Goal: Transaction & Acquisition: Purchase product/service

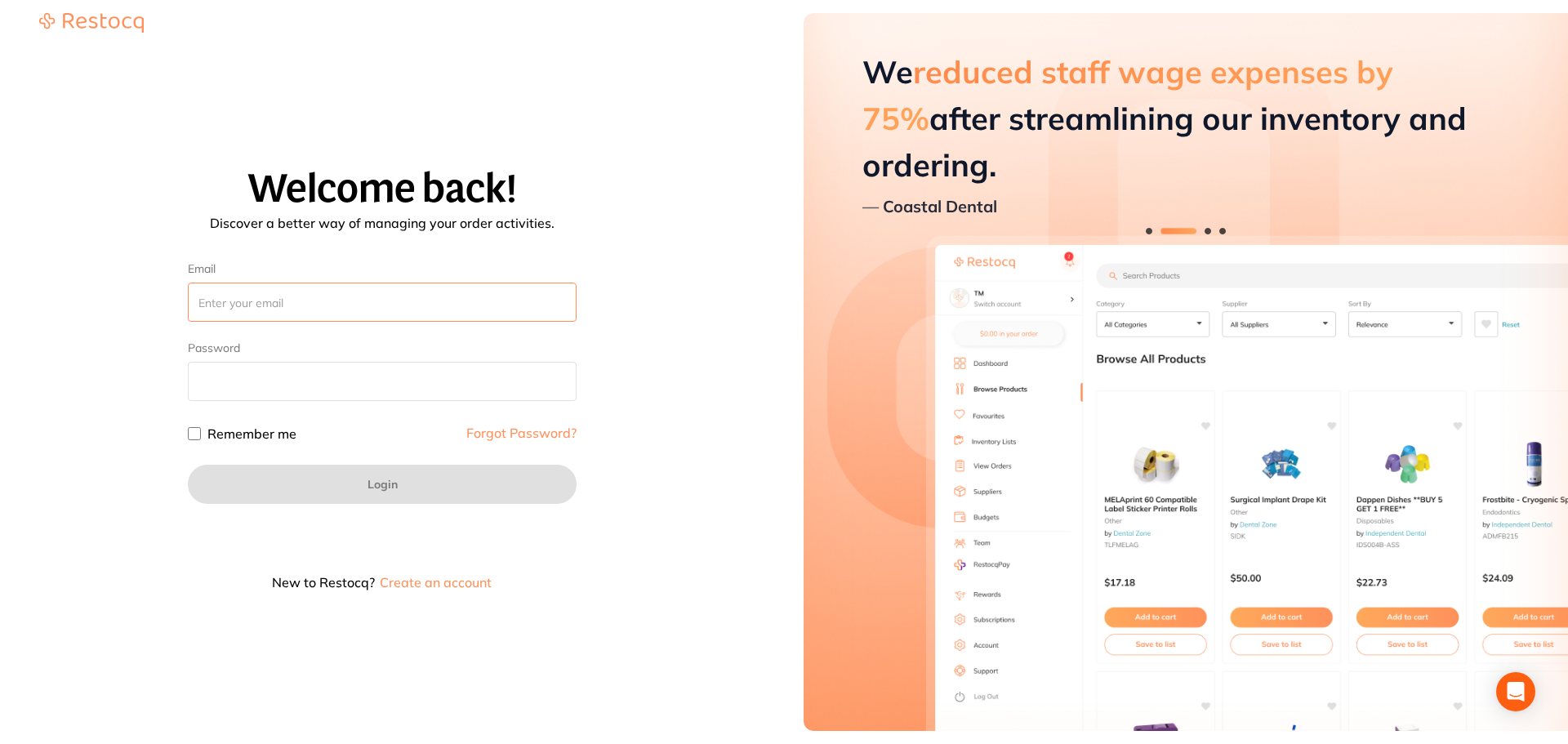
click at [381, 296] on input "Email" at bounding box center [382, 302] width 389 height 39
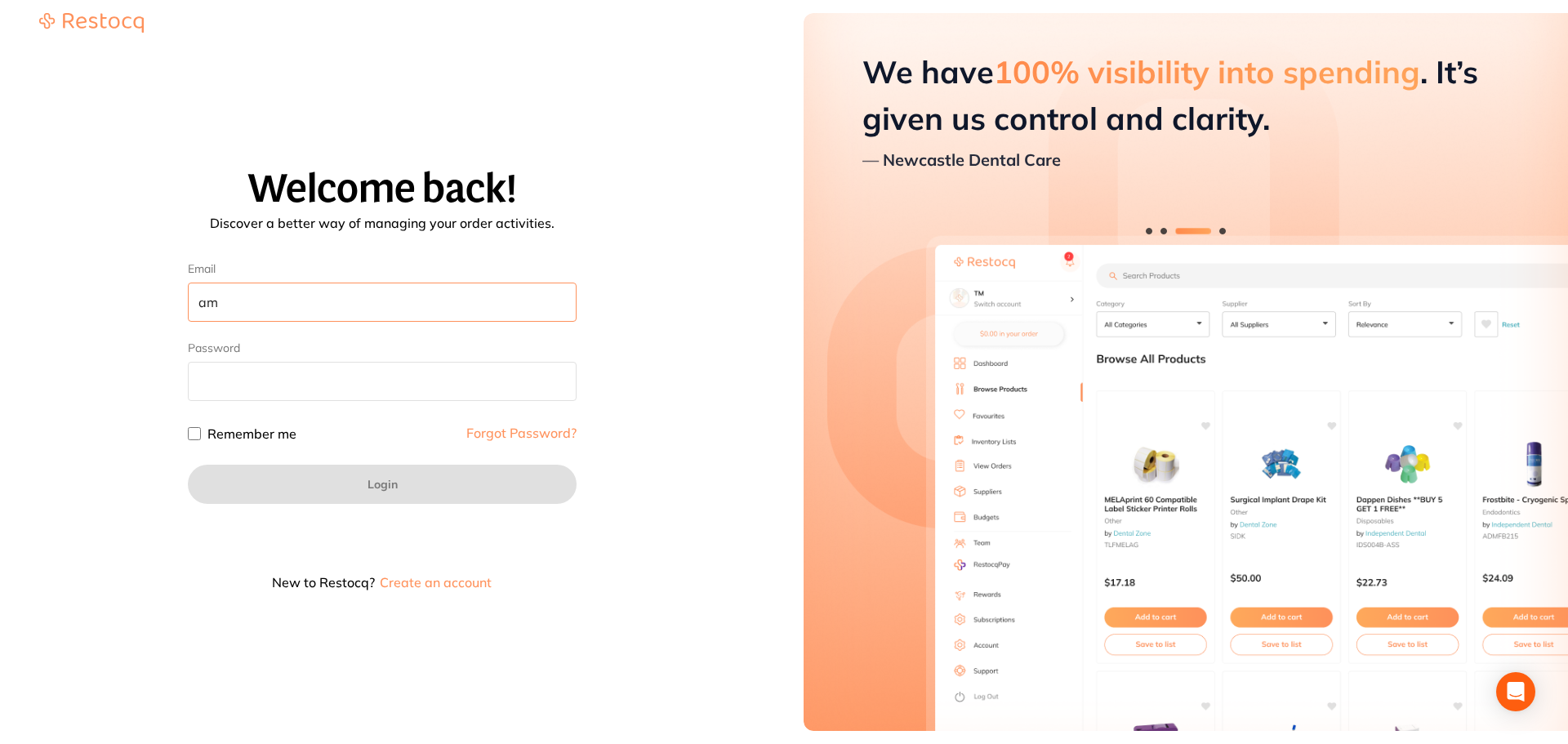
type input "a"
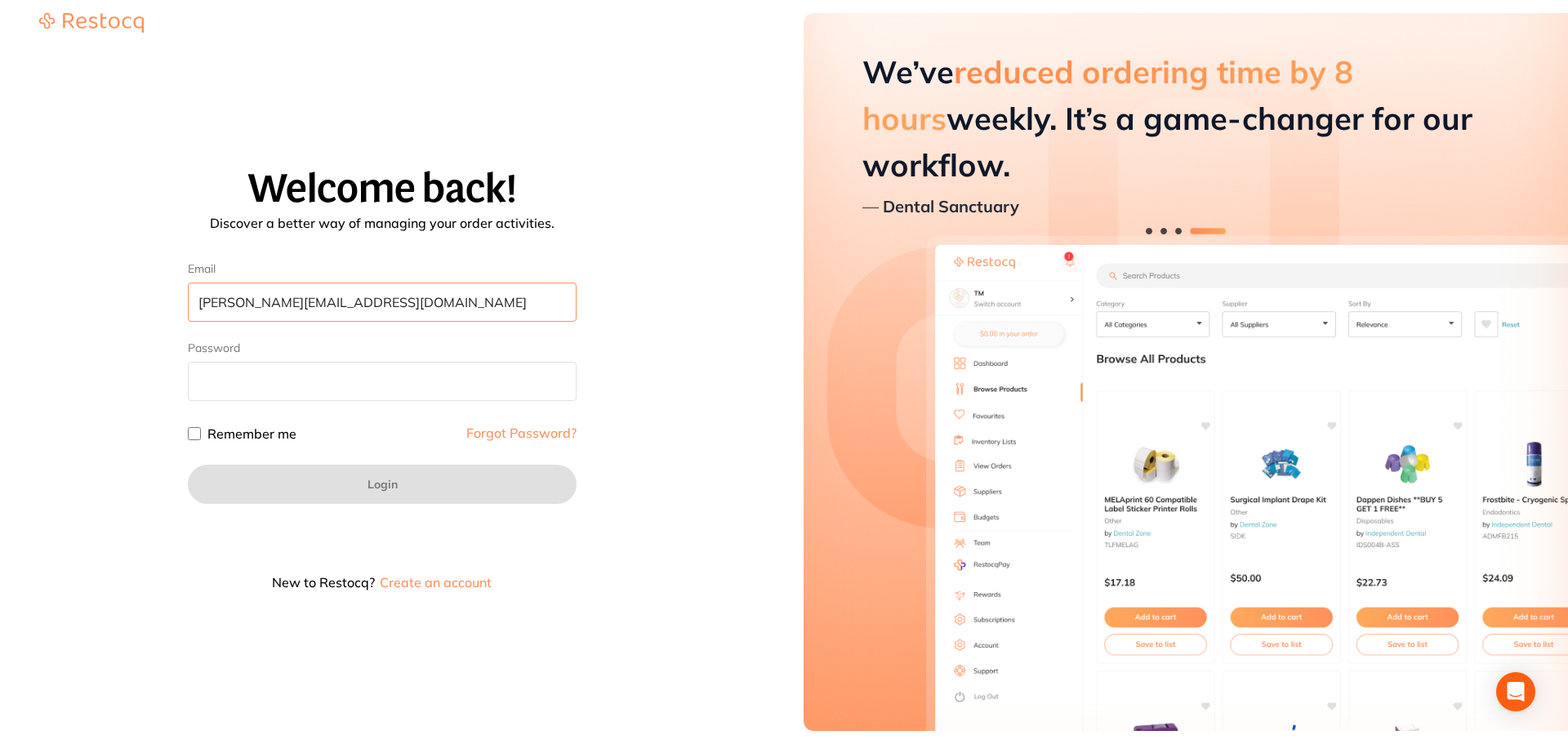
type input "akhil+23@terrificminds.com"
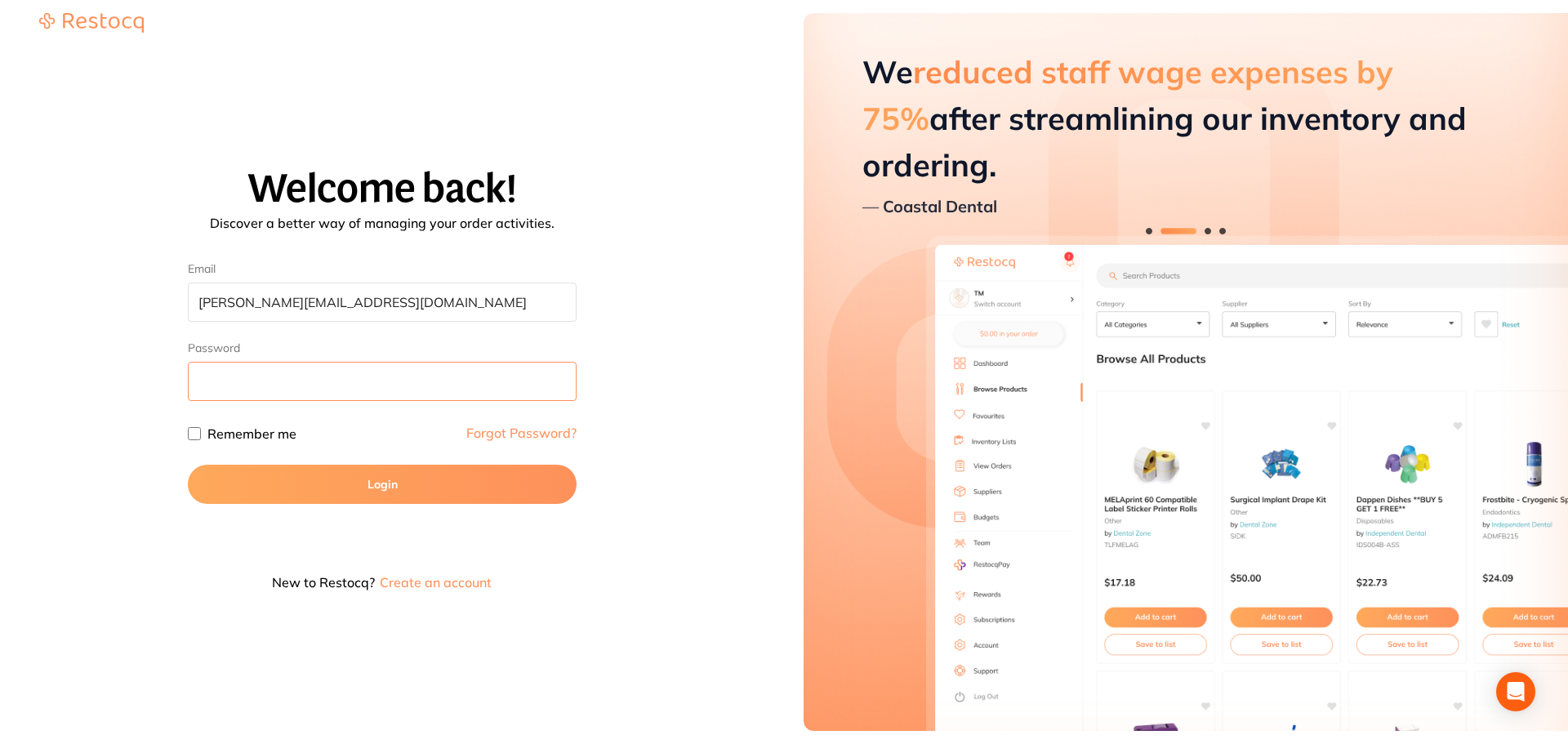
click at [188, 465] on button "Login" at bounding box center [382, 484] width 389 height 39
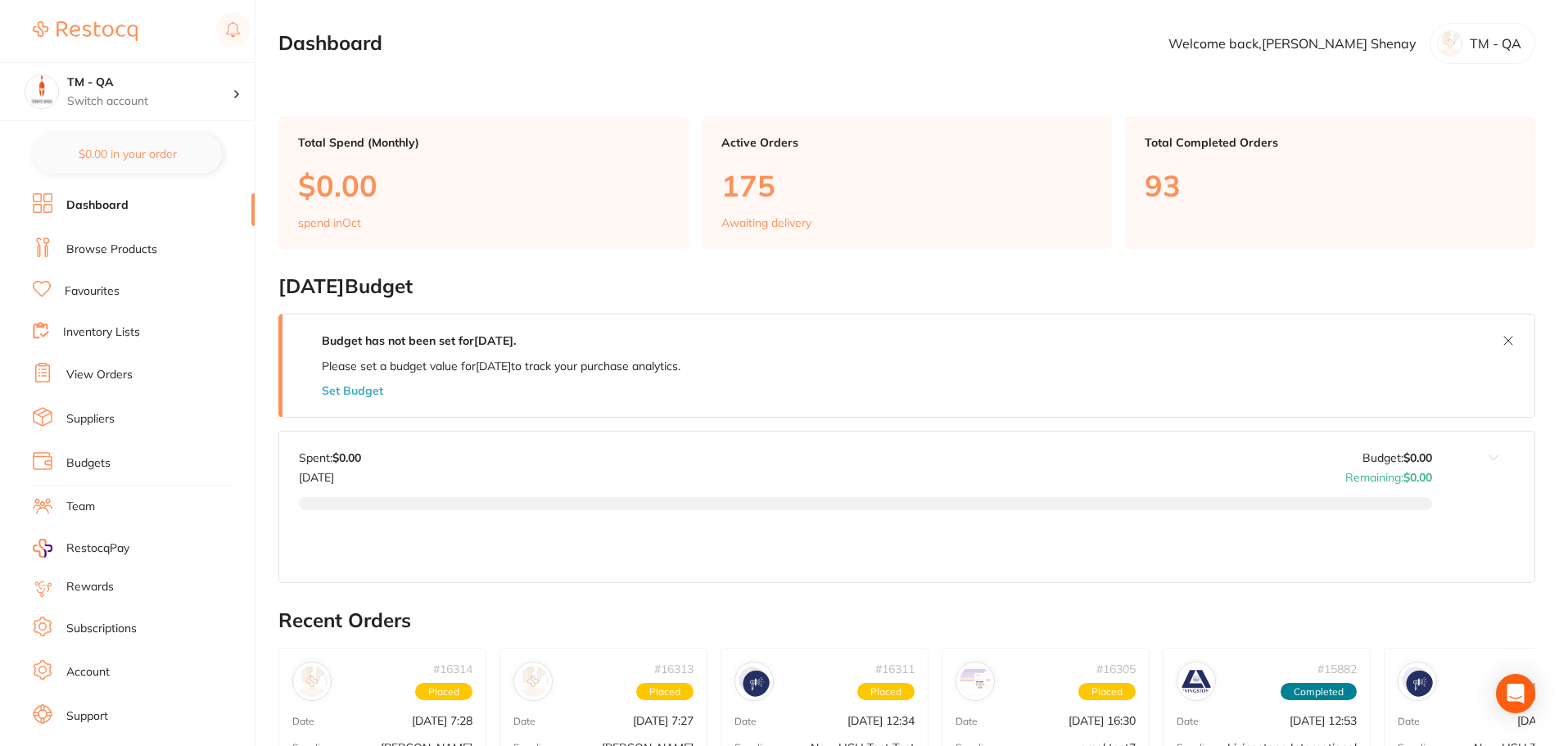
click at [70, 252] on link "Browse Products" at bounding box center [112, 249] width 91 height 17
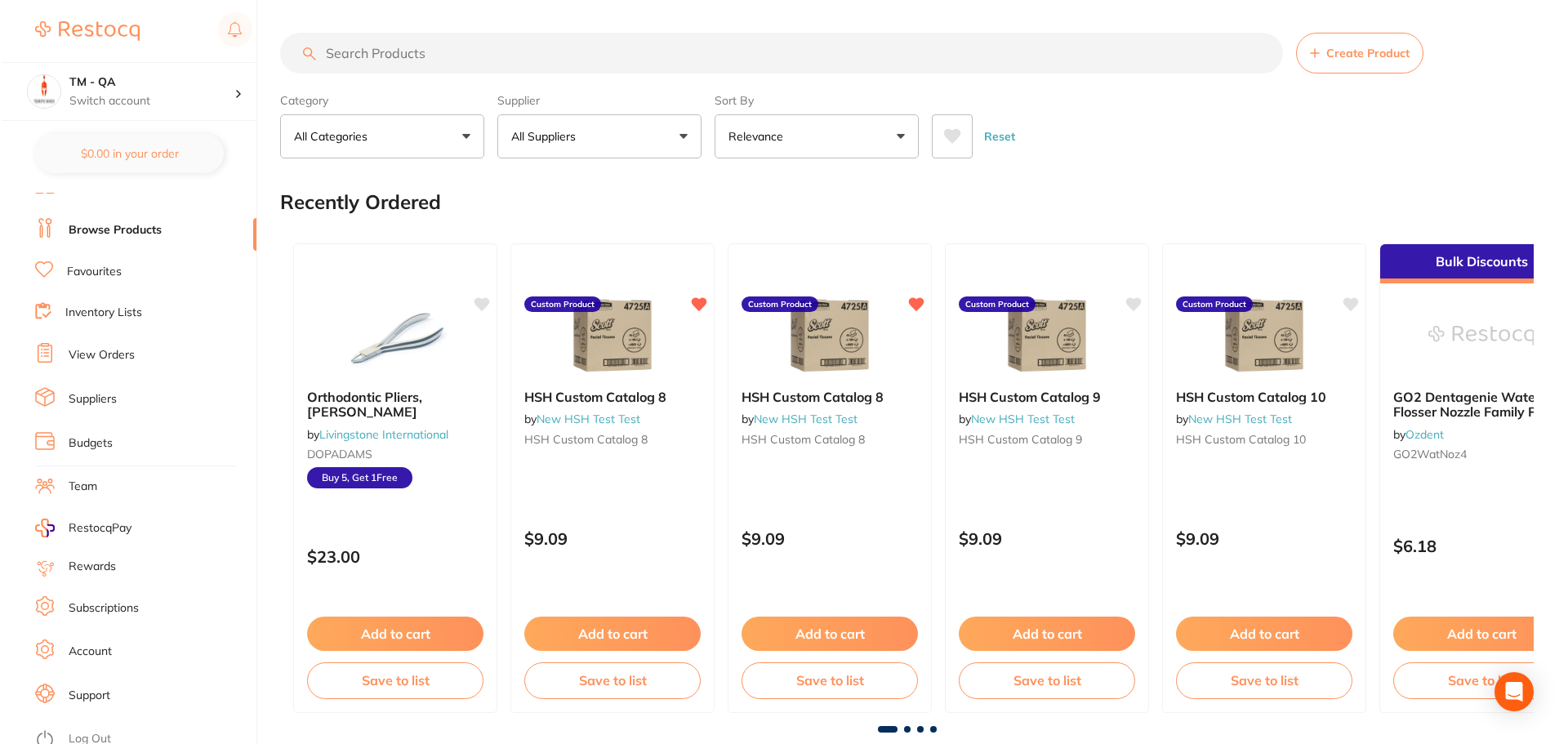
scroll to position [28, 0]
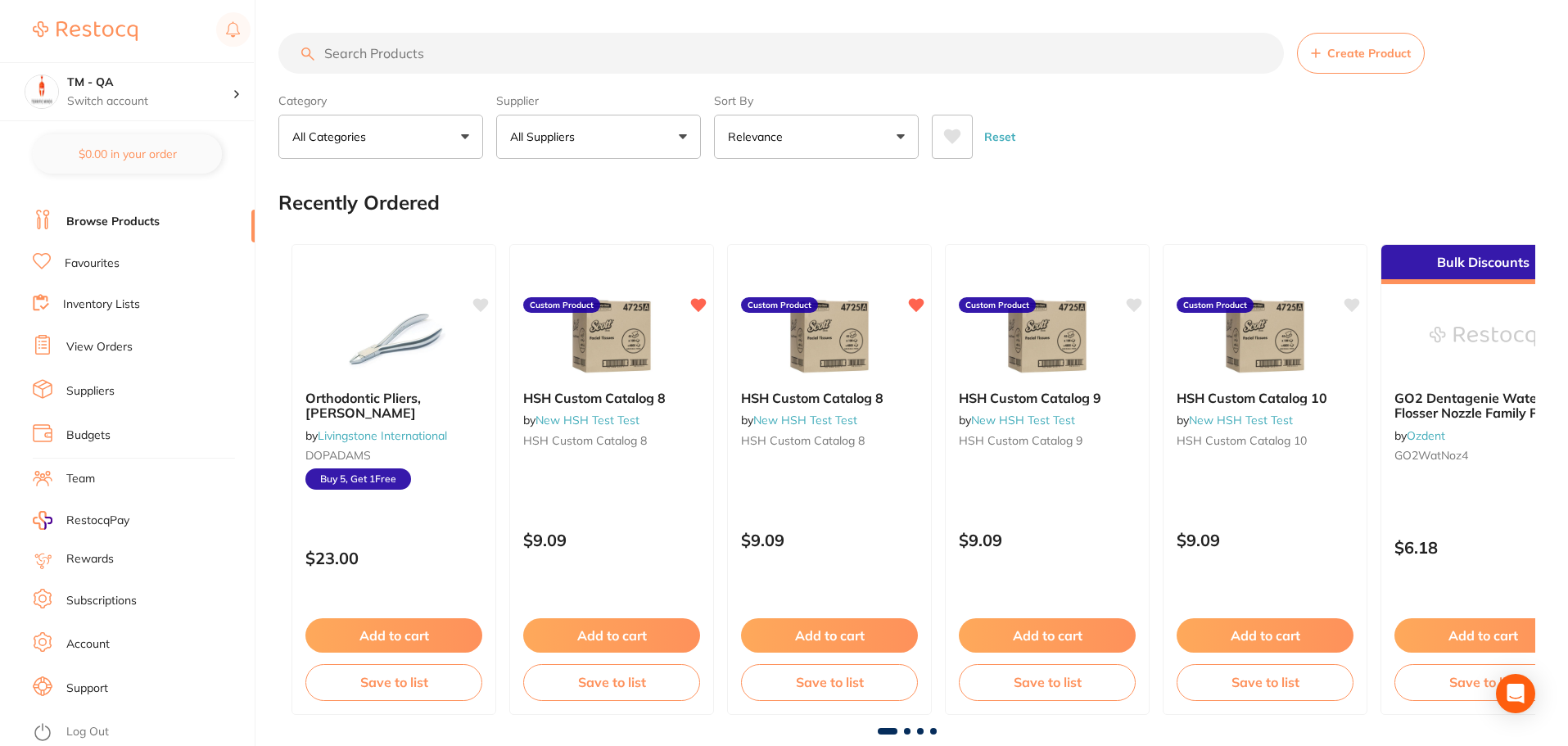
click at [97, 729] on link "Log Out" at bounding box center [87, 732] width 43 height 17
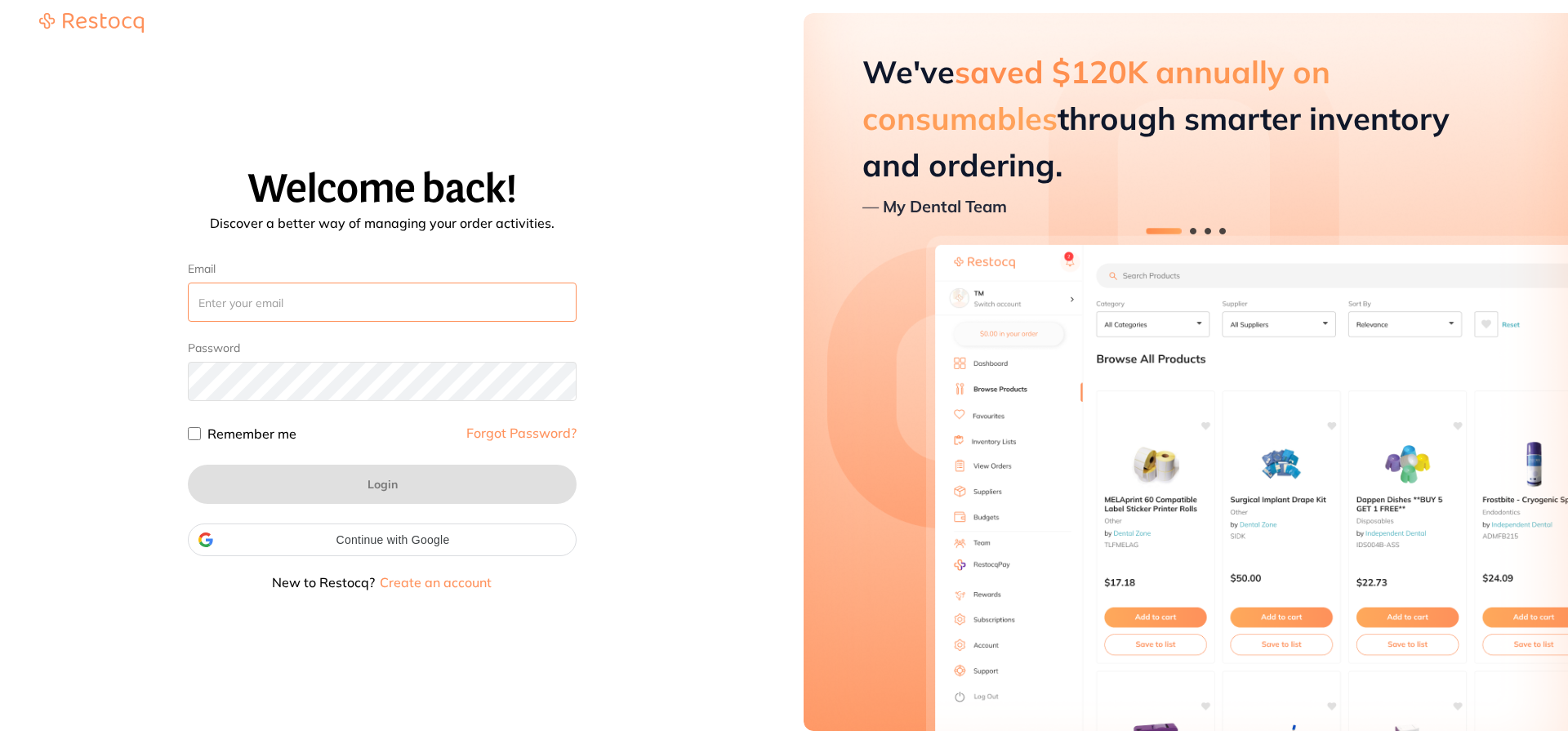
click at [362, 310] on input "Email" at bounding box center [382, 302] width 389 height 39
click at [239, 298] on input "[EMAIL_ADDRESS][DOMAIN_NAME]" at bounding box center [382, 302] width 389 height 39
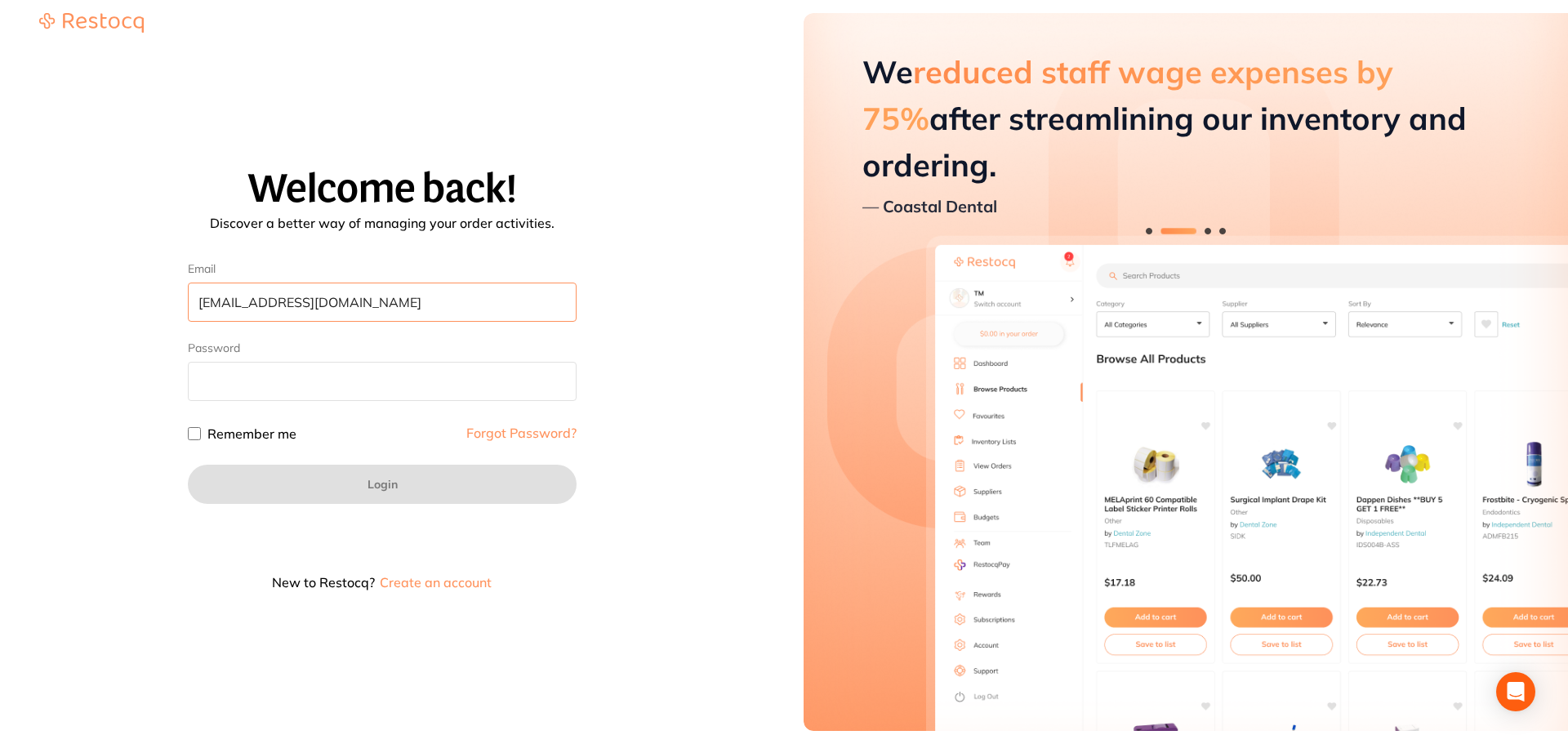
type input "[EMAIL_ADDRESS][DOMAIN_NAME]"
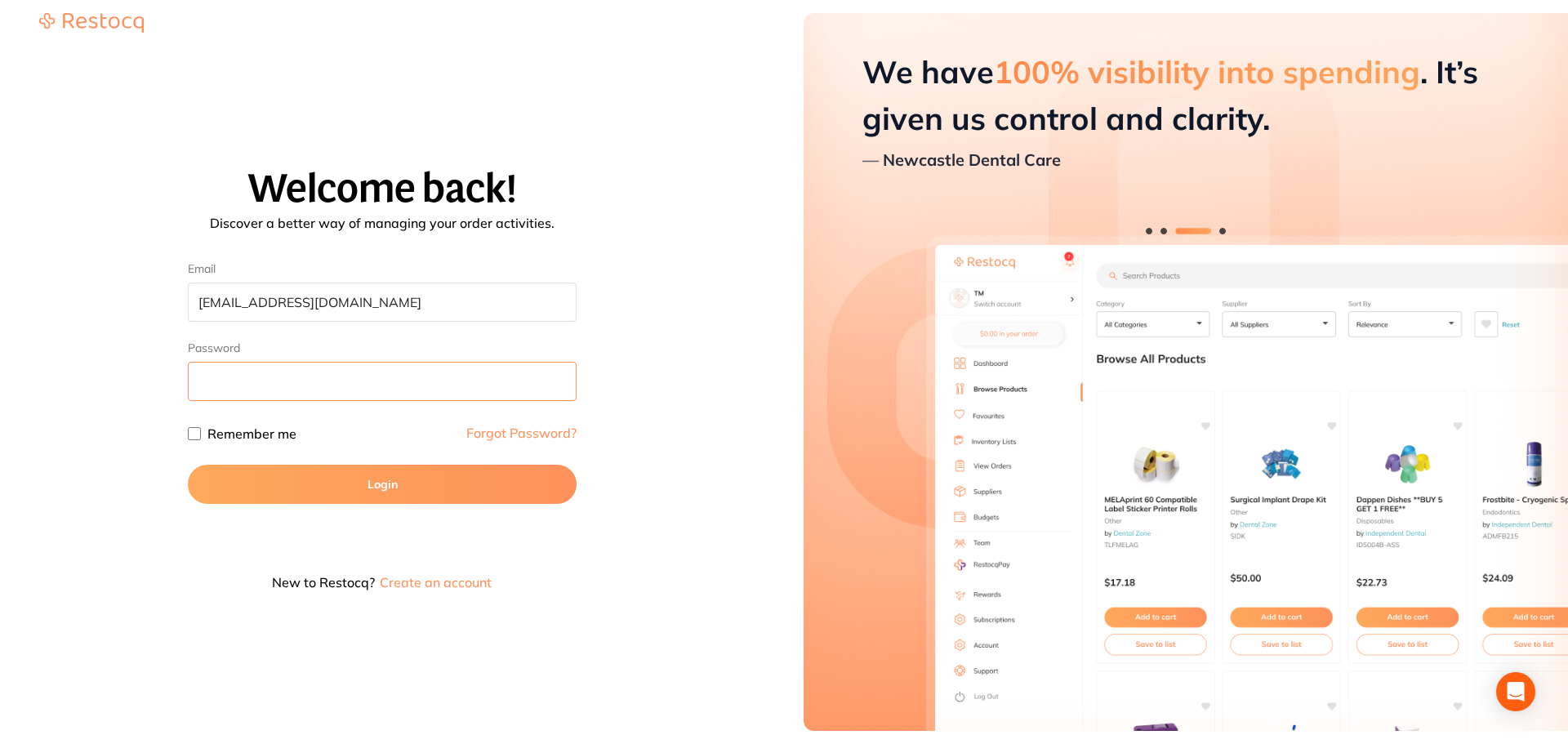
click at [188, 465] on button "Login" at bounding box center [382, 484] width 389 height 39
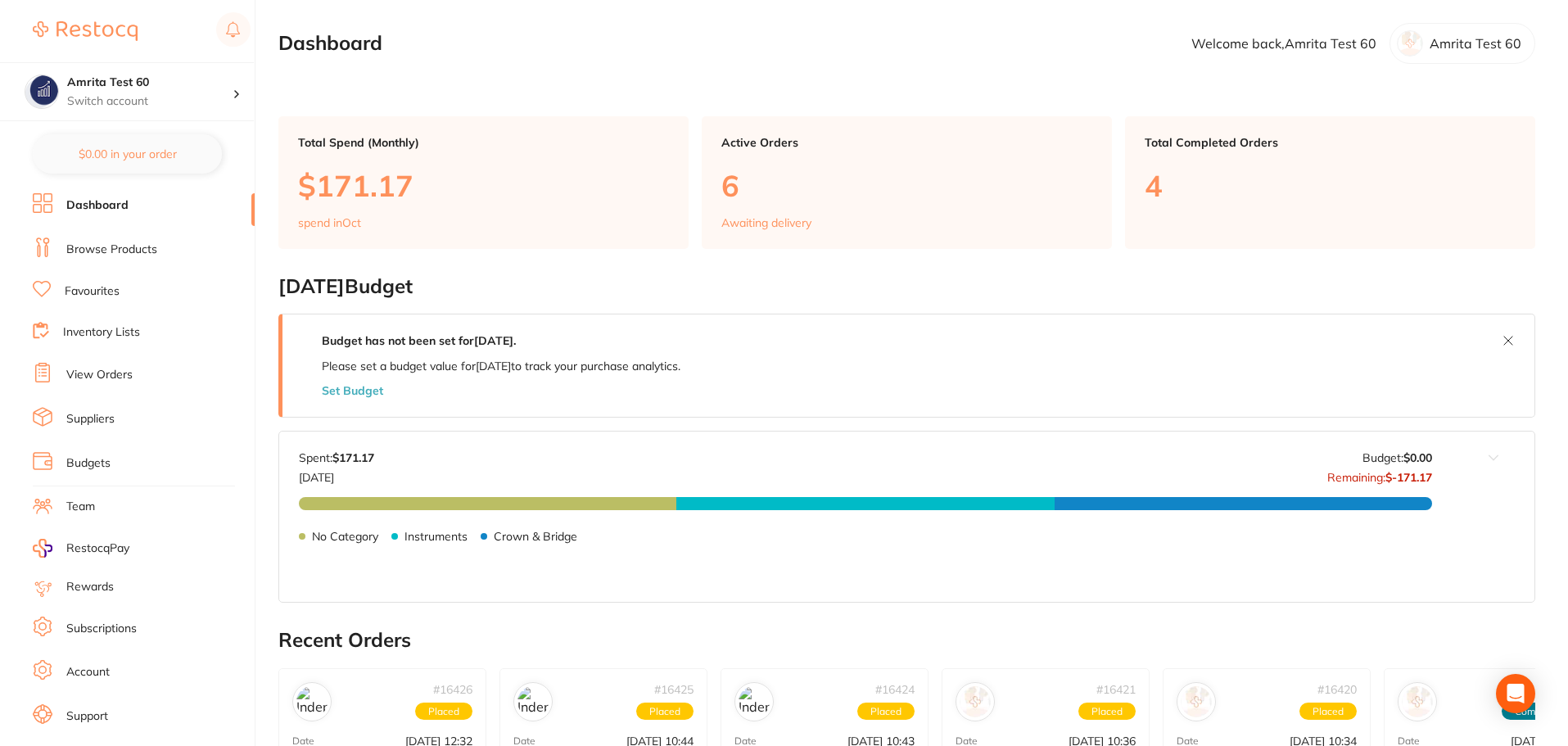
click at [144, 245] on link "Browse Products" at bounding box center [112, 249] width 91 height 17
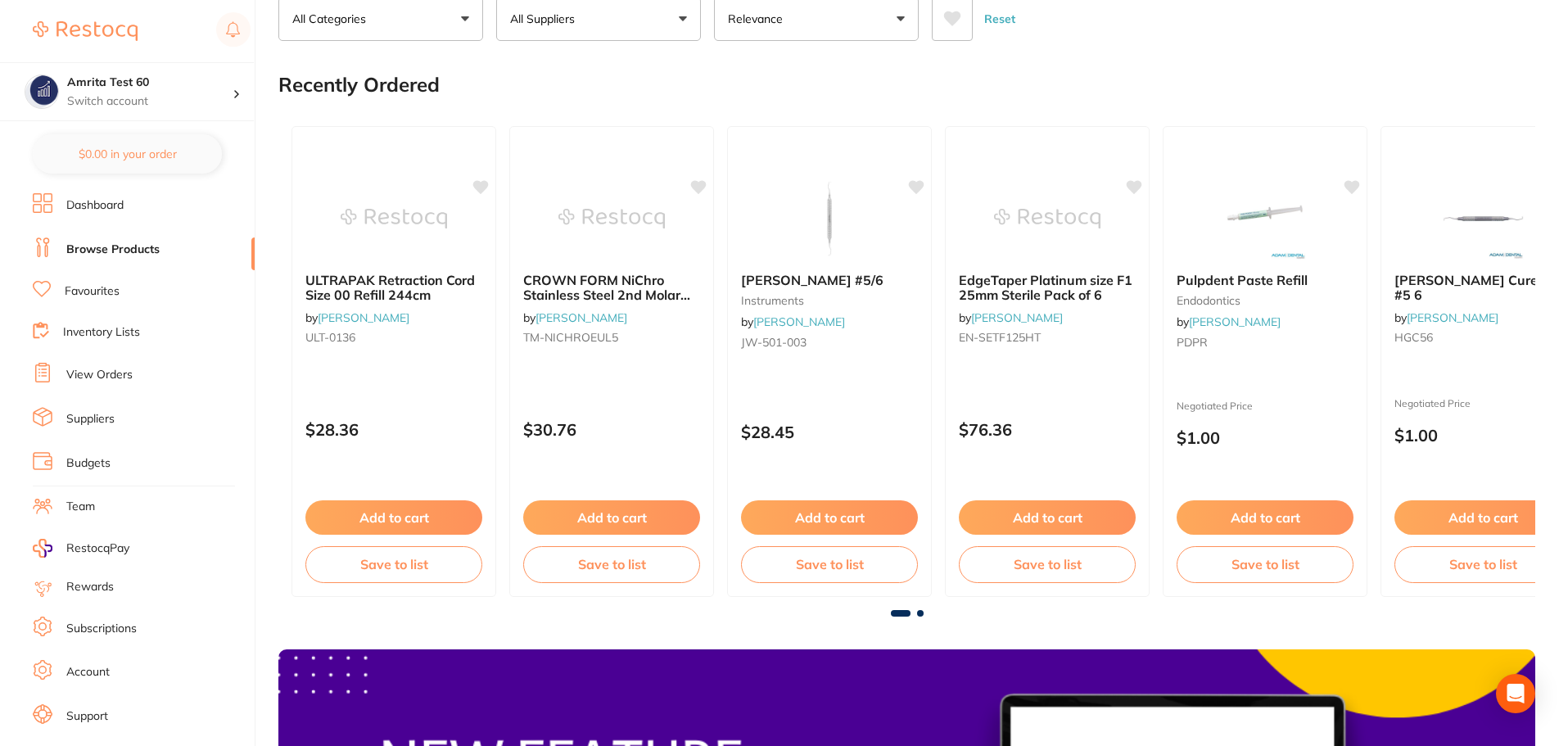
scroll to position [328, 0]
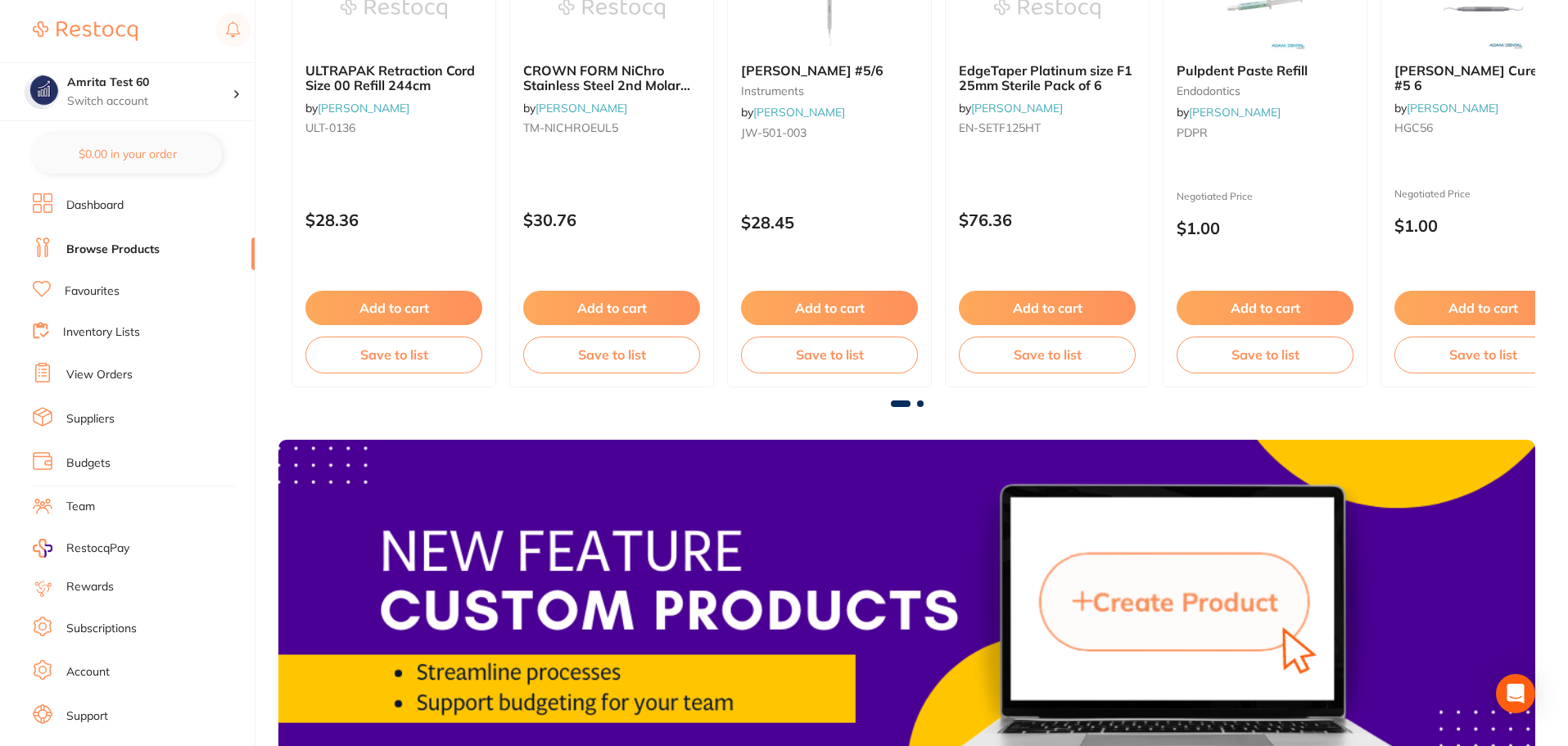
click at [105, 294] on link "Favourites" at bounding box center [92, 291] width 55 height 17
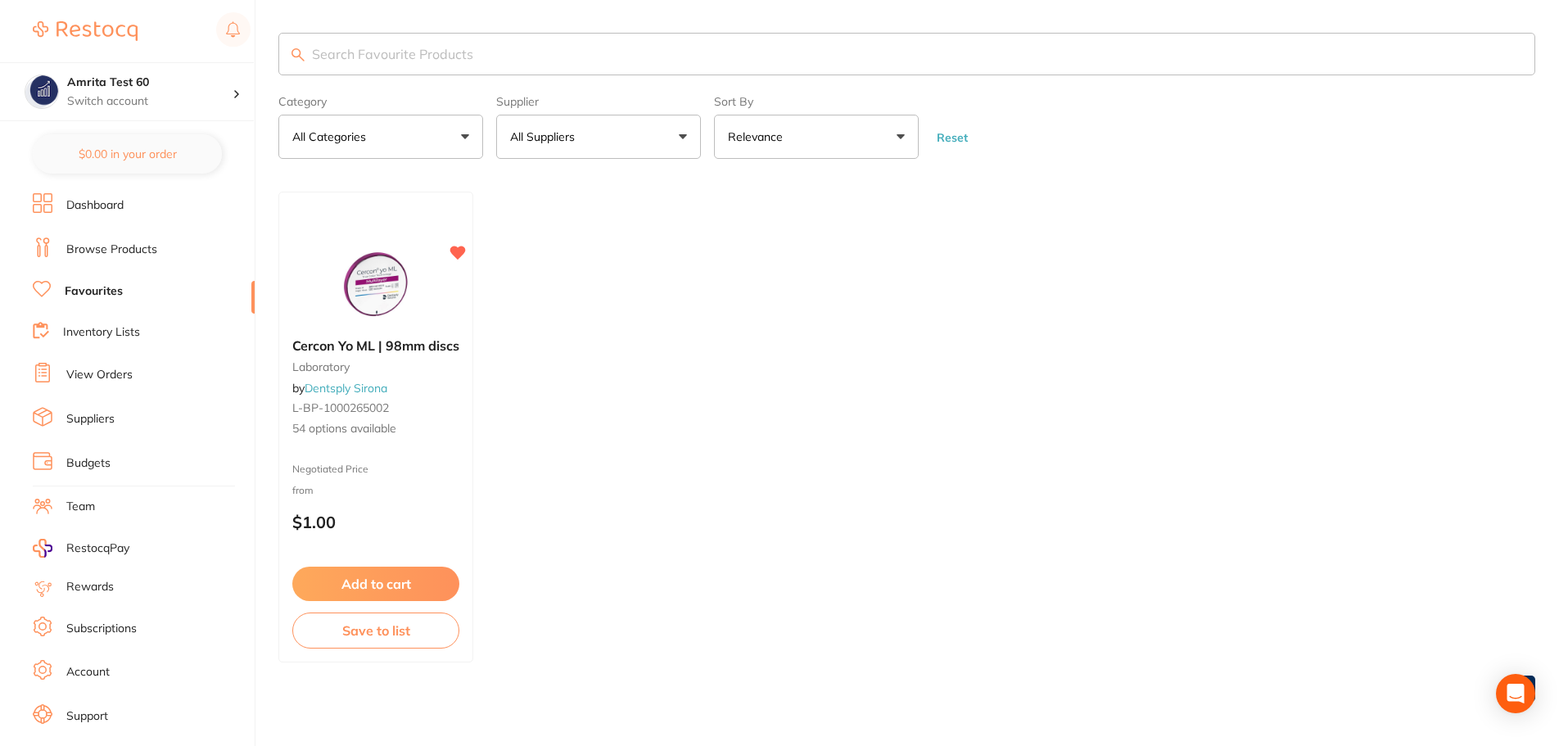
click at [101, 246] on link "Browse Products" at bounding box center [112, 249] width 91 height 17
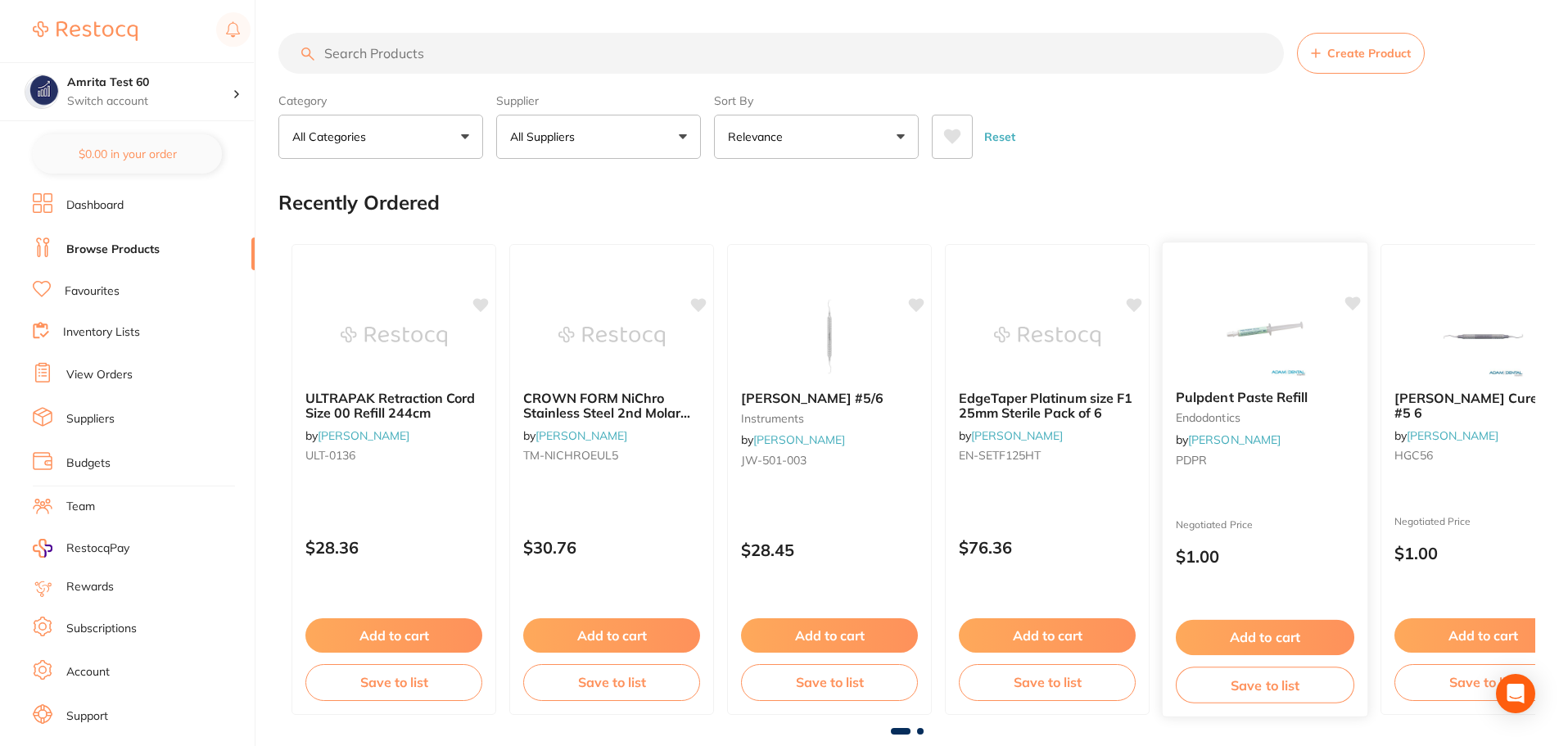
click at [1349, 304] on icon at bounding box center [1354, 303] width 16 height 14
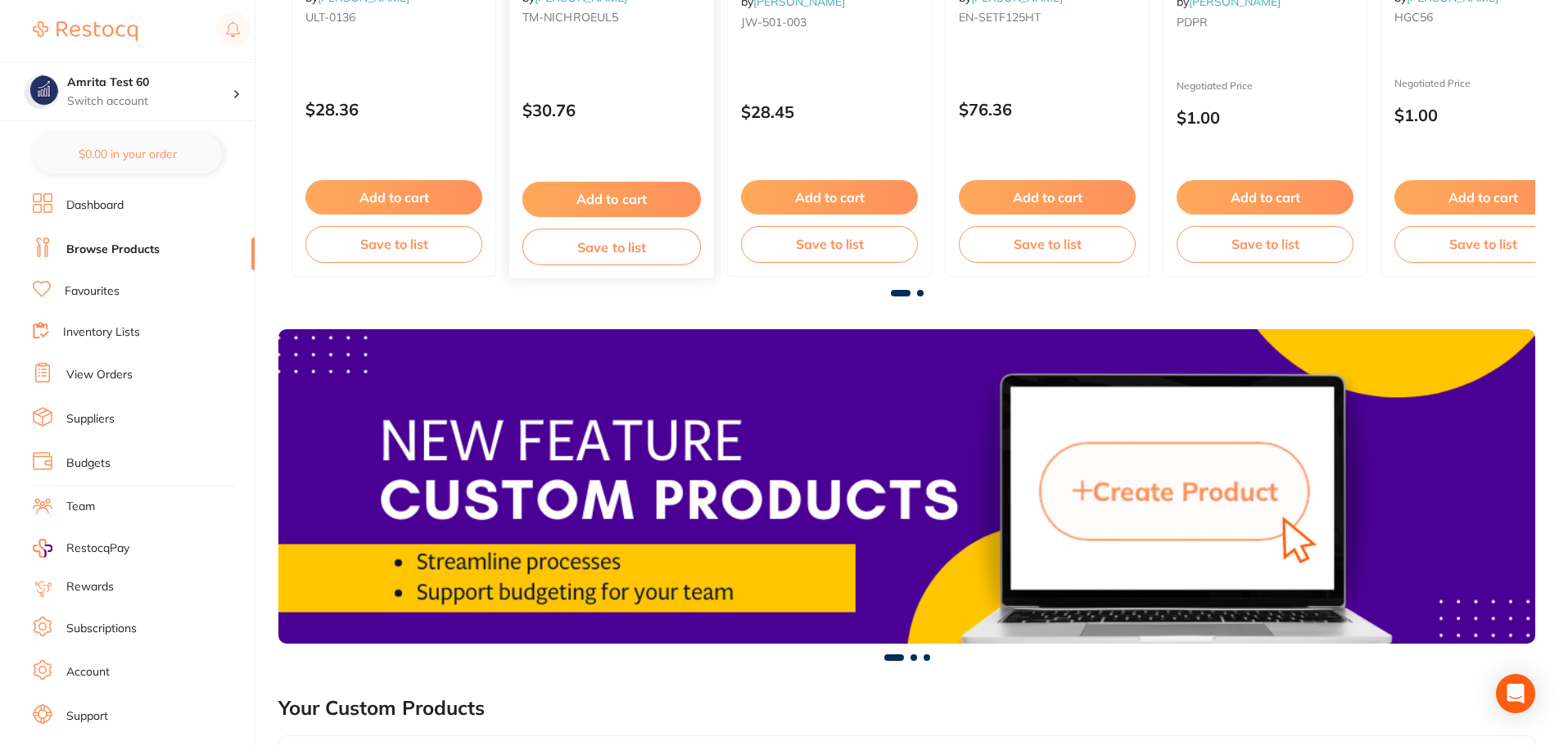
scroll to position [737, 0]
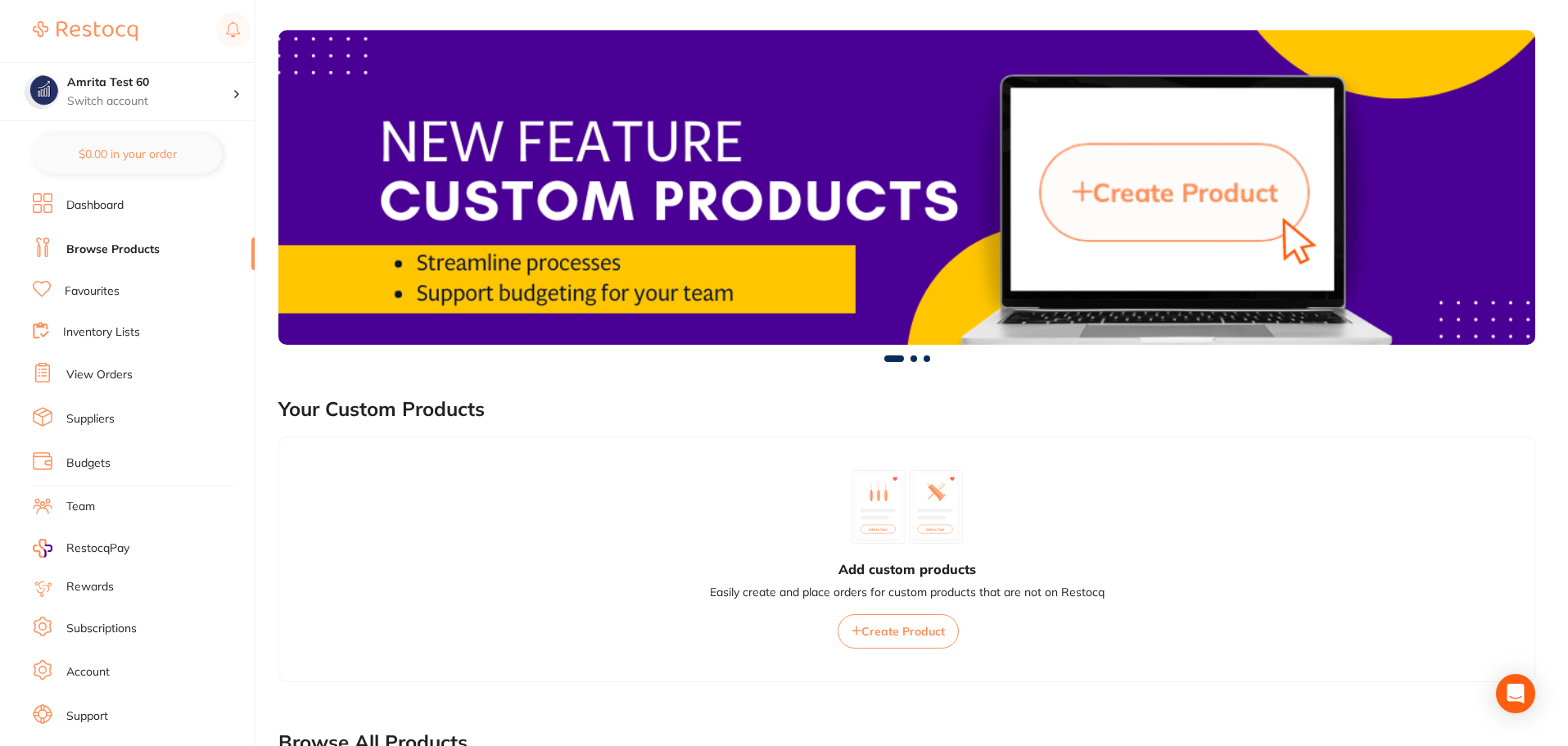
click at [100, 296] on link "Favourites" at bounding box center [92, 291] width 55 height 17
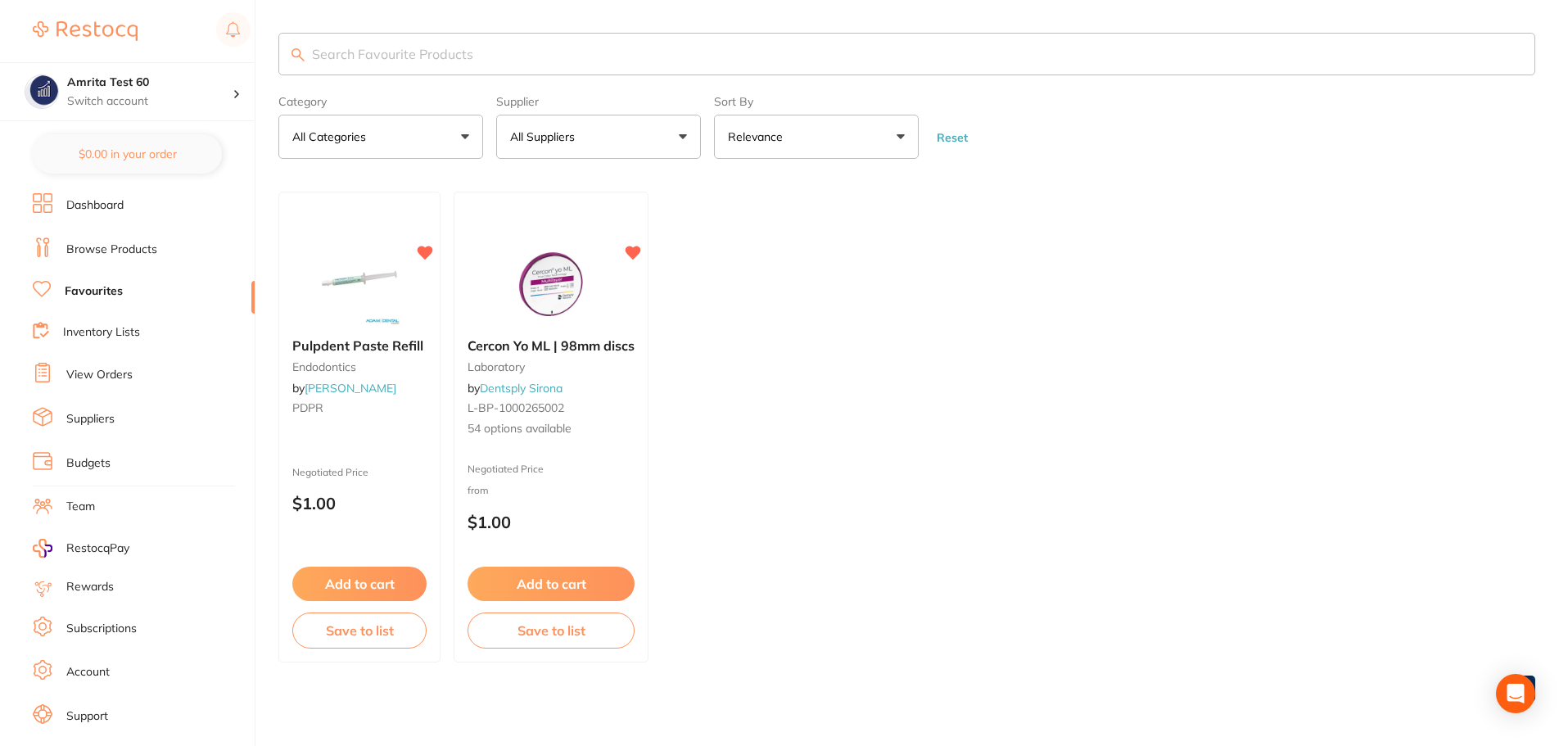
click at [145, 255] on link "Browse Products" at bounding box center [112, 249] width 91 height 17
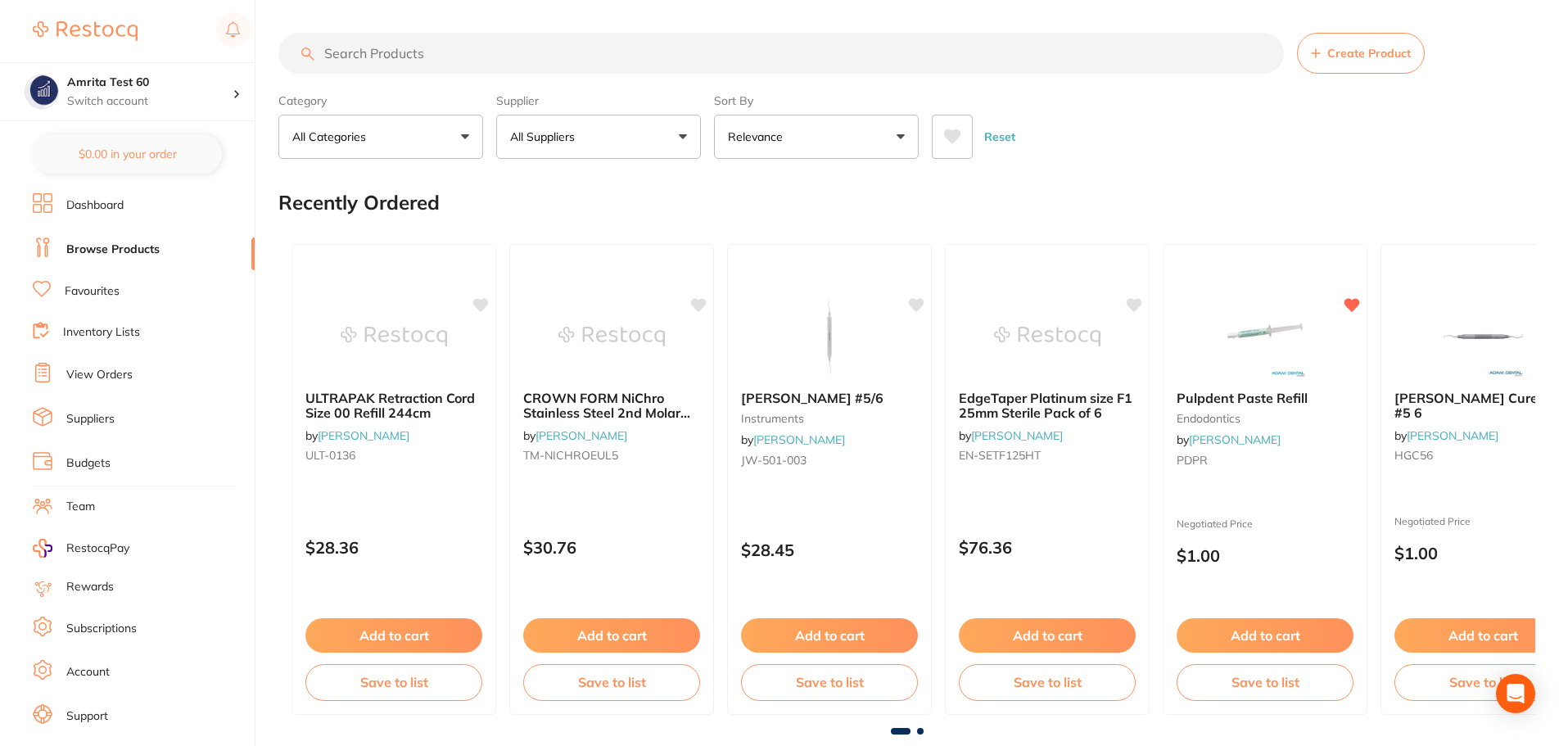
click at [522, 60] on input "search" at bounding box center [781, 53] width 1006 height 41
click at [545, 128] on button "All Suppliers" at bounding box center [598, 137] width 205 height 44
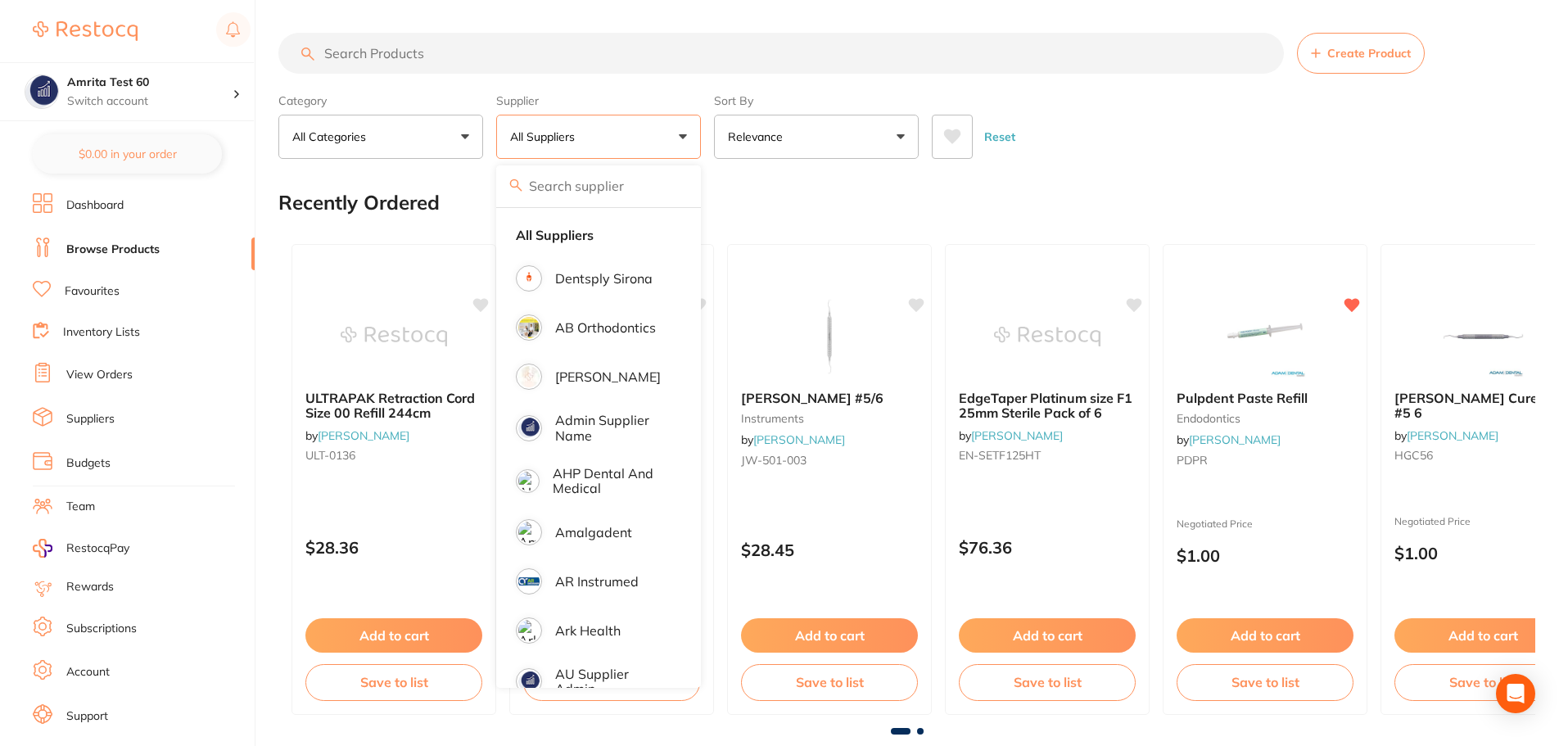
click at [1185, 121] on div "Reset" at bounding box center [1226, 131] width 590 height 58
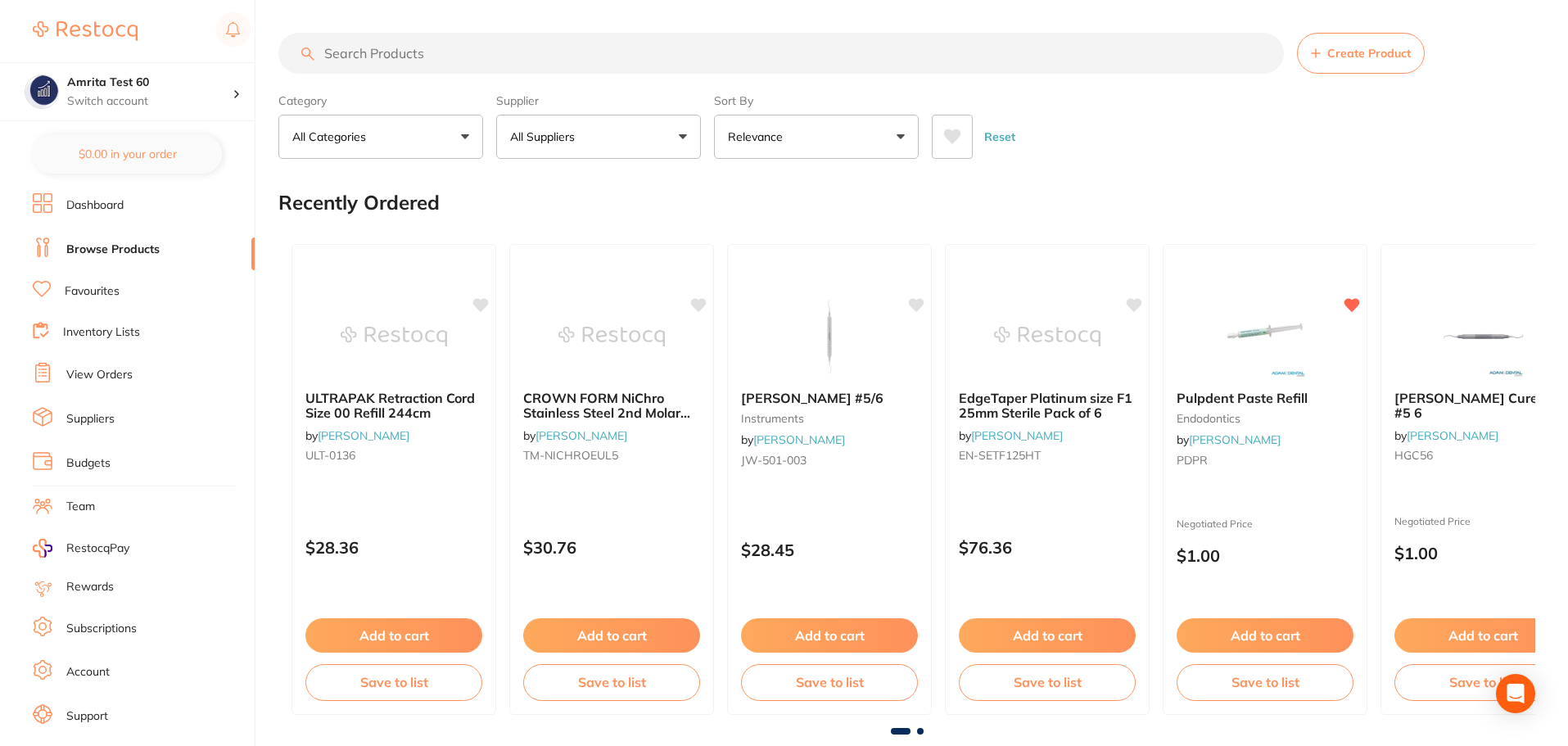
click at [618, 129] on button "All Suppliers" at bounding box center [598, 137] width 205 height 44
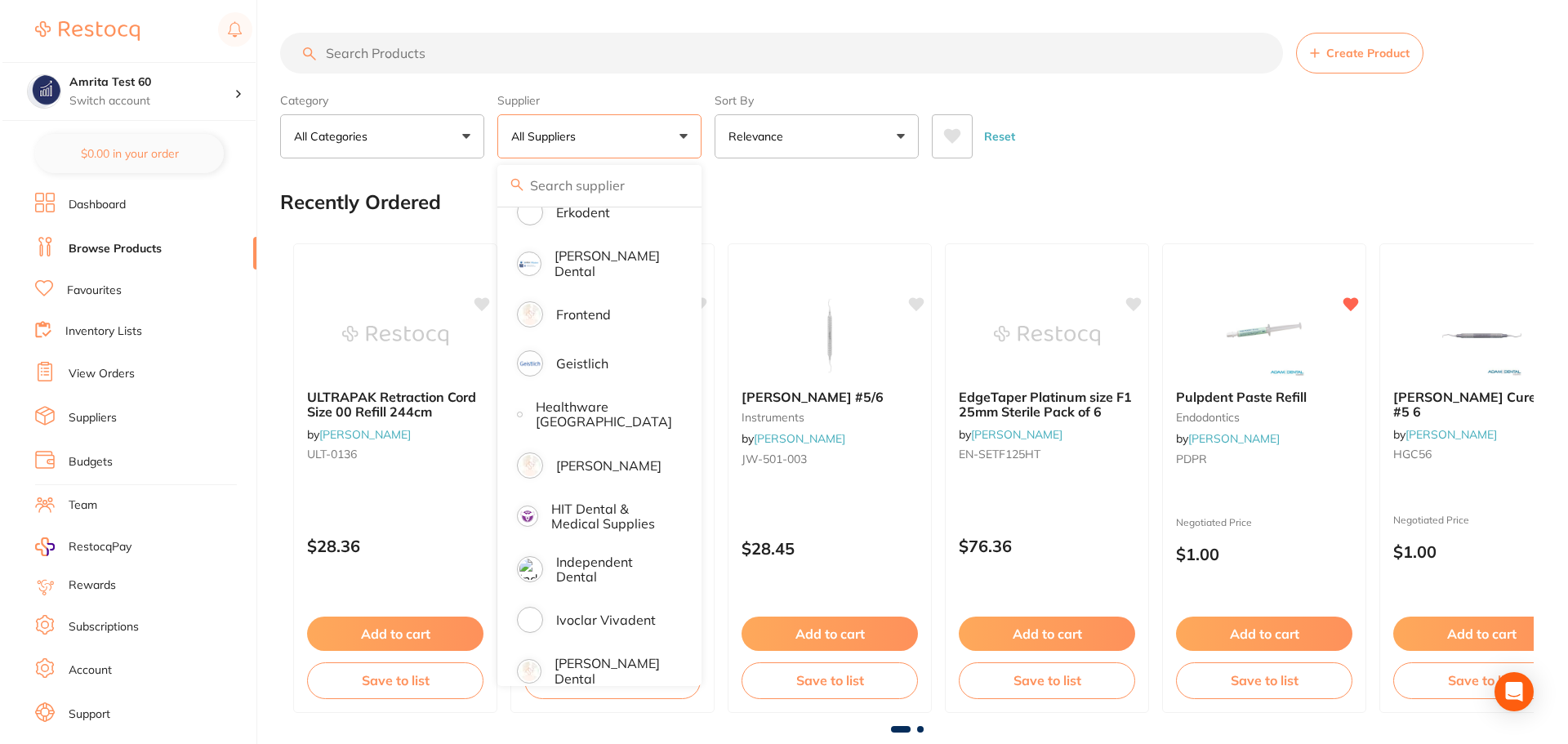
scroll to position [817, 0]
click at [560, 472] on p "[PERSON_NAME]" at bounding box center [606, 464] width 105 height 15
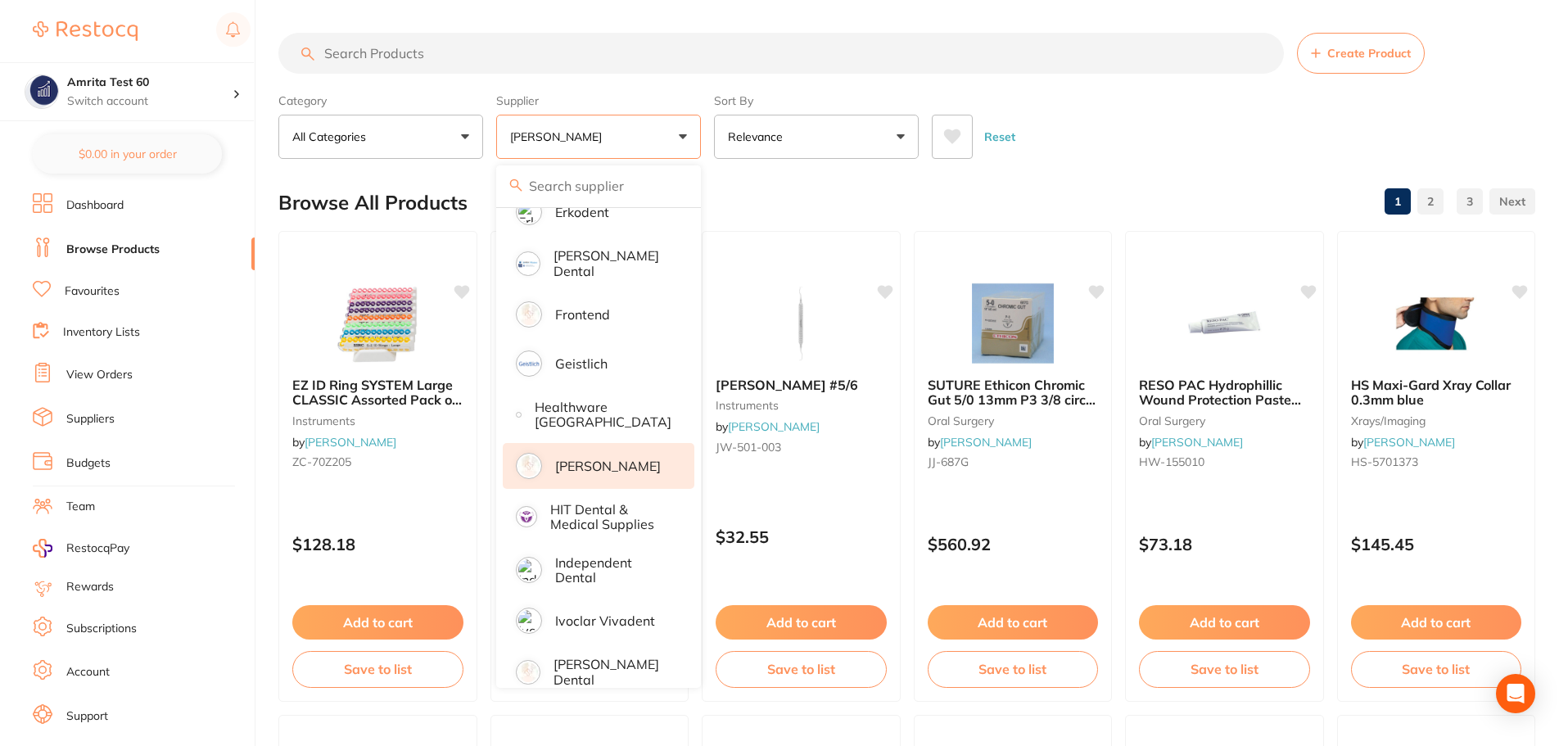
click at [705, 137] on div "Category All Categories All Categories anaesthetic articulating burs crown & br…" at bounding box center [906, 123] width 1257 height 72
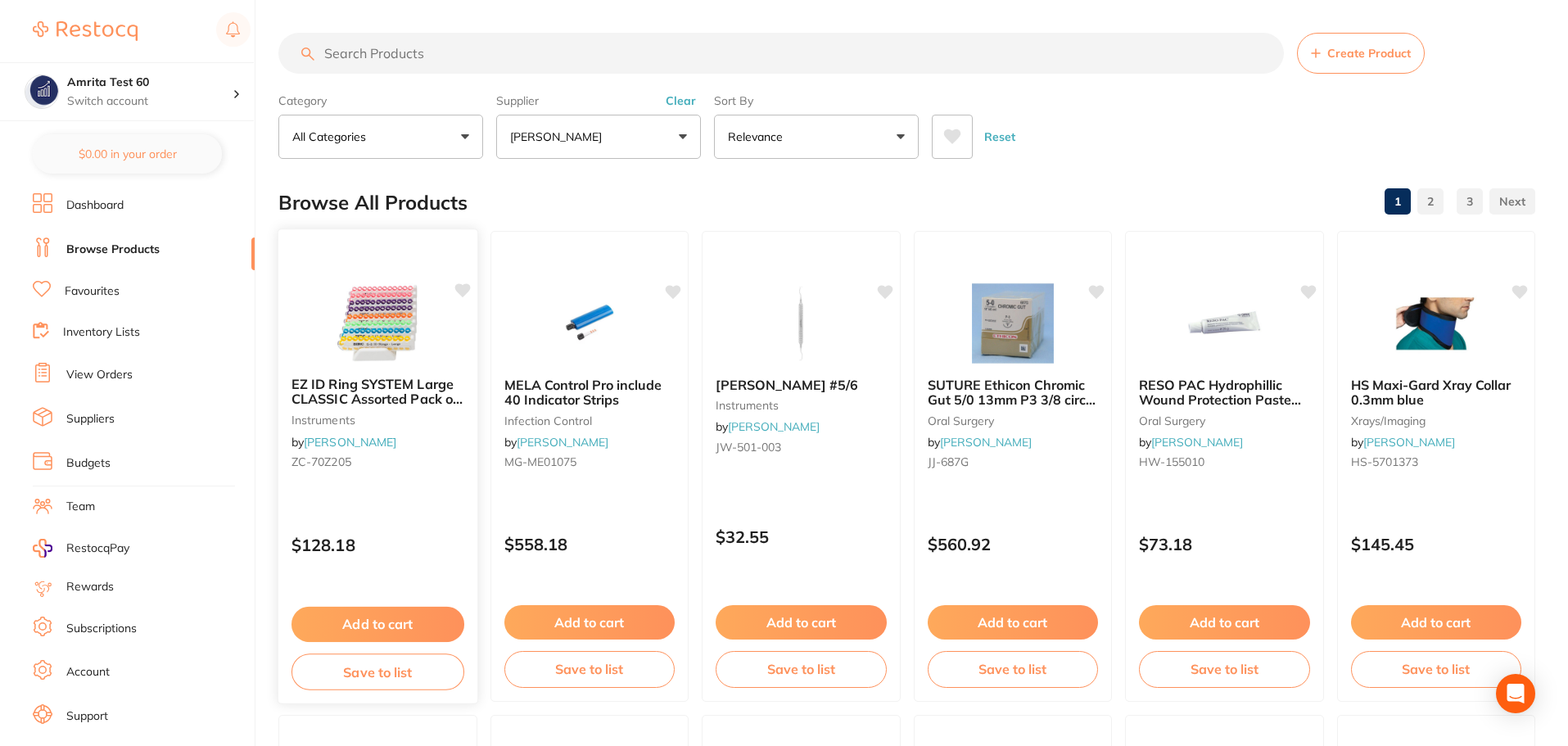
click at [441, 343] on div at bounding box center [377, 322] width 199 height 83
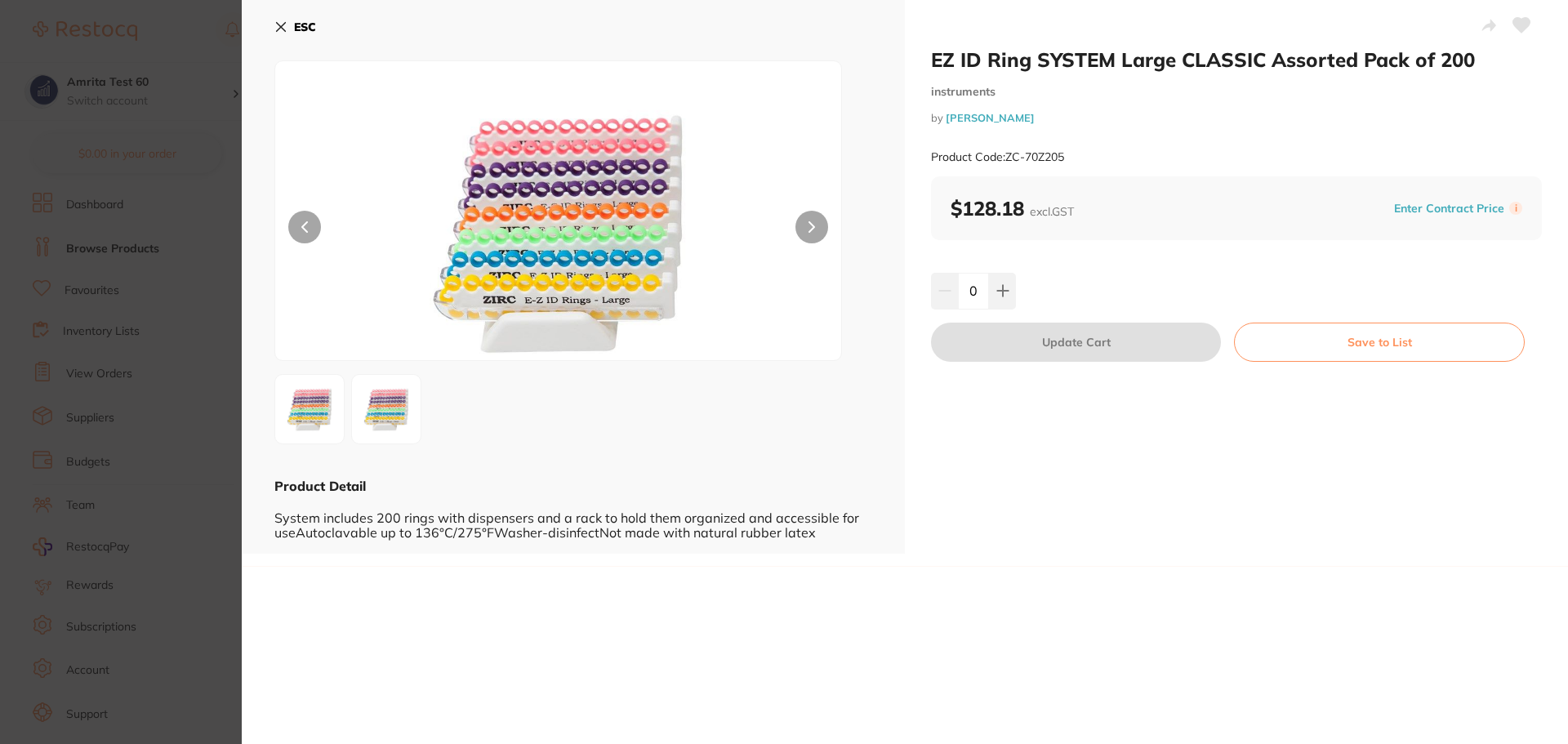
click at [282, 25] on icon at bounding box center [282, 27] width 9 height 9
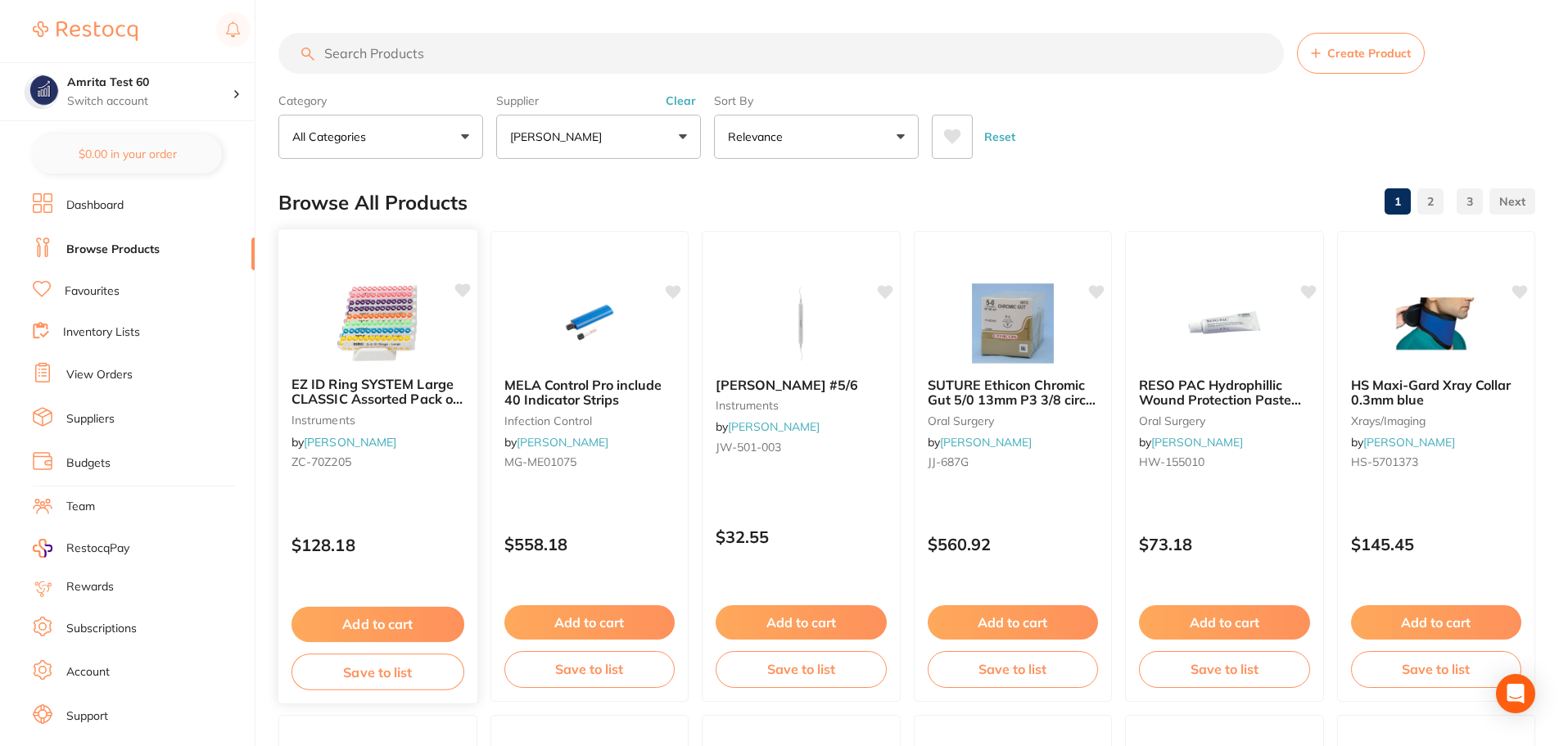
click at [462, 294] on icon at bounding box center [462, 290] width 16 height 14
click at [680, 292] on icon at bounding box center [674, 290] width 17 height 17
click at [413, 57] on input "search" at bounding box center [781, 53] width 1006 height 41
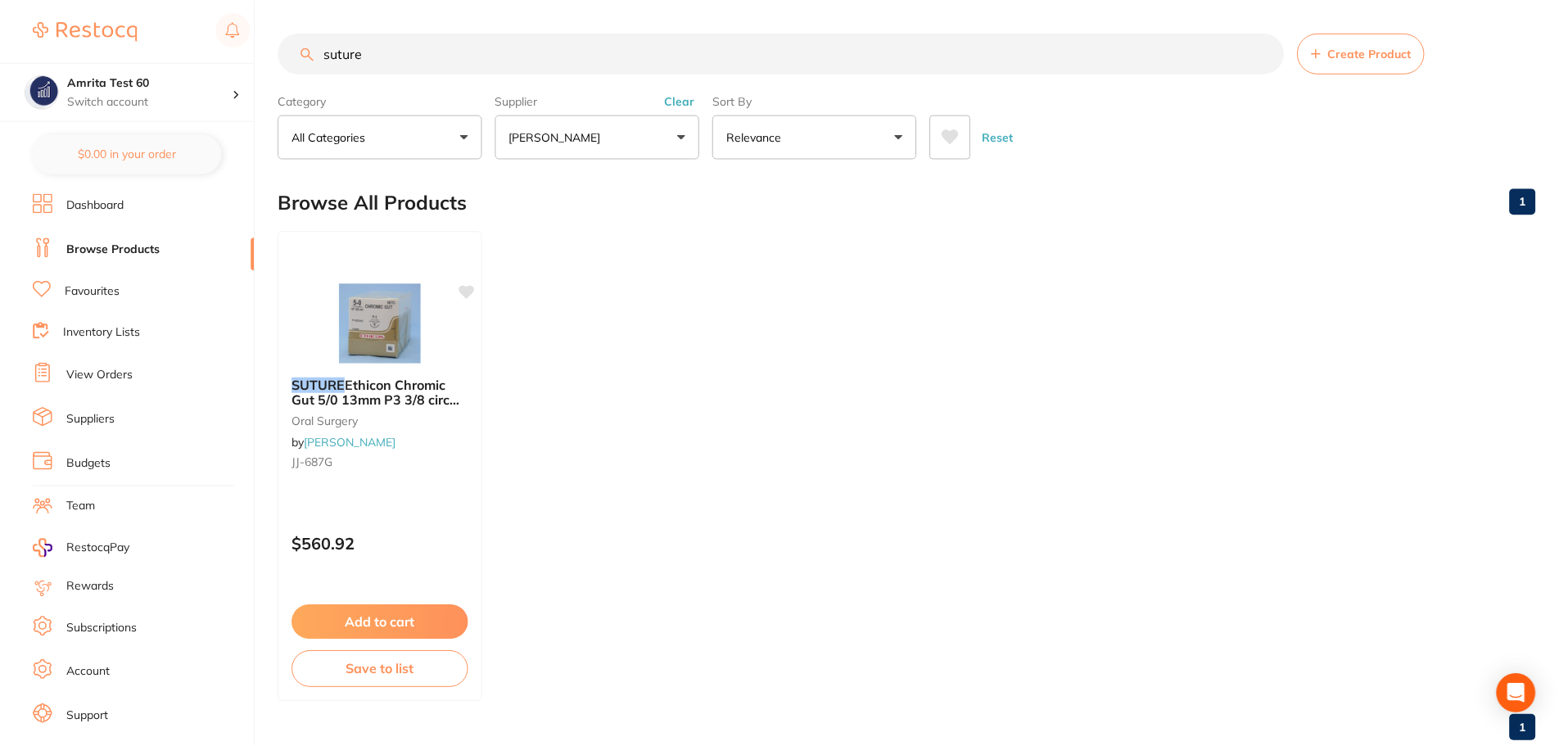
scroll to position [418, 0]
type input "suture"
click at [467, 292] on icon at bounding box center [469, 290] width 16 height 14
click at [1012, 140] on button "Reset" at bounding box center [1000, 137] width 41 height 44
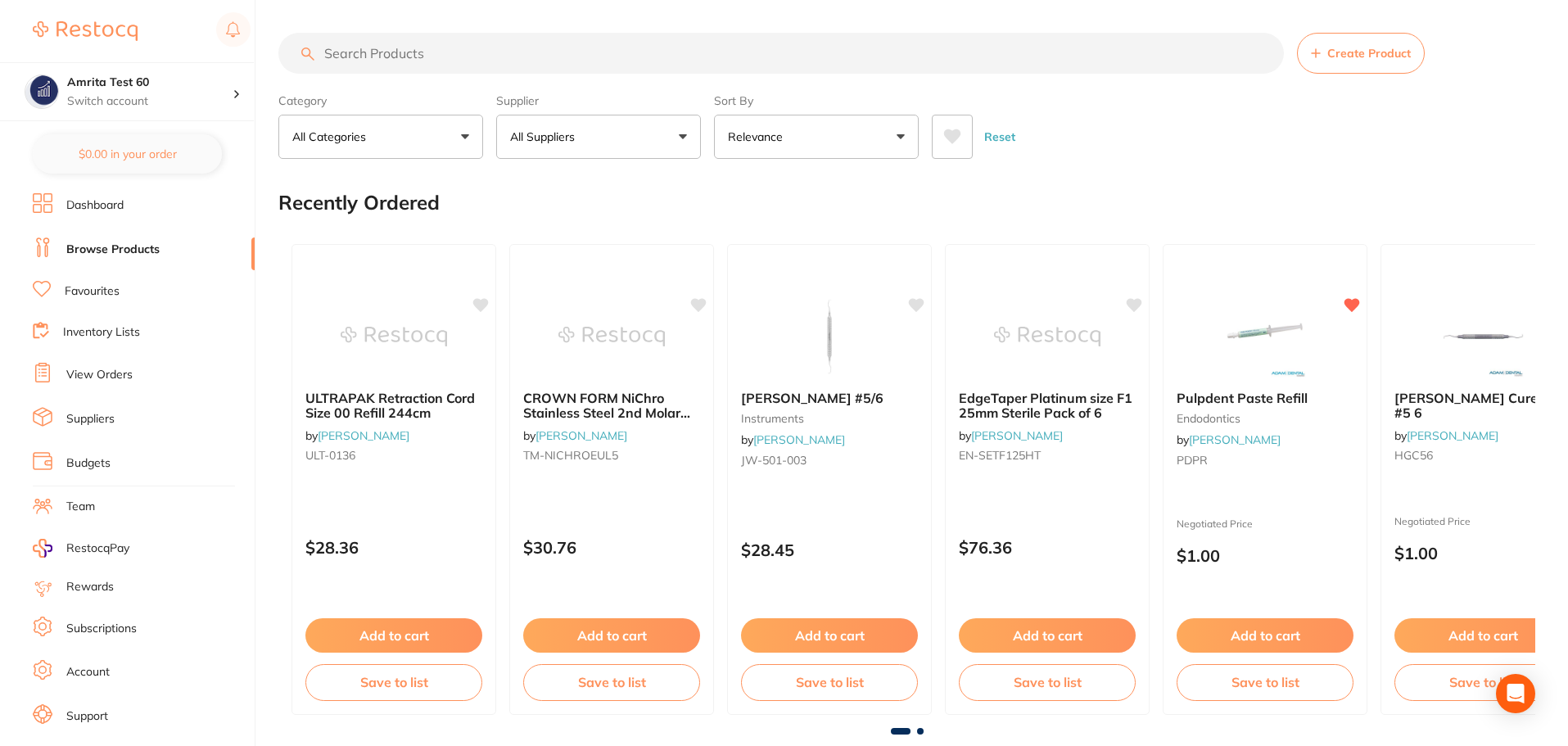
scroll to position [819, 0]
click at [618, 142] on button "All Suppliers" at bounding box center [598, 137] width 205 height 44
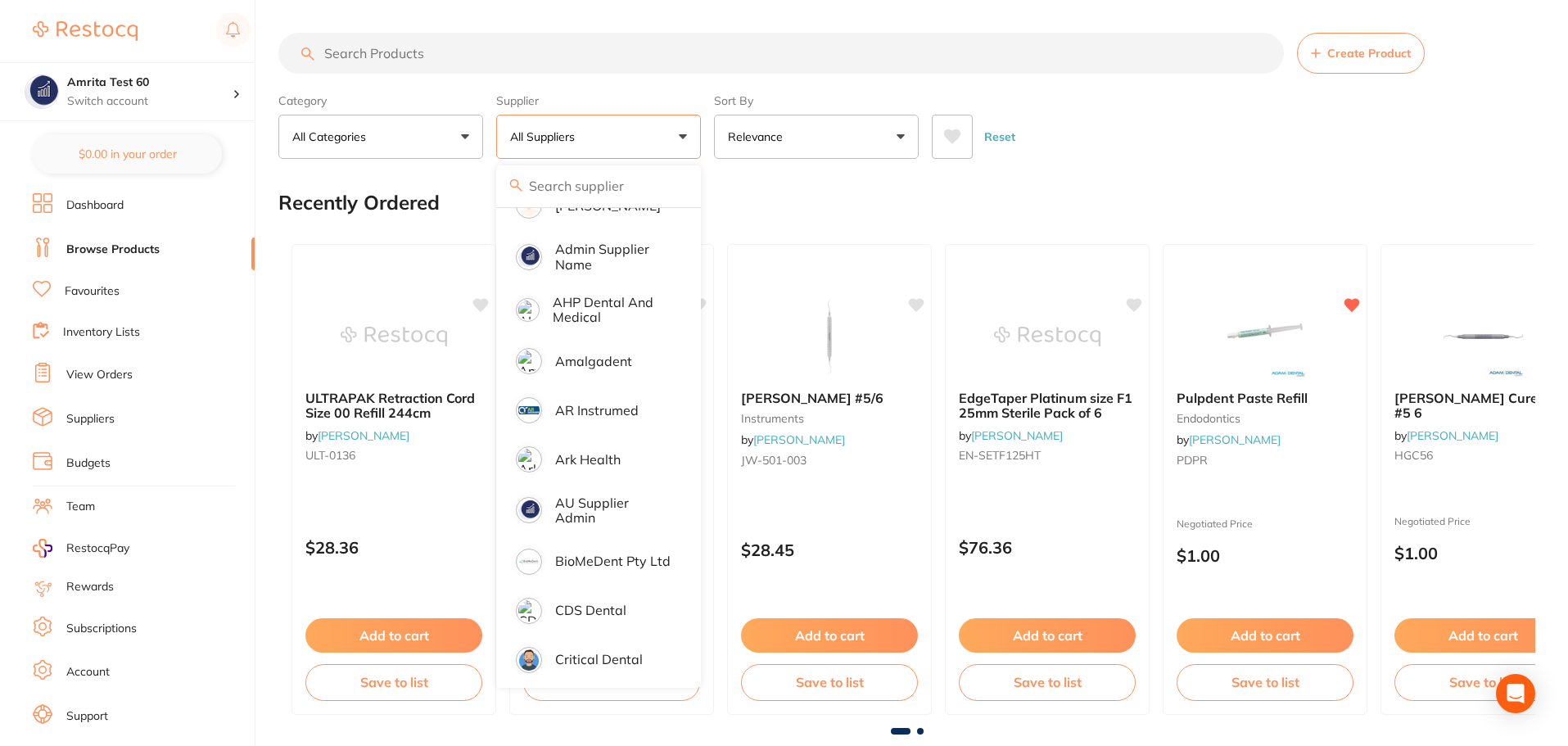
scroll to position [0, 0]
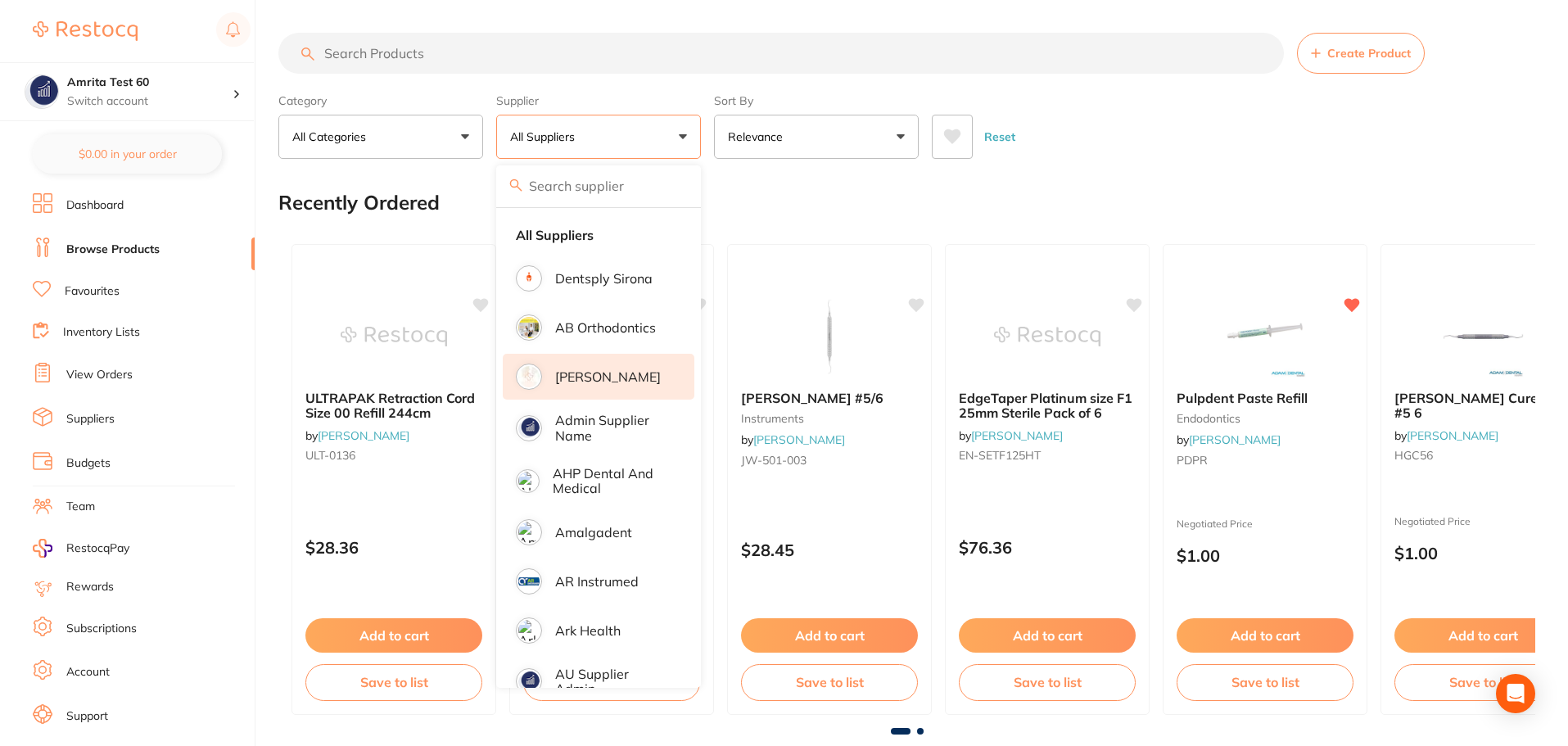
click at [617, 377] on p "[PERSON_NAME]" at bounding box center [608, 376] width 105 height 15
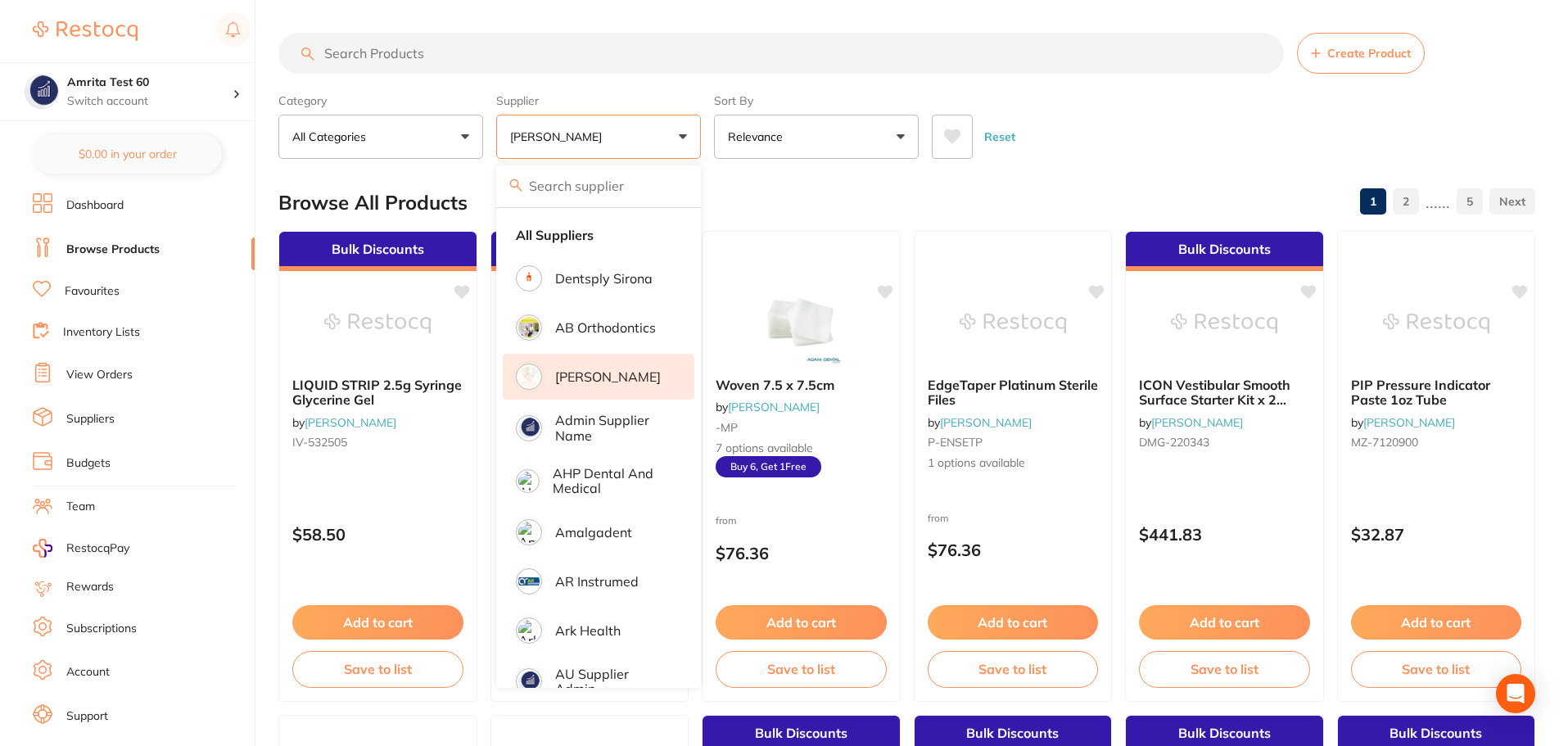
click at [709, 136] on div "Category All Categories All Categories crown & bridge disposables finishing & p…" at bounding box center [906, 123] width 1257 height 72
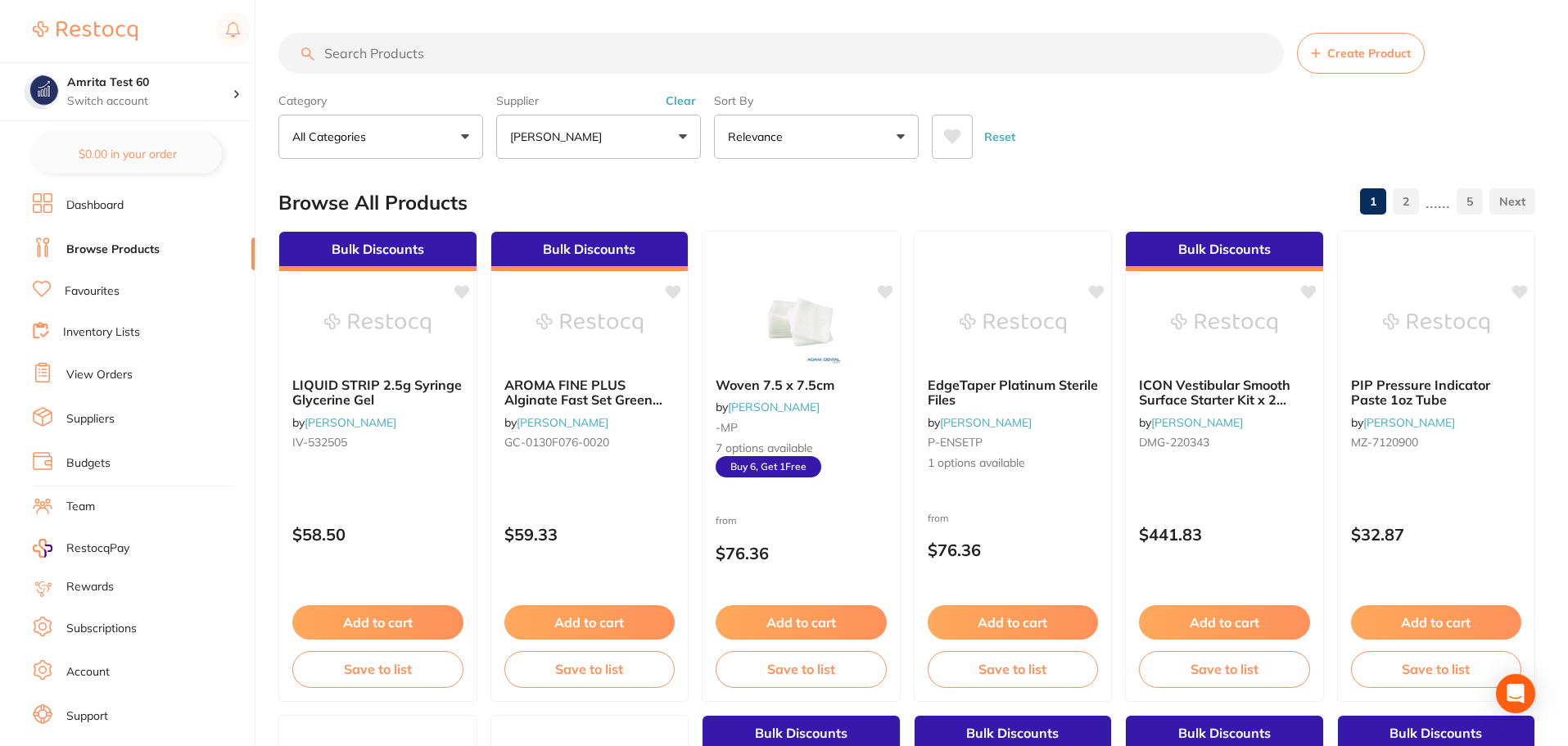
click at [400, 54] on input "search" at bounding box center [781, 53] width 1006 height 41
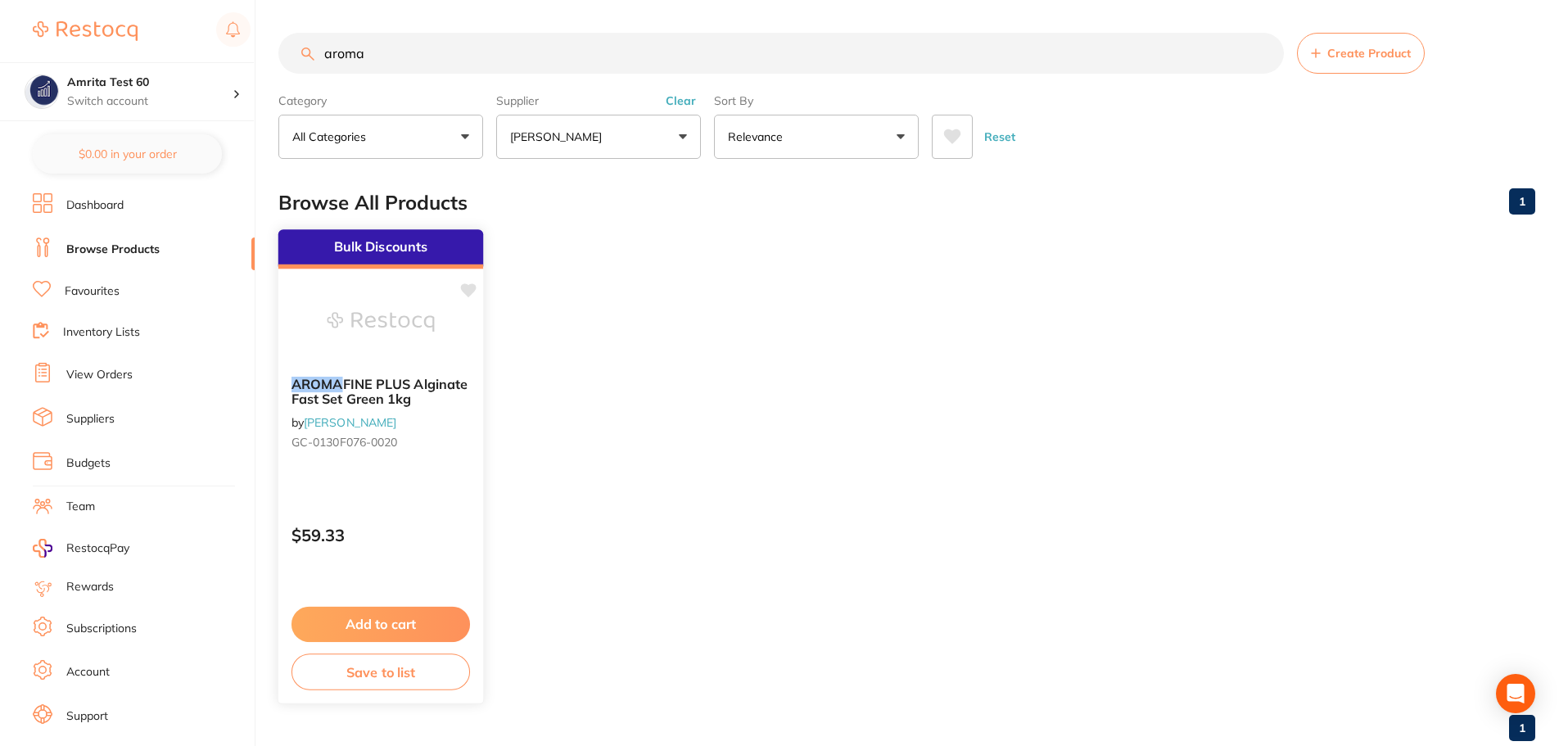
type input "aroma"
click at [471, 290] on icon at bounding box center [469, 290] width 16 height 14
click at [407, 519] on div "$59.33" at bounding box center [380, 531] width 205 height 44
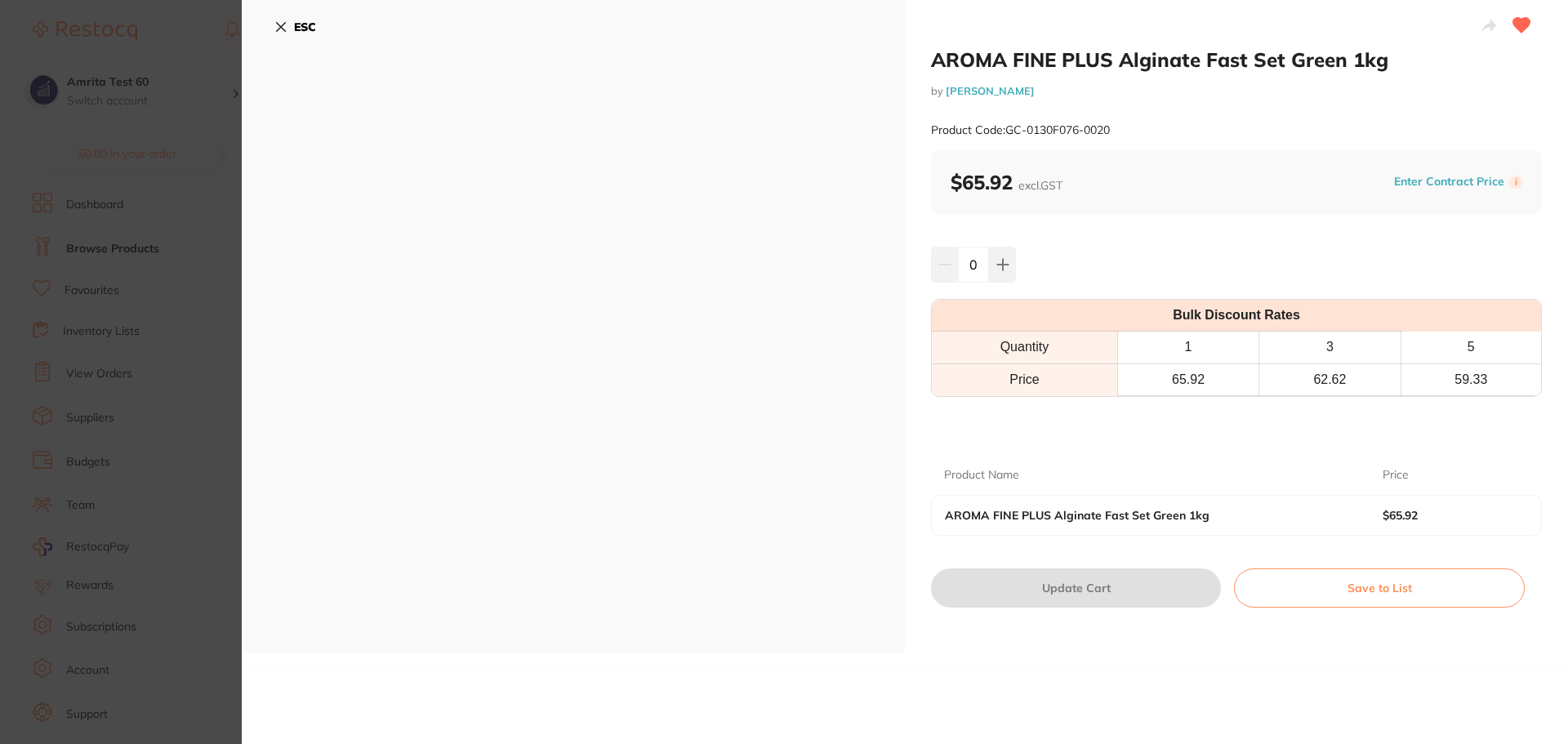
click at [283, 26] on icon at bounding box center [281, 26] width 13 height 13
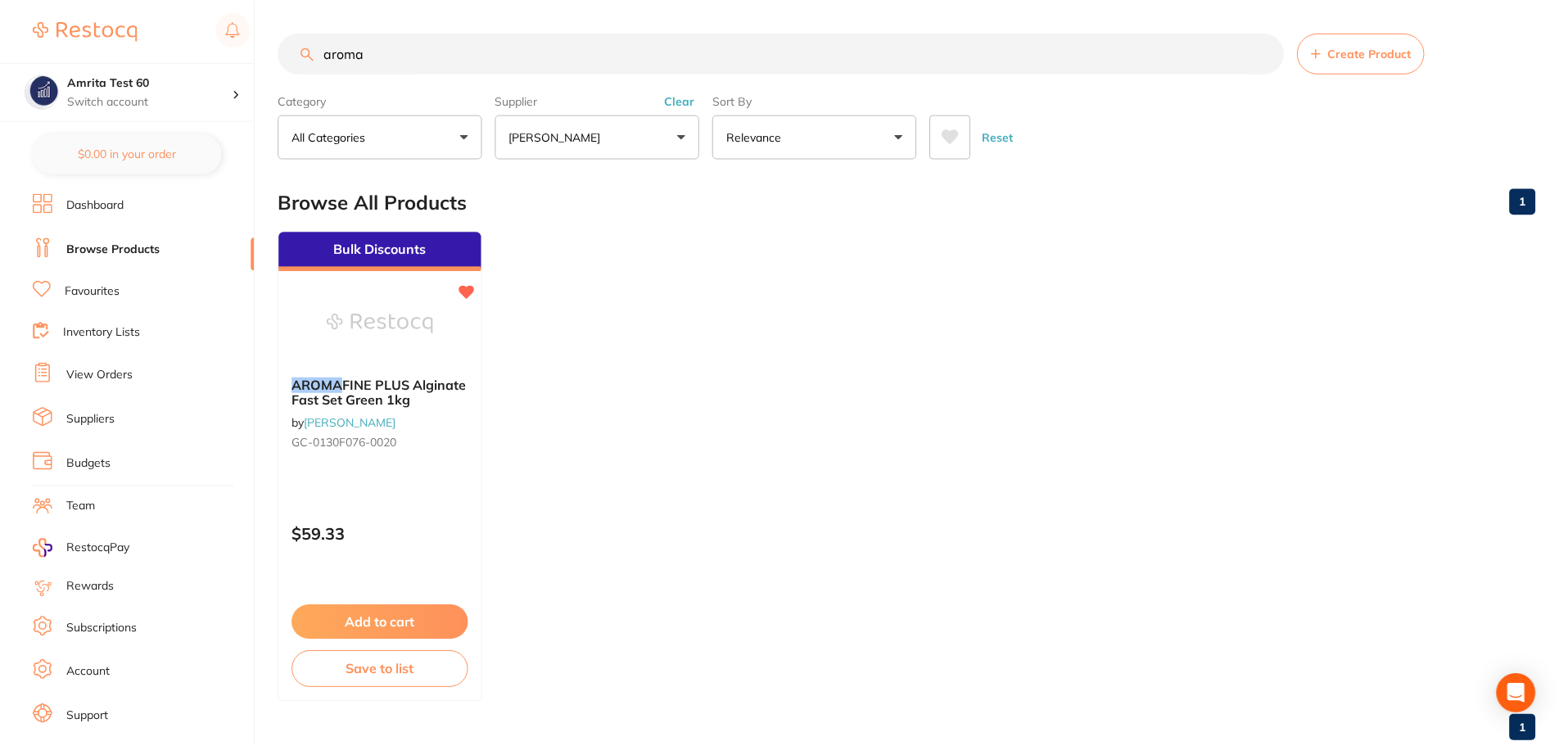
scroll to position [17, 0]
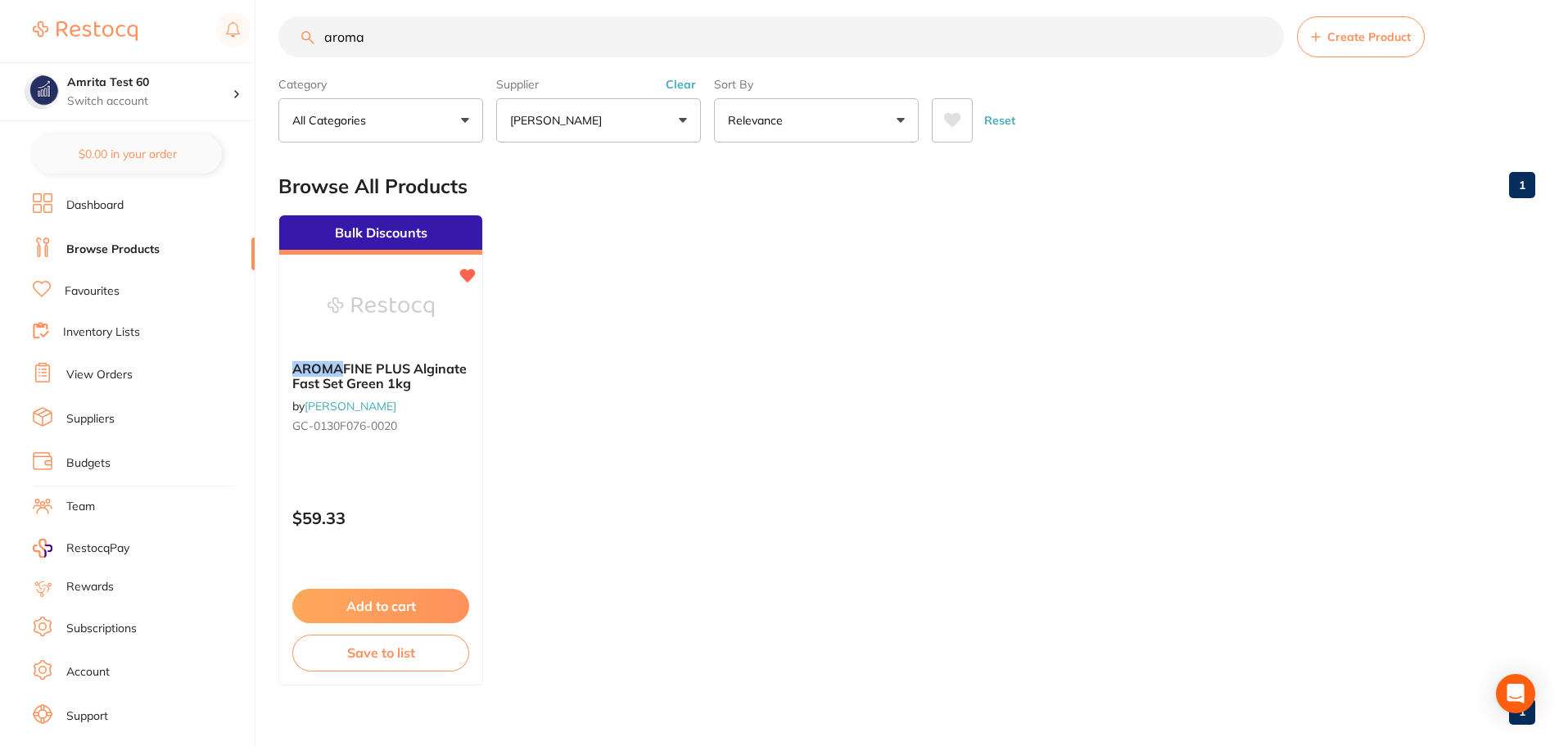
click at [1009, 119] on button "Reset" at bounding box center [1000, 120] width 41 height 44
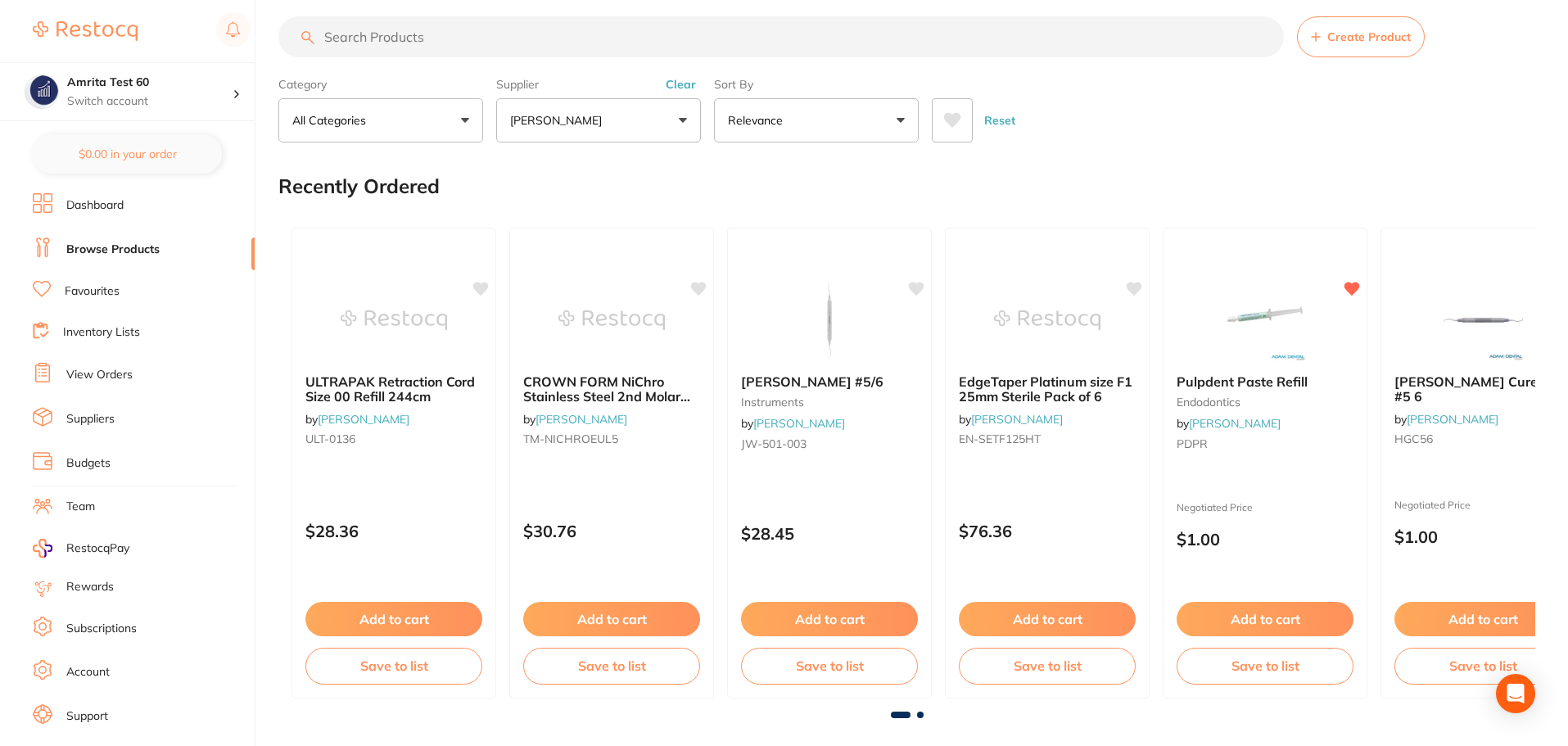
scroll to position [0, 0]
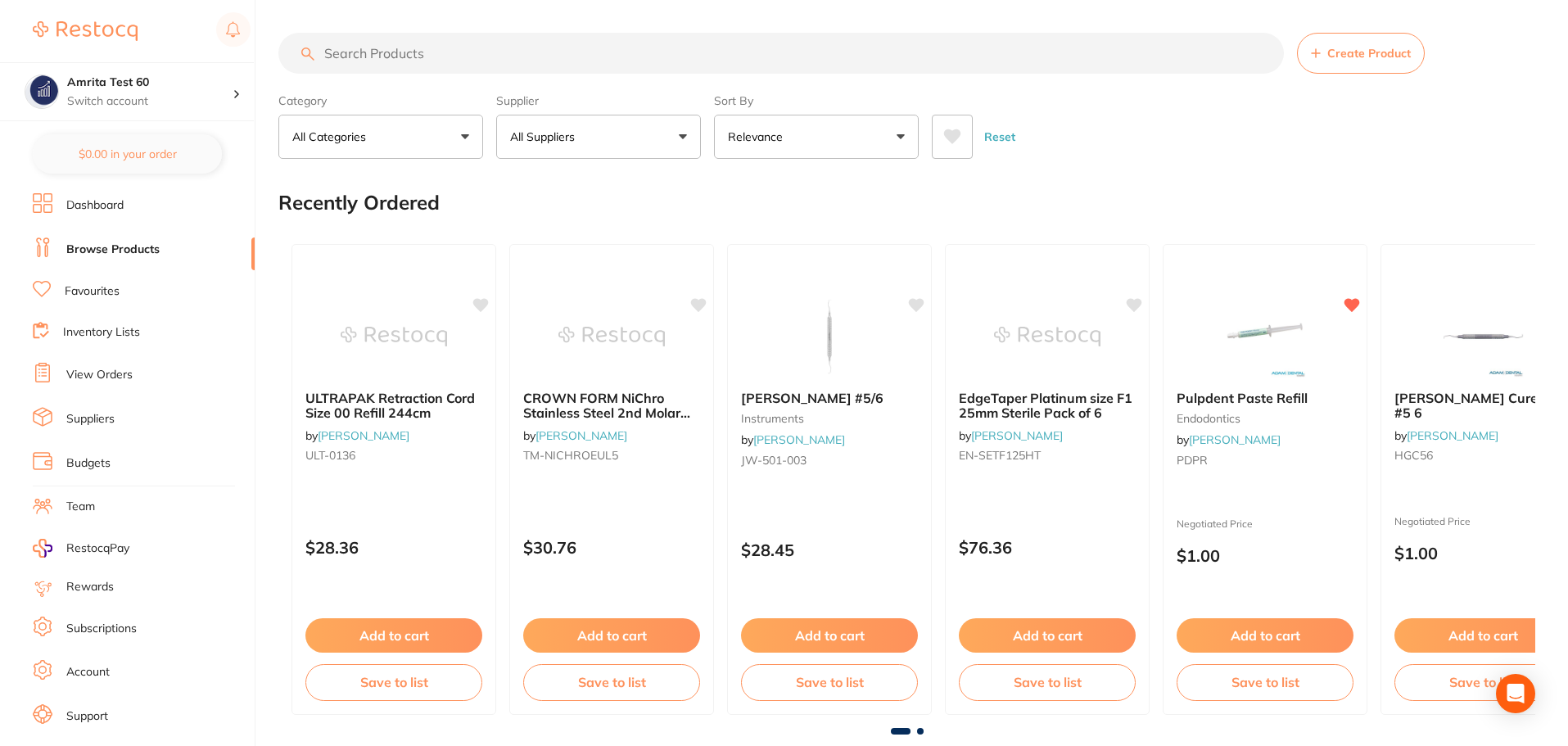
click at [93, 295] on link "Favourites" at bounding box center [92, 291] width 55 height 17
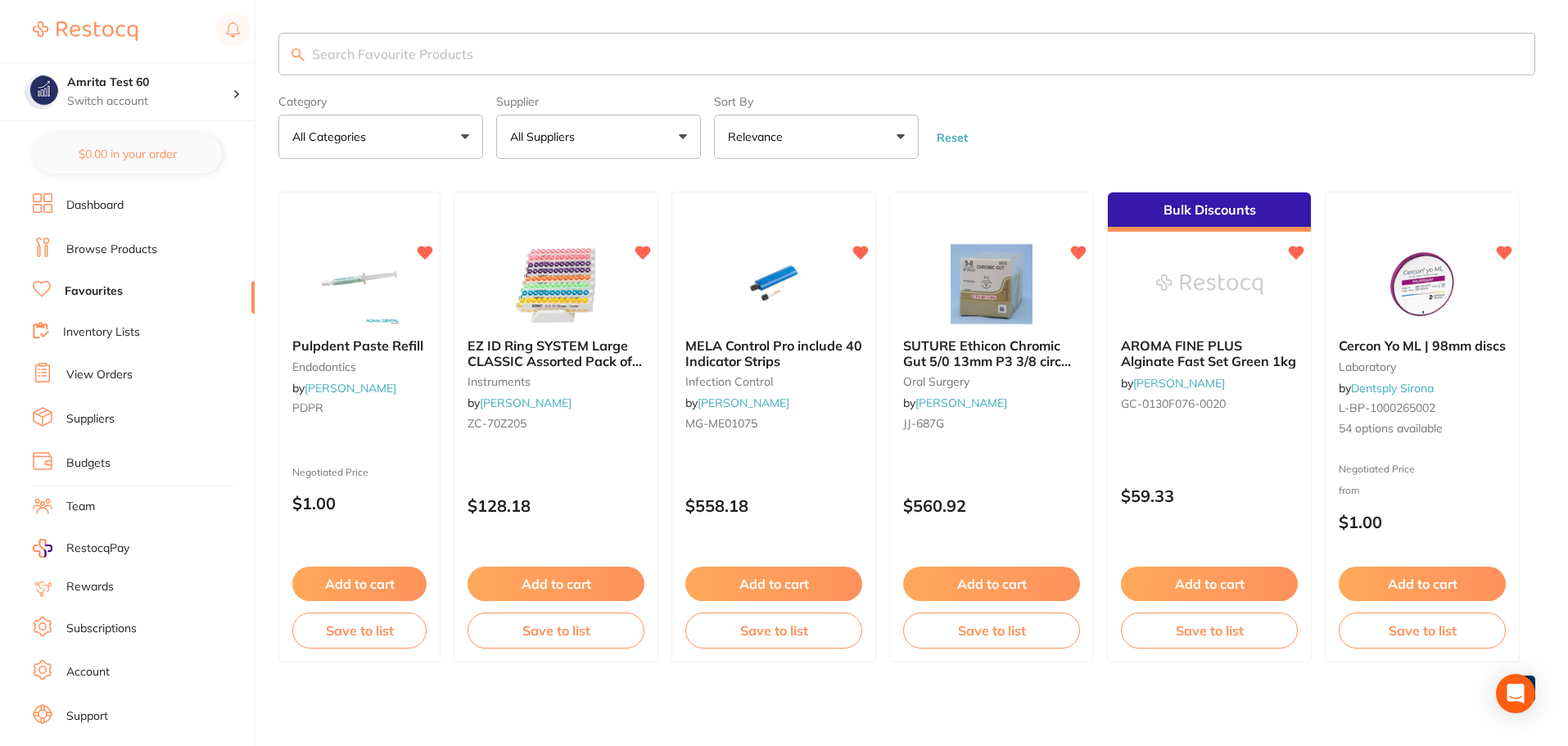
scroll to position [2, 0]
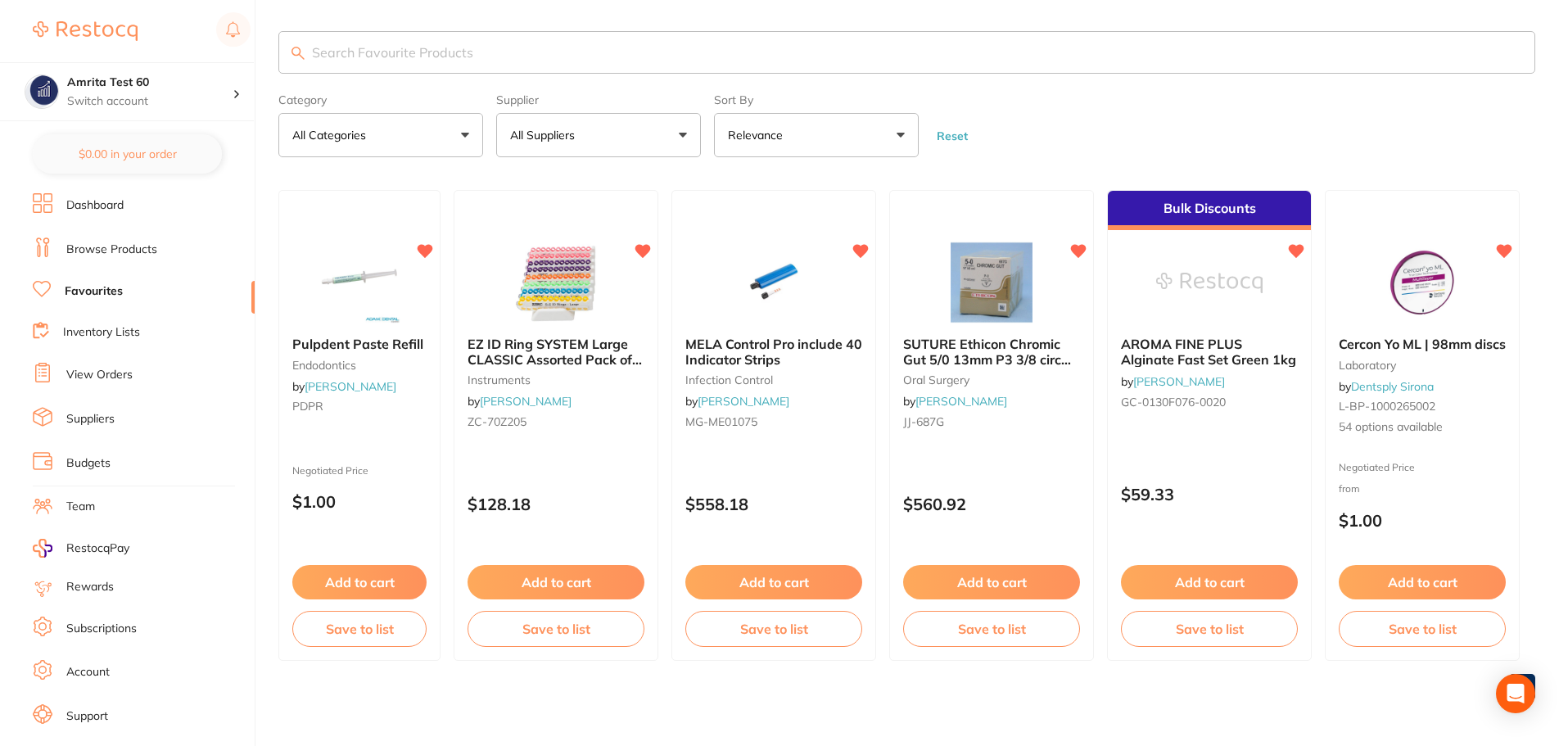
click at [512, 41] on input "search" at bounding box center [906, 52] width 1257 height 43
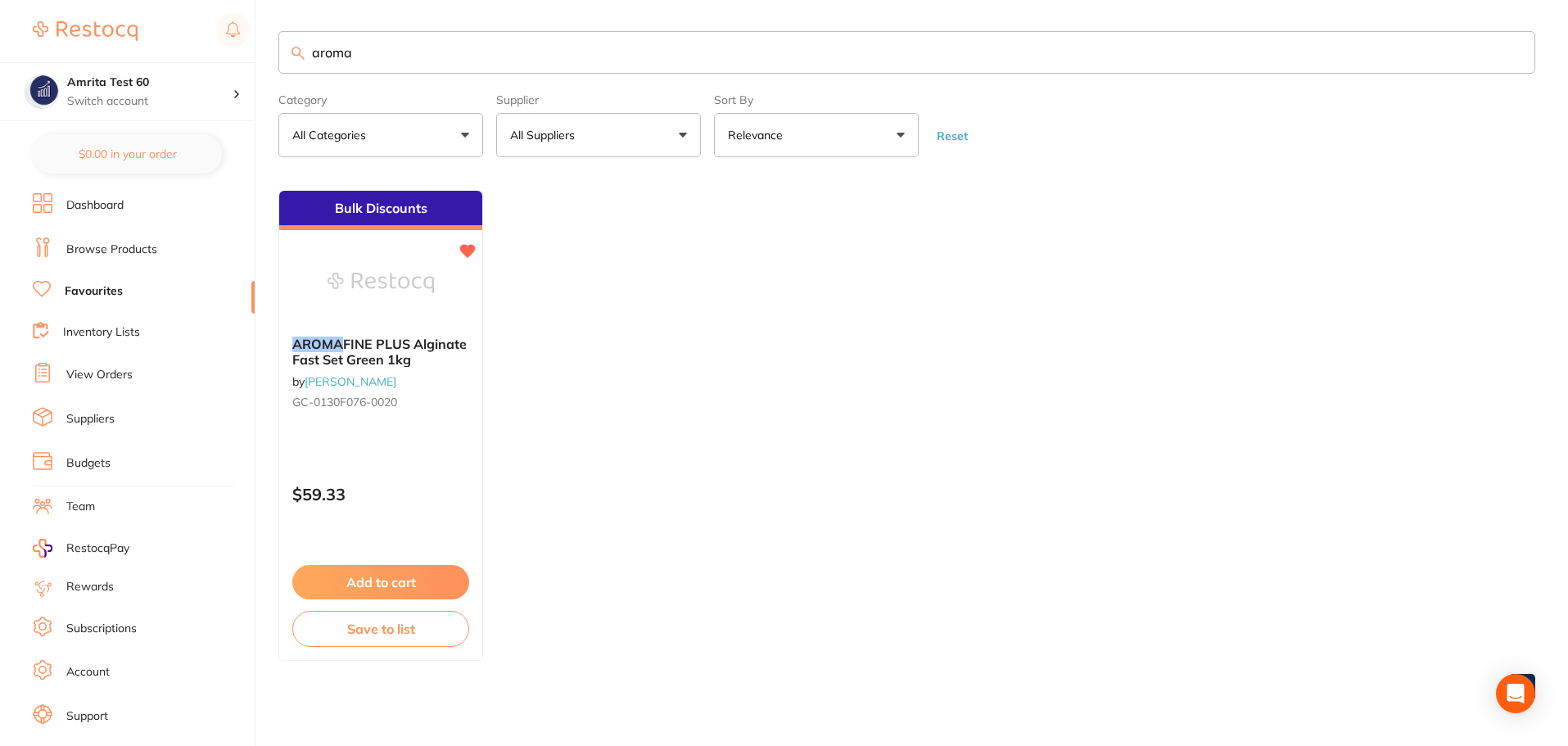
type input "aroma"
click at [94, 252] on link "Browse Products" at bounding box center [112, 249] width 91 height 17
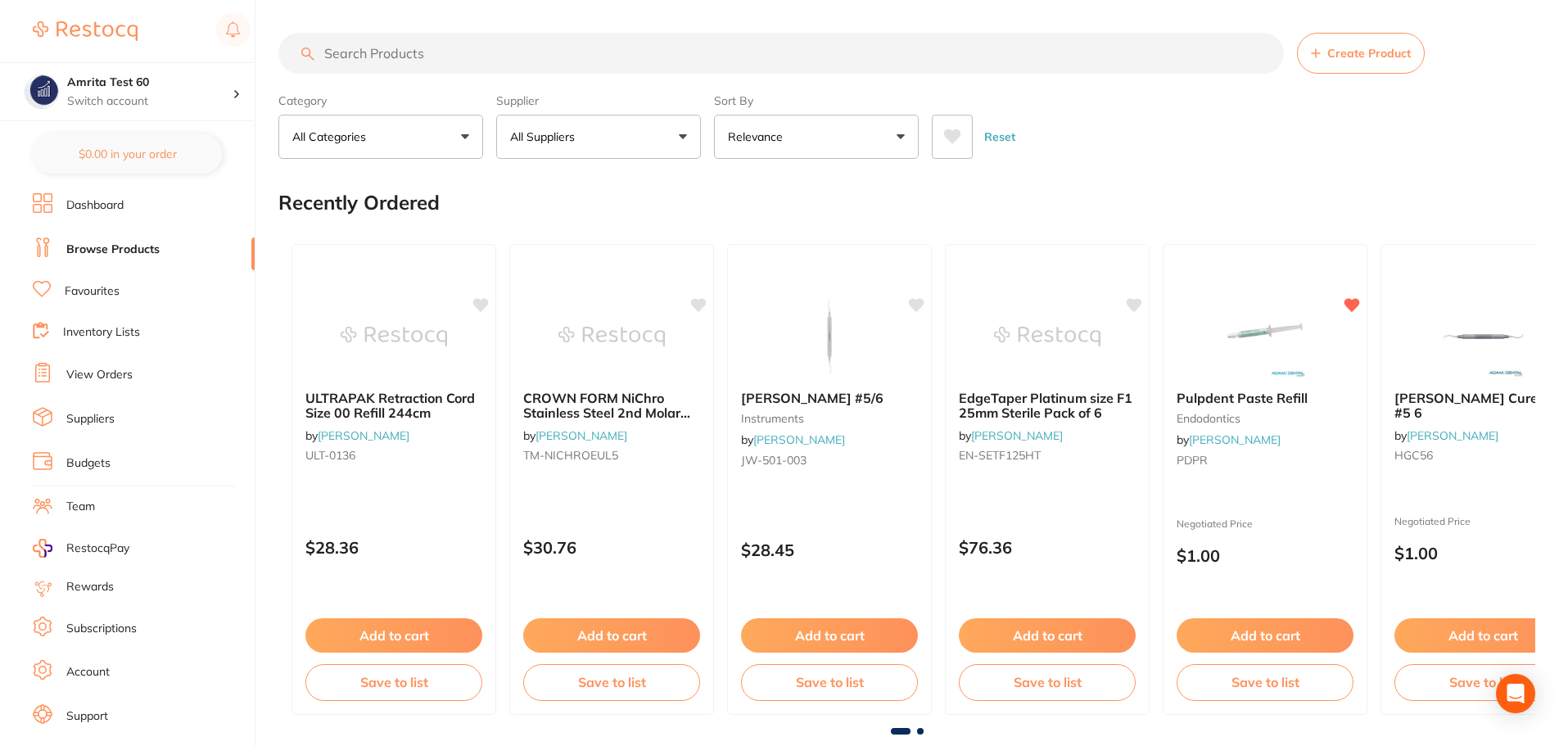
click at [514, 61] on input "search" at bounding box center [781, 53] width 1006 height 41
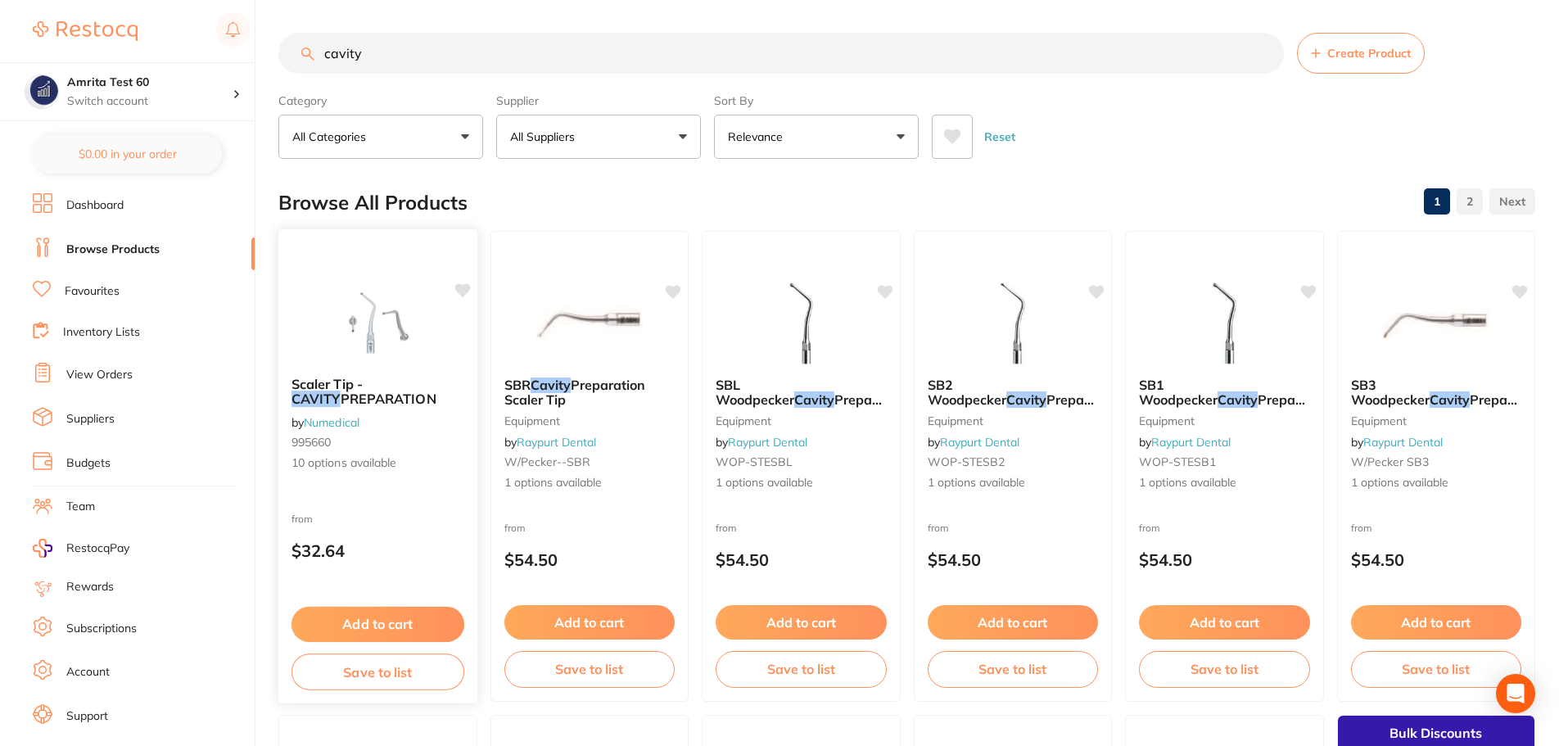
click at [464, 293] on icon at bounding box center [462, 290] width 16 height 14
click at [587, 371] on div "SBR Cavity Preparation Scaler Tip Equipment by Raypurt Dental W/Pecker--SBR 1 o…" at bounding box center [589, 434] width 199 height 142
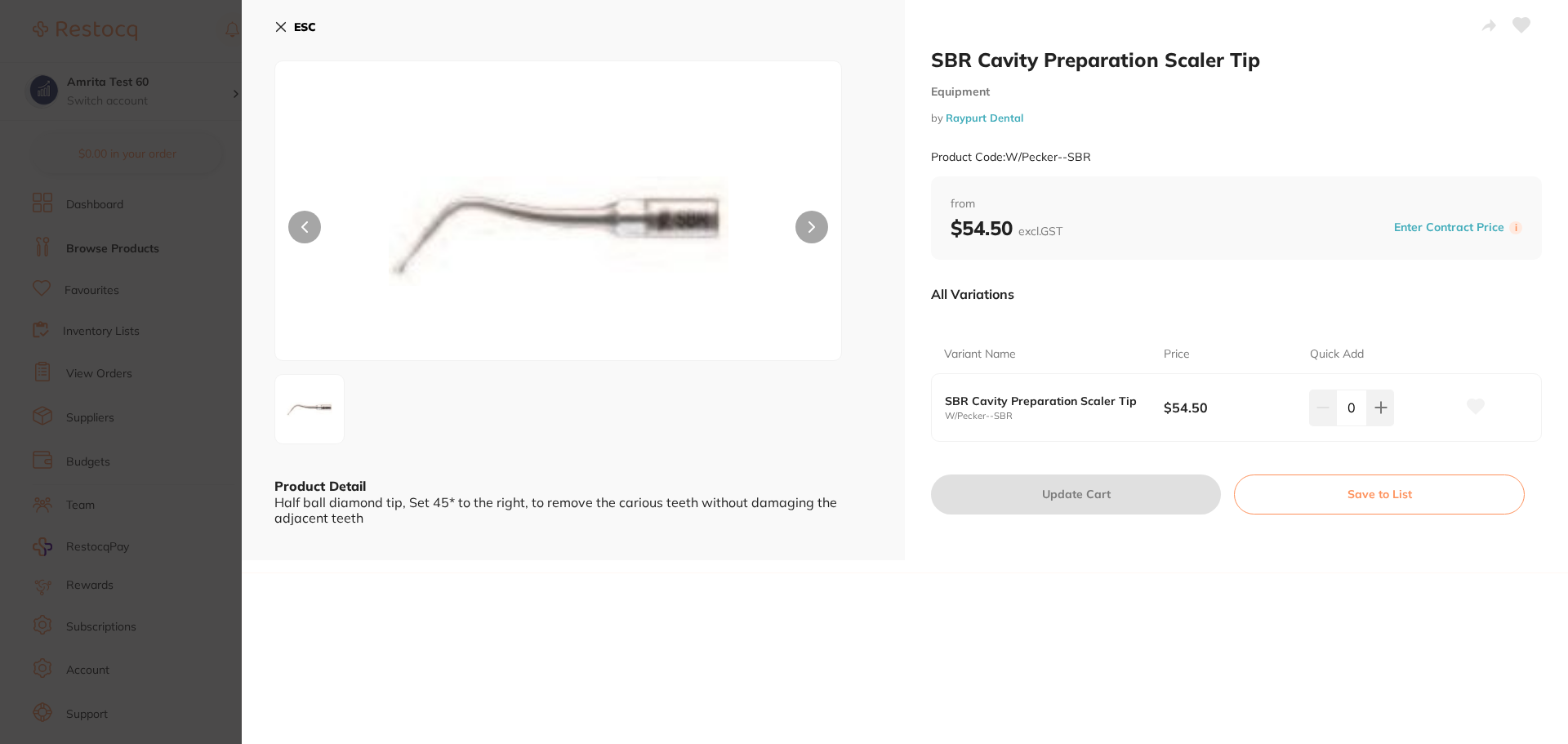
click at [1514, 30] on icon at bounding box center [1522, 25] width 17 height 15
click at [121, 312] on section "SBR Cavity Preparation Scaler Tip Equipment by Raypurt Dental Product Code: W/P…" at bounding box center [784, 372] width 1568 height 744
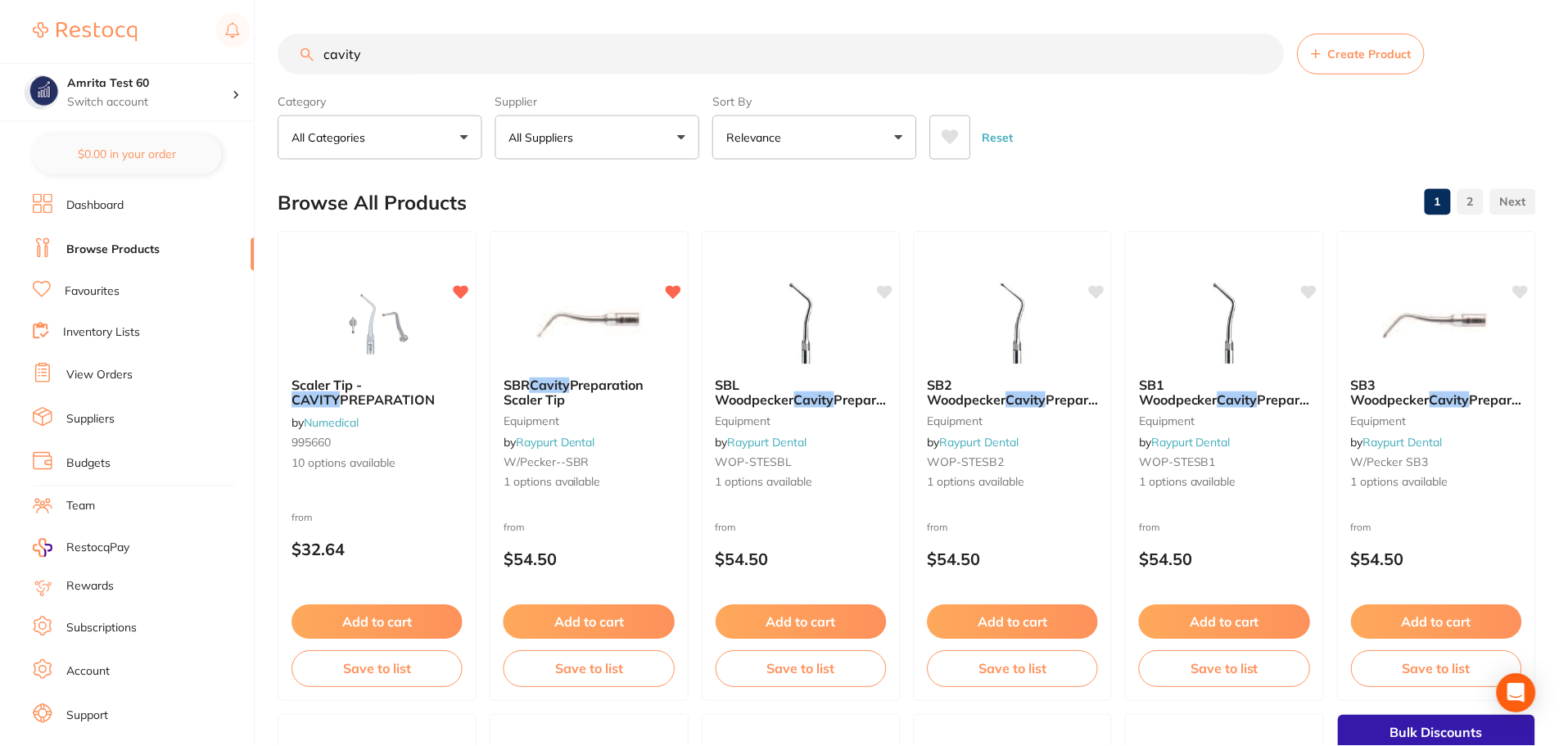
scroll to position [12, 0]
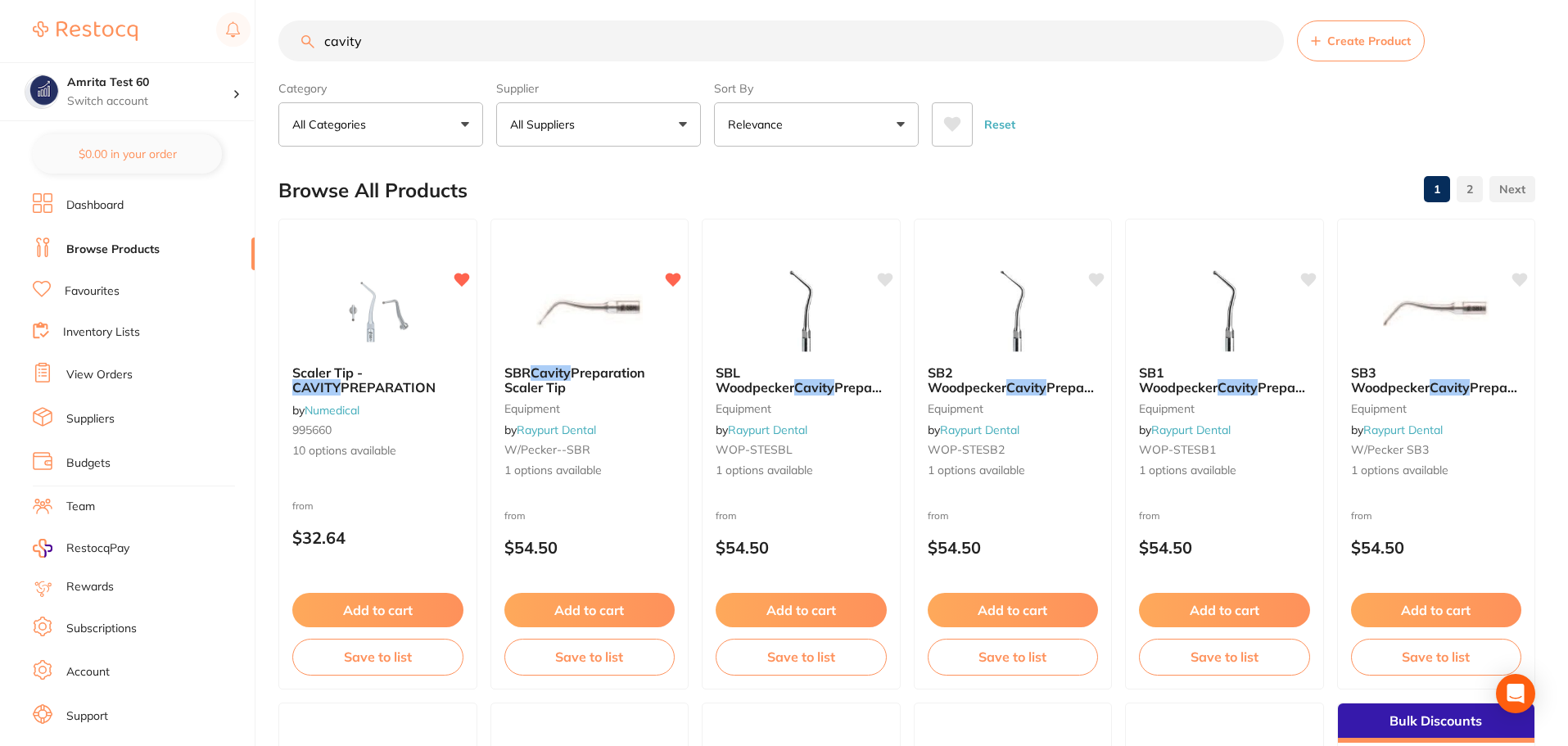
click at [385, 40] on input "cavity" at bounding box center [781, 40] width 1006 height 41
type input "c"
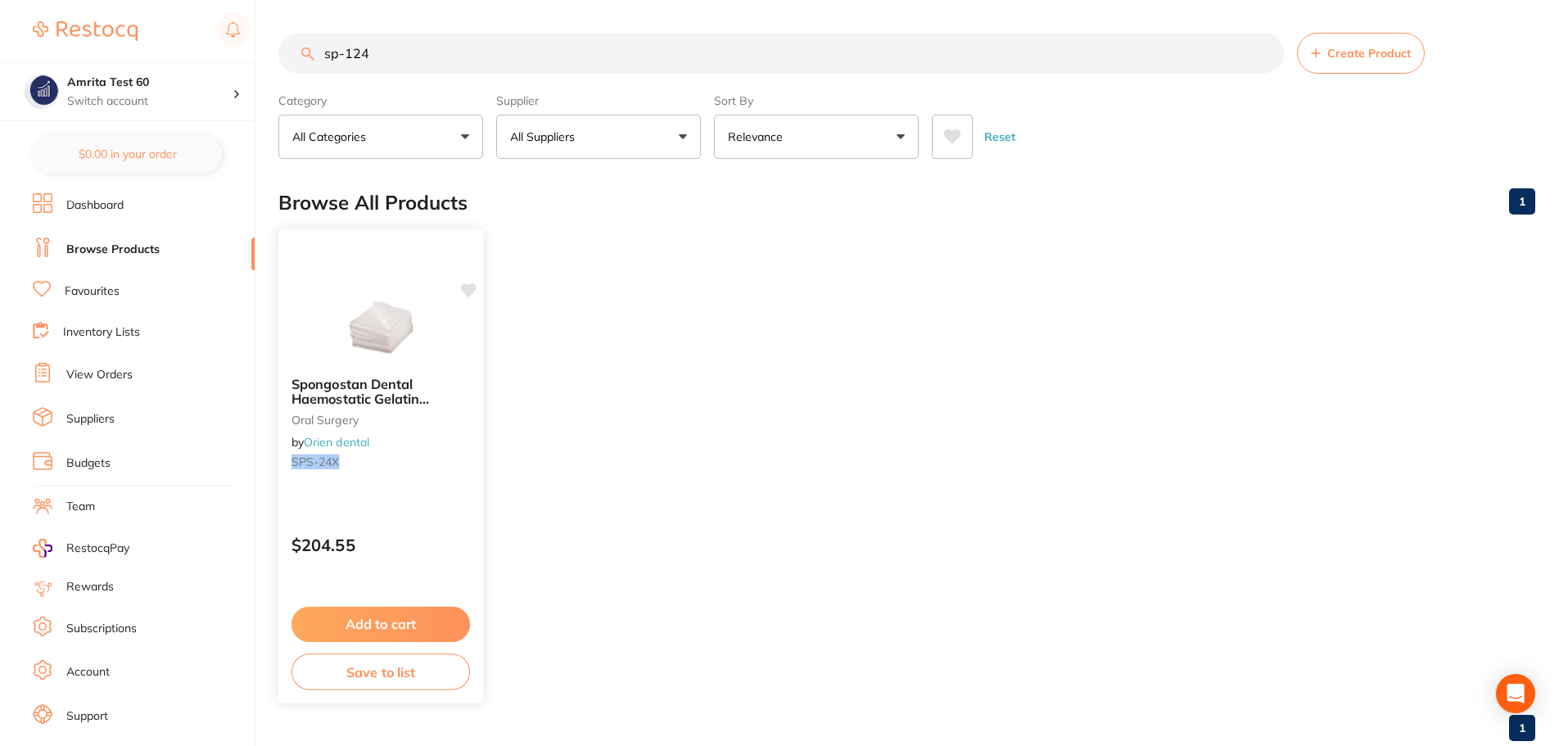
type input "sp-124"
click at [466, 293] on icon at bounding box center [469, 290] width 16 height 14
click at [428, 484] on div "Spongostan Dental Haemostatic Gelatin Sponge, Box of 24 oral surgery by Orien d…" at bounding box center [380, 426] width 205 height 125
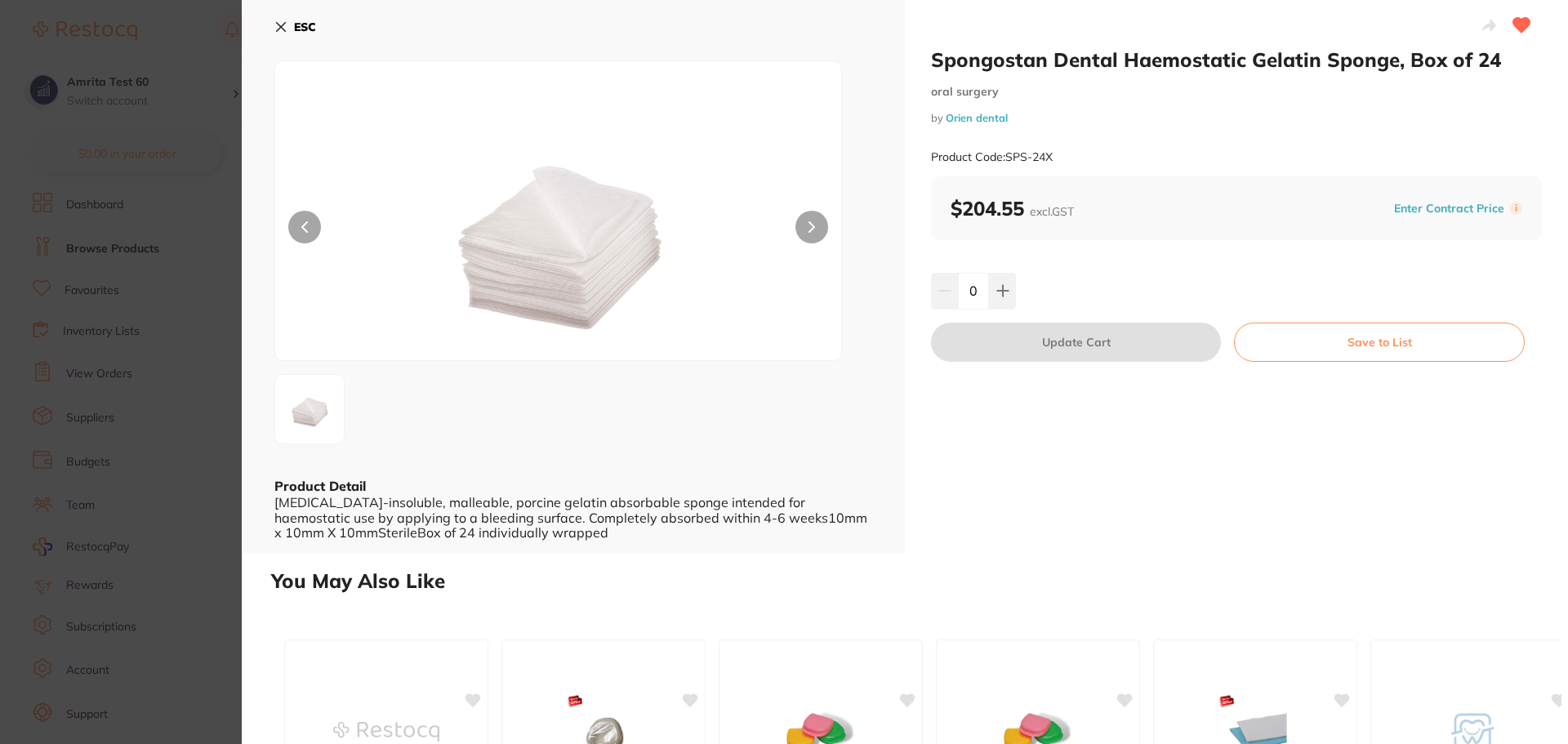
click at [156, 368] on section "Spongostan Dental Haemostatic Gelatin Sponge, Box of 24 oral surgery by Orien d…" at bounding box center [784, 372] width 1568 height 744
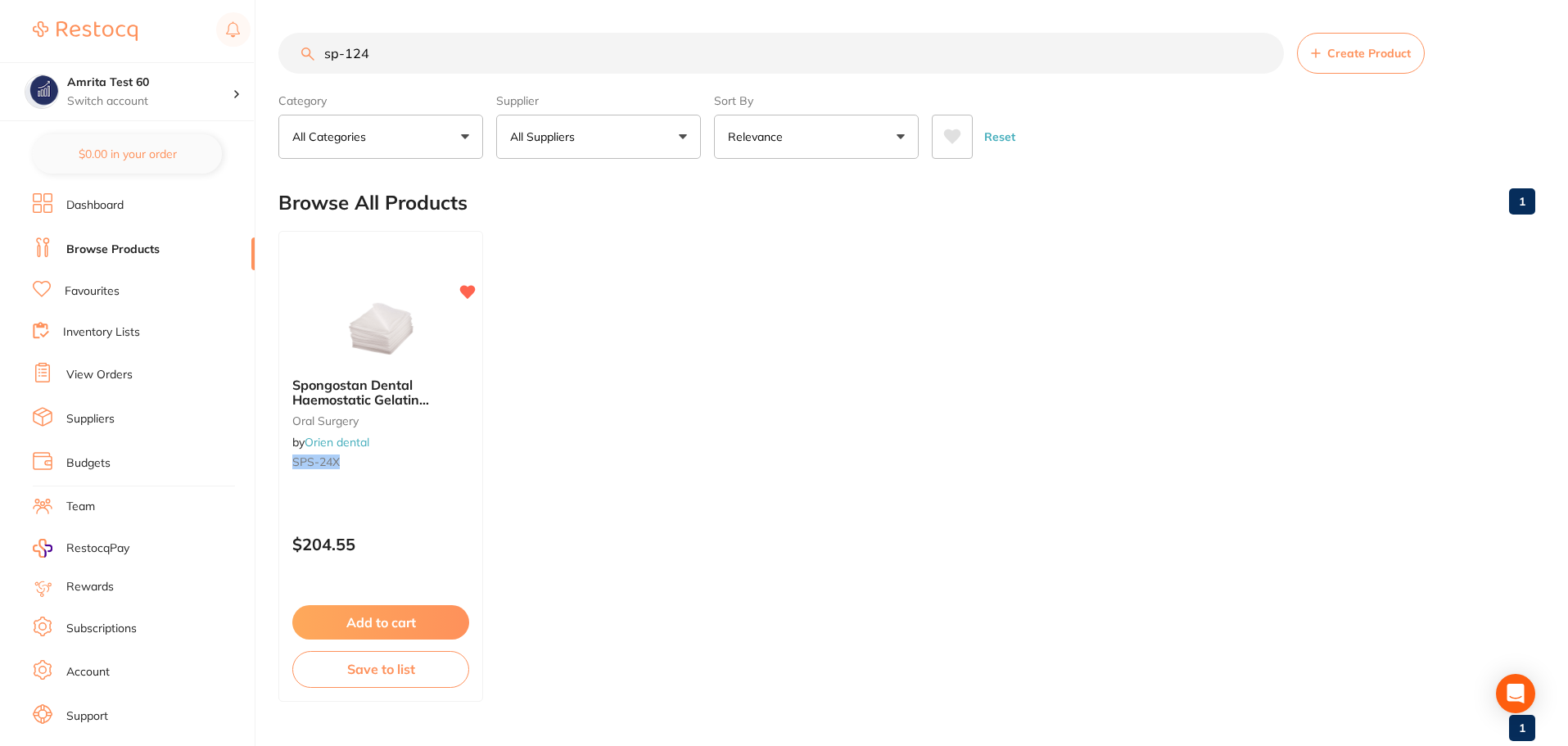
click at [102, 299] on link "Favourites" at bounding box center [92, 291] width 55 height 17
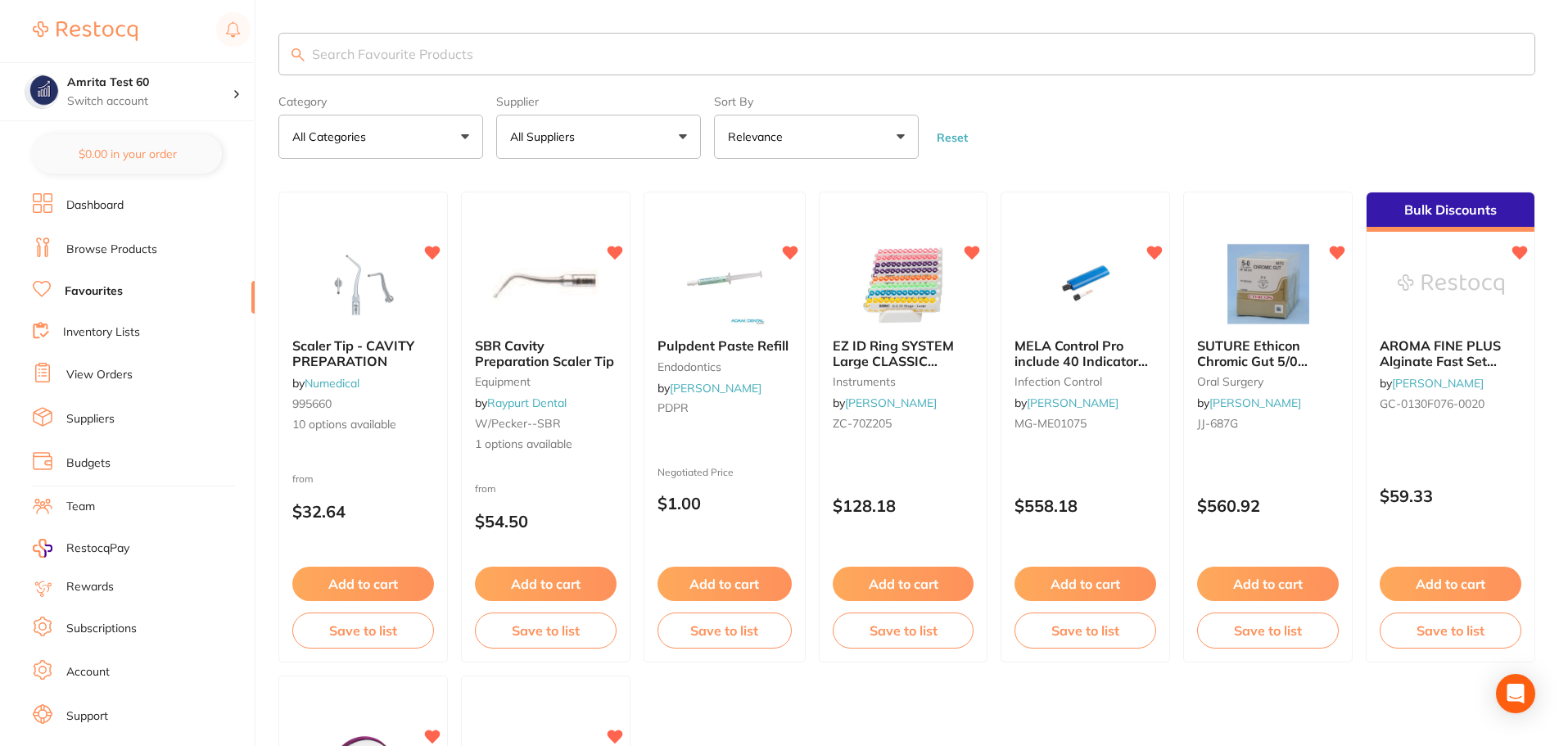
click at [146, 247] on link "Browse Products" at bounding box center [112, 249] width 91 height 17
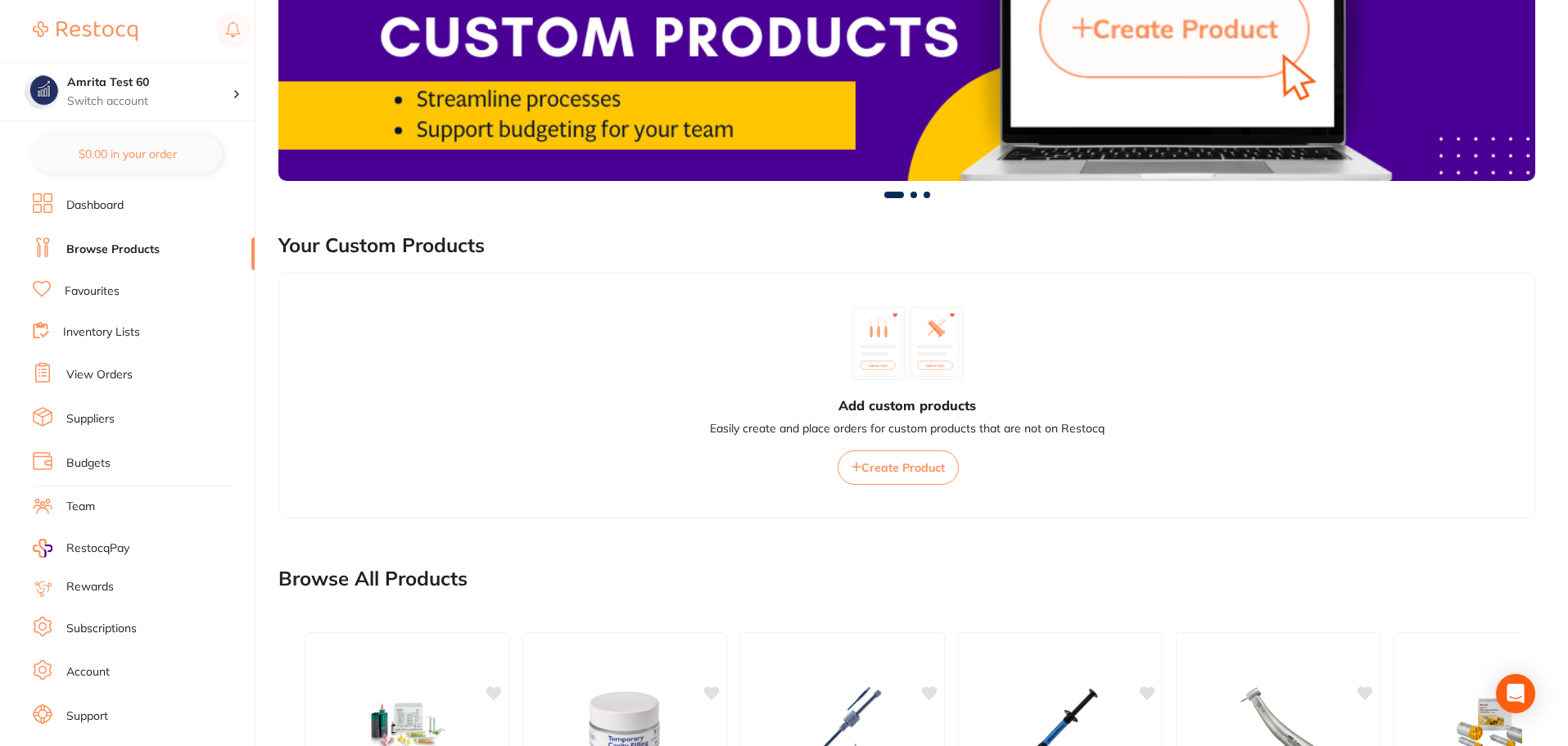
scroll to position [1323, 0]
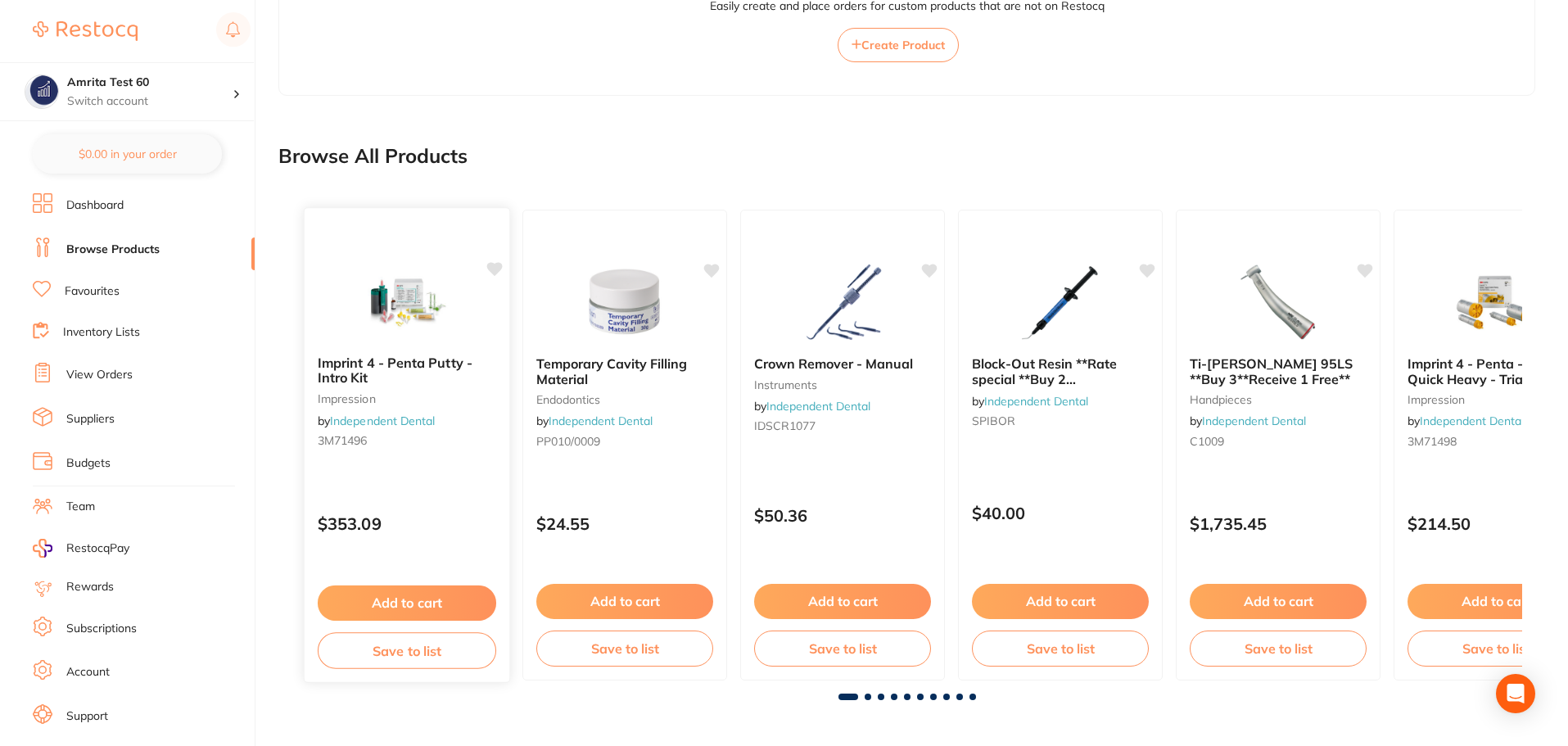
click at [449, 599] on button "Add to cart" at bounding box center [407, 603] width 179 height 35
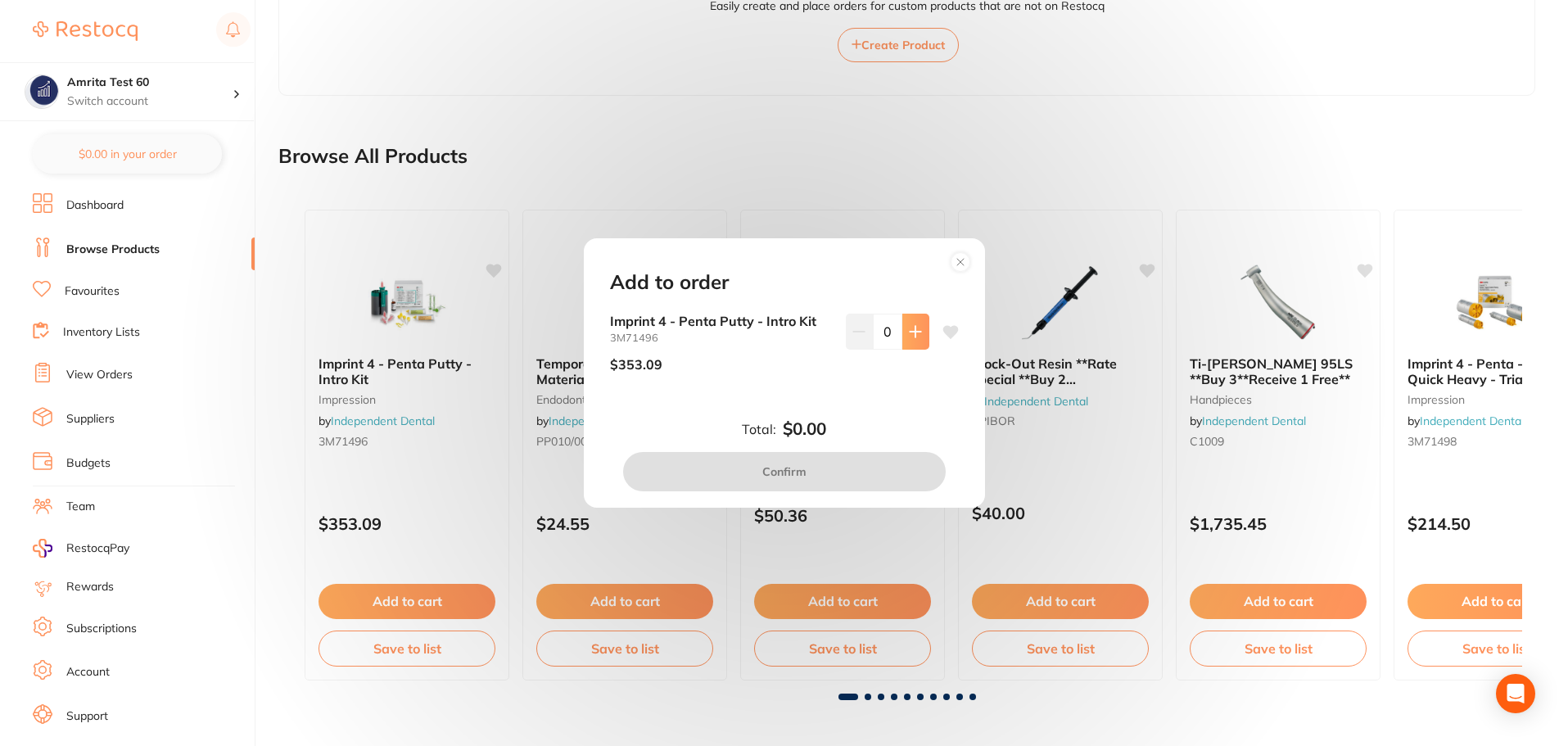
click at [909, 336] on icon at bounding box center [915, 331] width 13 height 13
type input "1"
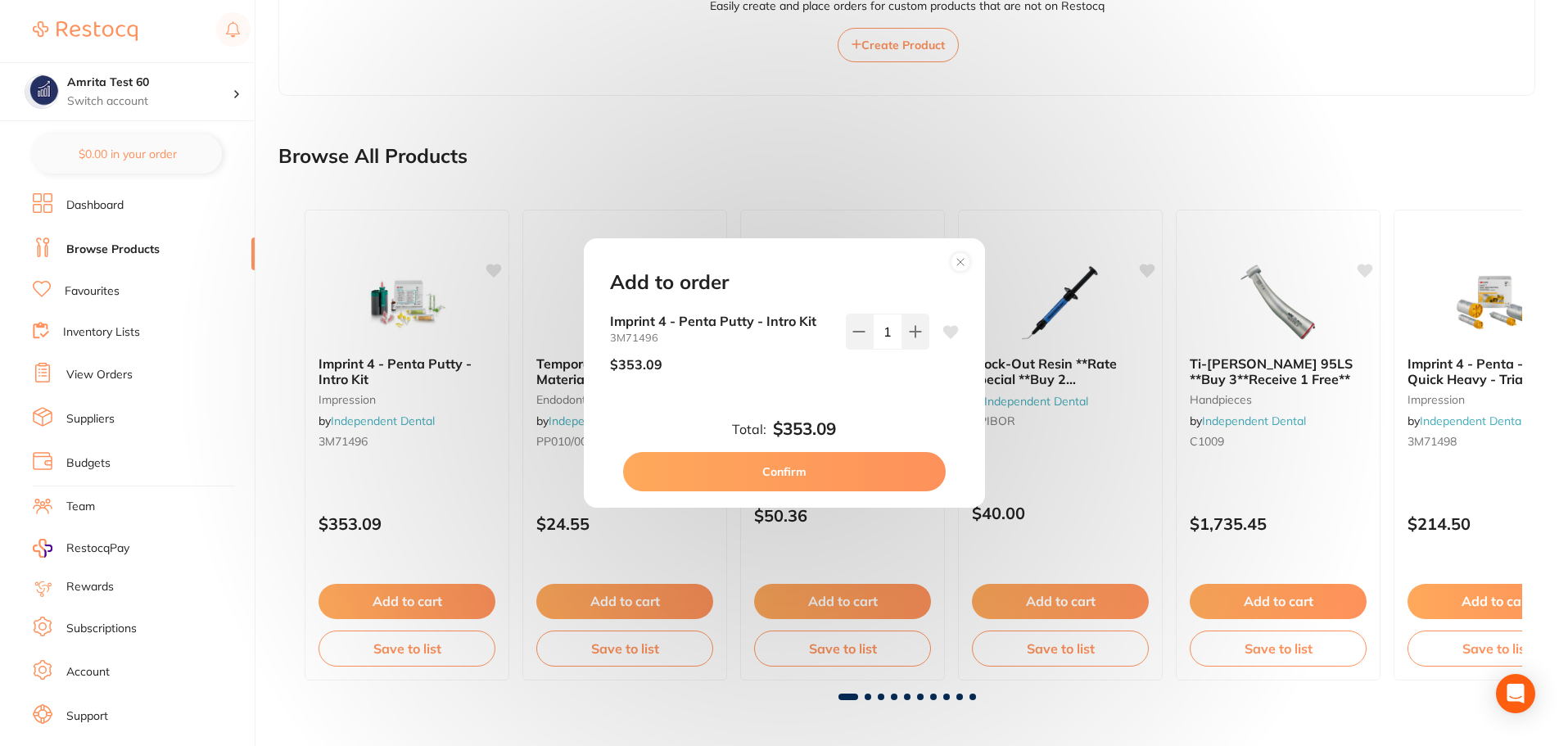
click at [878, 468] on button "Confirm" at bounding box center [784, 471] width 322 height 39
checkbox input "false"
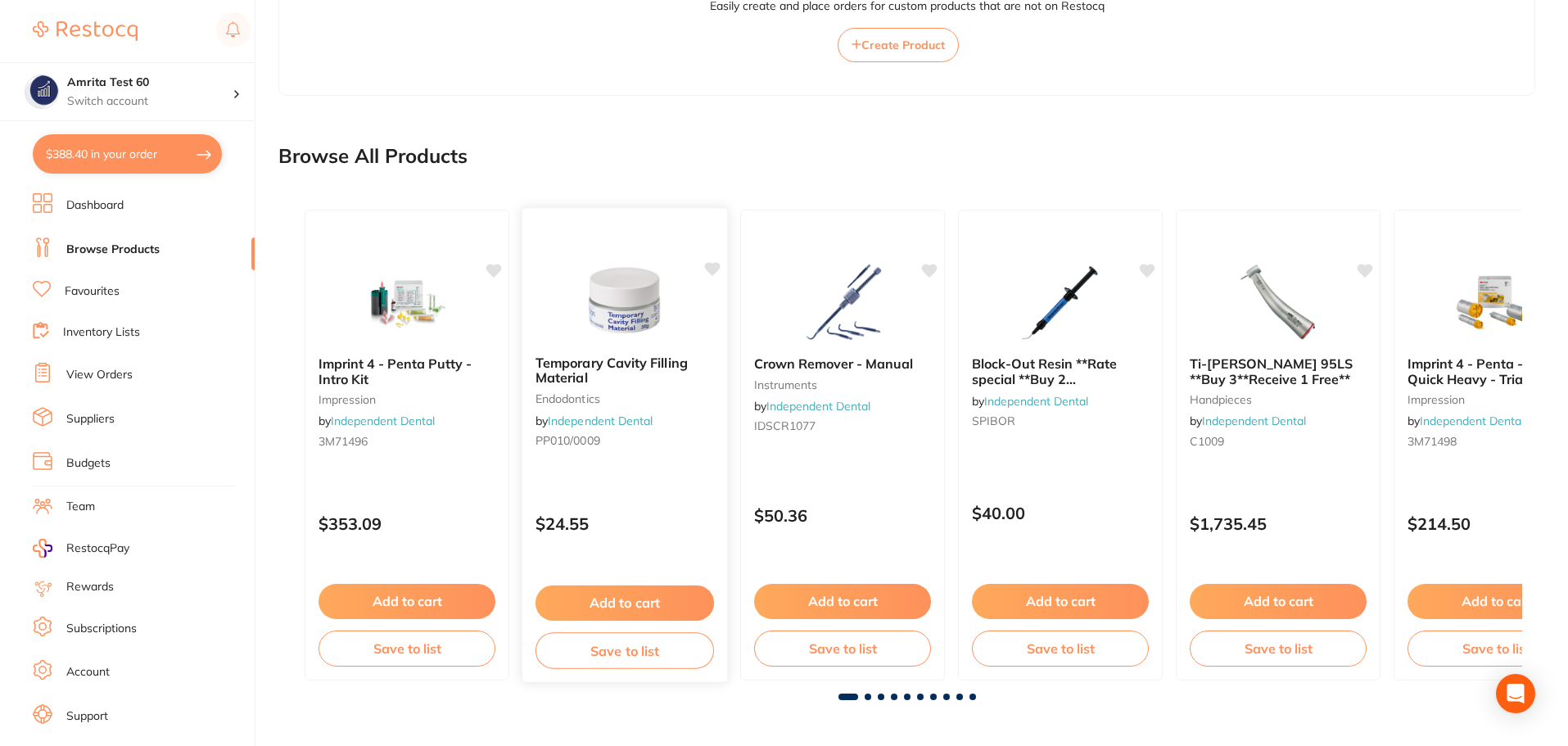
click at [654, 601] on button "Add to cart" at bounding box center [625, 603] width 179 height 35
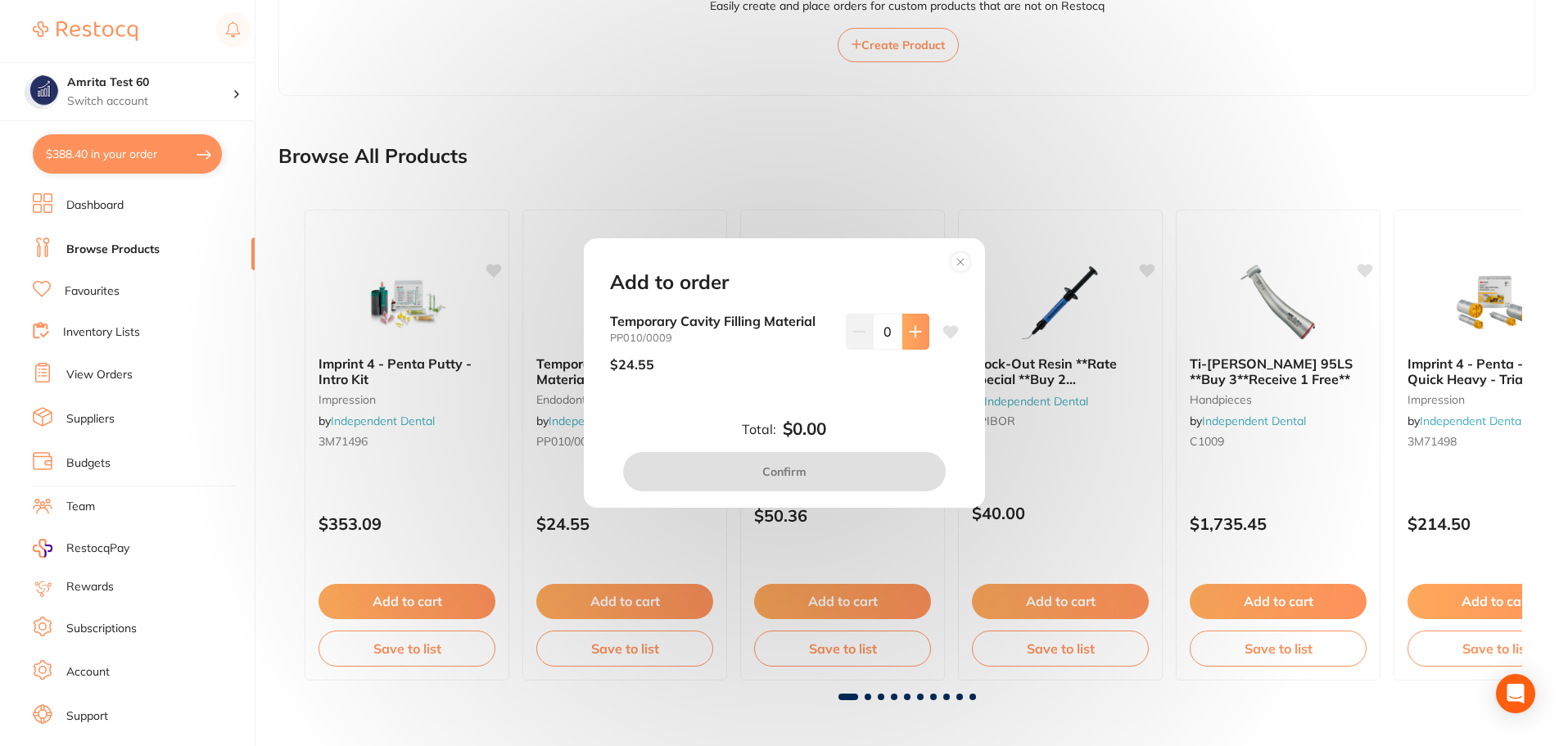
click at [910, 334] on icon at bounding box center [915, 331] width 13 height 13
type input "1"
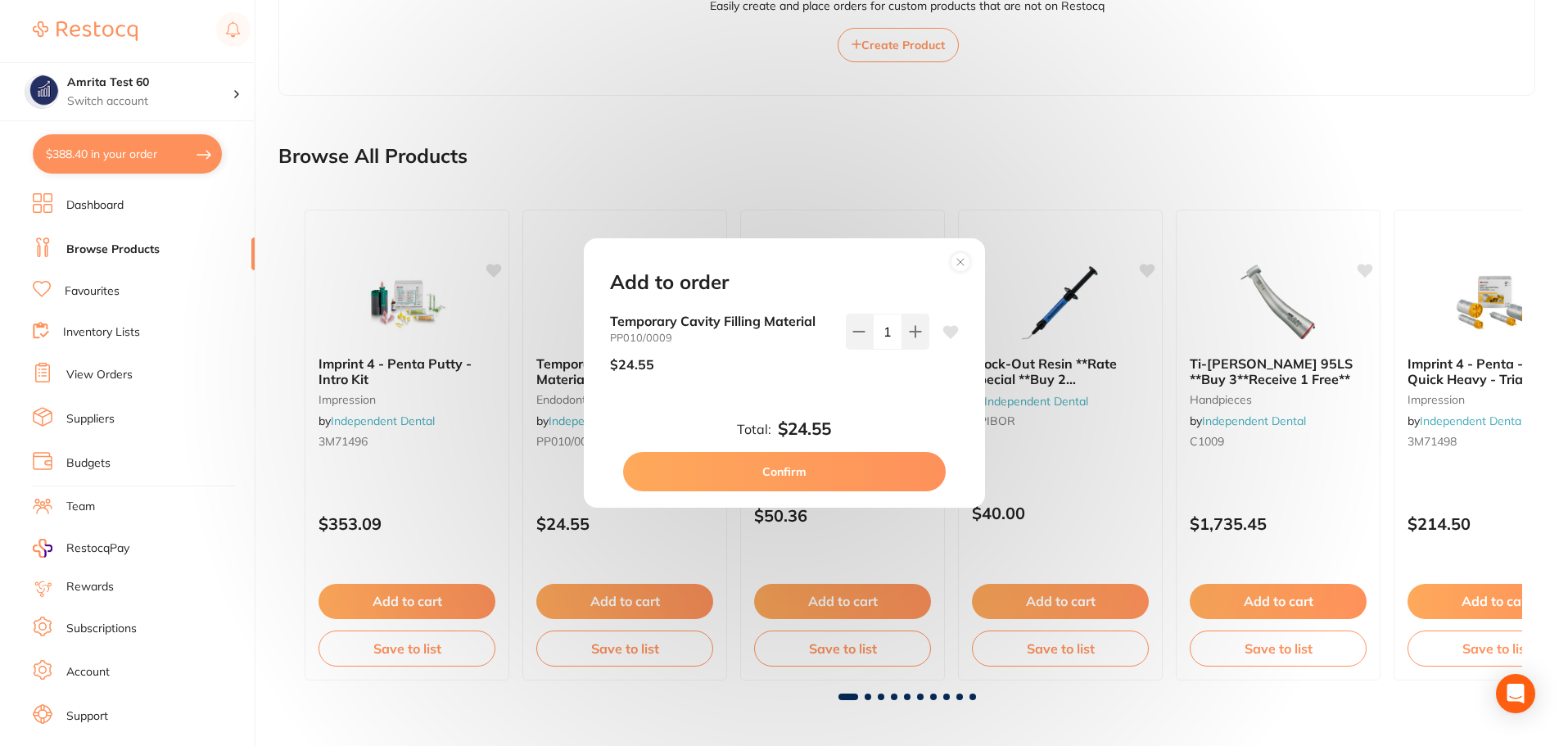
click at [880, 470] on button "Confirm" at bounding box center [784, 471] width 322 height 39
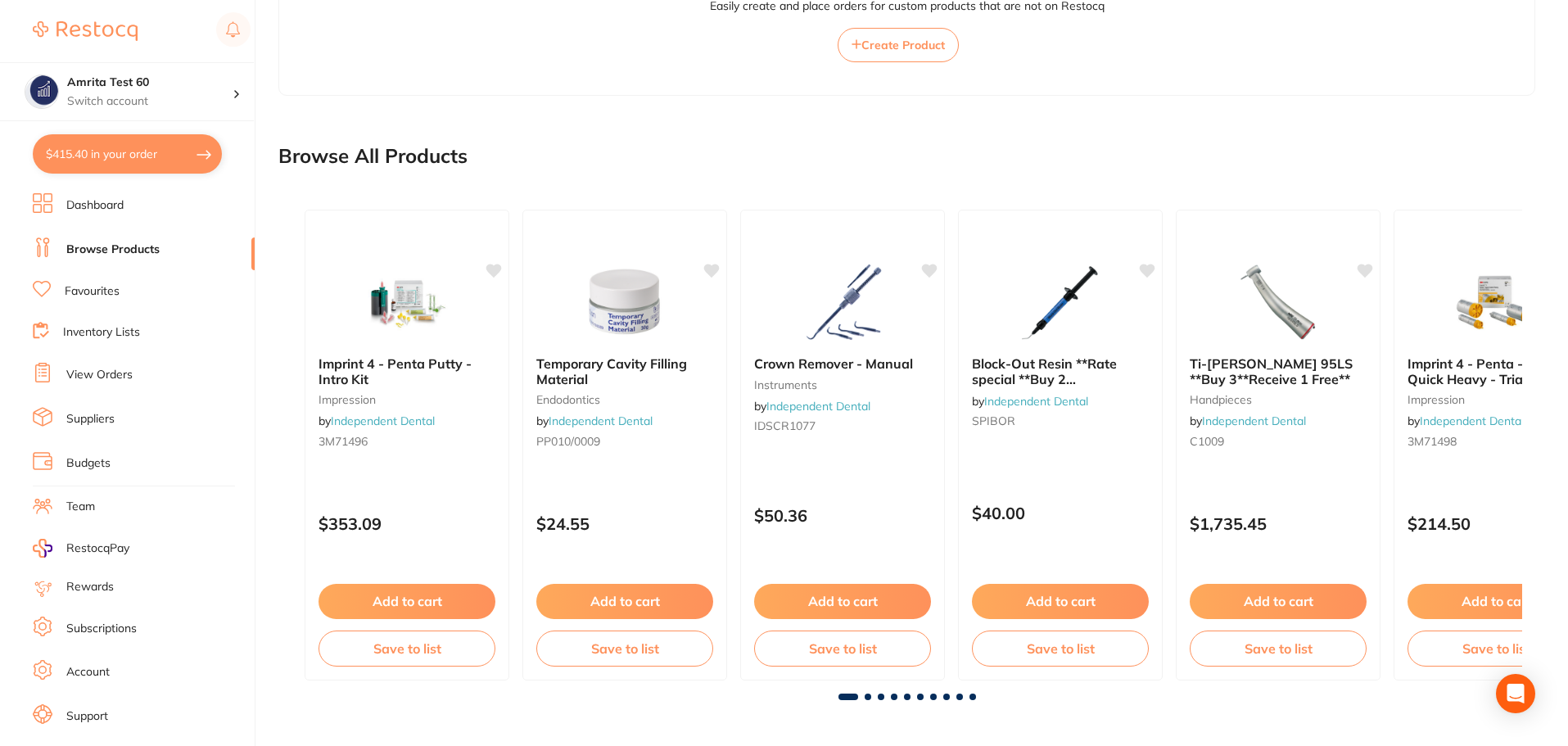
click at [160, 146] on button "$415.40 in your order" at bounding box center [127, 153] width 189 height 39
checkbox input "true"
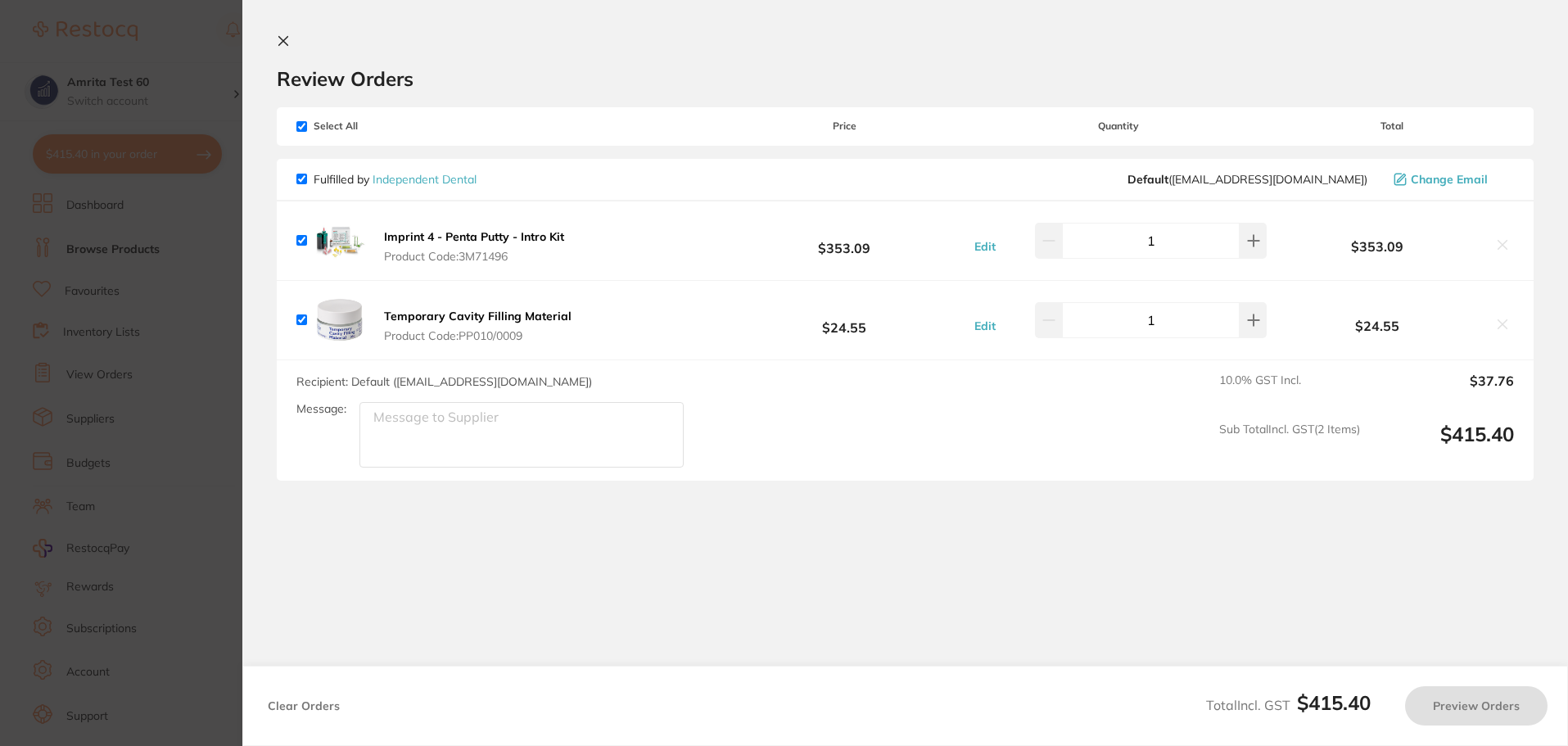
scroll to position [0, 0]
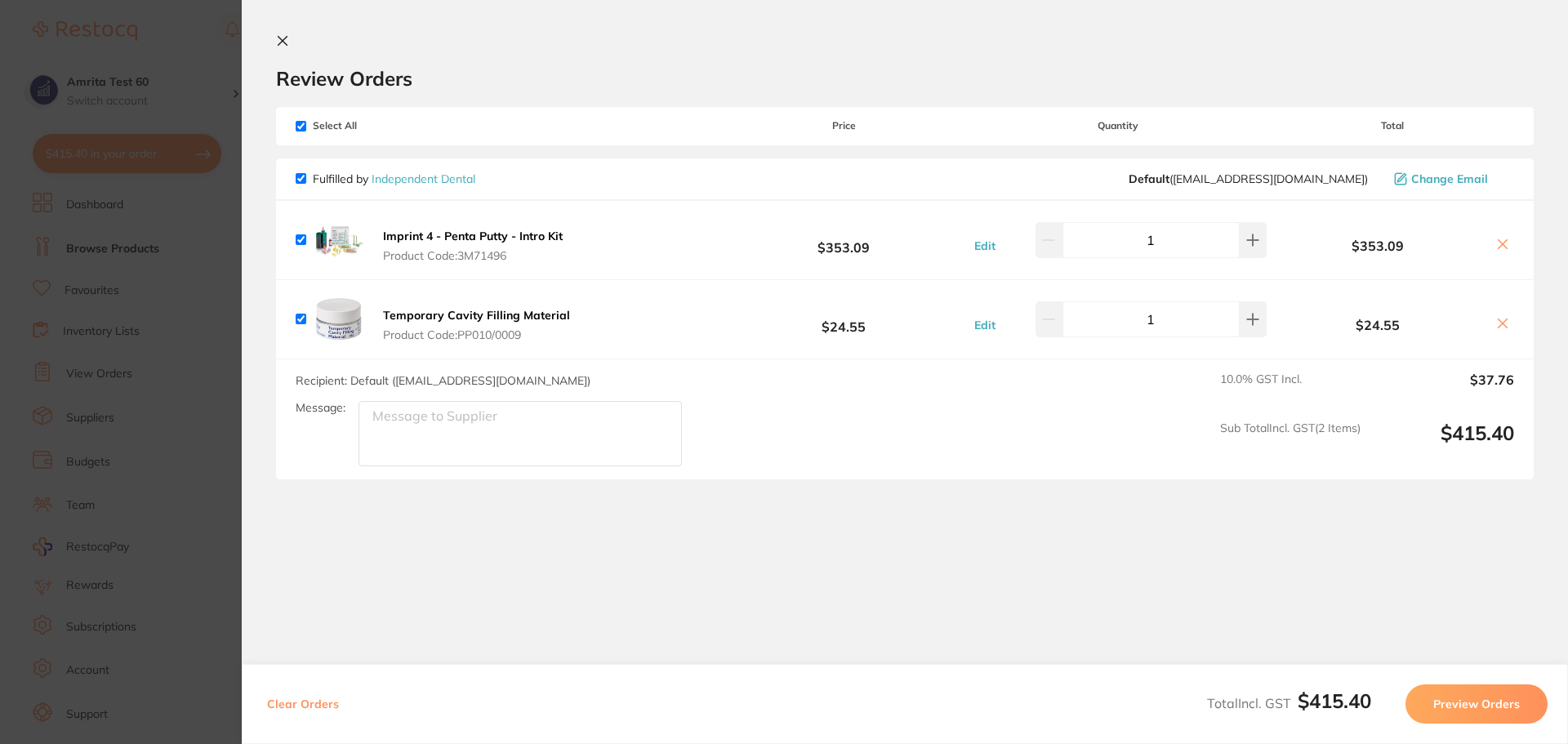
click at [1506, 695] on button "Preview Orders" at bounding box center [1476, 703] width 142 height 39
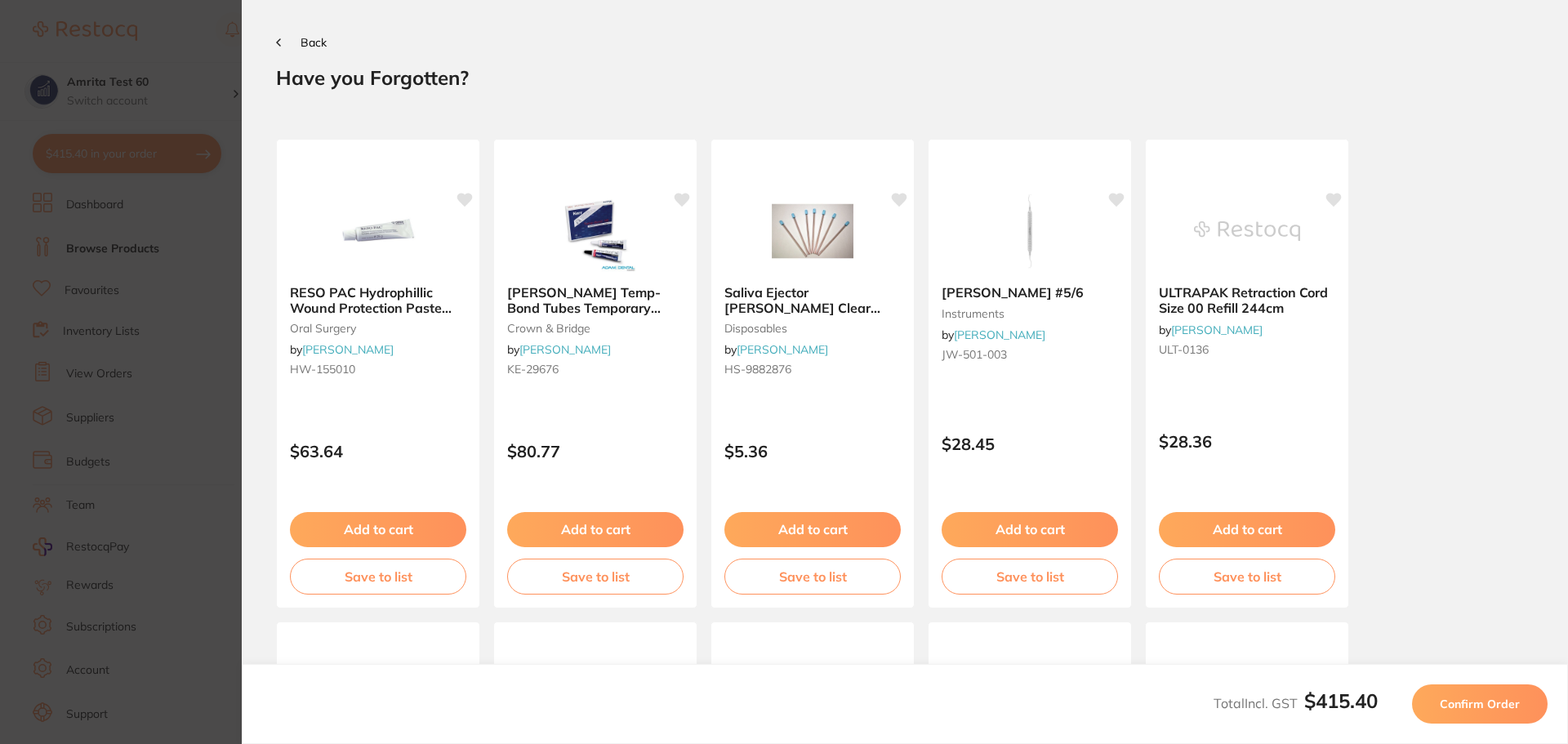
click at [1506, 695] on button "Confirm Order" at bounding box center [1480, 703] width 136 height 39
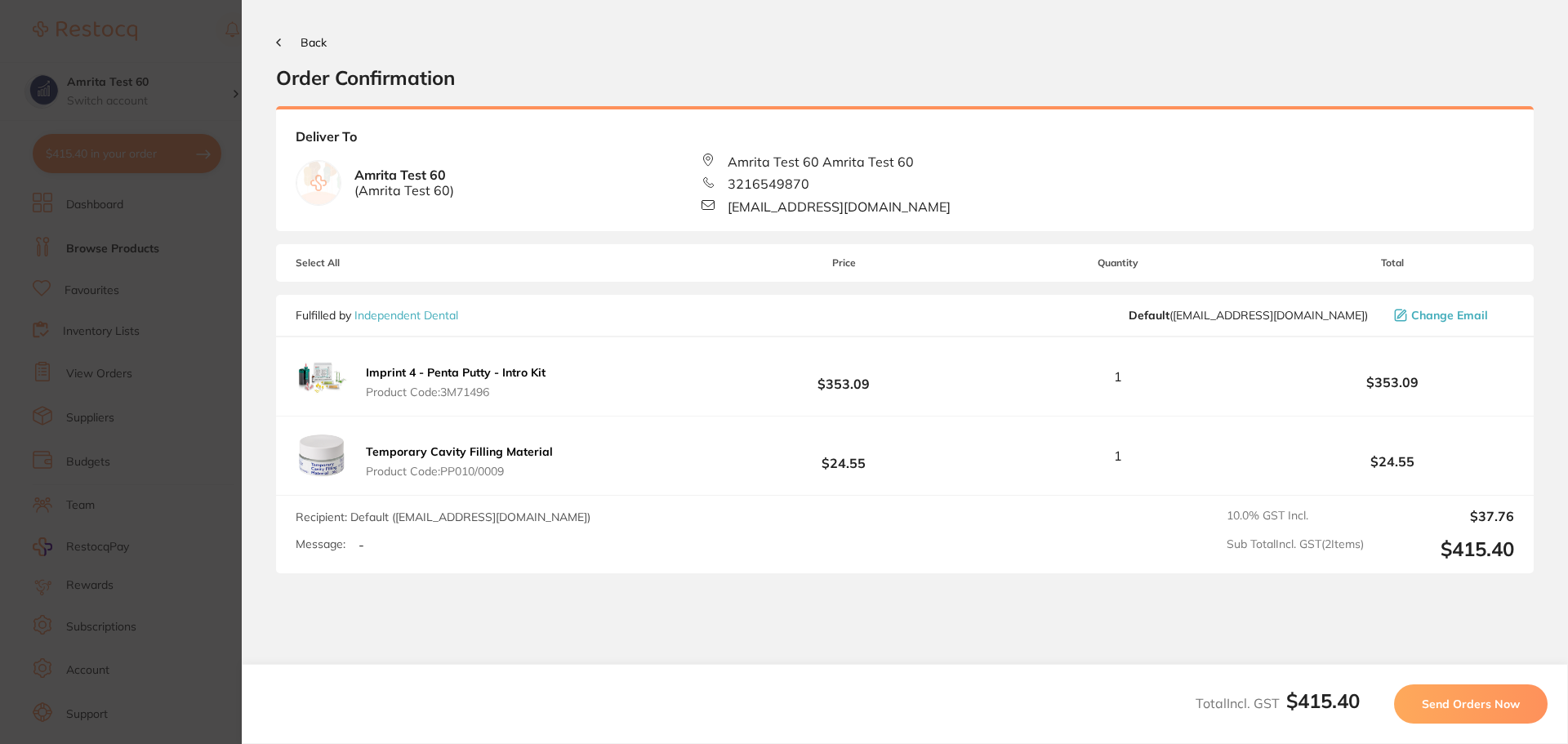
click at [1506, 695] on button "Send Orders Now" at bounding box center [1471, 703] width 154 height 39
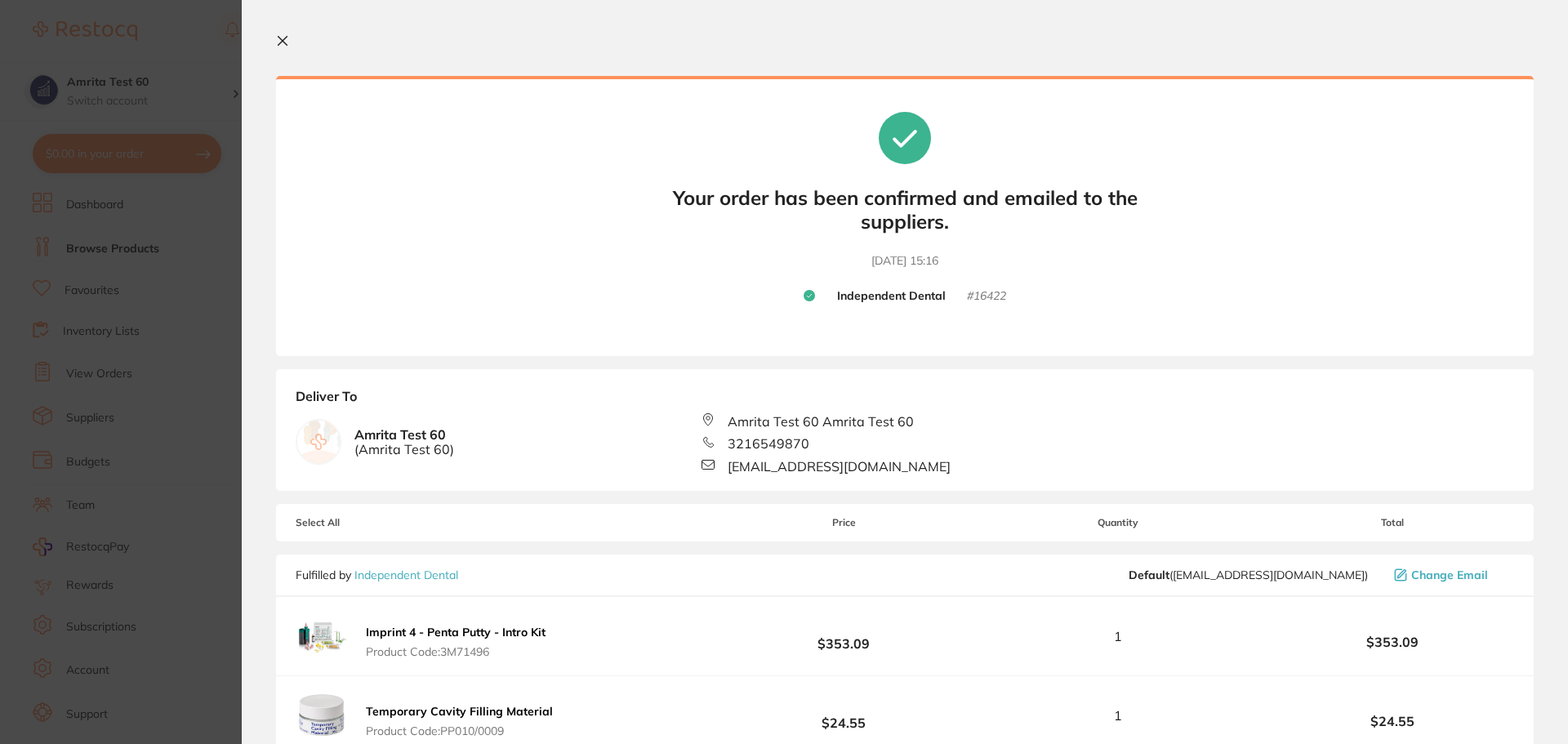
click at [127, 328] on section "Update RRP Set your pre negotiated price for this item. Item Agreed RRP (excl. …" at bounding box center [784, 372] width 1568 height 744
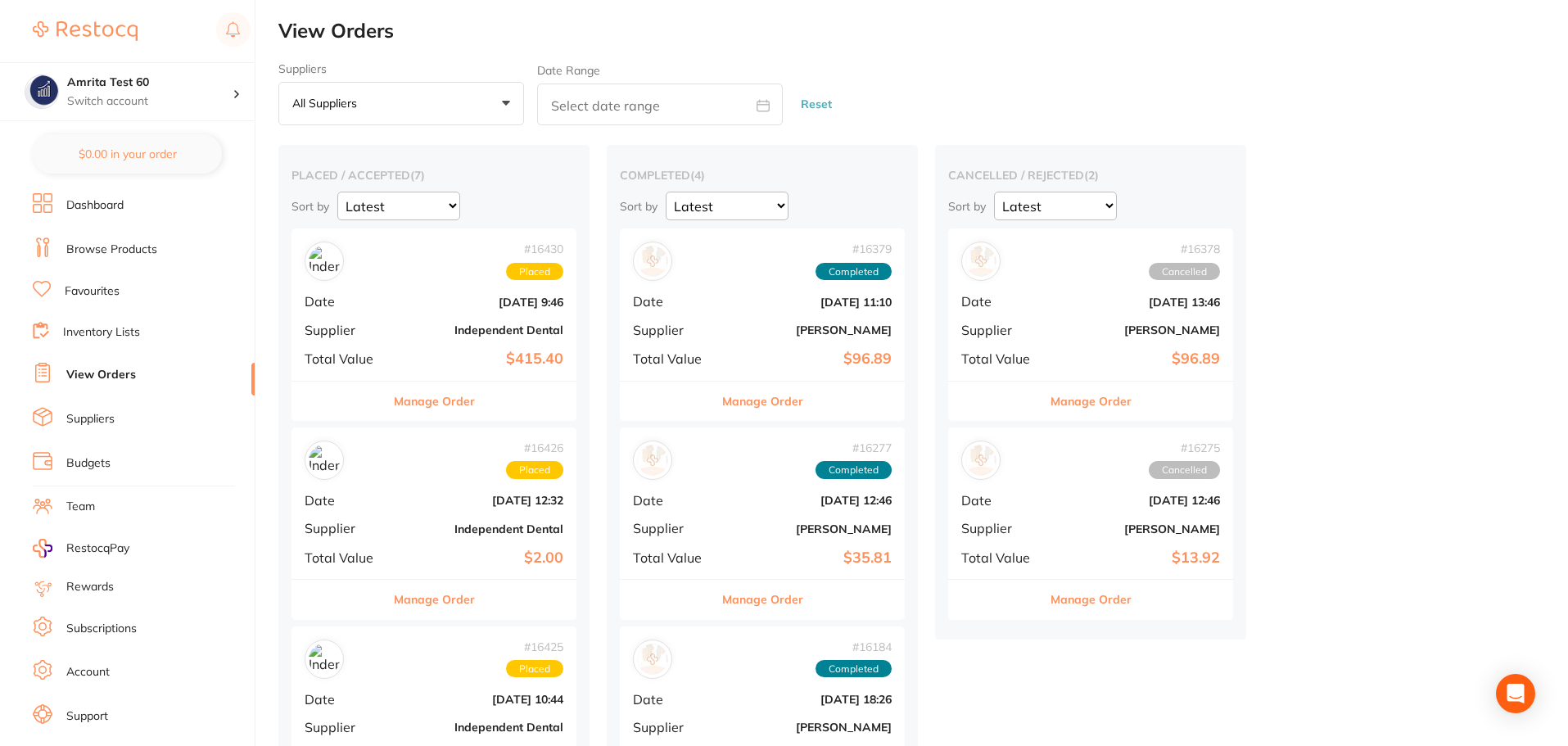
click at [141, 252] on link "Browse Products" at bounding box center [112, 249] width 91 height 17
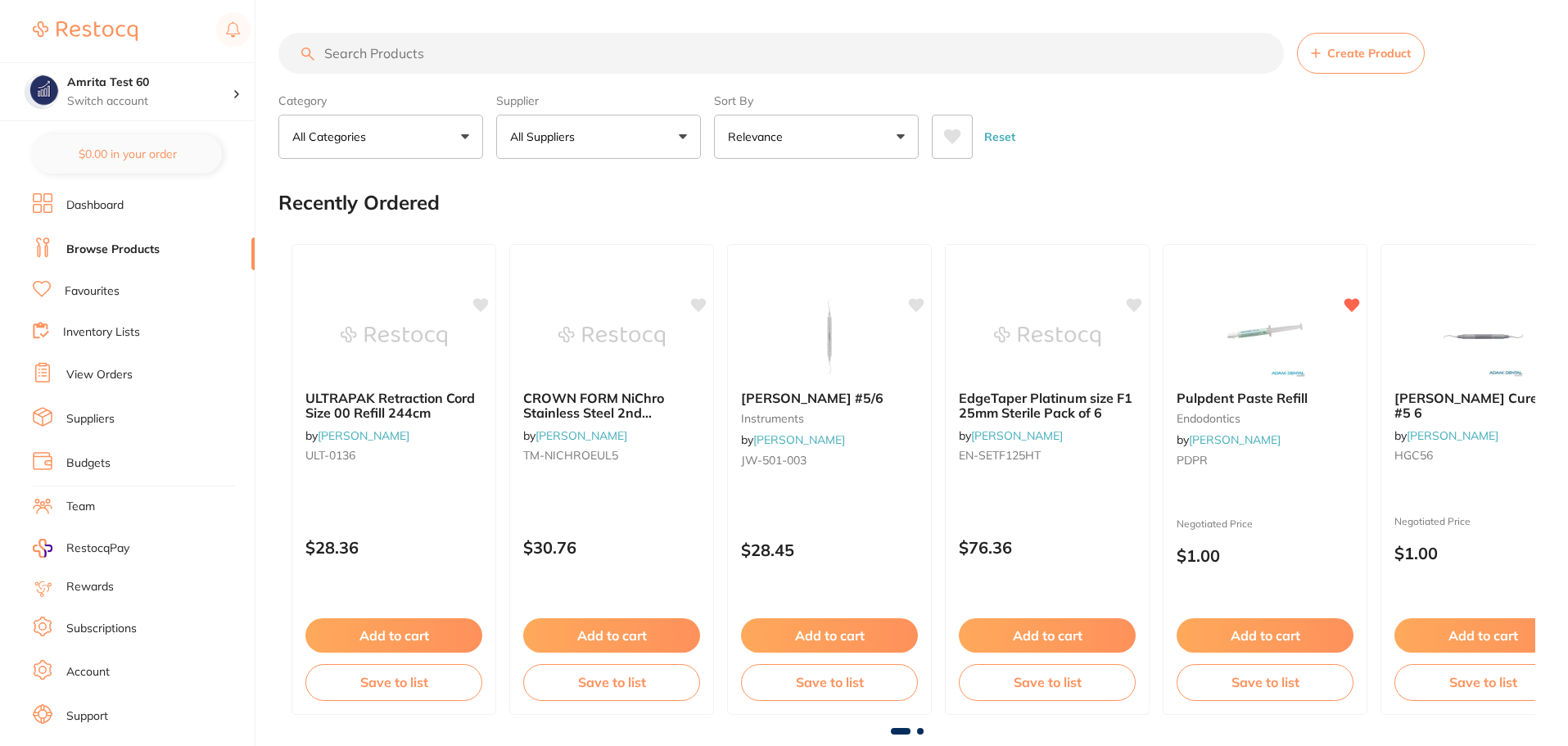
click at [608, 154] on button "All Suppliers" at bounding box center [598, 137] width 205 height 44
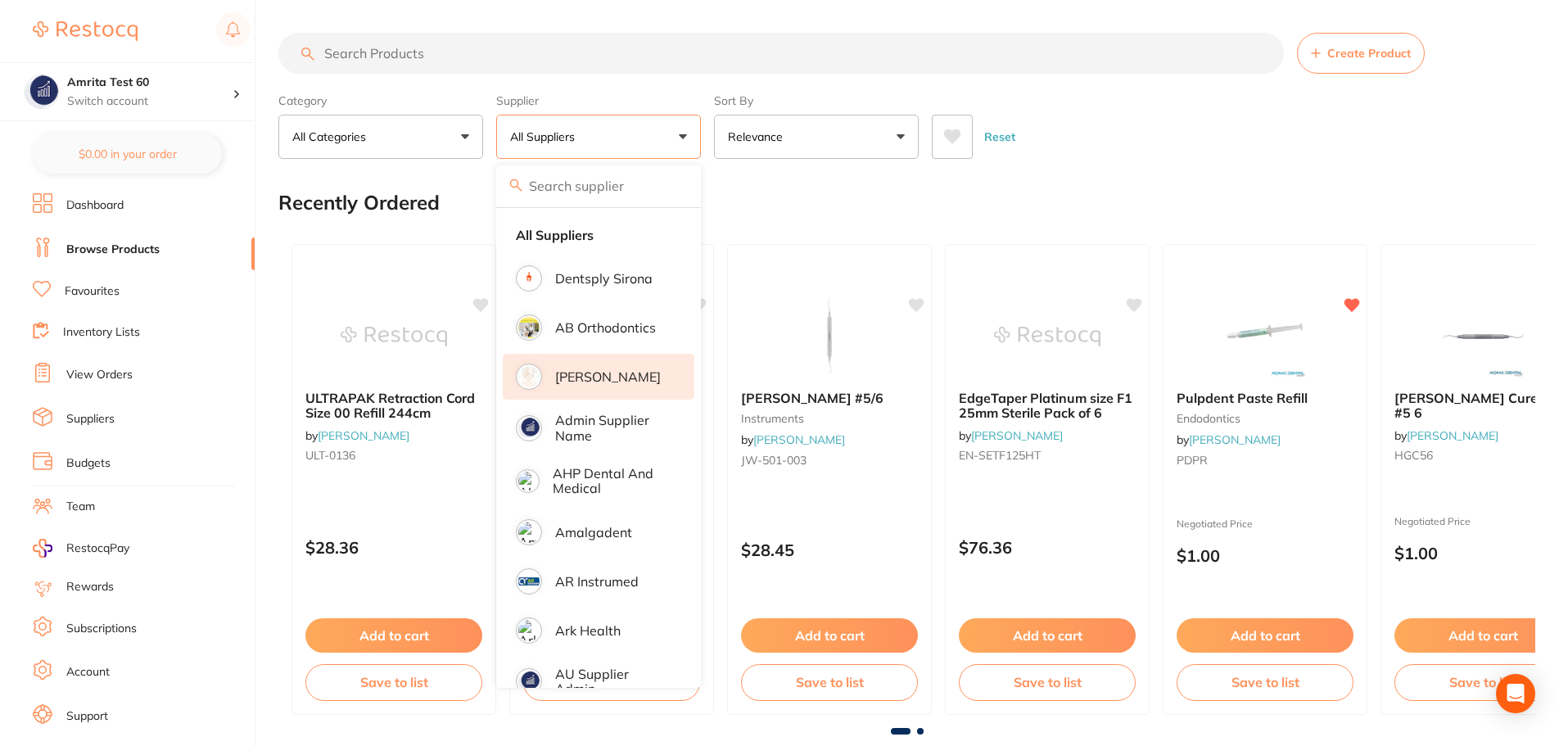
click at [603, 378] on p "[PERSON_NAME]" at bounding box center [608, 376] width 105 height 15
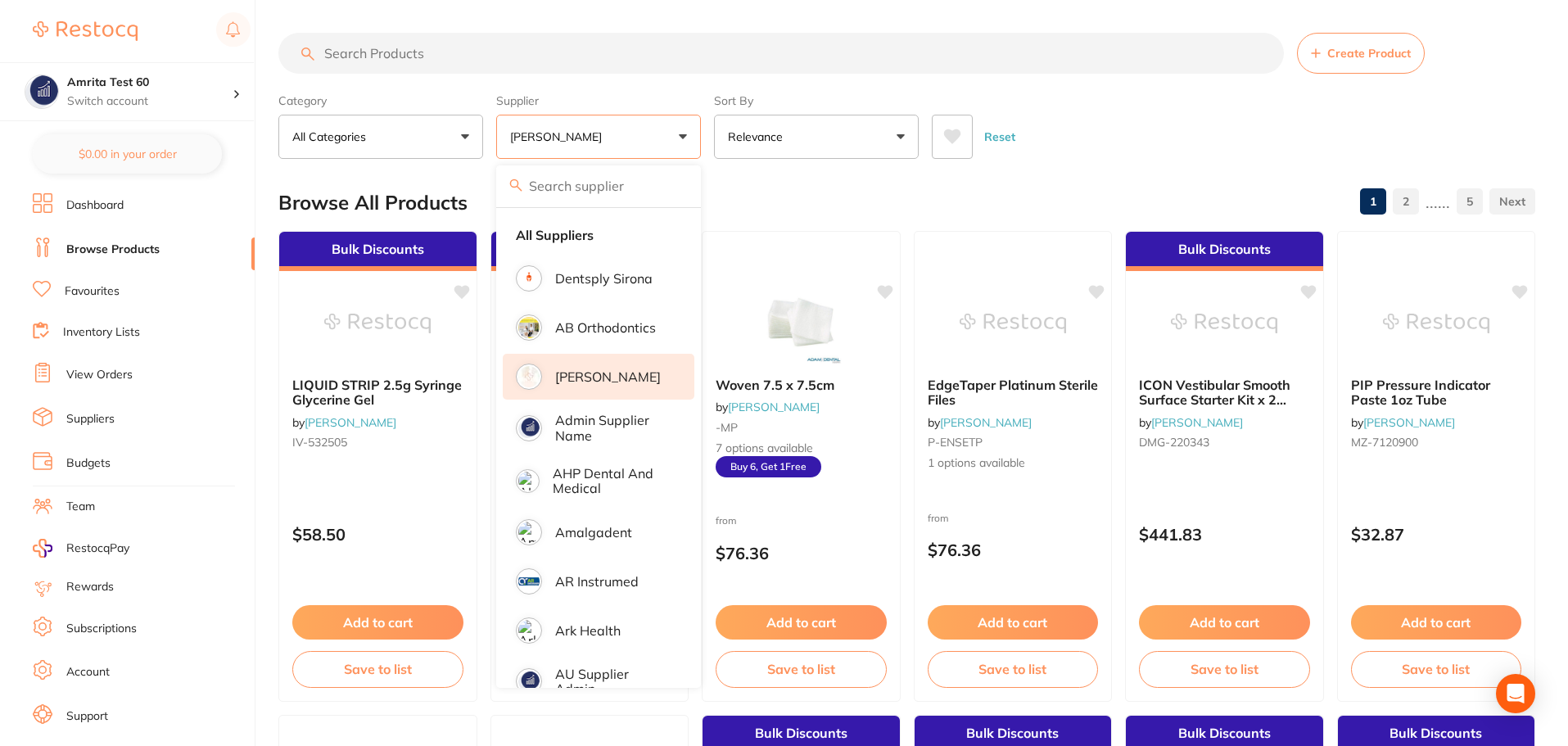
click at [709, 144] on div "Category All Categories All Categories crown & bridge disposables finishing & p…" at bounding box center [906, 123] width 1257 height 72
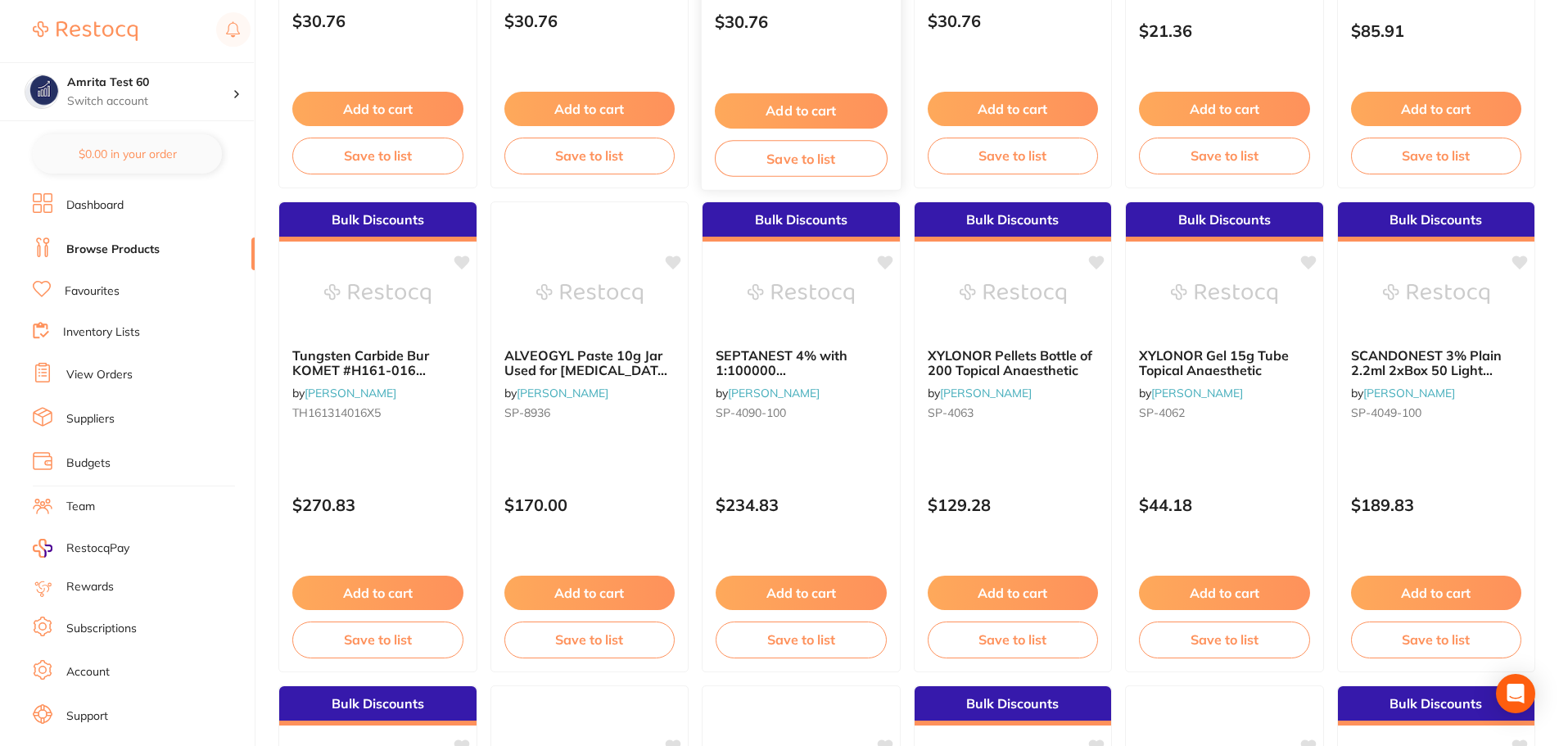
scroll to position [1556, 0]
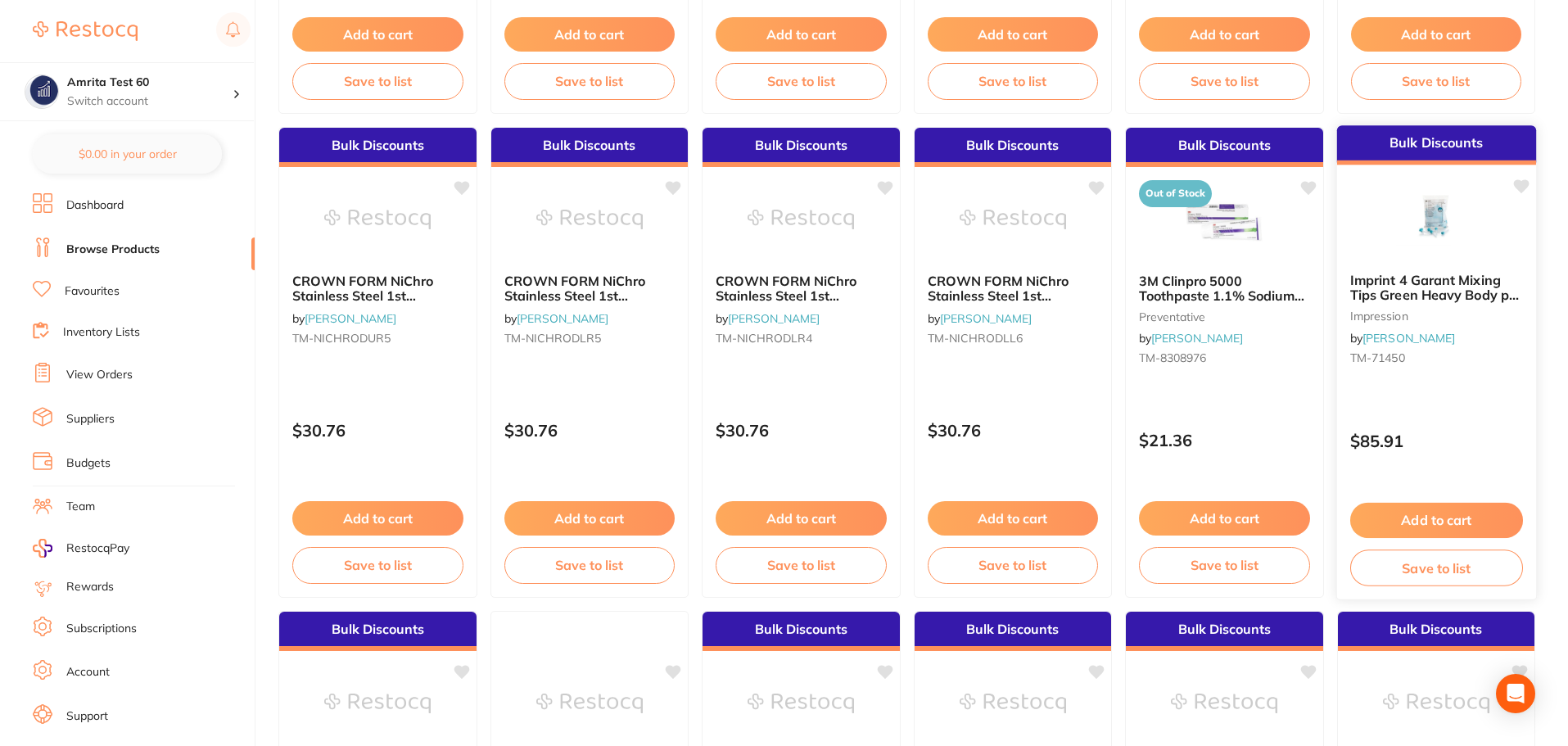
click at [1458, 510] on button "Add to cart" at bounding box center [1436, 520] width 173 height 35
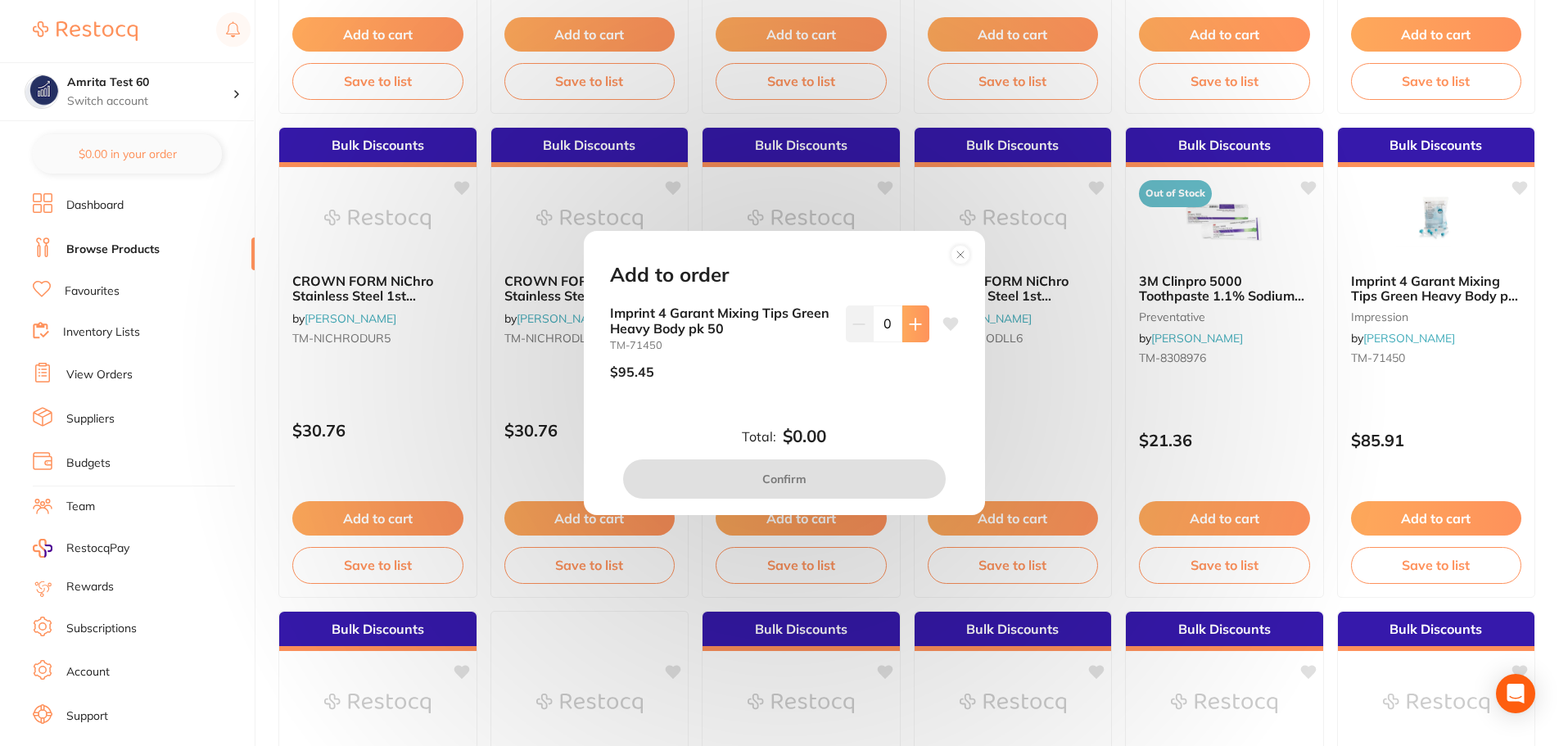
click at [916, 326] on icon at bounding box center [915, 324] width 13 height 13
type input "1"
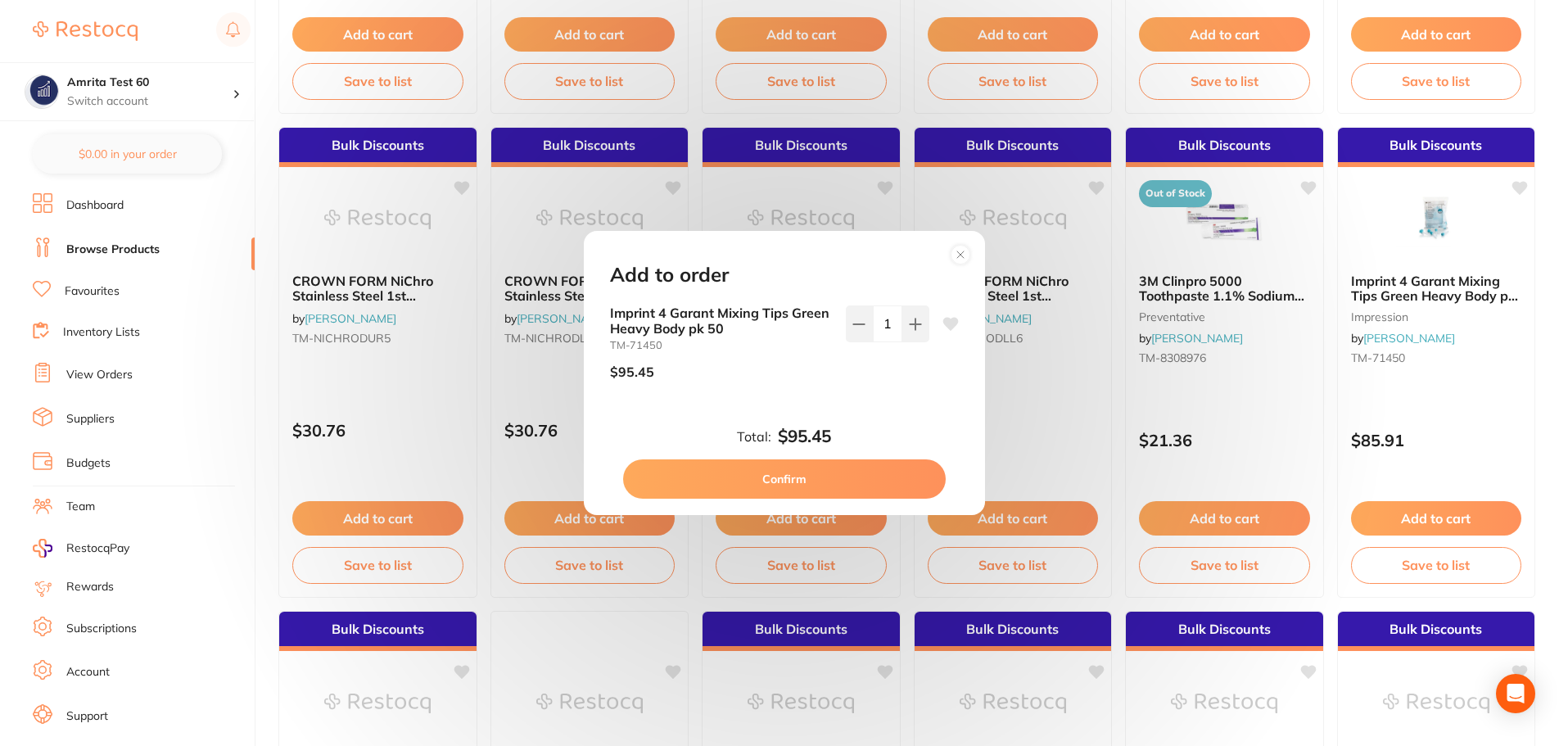
click at [1256, 305] on div "Add to order Imprint 4 Garant Mixing Tips Green Heavy Body pk 50 TM-71450 $95.4…" at bounding box center [784, 373] width 1568 height 746
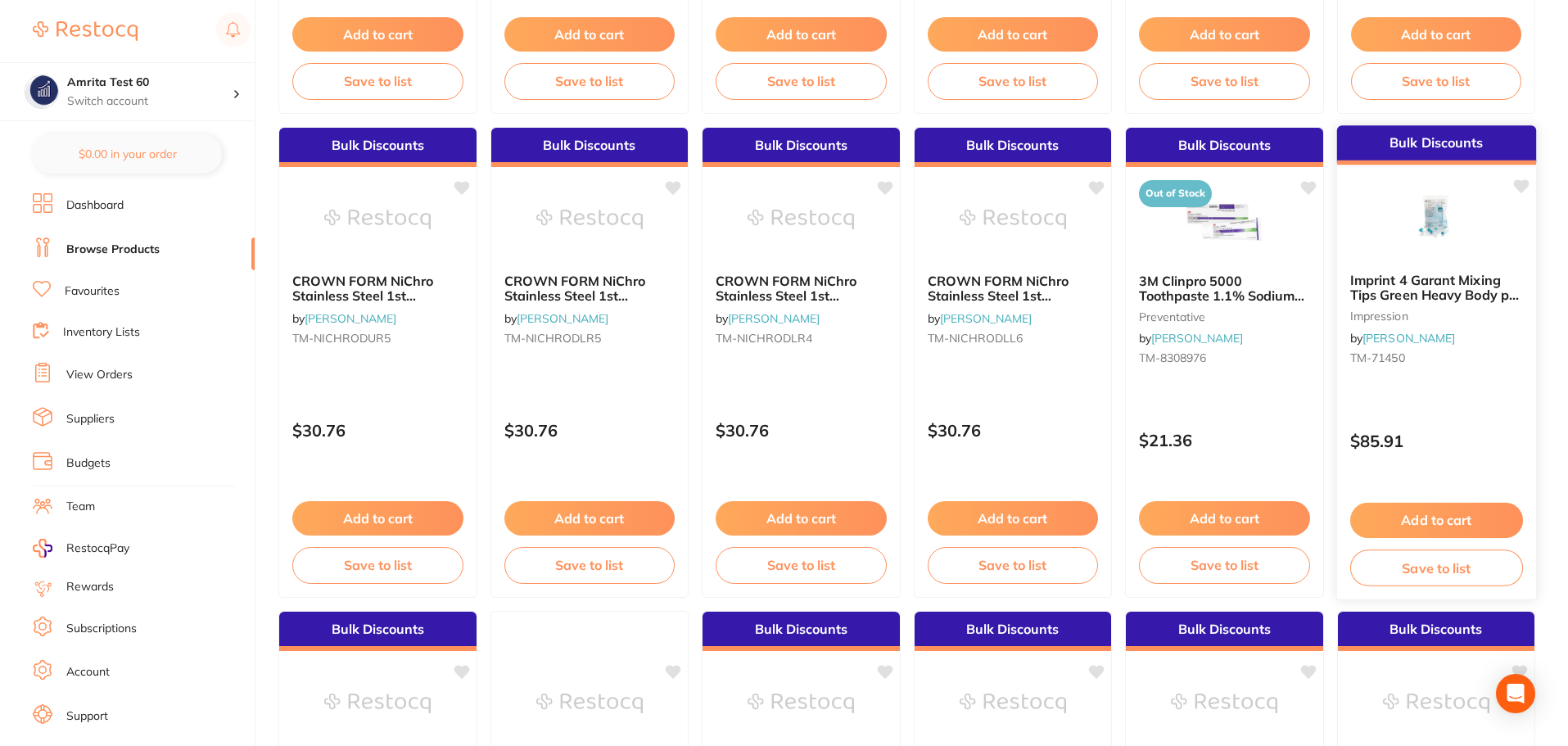
click at [1442, 507] on button "Add to cart" at bounding box center [1436, 520] width 173 height 35
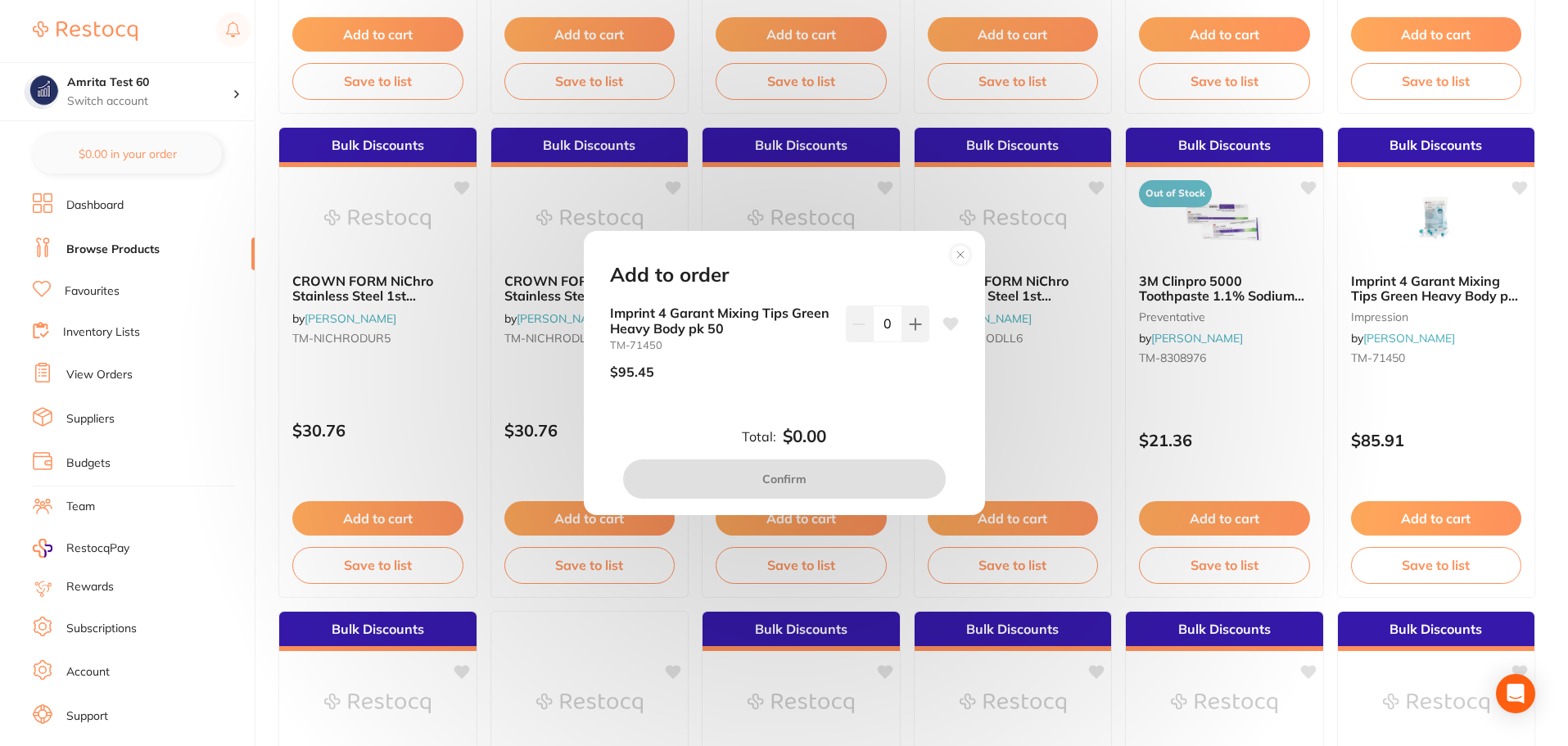
click at [949, 323] on icon at bounding box center [951, 324] width 16 height 13
click at [1076, 336] on div "Add to order Imprint 4 Garant Mixing Tips Green Heavy Body pk 50 TM-71450 $95.4…" at bounding box center [784, 373] width 1568 height 746
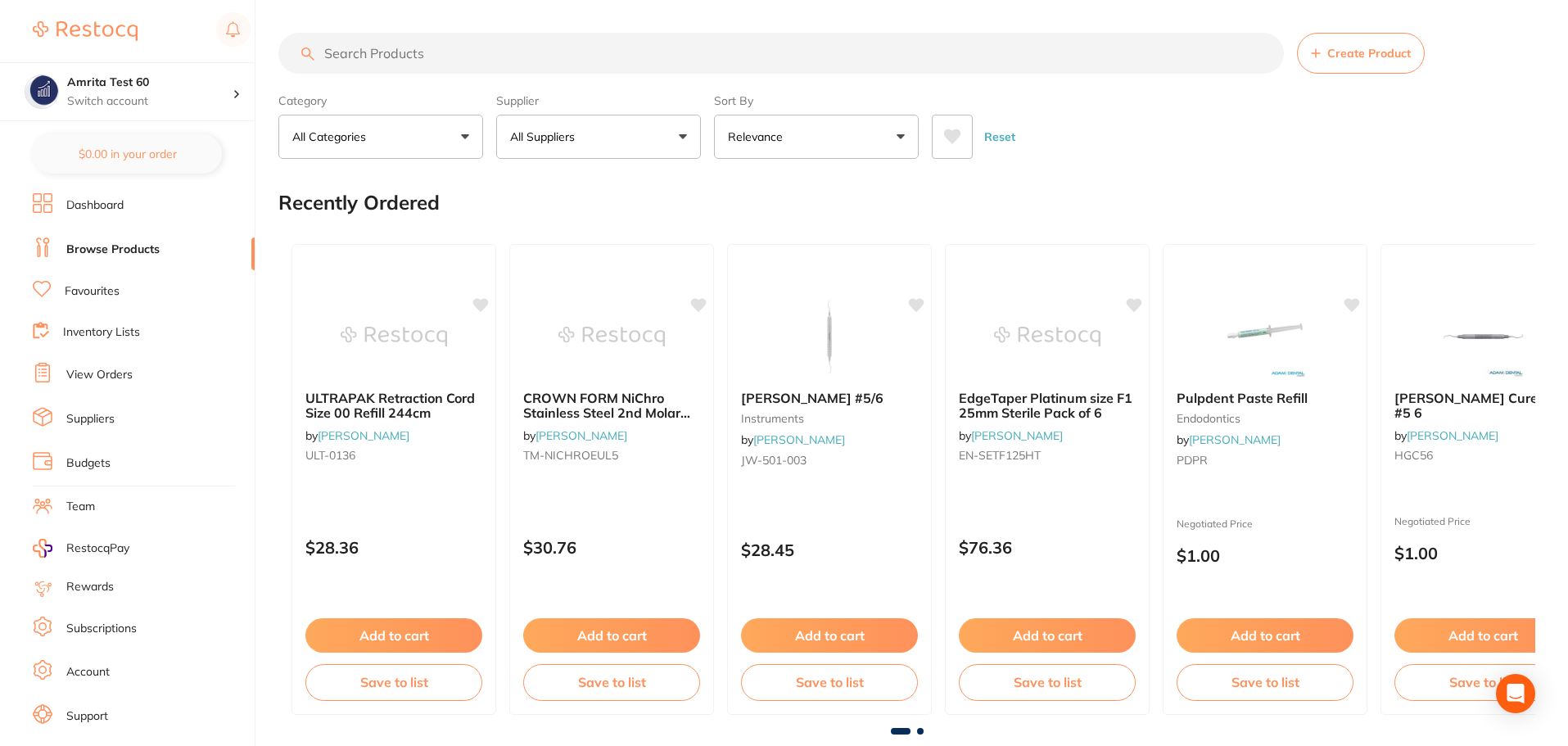
click at [607, 139] on button "All Suppliers" at bounding box center [598, 137] width 205 height 44
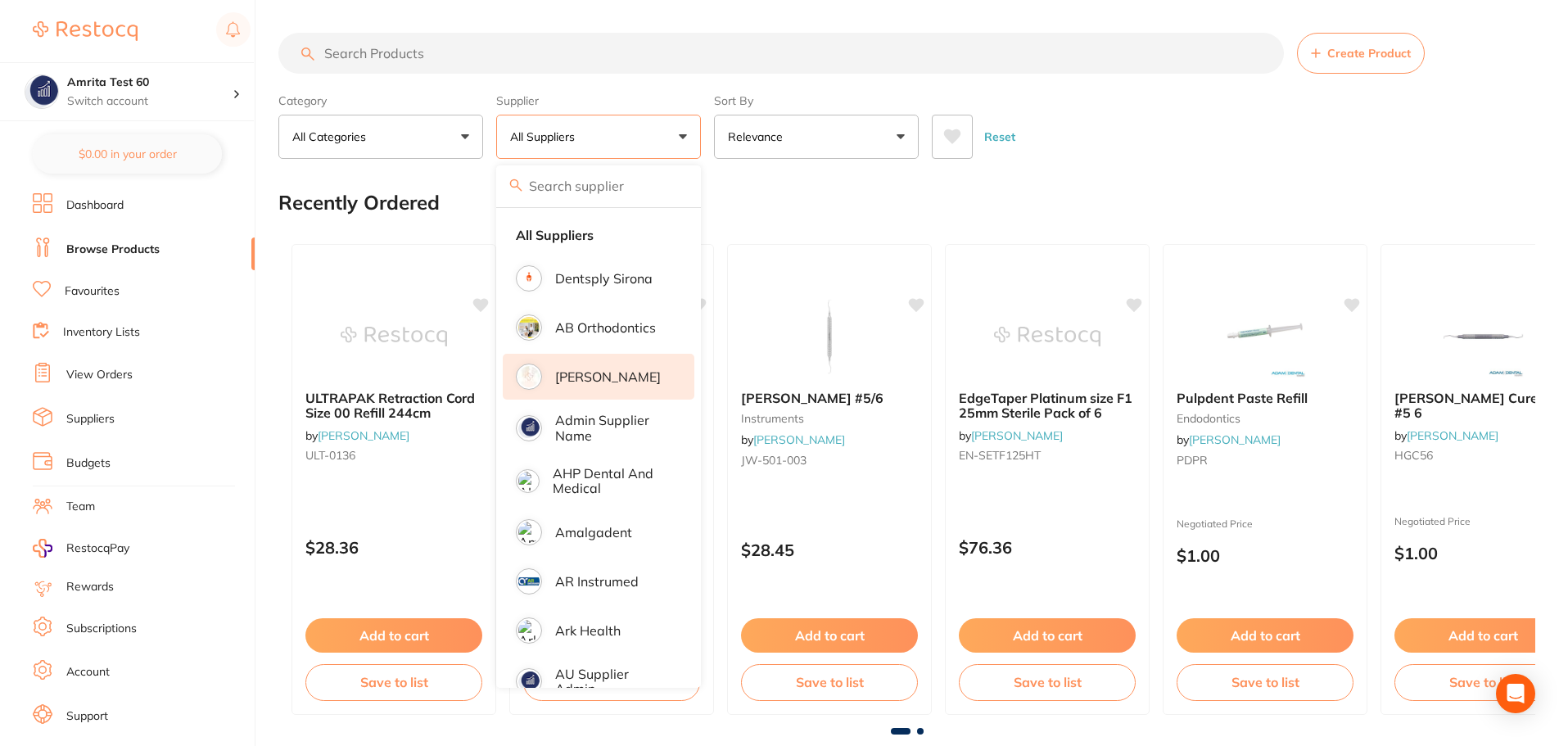
click at [597, 373] on p "[PERSON_NAME]" at bounding box center [608, 376] width 105 height 15
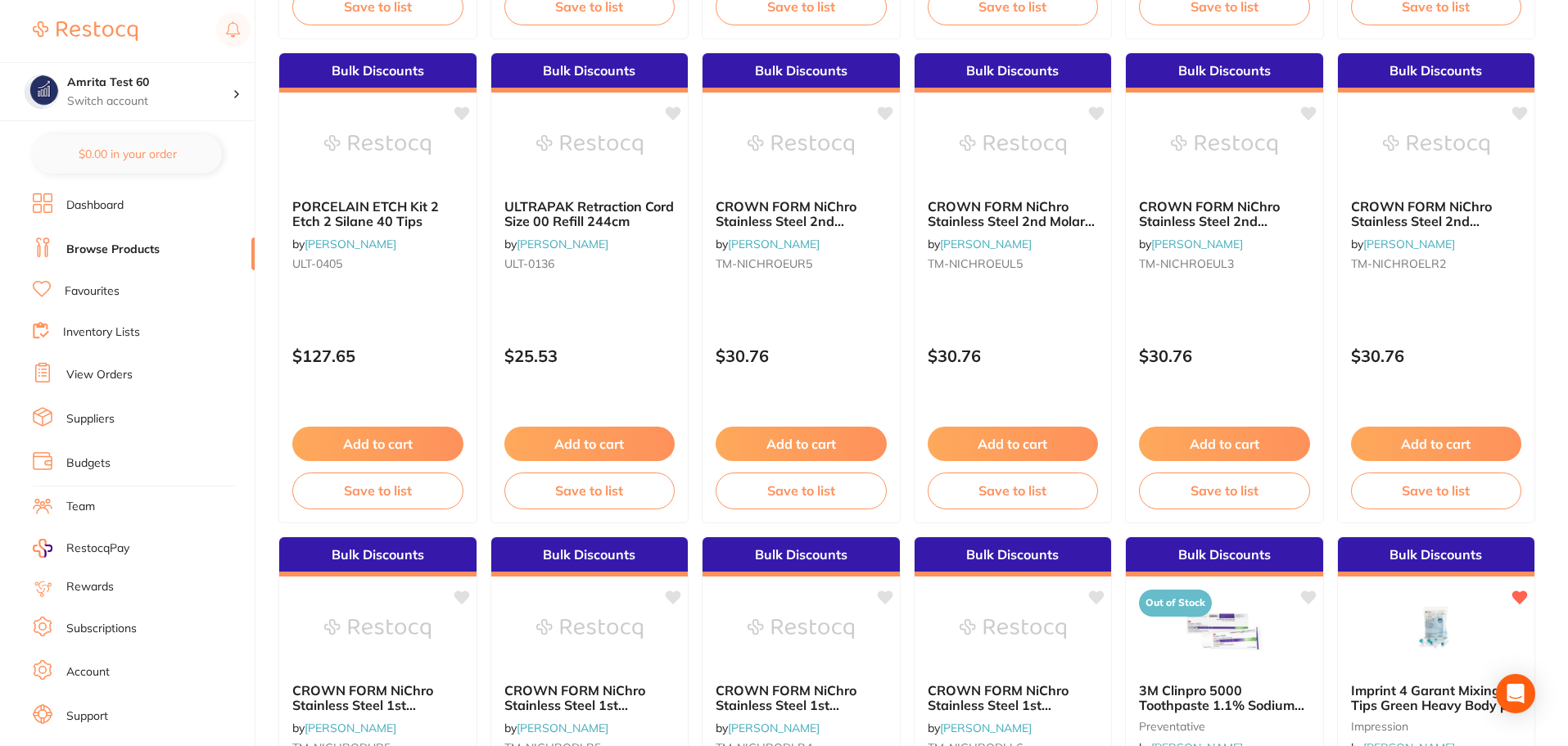
scroll to position [1556, 0]
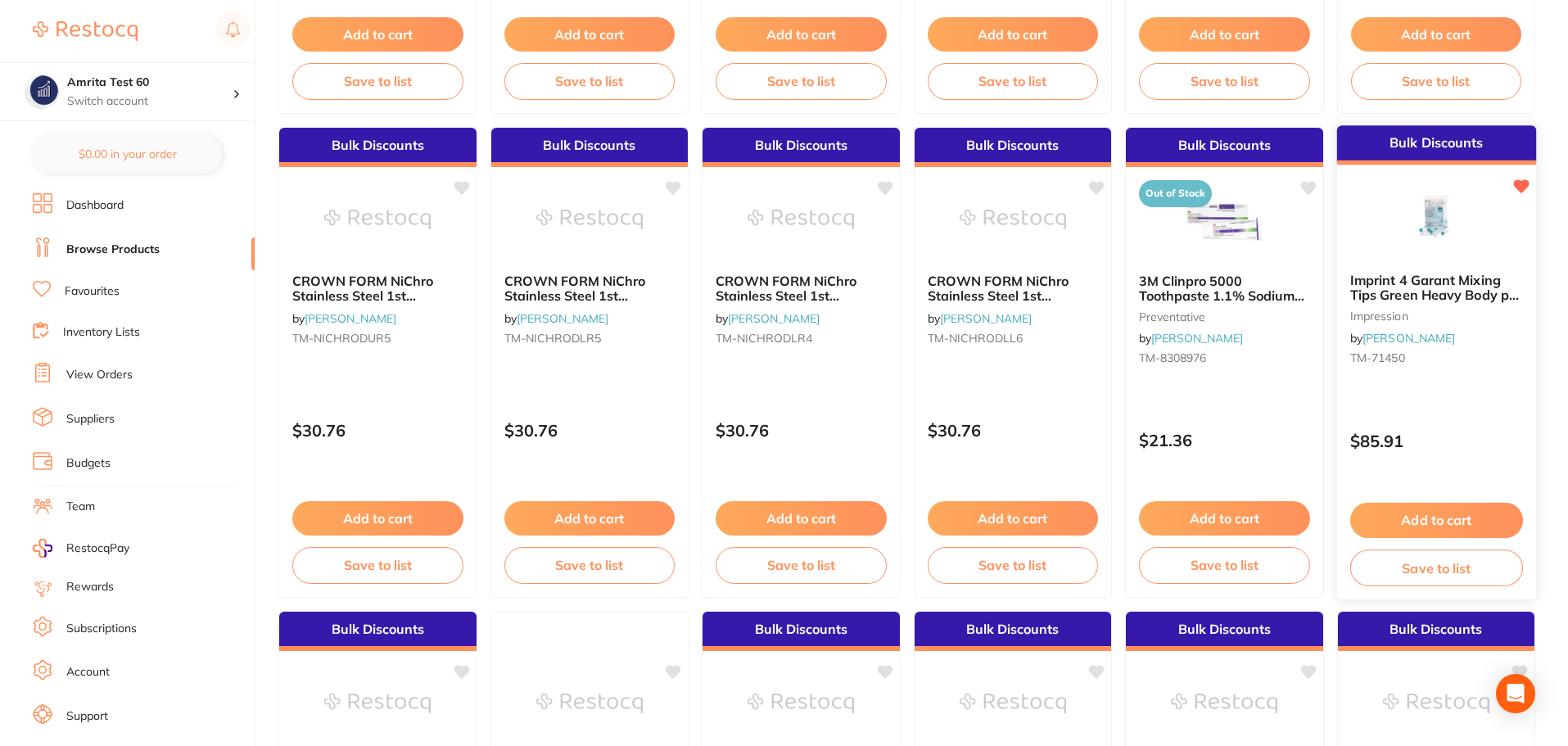
click at [1431, 374] on div "Imprint 4 Garant Mixing Tips Green Heavy Body pk 50 impression by Adam Dental T…" at bounding box center [1436, 322] width 199 height 125
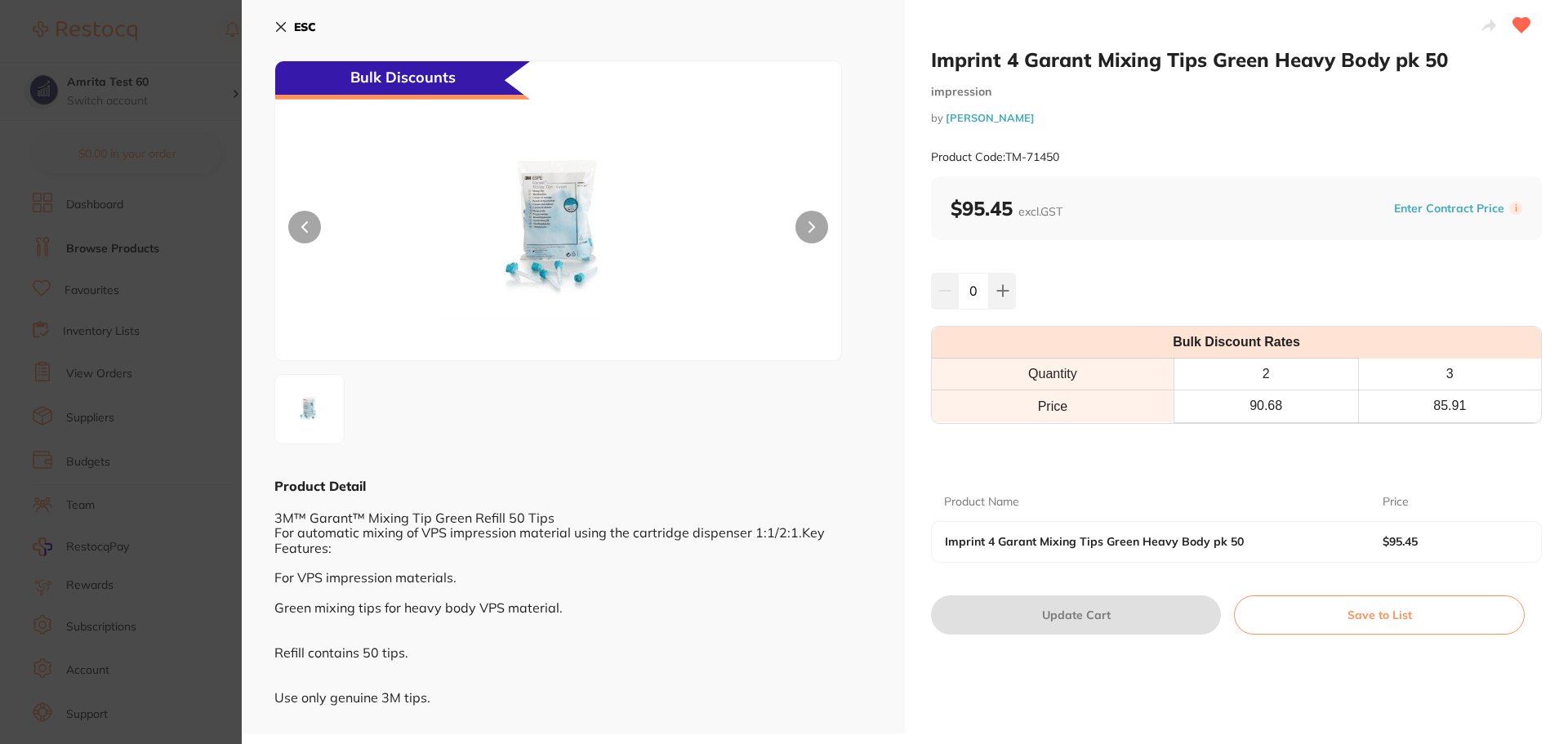
click at [169, 265] on section "Imprint 4 Garant Mixing Tips Green Heavy Body pk 50 impression by Adam Dental P…" at bounding box center [784, 372] width 1568 height 744
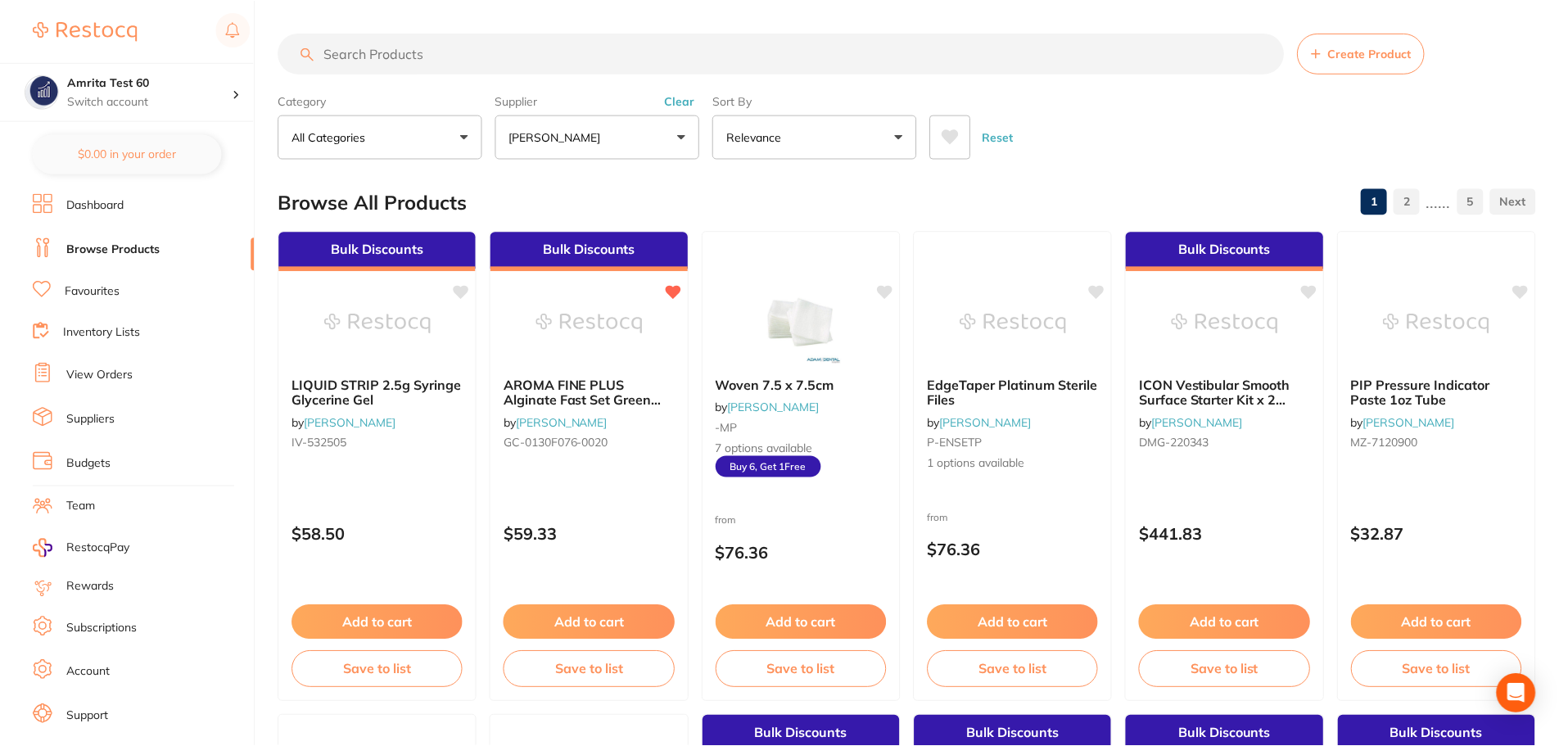
scroll to position [1556, 0]
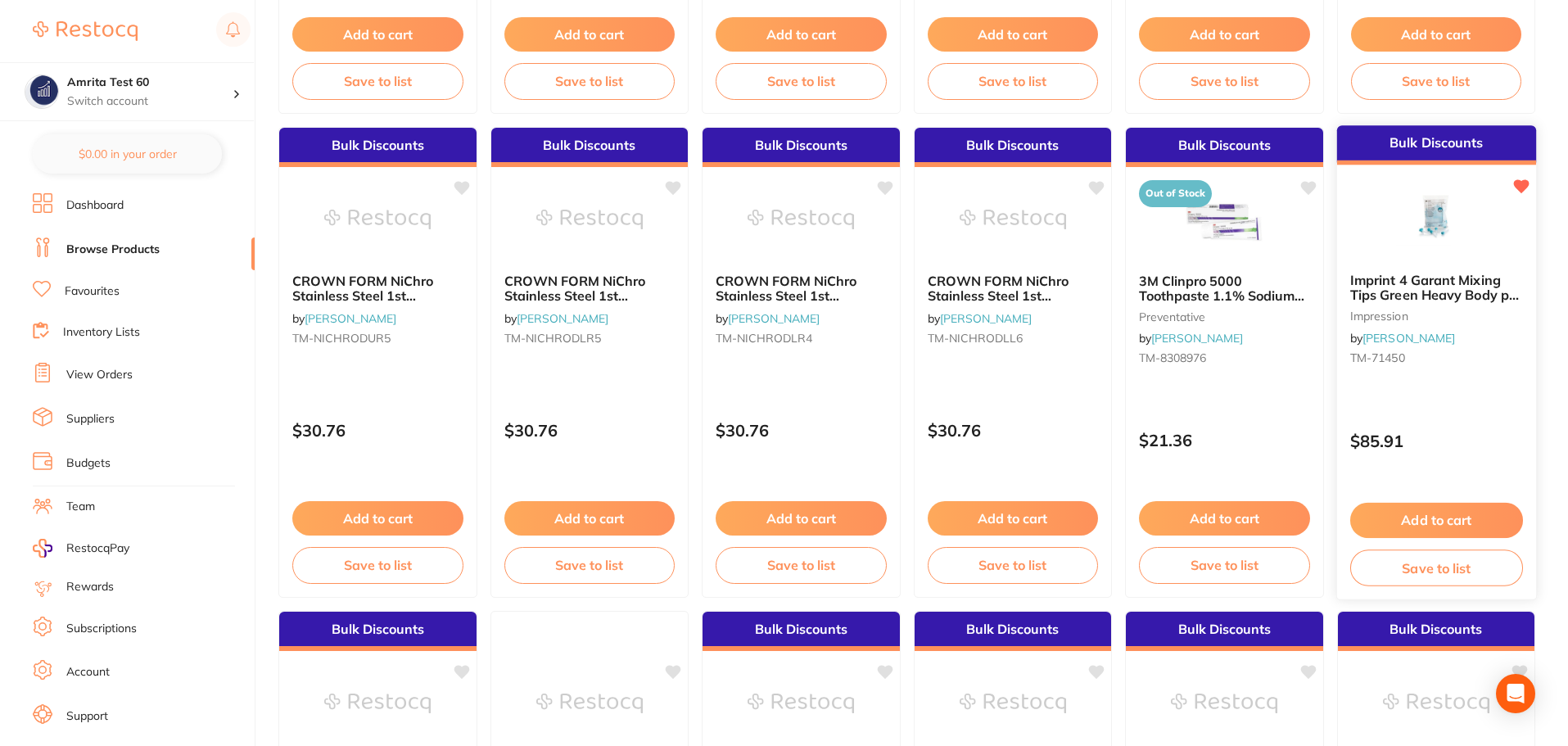
click at [1428, 504] on button "Add to cart" at bounding box center [1436, 520] width 173 height 35
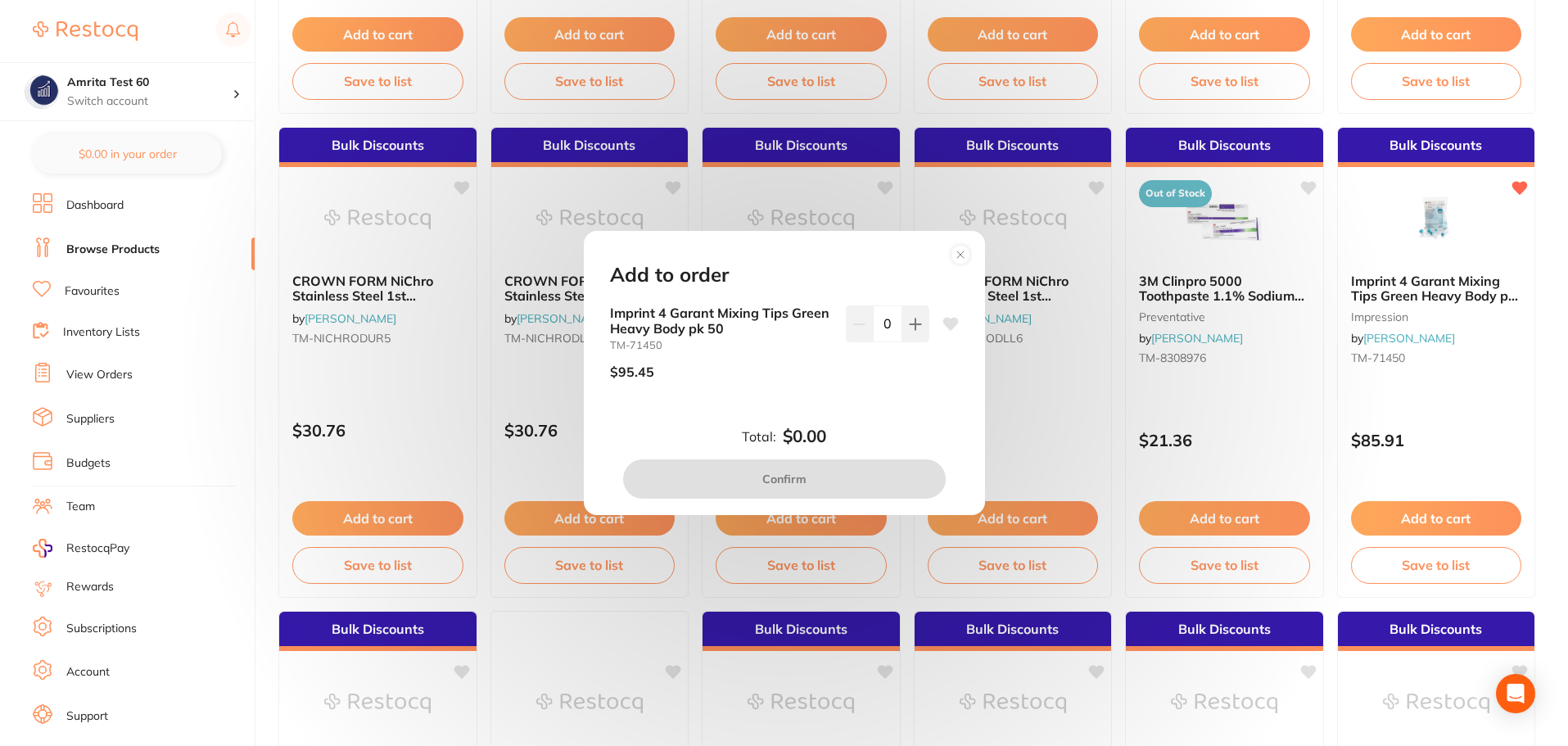
click at [960, 256] on circle at bounding box center [960, 254] width 19 height 19
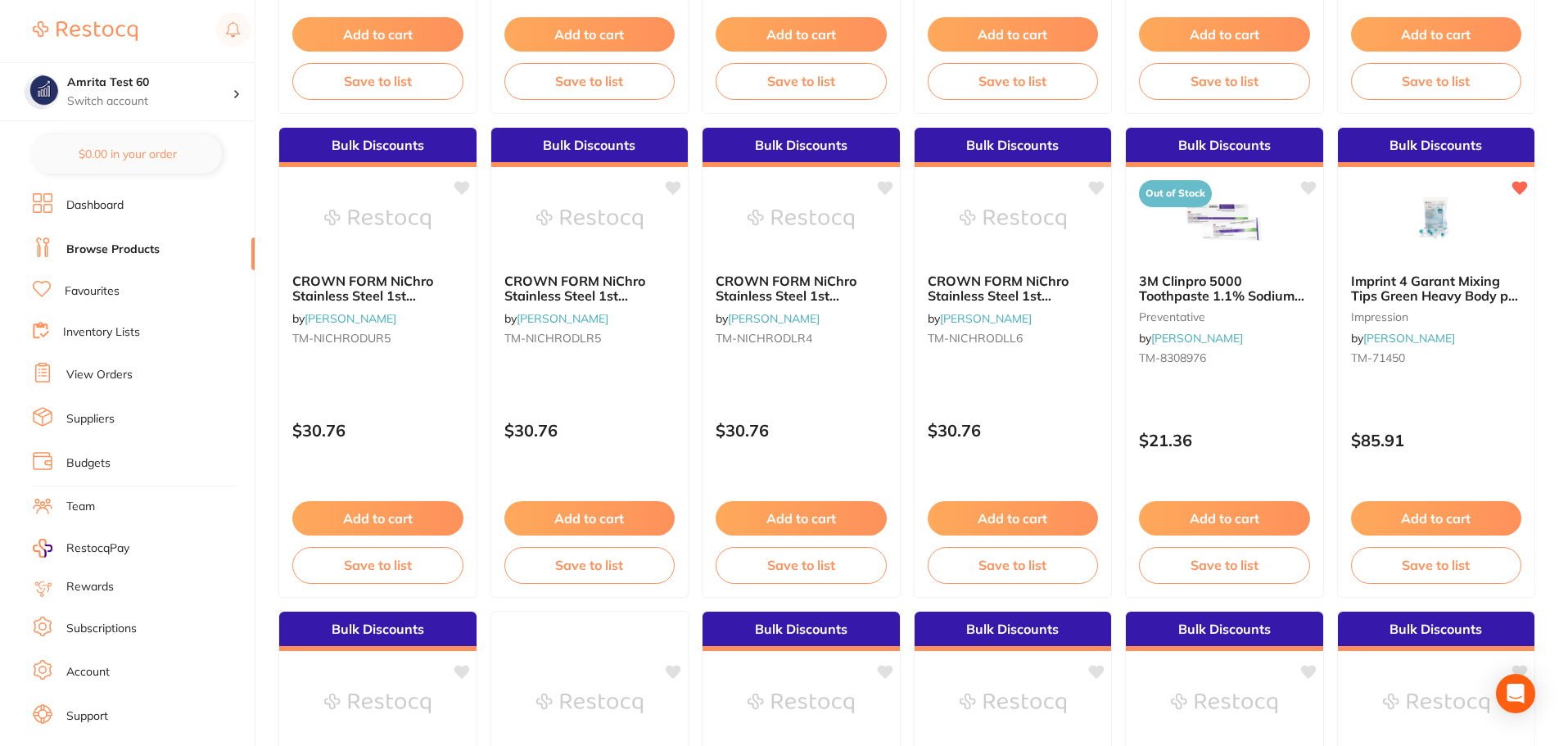
click at [105, 291] on link "Favourites" at bounding box center [92, 291] width 55 height 17
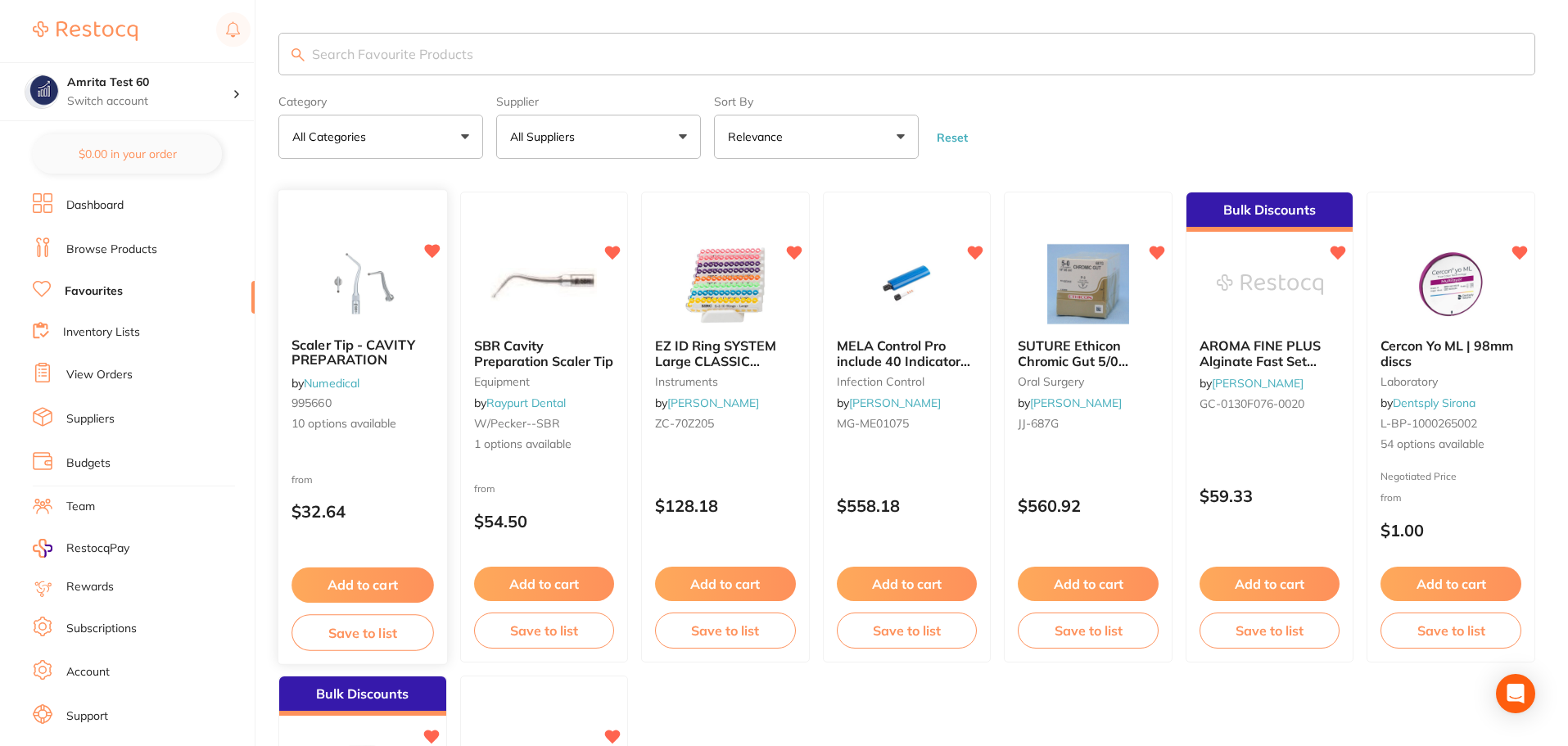
click at [405, 587] on button "Add to cart" at bounding box center [363, 585] width 142 height 35
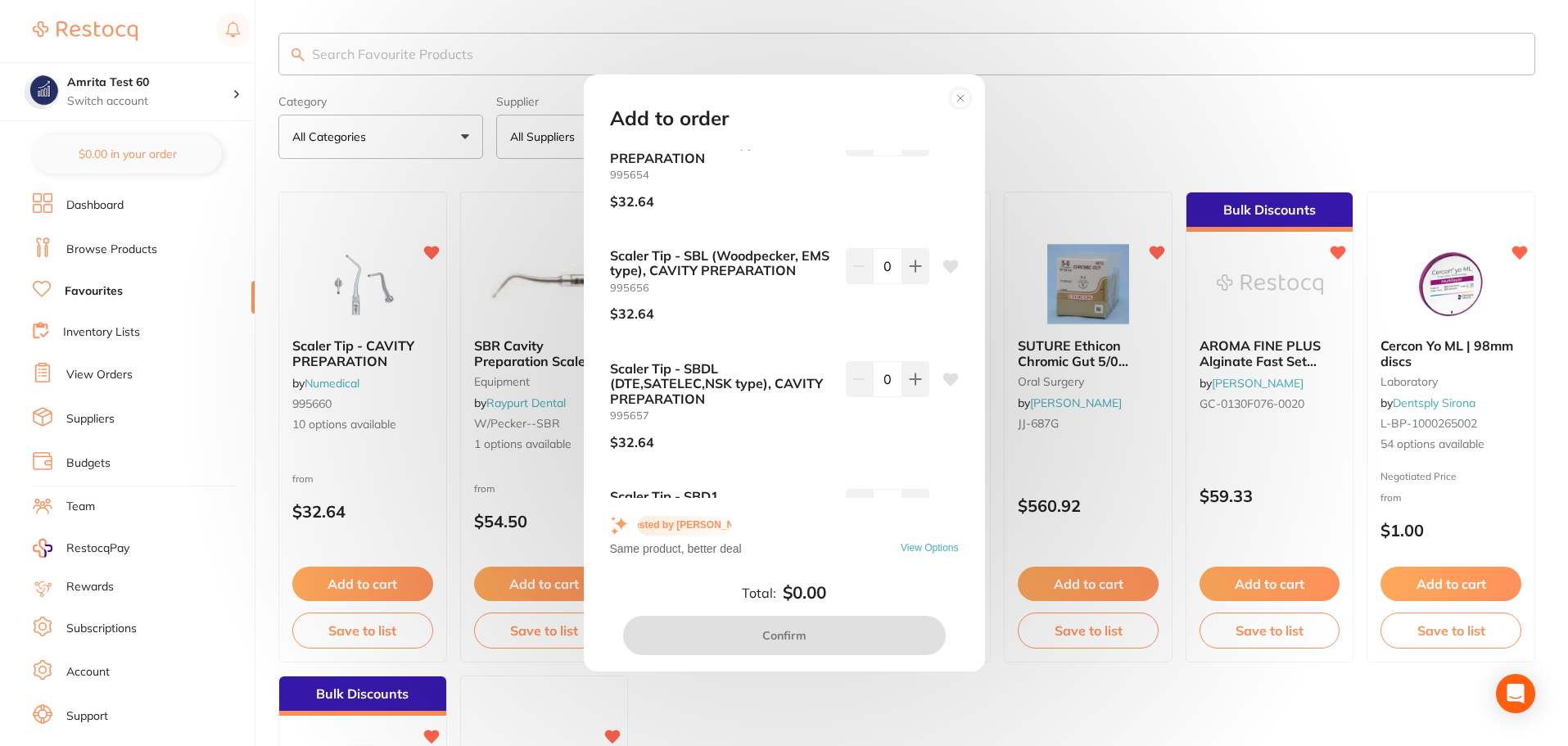
scroll to position [856, 0]
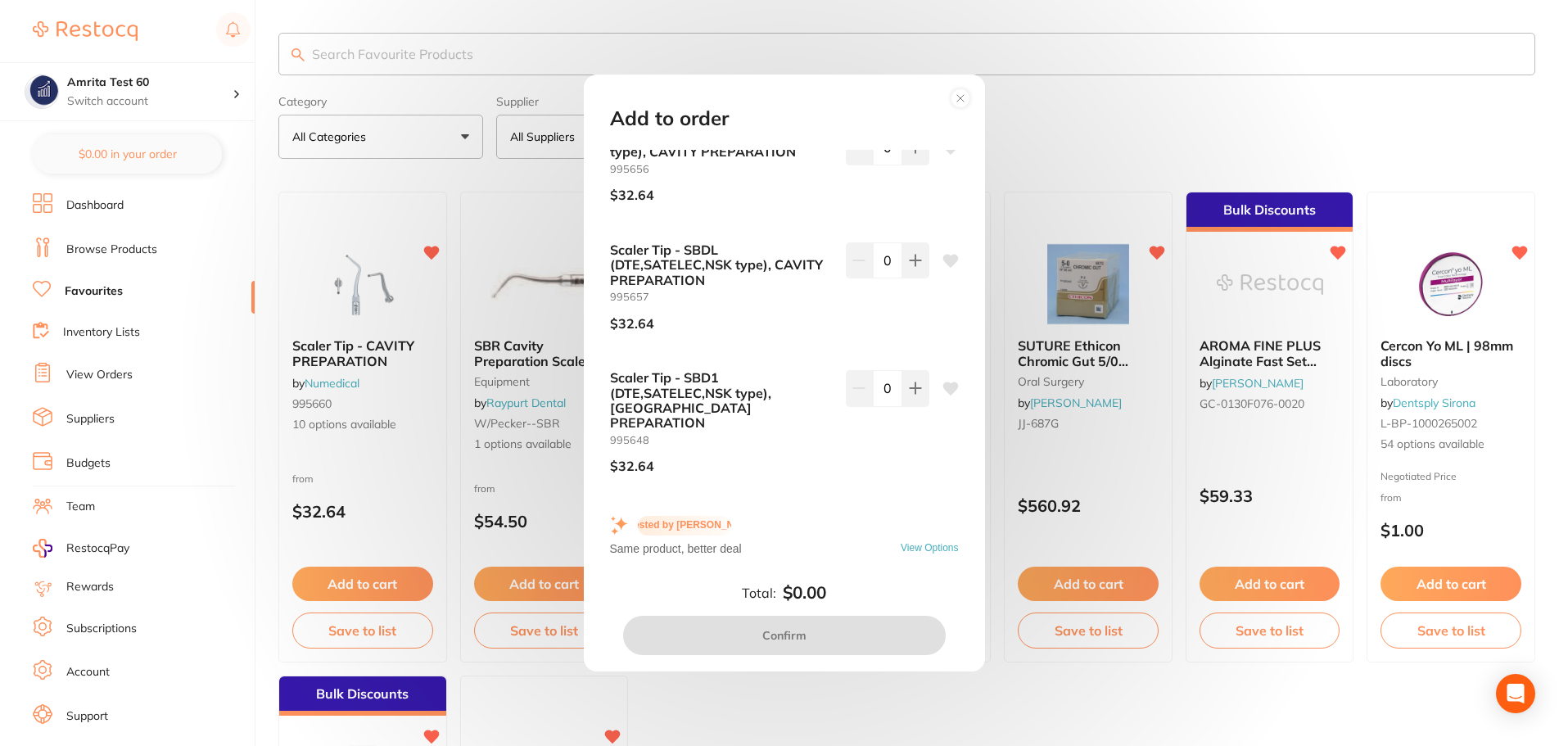
click at [316, 397] on div "Add to order Scaler Tip - SBDR (DTE,SATELEC,NSK type), CAVITY PREPARATION 99566…" at bounding box center [784, 373] width 1568 height 746
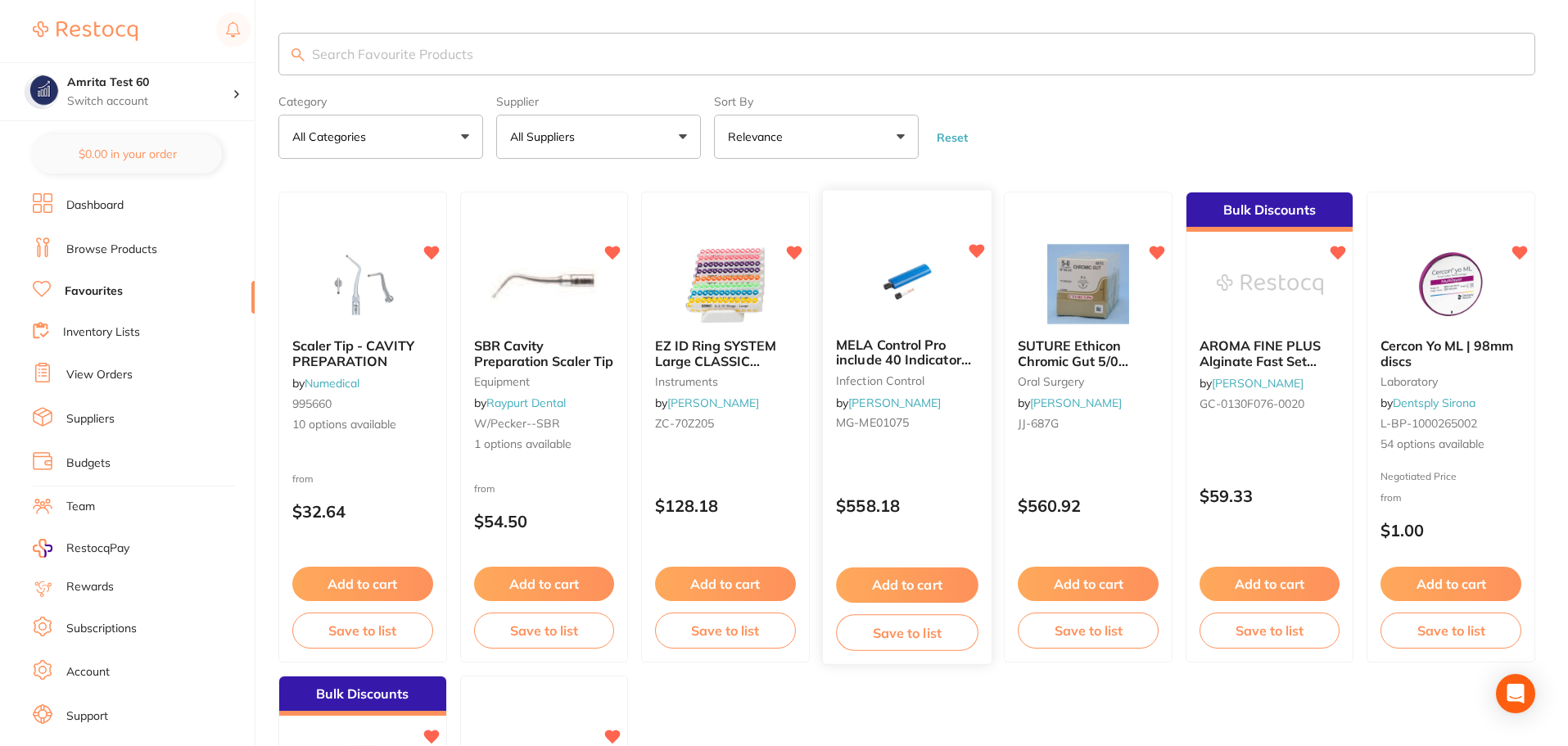
click at [958, 579] on button "Add to cart" at bounding box center [906, 585] width 142 height 35
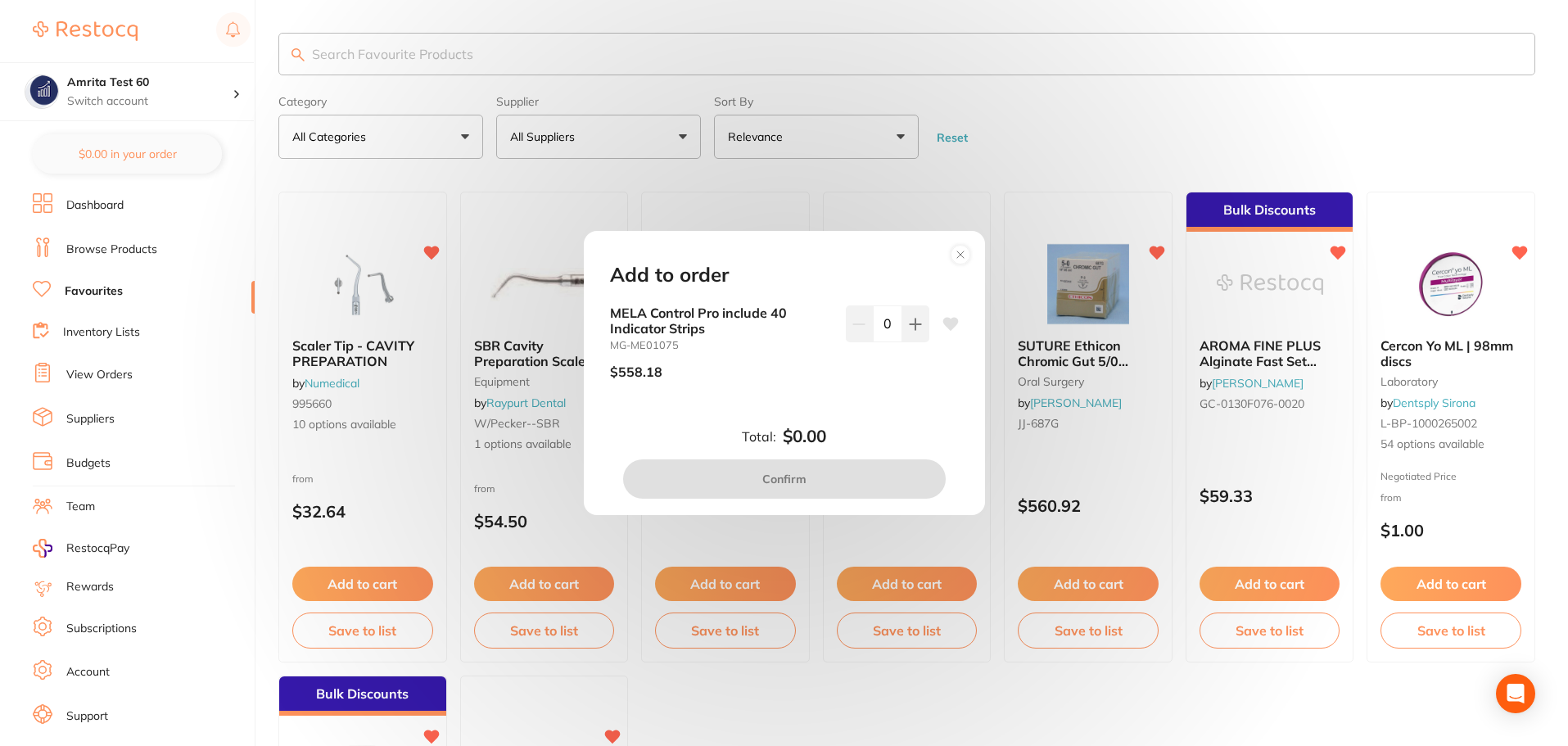
click at [946, 325] on icon at bounding box center [951, 324] width 16 height 13
click at [1009, 152] on div "Add to order MELA Control Pro include 40 Indicator Strips MG-ME01075 $558.18 0 …" at bounding box center [784, 373] width 1568 height 746
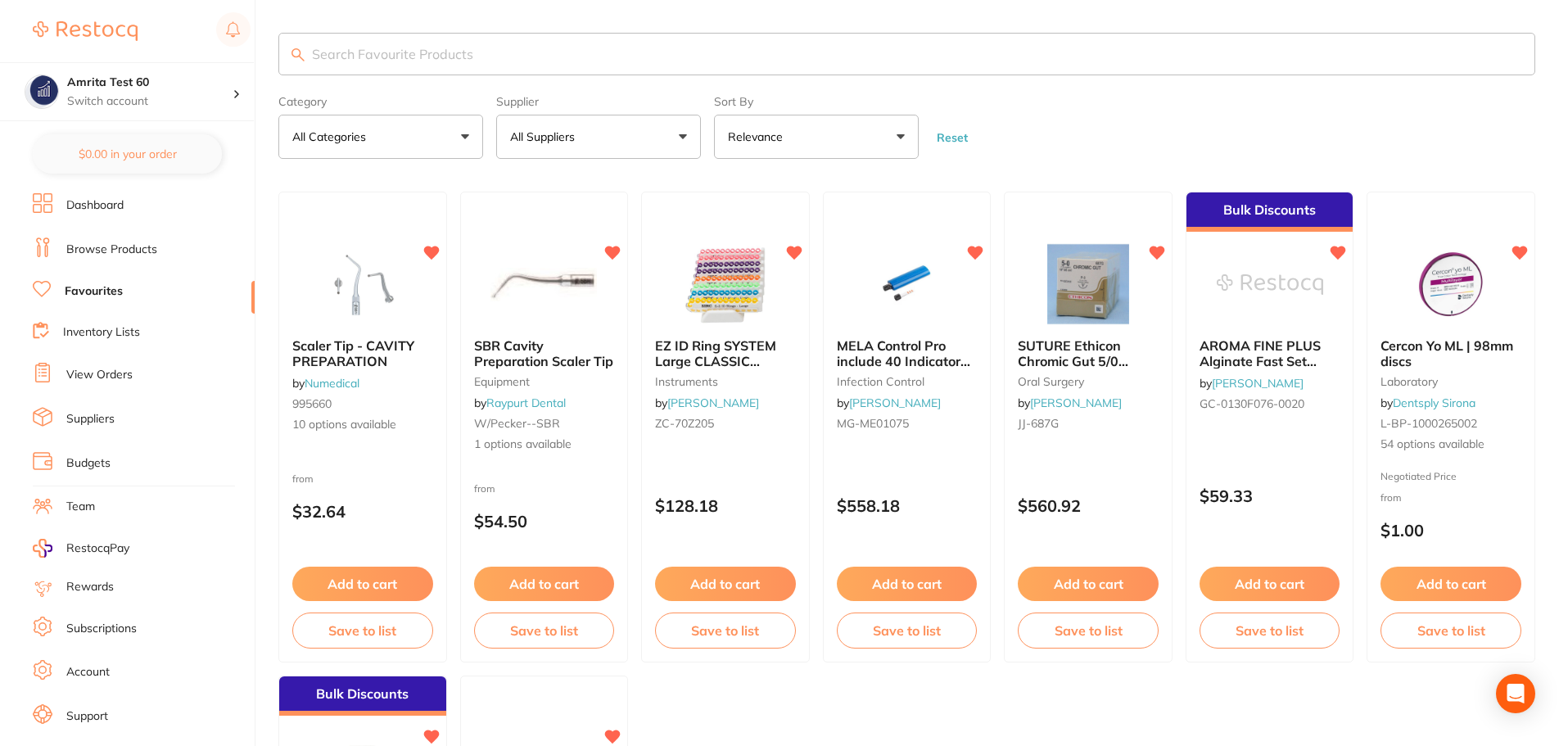
click at [113, 248] on link "Browse Products" at bounding box center [112, 249] width 91 height 17
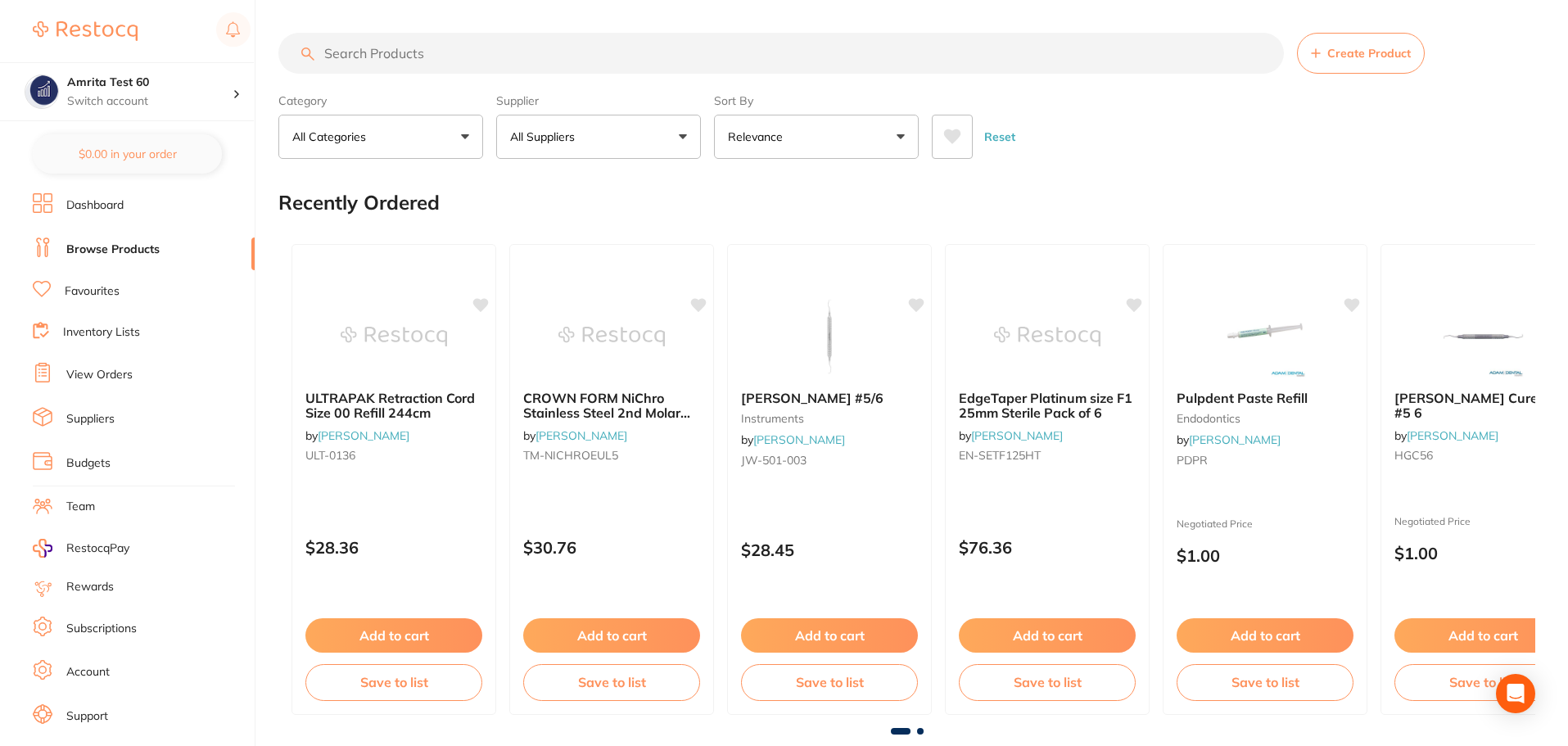
click at [543, 138] on p "All Suppliers" at bounding box center [546, 137] width 71 height 17
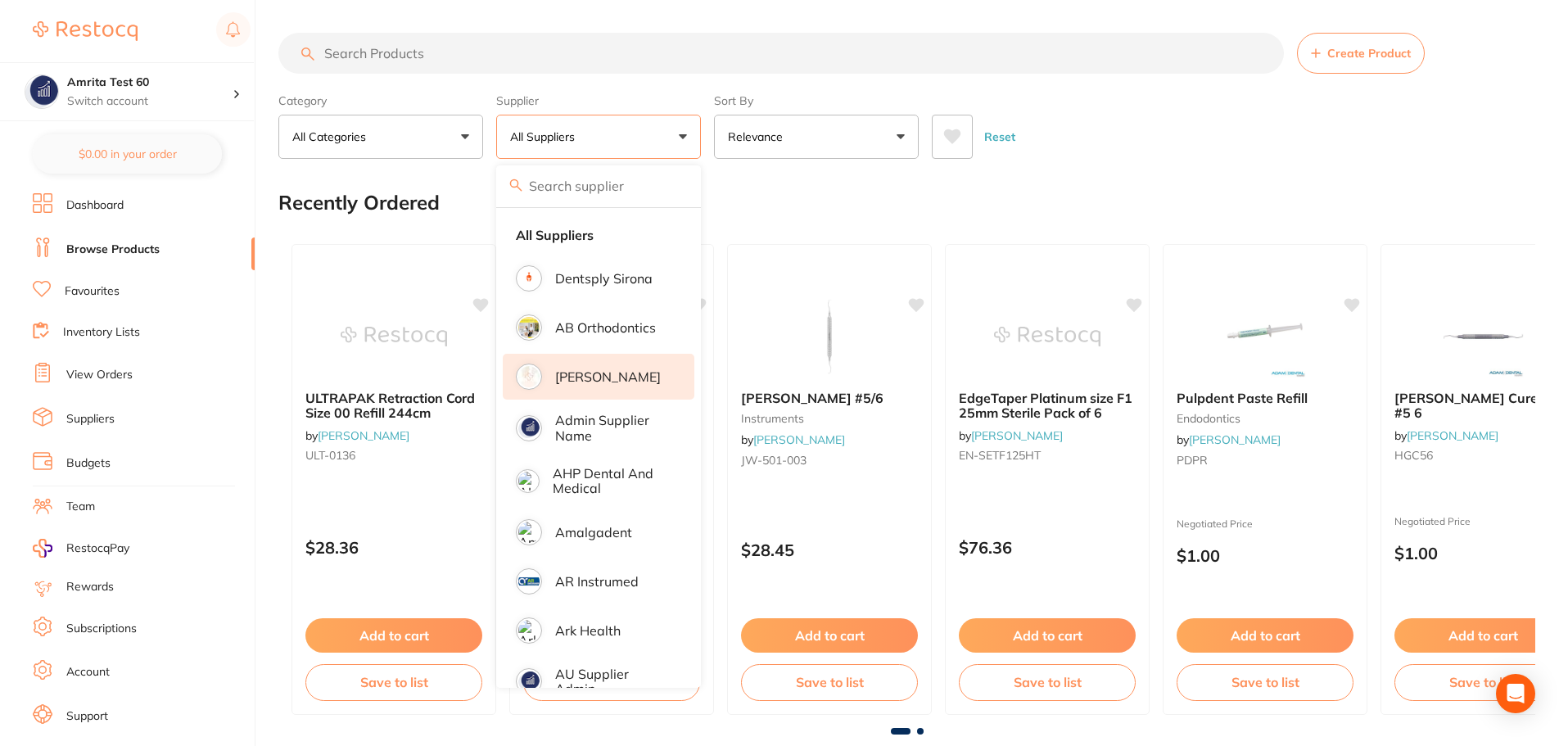
click at [627, 366] on li "[PERSON_NAME]" at bounding box center [599, 376] width 192 height 46
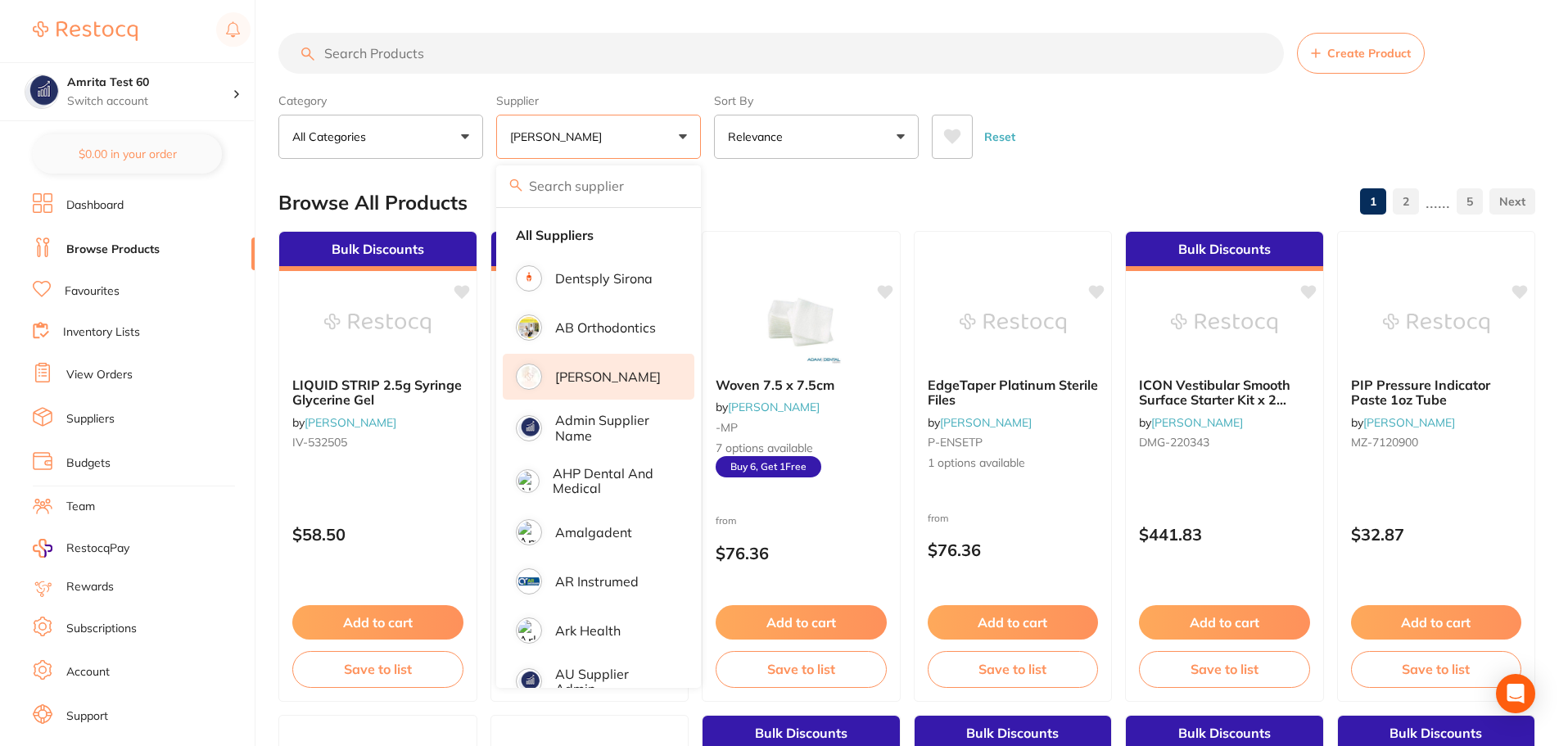
click at [710, 141] on div "Category All Categories All Categories crown & bridge disposables finishing & p…" at bounding box center [906, 123] width 1257 height 72
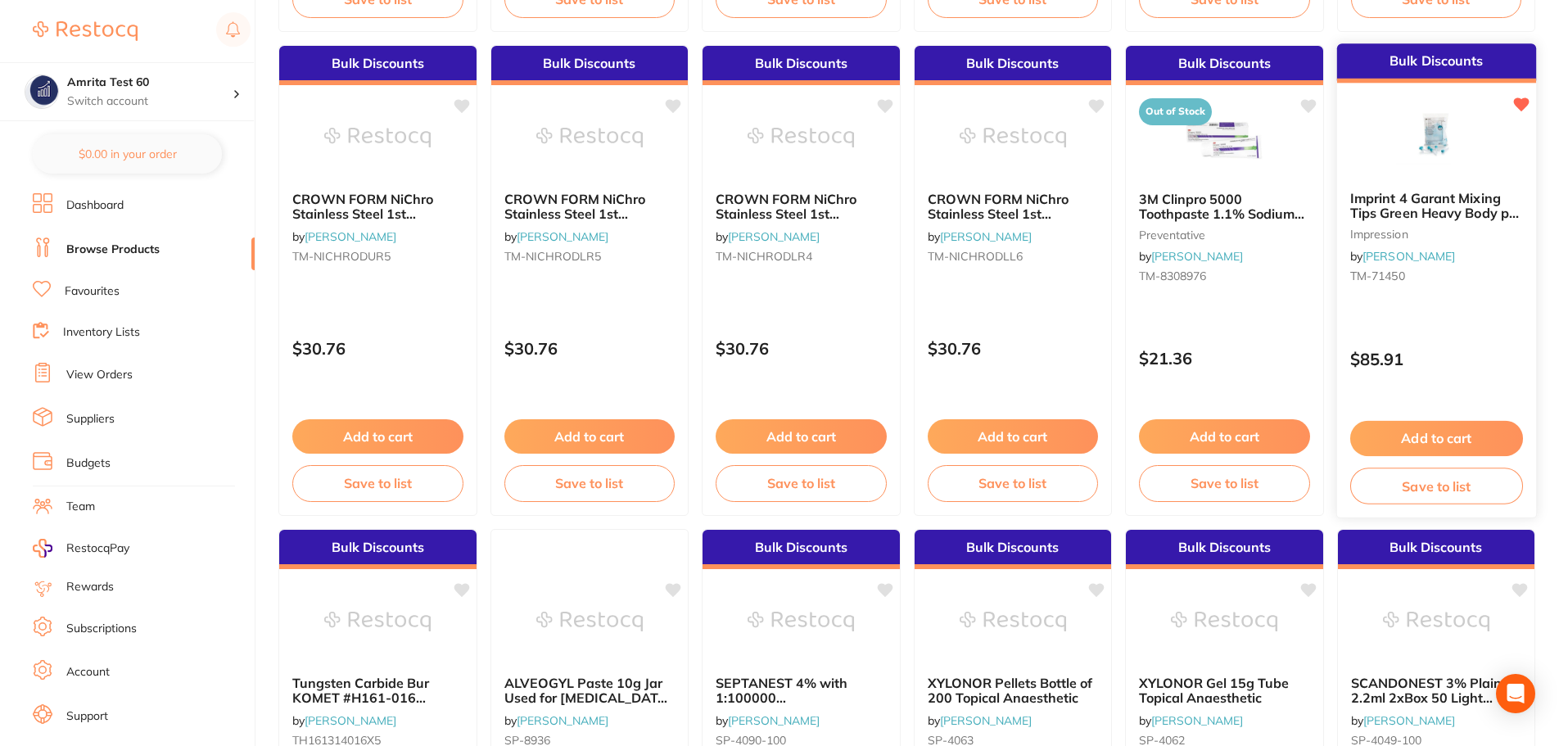
scroll to position [1474, 0]
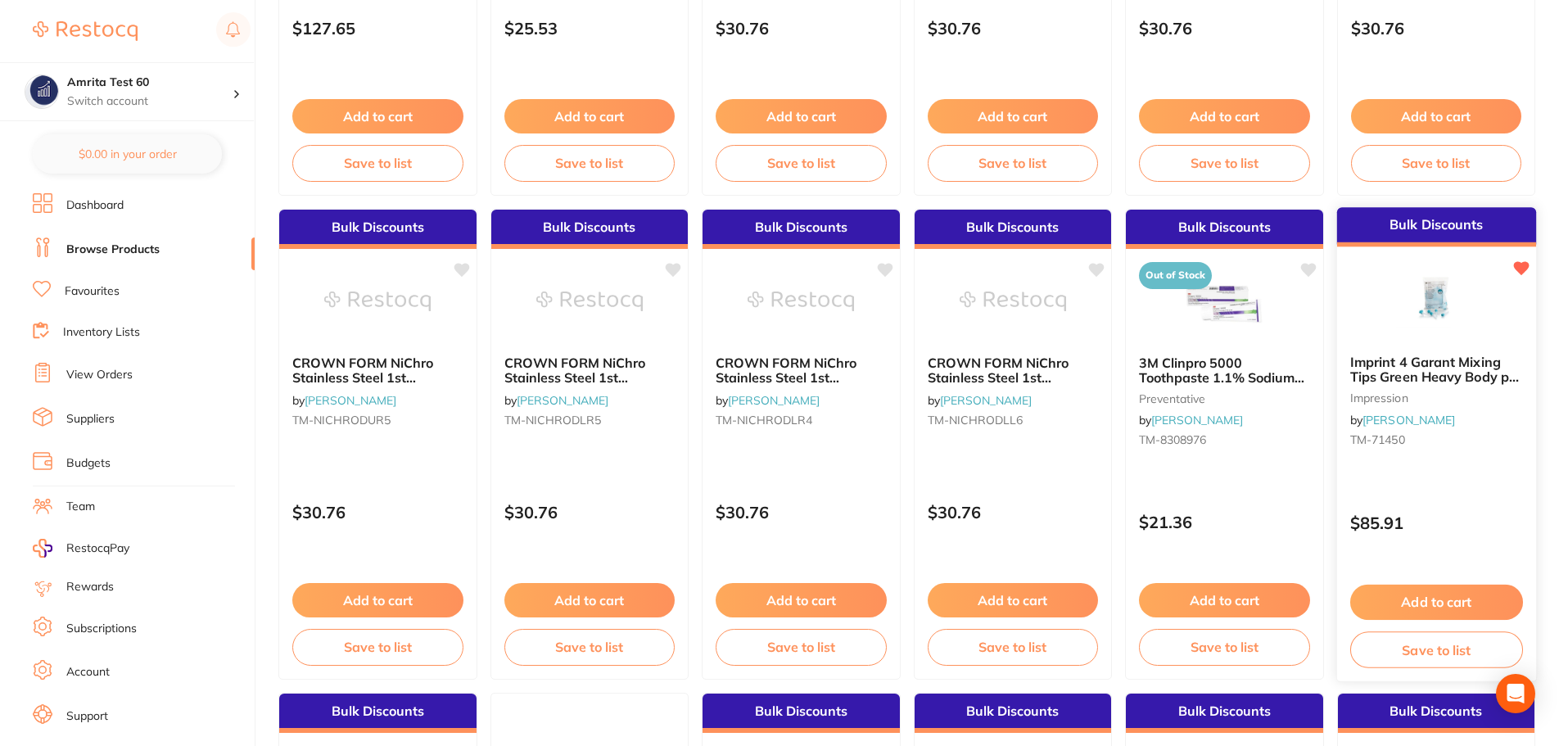
click at [1465, 602] on button "Add to cart" at bounding box center [1436, 602] width 173 height 35
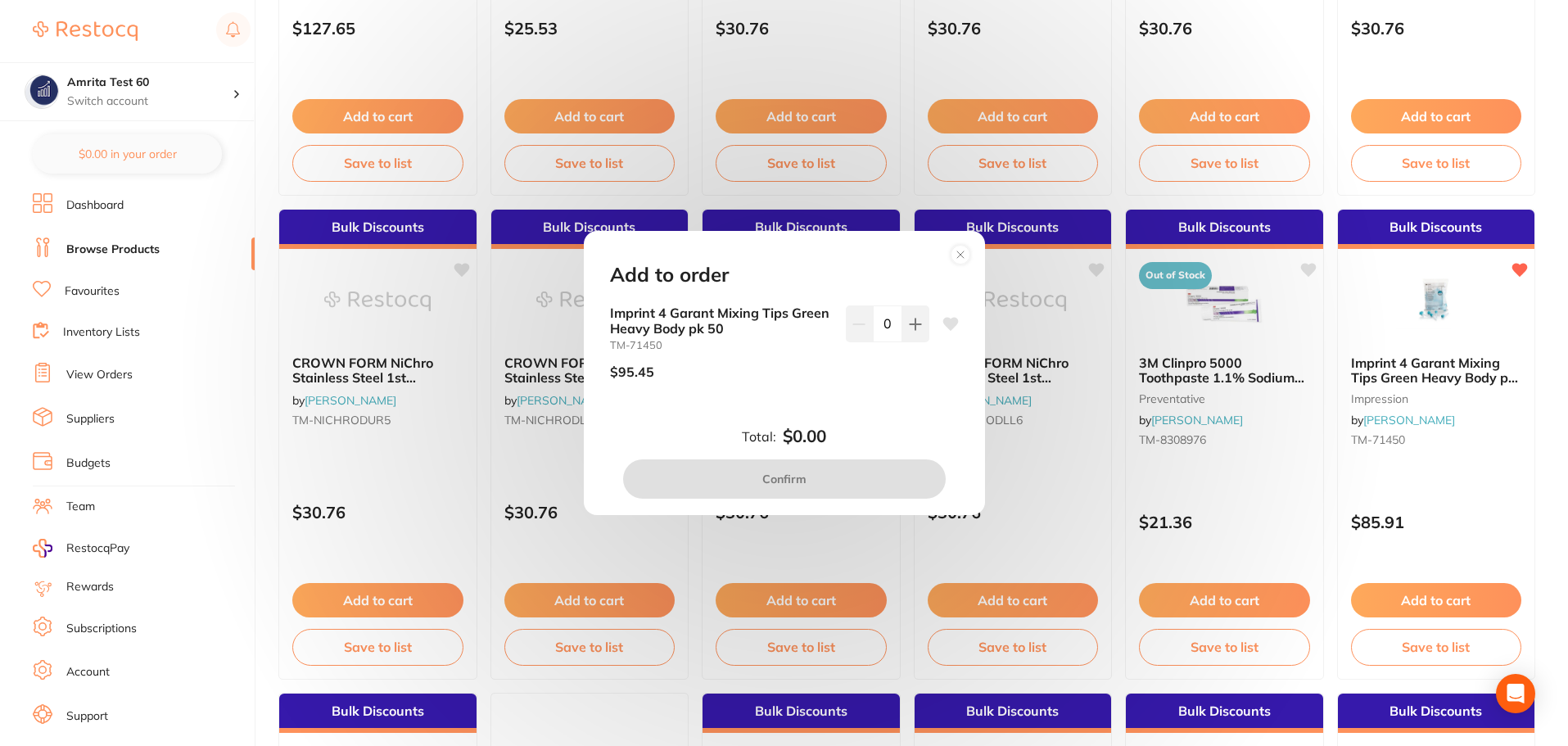
click at [946, 327] on icon at bounding box center [951, 324] width 16 height 13
click at [906, 335] on button at bounding box center [915, 322] width 27 height 36
type input "1"
click at [882, 481] on button "Confirm" at bounding box center [784, 478] width 322 height 39
checkbox input "false"
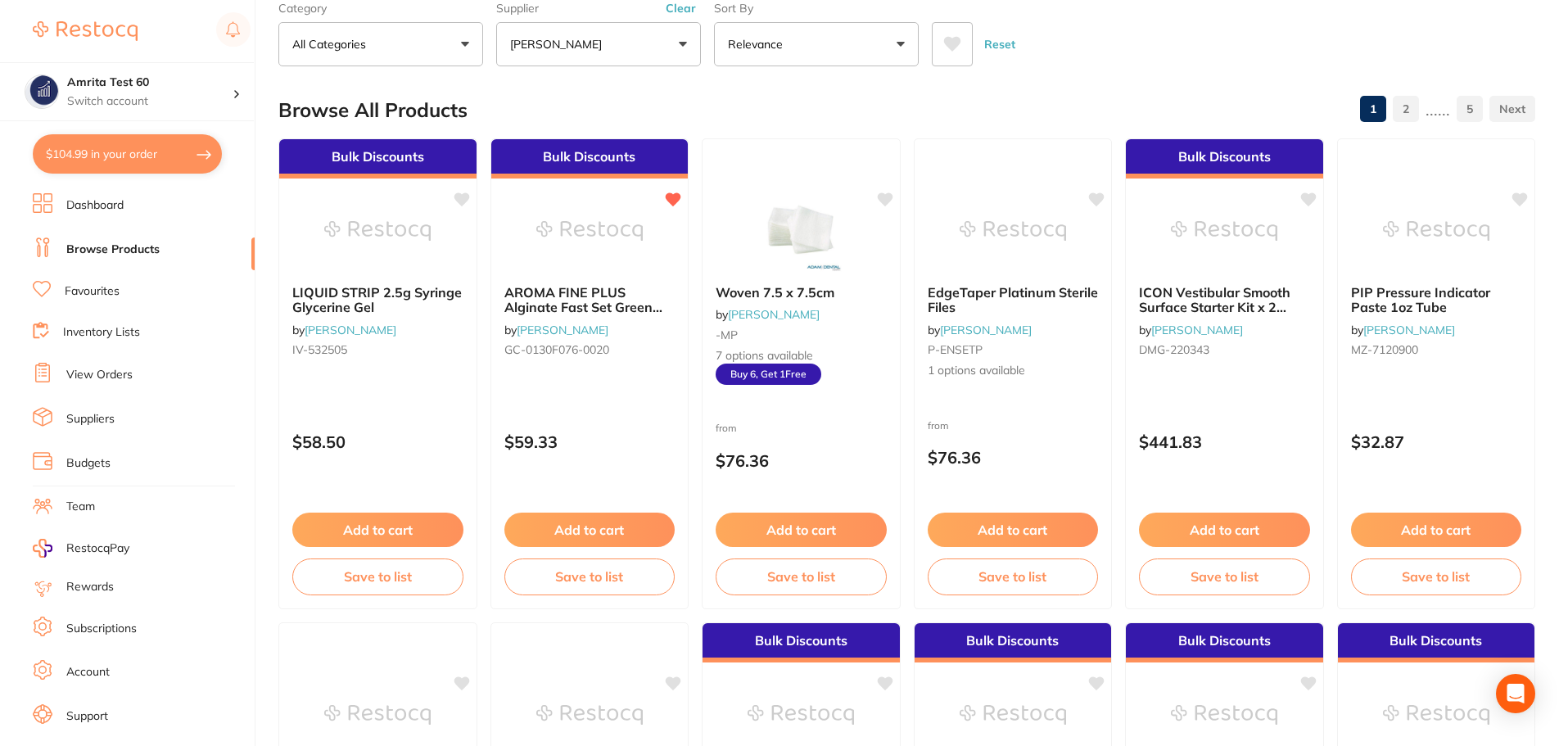
scroll to position [0, 0]
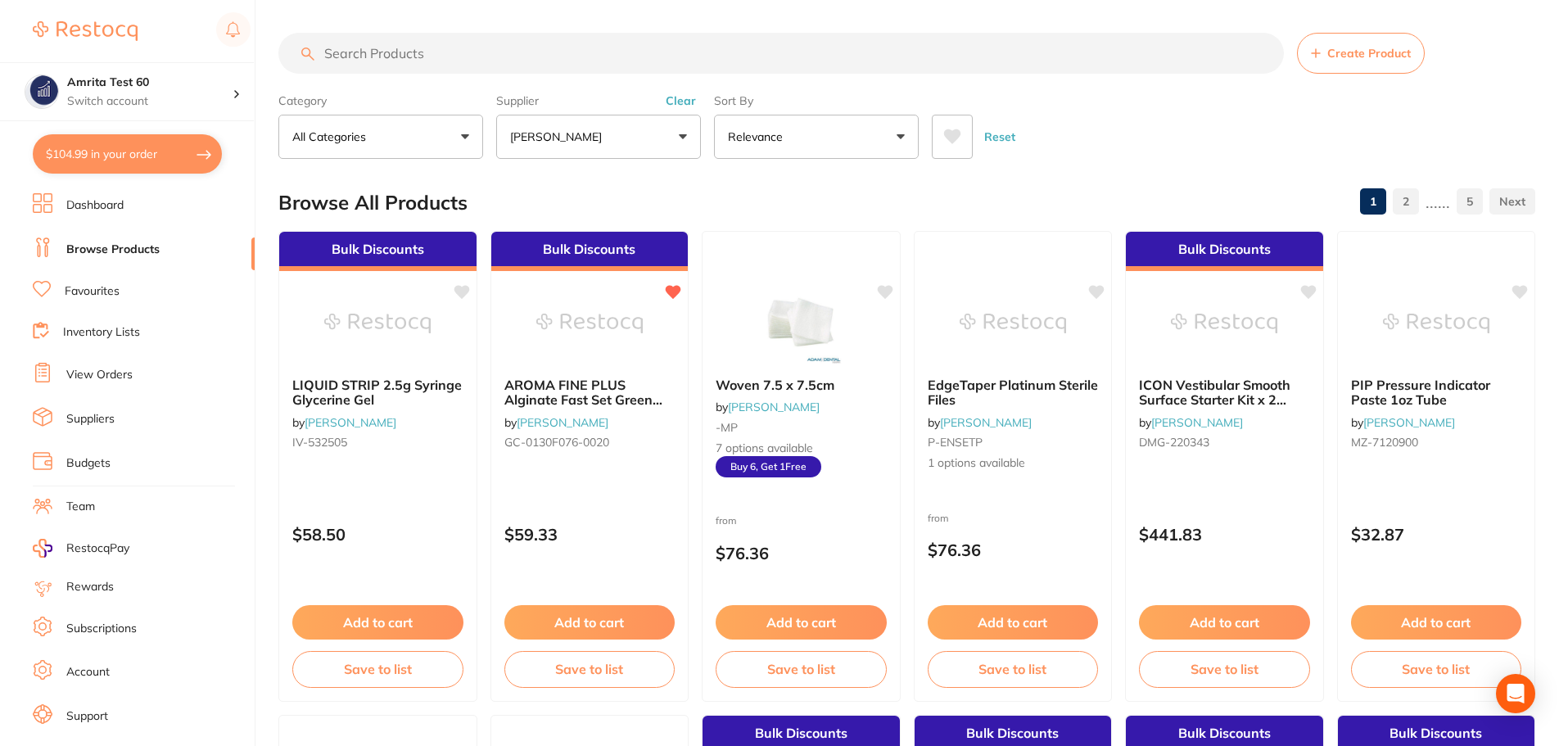
click at [580, 157] on button "[PERSON_NAME]" at bounding box center [598, 137] width 205 height 44
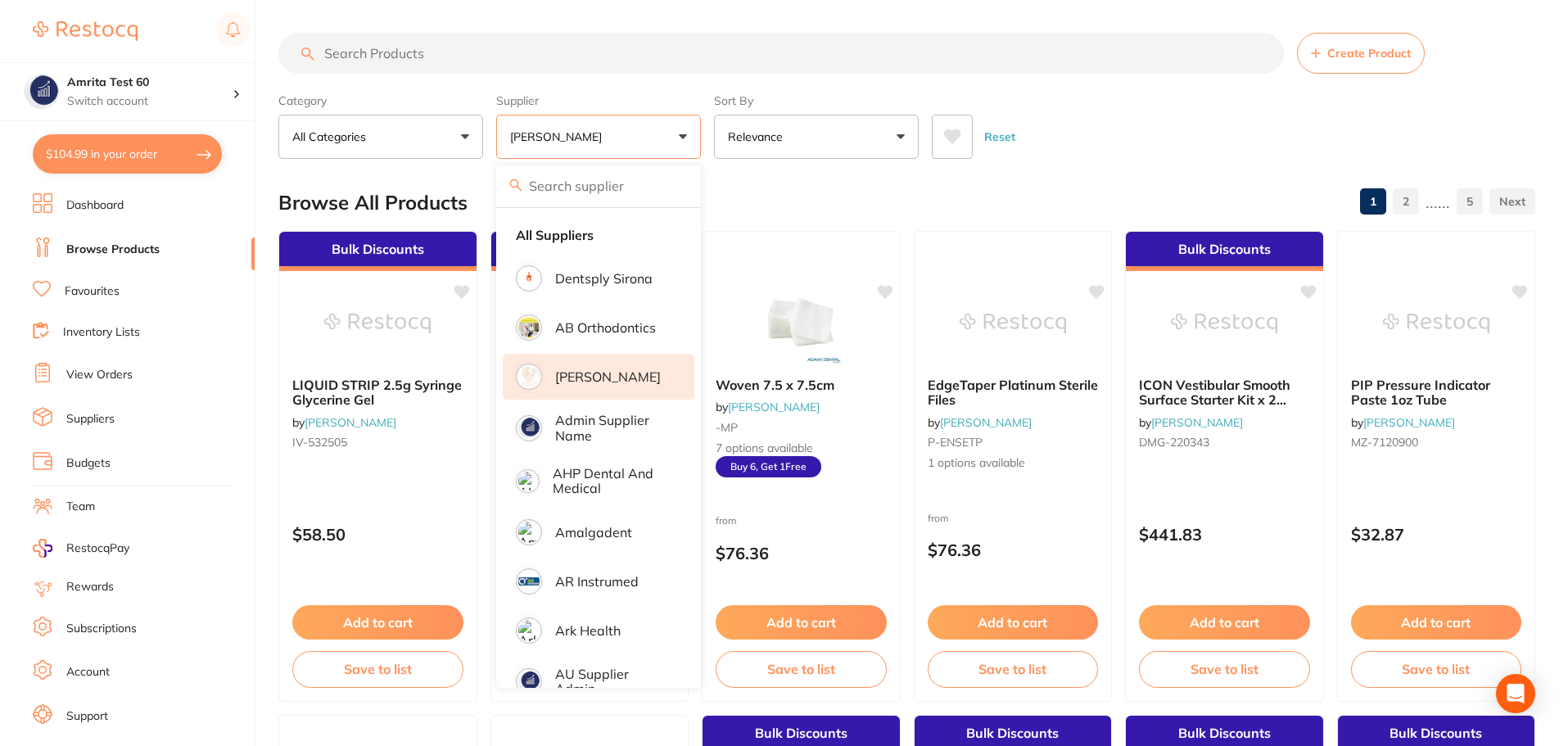
click at [587, 367] on li "[PERSON_NAME]" at bounding box center [599, 376] width 192 height 46
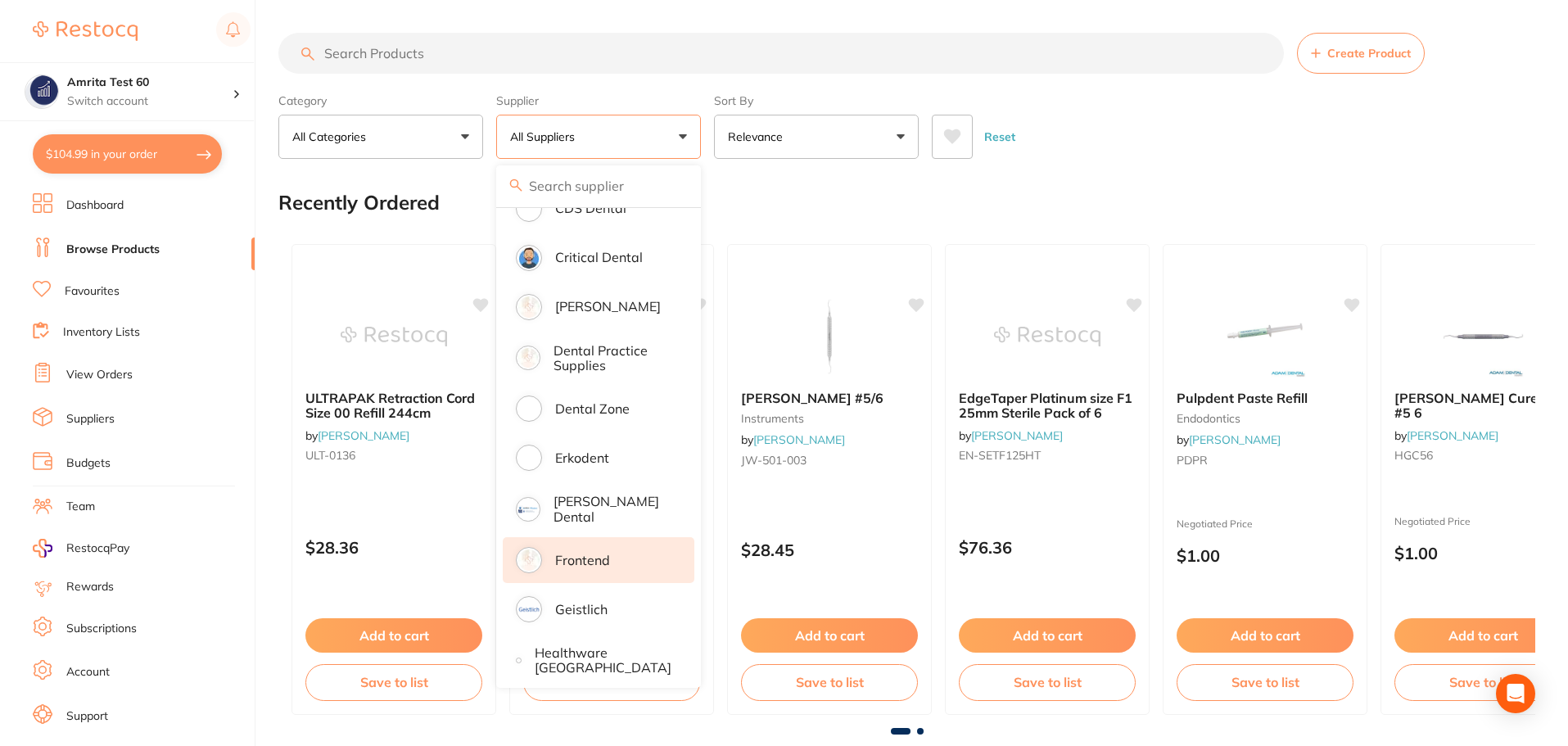
scroll to position [737, 0]
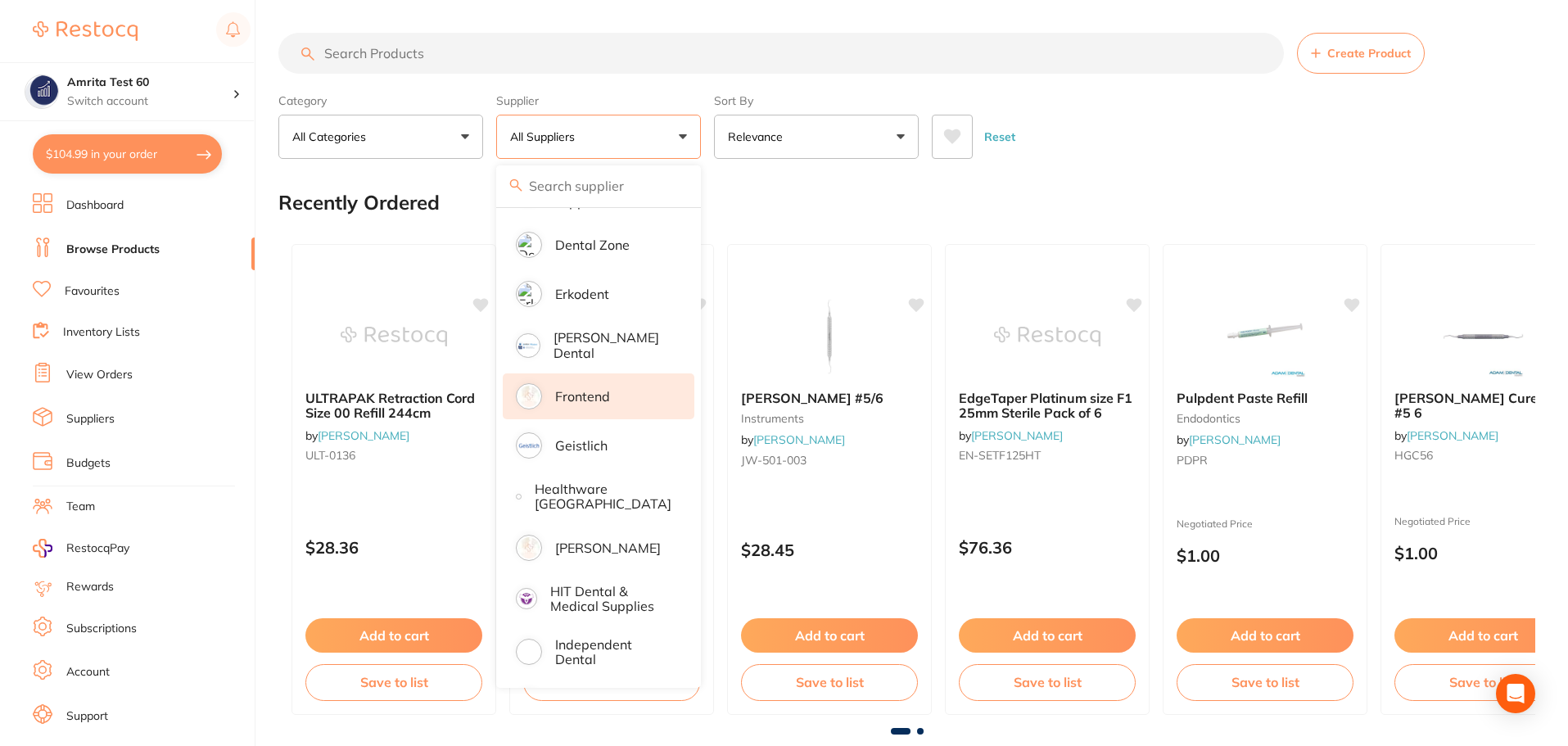
click at [590, 540] on p "[PERSON_NAME]" at bounding box center [608, 547] width 105 height 15
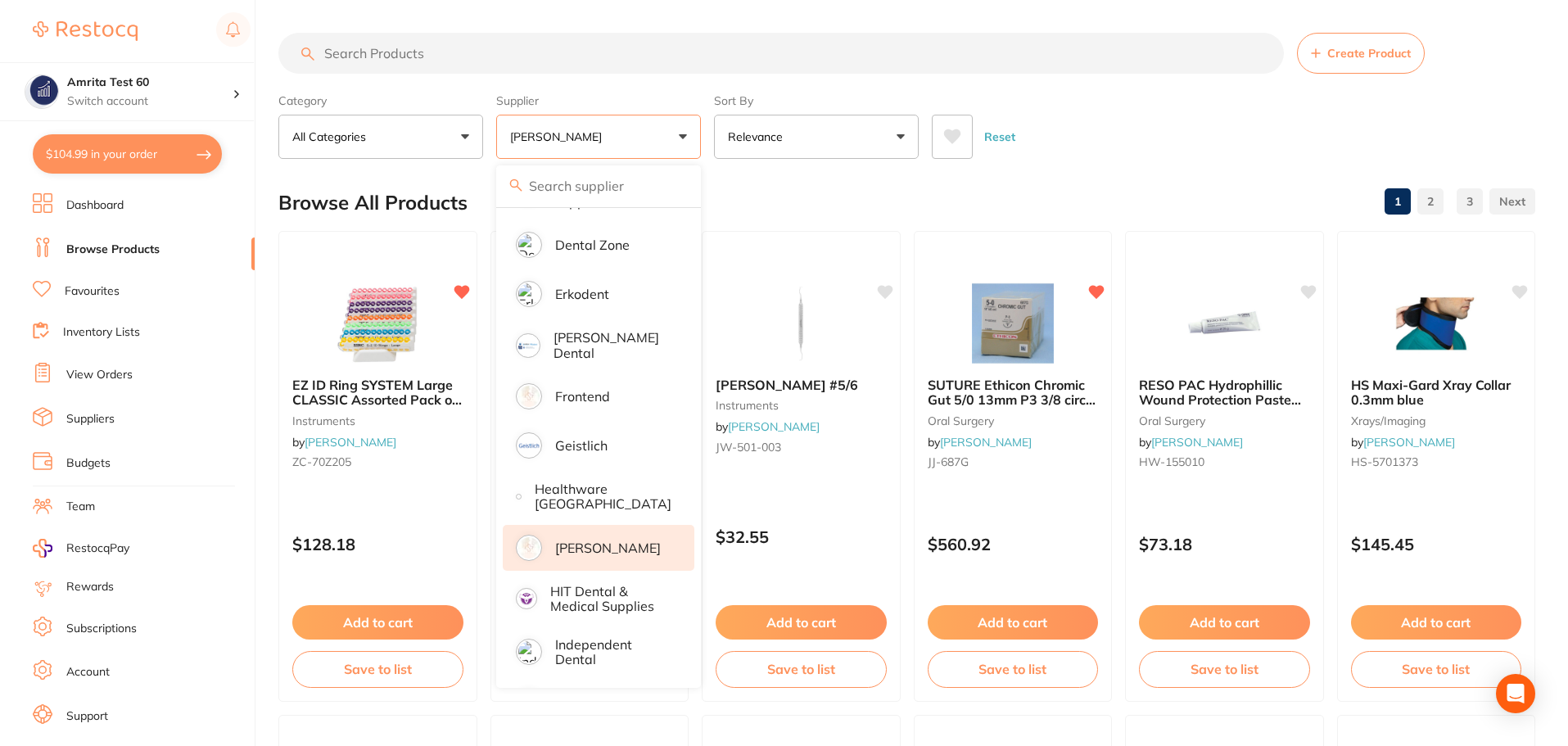
click at [709, 143] on div "Category All Categories All Categories anaesthetic articulating burs crown & br…" at bounding box center [906, 123] width 1257 height 72
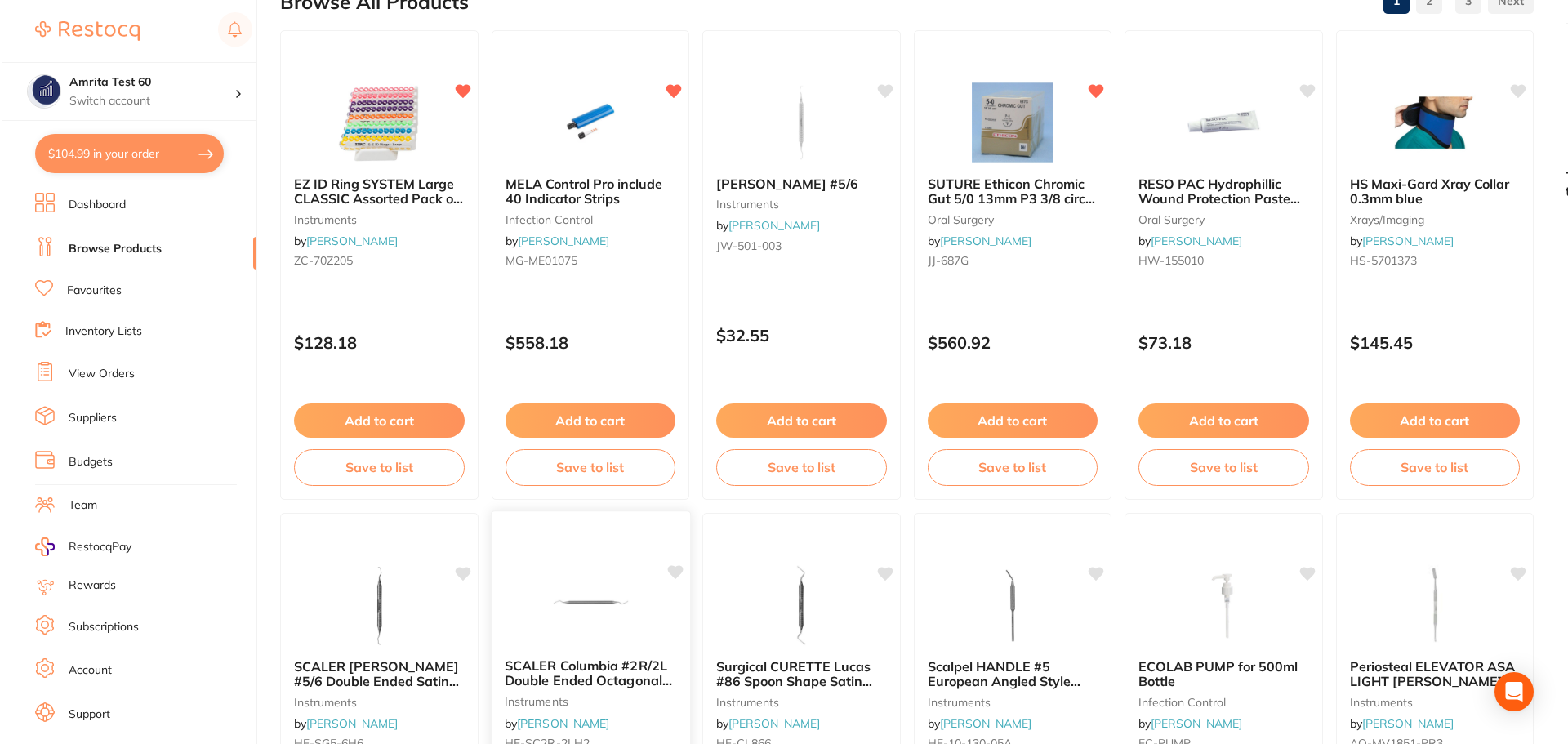
scroll to position [0, 0]
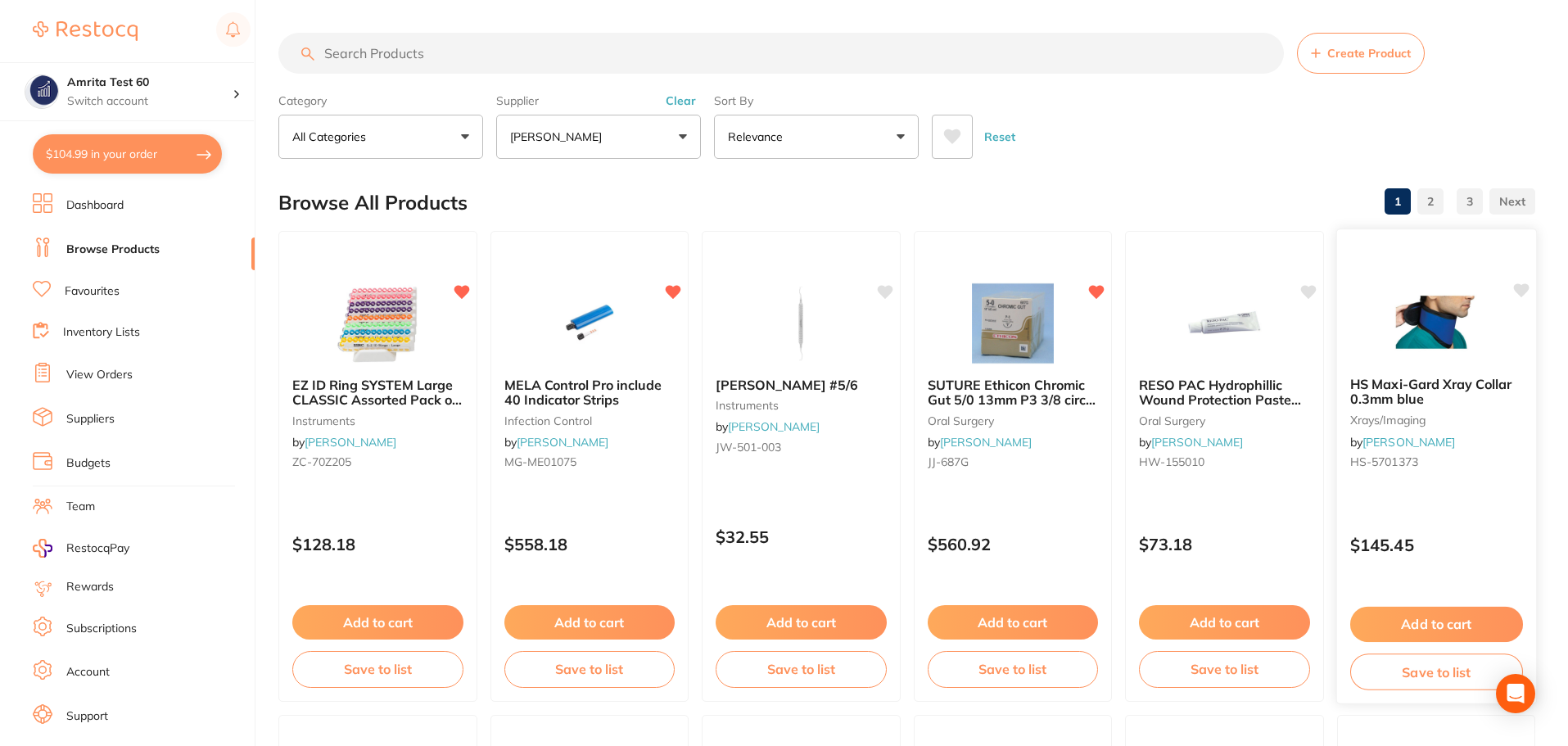
click at [1432, 495] on div "HS Maxi-Gard Xray Collar 0.3mm blue xrays/imaging by Henry Schein Halas HS-5701…" at bounding box center [1436, 466] width 200 height 476
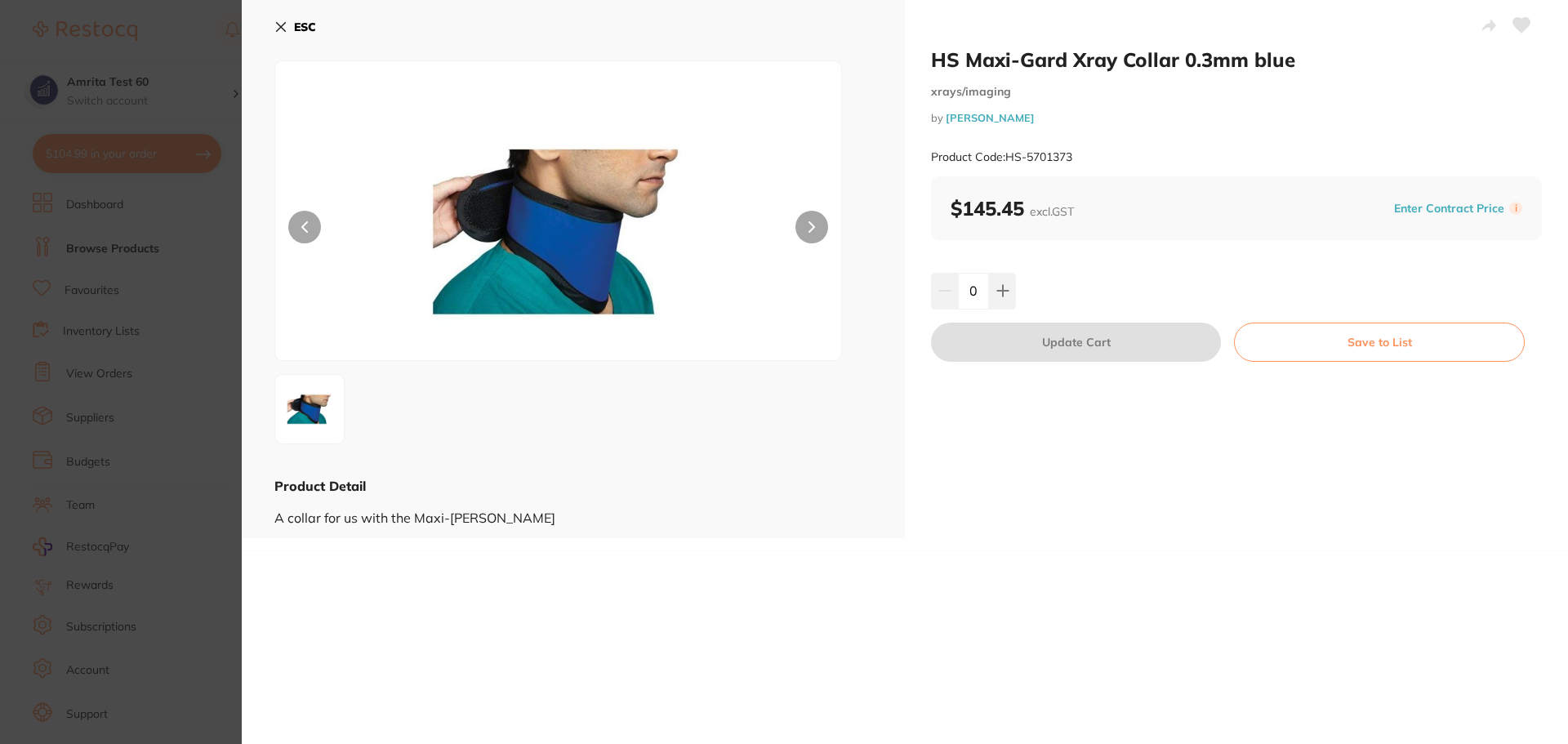
click at [284, 24] on icon at bounding box center [282, 27] width 9 height 9
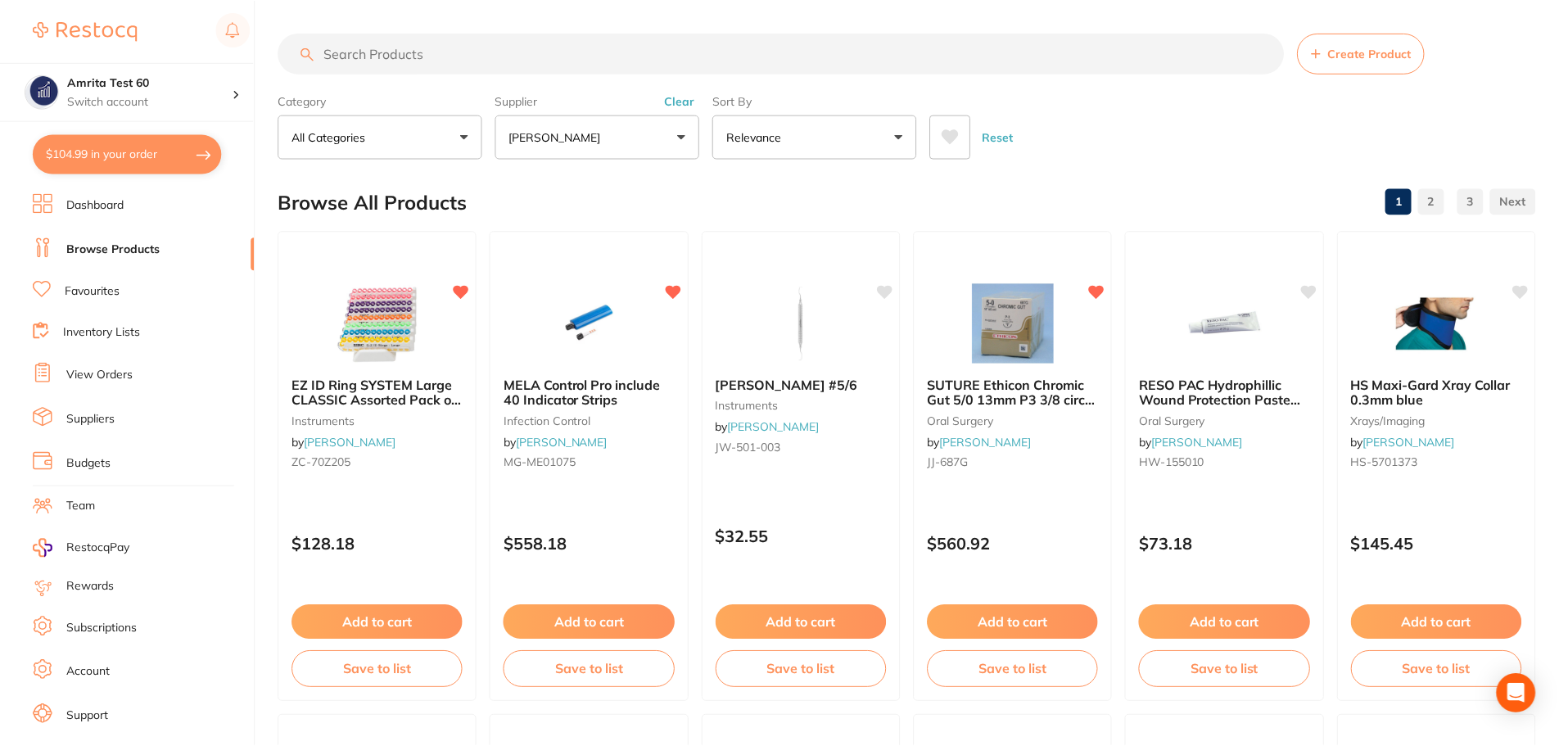
scroll to position [3, 0]
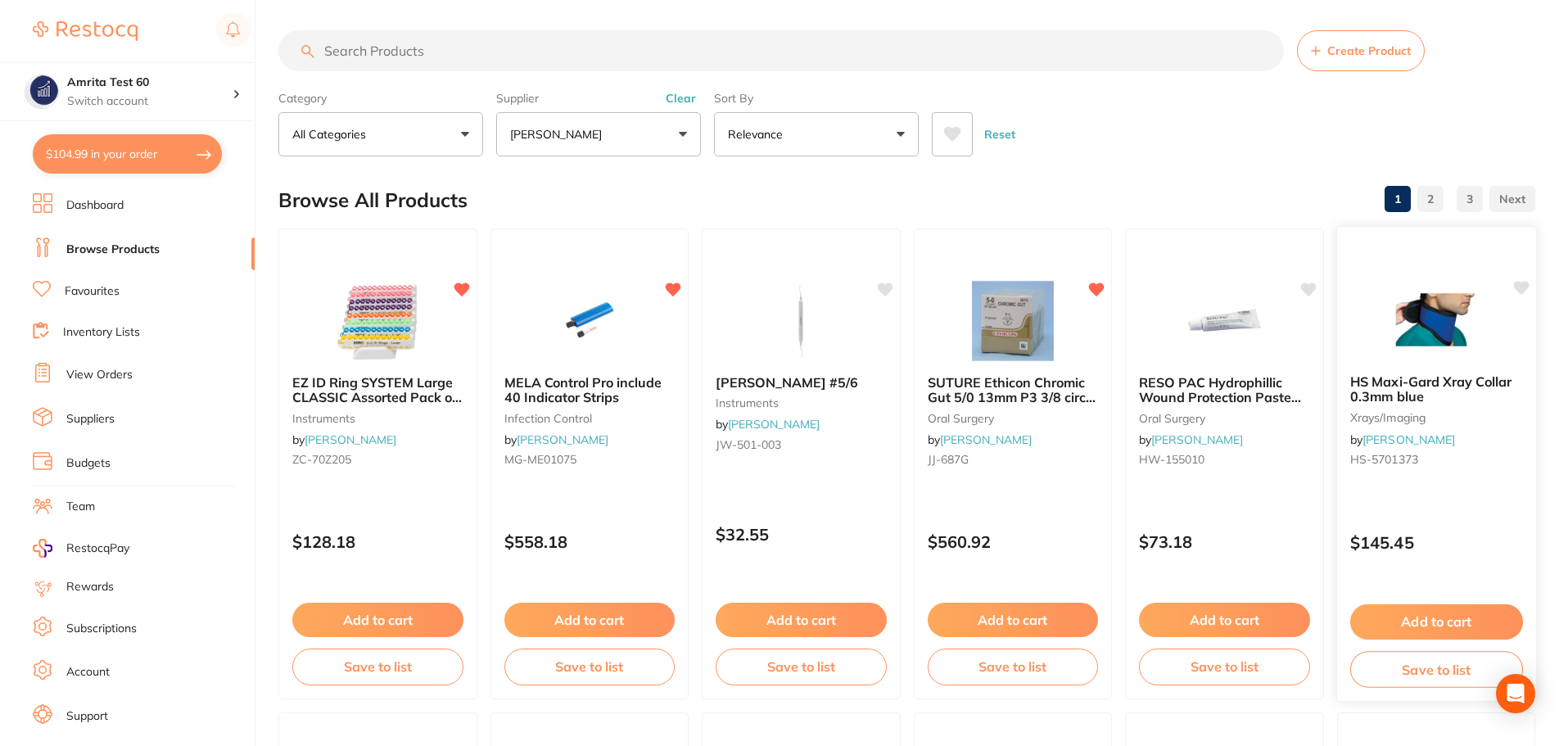
click at [1444, 607] on button "Add to cart" at bounding box center [1436, 621] width 173 height 35
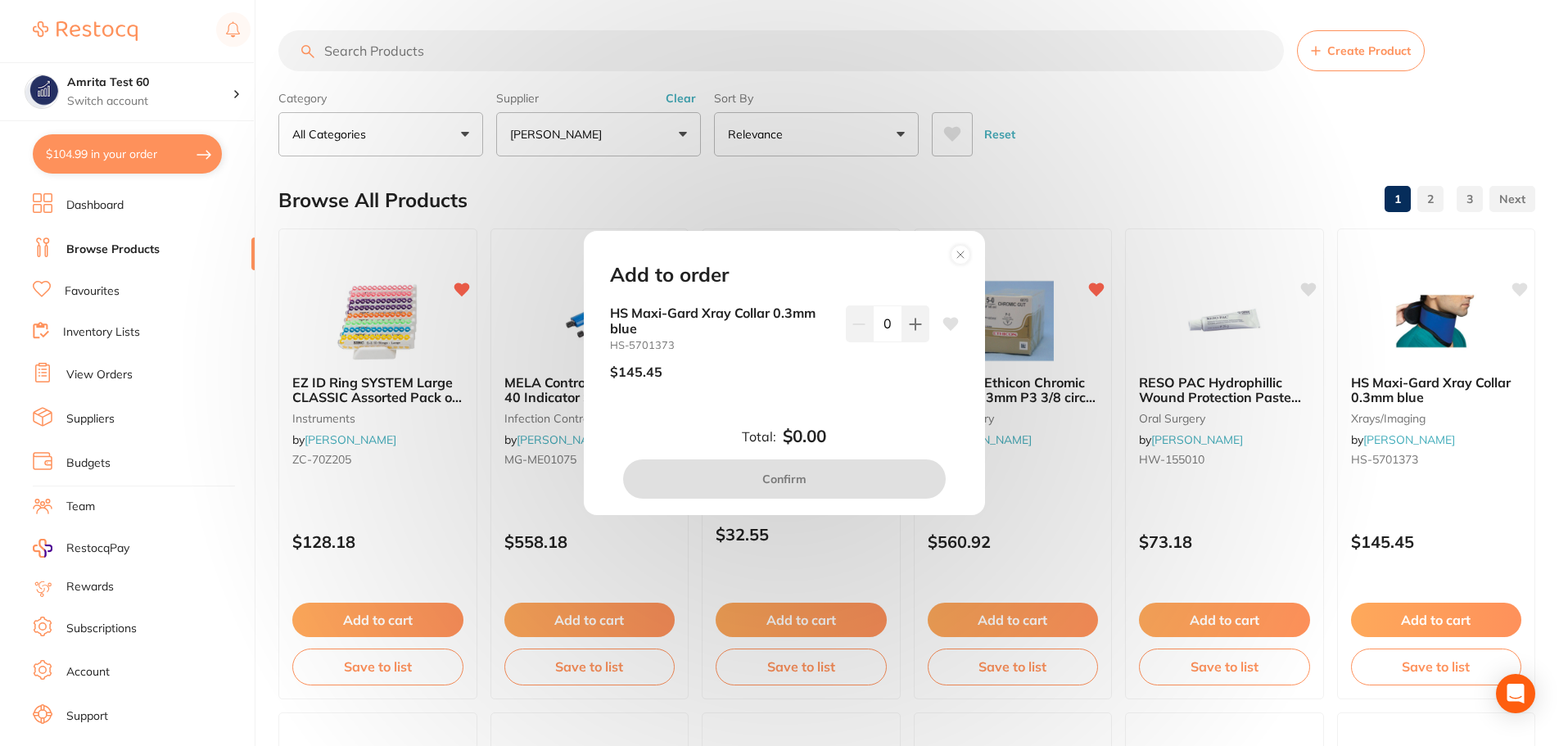
click at [947, 320] on icon at bounding box center [951, 324] width 16 height 13
click at [914, 324] on icon at bounding box center [915, 324] width 10 height 10
type input "1"
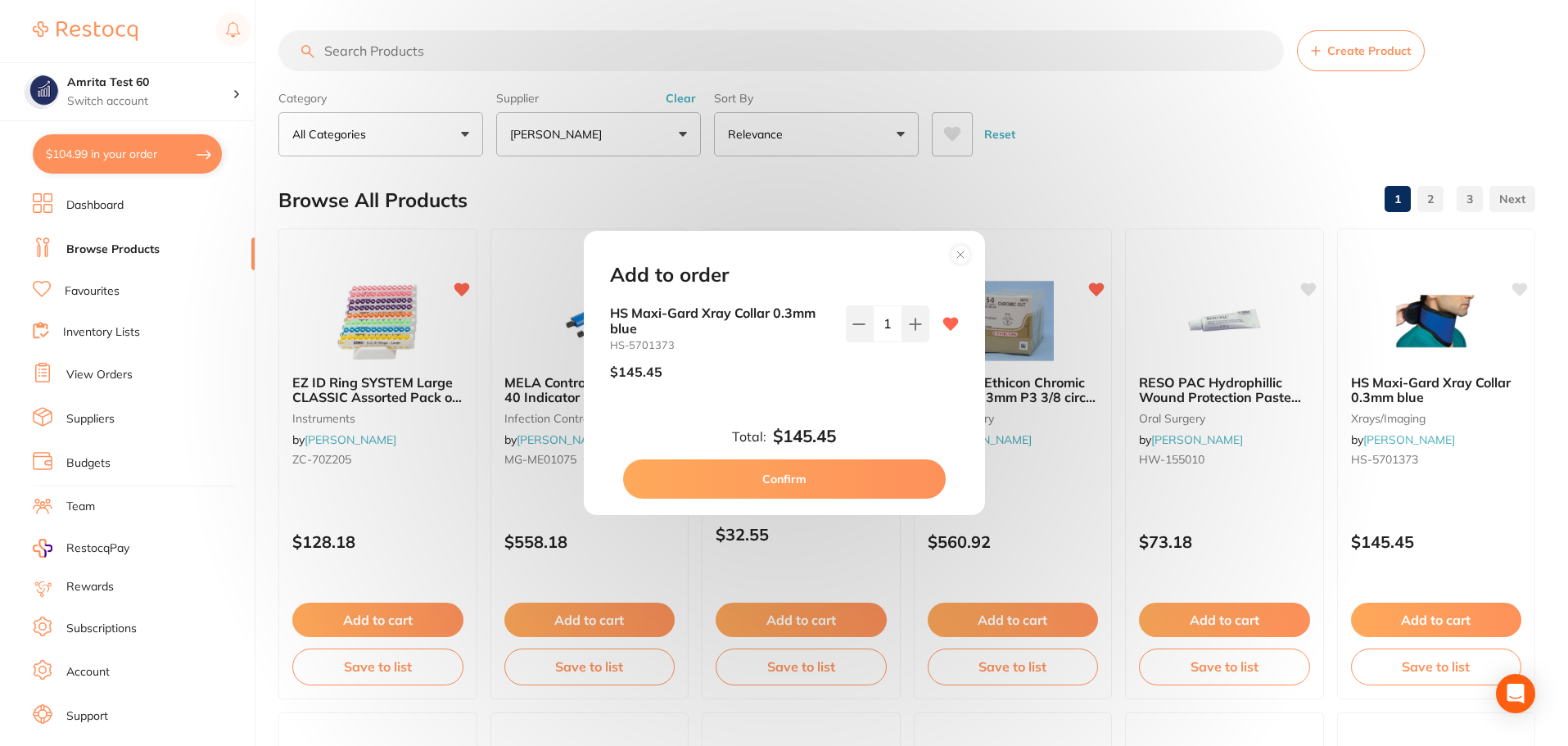
click at [878, 480] on button "Confirm" at bounding box center [784, 478] width 322 height 39
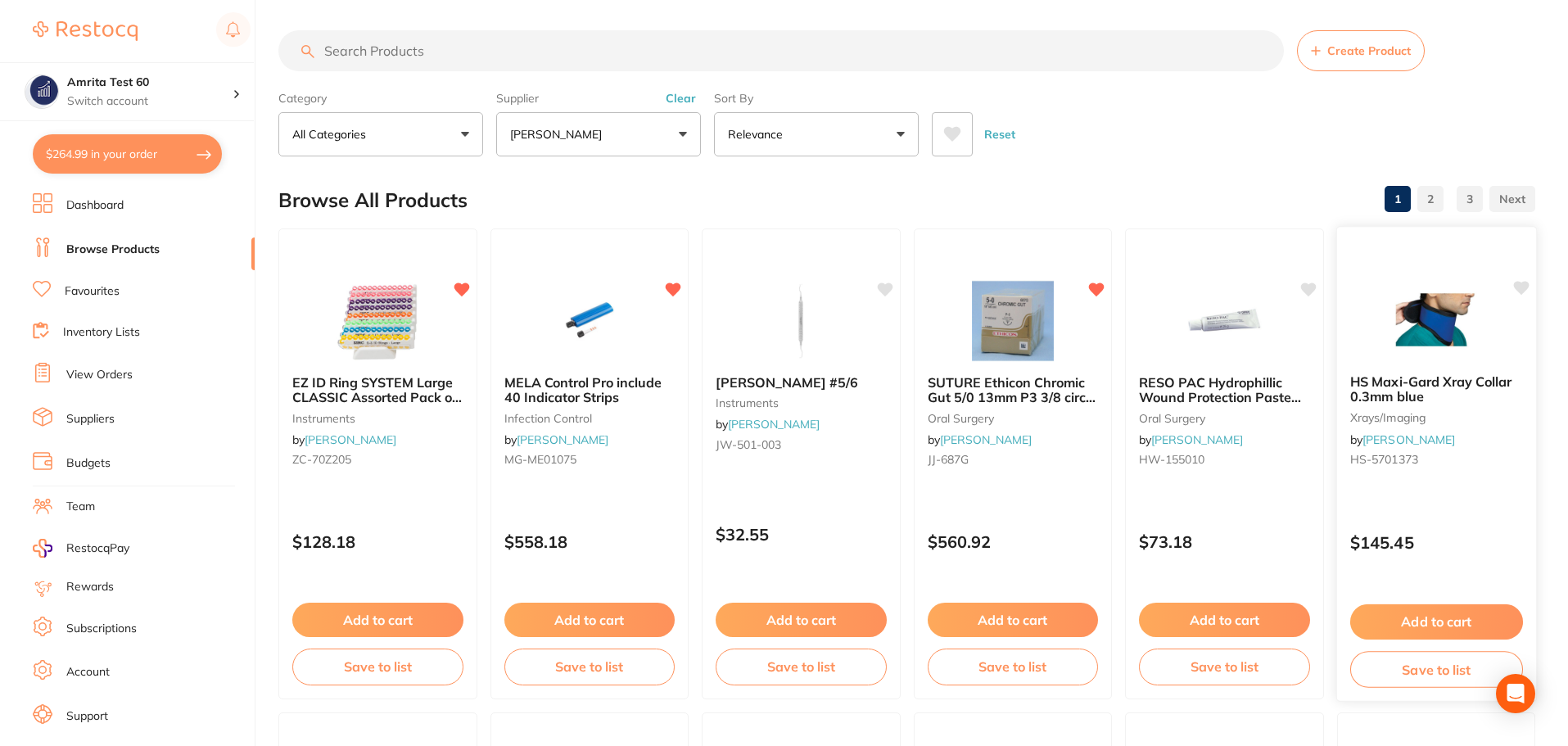
click at [1436, 495] on div "HS Maxi-Gard Xray Collar 0.3mm blue xrays/imaging by Henry Schein Halas HS-5701…" at bounding box center [1436, 464] width 200 height 476
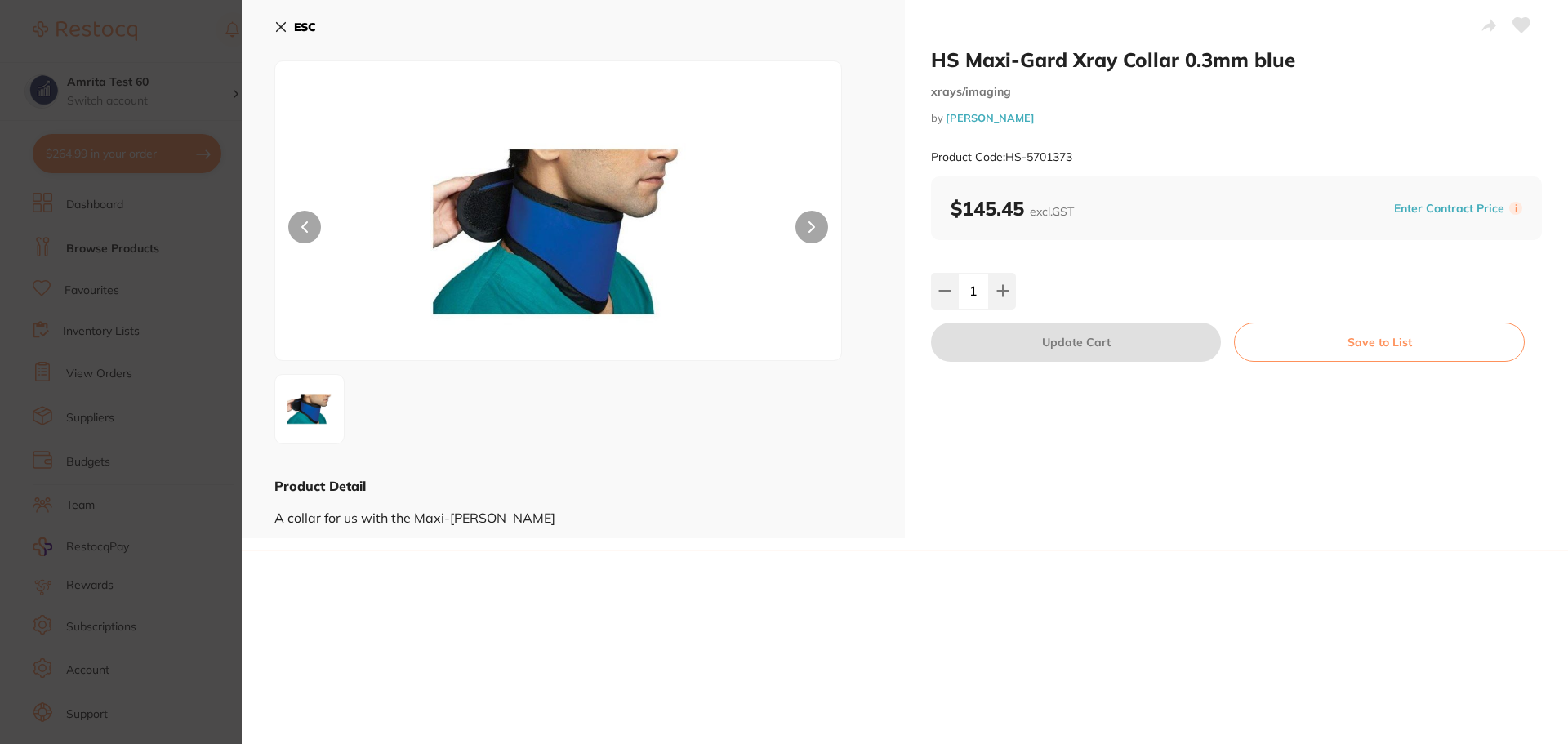
click at [187, 272] on section "HS Maxi-Gard Xray Collar 0.3mm blue xrays/imaging by Henry Schein Halas Product…" at bounding box center [784, 372] width 1568 height 744
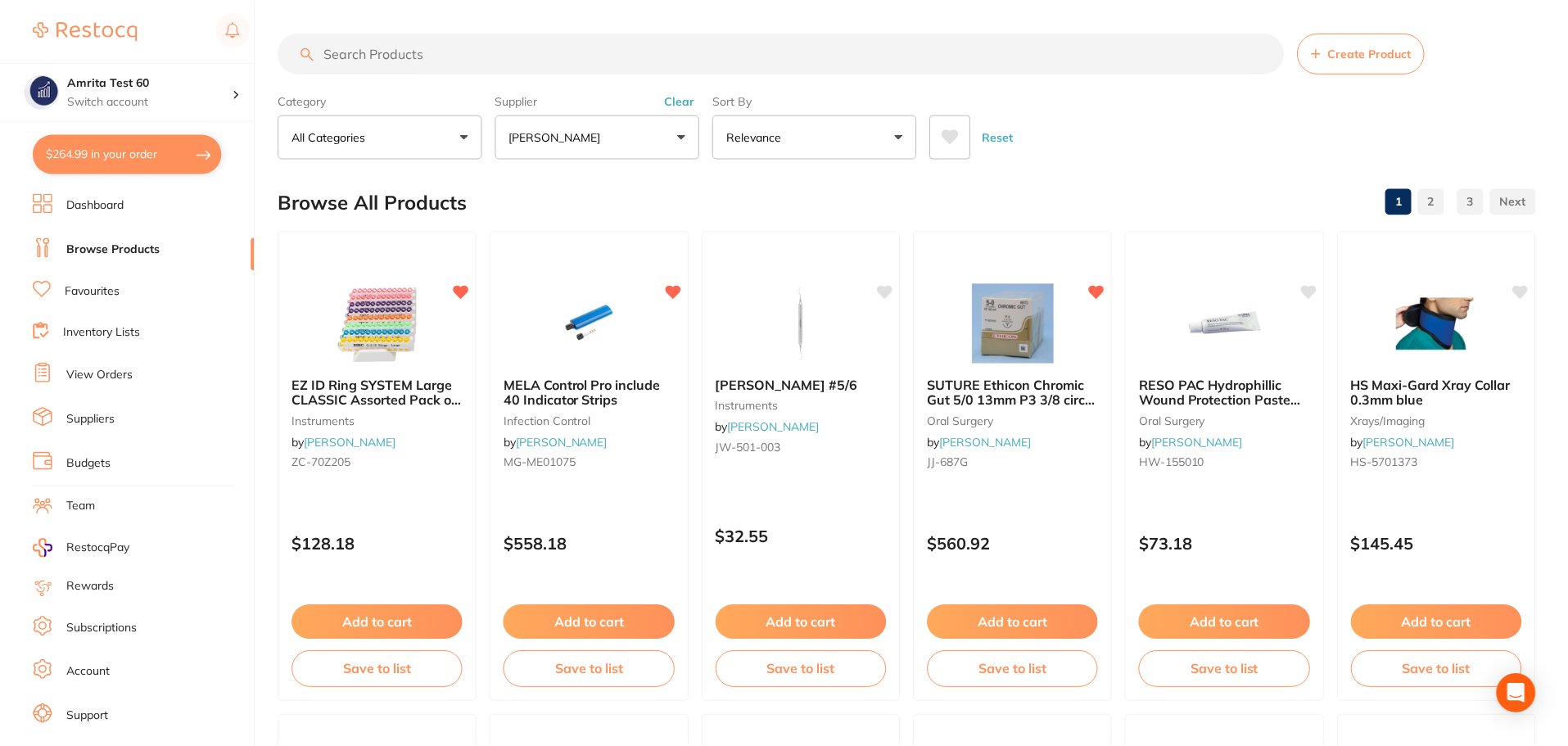
scroll to position [3, 0]
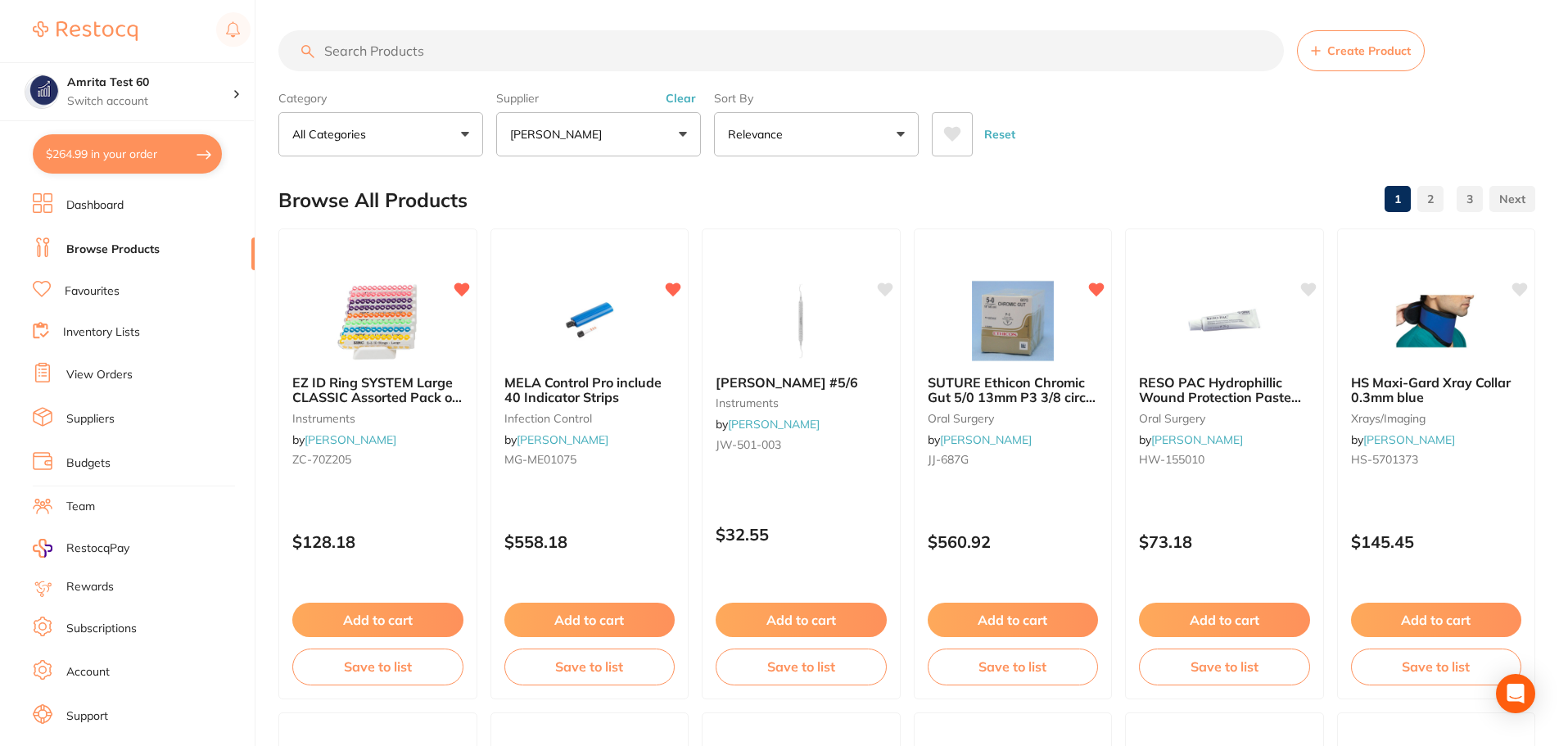
click at [95, 304] on ul "Dashboard Browse Products Favourites Inventory Lists View Orders Suppliers Budg…" at bounding box center [144, 476] width 222 height 565
click at [98, 295] on link "Favourites" at bounding box center [92, 291] width 55 height 17
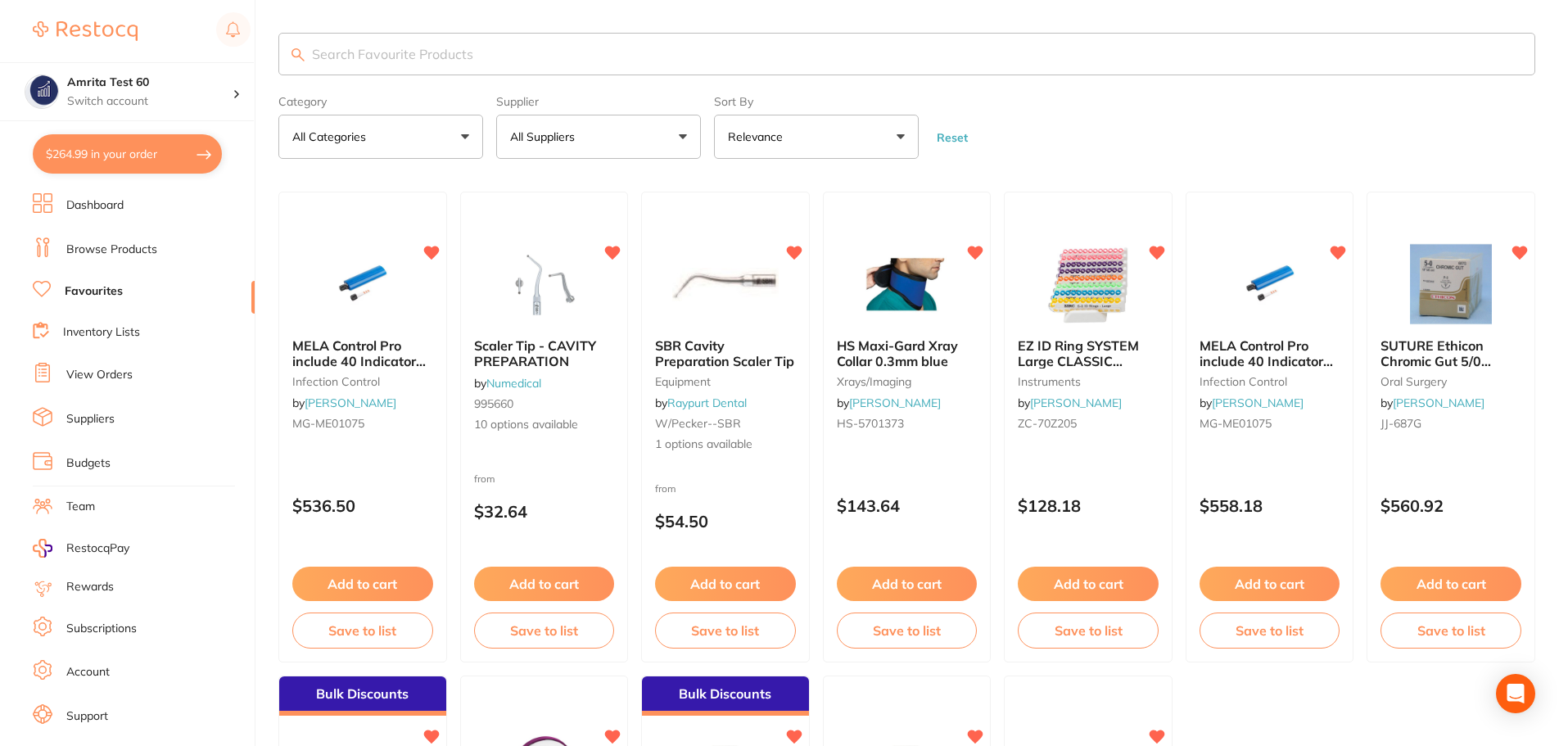
click at [183, 149] on button "$264.99 in your order" at bounding box center [127, 153] width 189 height 39
checkbox input "true"
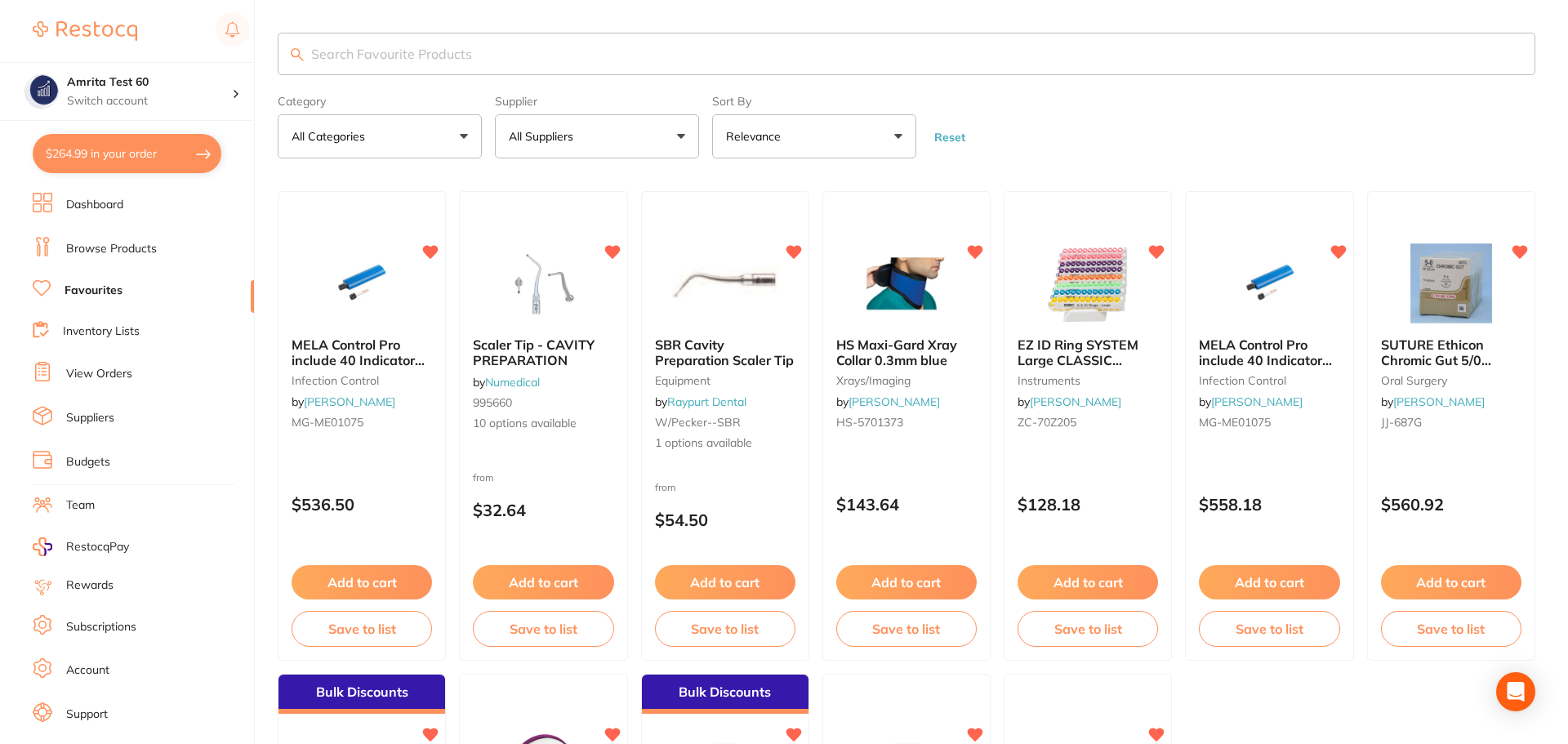
checkbox input "true"
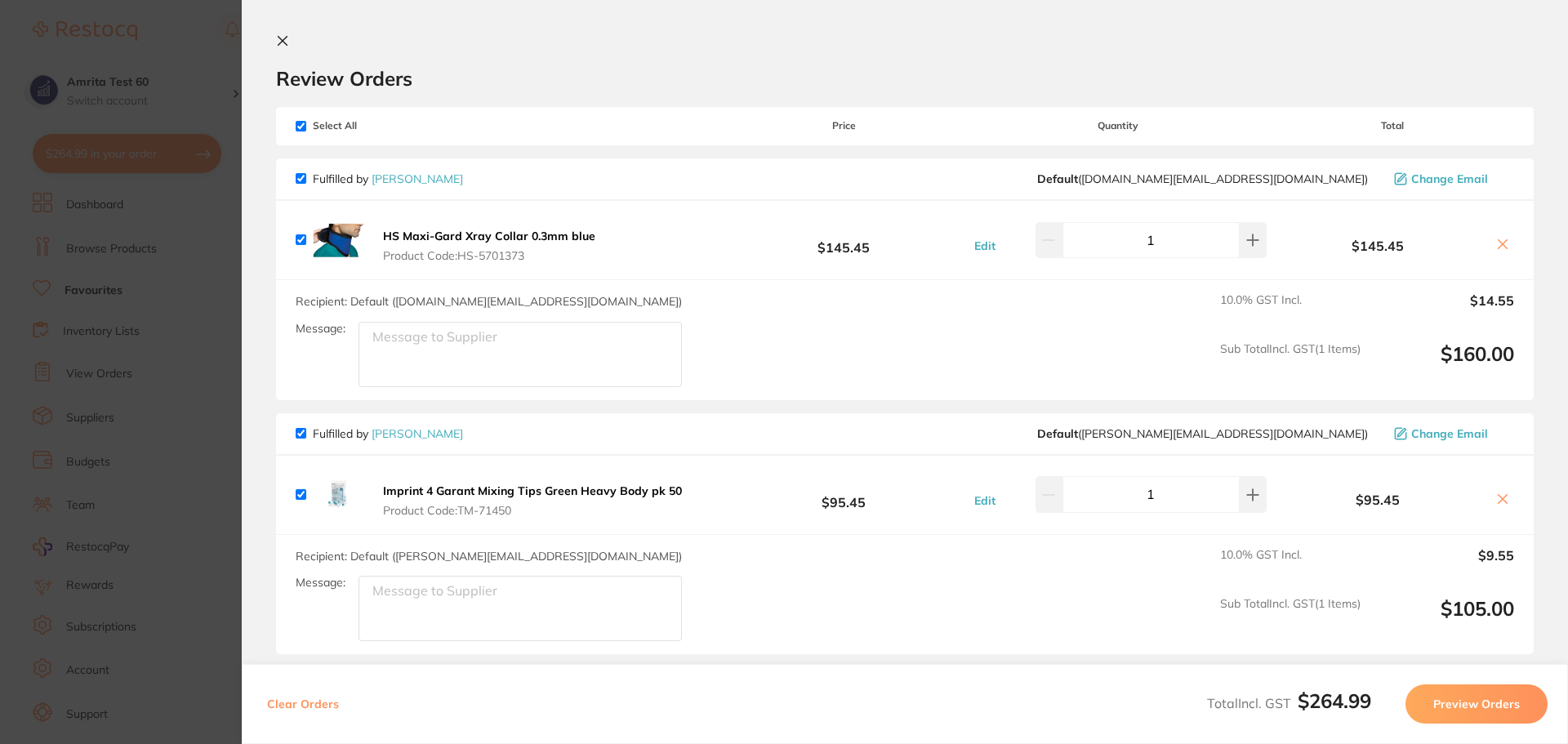
click at [1461, 702] on button "Preview Orders" at bounding box center [1476, 703] width 142 height 39
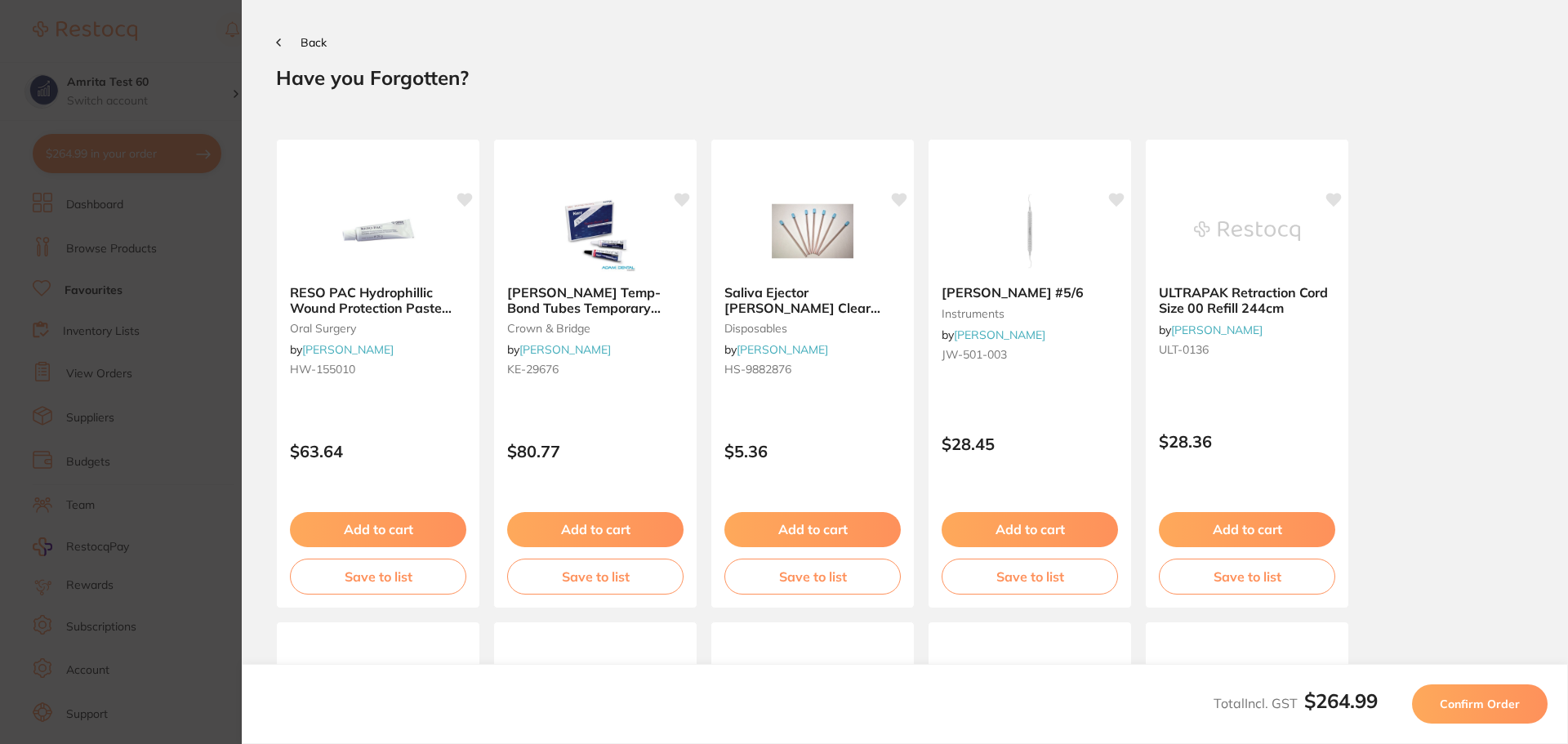
click at [1461, 702] on span "Confirm Order" at bounding box center [1480, 704] width 80 height 15
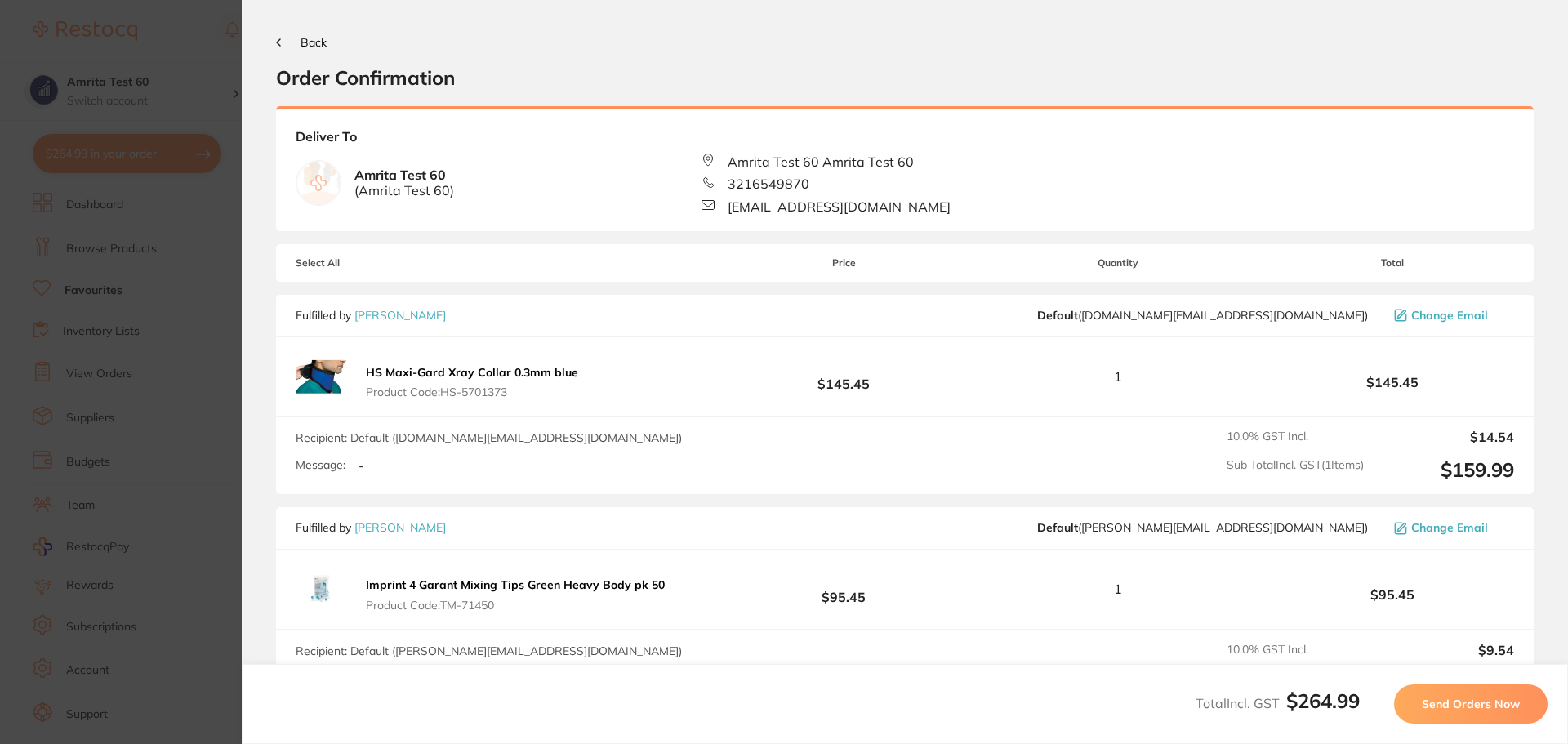
click at [1461, 702] on span "Send Orders Now" at bounding box center [1471, 704] width 98 height 15
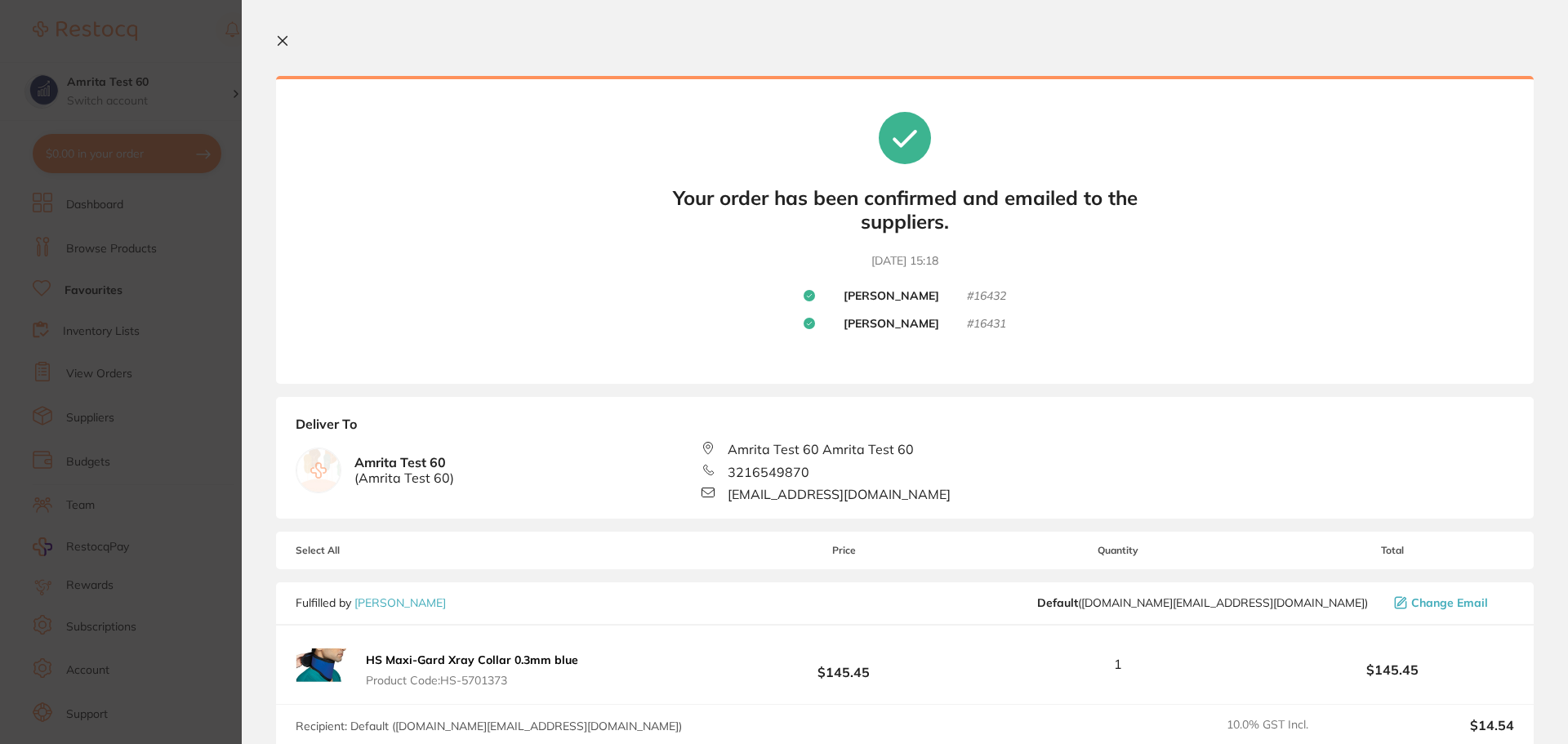
click at [284, 34] on icon at bounding box center [282, 40] width 13 height 13
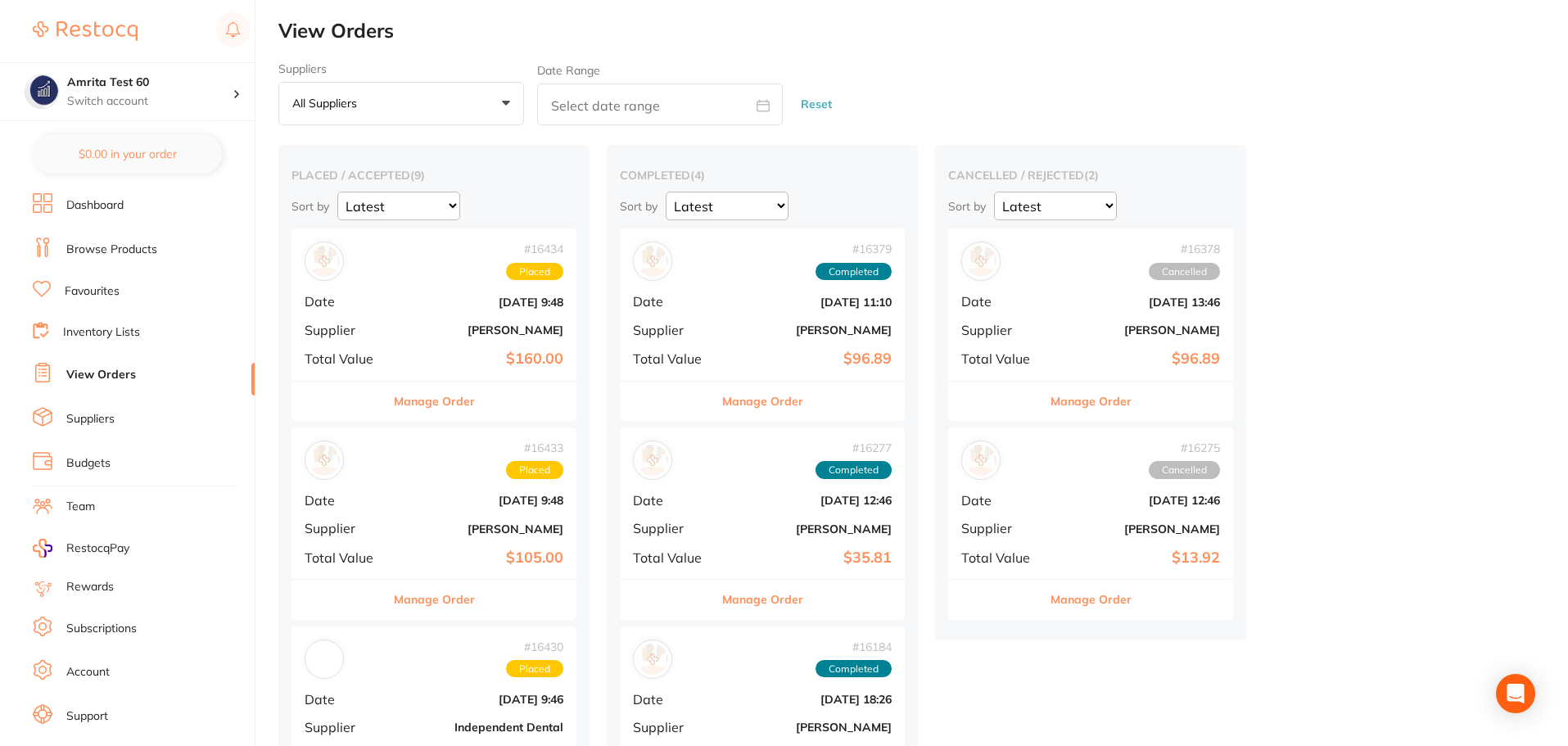
click at [129, 254] on link "Browse Products" at bounding box center [112, 249] width 91 height 17
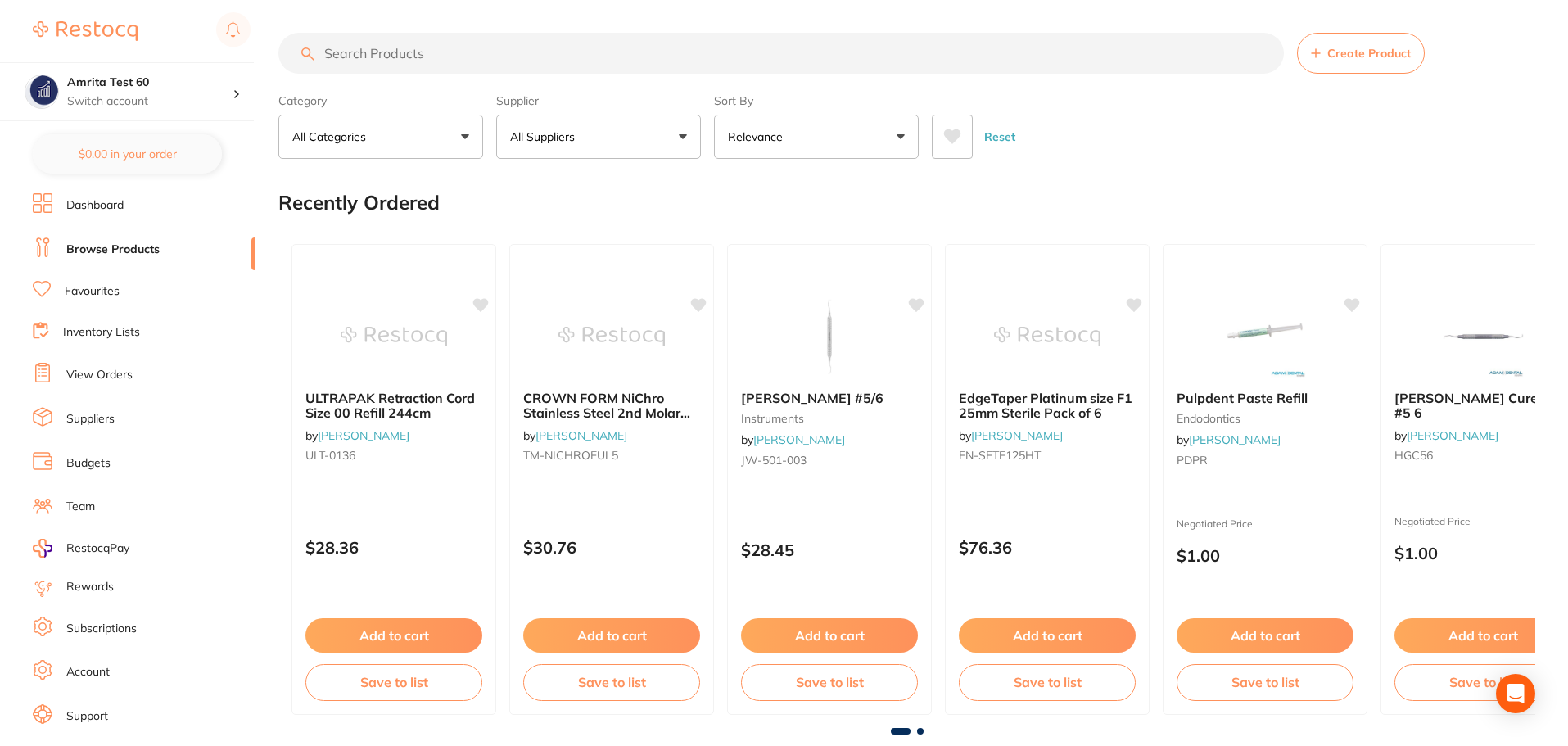
click at [523, 141] on p "All Suppliers" at bounding box center [546, 137] width 71 height 17
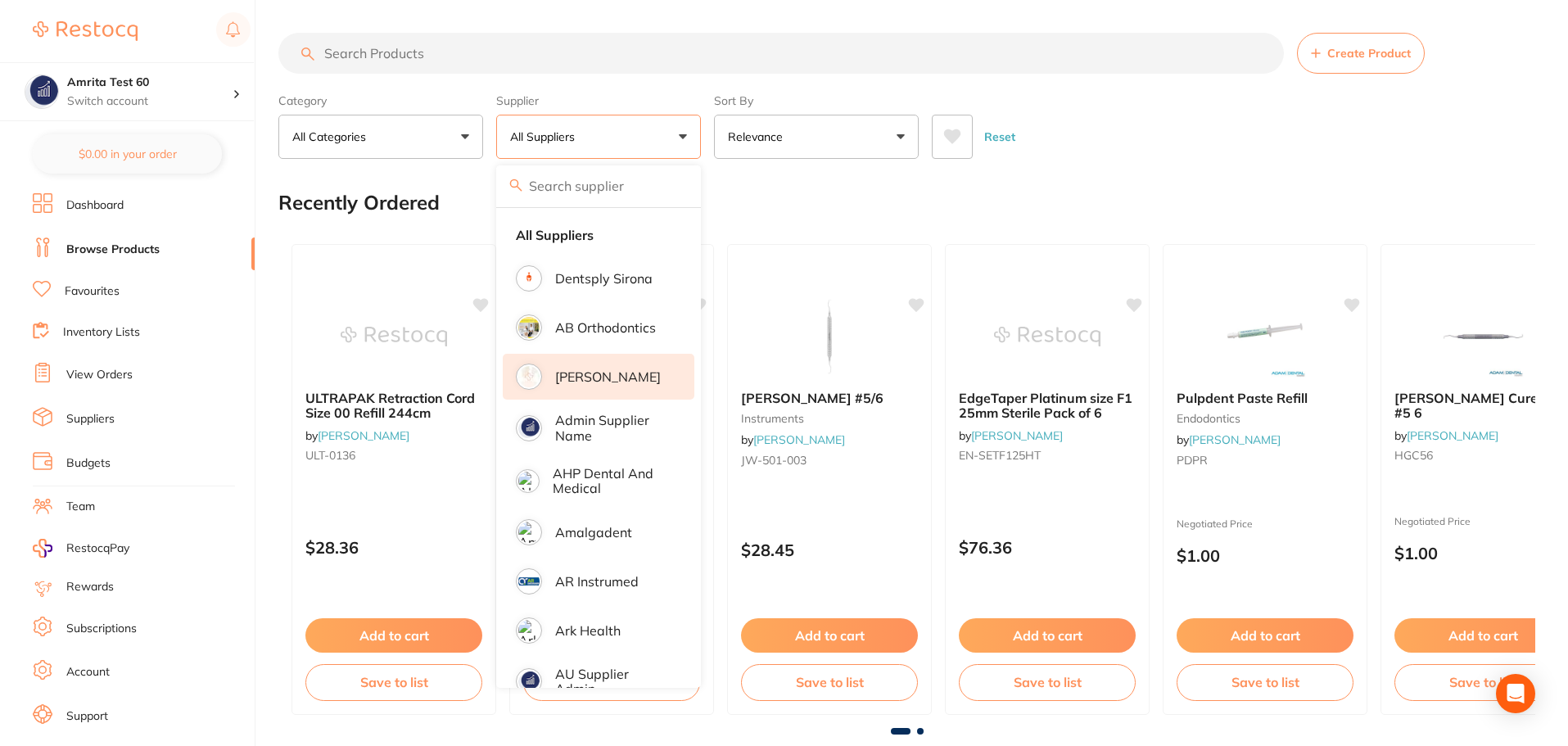
click at [608, 368] on li "Adam Dental" at bounding box center [599, 376] width 192 height 46
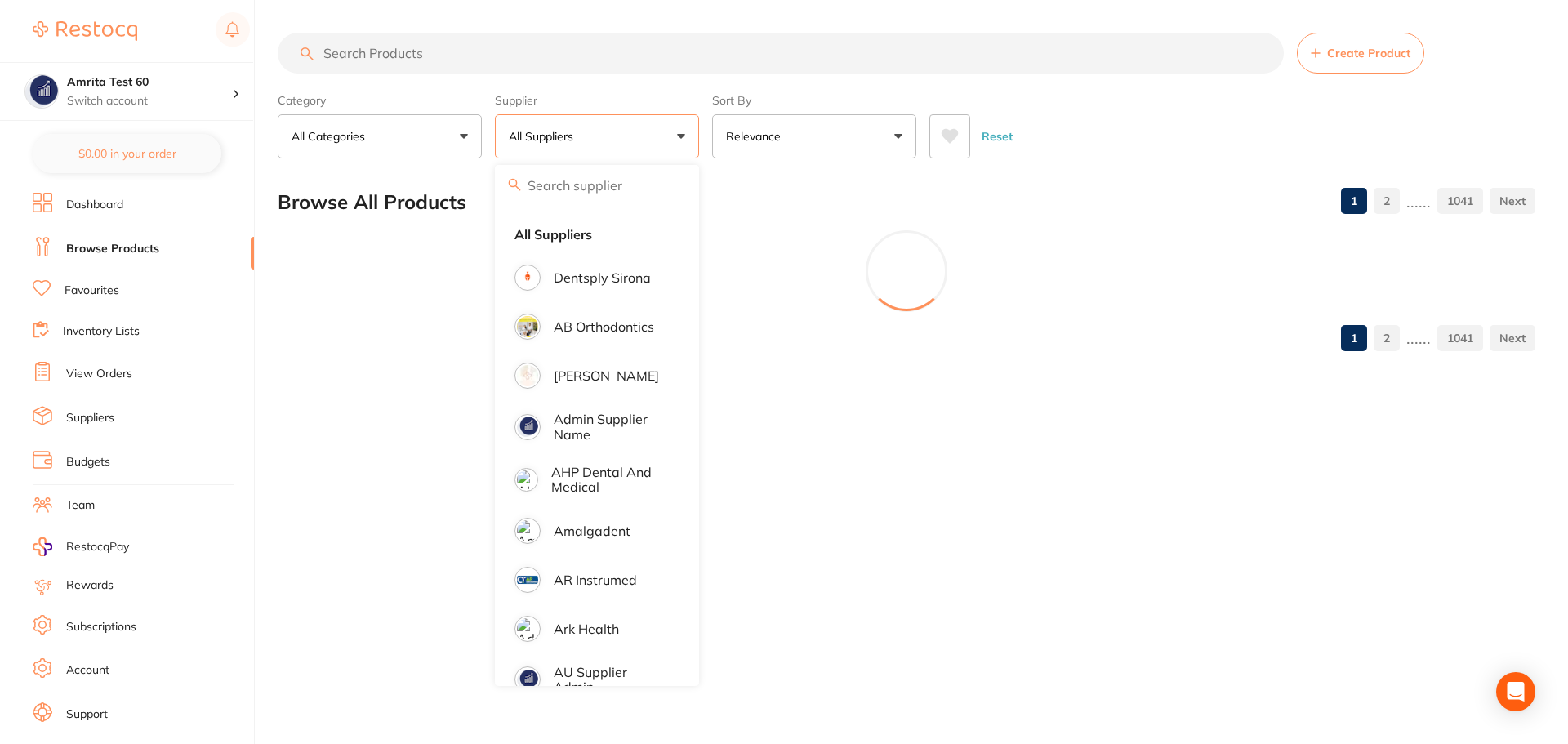
click at [705, 136] on div "Category All Categories All Categories 3D Printing anaesthetic articulating bur…" at bounding box center [906, 123] width 1258 height 72
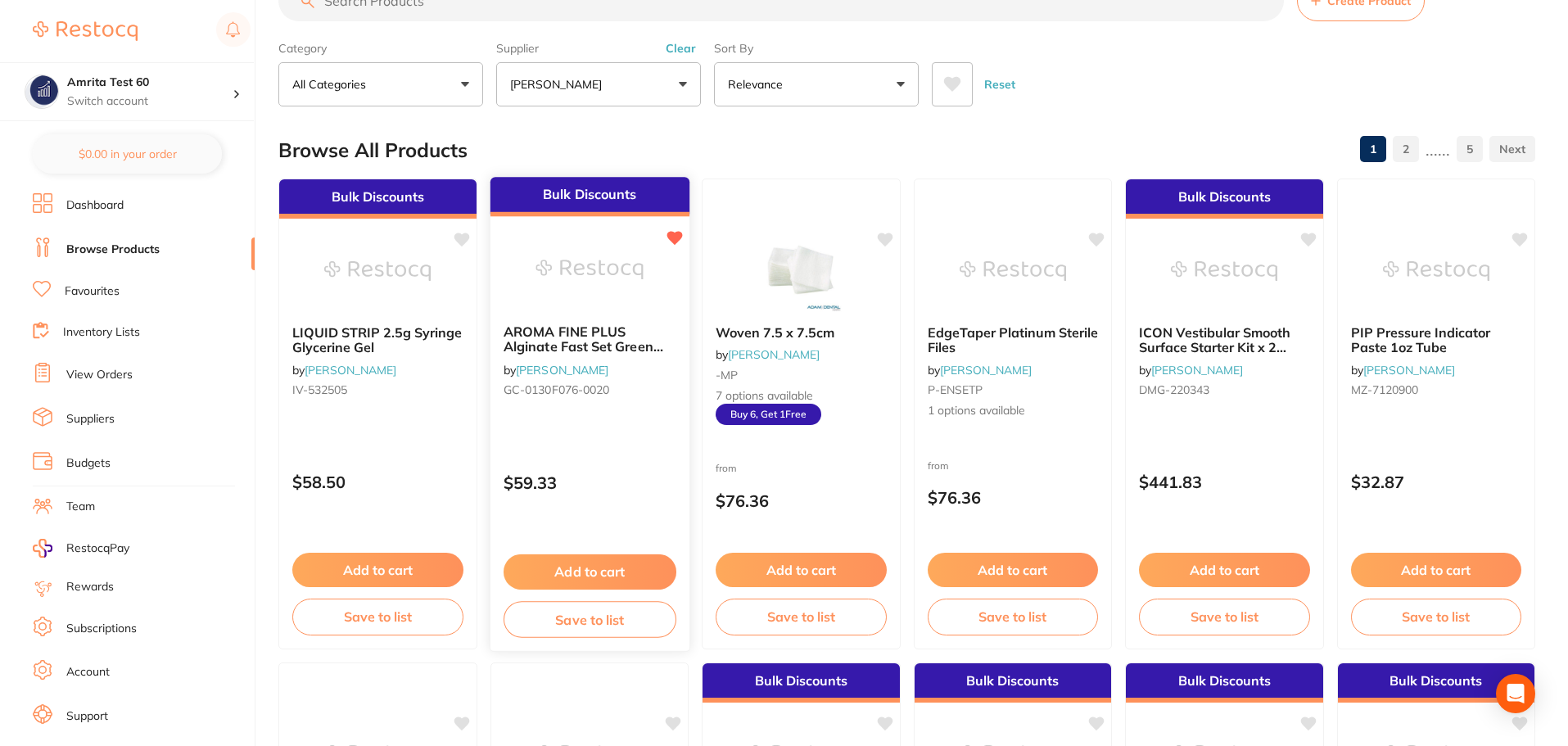
scroll to position [82, 0]
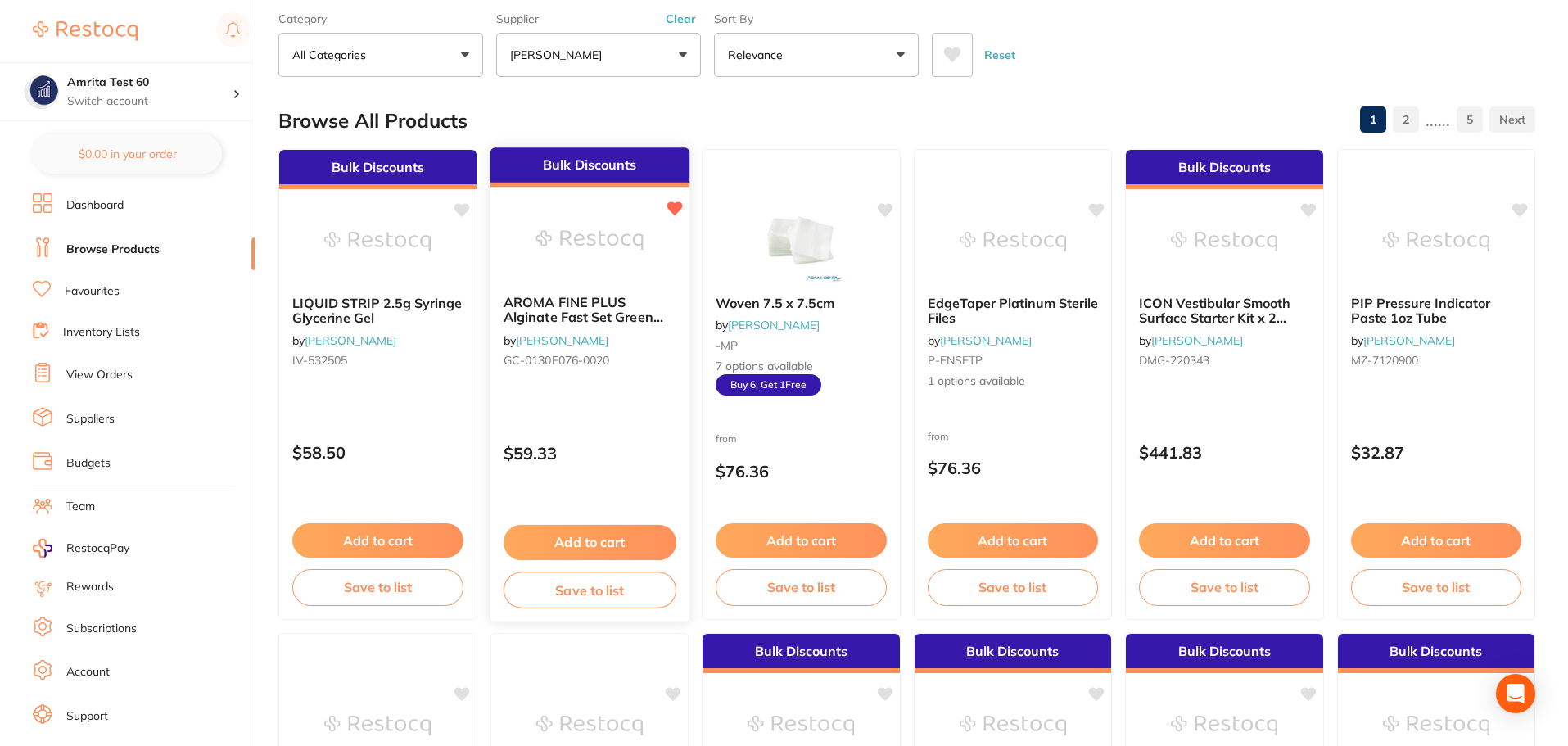
click at [672, 439] on div "$59.33" at bounding box center [589, 449] width 199 height 44
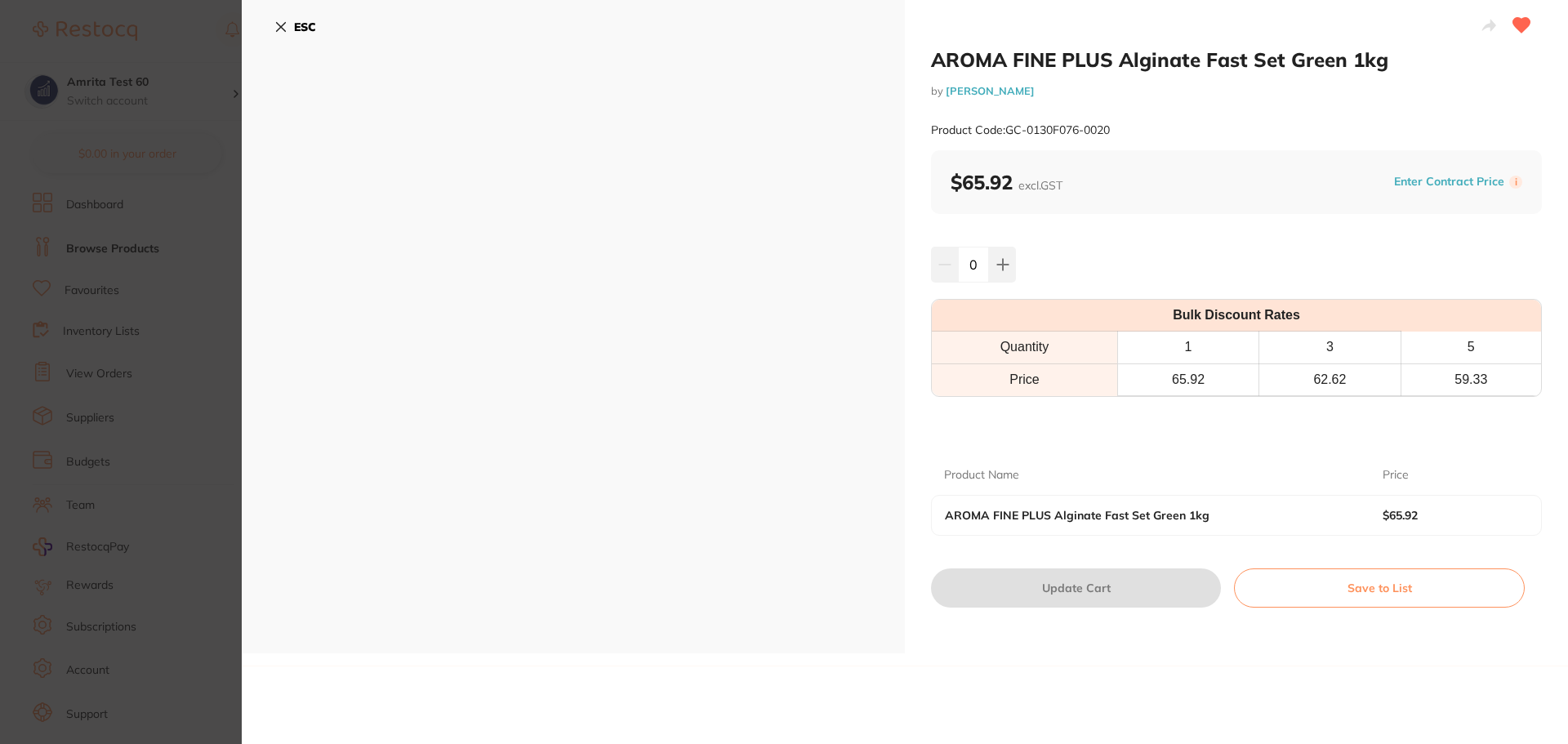
click at [279, 29] on icon at bounding box center [282, 27] width 9 height 9
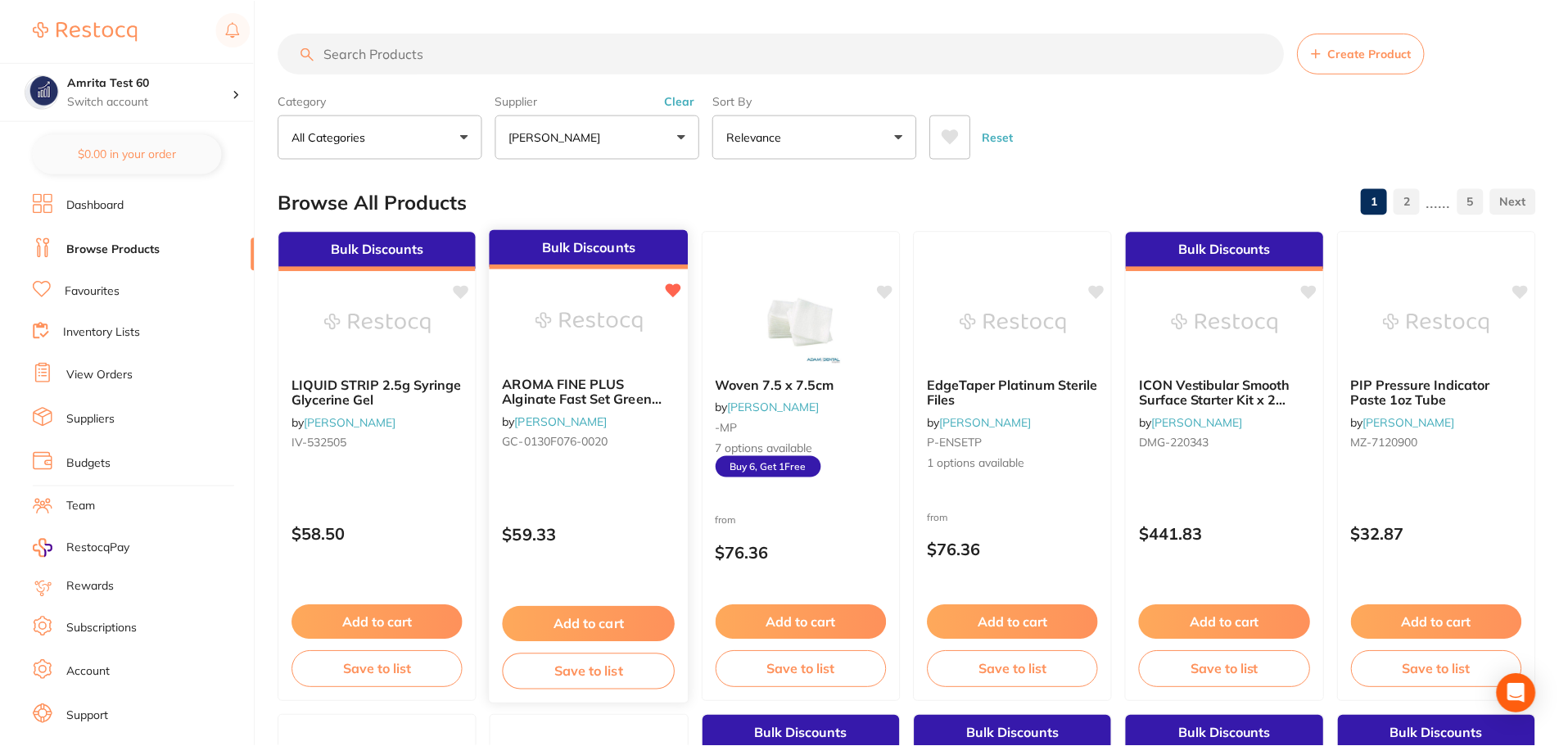
scroll to position [82, 0]
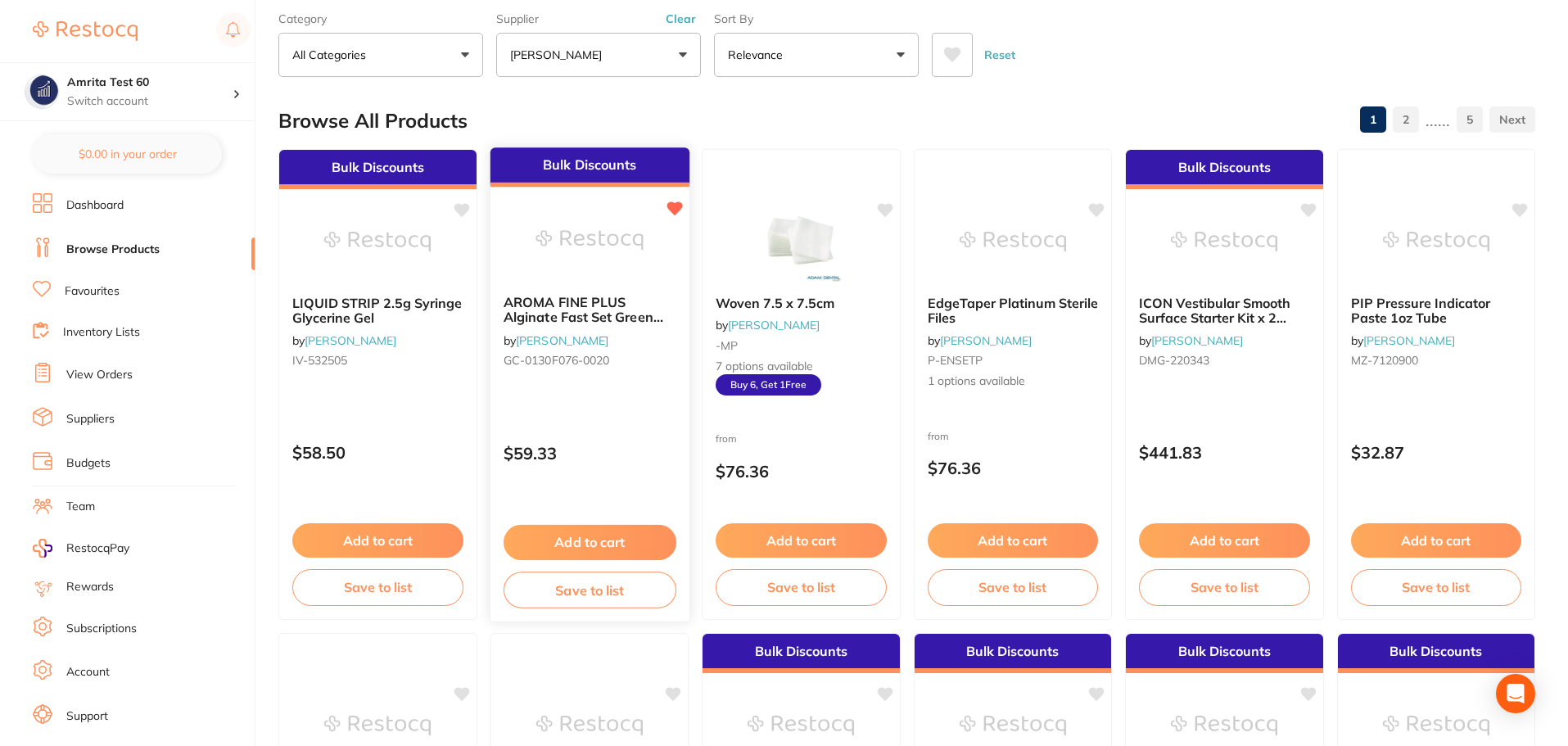
click at [585, 532] on button "Add to cart" at bounding box center [589, 542] width 173 height 35
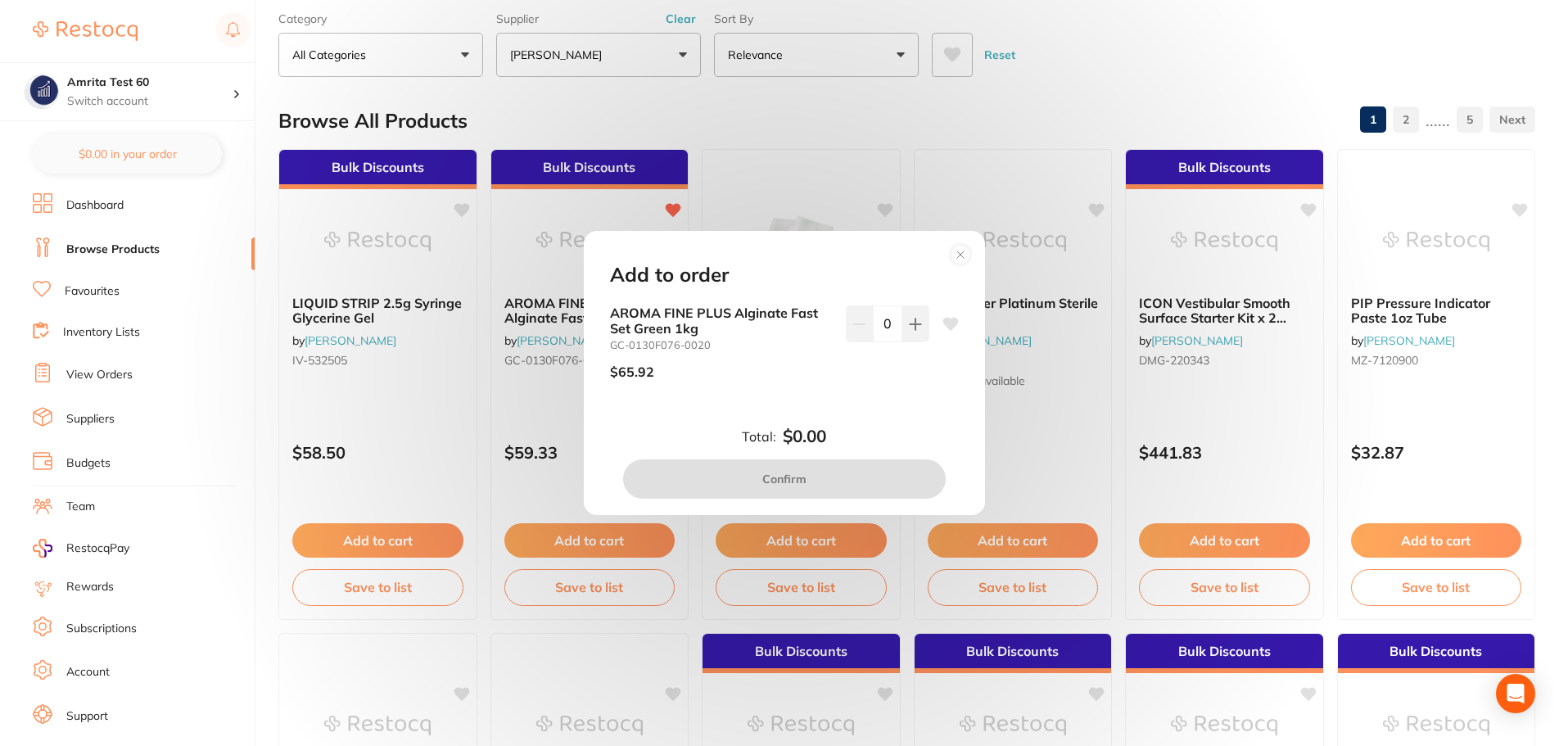
click at [966, 255] on circle at bounding box center [960, 254] width 19 height 19
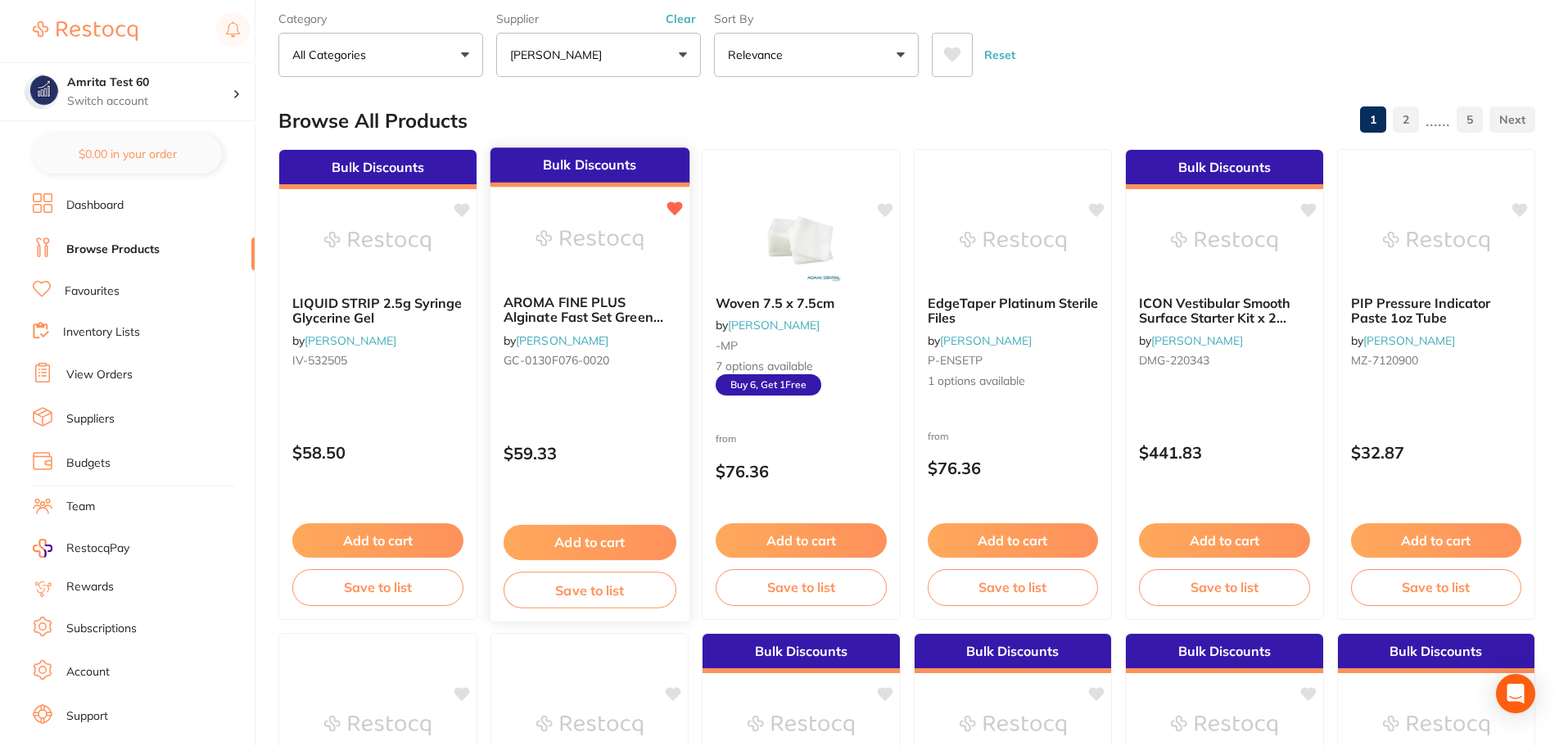
click at [558, 239] on img at bounding box center [589, 240] width 107 height 83
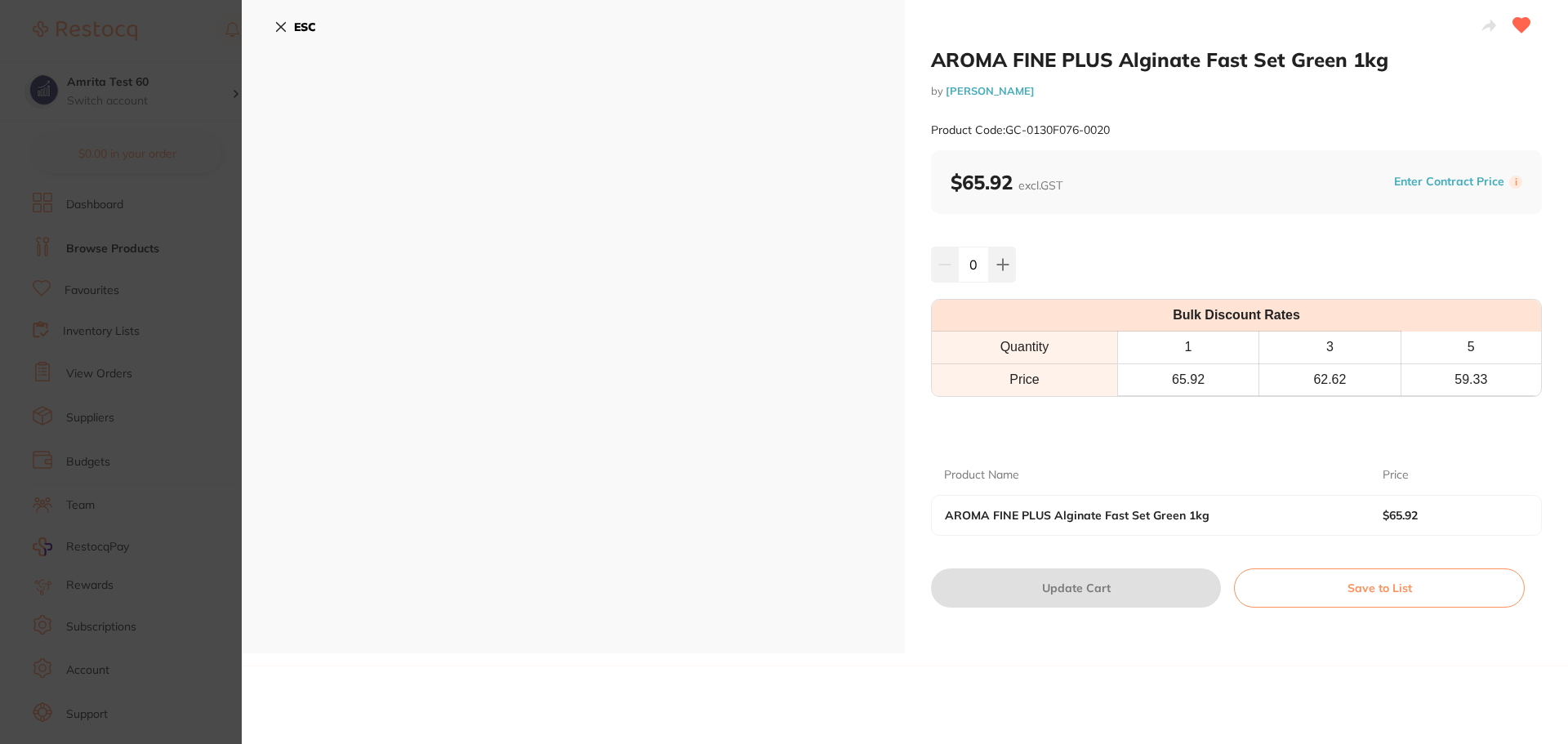
click at [129, 197] on section "AROMA FINE PLUS Alginate Fast Set Green 1kg by Adam Dental Product Code: GC-013…" at bounding box center [784, 372] width 1568 height 744
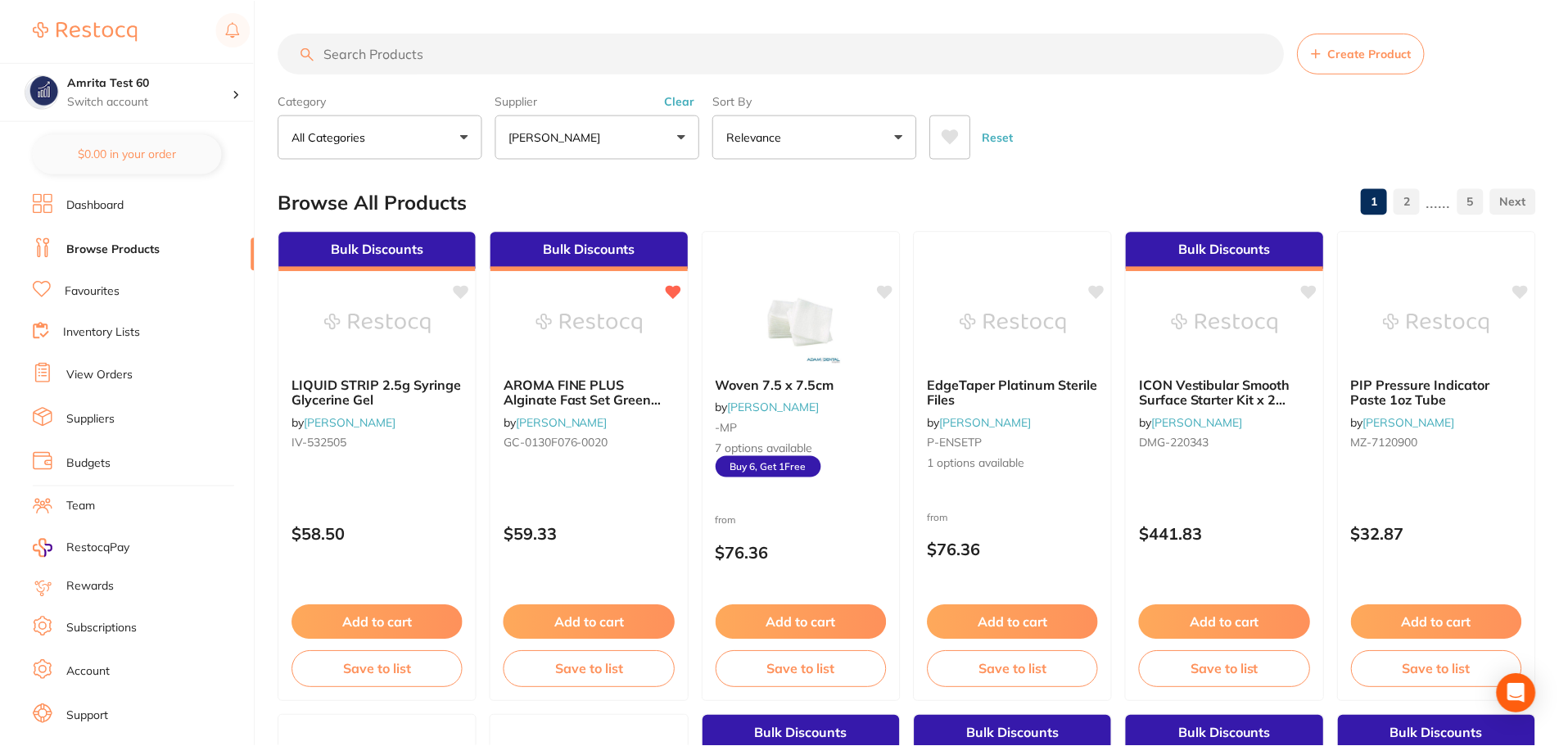
scroll to position [82, 0]
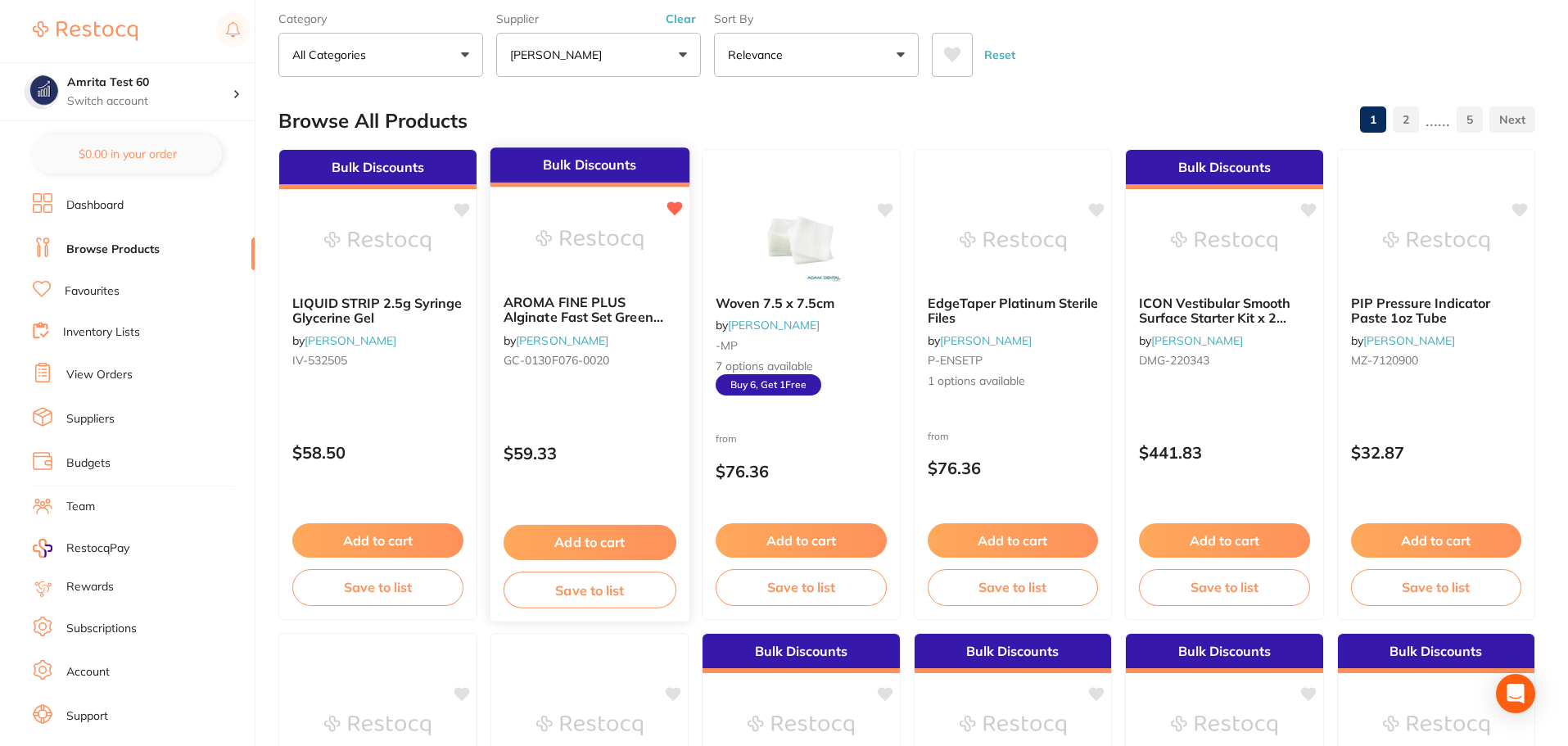
click at [620, 537] on button "Add to cart" at bounding box center [589, 542] width 173 height 35
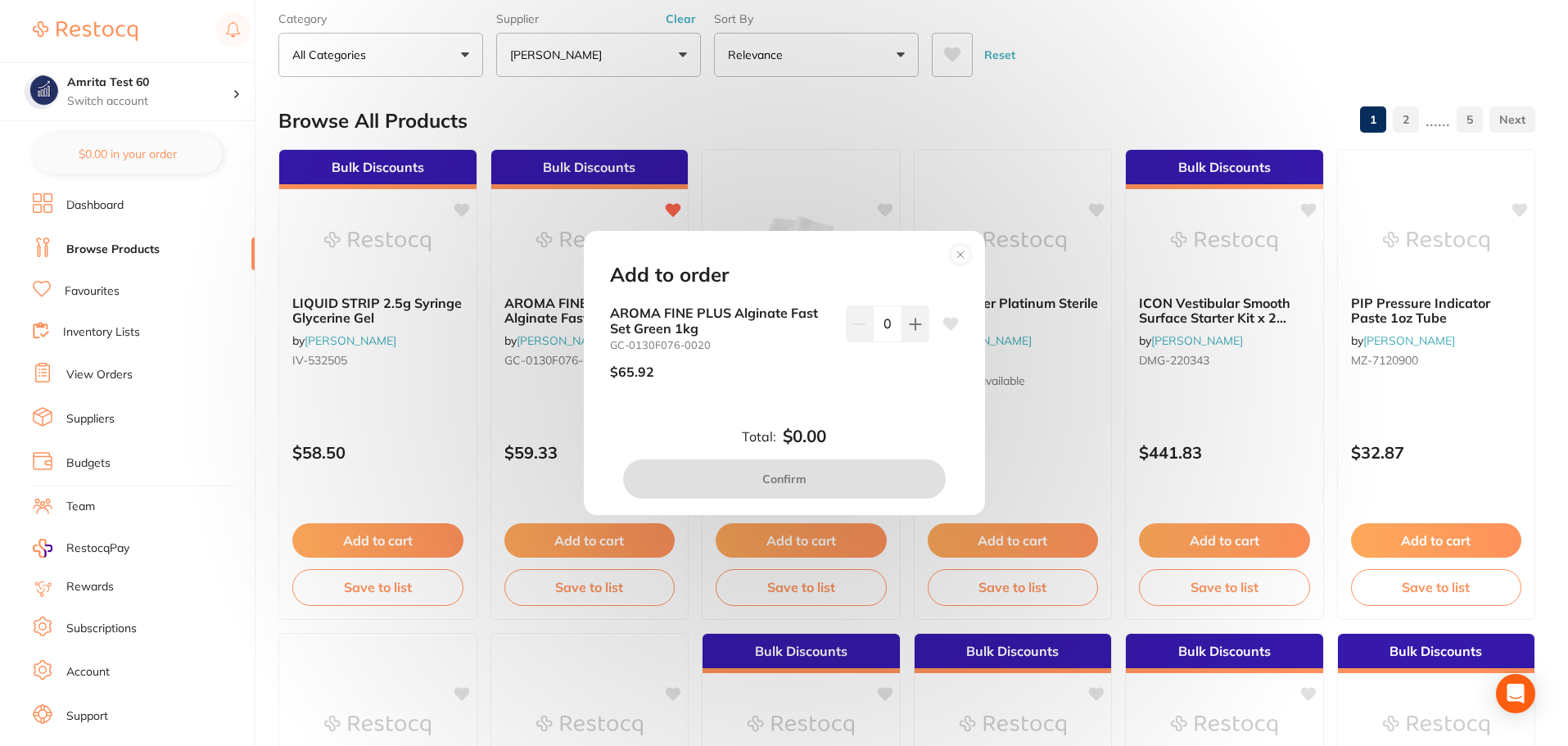
click at [963, 258] on circle at bounding box center [960, 254] width 19 height 19
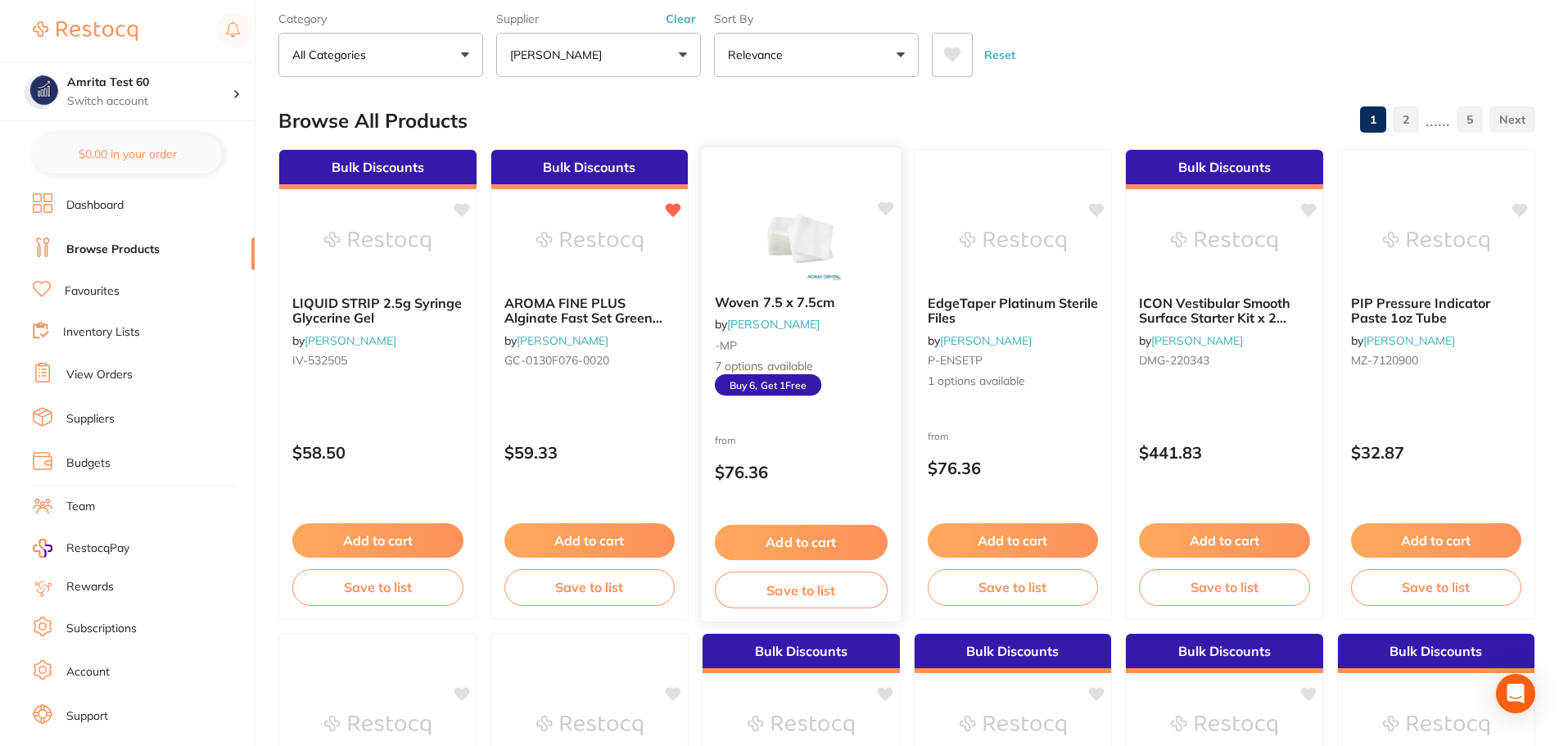
click at [869, 330] on div "Woven 7.5 x 7.5cm by Adam Dental -MP 7 options available Buy 6, Get 1 Free" at bounding box center [801, 345] width 199 height 128
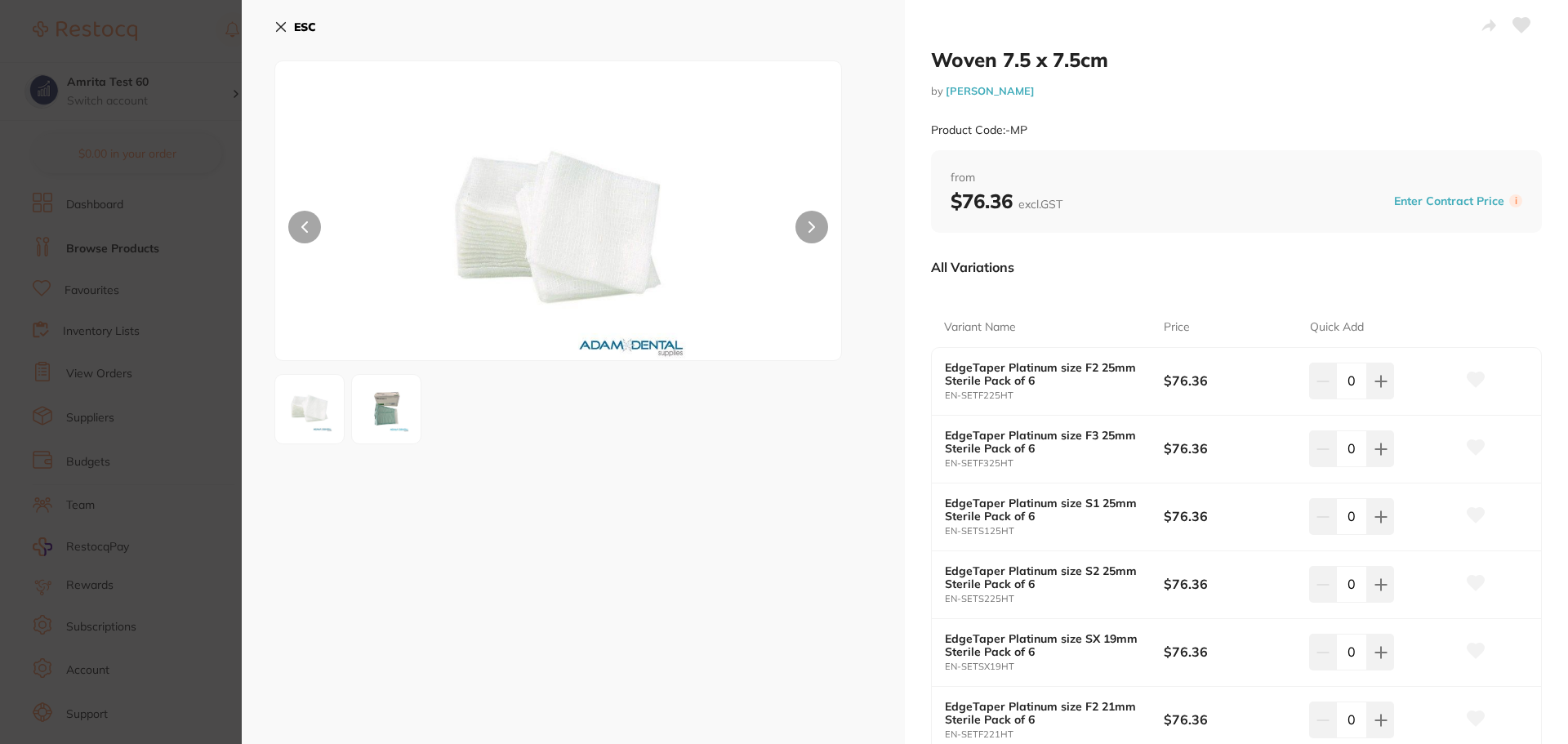
click at [1522, 22] on icon at bounding box center [1522, 25] width 17 height 15
click at [127, 198] on section "Woven 7.5 x 7.5cm by Adam Dental Product Code: -MP ESC Woven 7.5 x 7.5cm by Ada…" at bounding box center [784, 372] width 1568 height 744
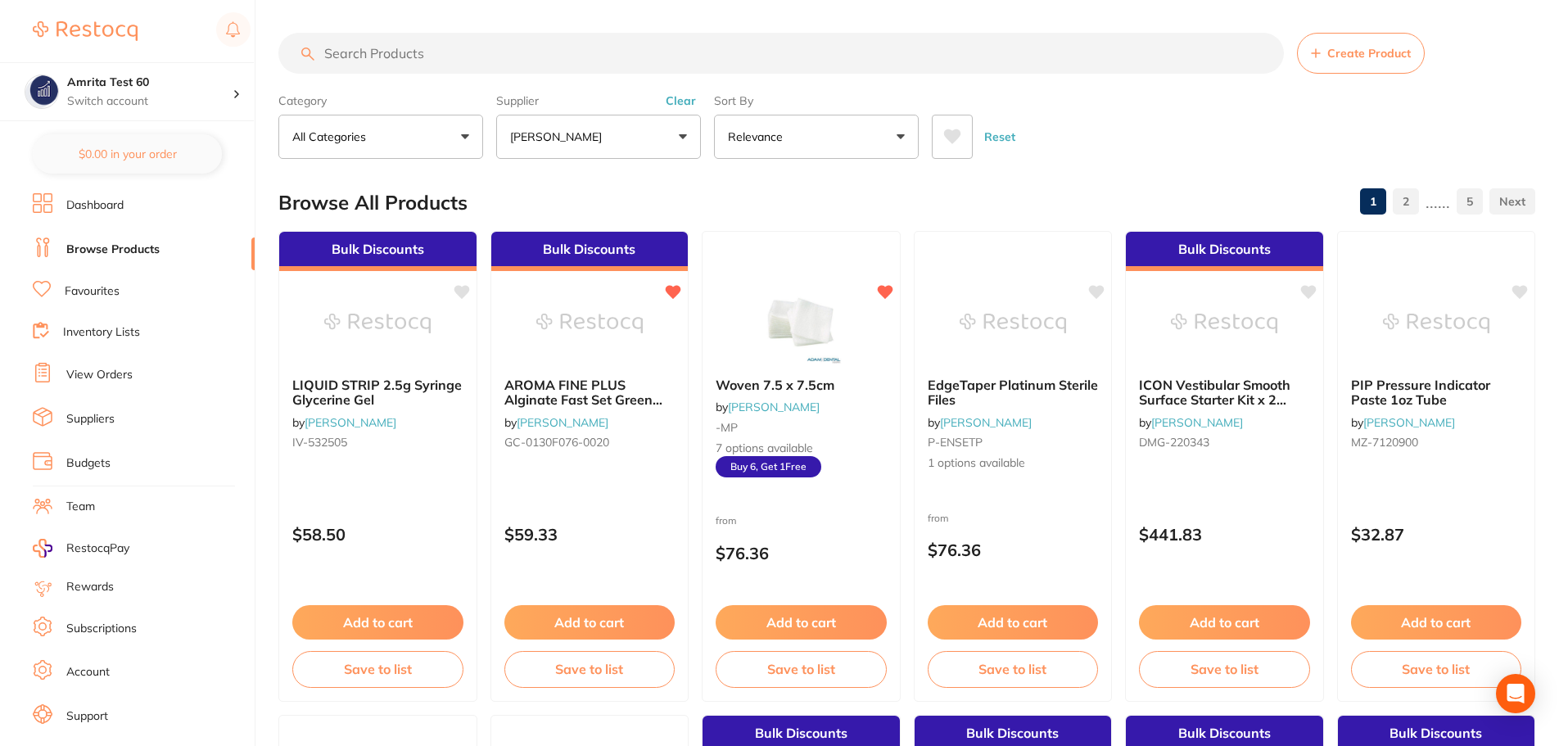
click at [1001, 143] on button "Reset" at bounding box center [1000, 137] width 41 height 44
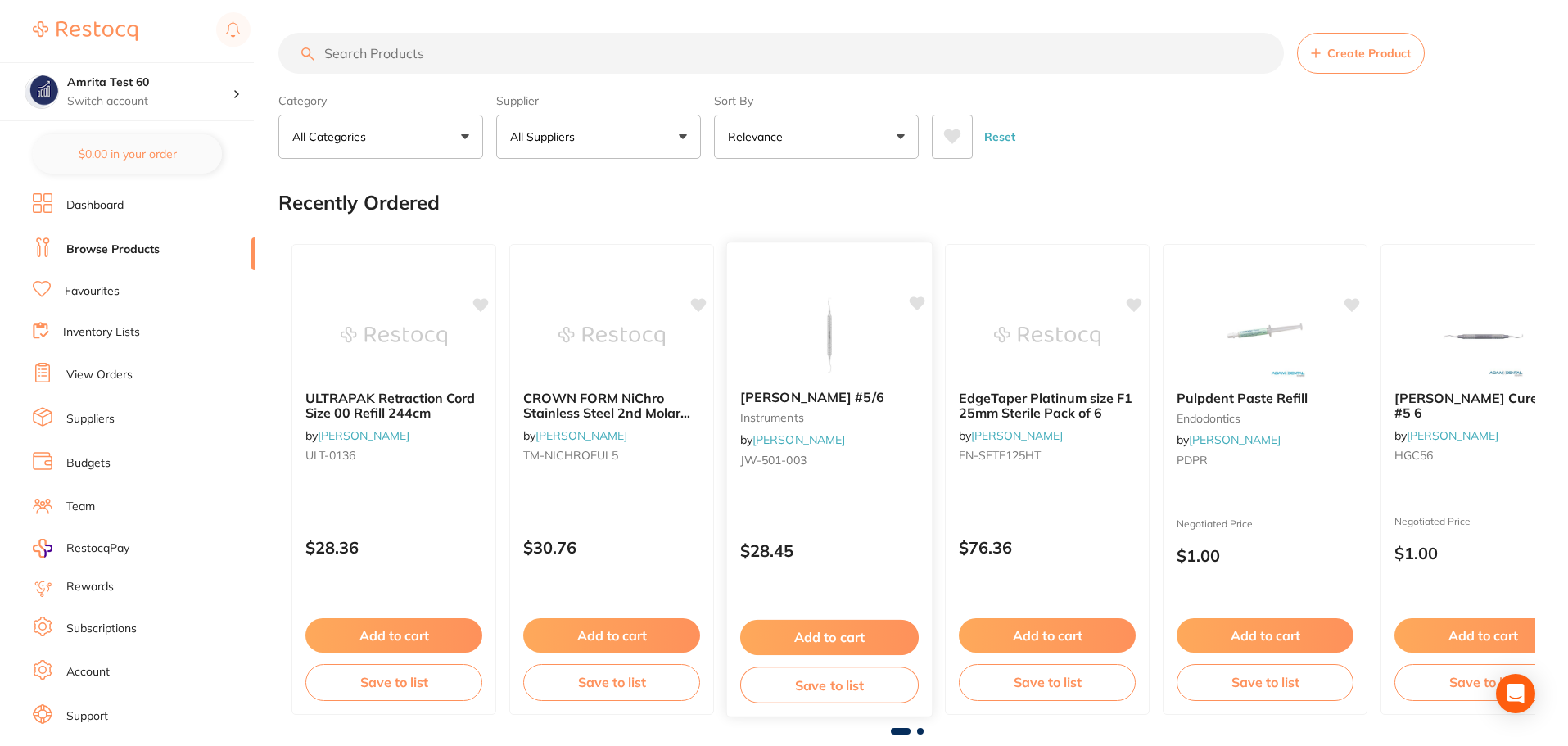
click at [916, 304] on icon at bounding box center [918, 303] width 16 height 14
click at [847, 626] on button "Add to cart" at bounding box center [829, 637] width 179 height 35
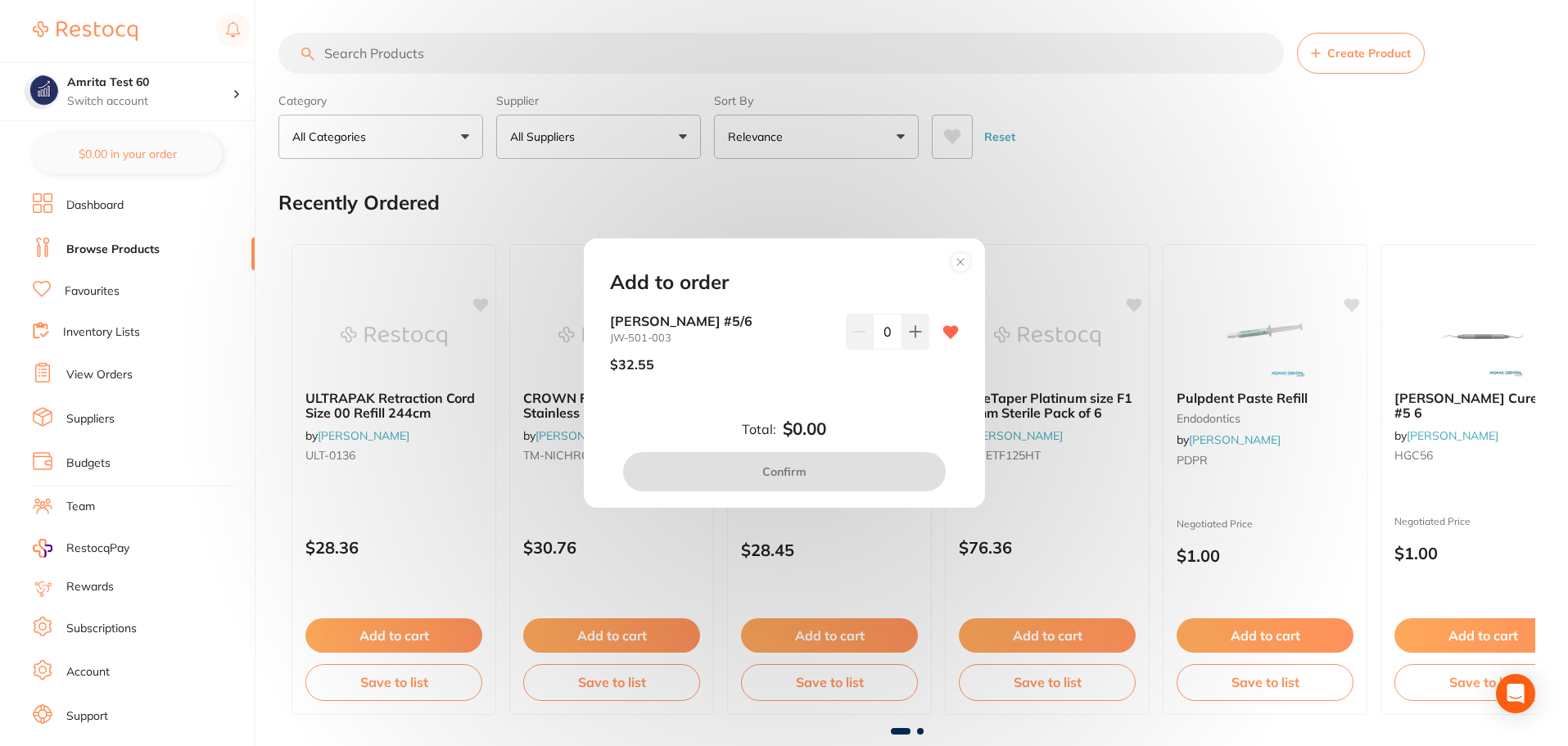
click at [957, 257] on circle at bounding box center [960, 261] width 19 height 19
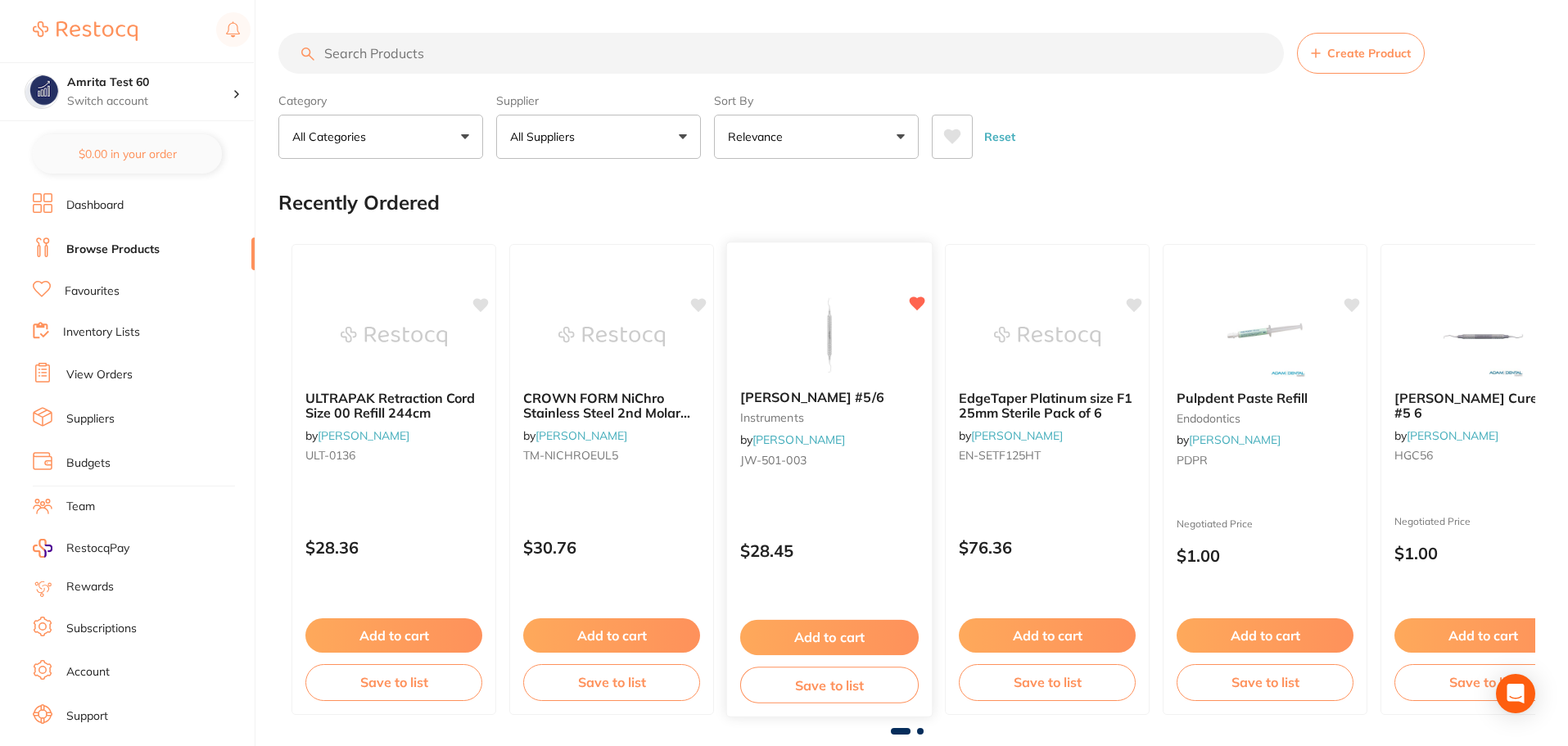
click at [919, 302] on icon at bounding box center [918, 303] width 16 height 14
click at [1354, 305] on icon at bounding box center [1354, 303] width 16 height 14
click at [1296, 631] on button "Add to cart" at bounding box center [1265, 637] width 179 height 35
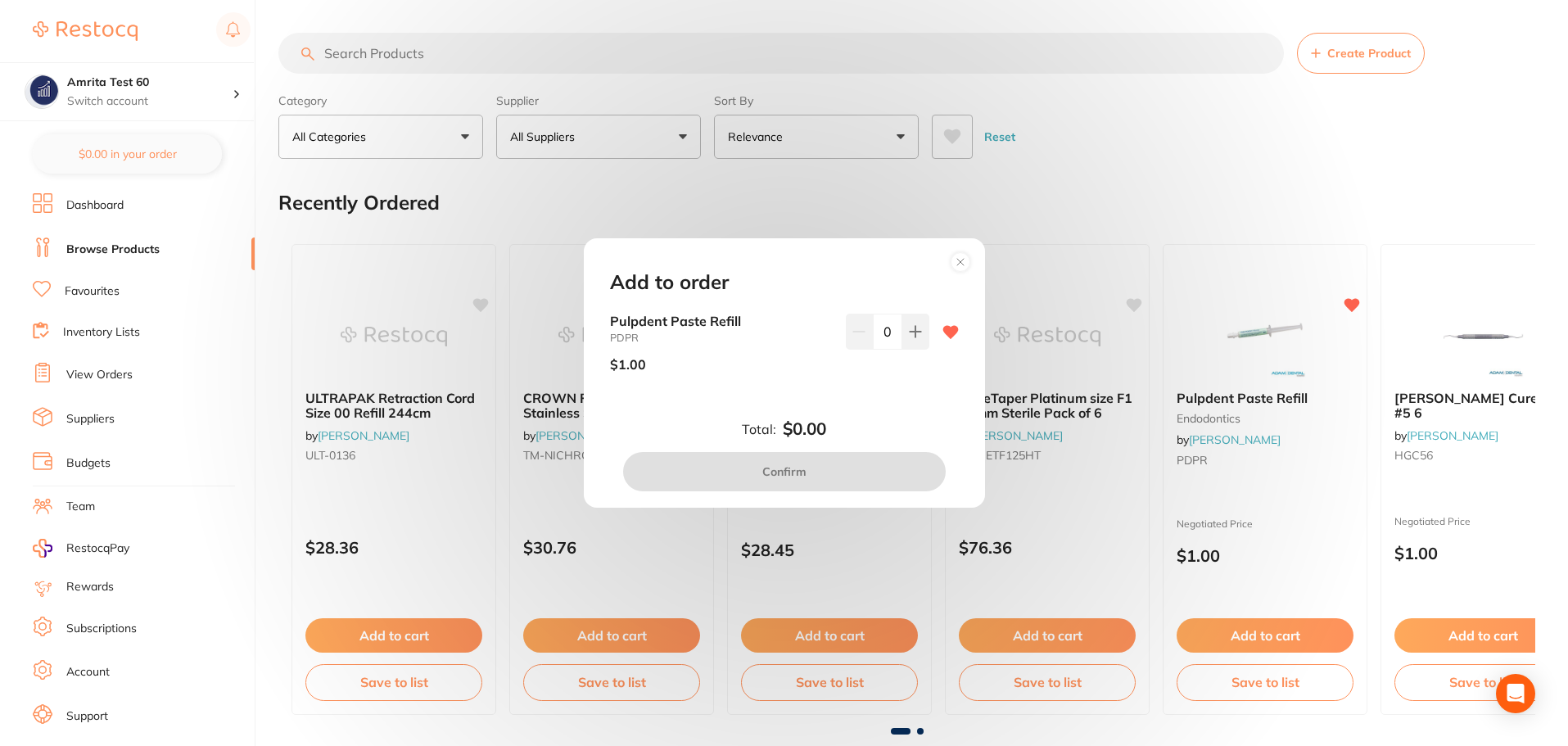
click at [1074, 442] on div "Add to order Pulpdent Paste Refill PDPR $1.00 0 Total: $0.00 Confirm" at bounding box center [784, 373] width 1568 height 746
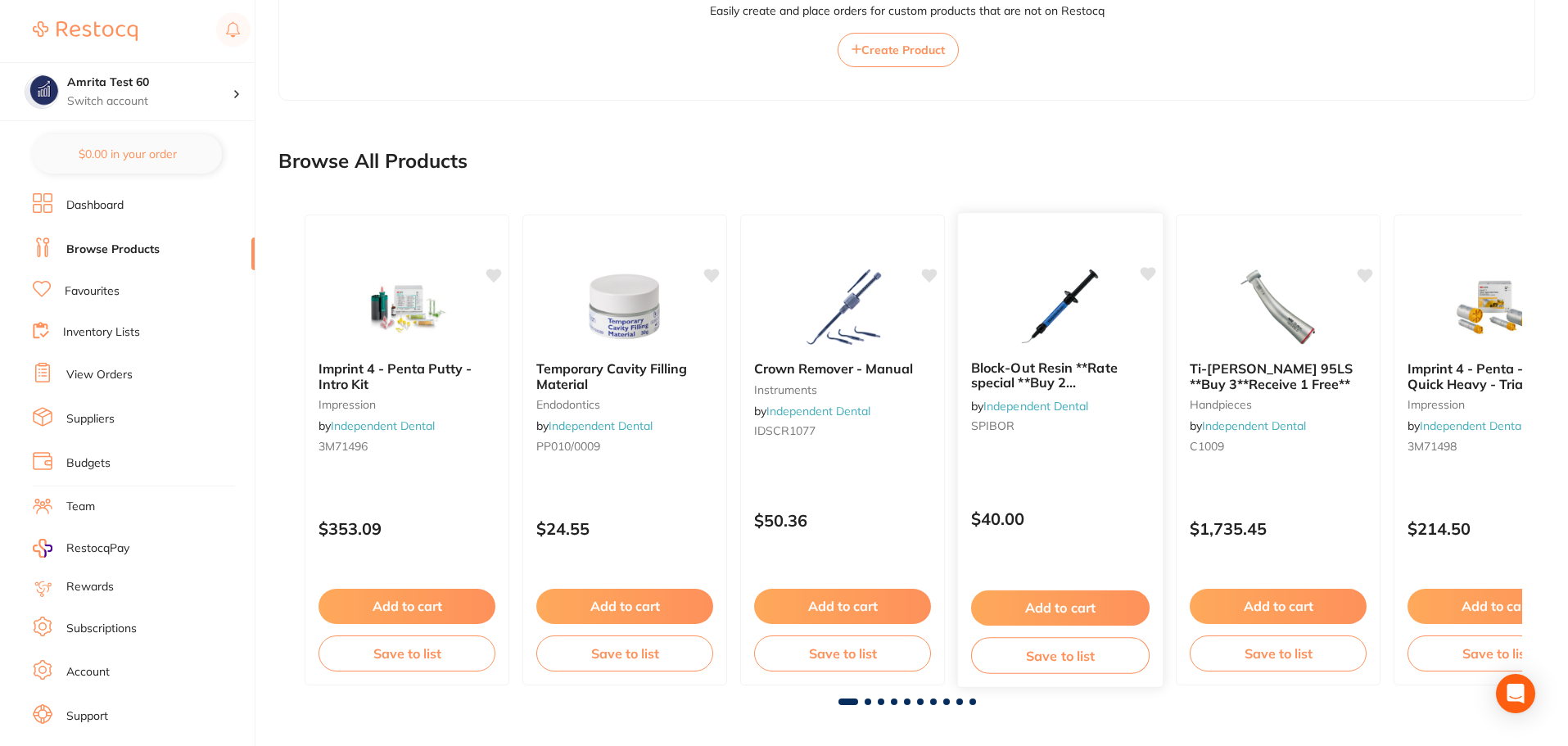
scroll to position [1323, 0]
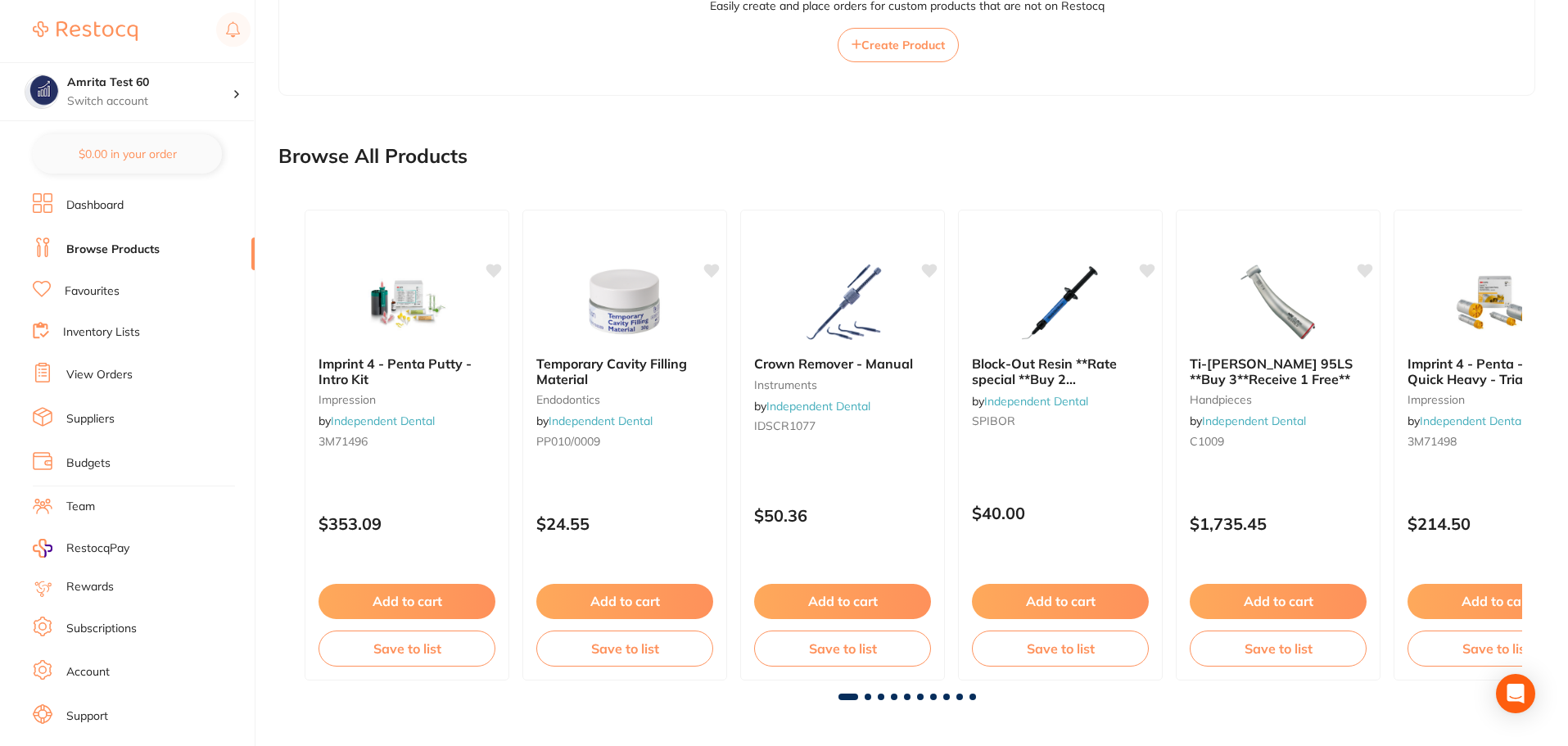
click at [893, 697] on span at bounding box center [894, 697] width 7 height 7
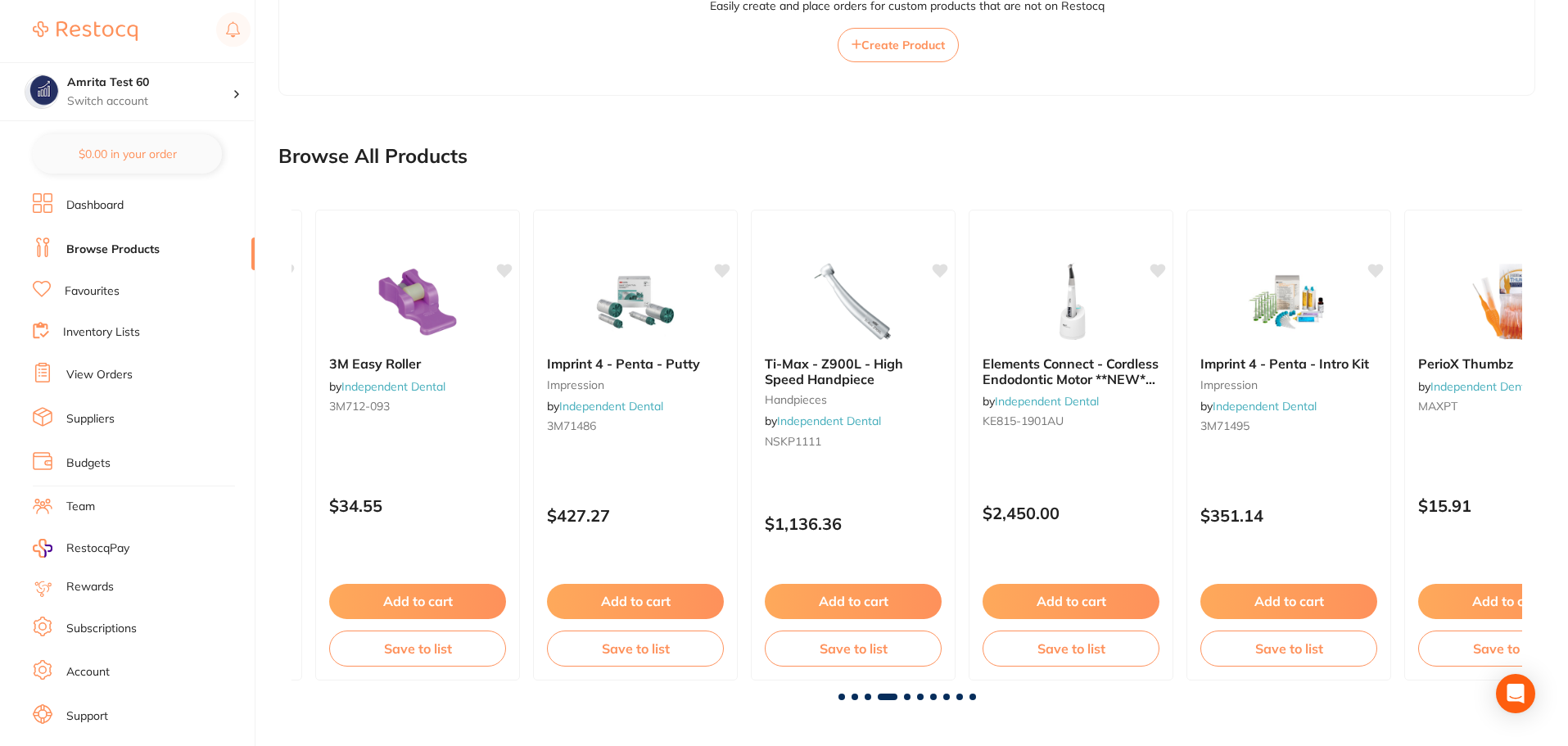
click at [930, 696] on span at bounding box center [933, 697] width 7 height 7
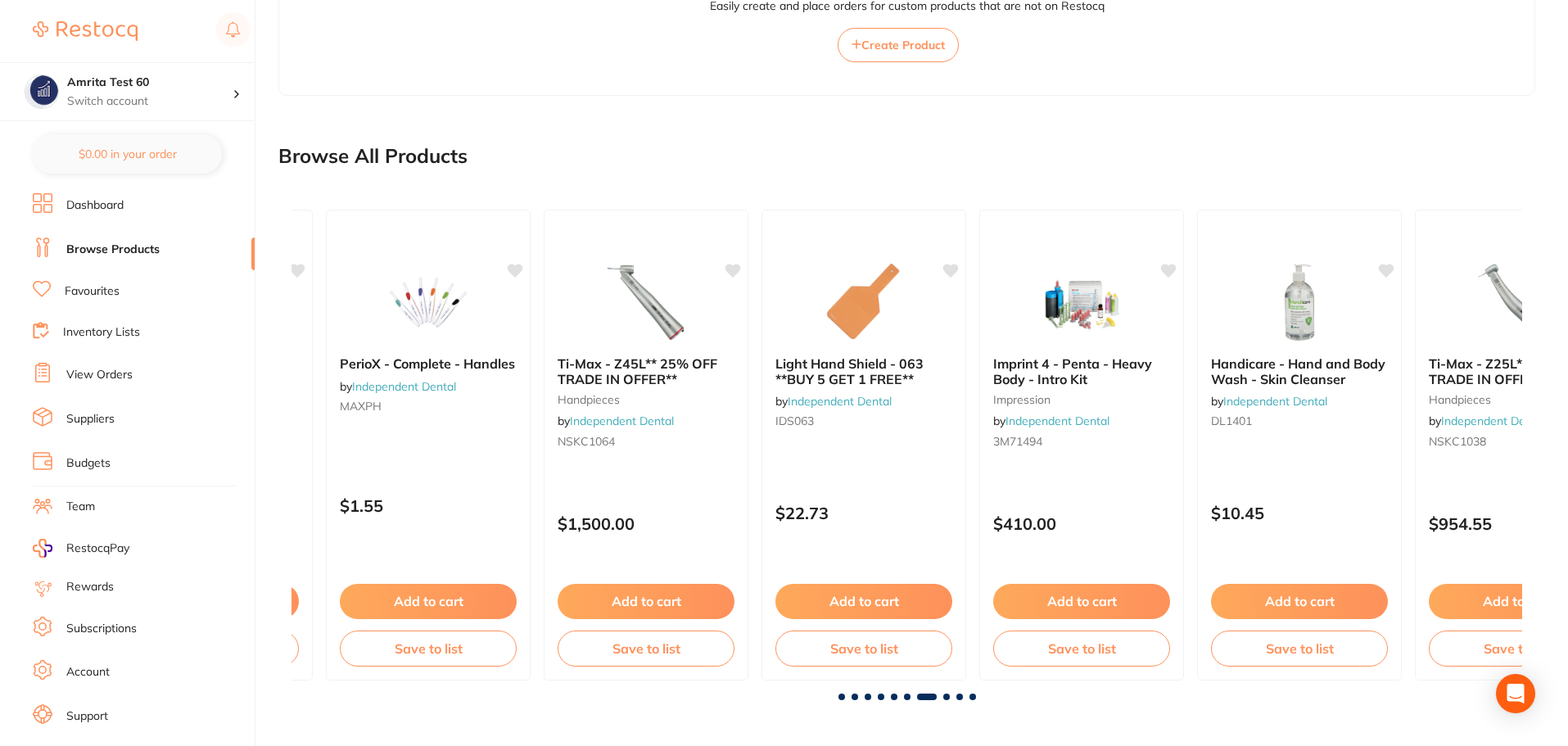
click at [947, 699] on span at bounding box center [947, 697] width 7 height 7
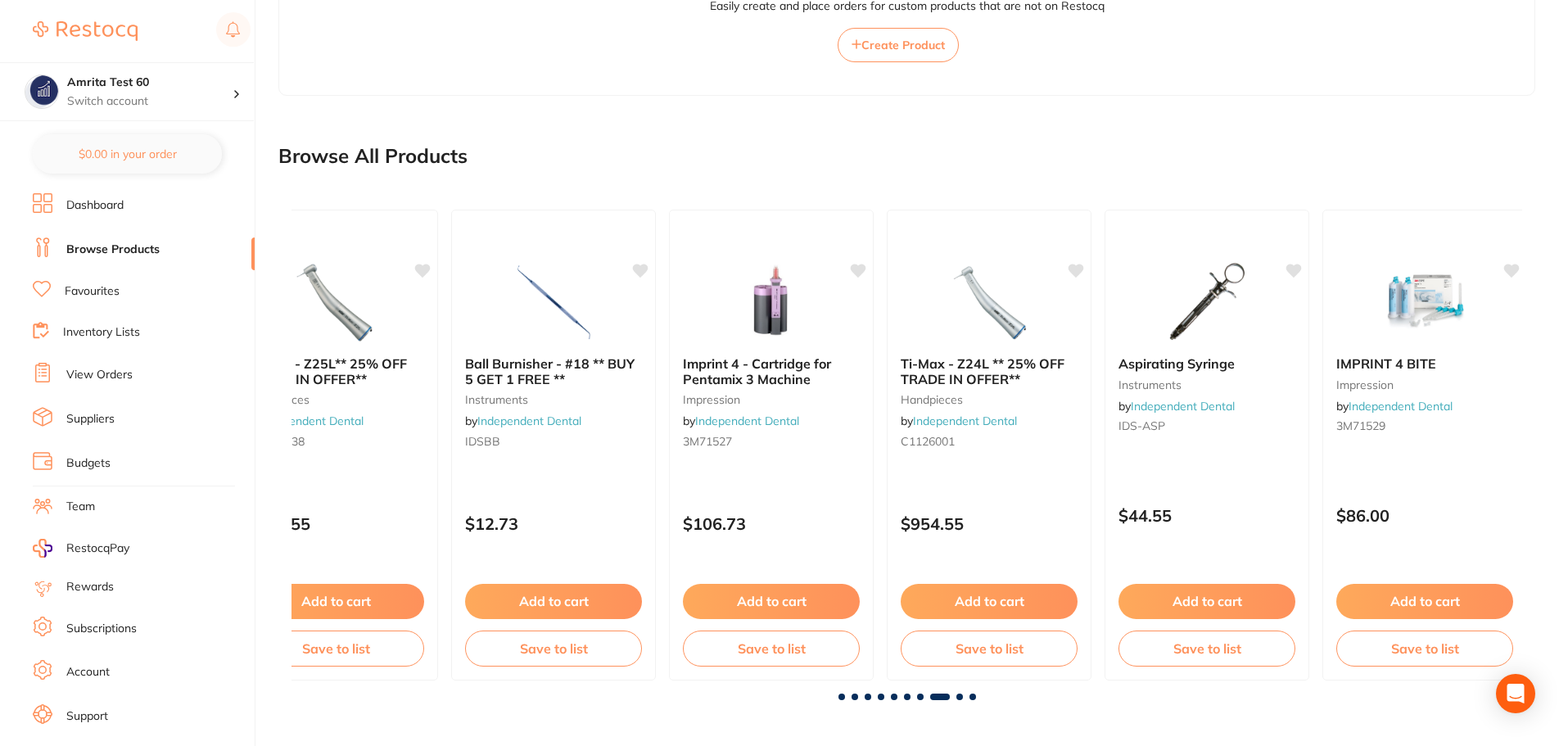
scroll to position [0, 8617]
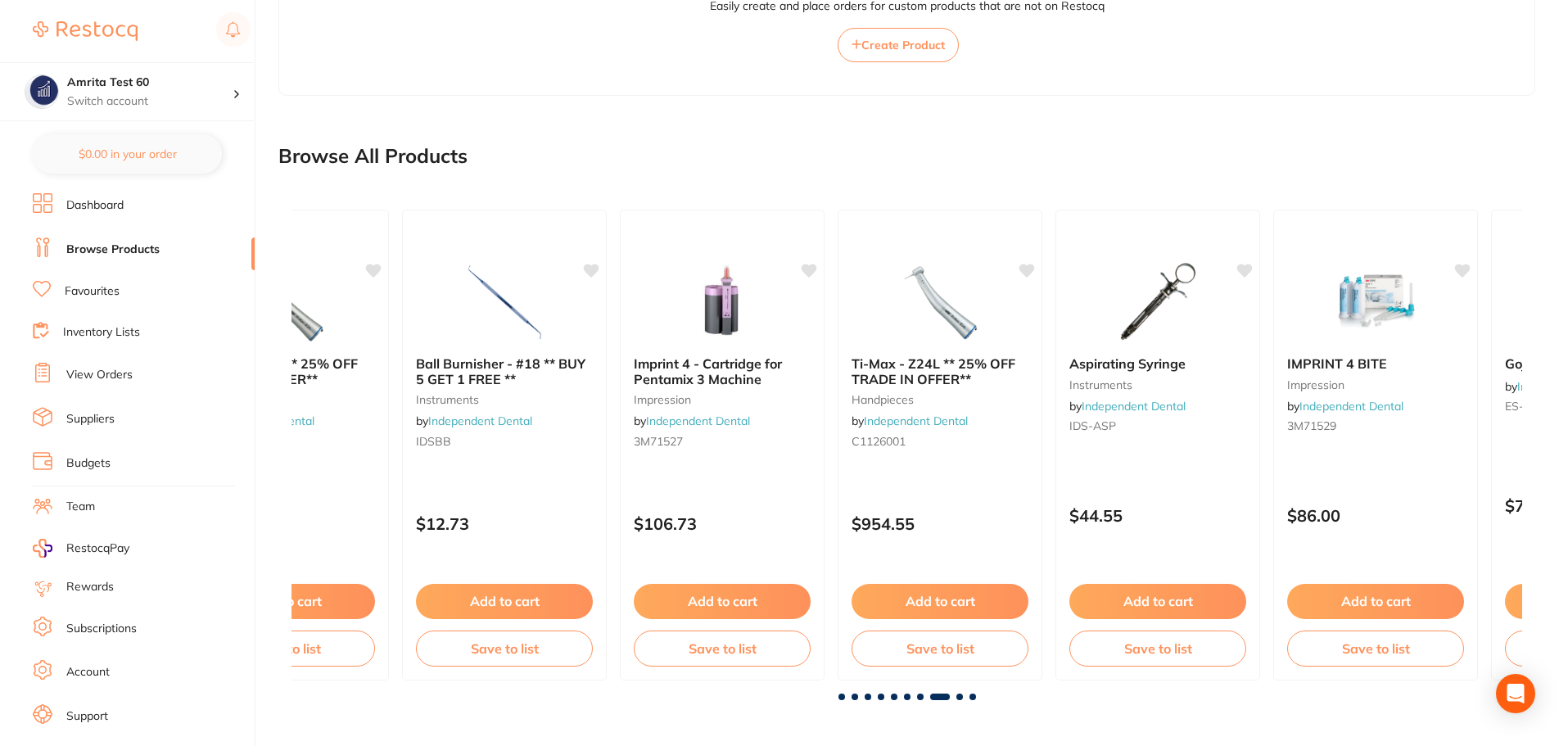
click at [967, 697] on div at bounding box center [907, 697] width 1231 height 7
click at [974, 695] on span at bounding box center [974, 697] width 7 height 7
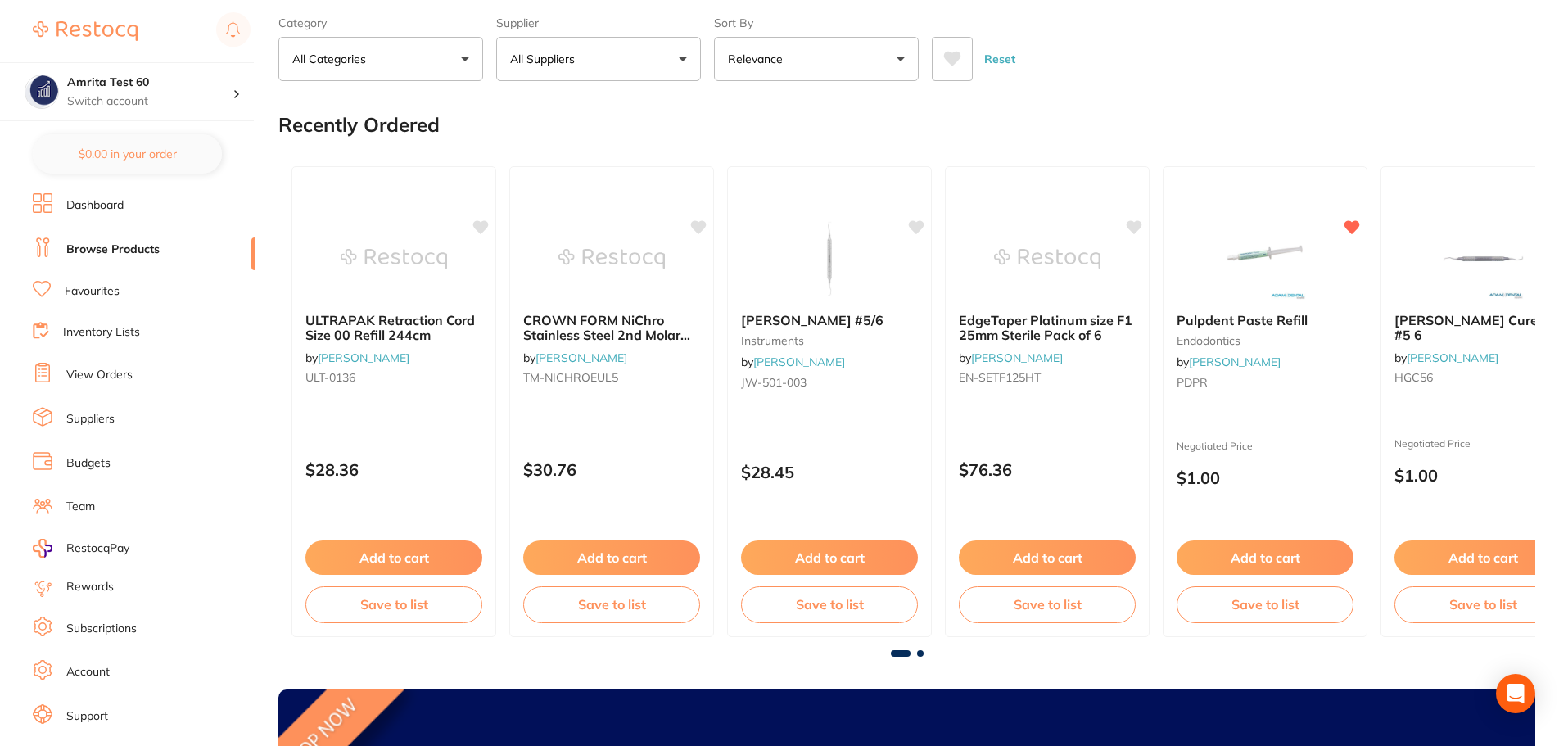
scroll to position [0, 0]
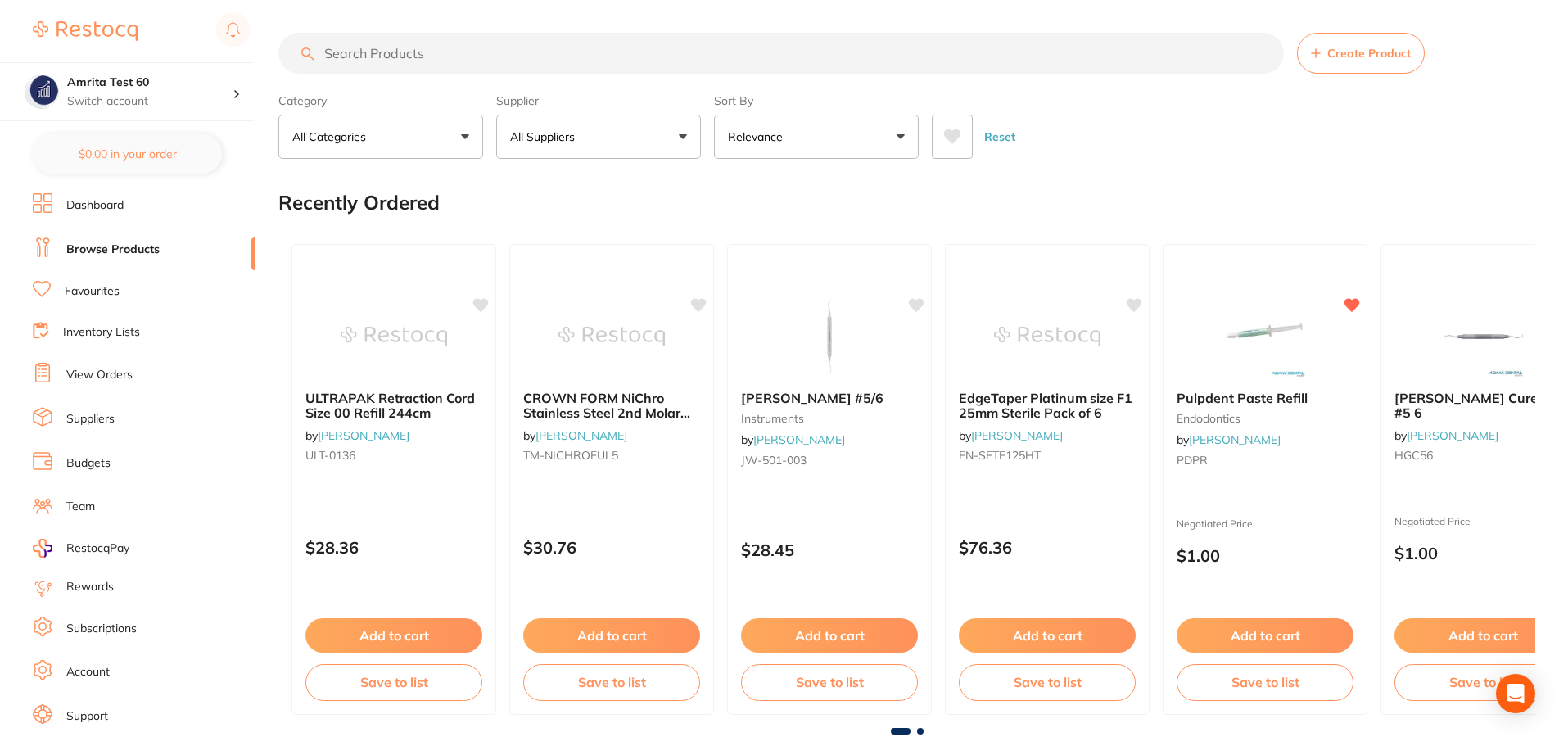
click at [626, 138] on button "All Suppliers" at bounding box center [598, 137] width 205 height 44
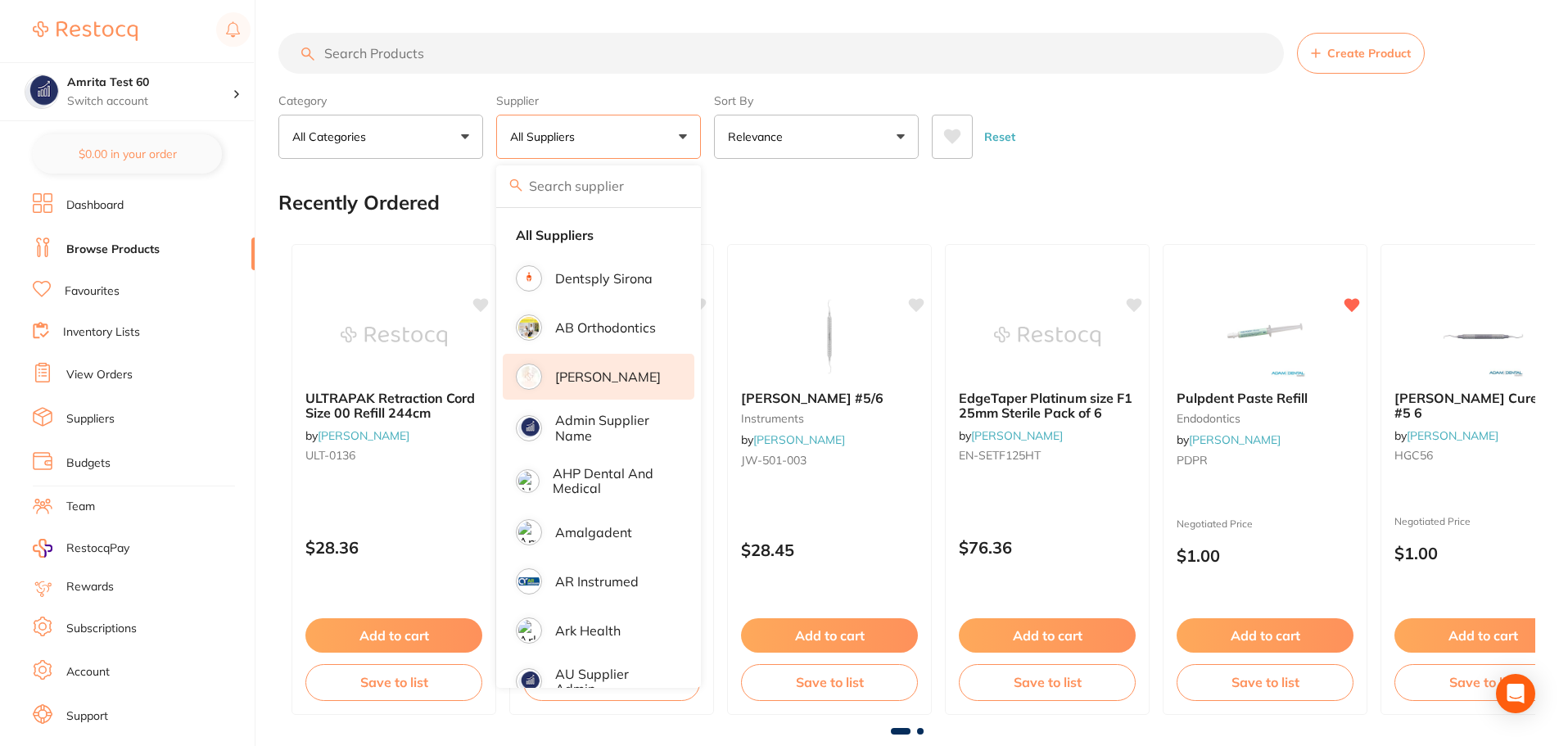
click at [646, 376] on li "Adam Dental" at bounding box center [599, 376] width 192 height 46
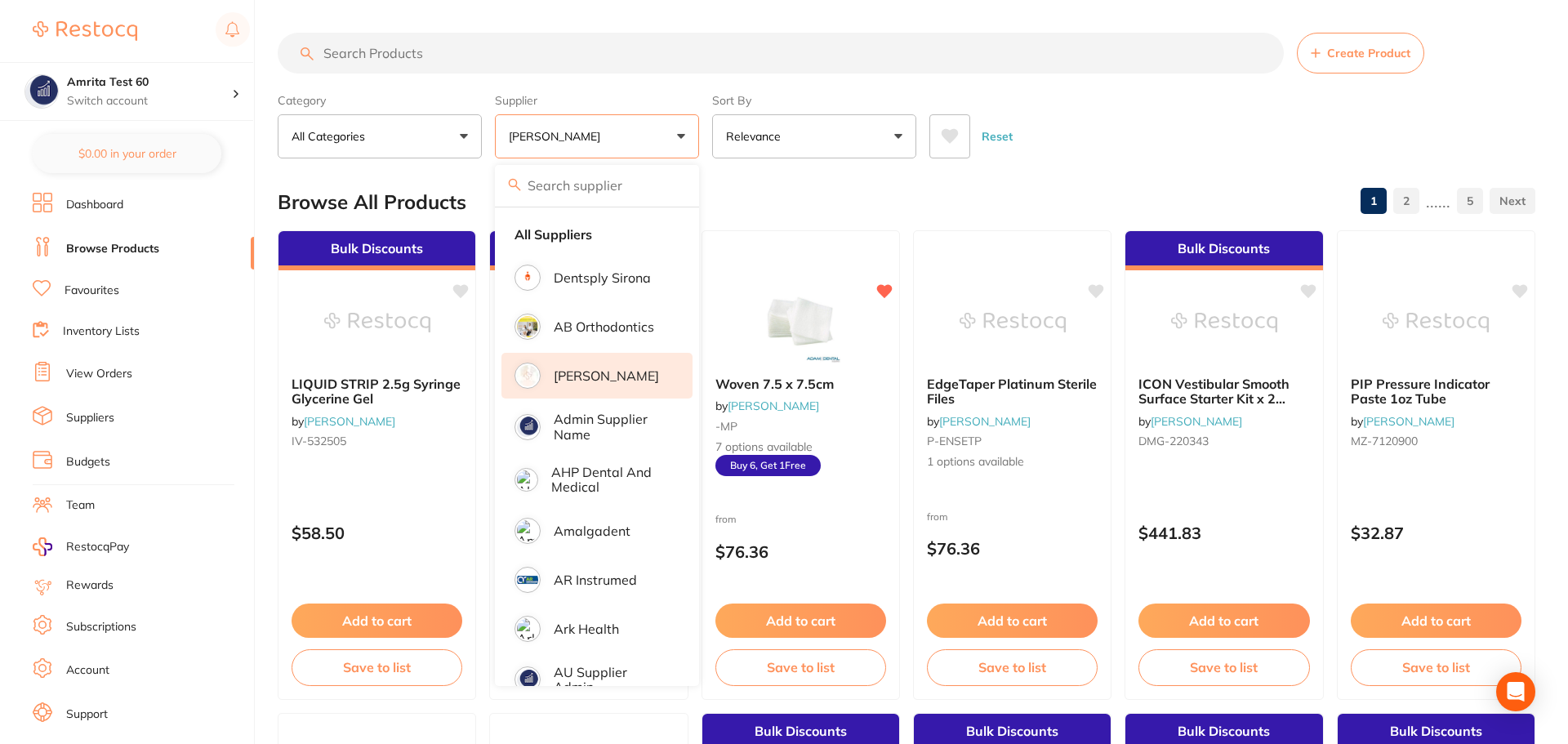
click at [706, 144] on div "Category All Categories All Categories crown & bridge disposables finishing & p…" at bounding box center [906, 123] width 1258 height 72
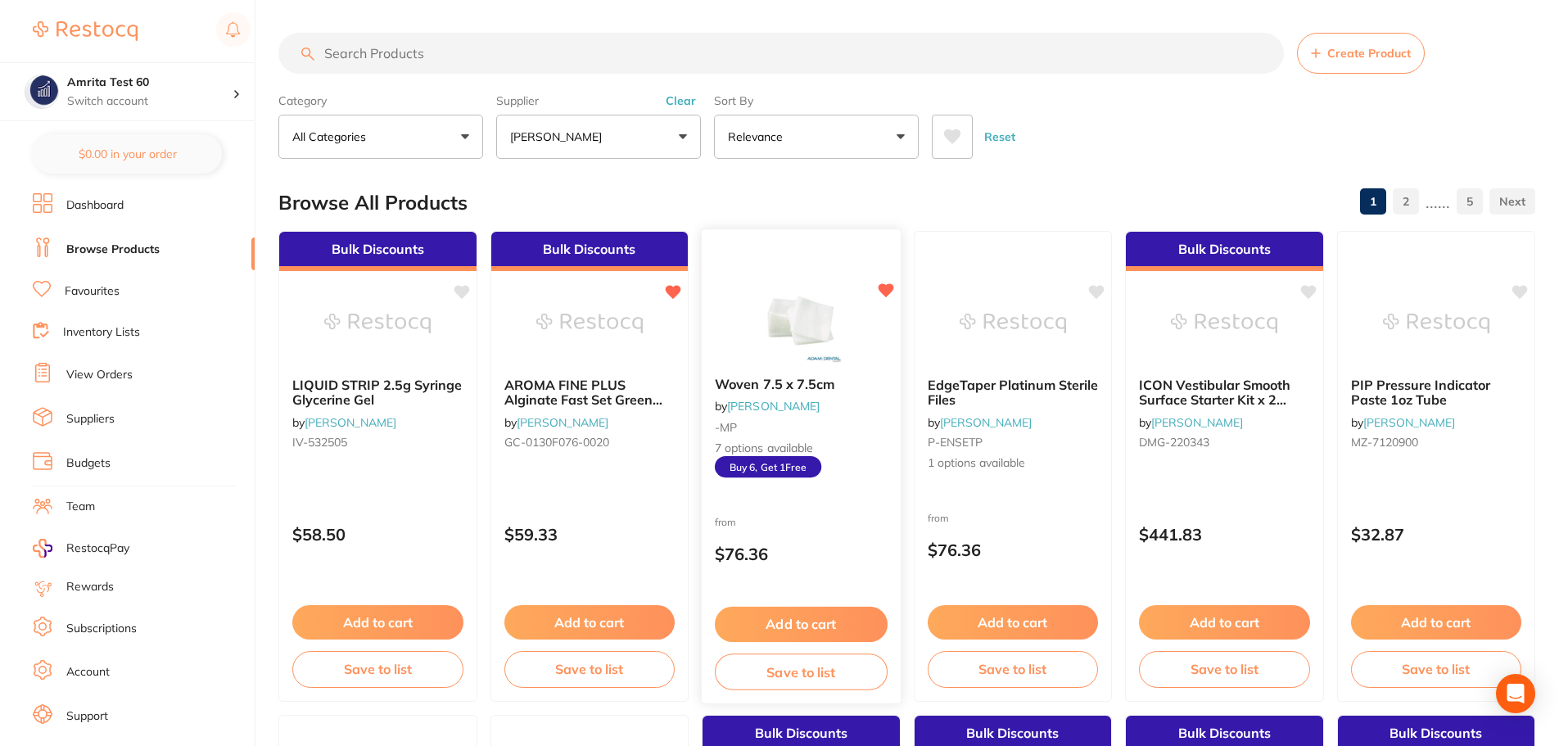
scroll to position [82, 0]
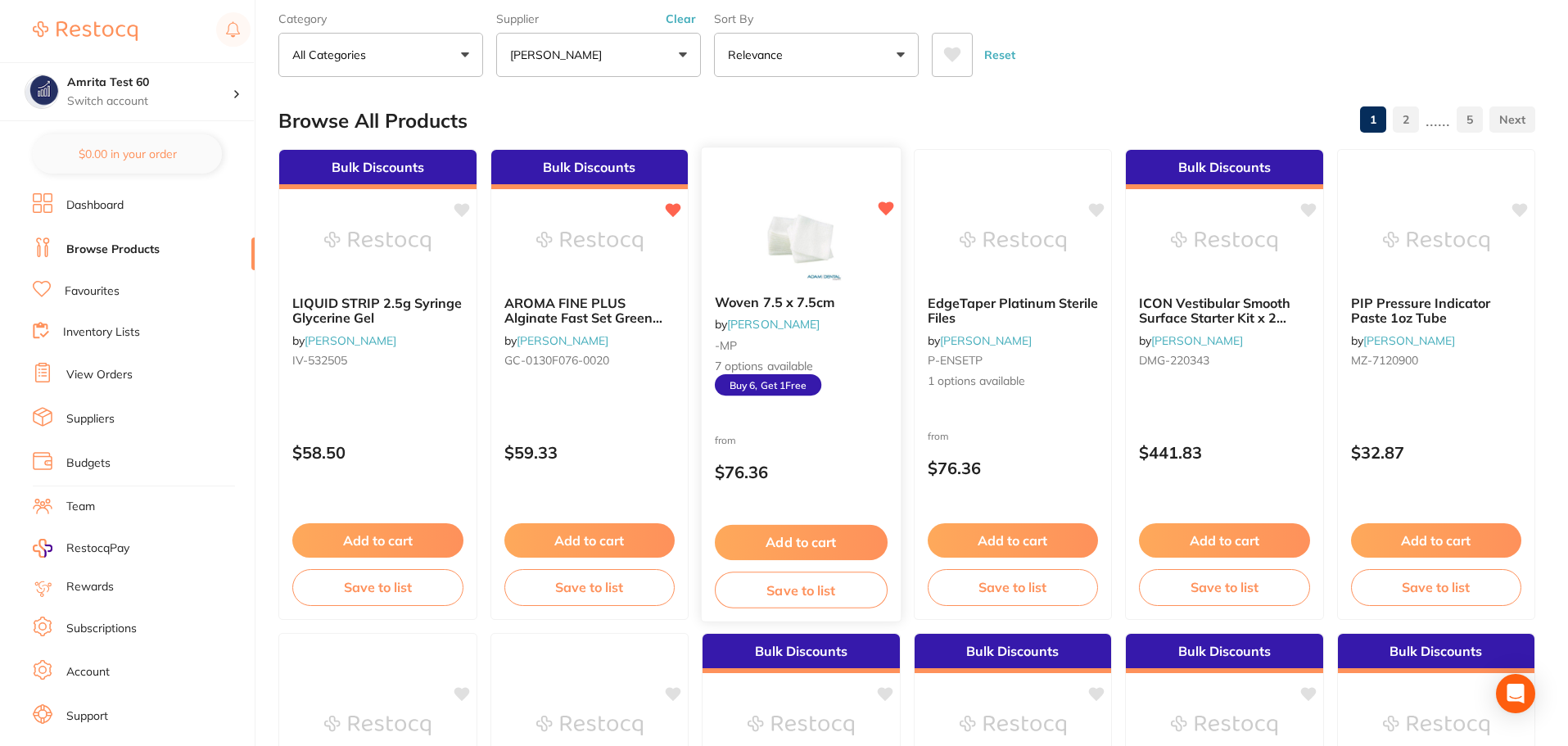
click at [862, 546] on button "Add to cart" at bounding box center [801, 542] width 173 height 35
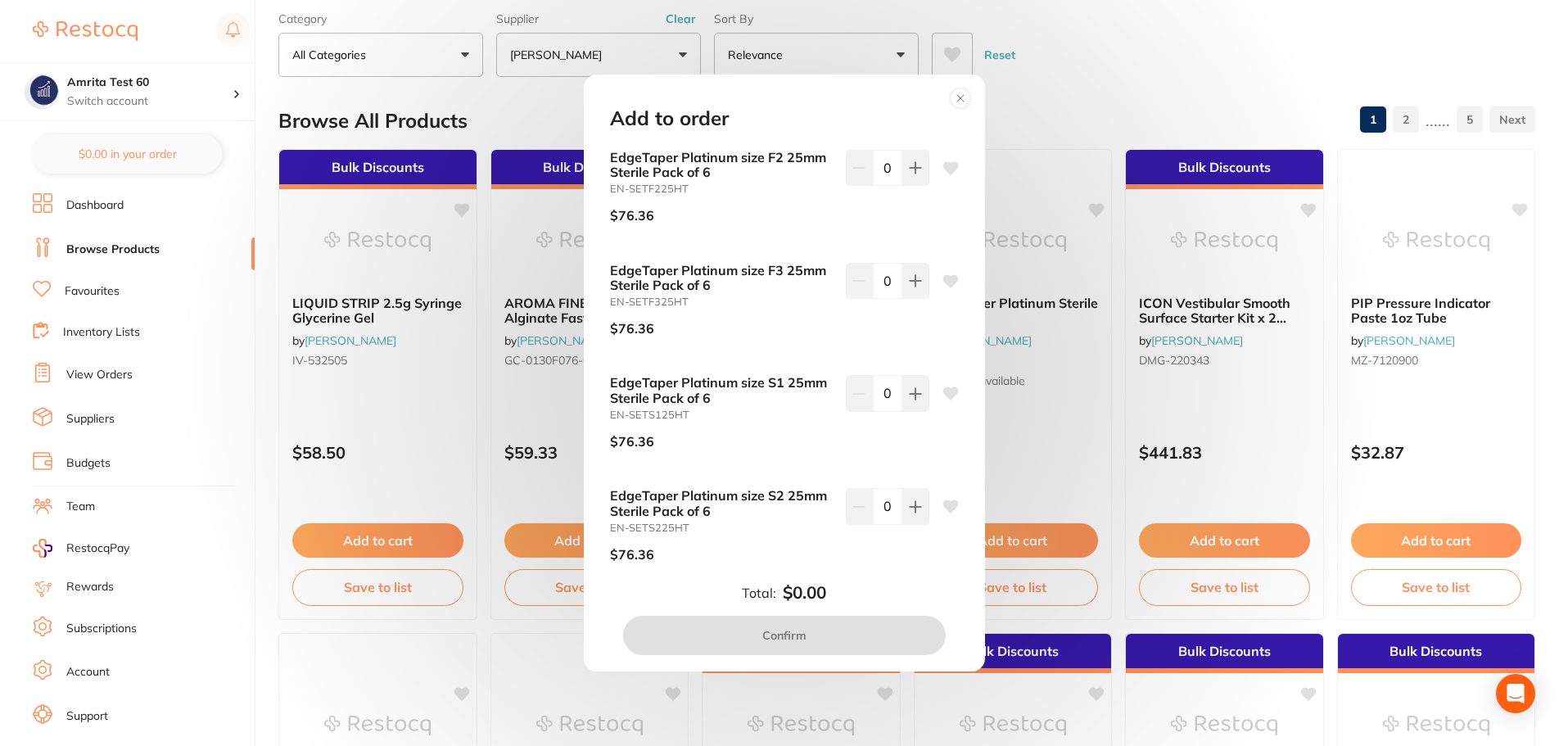
click at [434, 363] on div "Add to order EdgeTaper Platinum size F2 25mm Sterile Pack of 6 EN-SETF225HT $76…" at bounding box center [784, 373] width 1568 height 746
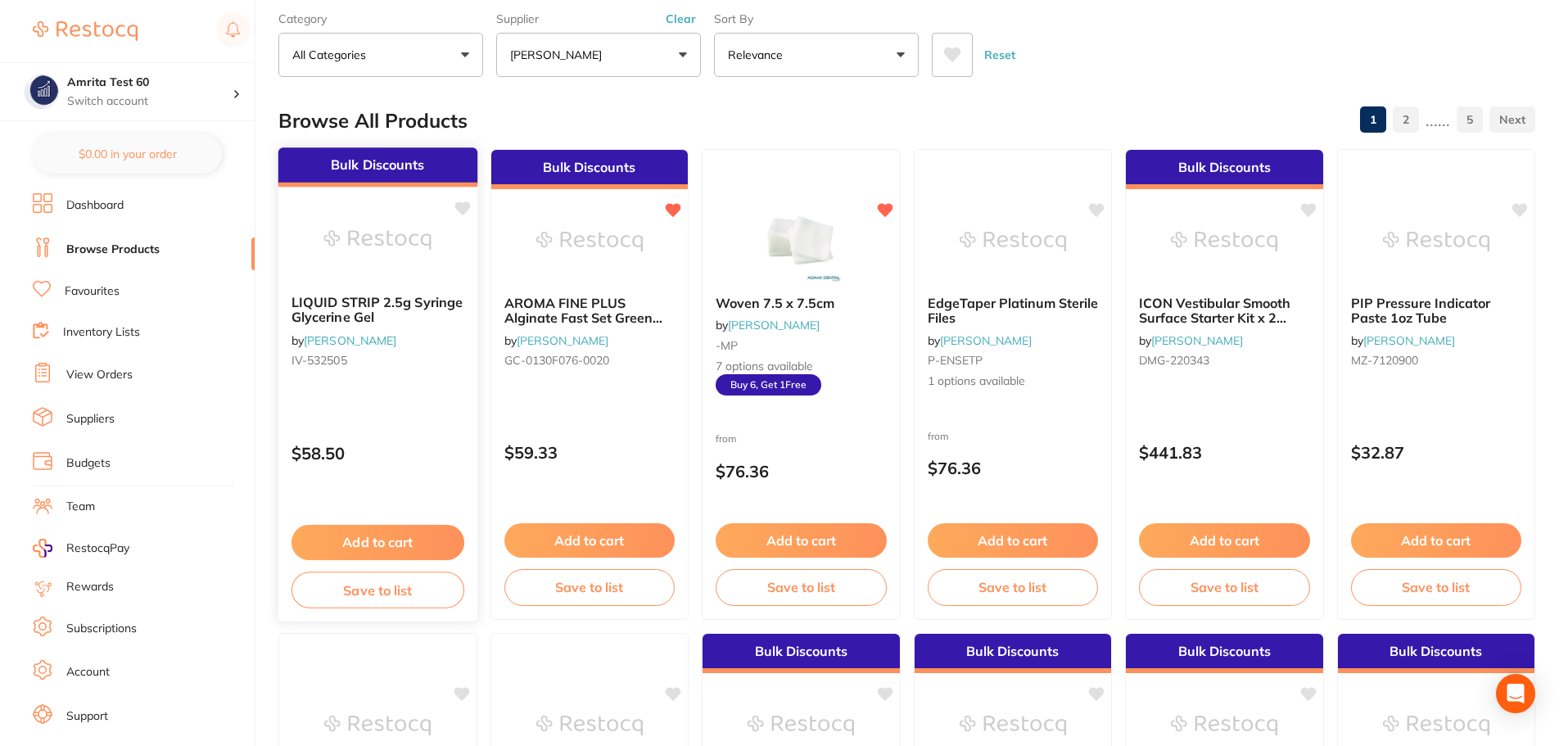
click at [378, 533] on button "Add to cart" at bounding box center [378, 542] width 173 height 35
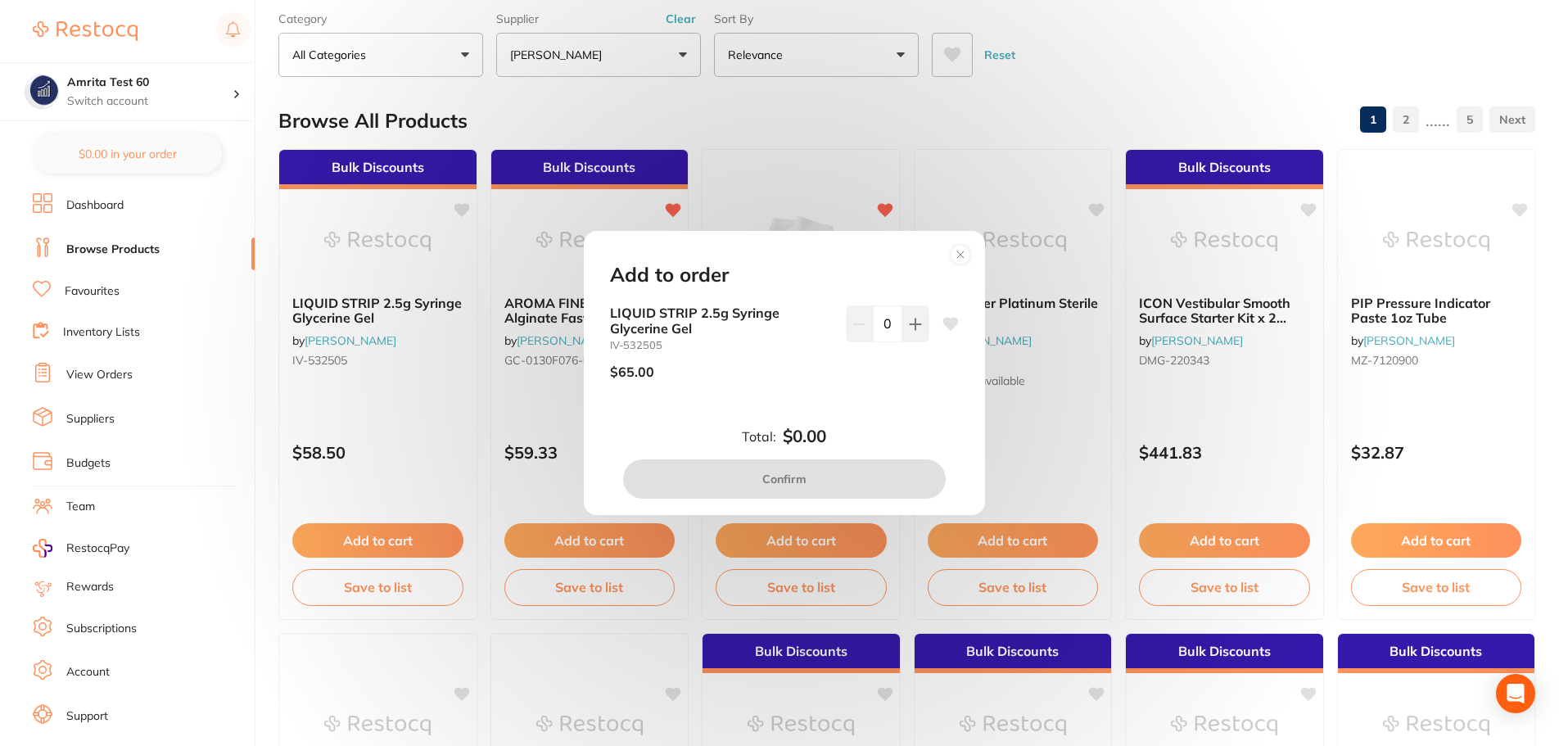
scroll to position [0, 0]
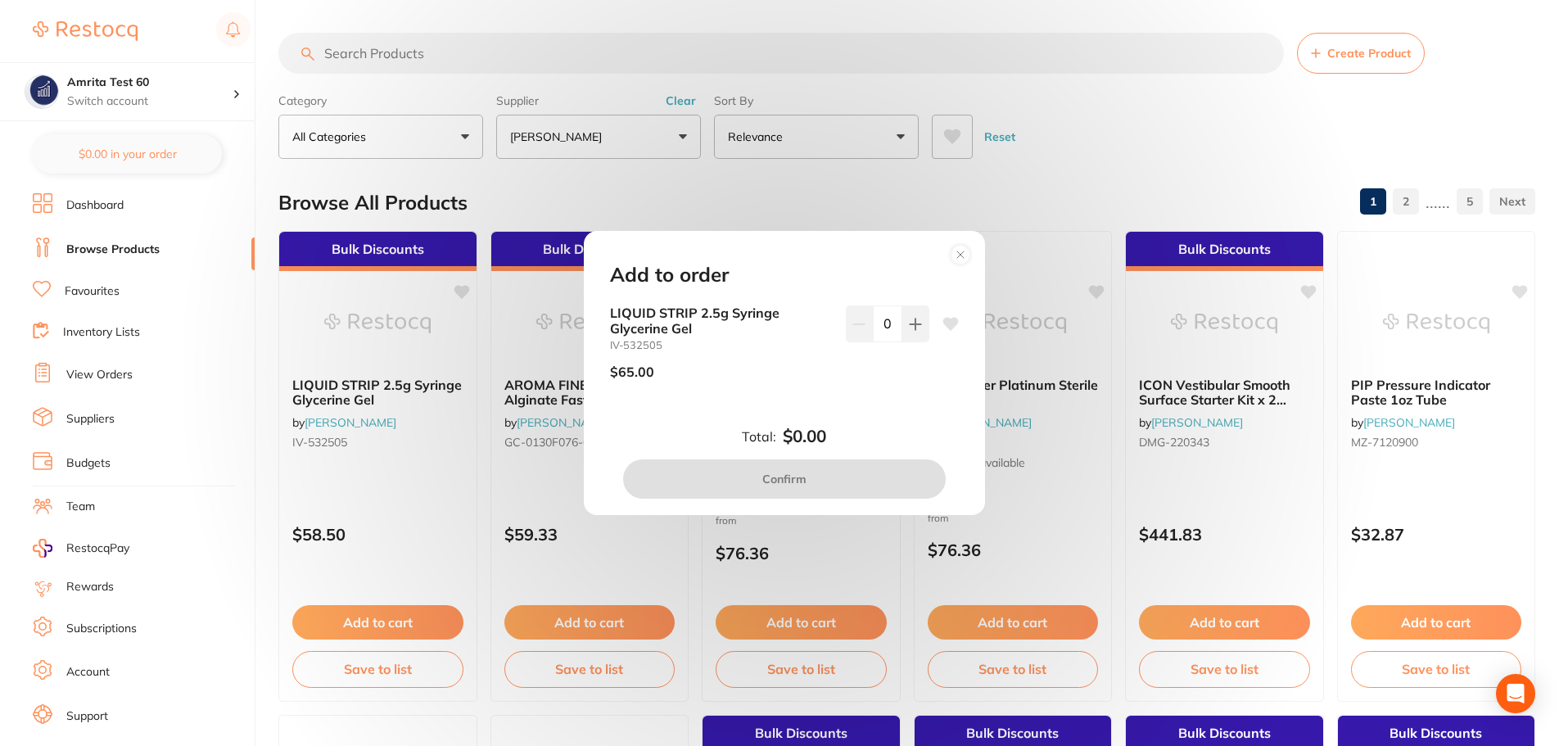
click at [972, 256] on icon at bounding box center [960, 254] width 26 height 26
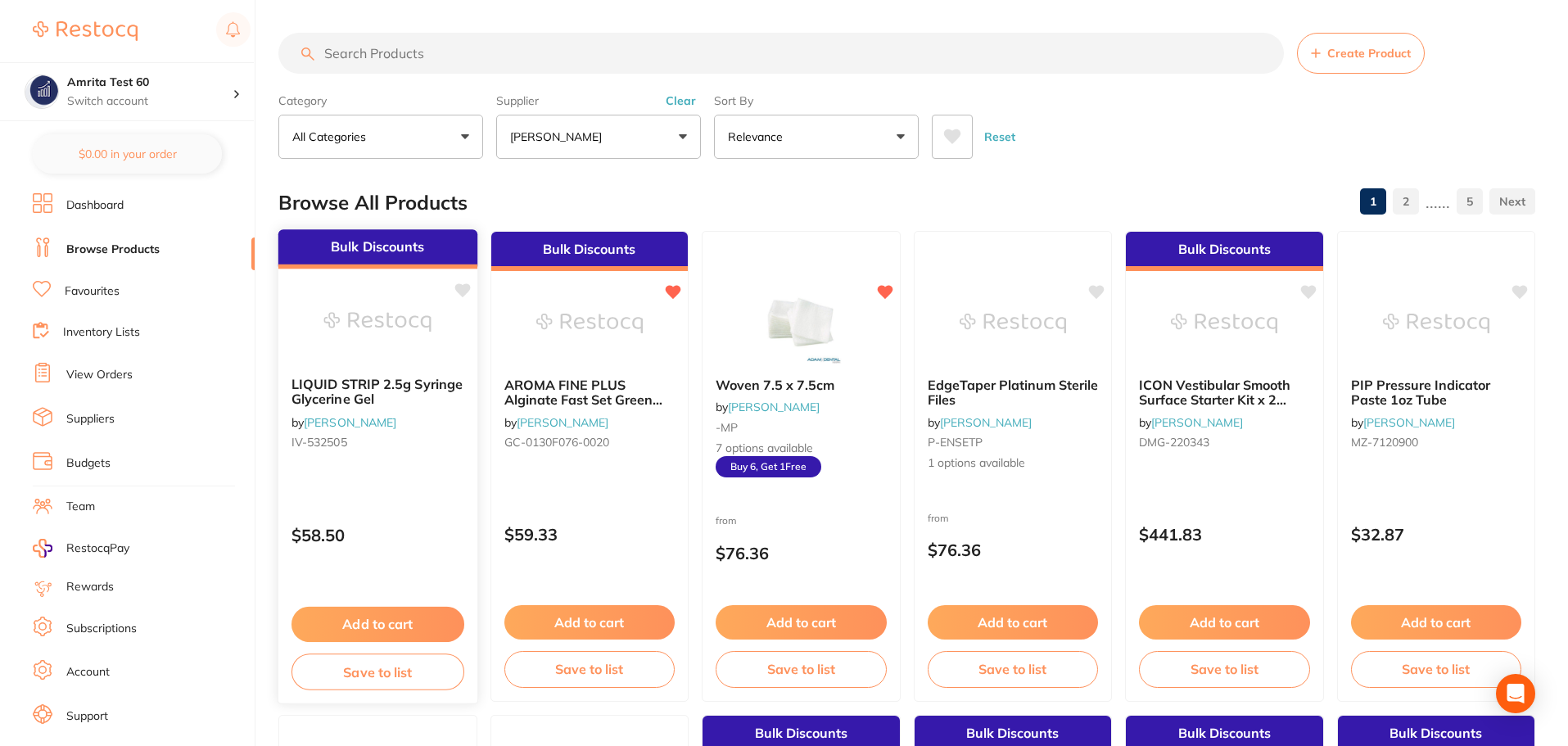
click at [461, 294] on icon at bounding box center [462, 290] width 16 height 14
click at [414, 623] on button "Add to cart" at bounding box center [378, 624] width 173 height 35
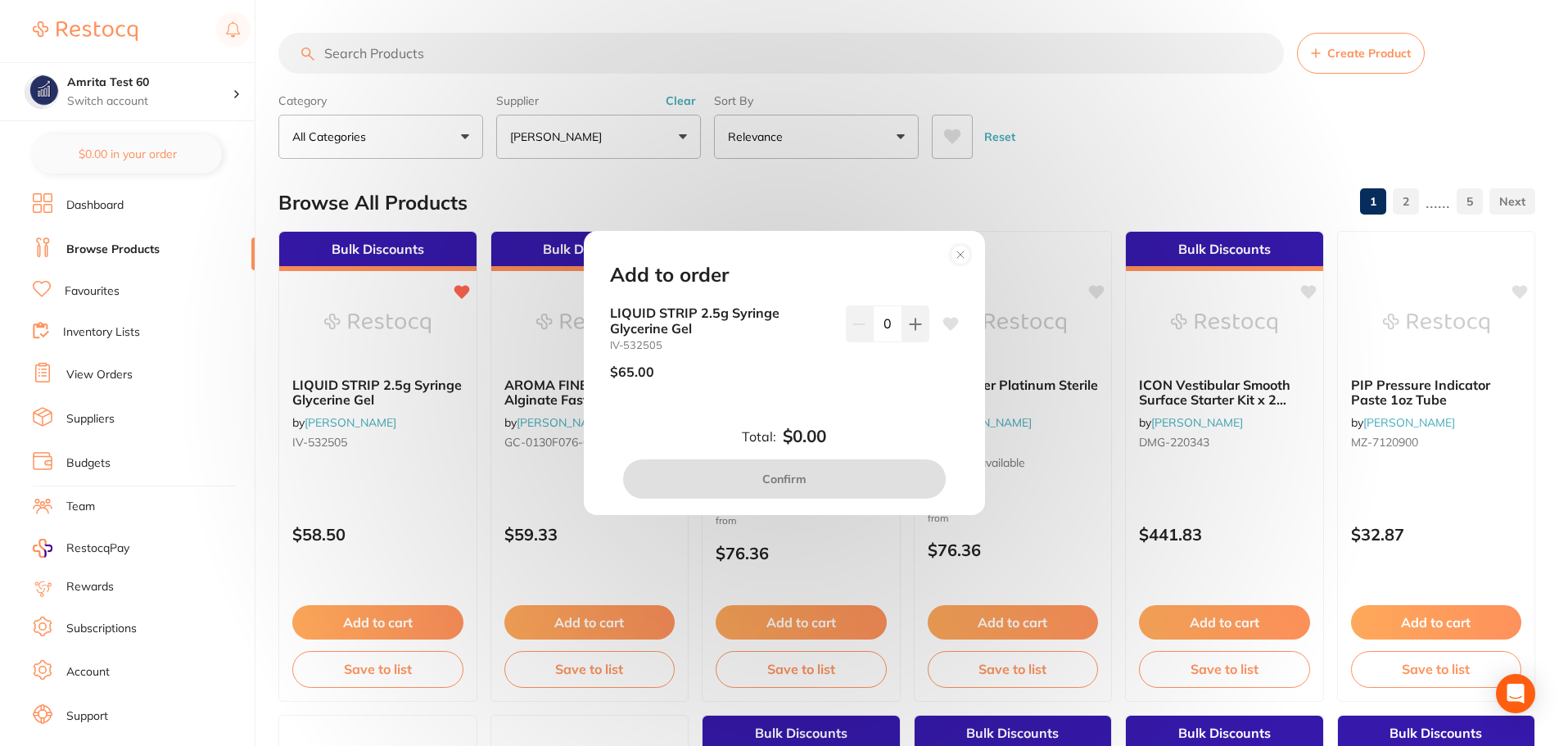
click at [427, 539] on div "Add to order LIQUID STRIP 2.5g Syringe Glycerine Gel IV-532505 $65.00 0 Total: …" at bounding box center [784, 373] width 1568 height 746
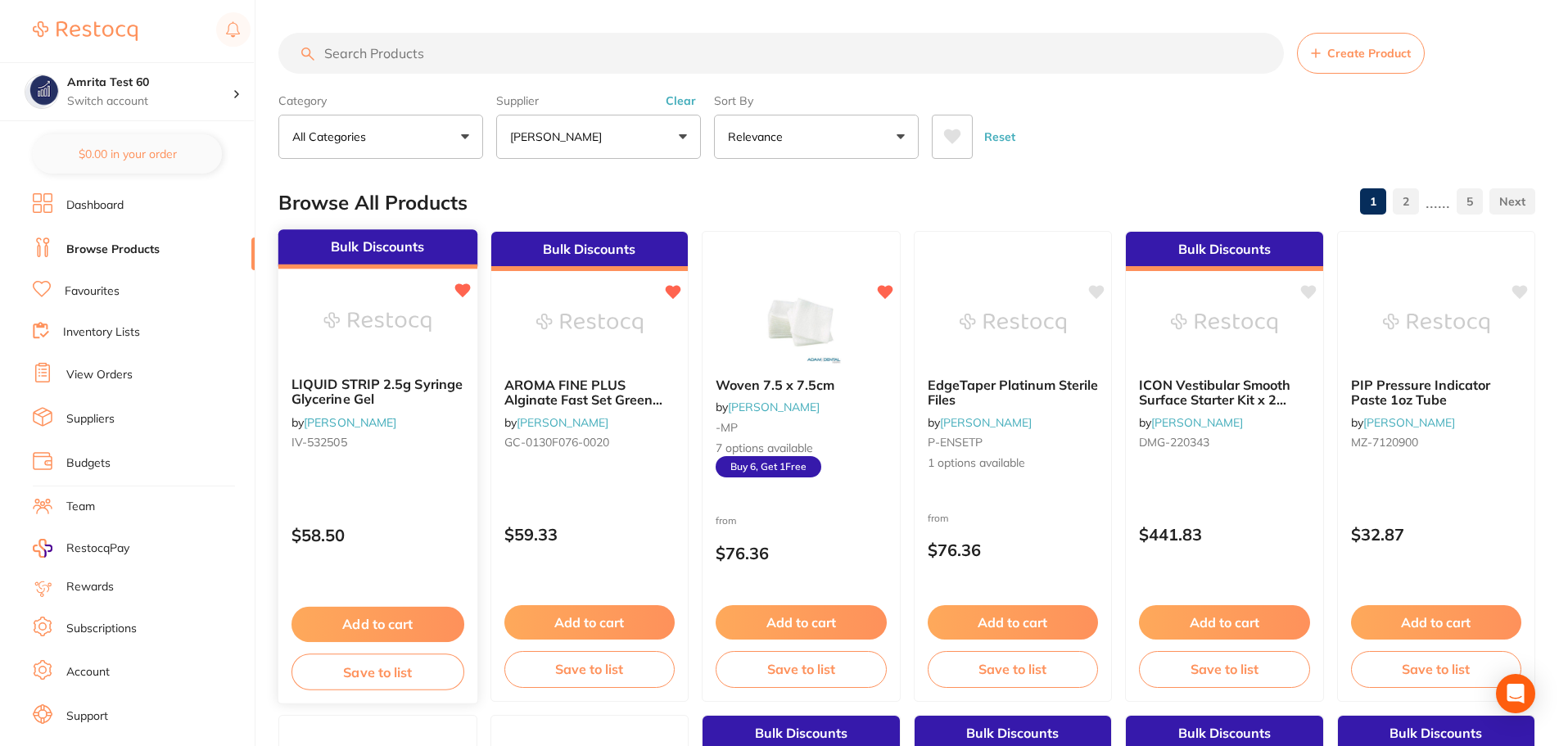
click at [413, 491] on div "Bulk Discounts LIQUID STRIP 2.5g Syringe Glycerine Gel by Adam Dental IV-532505…" at bounding box center [378, 466] width 200 height 476
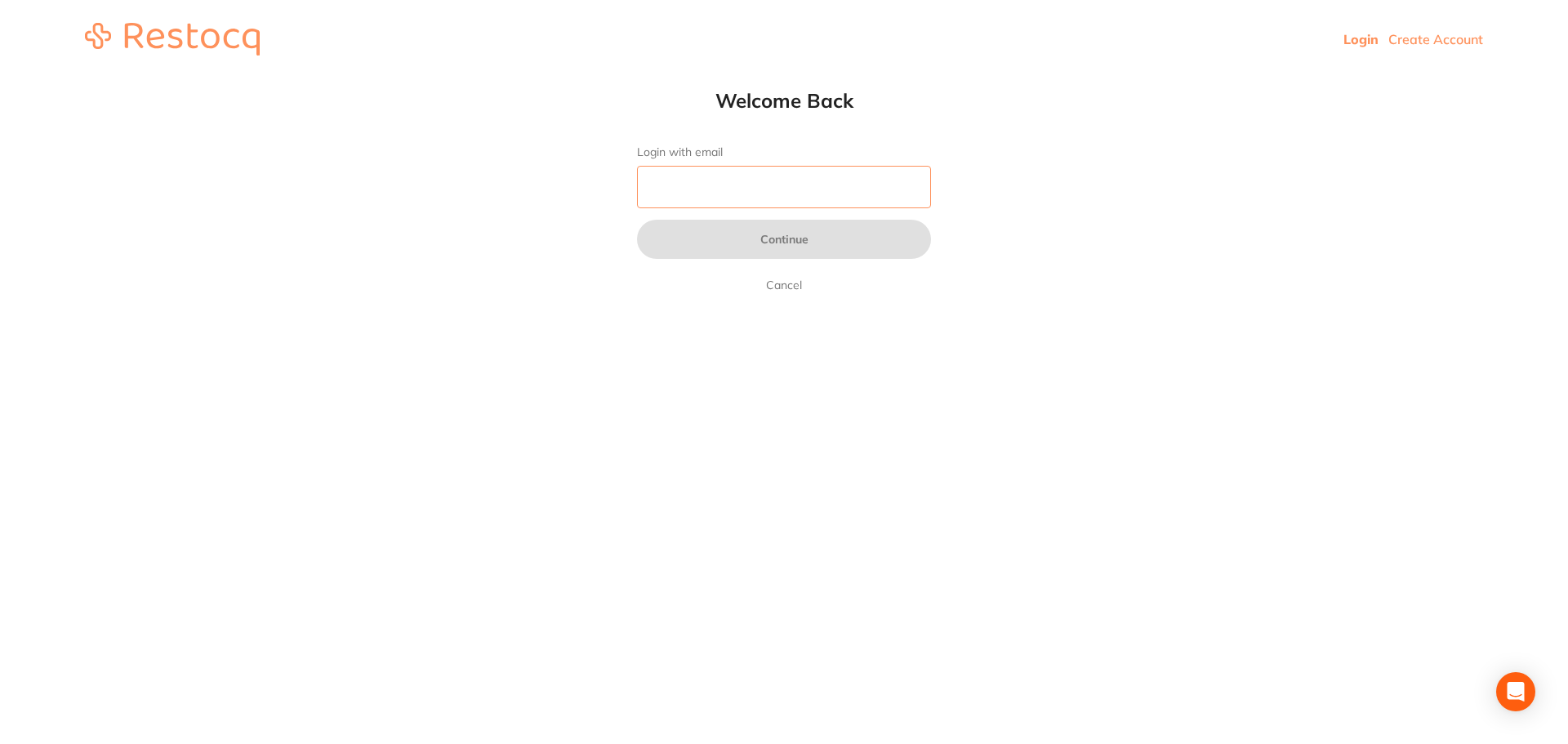
click at [803, 189] on input "Login with email" at bounding box center [784, 187] width 294 height 43
click at [766, 192] on input "Login with email" at bounding box center [784, 187] width 294 height 43
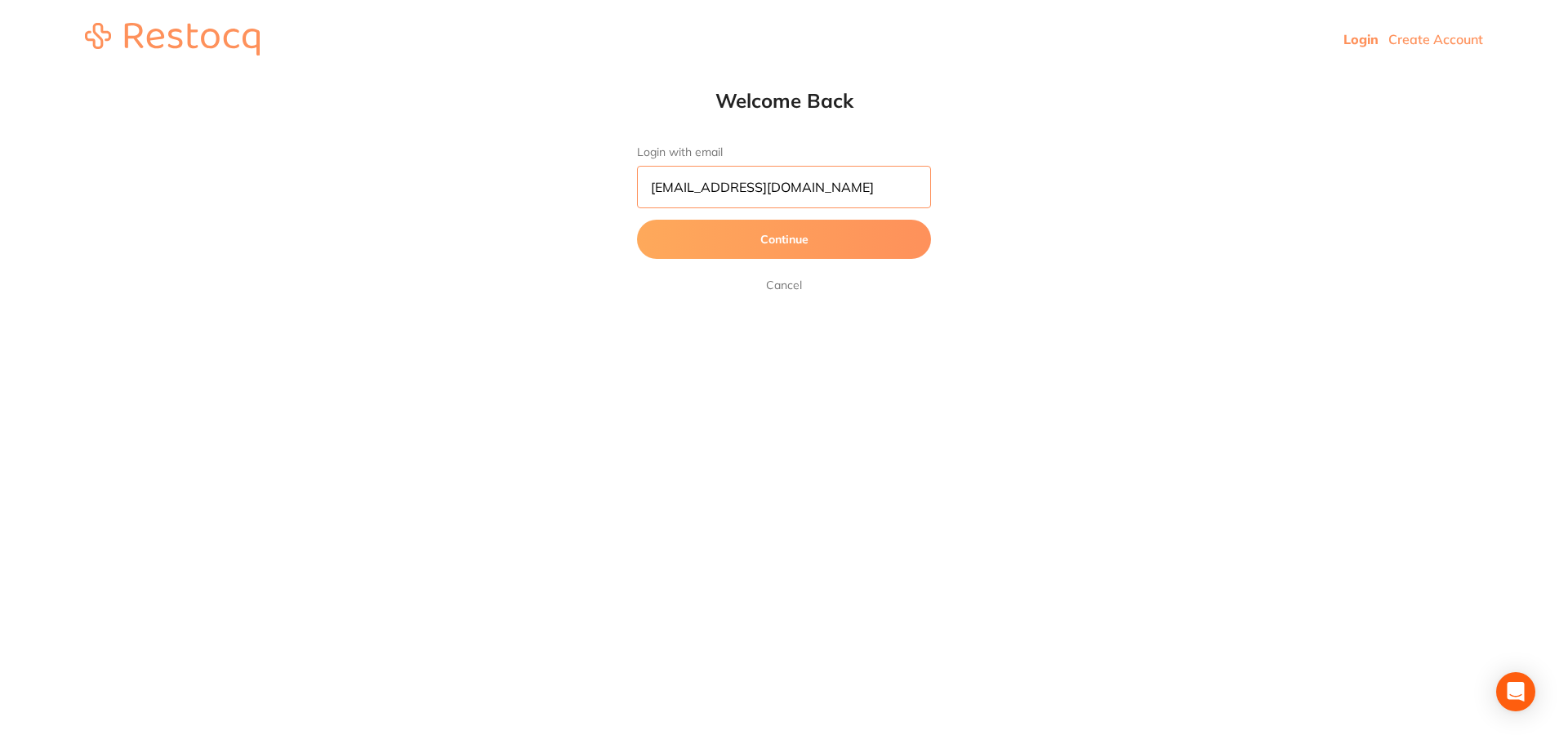
type input "[EMAIL_ADDRESS][DOMAIN_NAME]"
click at [637, 220] on button "Continue" at bounding box center [784, 239] width 294 height 39
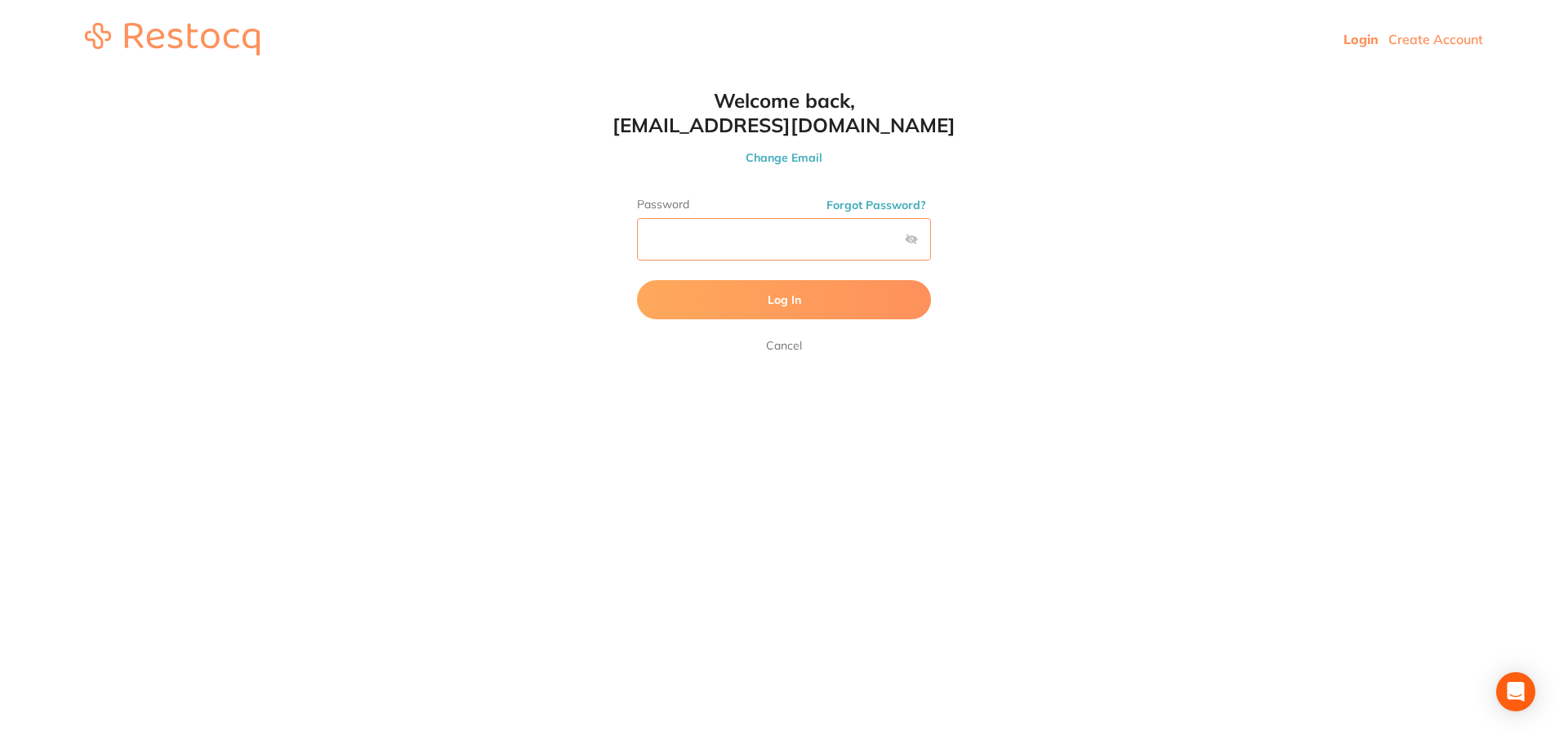
click at [637, 280] on button "Log In" at bounding box center [784, 299] width 294 height 39
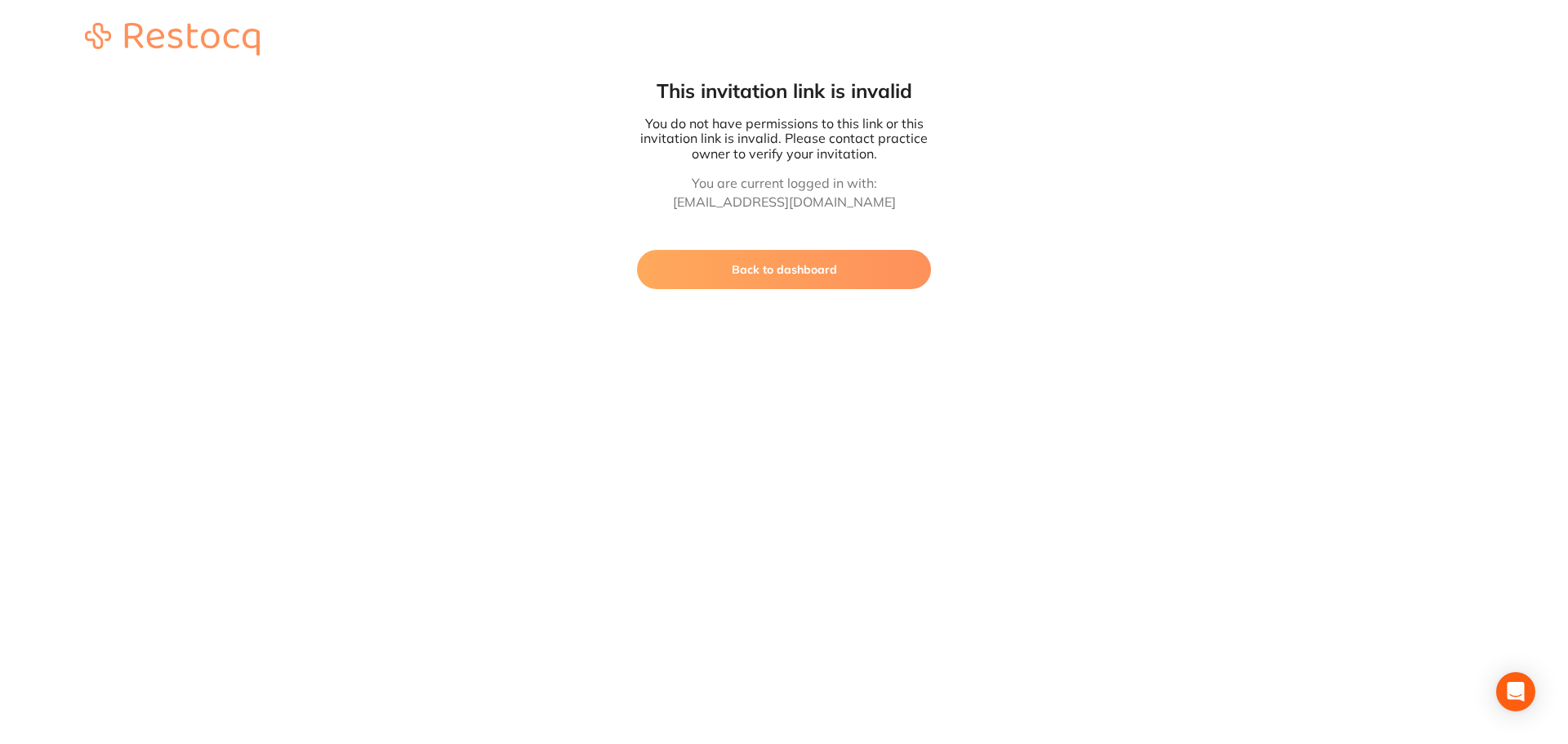
click at [890, 264] on button "Back to dashboard" at bounding box center [784, 269] width 294 height 39
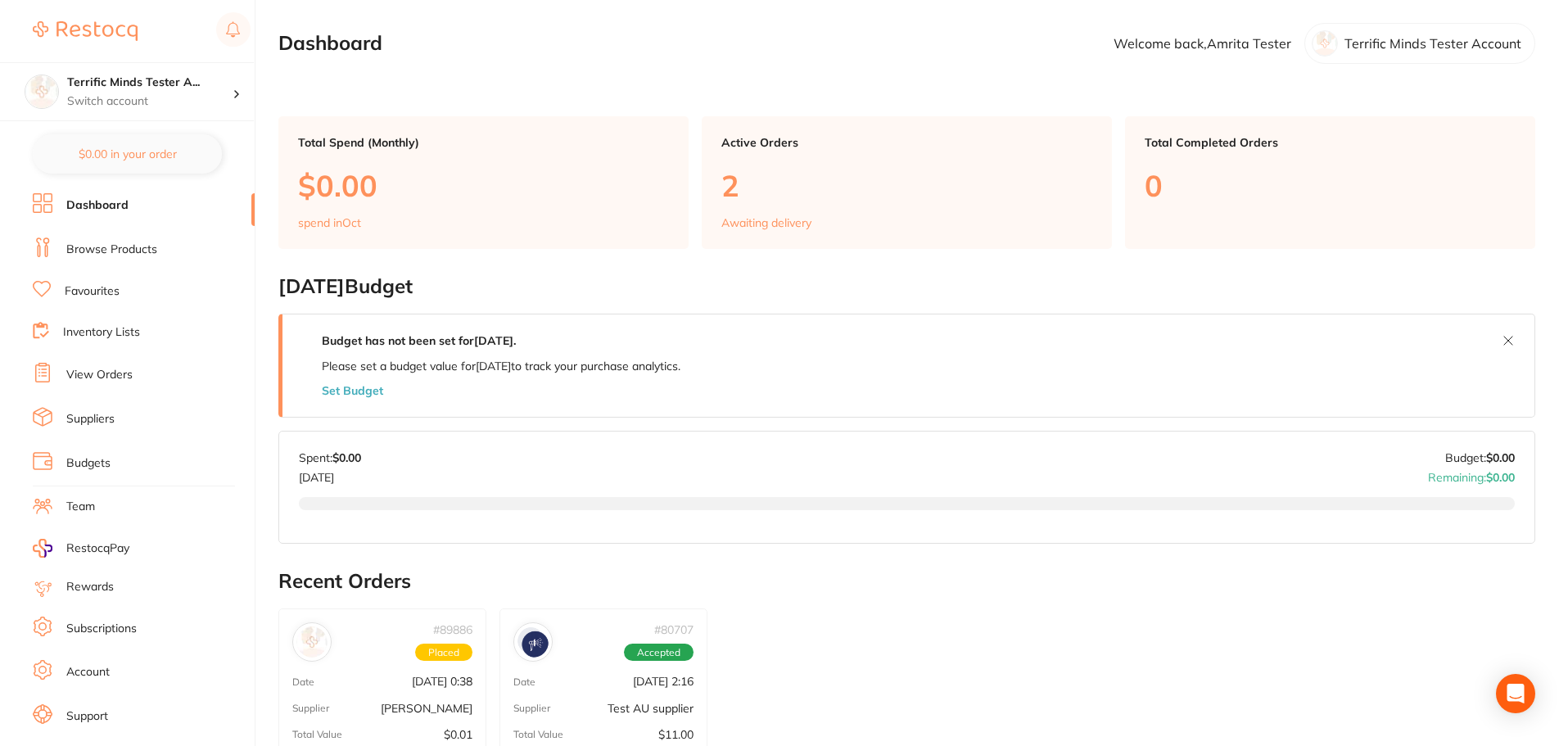
click at [143, 247] on link "Browse Products" at bounding box center [112, 249] width 91 height 17
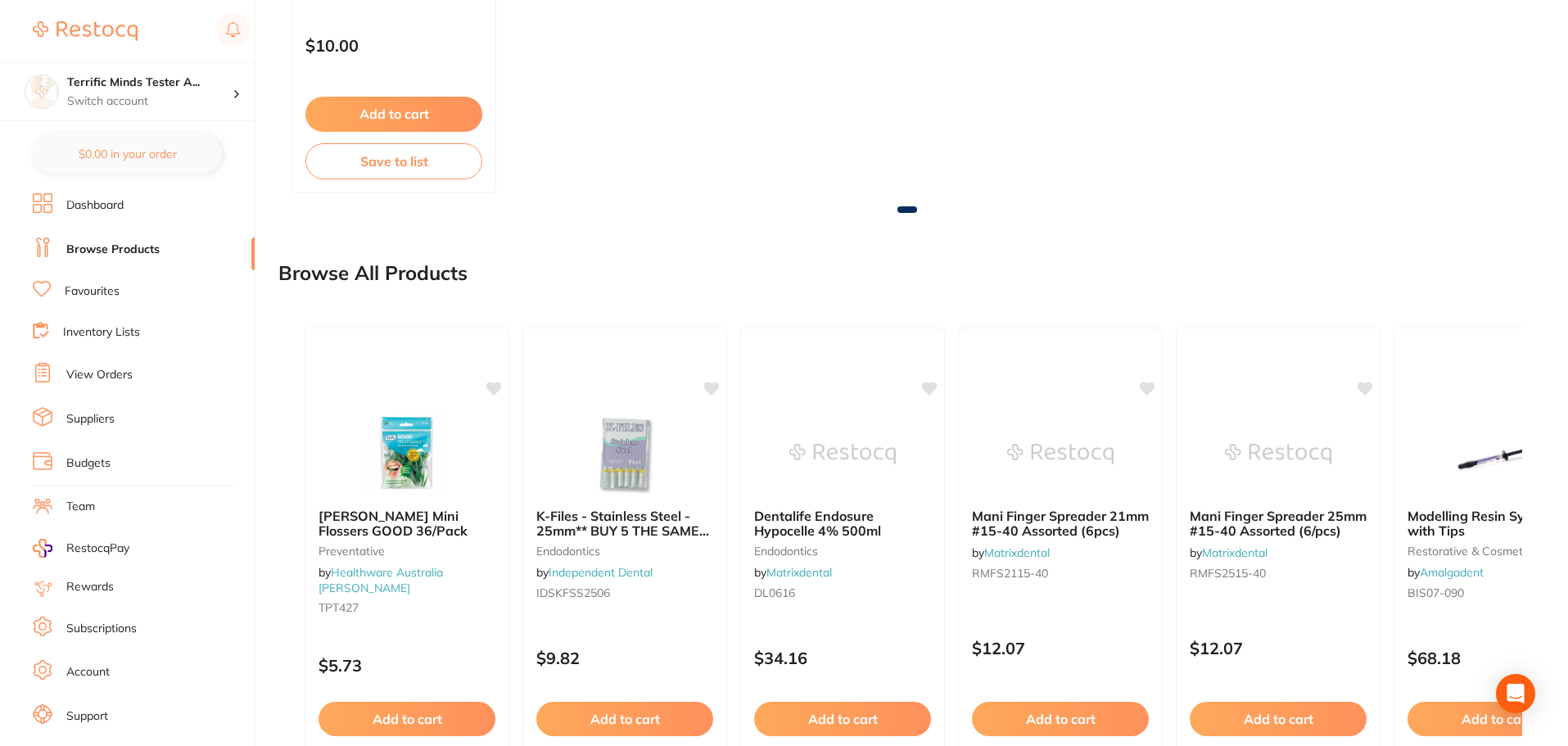
scroll to position [1251, 0]
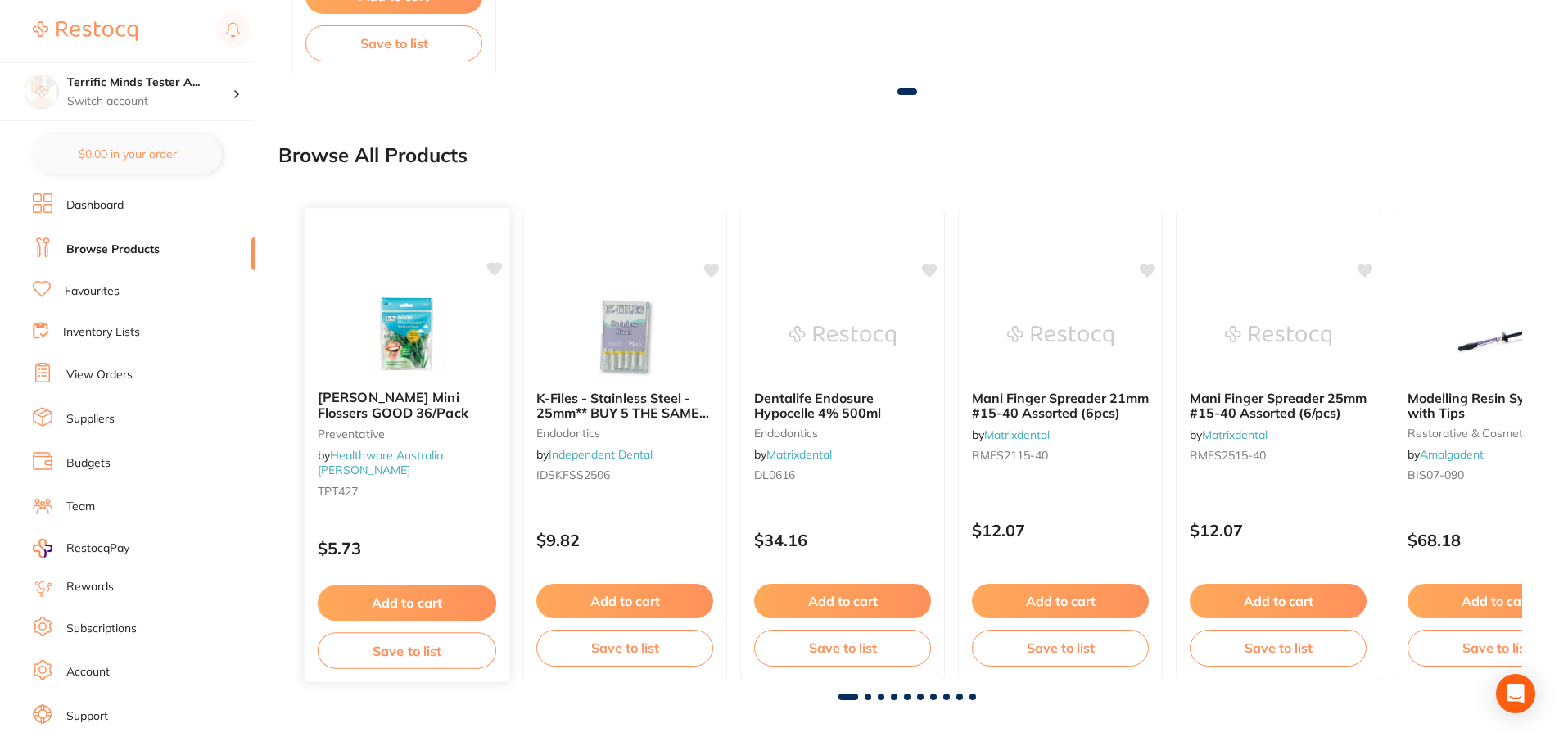
click at [497, 268] on icon at bounding box center [495, 269] width 16 height 14
click at [409, 609] on button "Add to cart" at bounding box center [407, 603] width 179 height 35
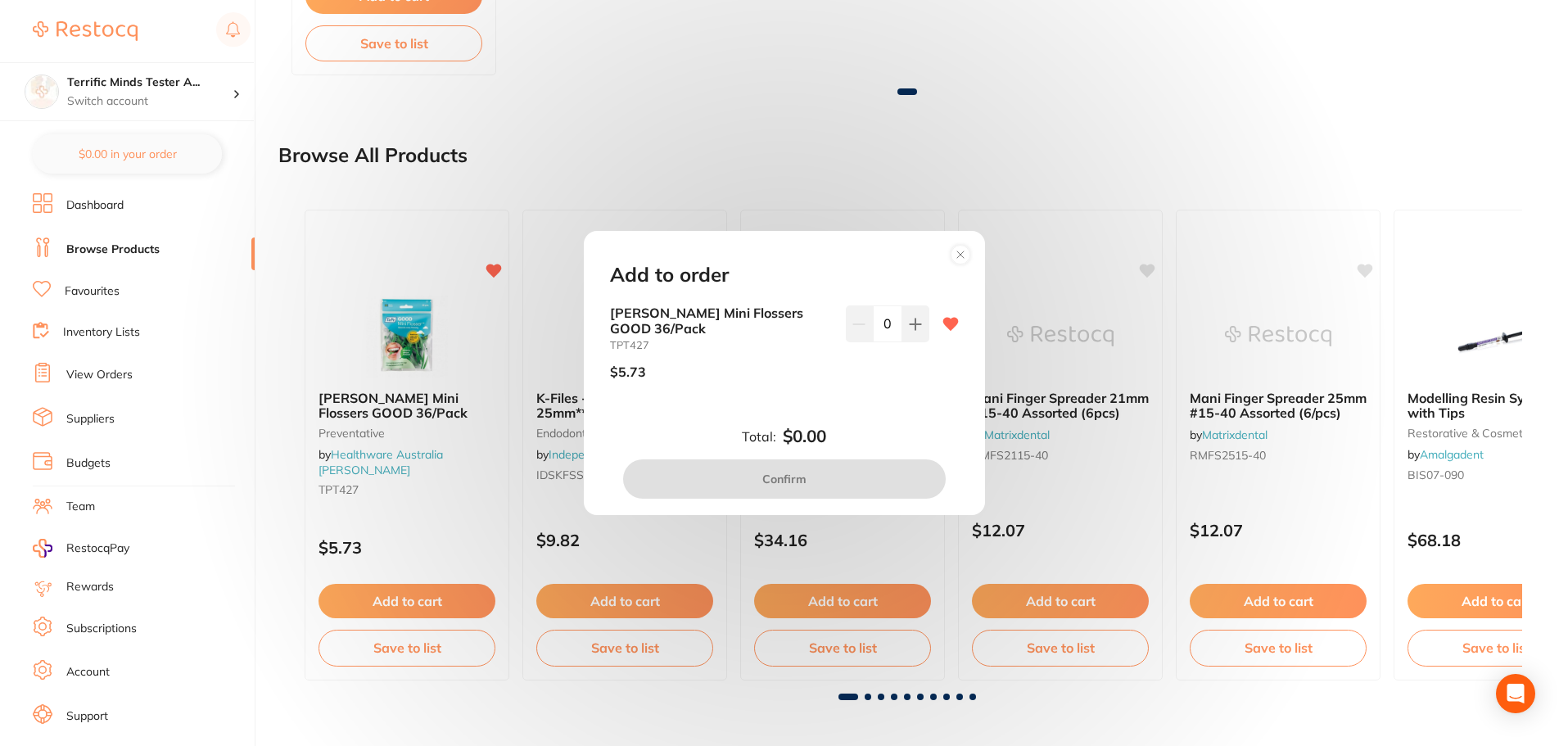
click at [1029, 146] on div "Add to order [PERSON_NAME] Mini Flossers GOOD 36/Pack TPT427 $5.73 0 Total: $0.…" at bounding box center [784, 373] width 1568 height 746
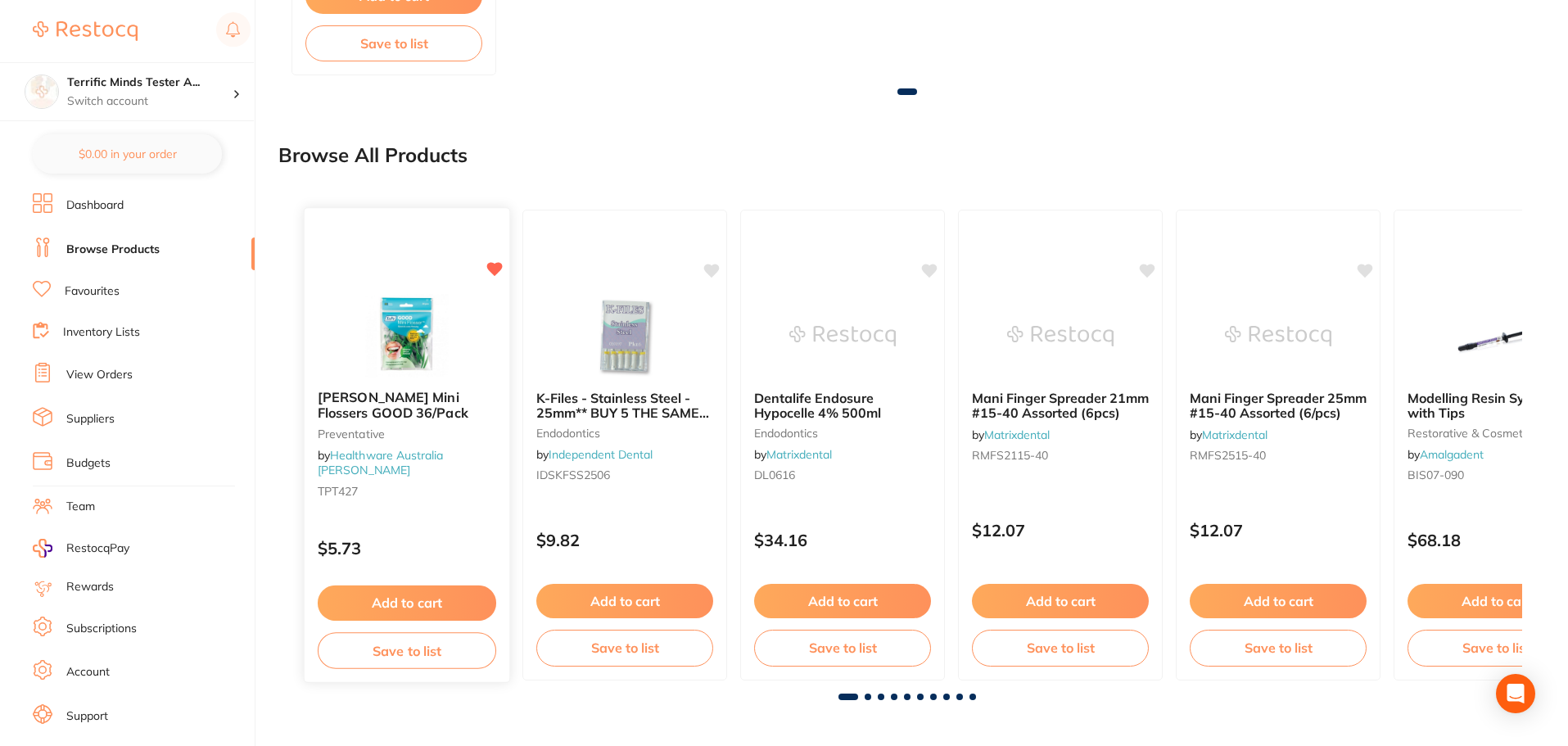
click at [461, 349] on div at bounding box center [407, 335] width 205 height 83
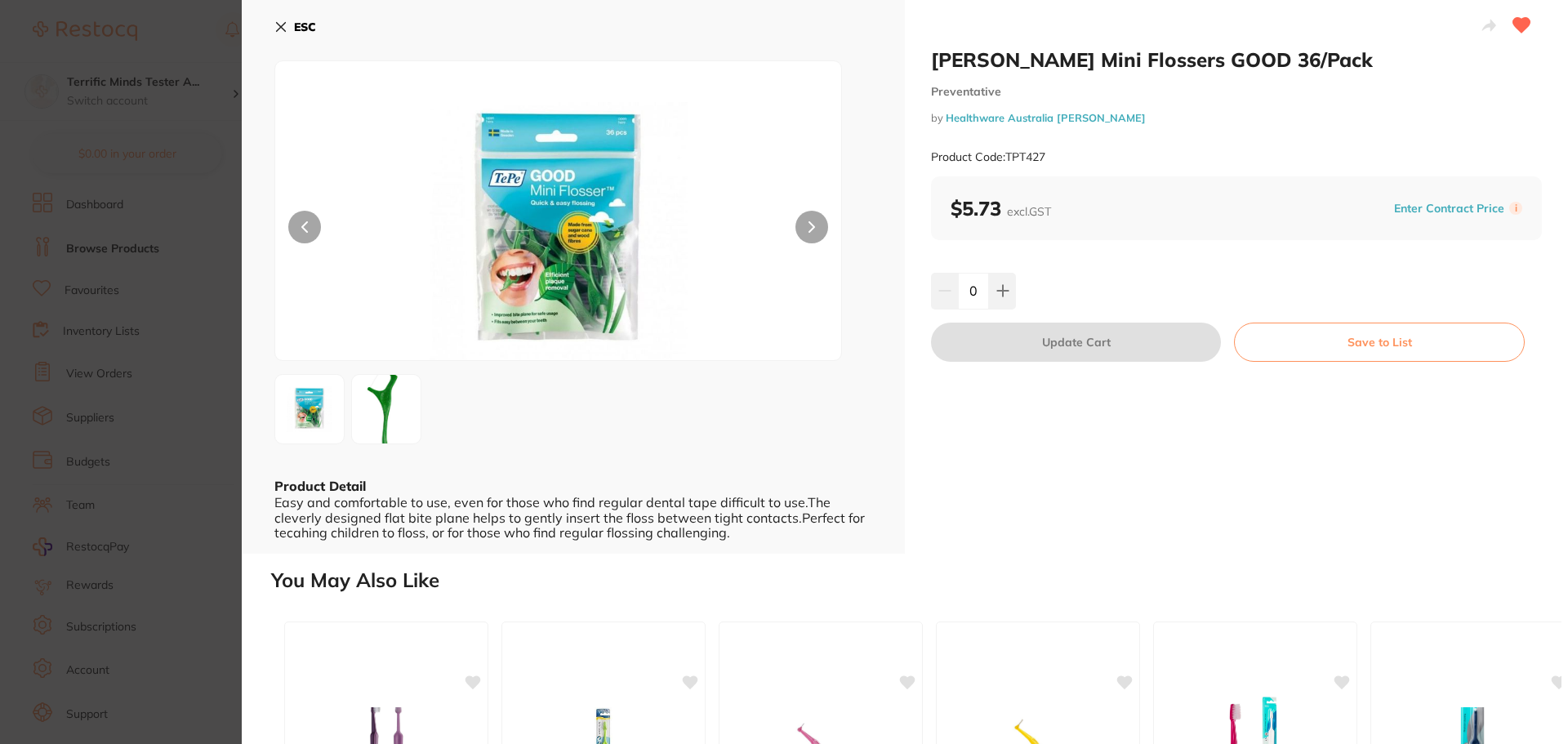
click at [148, 288] on section "[PERSON_NAME] Mini Flossers GOOD 36/Pack Preventative by Healthware Australia […" at bounding box center [784, 372] width 1568 height 744
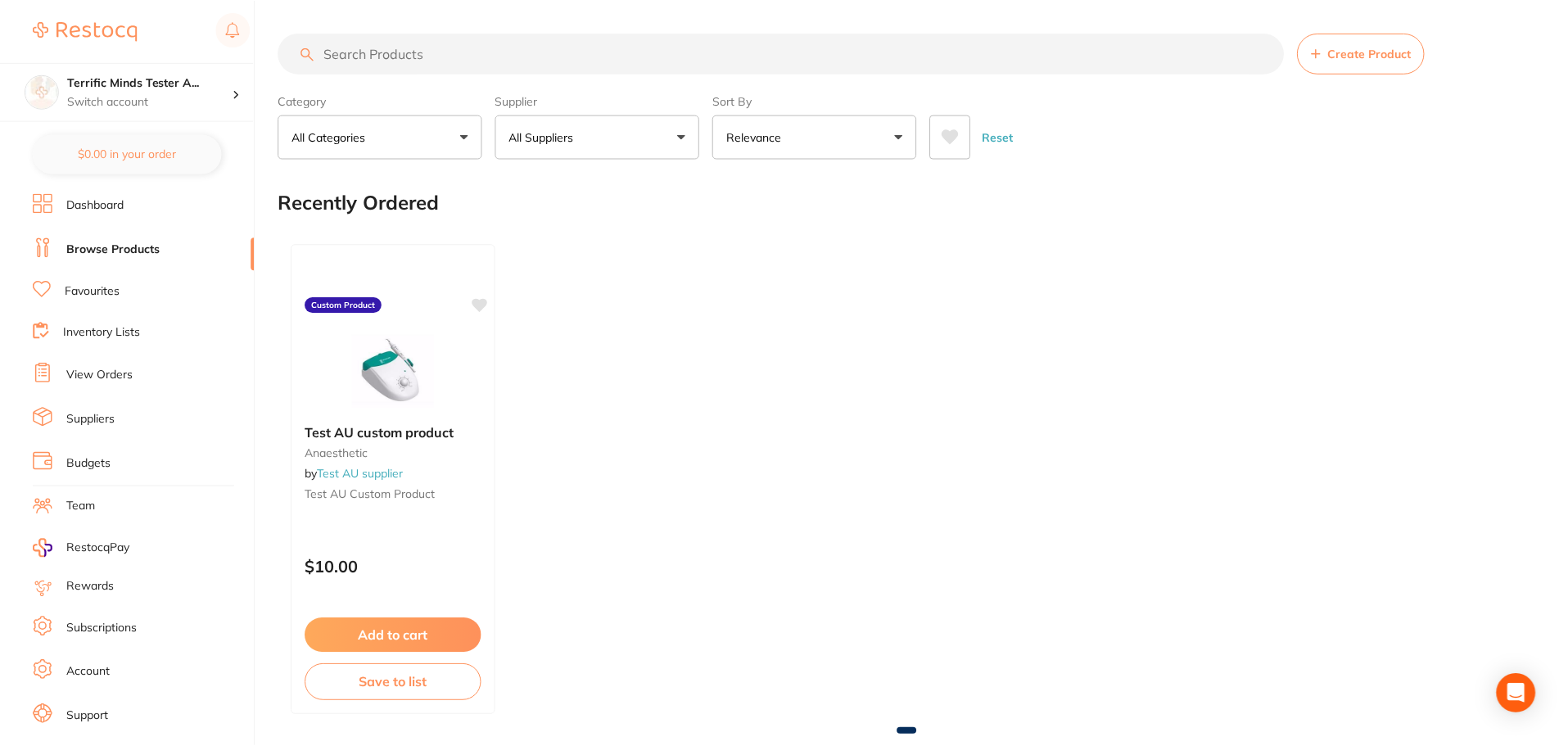
scroll to position [1251, 0]
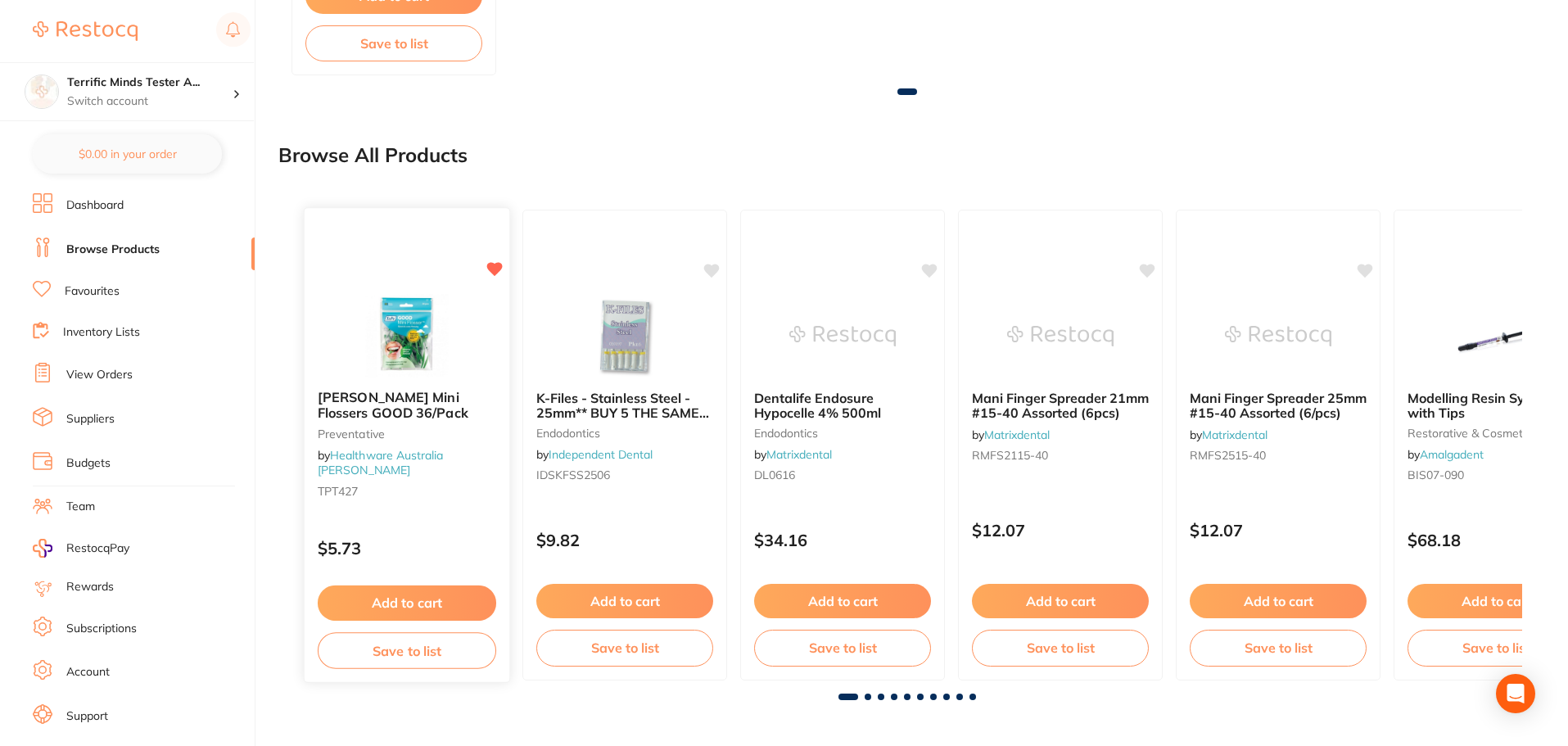
click at [494, 264] on icon at bounding box center [495, 269] width 16 height 14
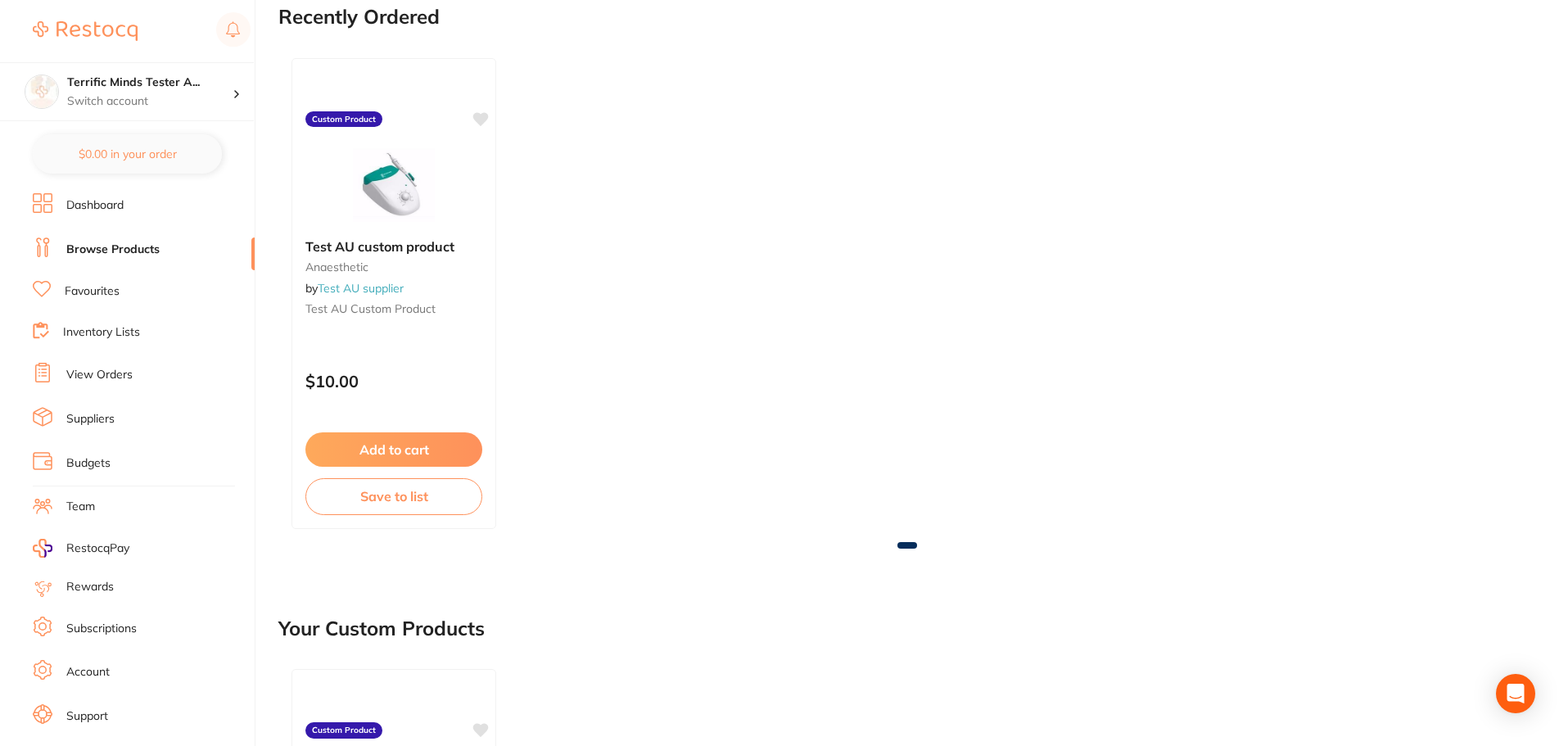
scroll to position [0, 0]
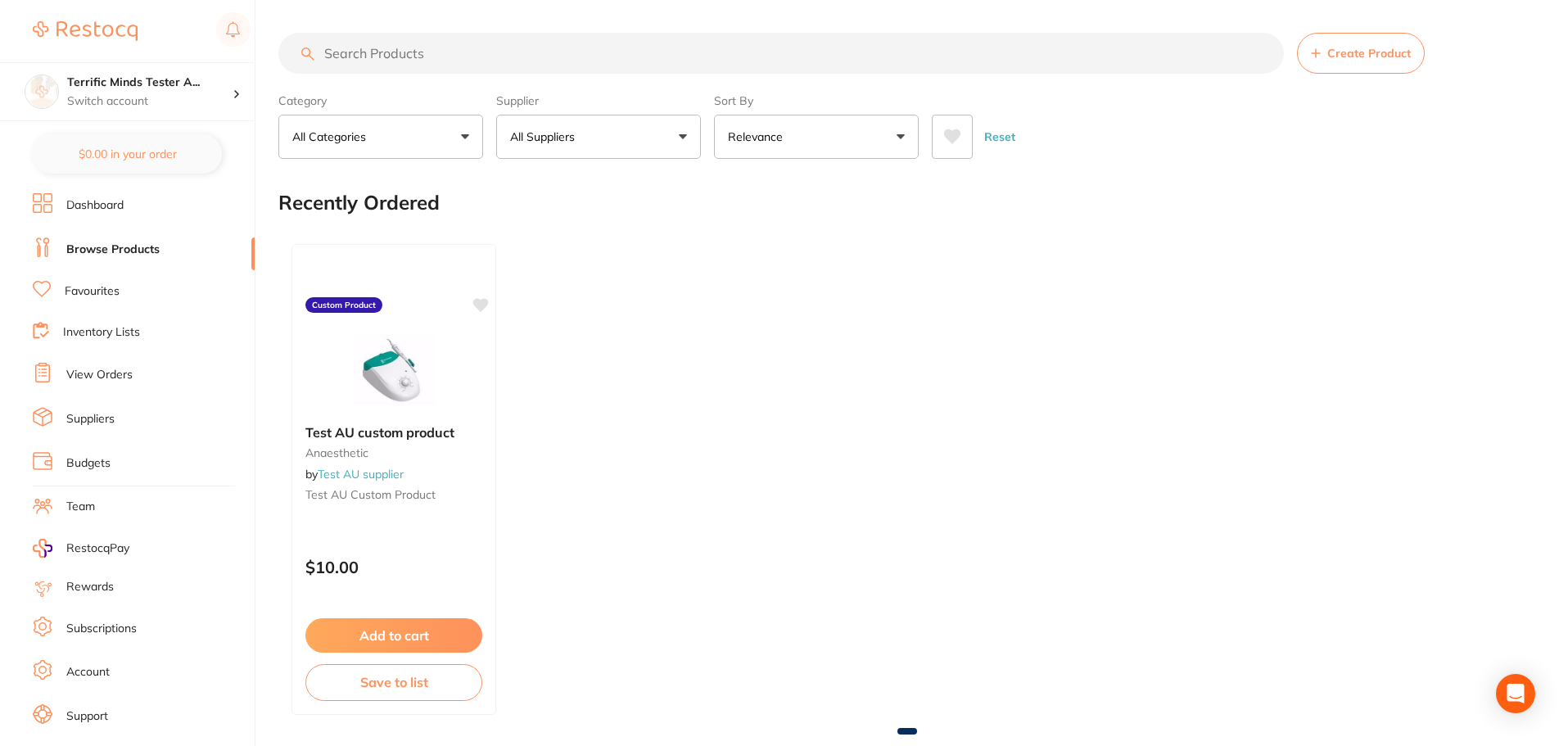
click at [593, 141] on button "All Suppliers" at bounding box center [598, 137] width 205 height 44
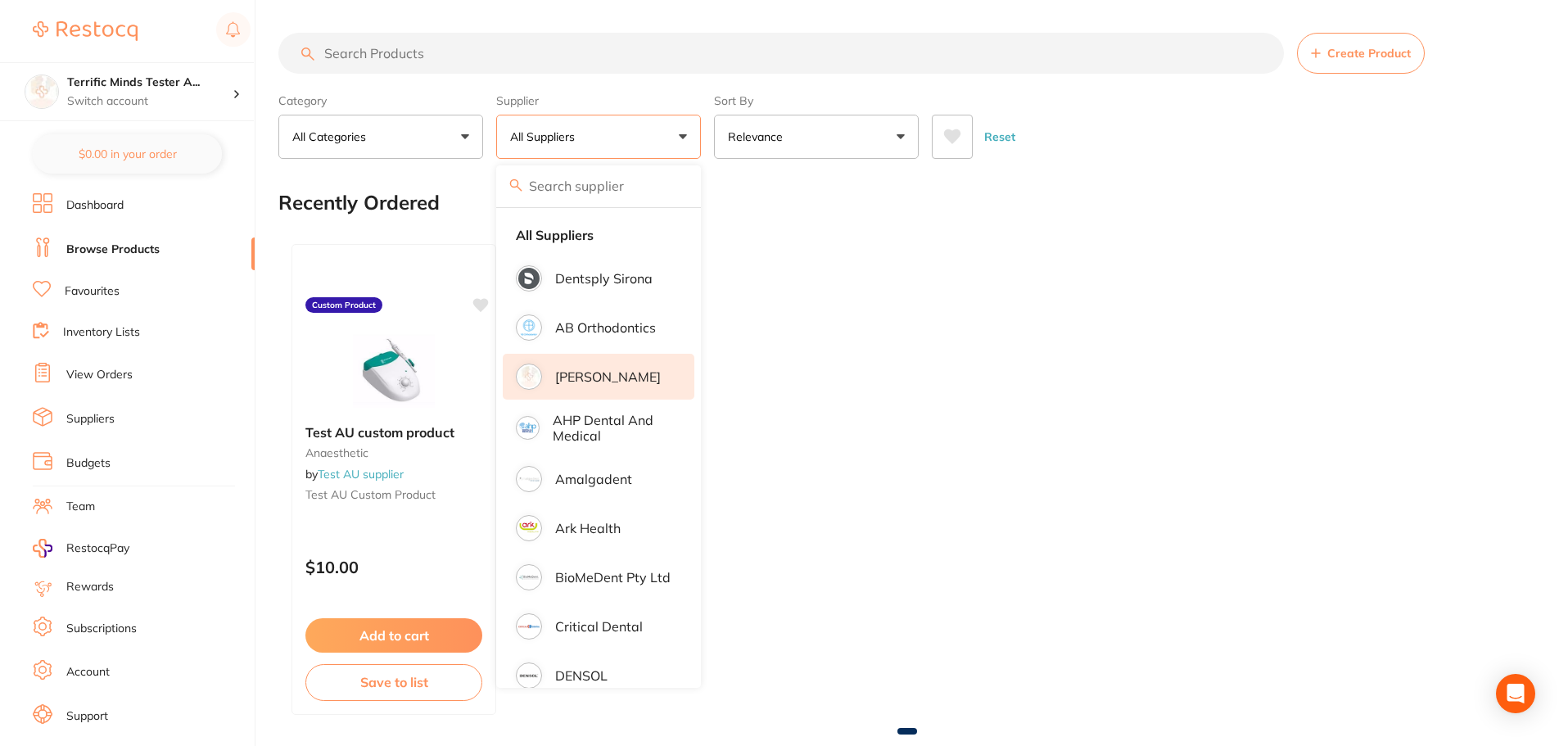
click at [605, 373] on p "[PERSON_NAME]" at bounding box center [608, 376] width 105 height 15
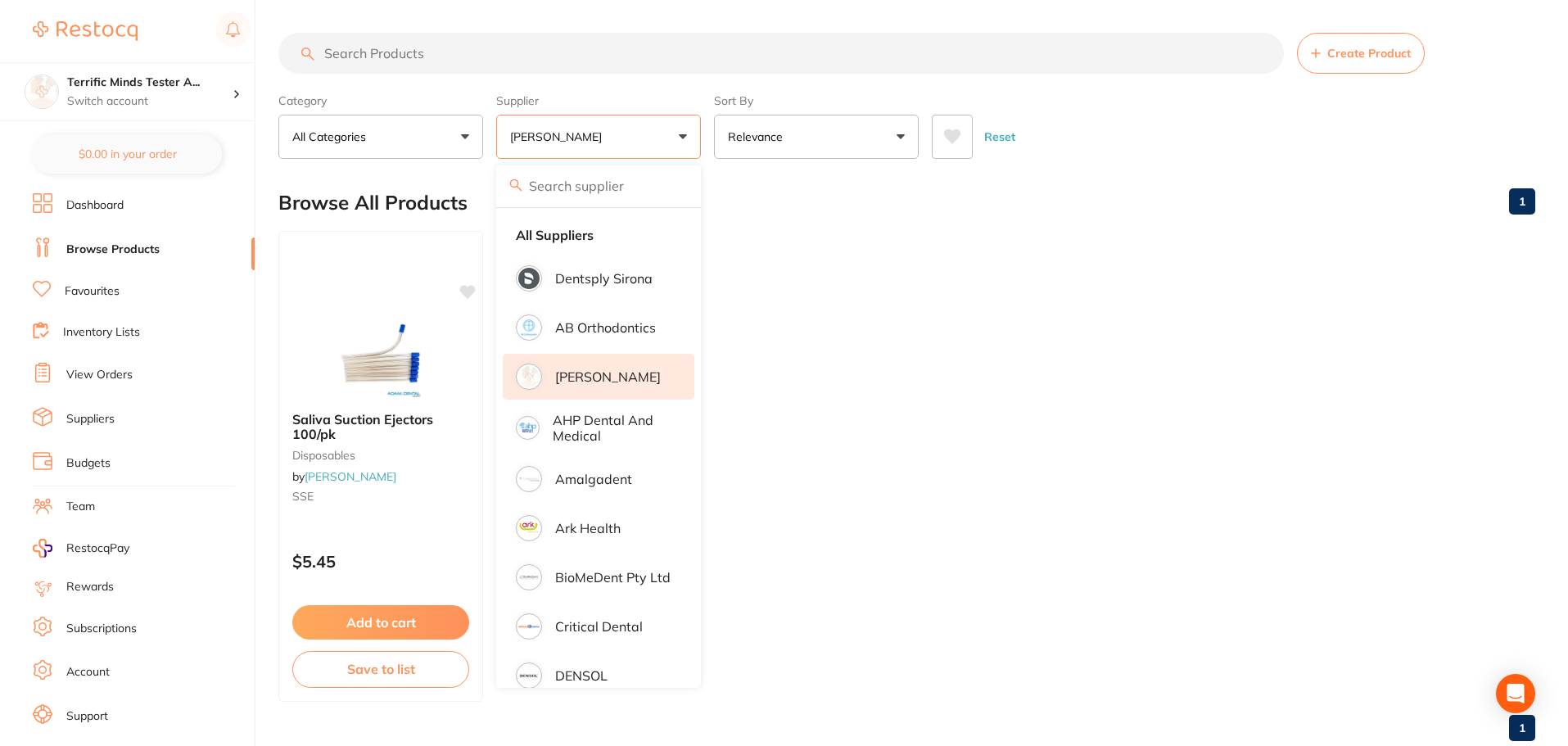
click at [710, 152] on div "Category All Categories All Categories disposables Clear Category false All Cat…" at bounding box center [906, 123] width 1257 height 72
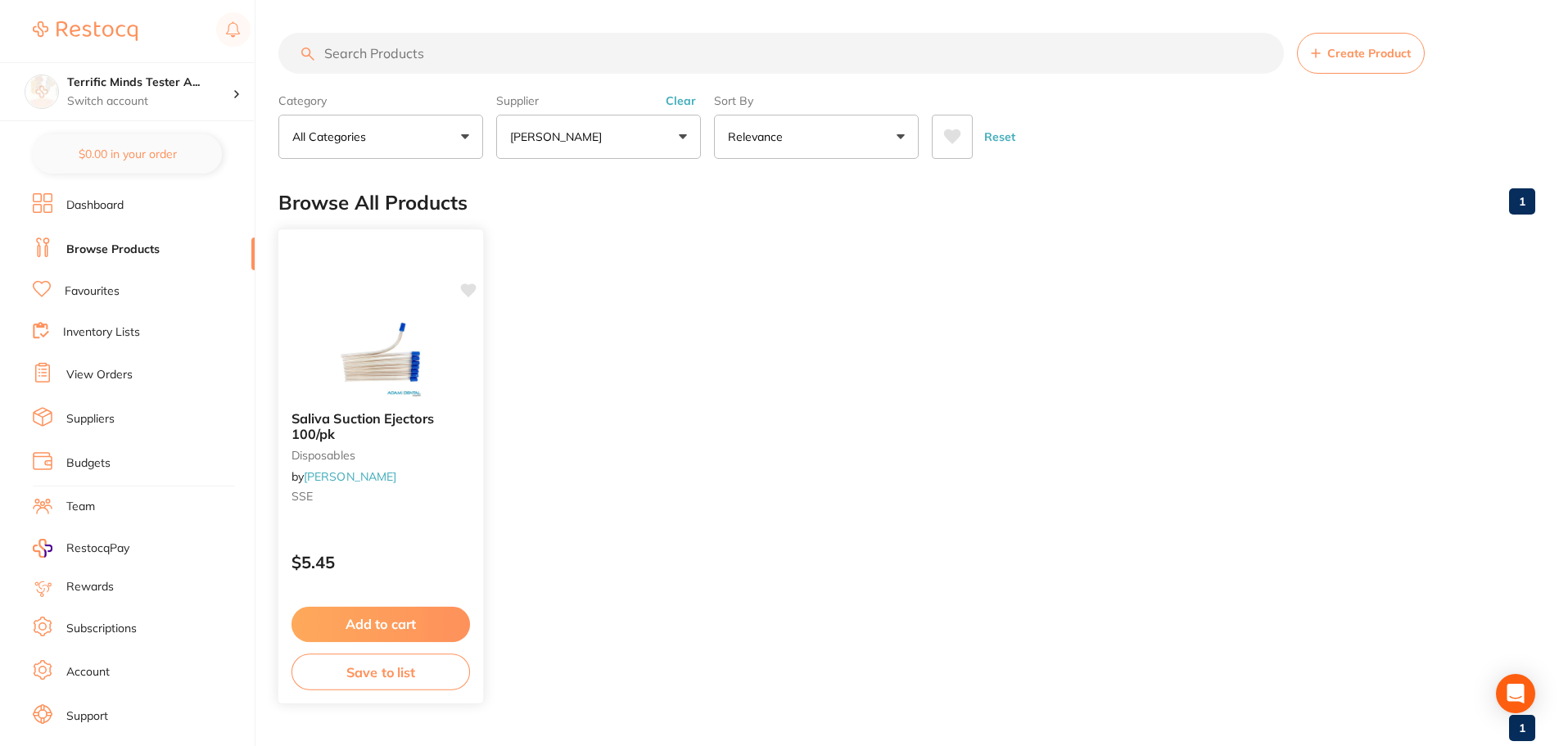
click at [468, 295] on icon at bounding box center [469, 290] width 16 height 14
click at [466, 294] on icon at bounding box center [469, 290] width 16 height 14
click at [465, 288] on icon at bounding box center [469, 290] width 16 height 14
click at [467, 347] on div at bounding box center [380, 356] width 205 height 83
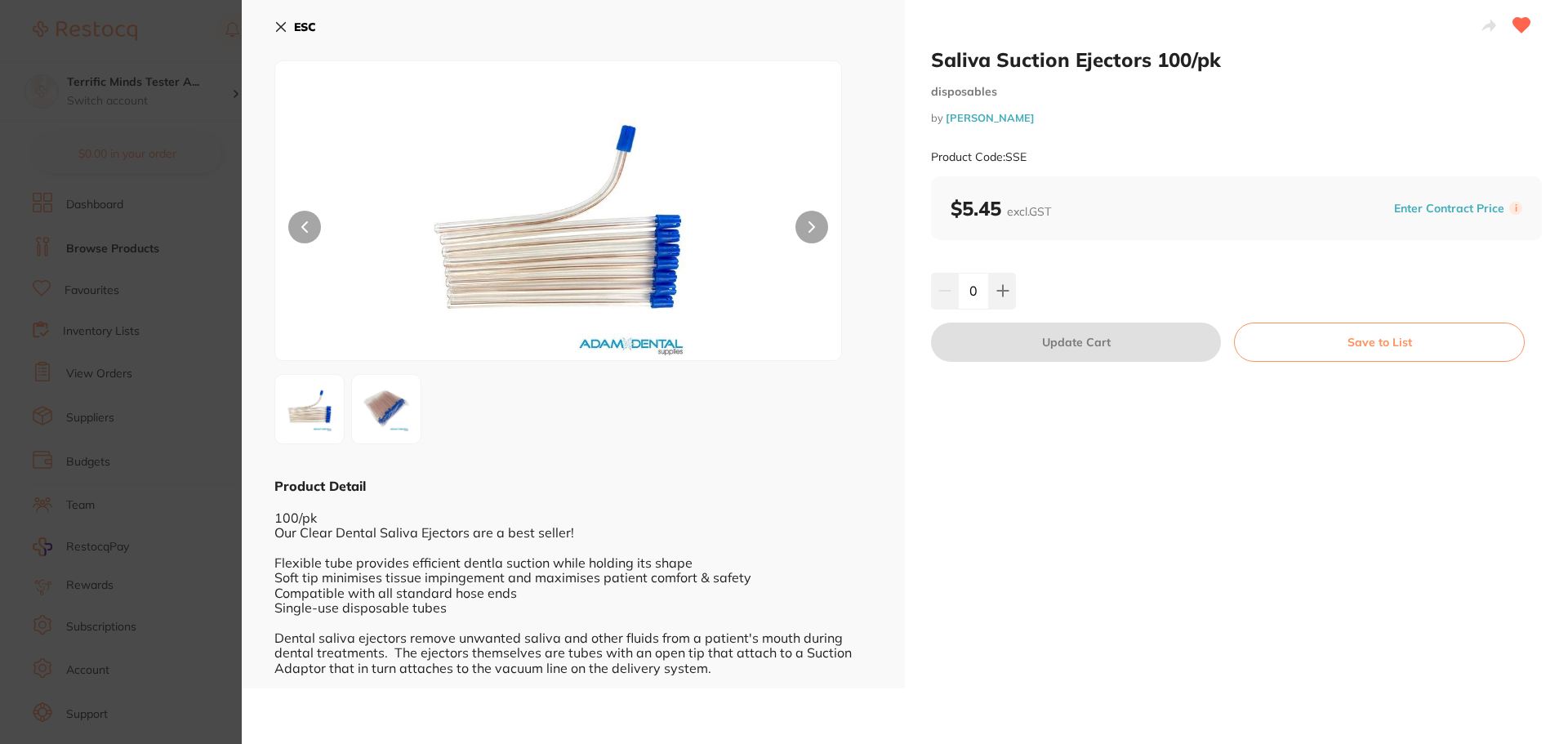
click at [158, 246] on section "Saliva Suction Ejectors 100/pk disposables by [PERSON_NAME] Product Code: SSE E…" at bounding box center [784, 372] width 1568 height 744
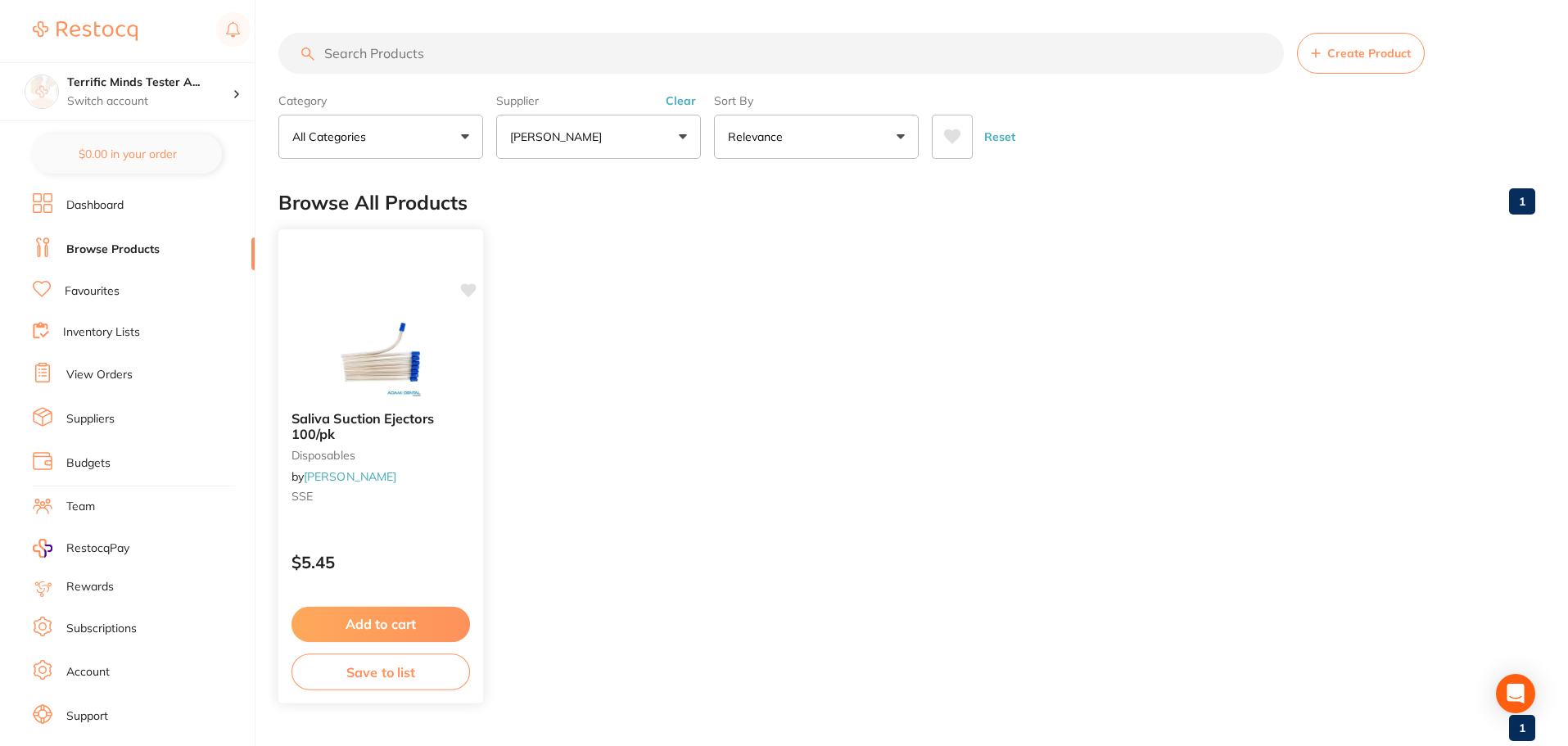
click at [471, 292] on icon at bounding box center [469, 290] width 16 height 14
click at [146, 251] on link "Browse Products" at bounding box center [112, 249] width 93 height 17
click at [135, 254] on link "Browse Products" at bounding box center [112, 249] width 93 height 17
click at [566, 133] on p "[PERSON_NAME]" at bounding box center [559, 137] width 98 height 17
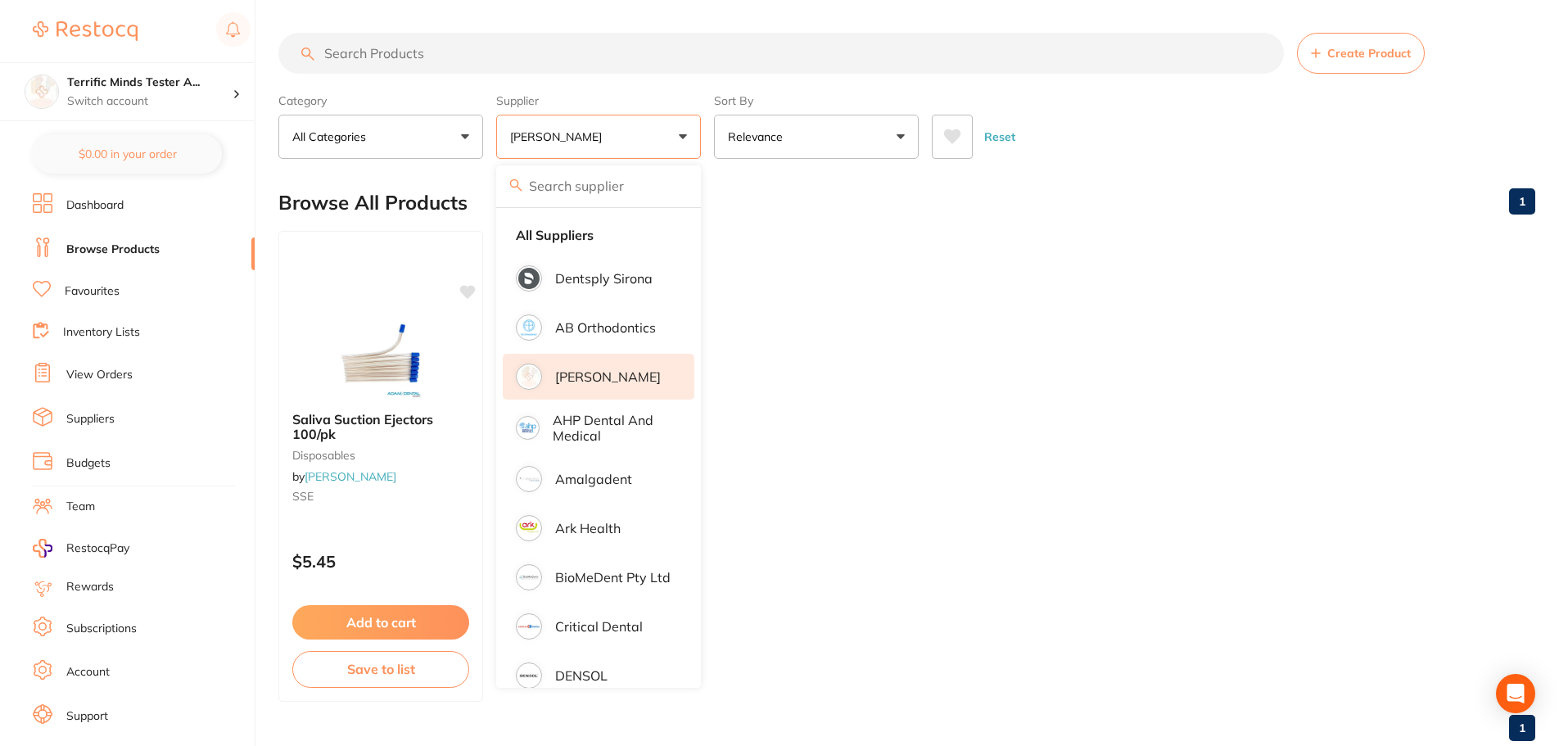
click at [998, 134] on button "Reset" at bounding box center [1000, 137] width 41 height 44
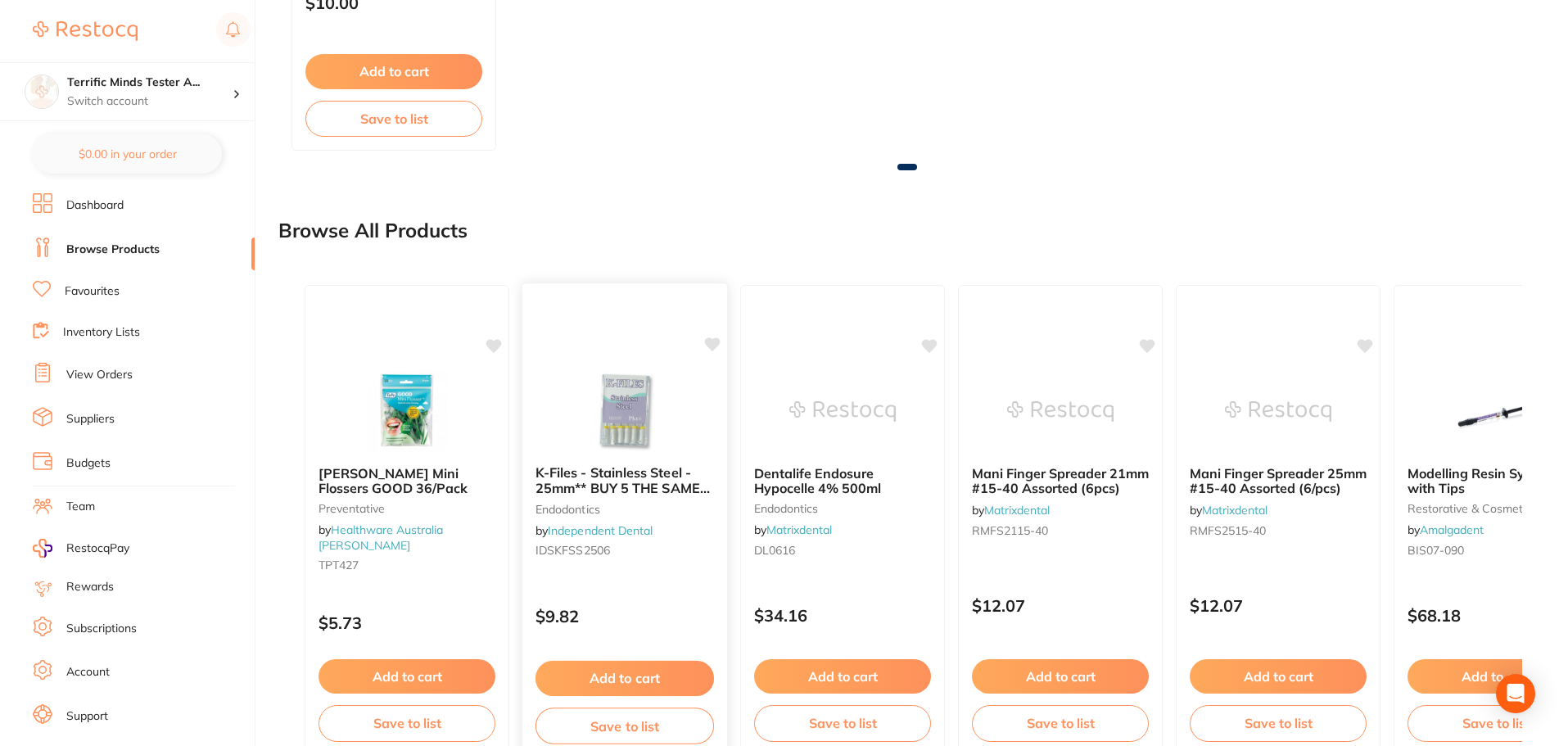
scroll to position [1146, 0]
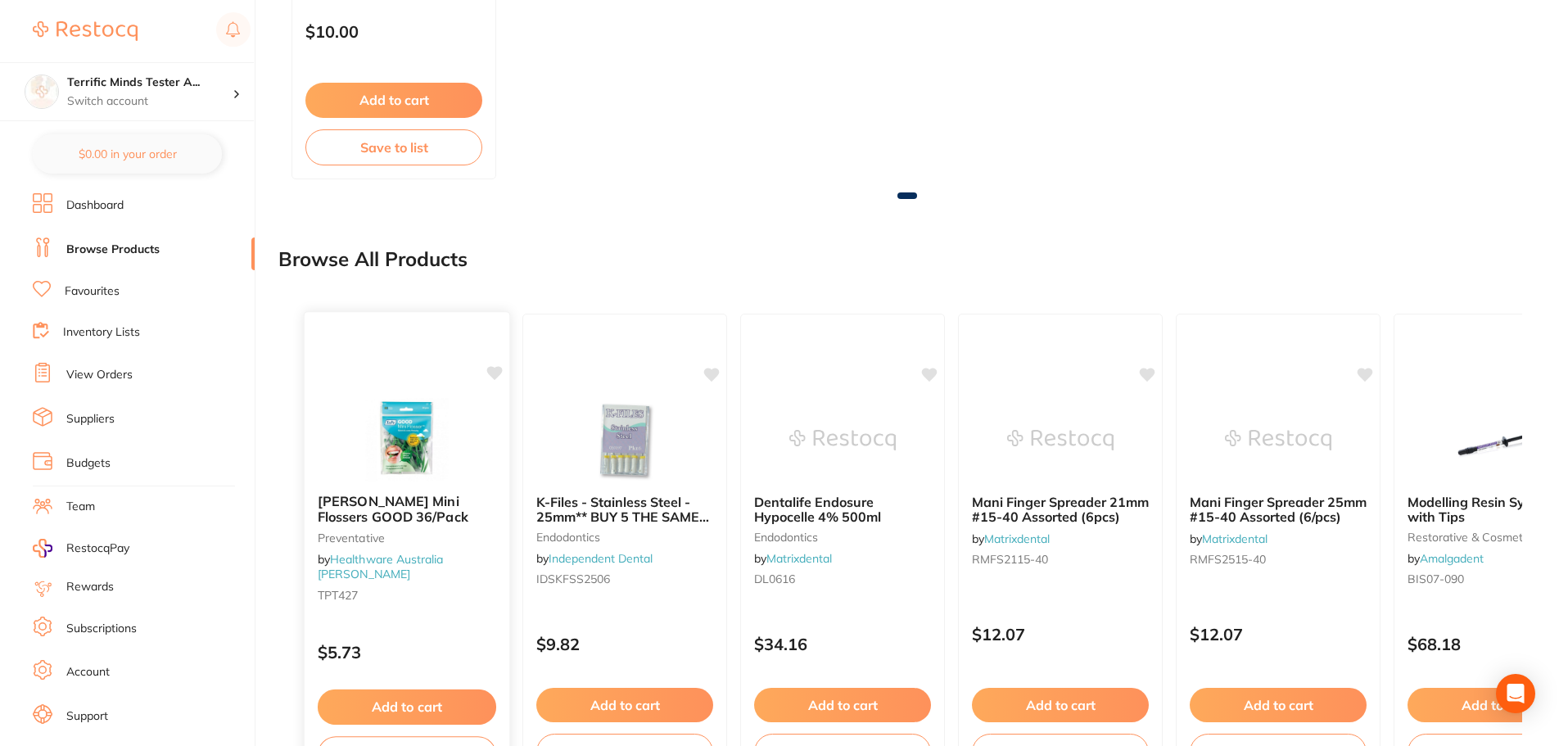
click at [499, 373] on icon at bounding box center [495, 373] width 16 height 14
click at [459, 710] on button "Add to cart" at bounding box center [407, 707] width 179 height 35
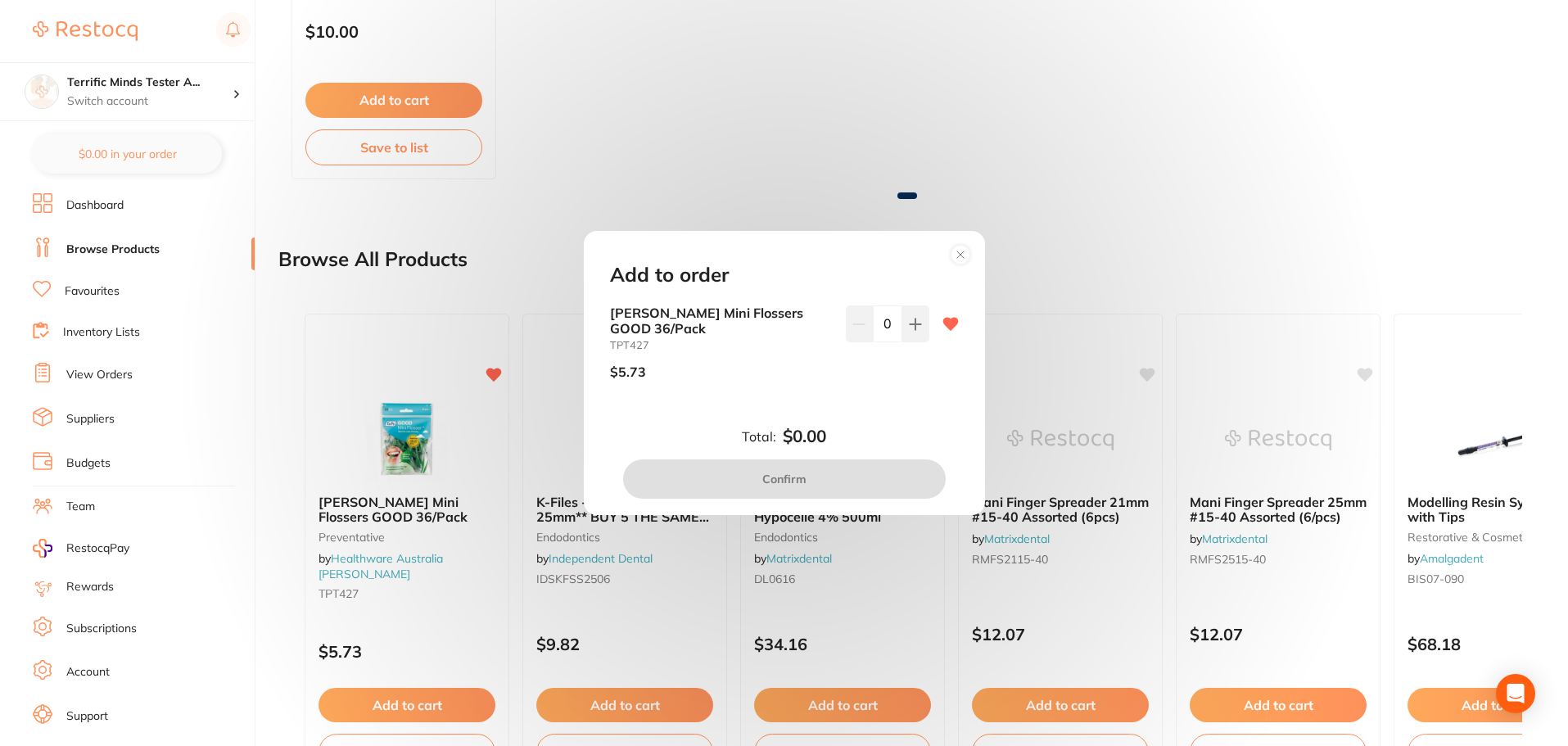
click at [1086, 115] on div "Add to order [PERSON_NAME] Mini Flossers GOOD 36/Pack TPT427 $5.73 0 Total: $0.…" at bounding box center [784, 373] width 1568 height 746
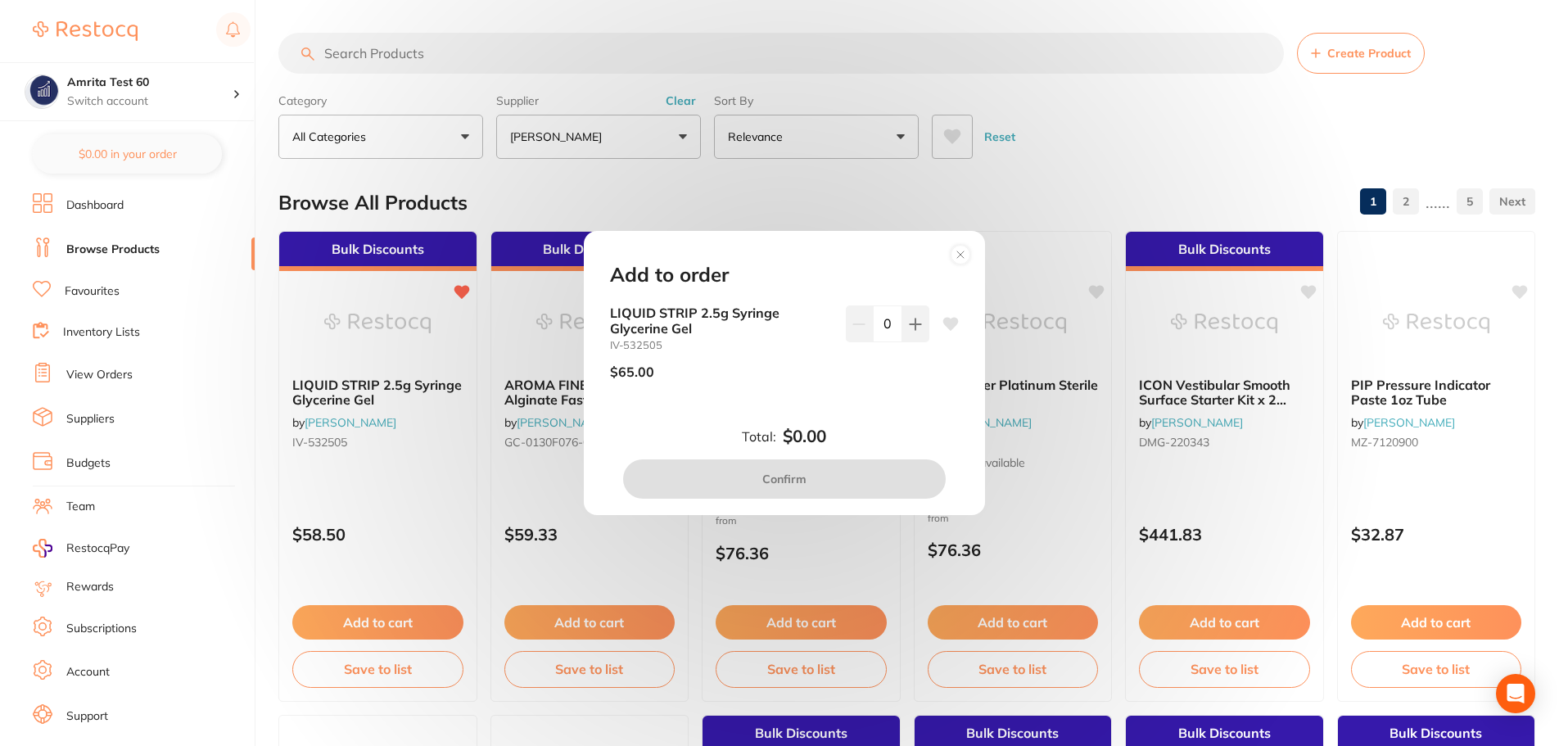
click at [257, 356] on div "Add to order LIQUID STRIP 2.5g Syringe Glycerine Gel IV-532505 $65.00 0 Total: …" at bounding box center [784, 373] width 1568 height 746
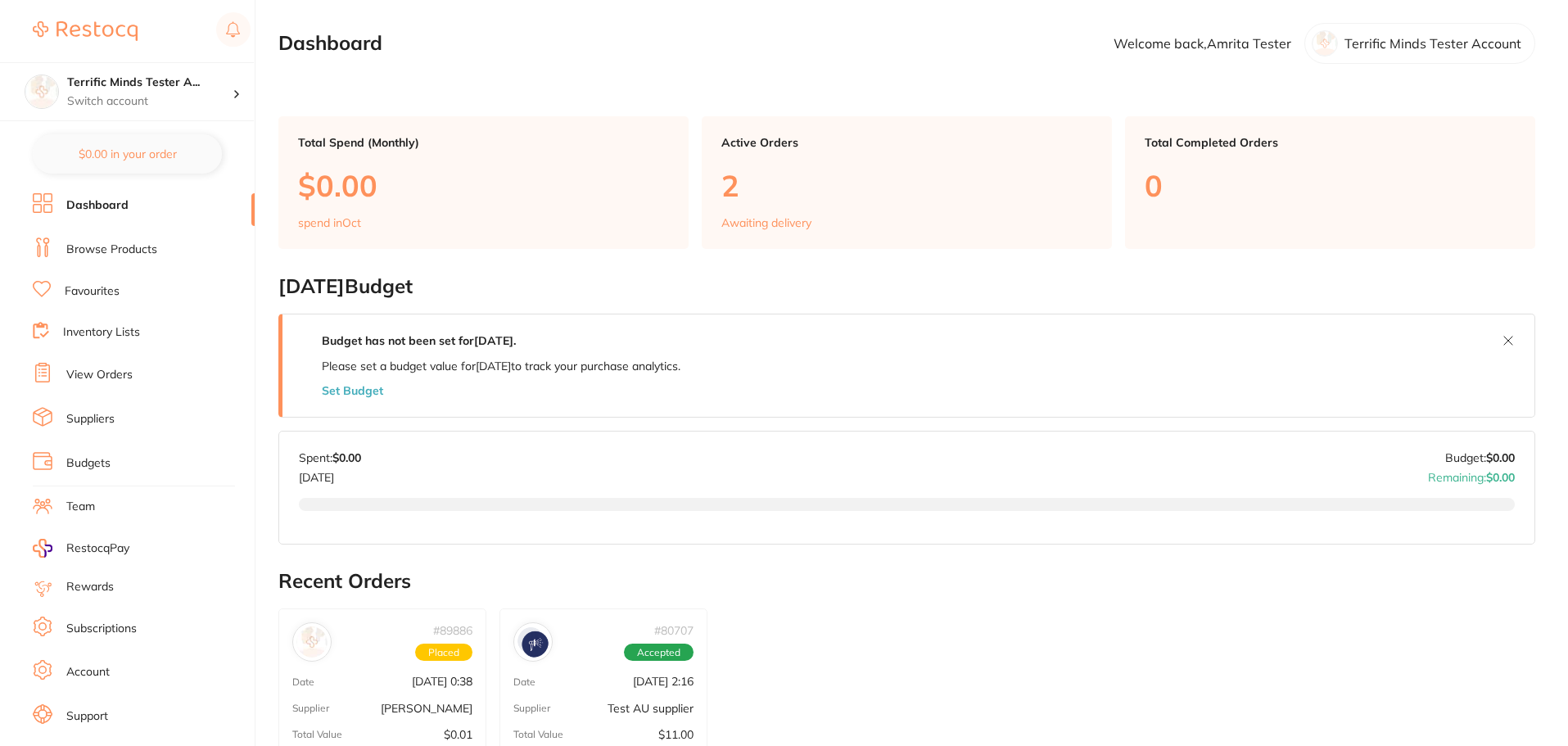
drag, startPoint x: 386, startPoint y: 197, endPoint x: 145, endPoint y: 243, distance: 245.4
click at [145, 243] on link "Browse Products" at bounding box center [112, 249] width 91 height 17
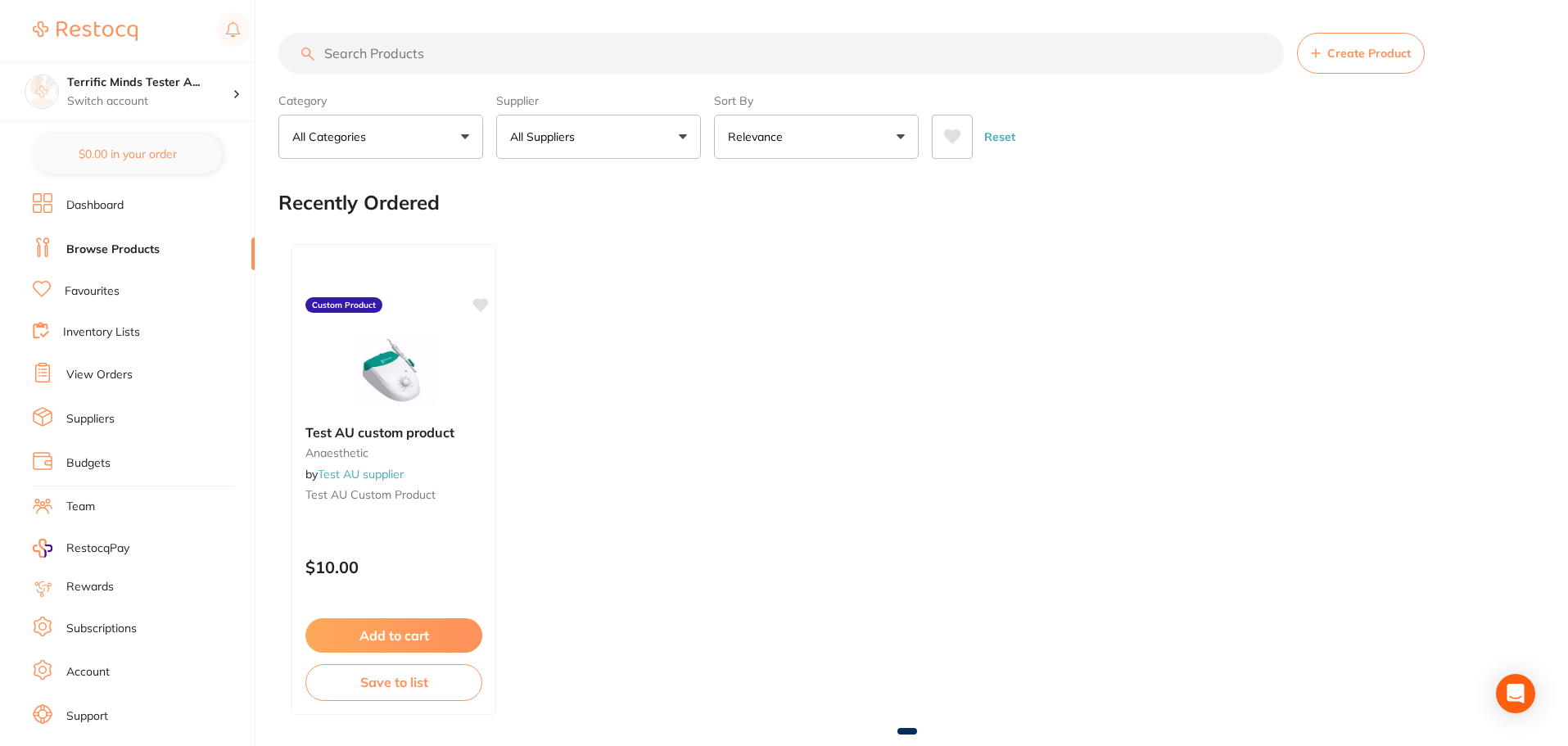
click at [536, 132] on p "All Suppliers" at bounding box center [546, 137] width 71 height 17
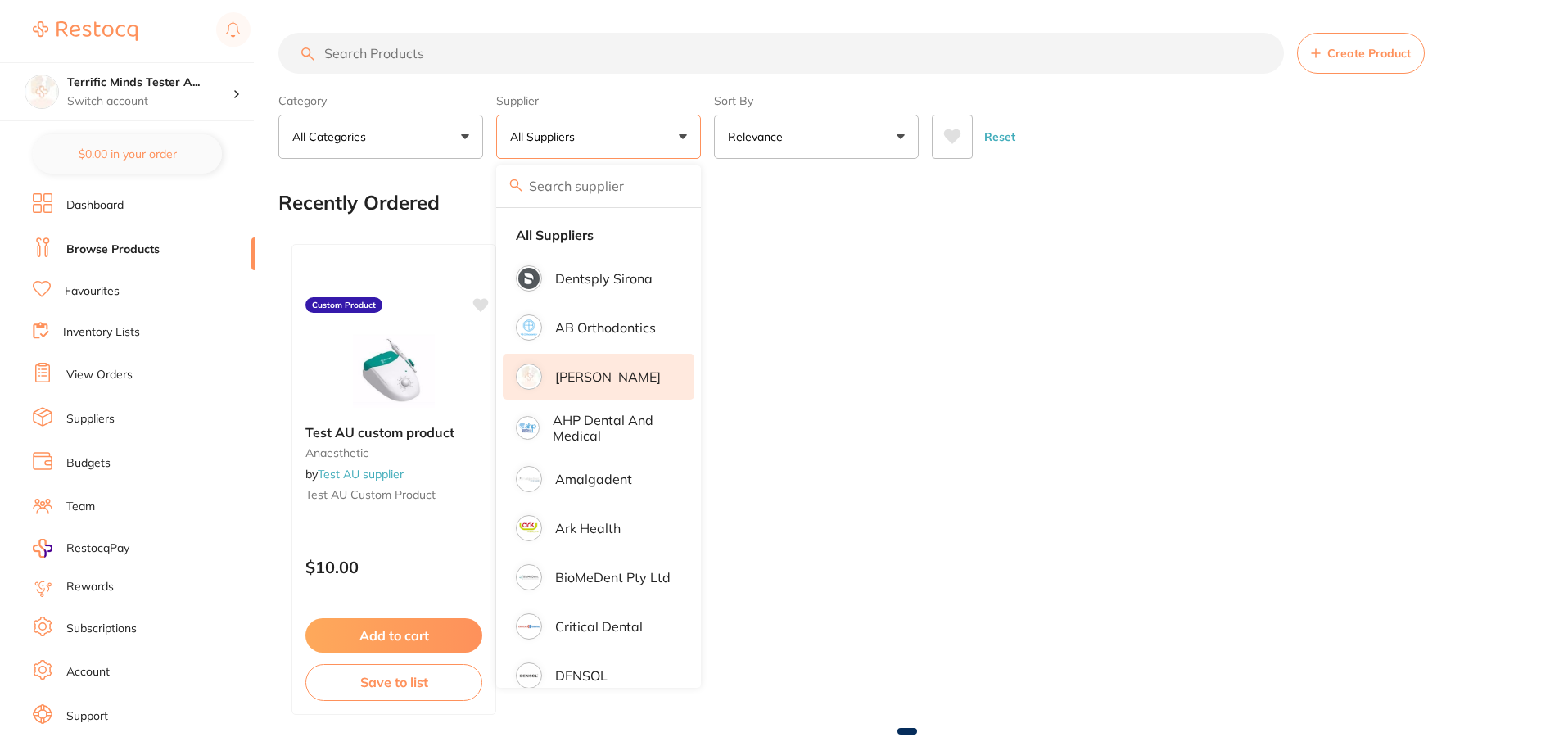
click at [604, 384] on p "[PERSON_NAME]" at bounding box center [608, 376] width 105 height 15
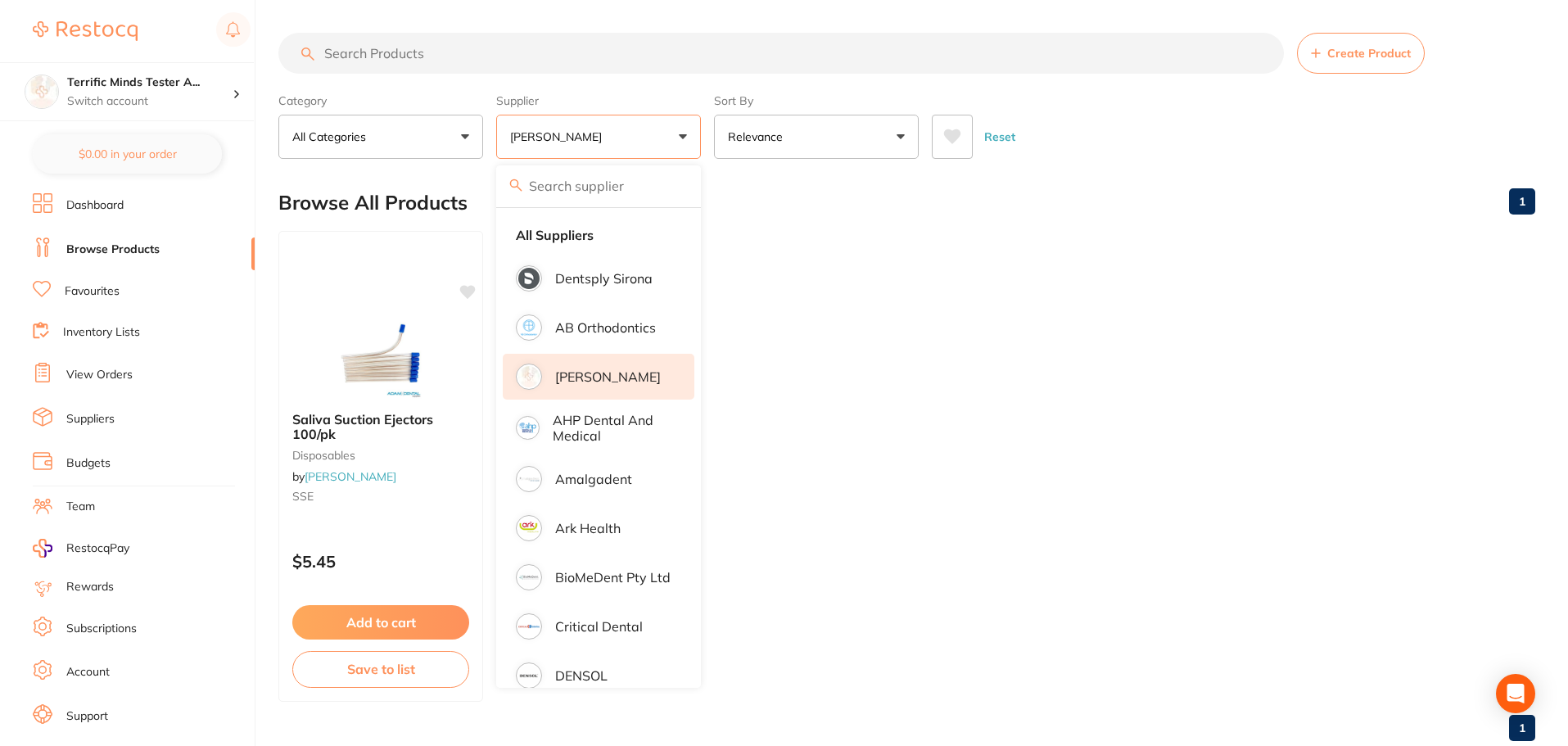
click at [706, 149] on div "Category All Categories All Categories disposables Clear Category false All Cat…" at bounding box center [906, 123] width 1257 height 72
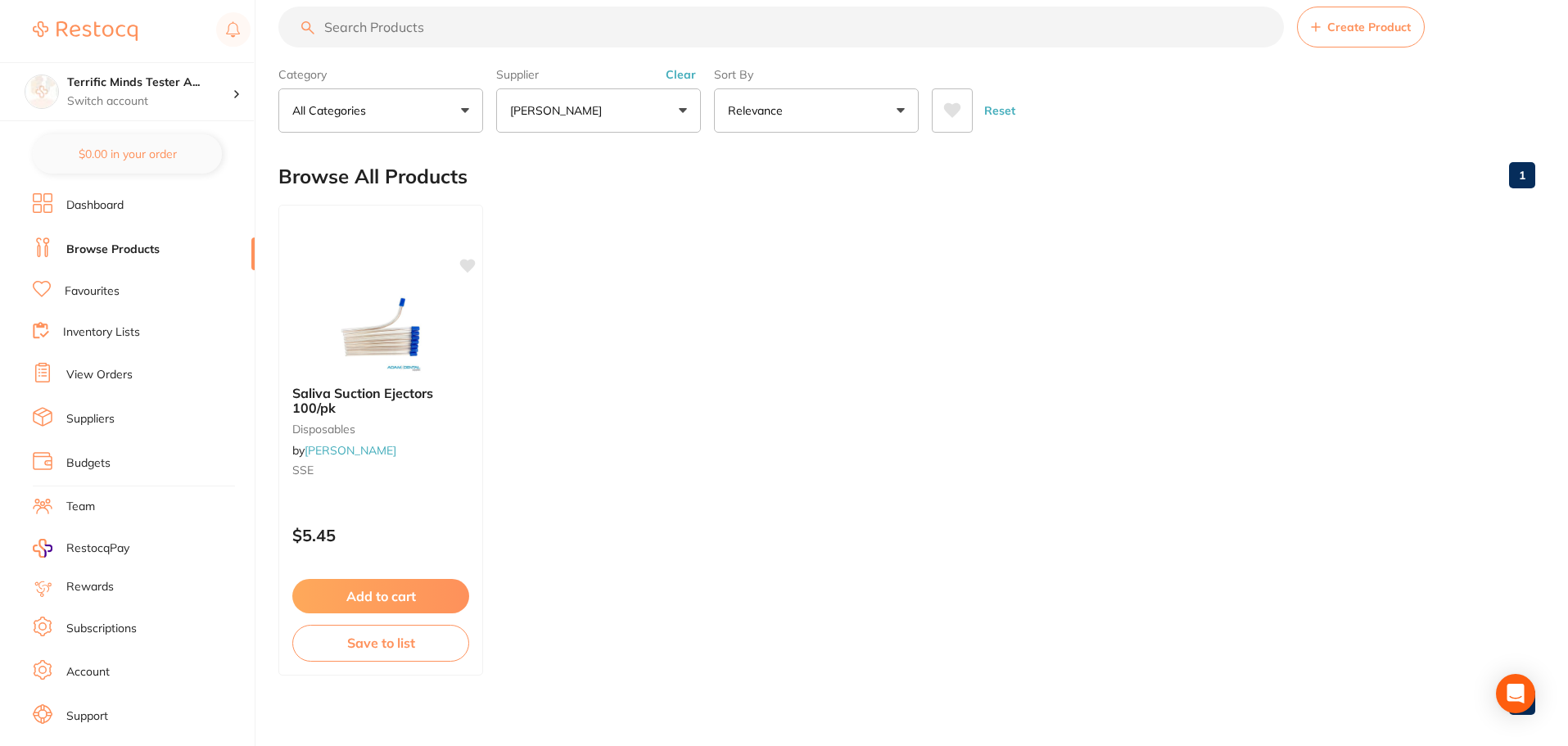
scroll to position [41, 0]
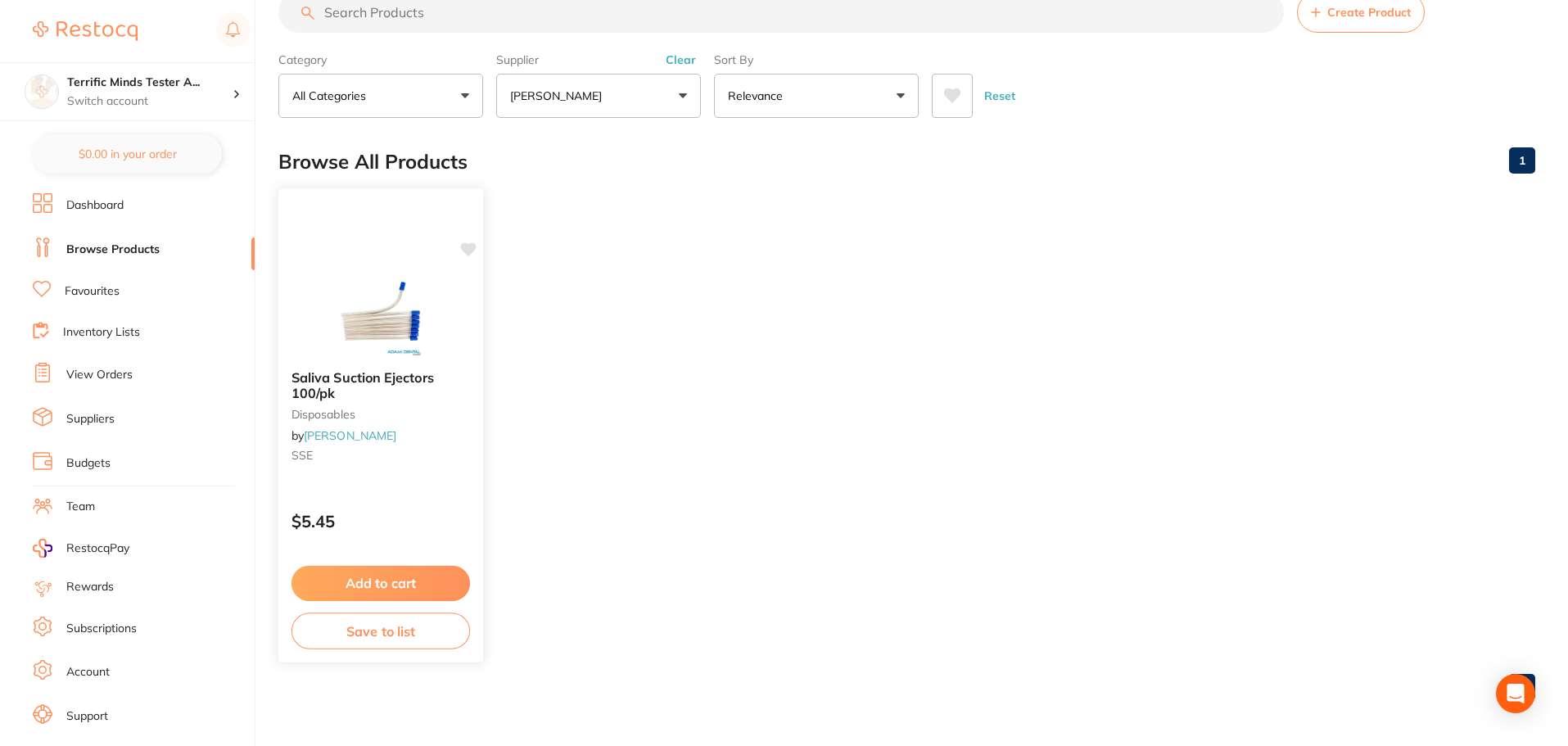
click at [469, 246] on icon at bounding box center [469, 249] width 16 height 14
click at [470, 248] on icon at bounding box center [469, 249] width 16 height 14
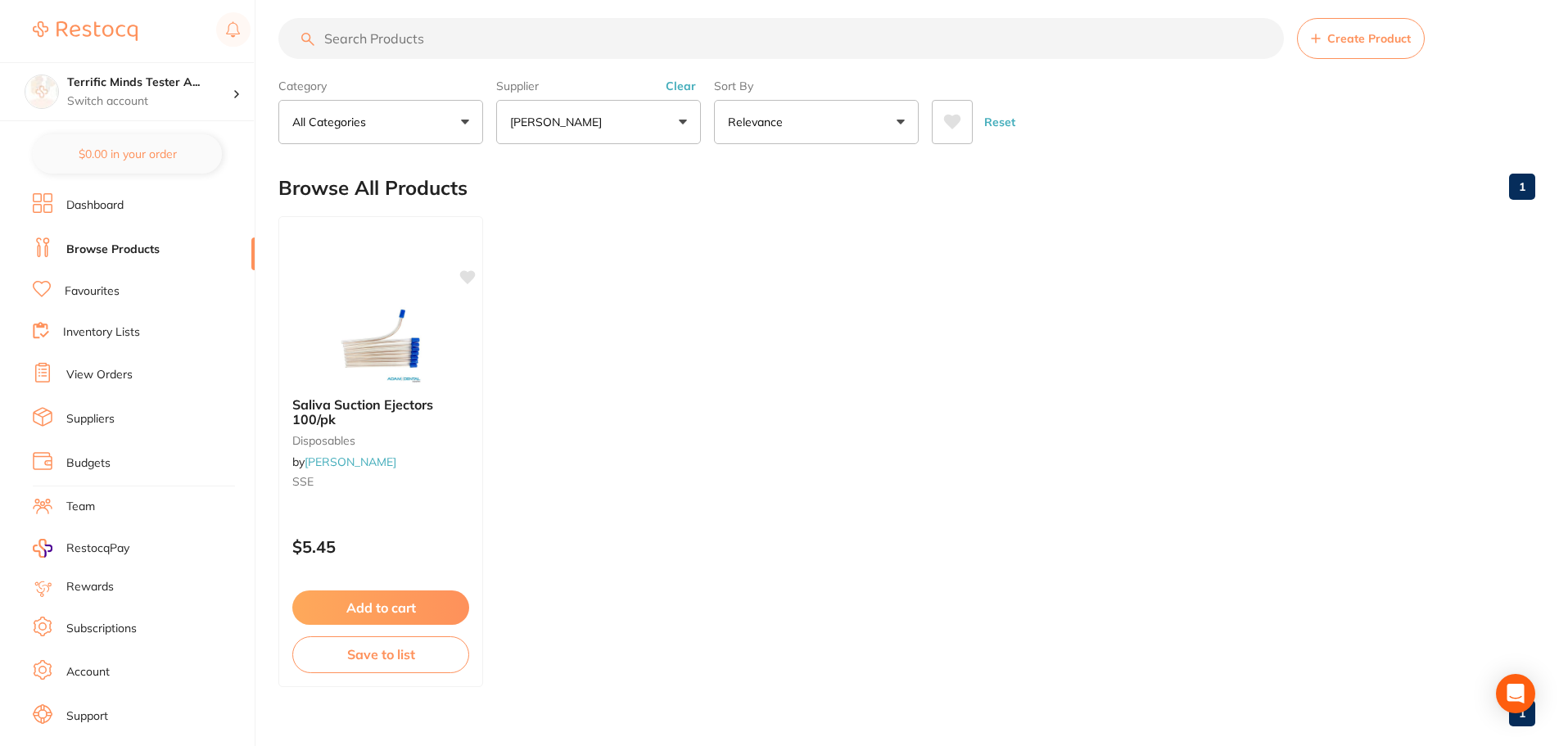
scroll to position [0, 0]
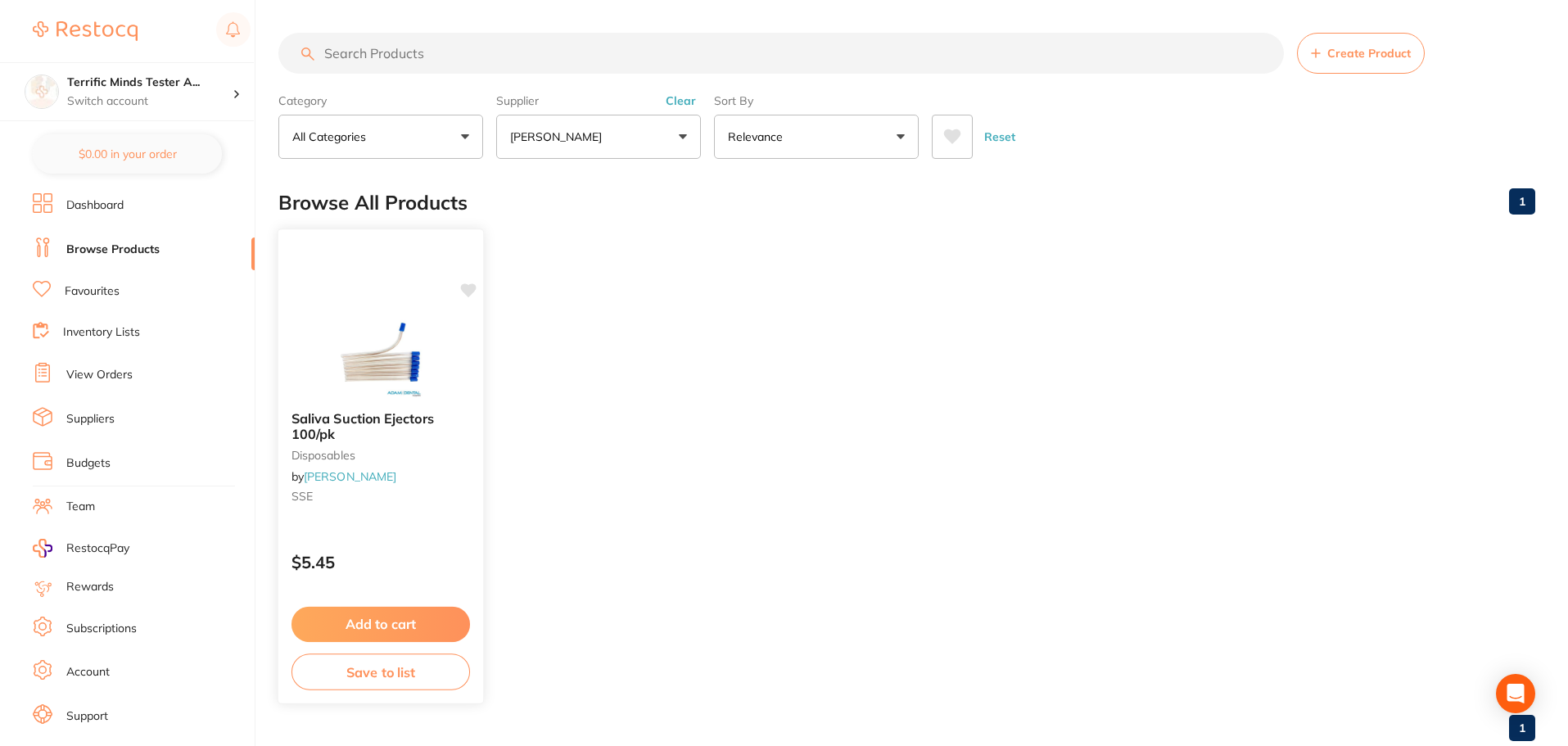
click at [468, 288] on icon at bounding box center [469, 290] width 16 height 14
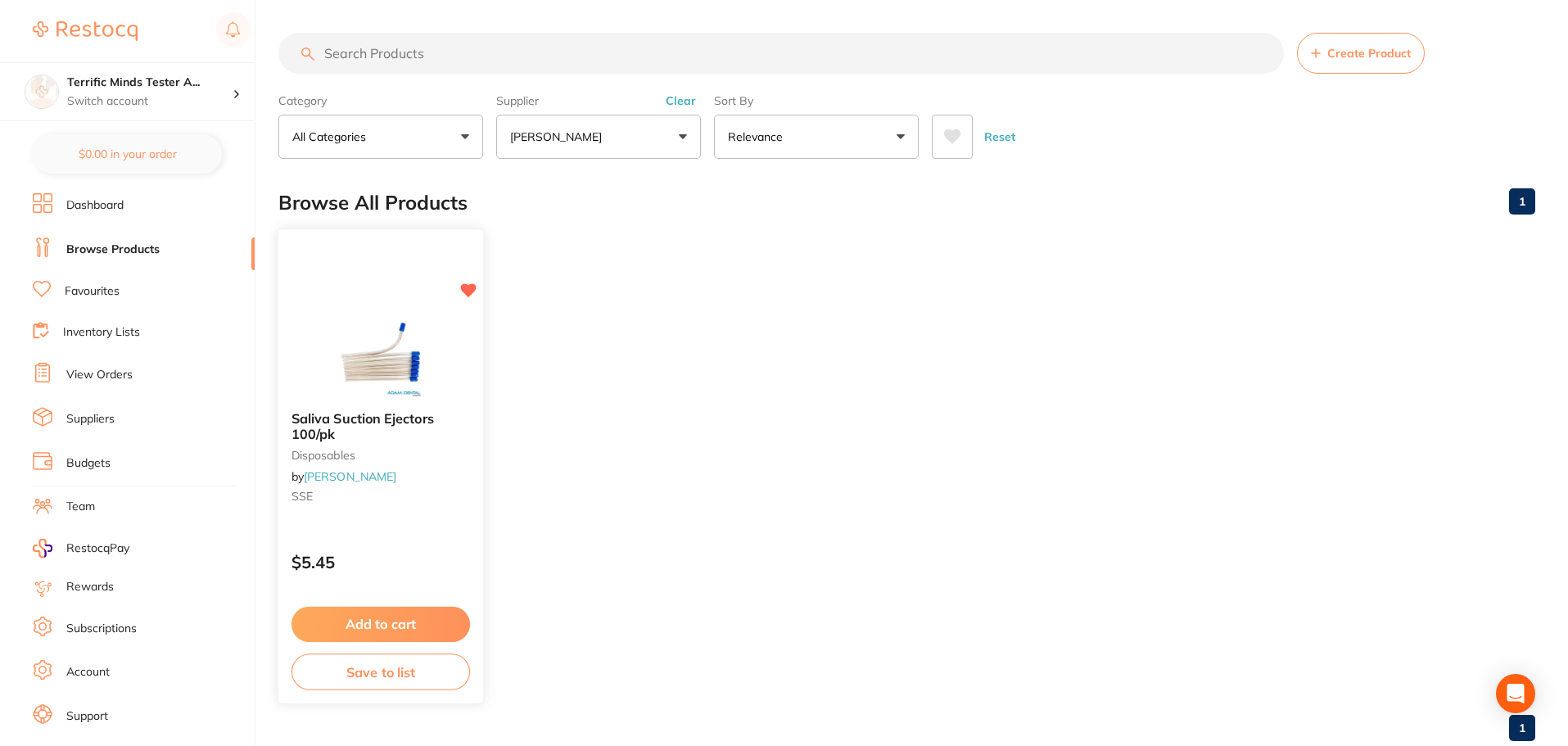
click at [413, 616] on button "Add to cart" at bounding box center [381, 624] width 179 height 35
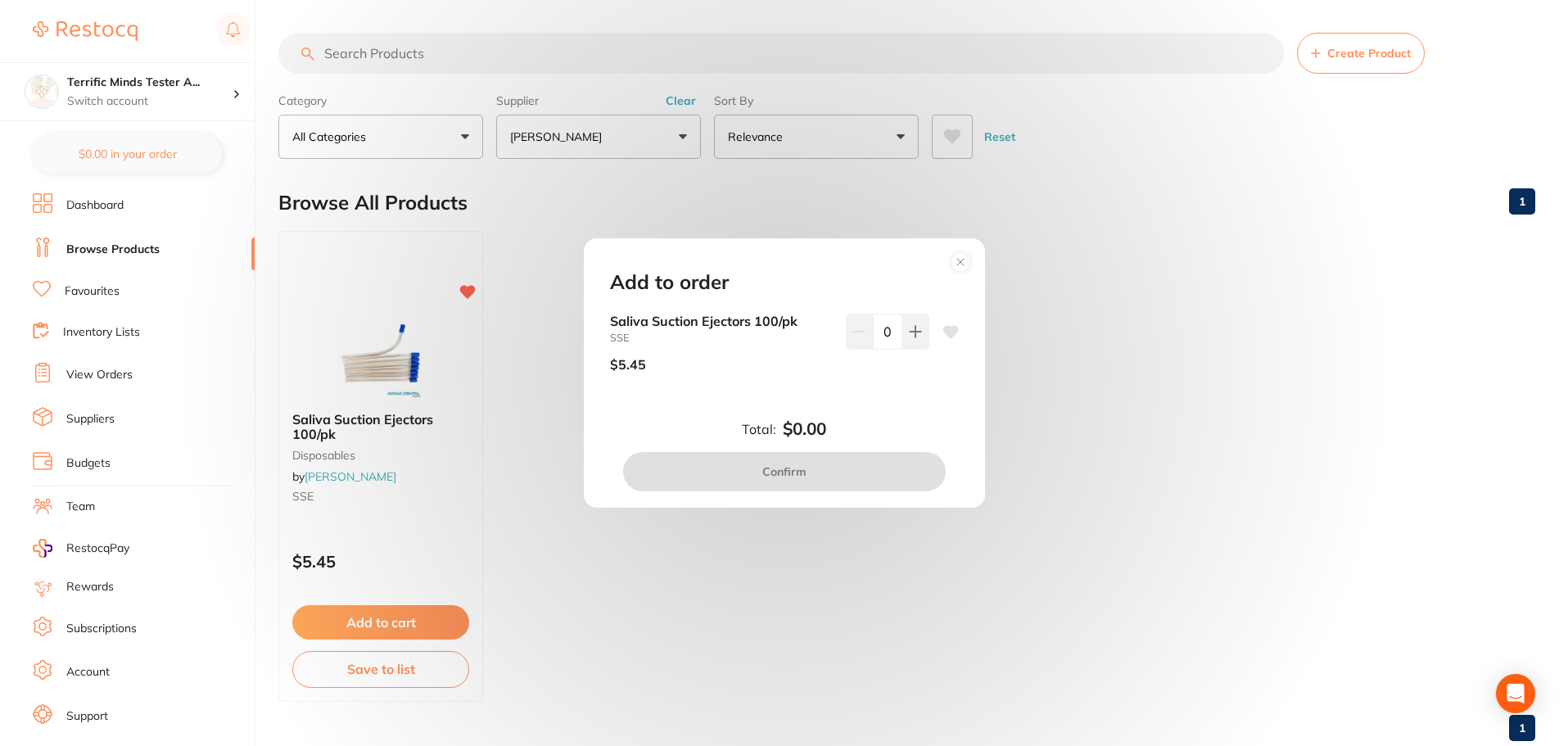
click at [1081, 314] on div "Add to order Saliva Suction Ejectors 100/pk SSE $5.45 0 Total: $0.00 Confirm" at bounding box center [784, 373] width 1568 height 746
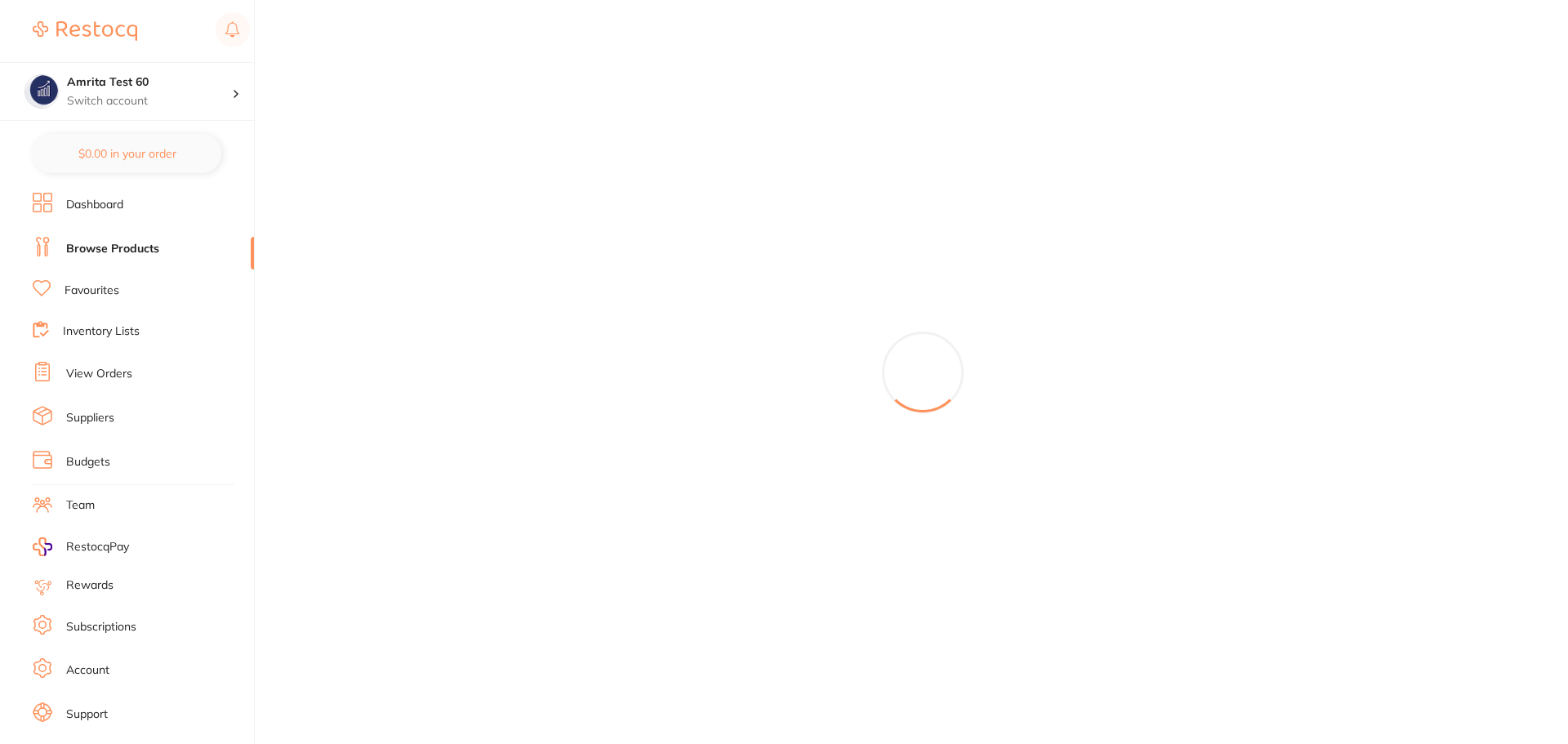
scroll to position [28, 0]
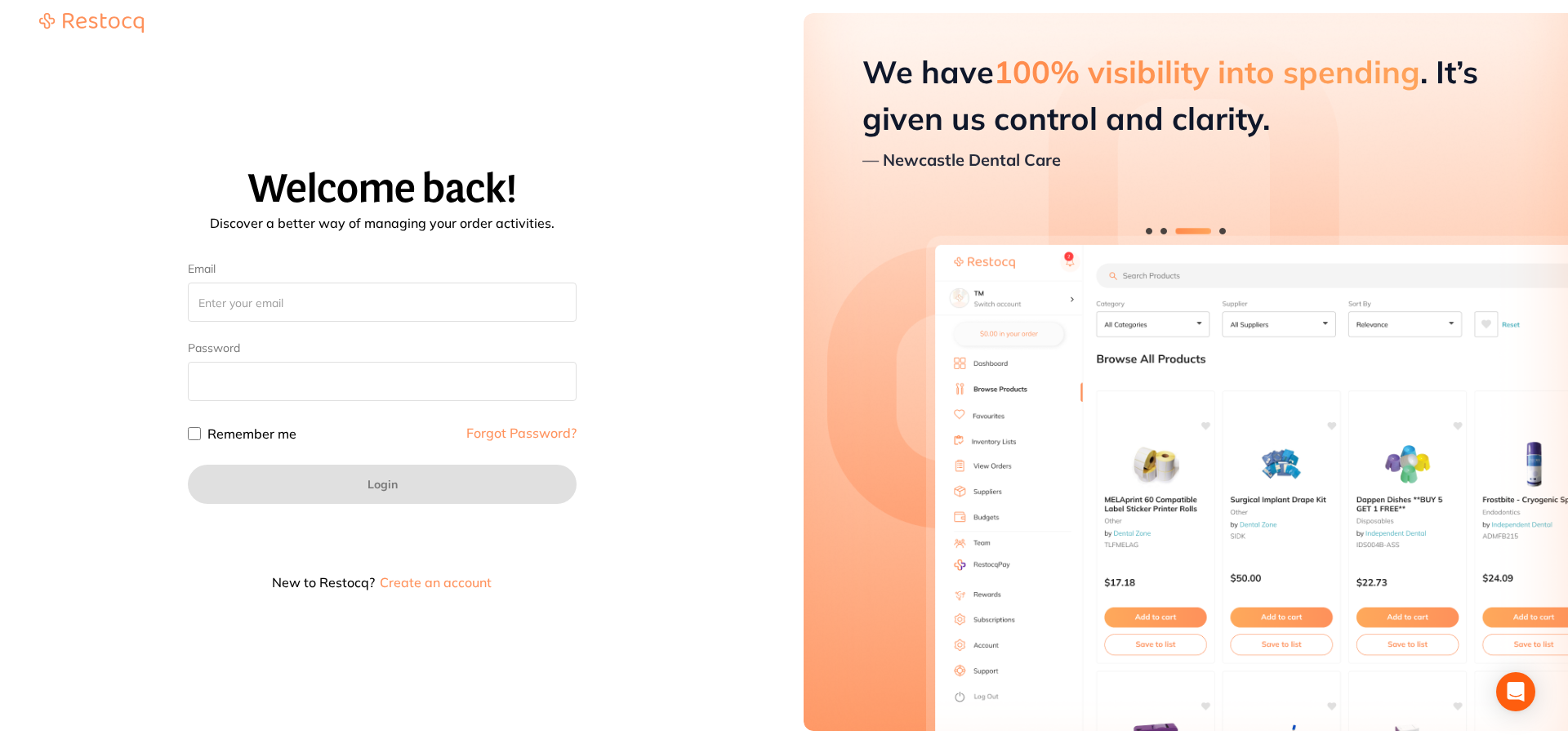
click at [383, 669] on div "Welcome back! Discover a better way of managing your order activities. Email Pa…" at bounding box center [382, 384] width 725 height 685
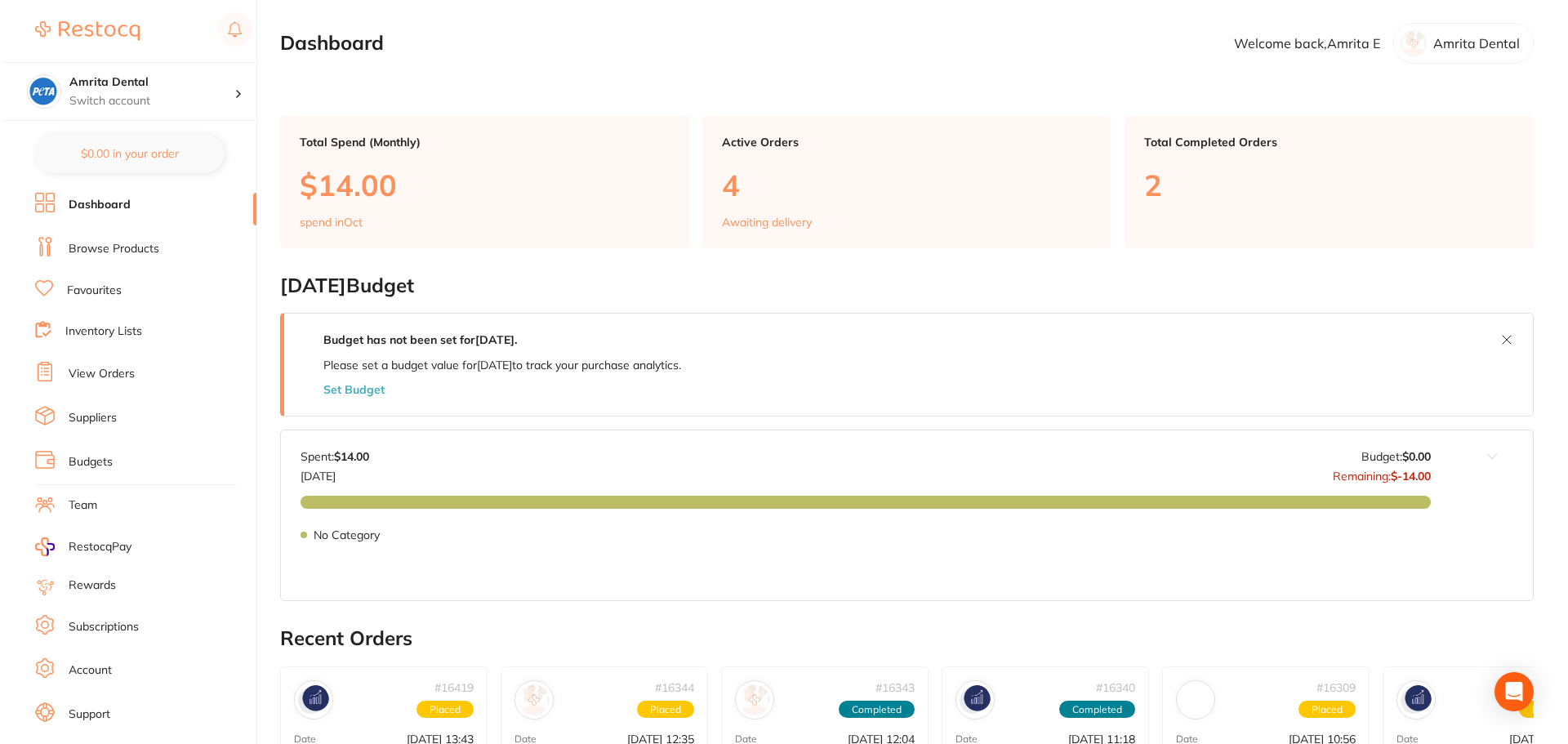
scroll to position [28, 0]
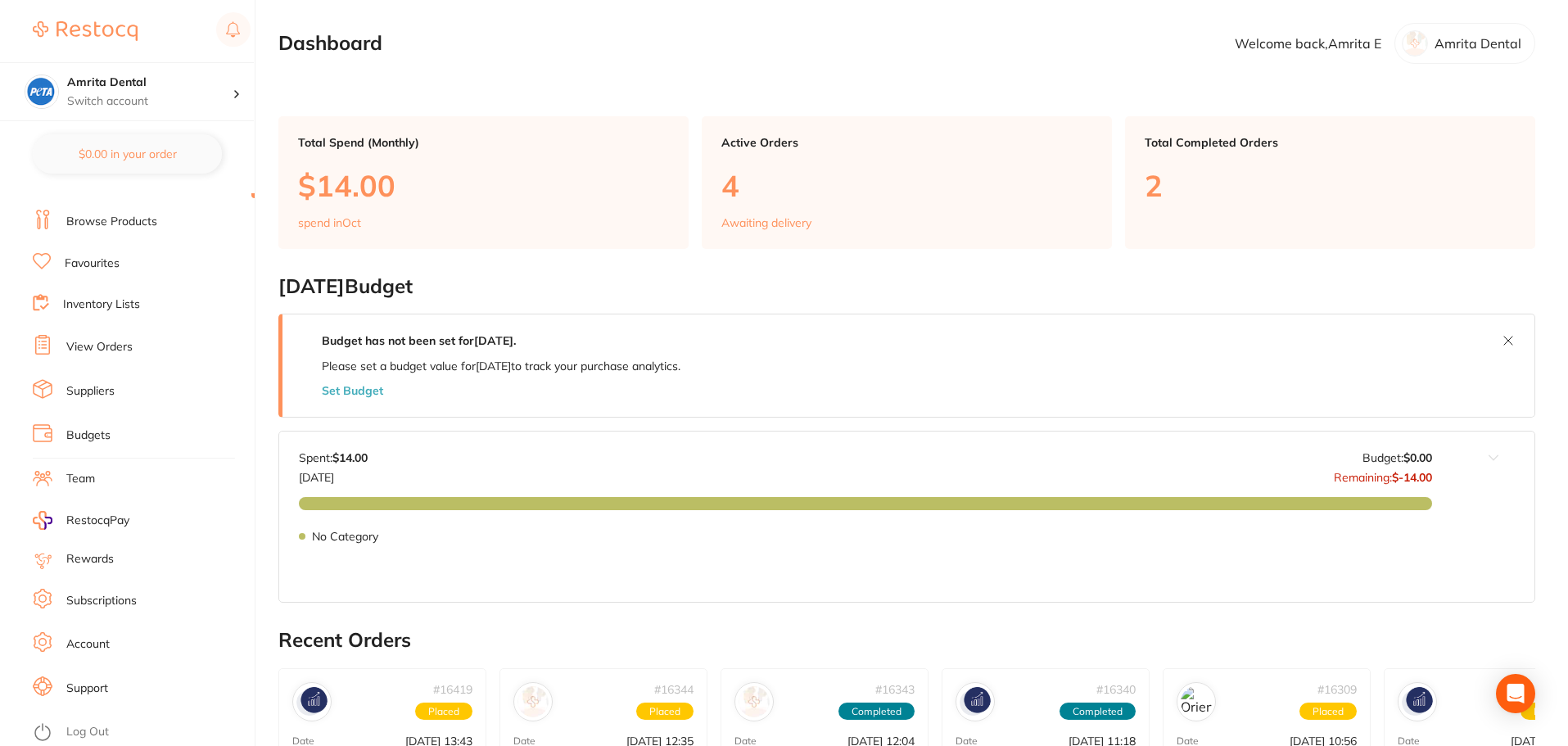
click at [101, 485] on li "Team" at bounding box center [144, 479] width 222 height 24
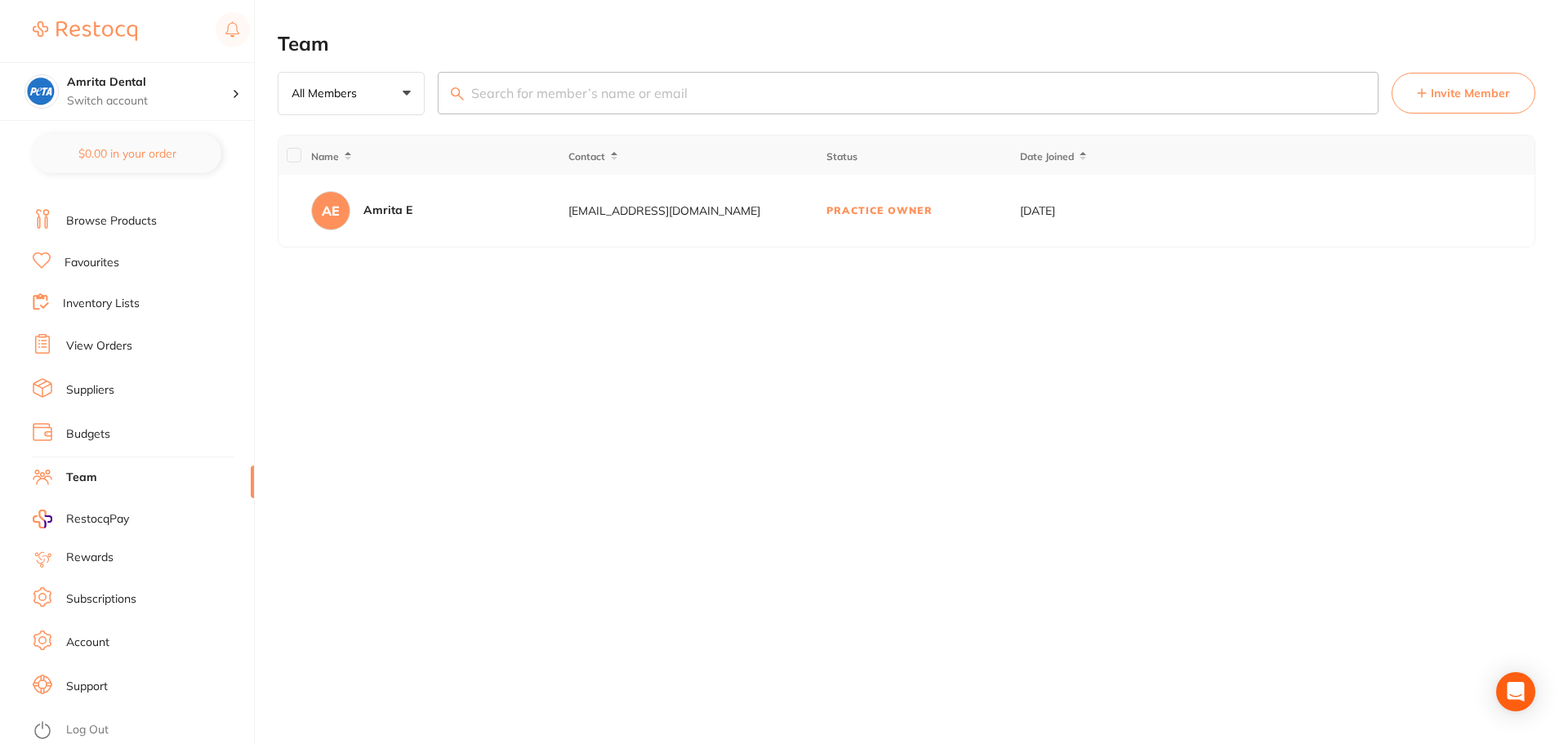
click at [81, 641] on link "Account" at bounding box center [88, 642] width 43 height 17
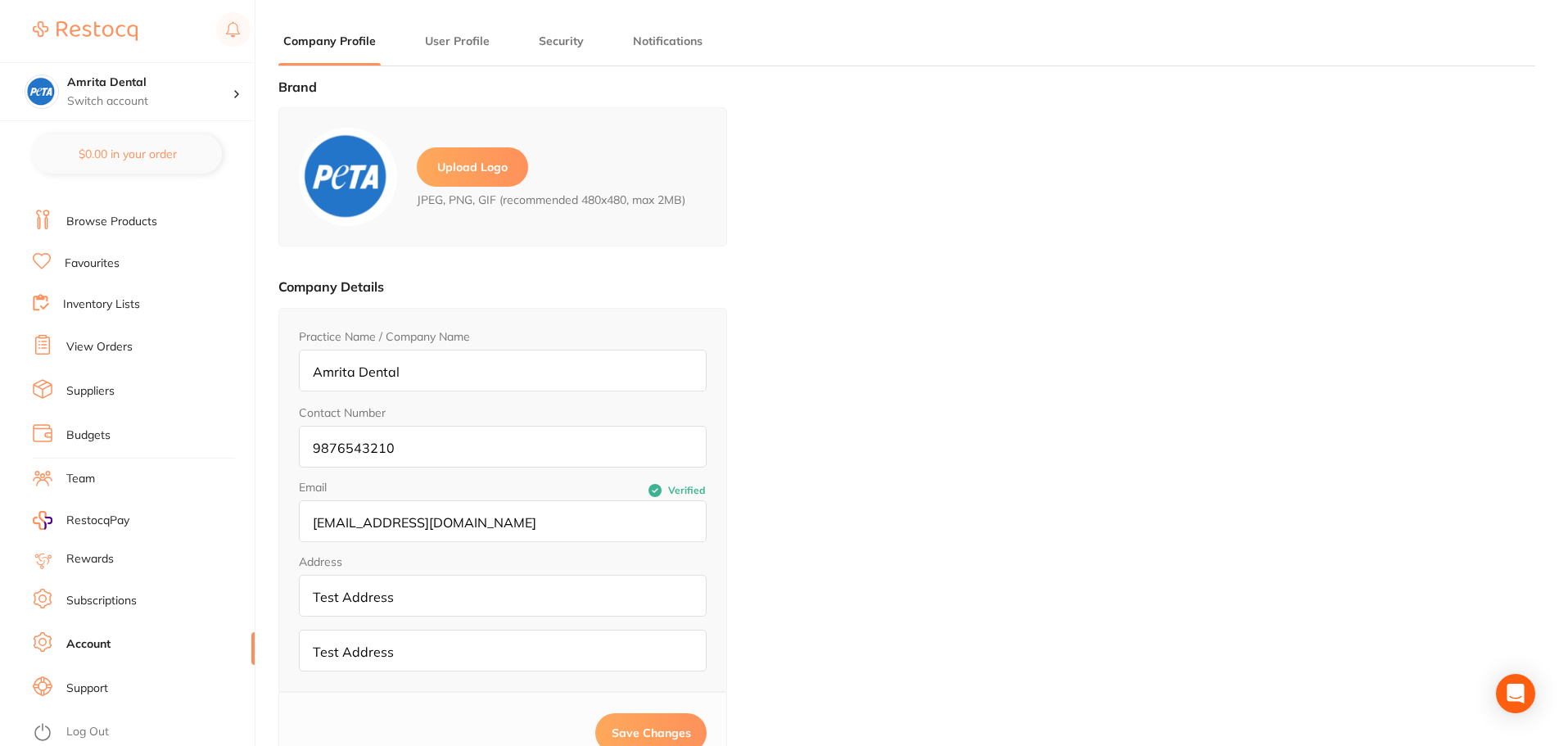
type input "Amrita"
type input "E"
type input "[EMAIL_ADDRESS][DOMAIN_NAME]"
click at [105, 726] on link "Log Out" at bounding box center [87, 732] width 43 height 17
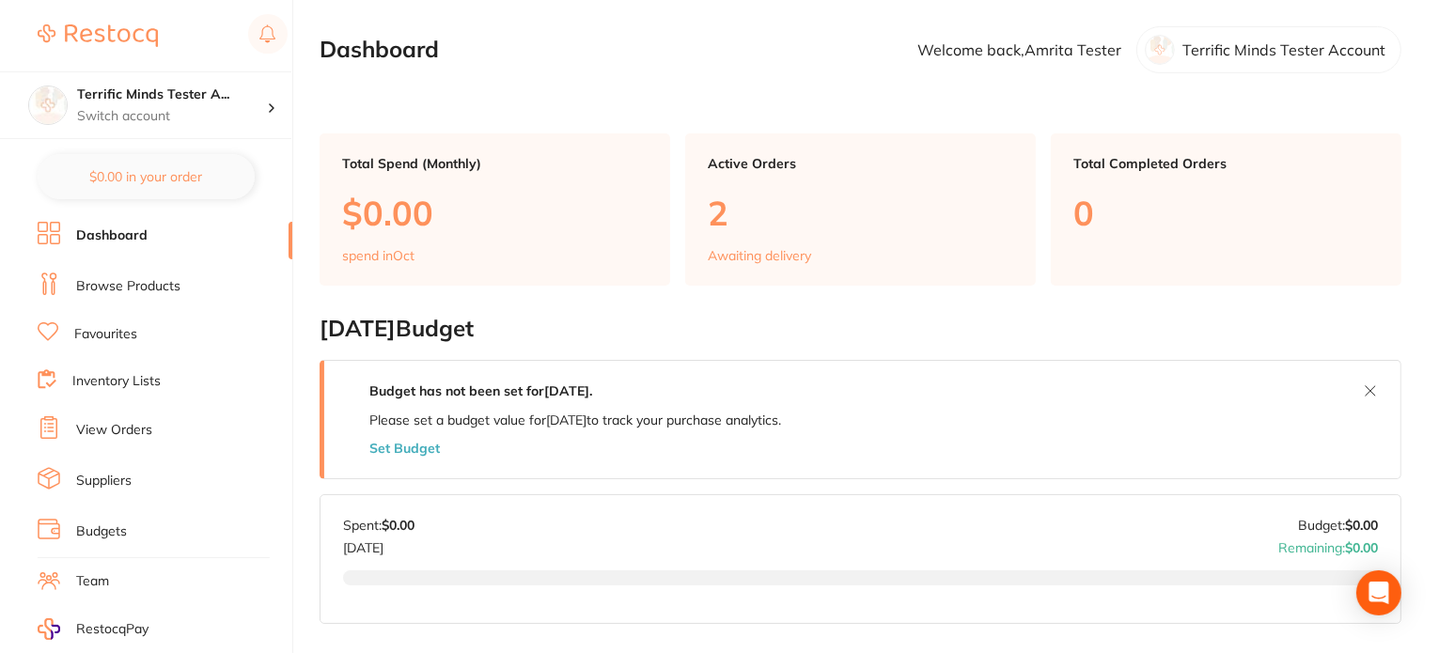
click at [118, 277] on link "Browse Products" at bounding box center [128, 286] width 104 height 19
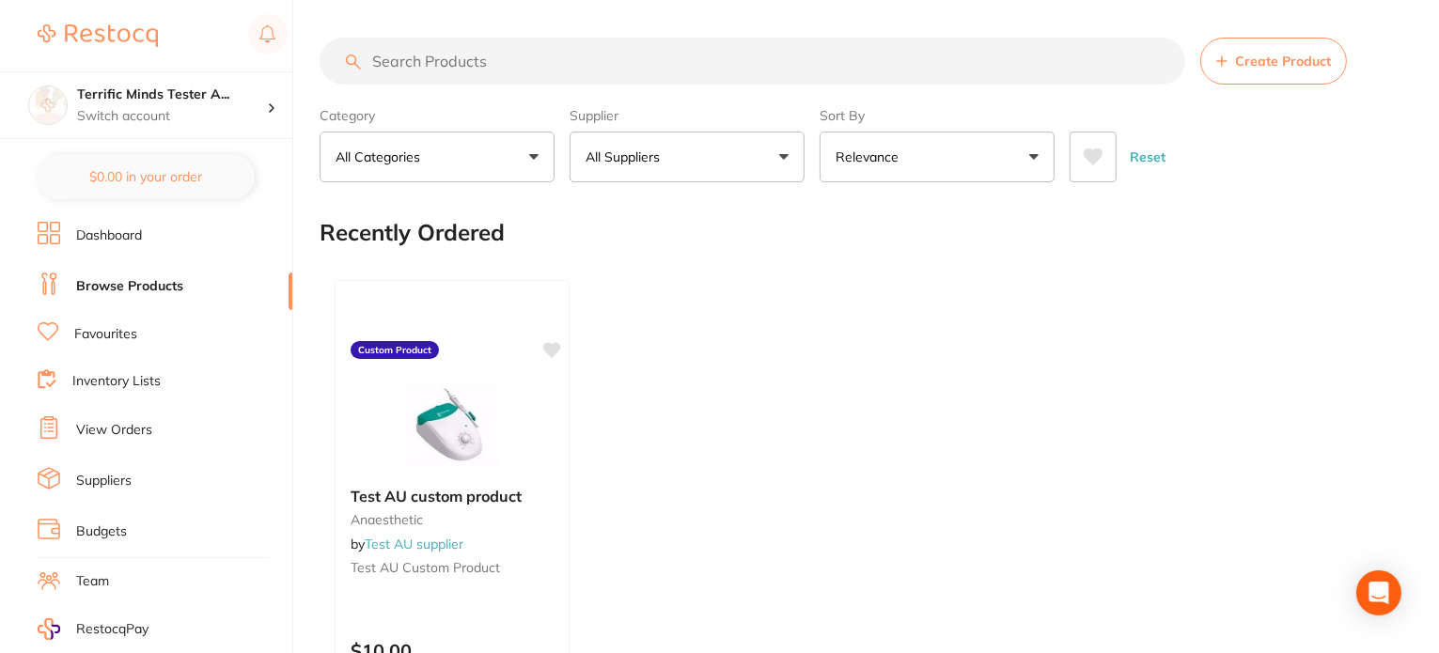
click at [631, 161] on p "All Suppliers" at bounding box center [626, 157] width 82 height 19
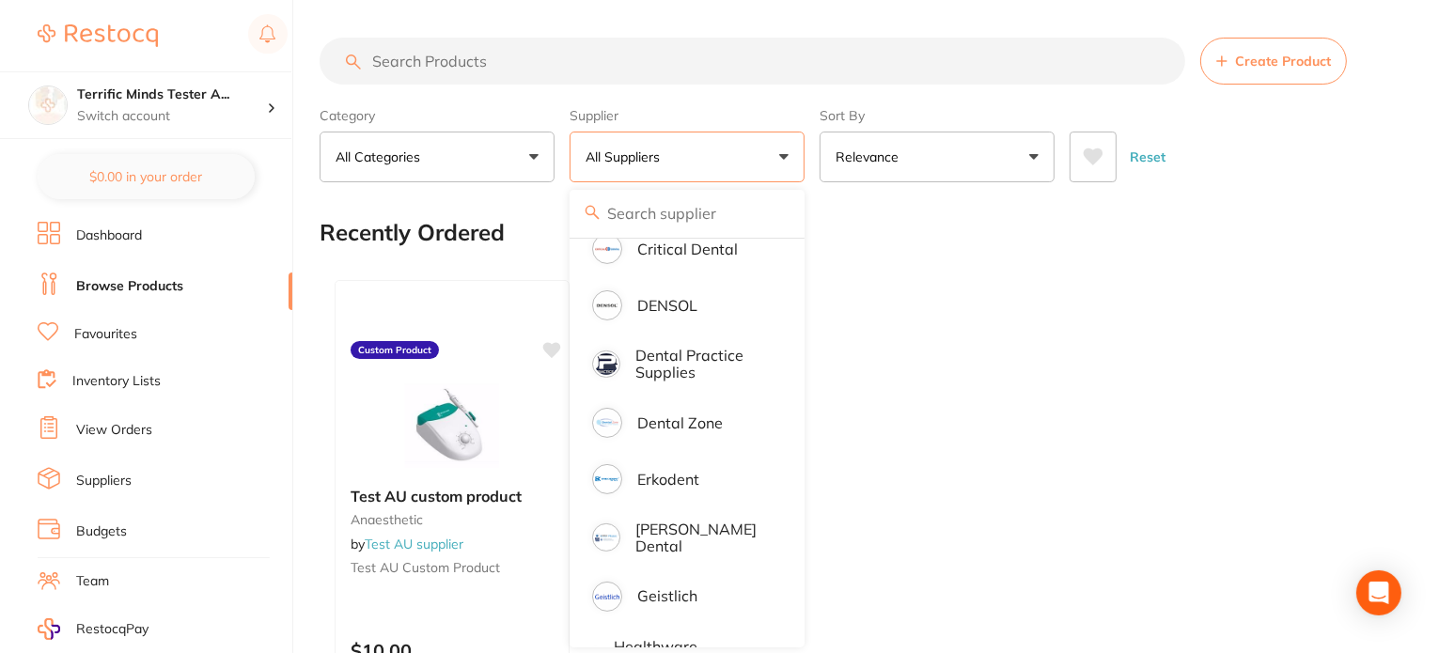
scroll to position [658, 0]
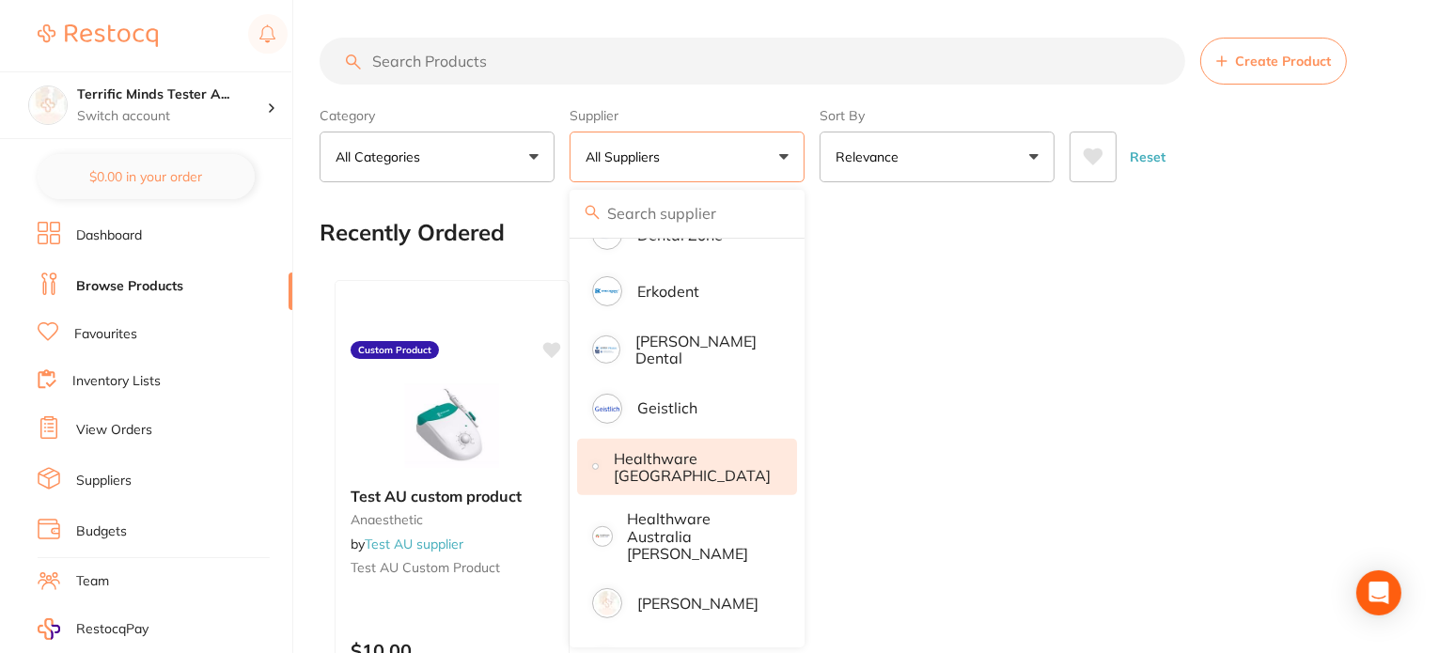
click at [677, 450] on p "Healthware [GEOGRAPHIC_DATA]" at bounding box center [692, 467] width 157 height 35
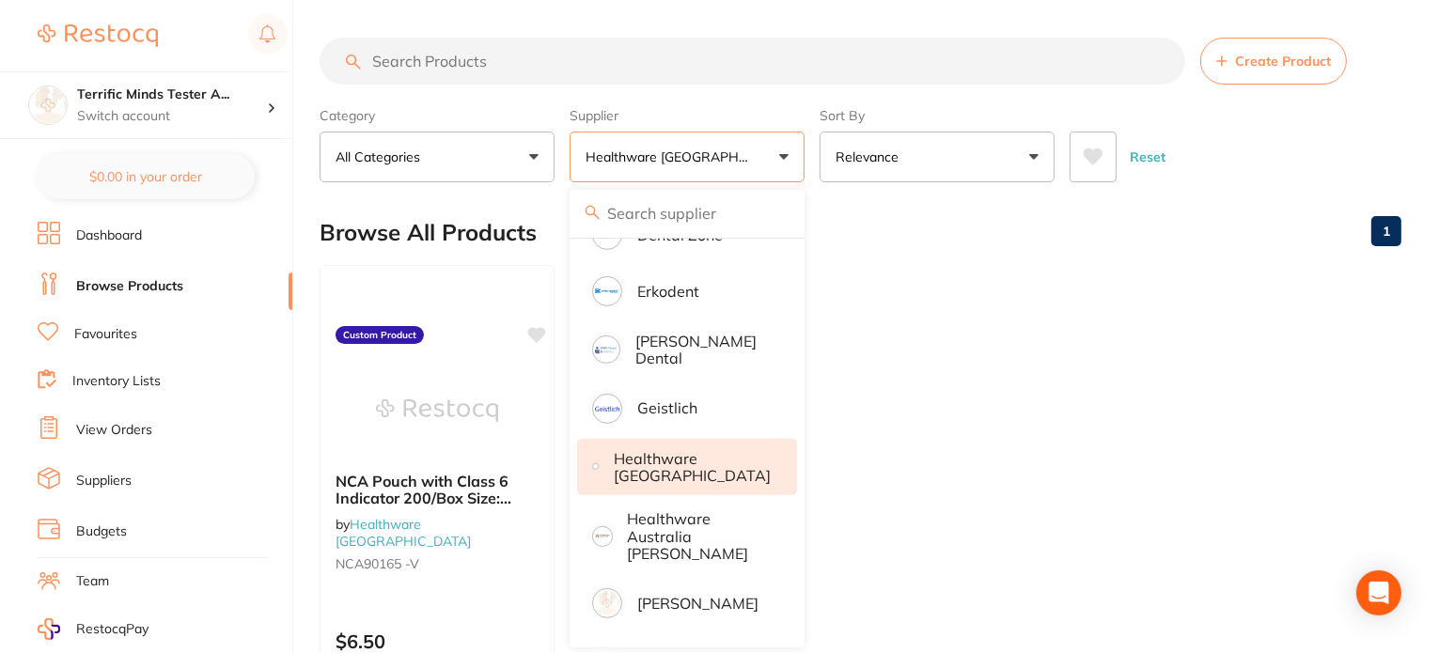
click at [776, 98] on section "Create Product Category All Categories All Categories No categories found Clear…" at bounding box center [860, 110] width 1082 height 145
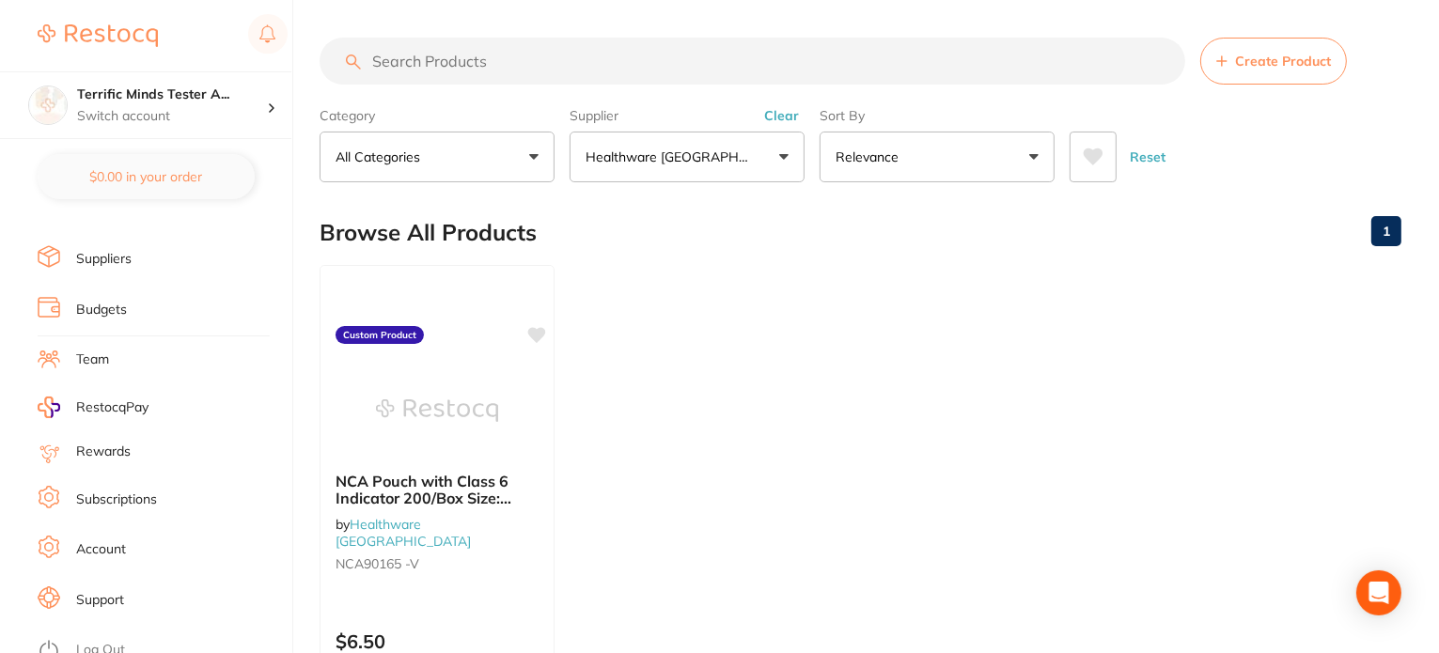
scroll to position [249, 0]
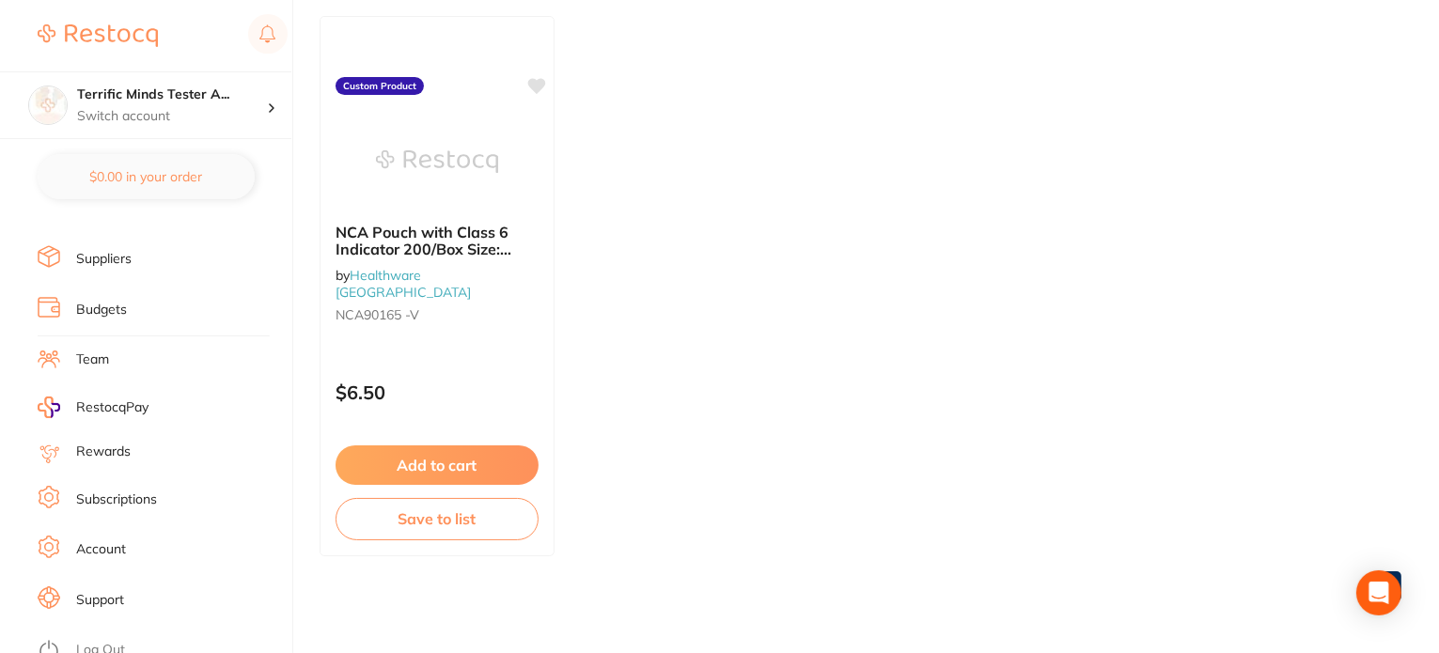
click at [116, 642] on link "Log Out" at bounding box center [100, 650] width 49 height 19
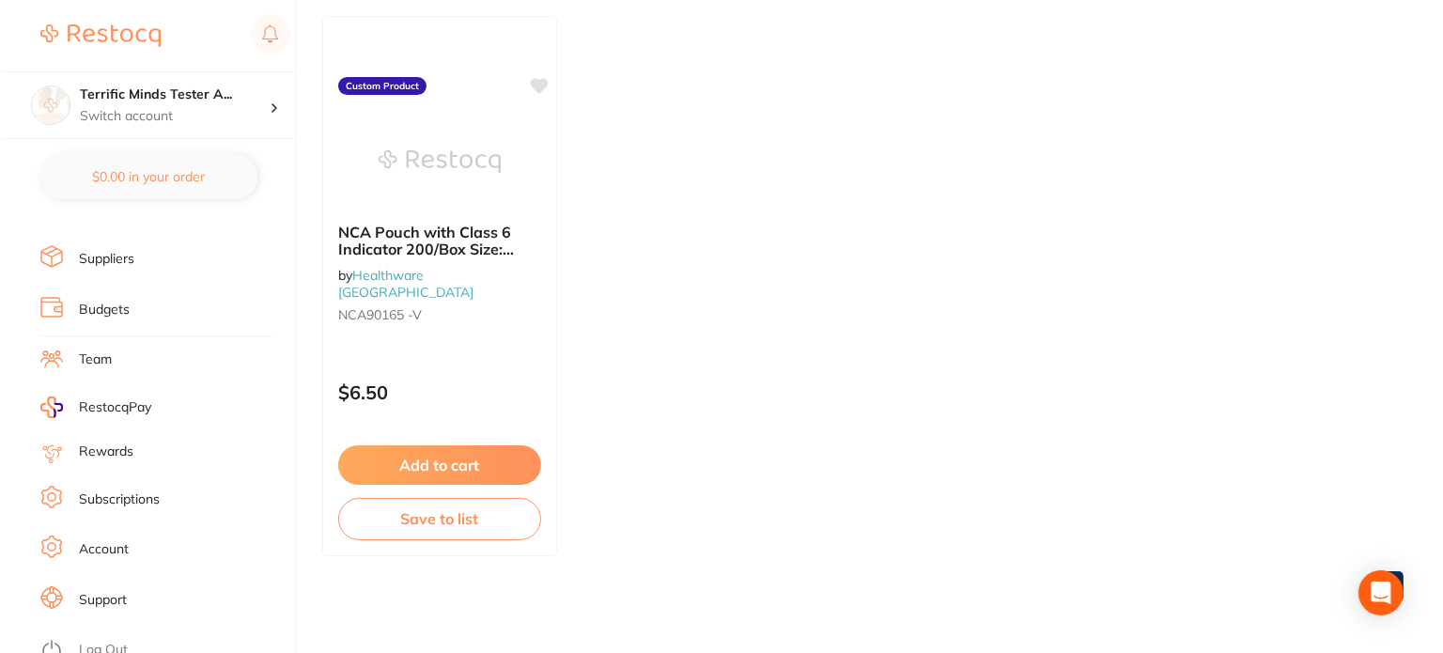
scroll to position [0, 0]
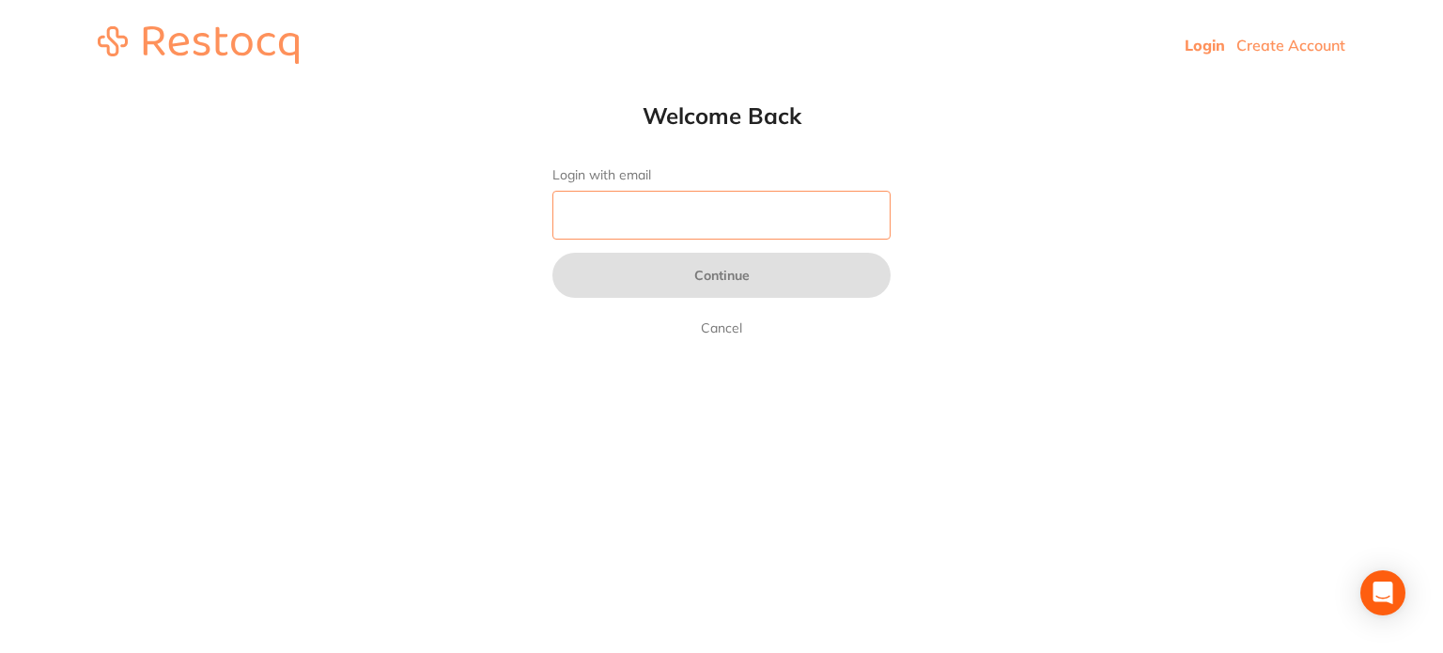
click at [642, 216] on input "Login with email" at bounding box center [721, 215] width 338 height 49
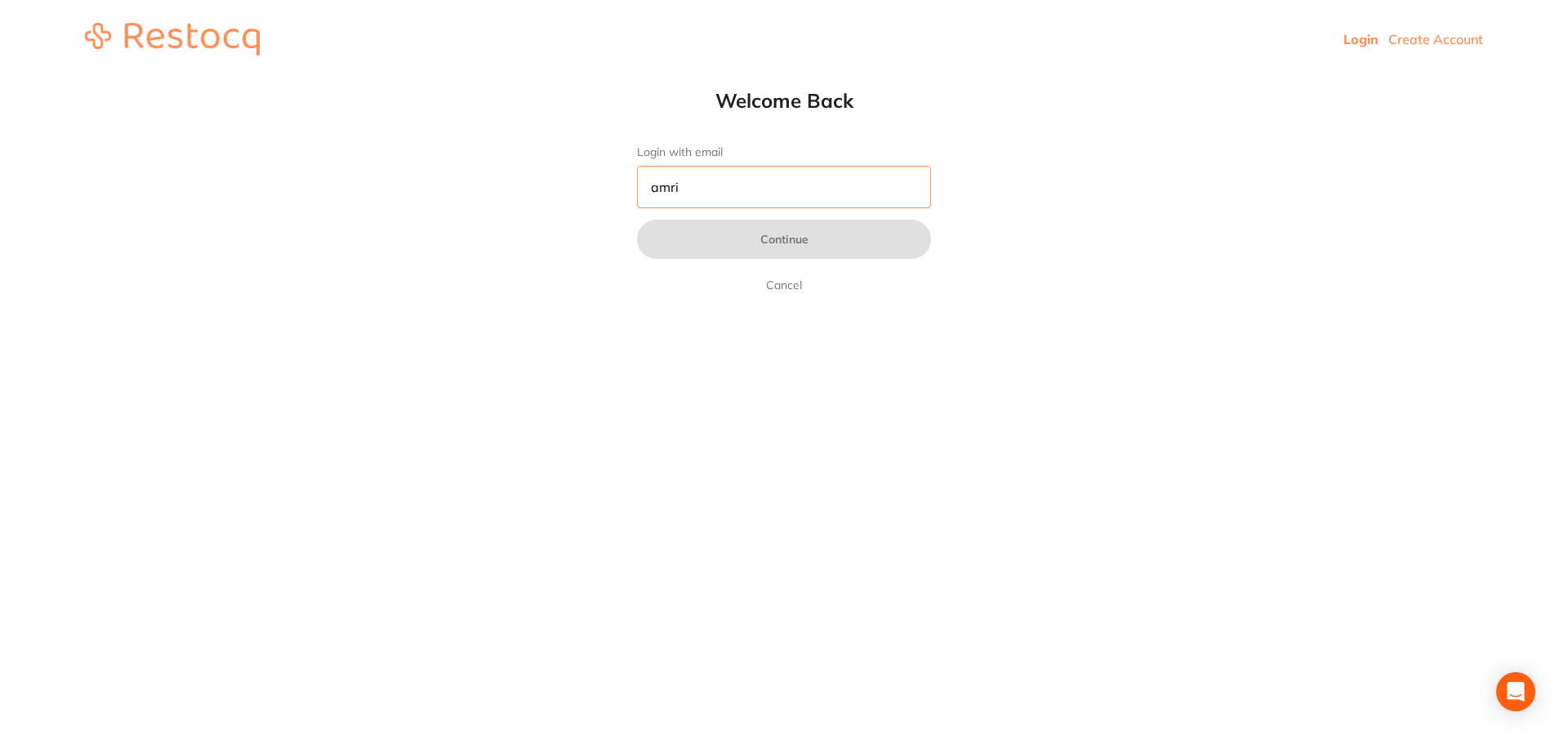
click at [781, 183] on input "amri" at bounding box center [784, 187] width 294 height 43
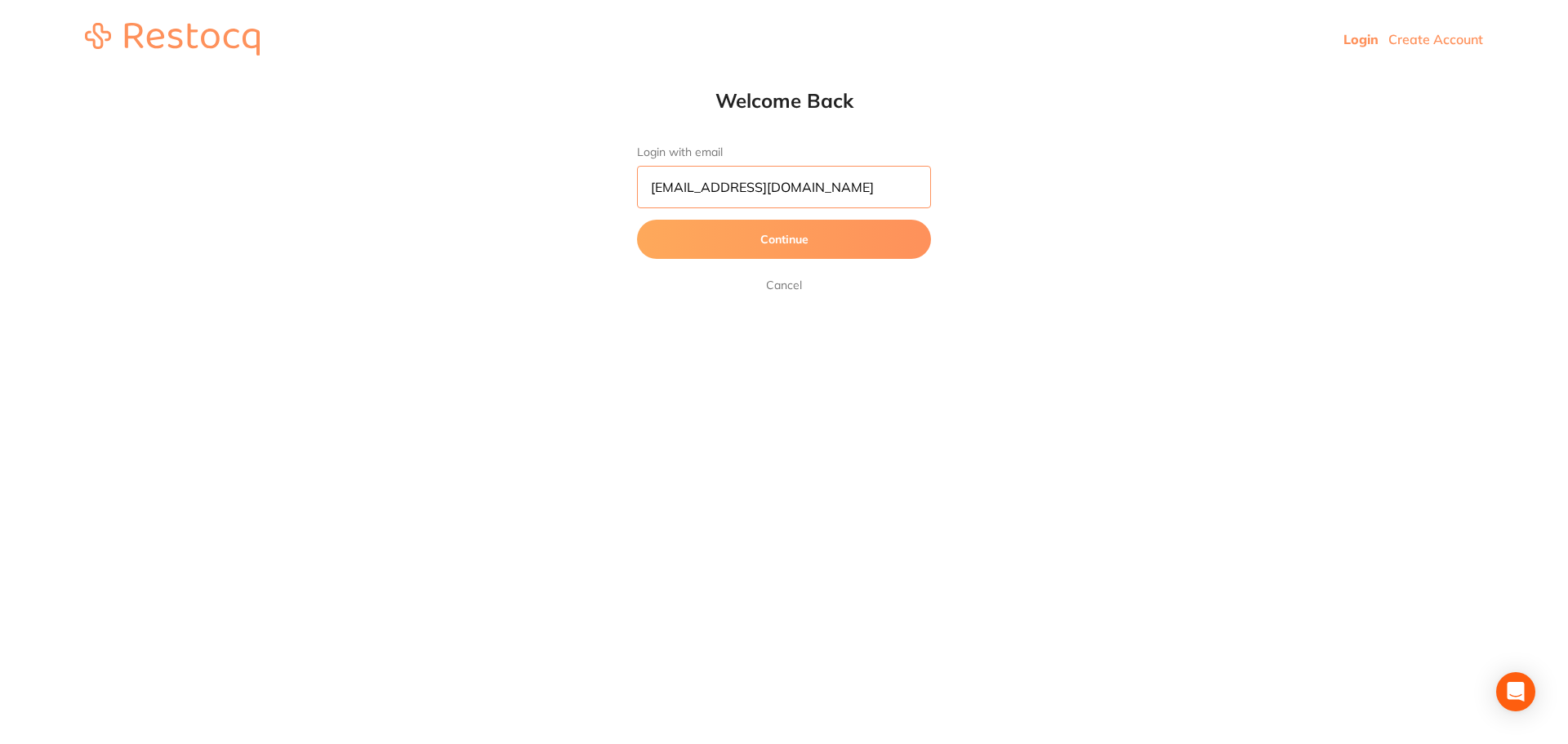
type input "[EMAIL_ADDRESS][DOMAIN_NAME]"
click at [637, 220] on button "Continue" at bounding box center [784, 239] width 294 height 39
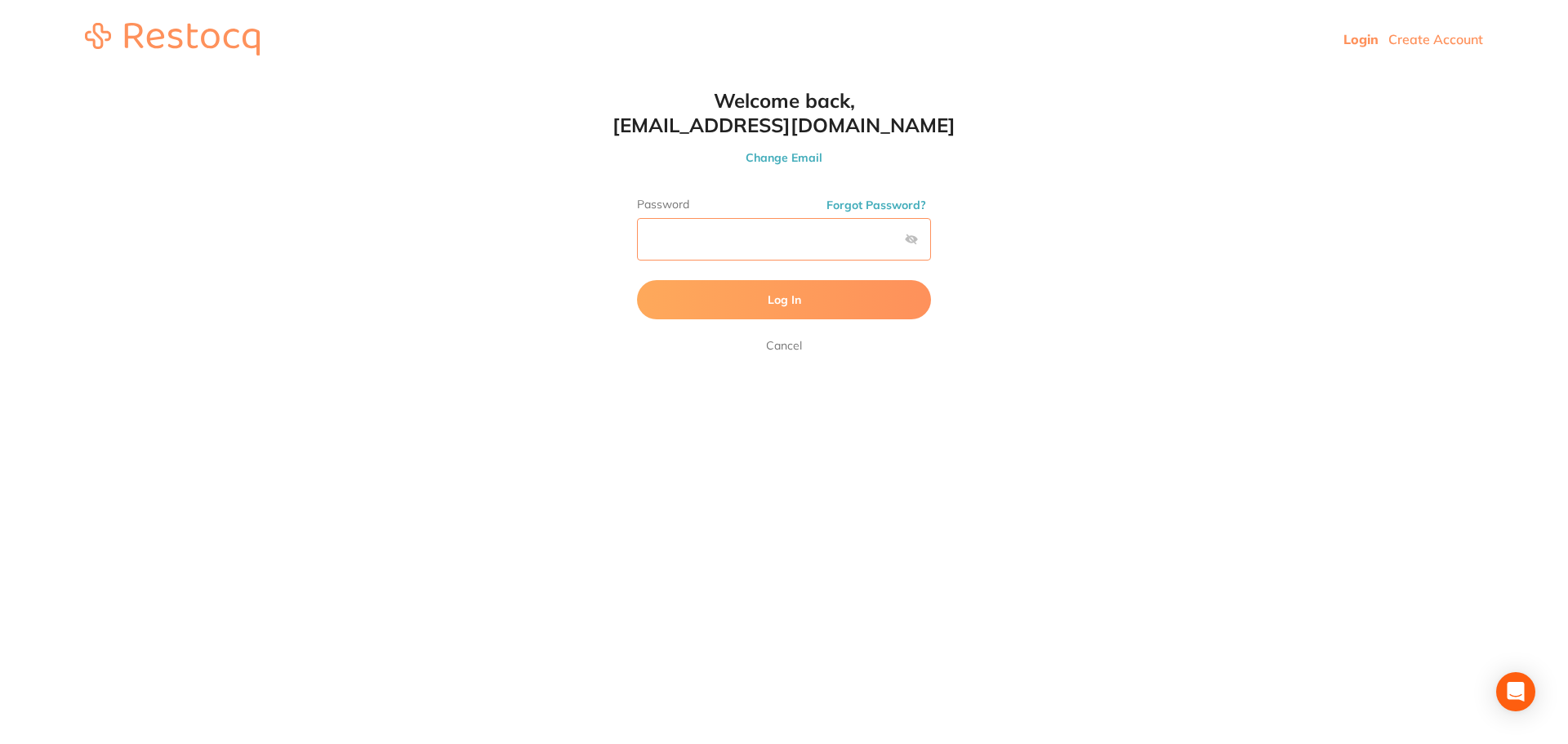
click at [637, 280] on button "Log In" at bounding box center [784, 299] width 294 height 39
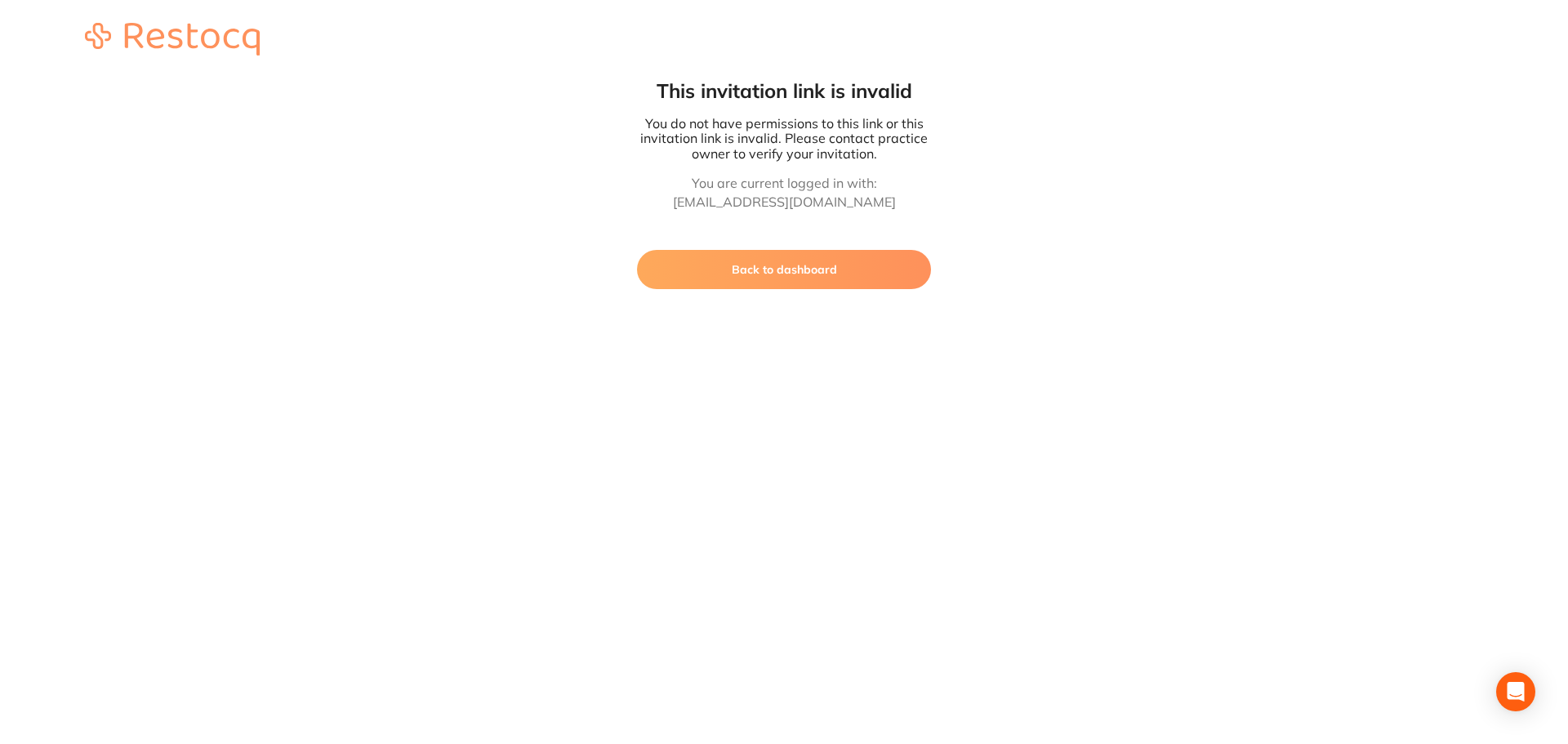
click at [794, 289] on html "This invitation link is invalid You do not have permissions to this link or thi…" at bounding box center [784, 144] width 1568 height 289
click at [840, 280] on button "Back to dashboard" at bounding box center [784, 269] width 294 height 39
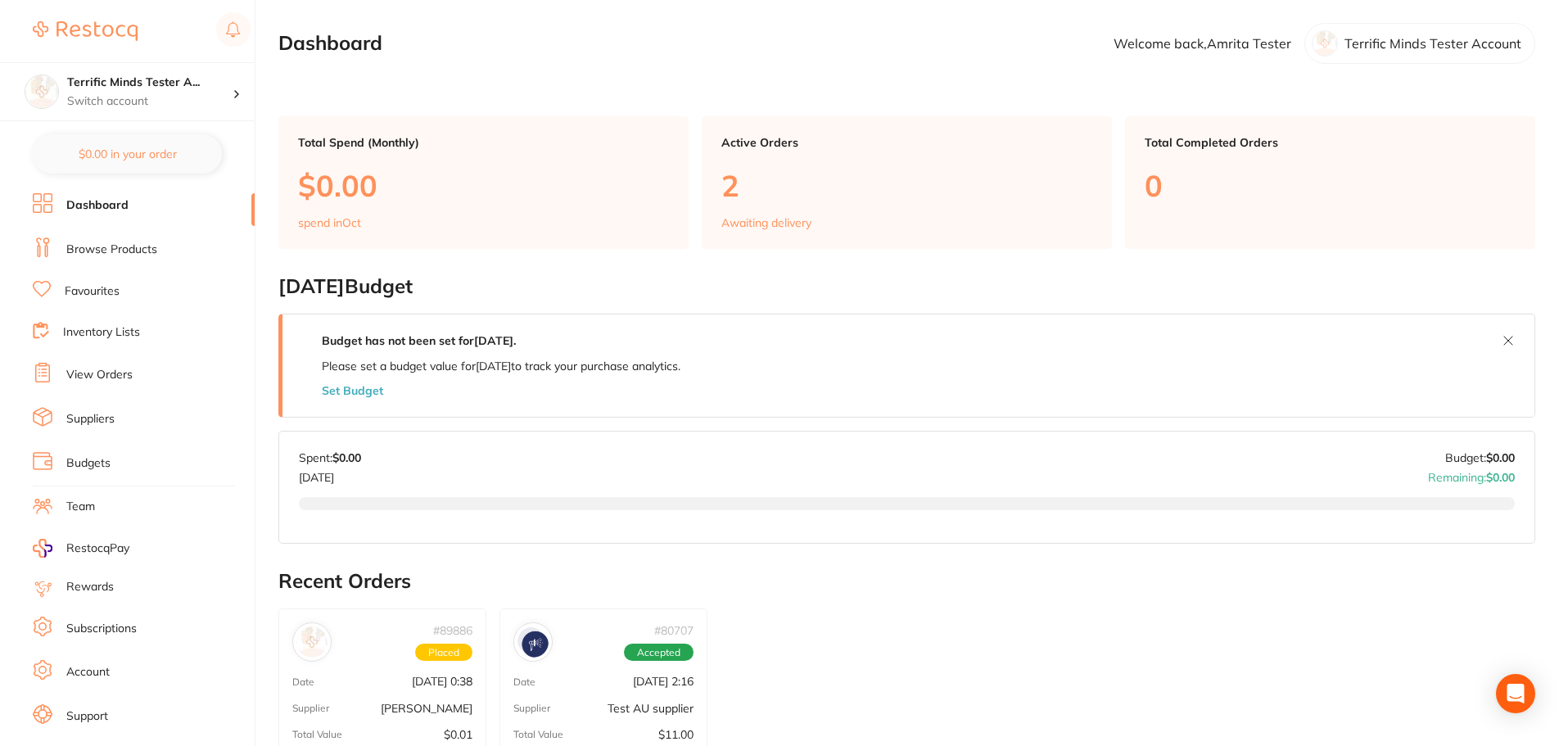
click at [117, 252] on link "Browse Products" at bounding box center [112, 249] width 91 height 17
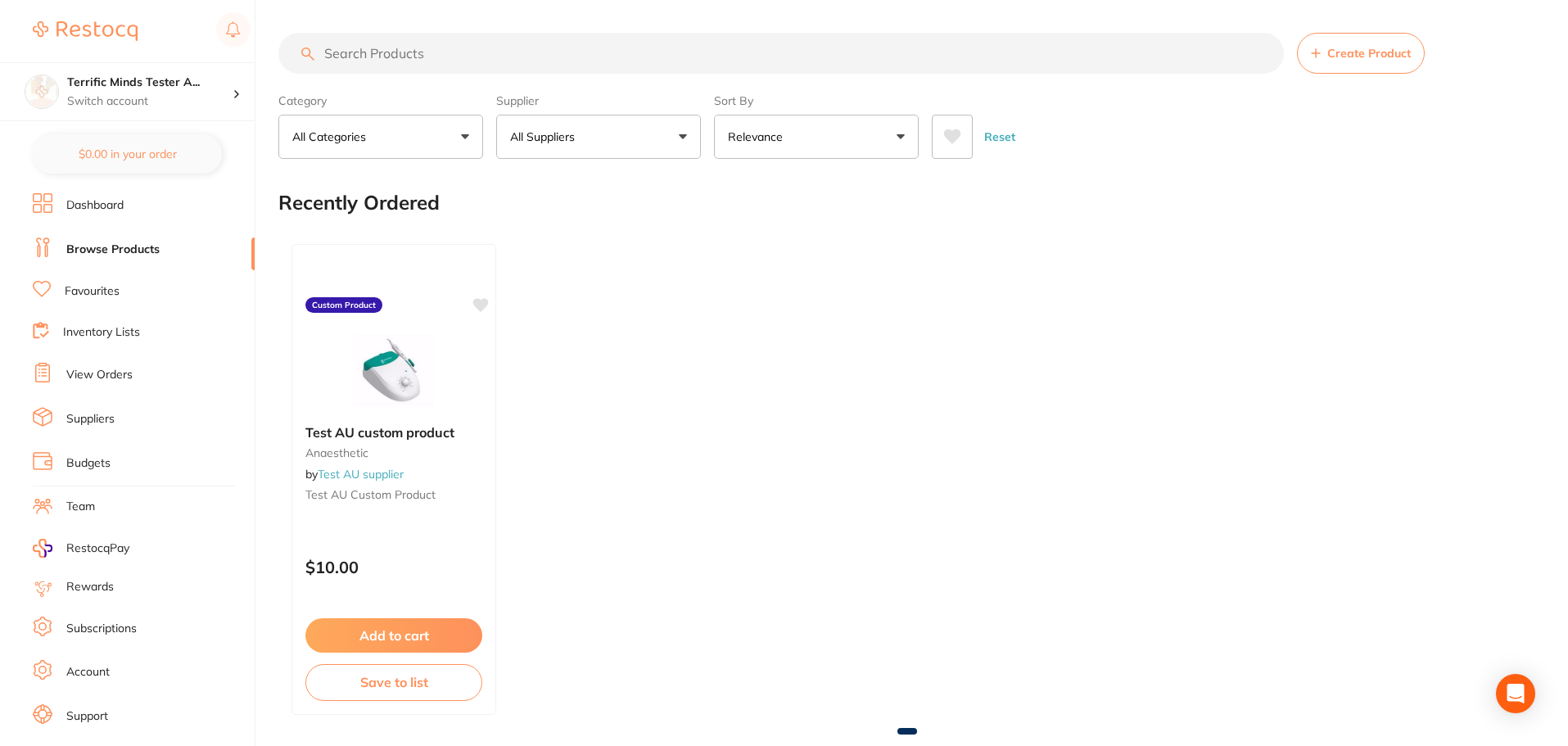
click at [624, 129] on button "All Suppliers" at bounding box center [598, 137] width 205 height 44
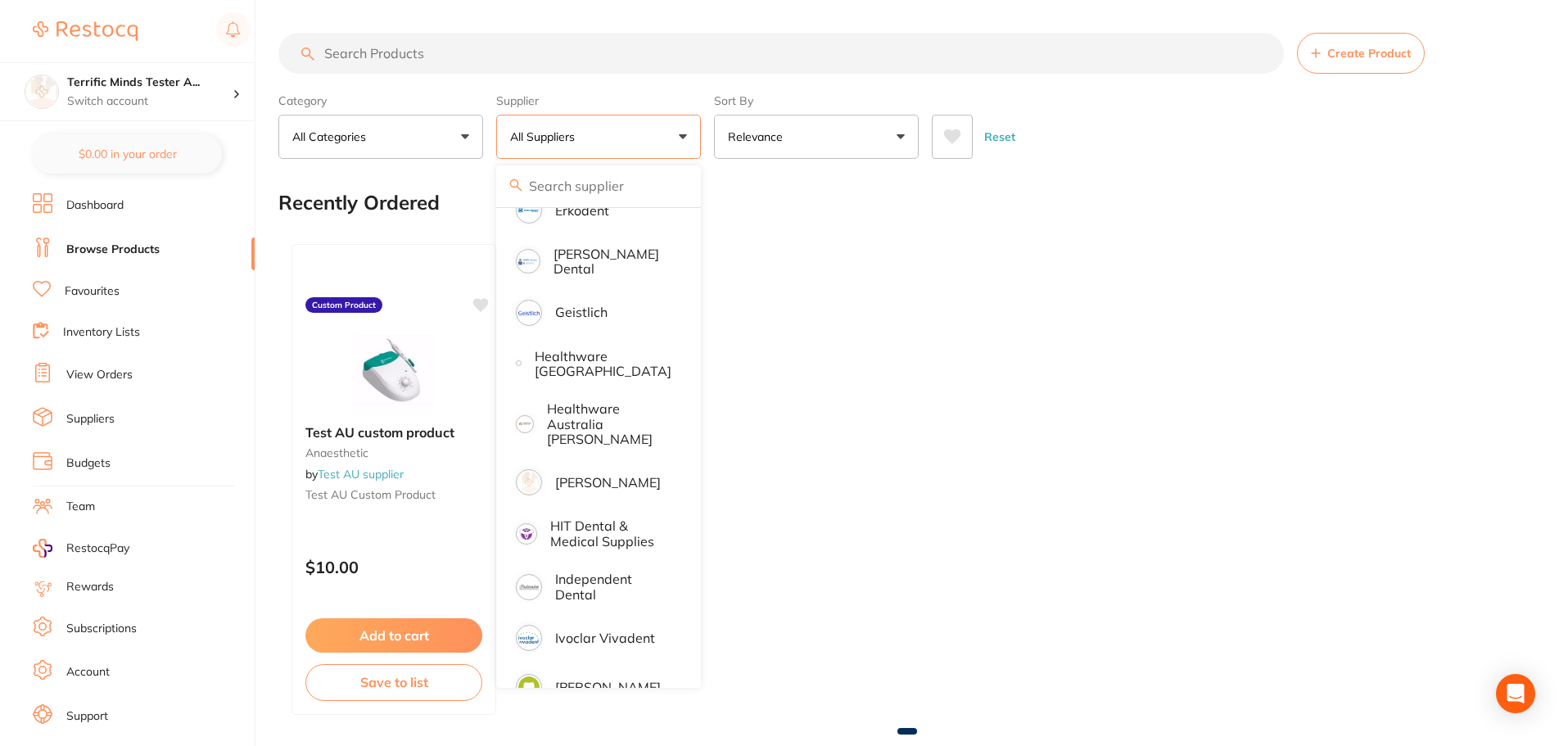
scroll to position [655, 0]
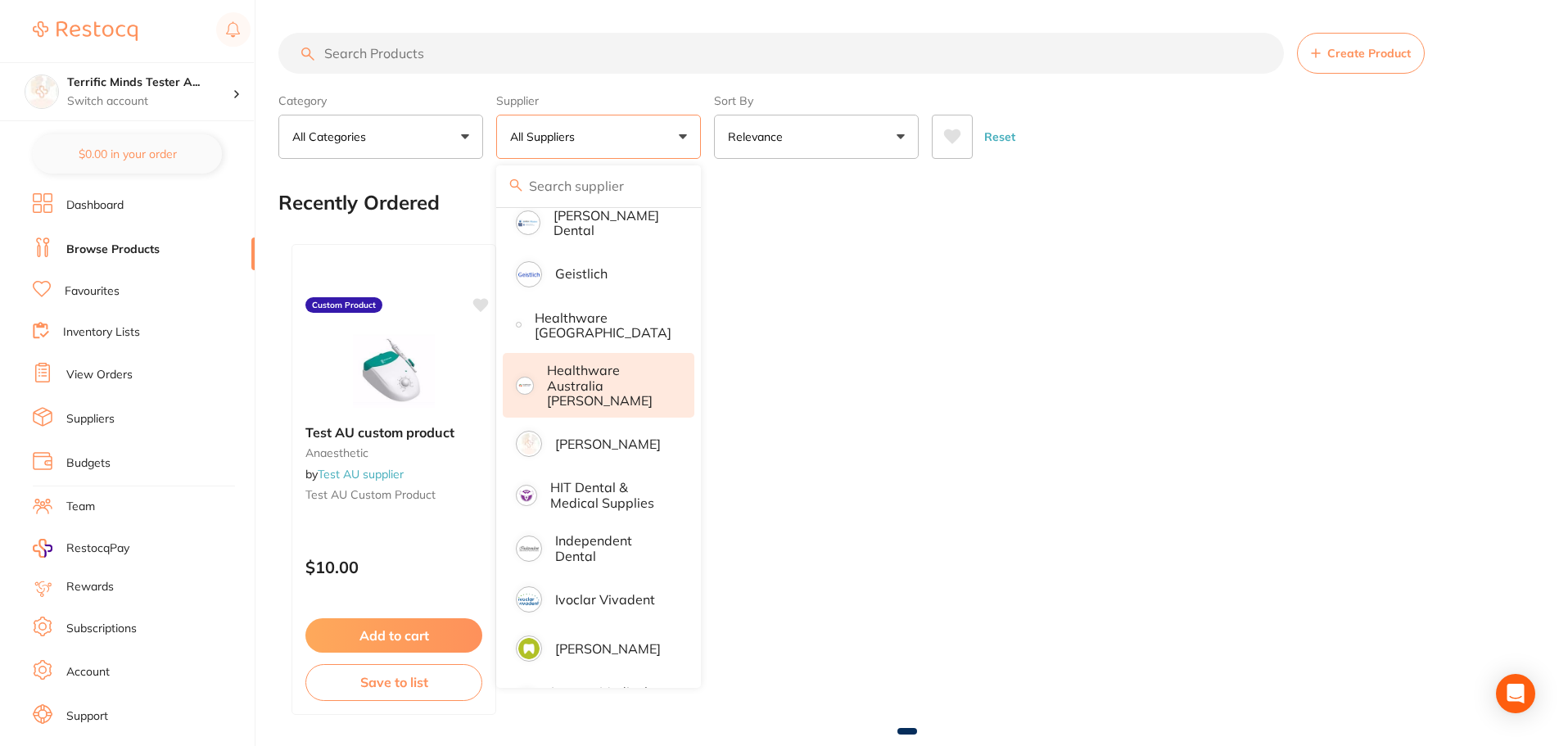
click at [603, 384] on p "Healthware Australia Ridley" at bounding box center [610, 385] width 126 height 45
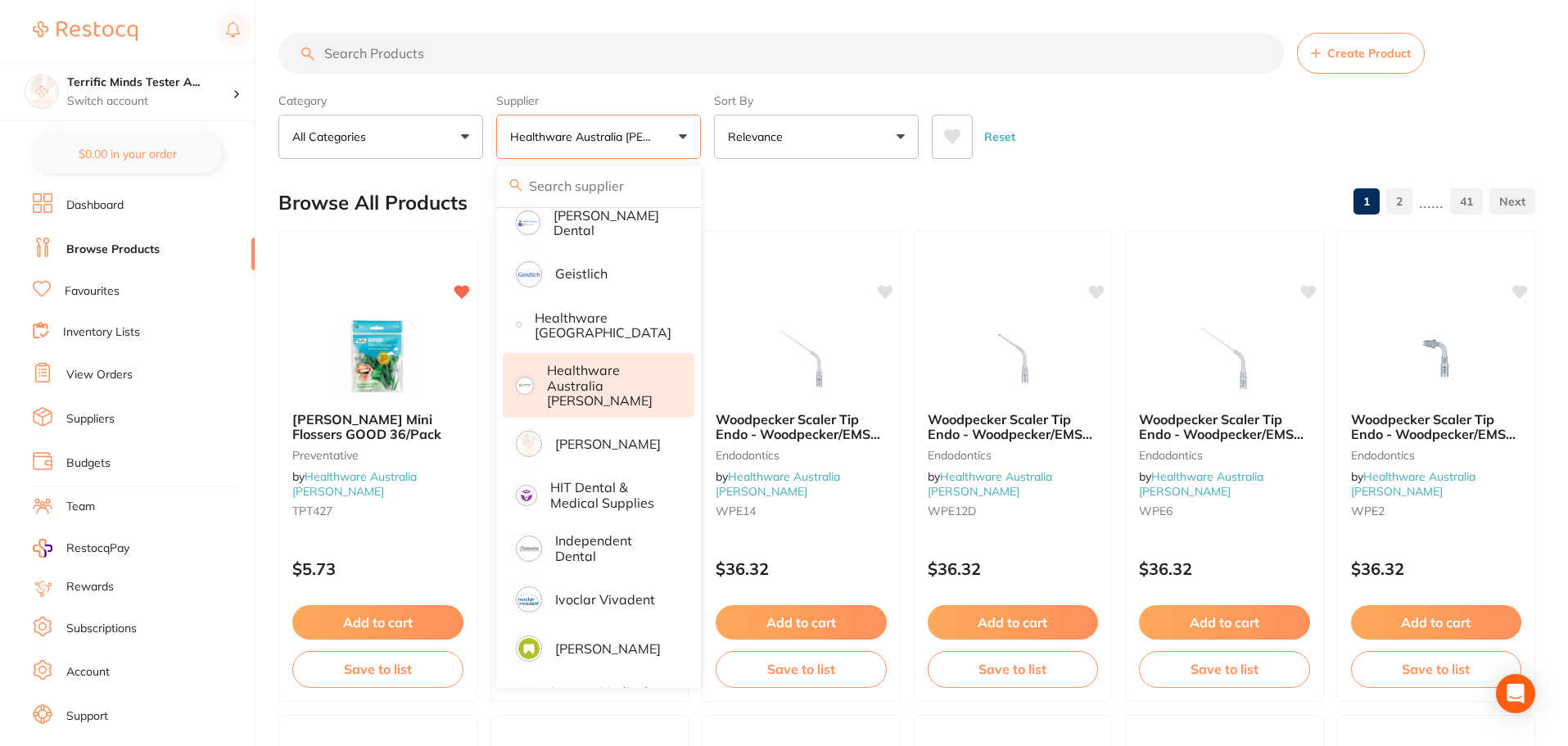
click at [708, 139] on div "Category All Categories All Categories 3D Printing Crown & Bridge Disposables e…" at bounding box center [906, 123] width 1257 height 72
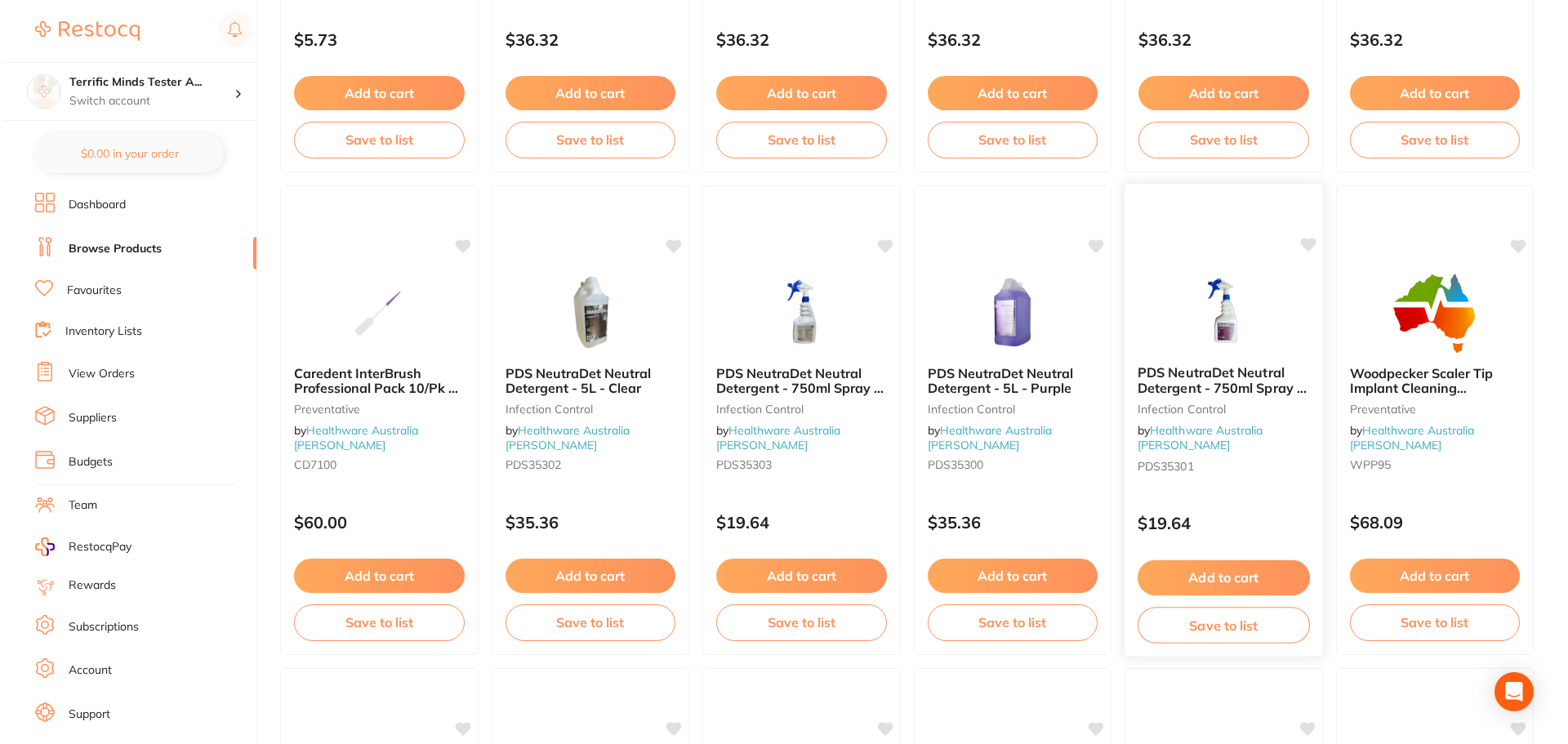
scroll to position [0, 0]
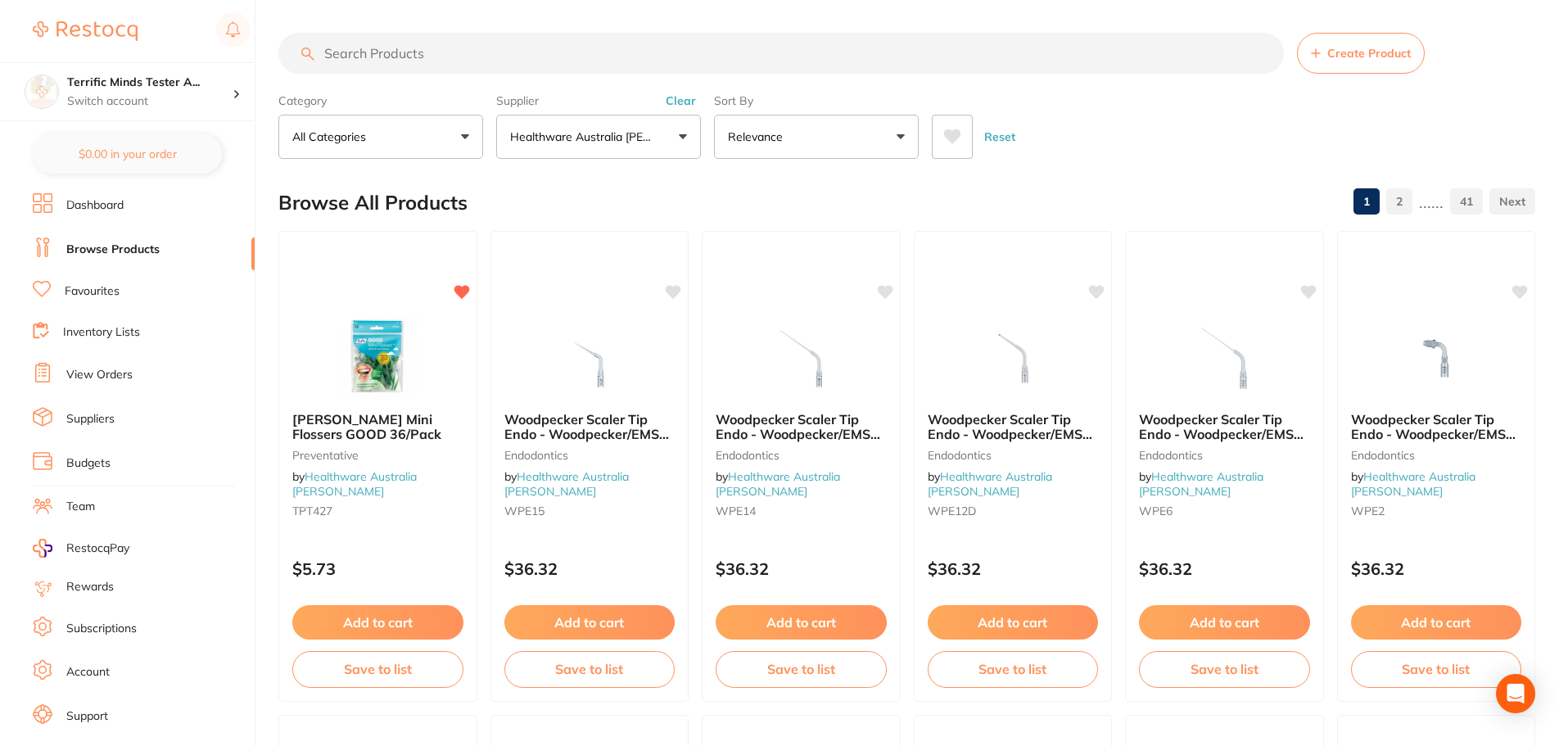
click at [619, 150] on button "Healthware Australia Ridley" at bounding box center [598, 137] width 205 height 44
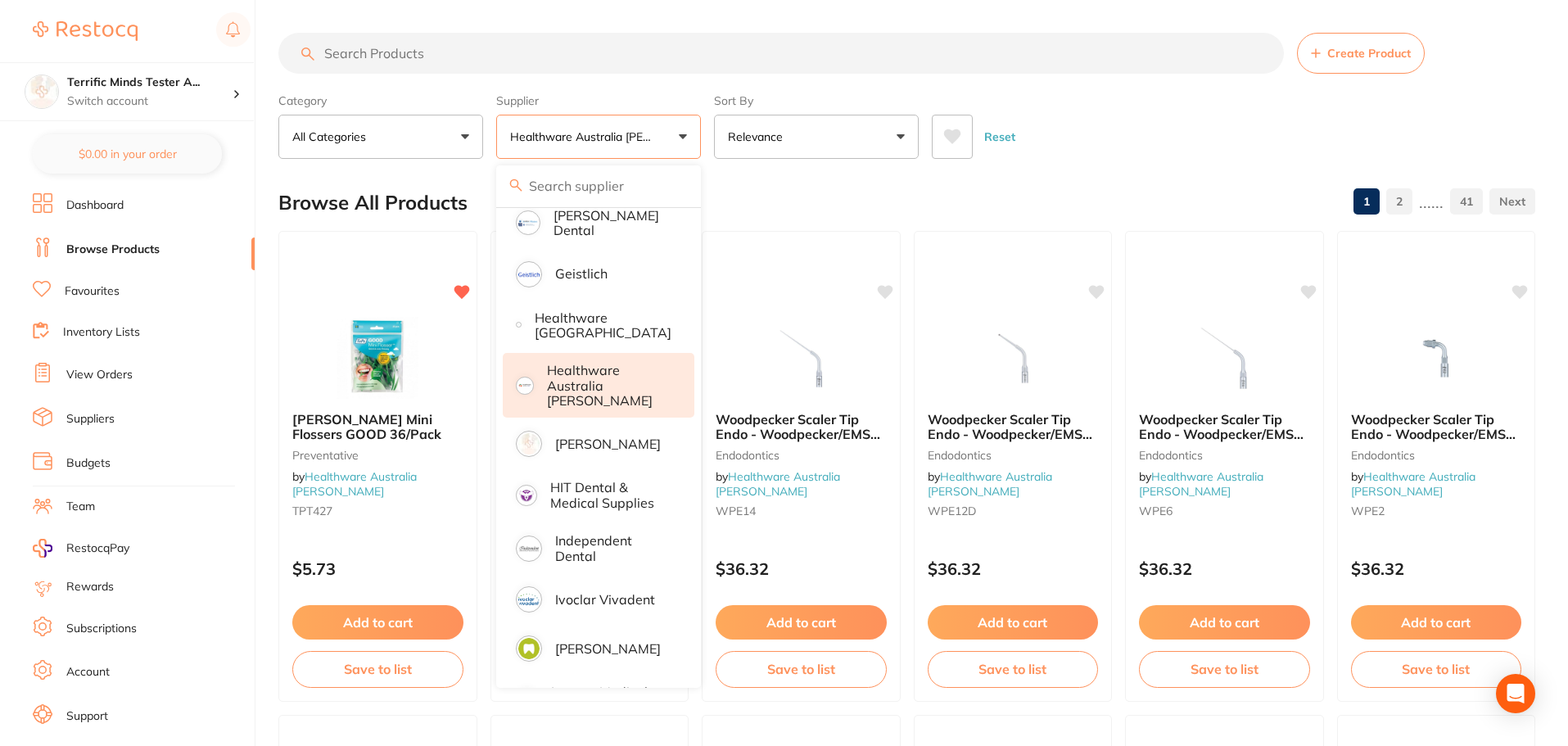
click at [614, 374] on p "Healthware Australia Ridley" at bounding box center [610, 385] width 126 height 45
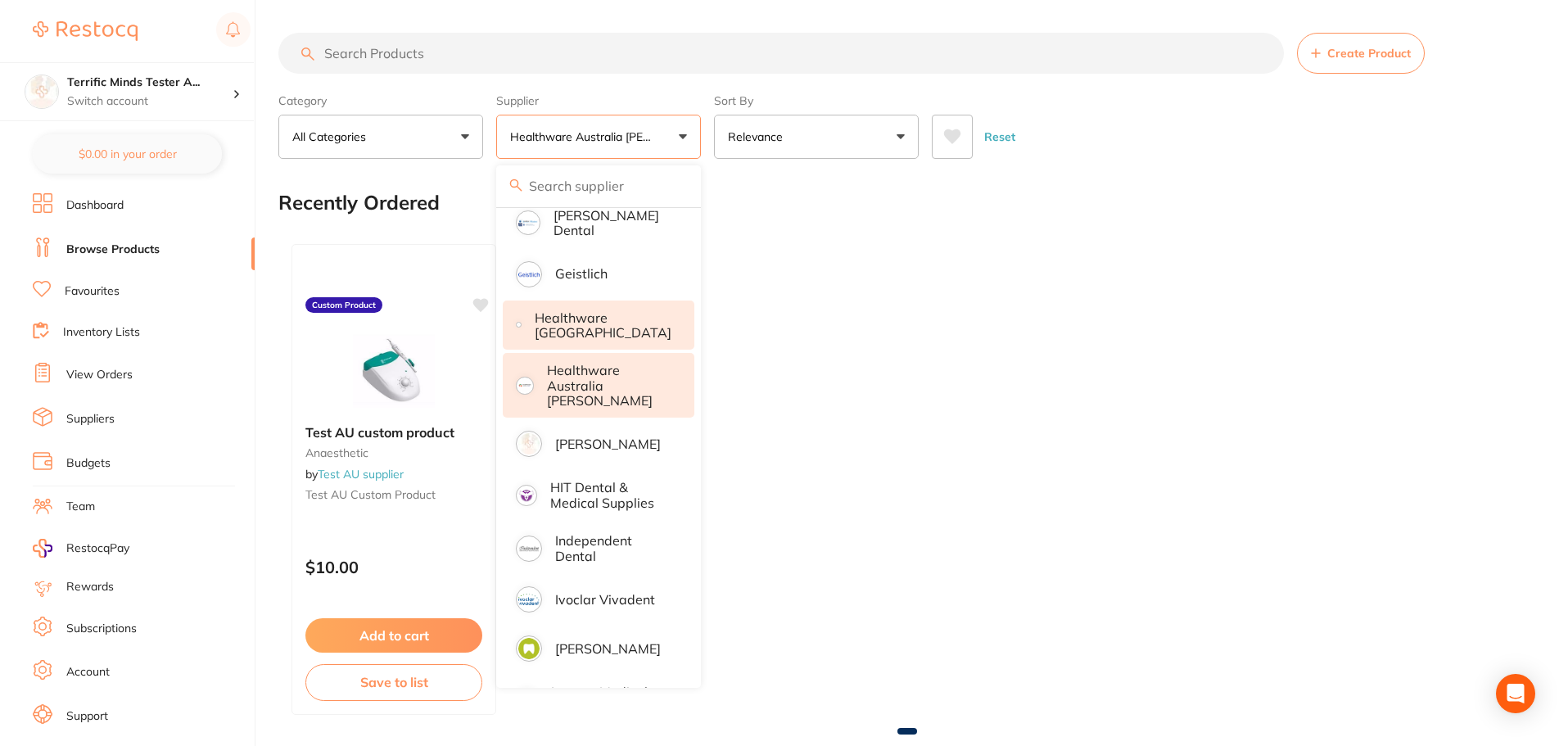
click at [606, 328] on p "Healthware Australia" at bounding box center [603, 325] width 137 height 31
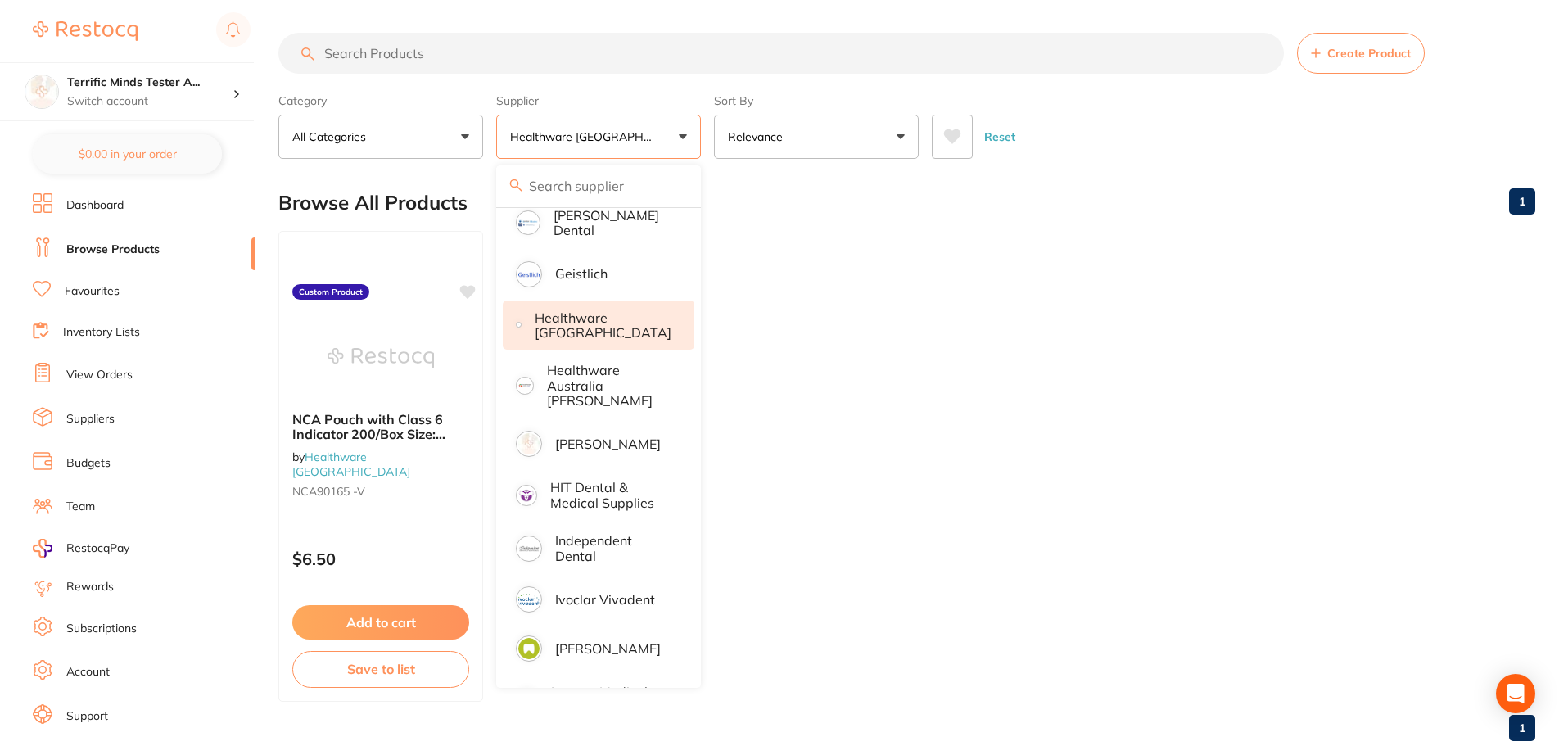
click at [715, 156] on button "Relevance" at bounding box center [816, 137] width 205 height 44
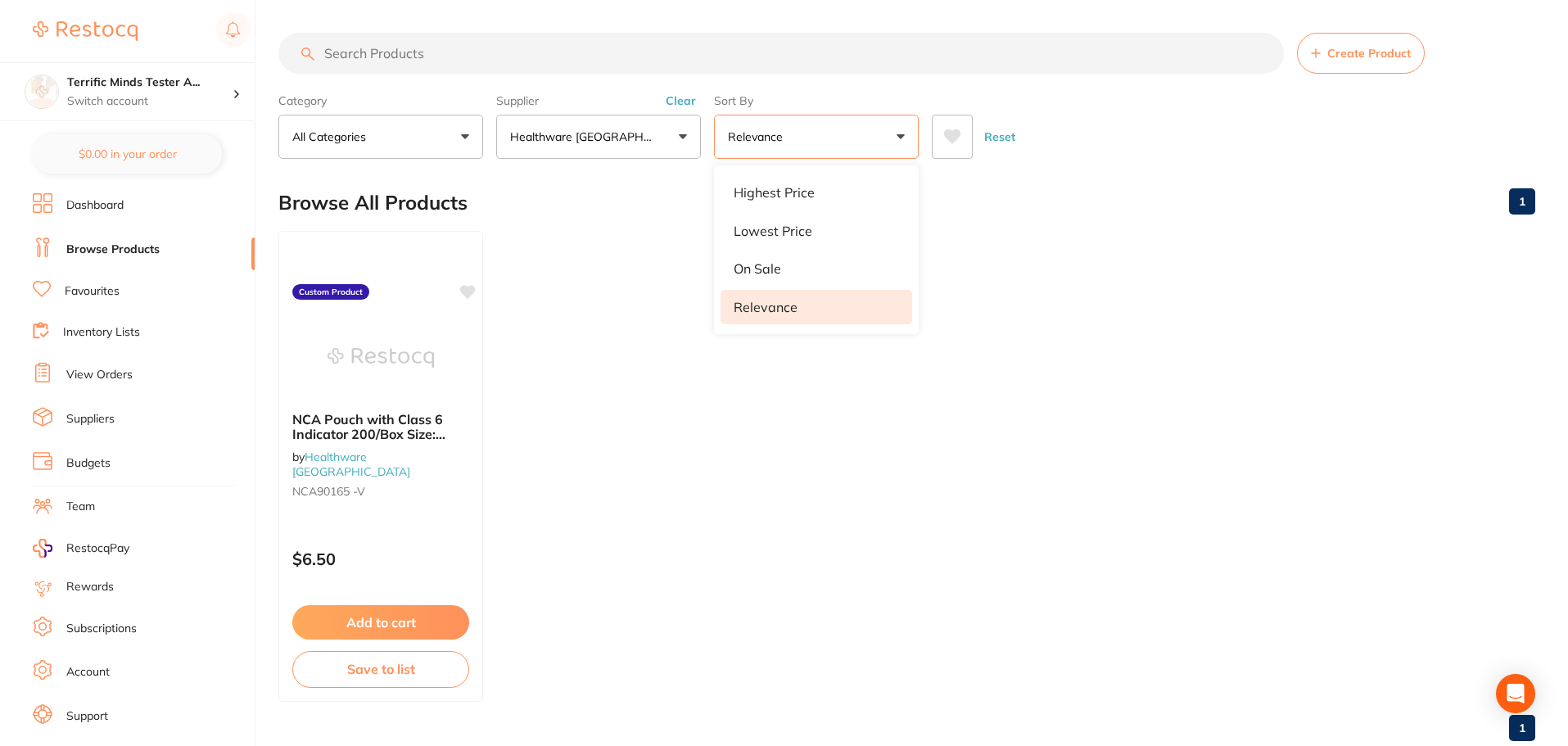
click at [695, 537] on ul "NCA Pouch with Class 6 Indicator 200/Box Size: 90mm x 165mm by Healthware Austr…" at bounding box center [906, 466] width 1257 height 471
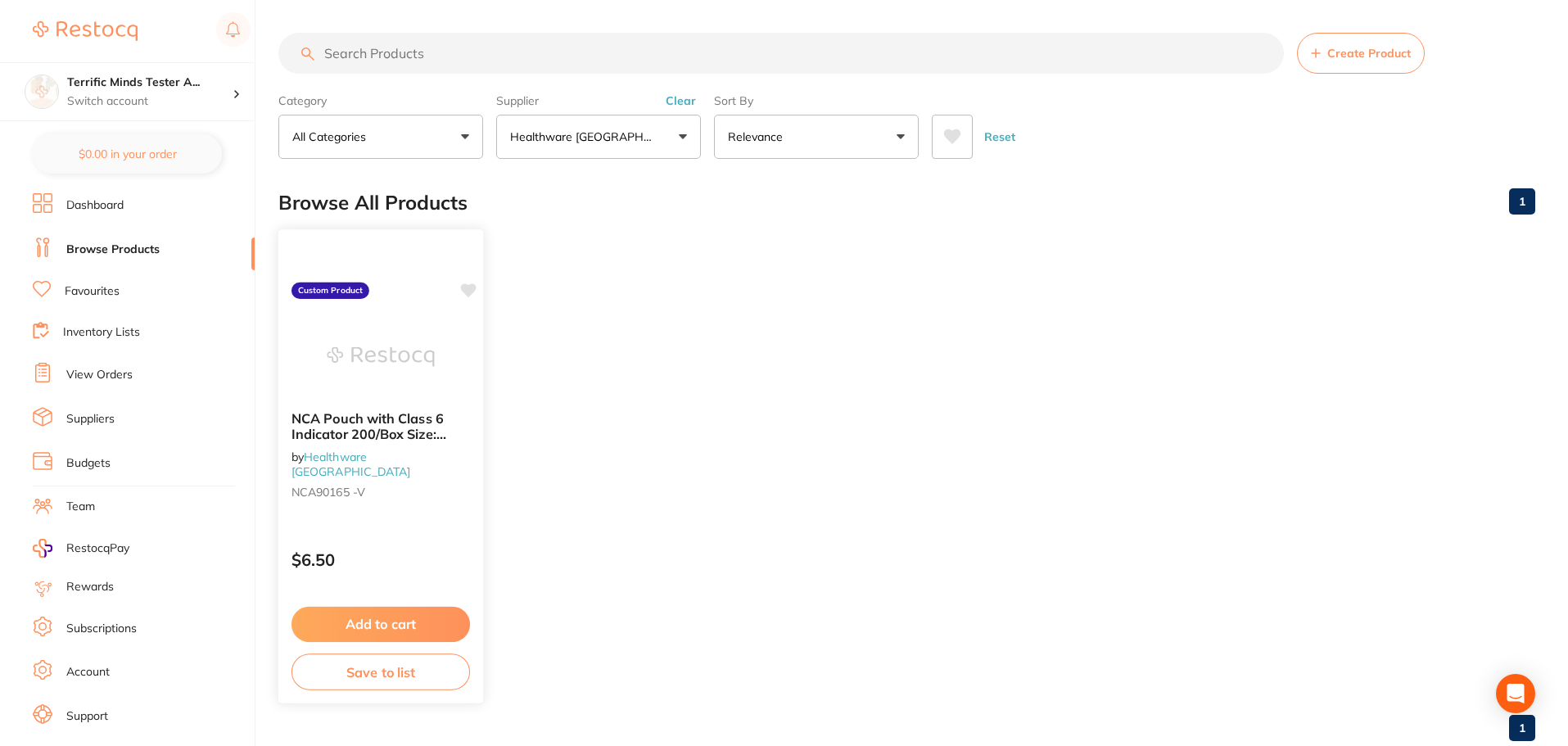
click at [385, 506] on div "NCA Pouch with Class 6 Indicator 200/Box Size: 90mm x 165mm by Healthware Austr…" at bounding box center [382, 466] width 207 height 476
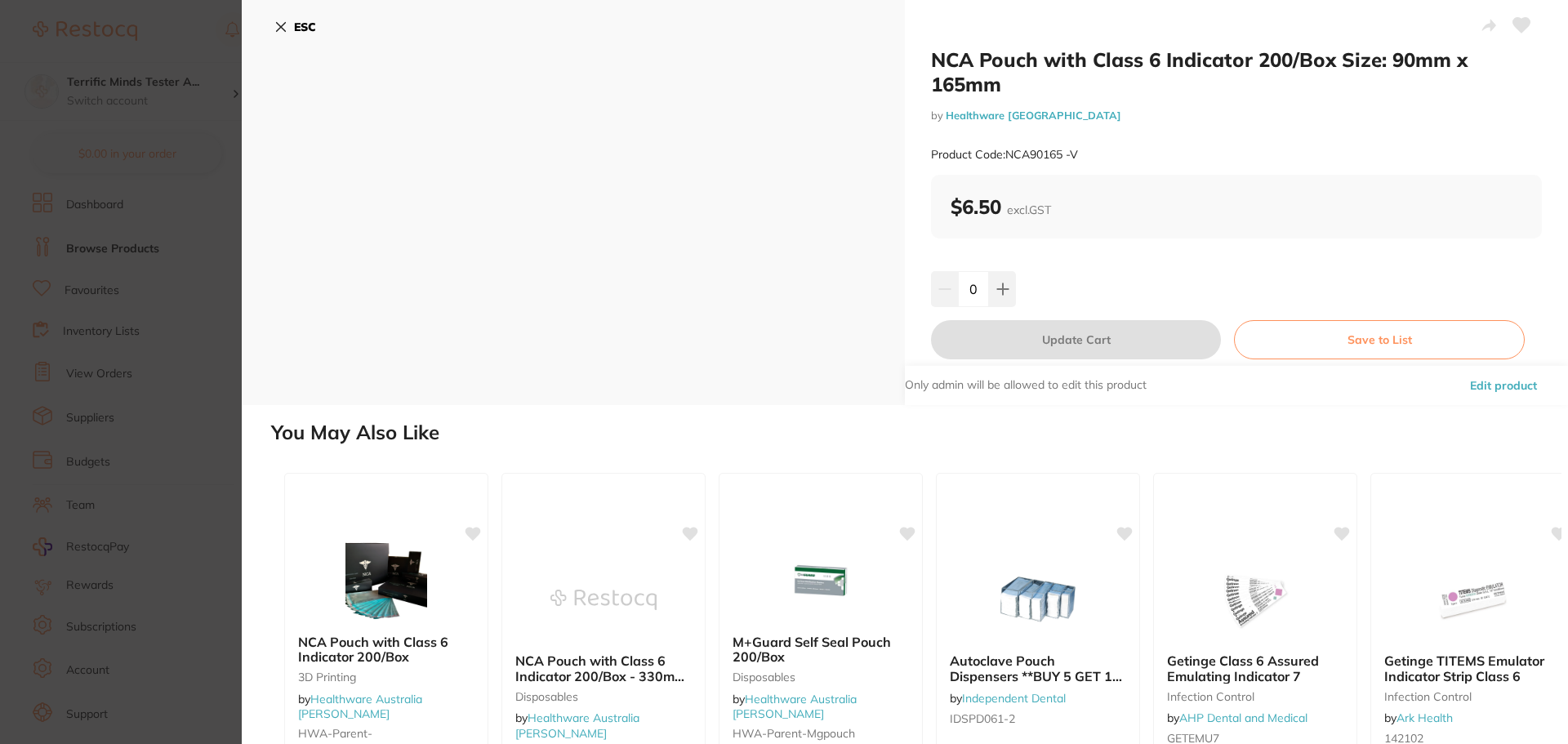
click at [202, 318] on section "NCA Pouch with Class 6 Indicator 200/Box Size: 90mm x 165mm by Healthware Austr…" at bounding box center [784, 372] width 1568 height 744
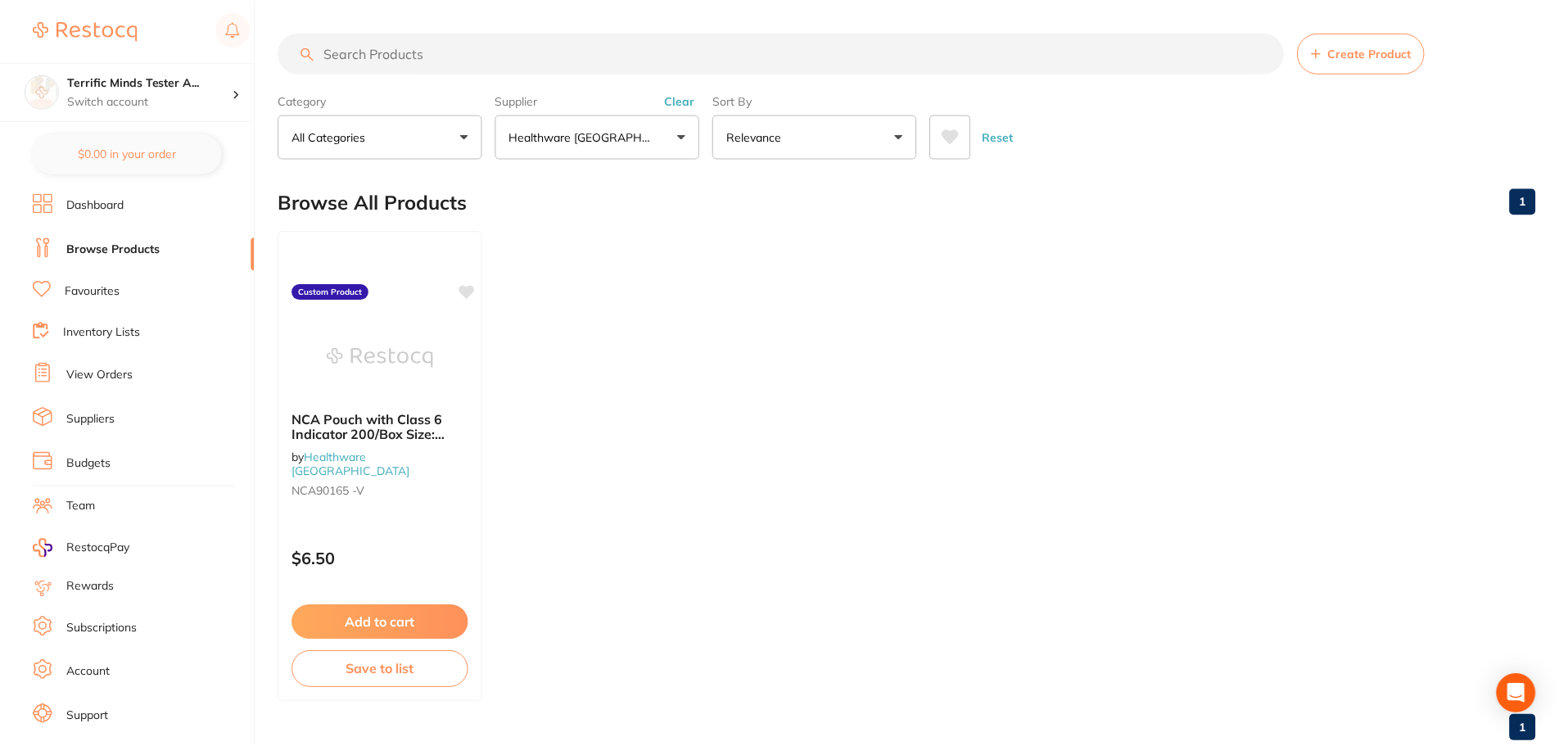
scroll to position [1, 0]
click at [662, 149] on button "Healthware [GEOGRAPHIC_DATA]" at bounding box center [598, 136] width 205 height 44
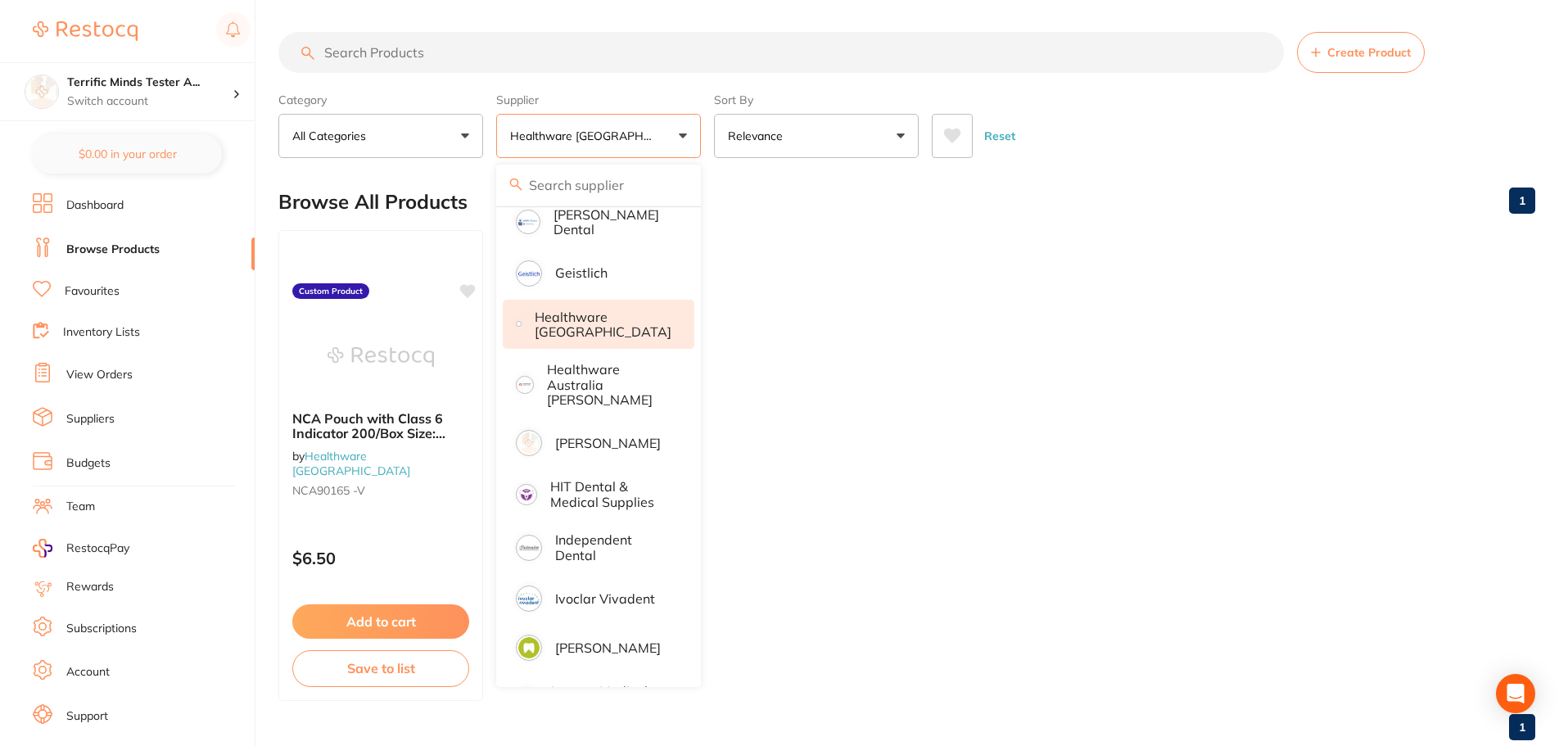
click at [654, 316] on p "Healthware [GEOGRAPHIC_DATA]" at bounding box center [603, 324] width 137 height 31
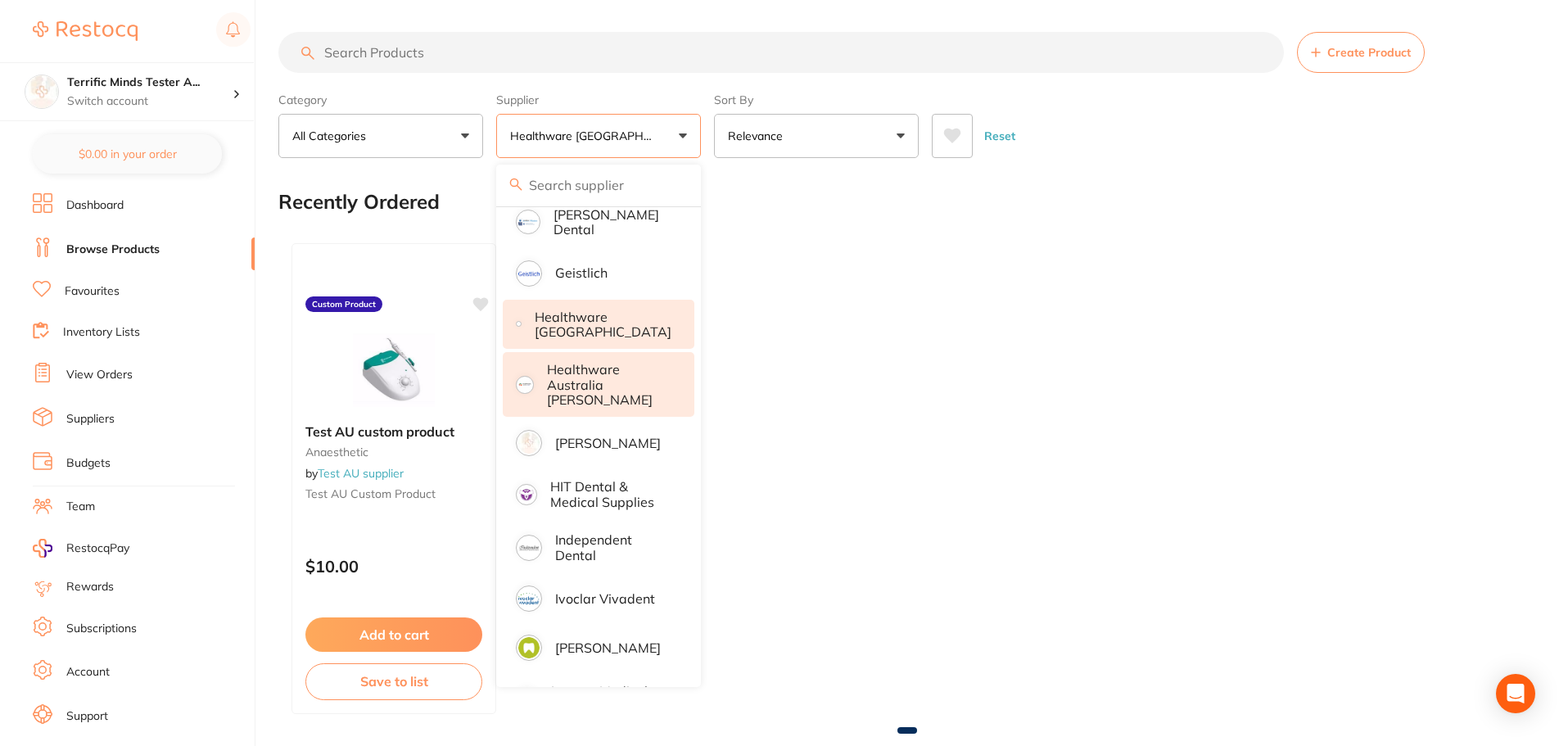
click at [643, 370] on p "Healthware Australia [PERSON_NAME]" at bounding box center [610, 384] width 126 height 45
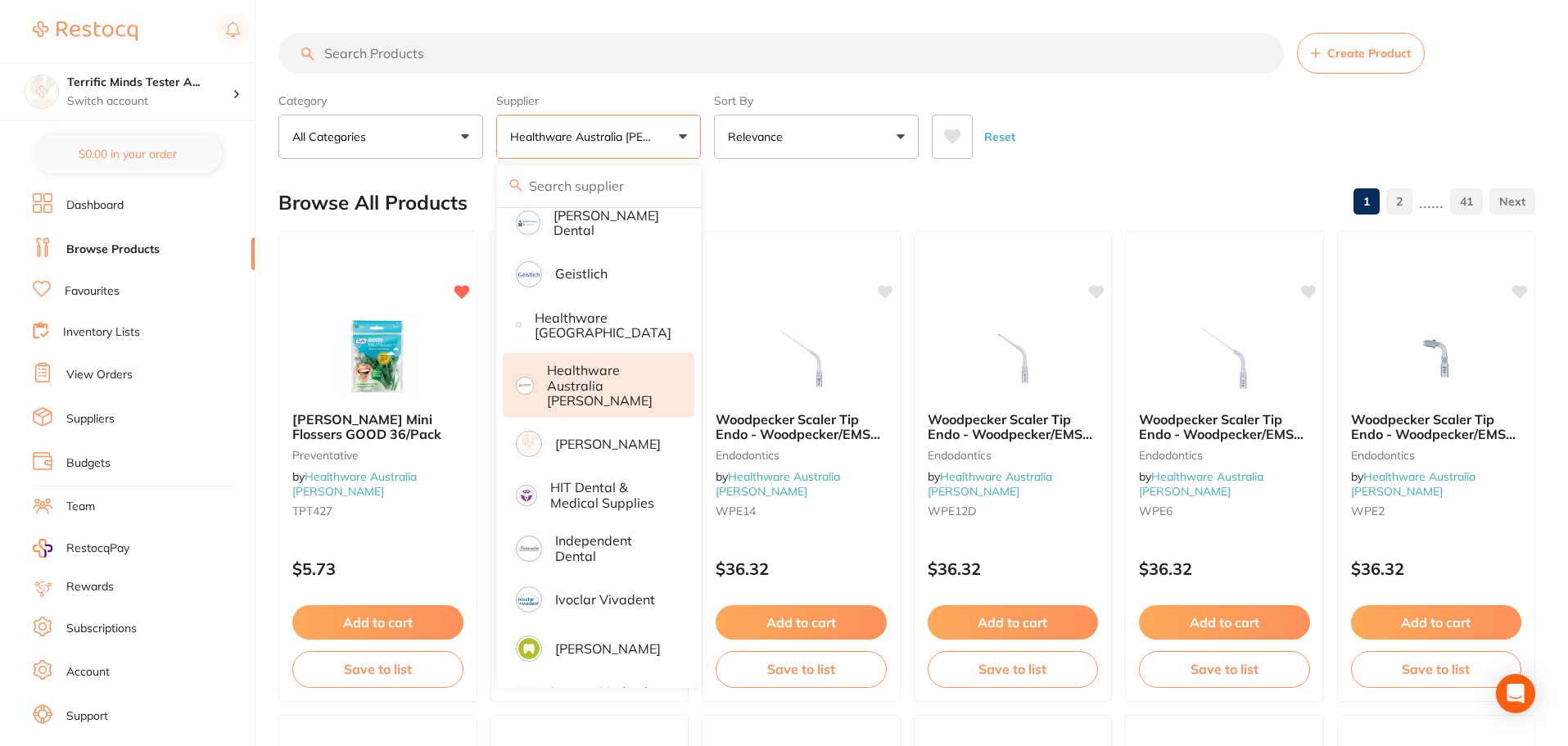
click at [709, 143] on div "Category All Categories All Categories 3D Printing Crown & Bridge Disposables e…" at bounding box center [906, 123] width 1257 height 72
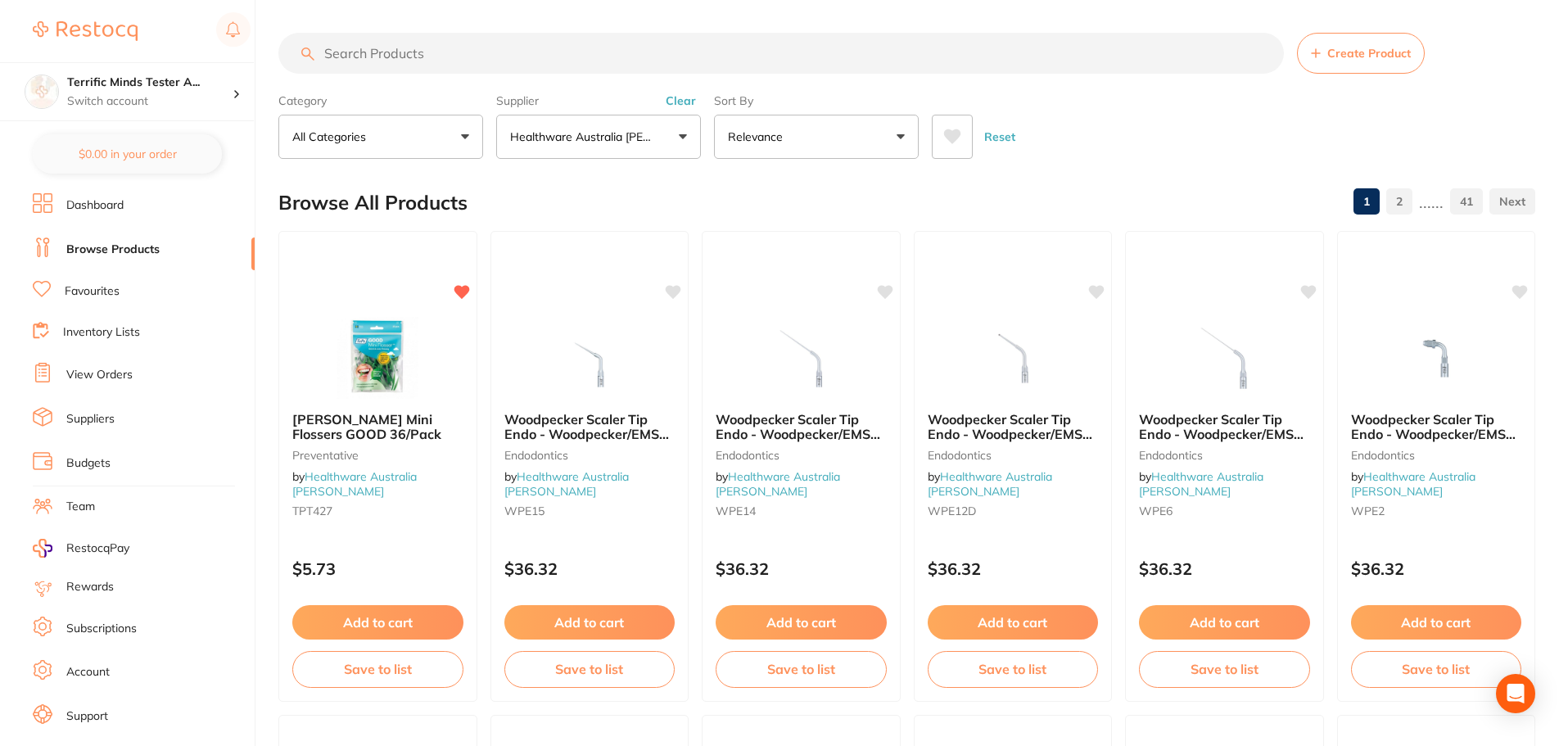
click at [497, 51] on input "search" at bounding box center [781, 53] width 1006 height 41
paste input "Mediflex Flexi Powder Free Latex Gloves 100/Box"
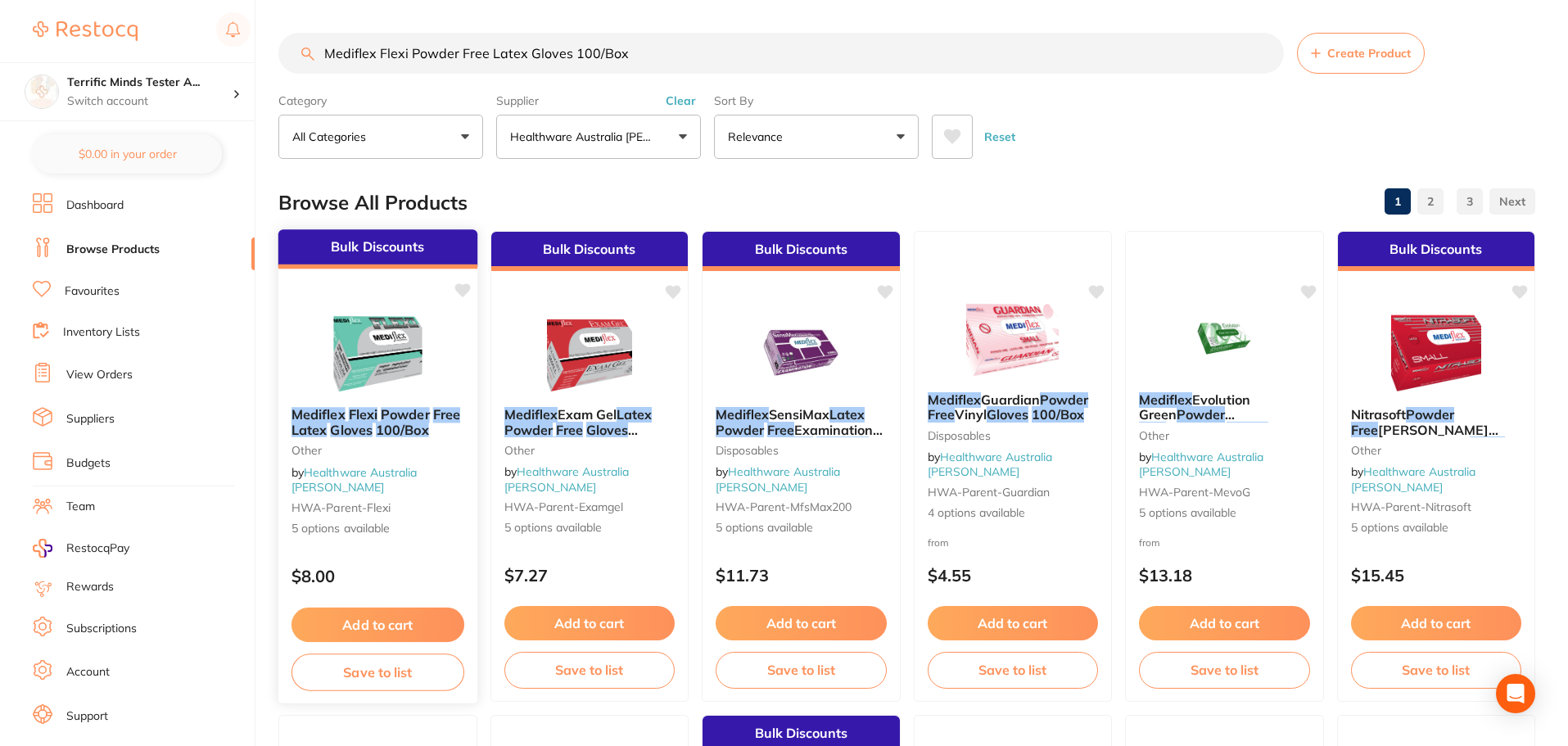
type input "Mediflex Flexi Powder Free Latex Gloves 100/Box"
click at [373, 378] on img at bounding box center [377, 352] width 107 height 83
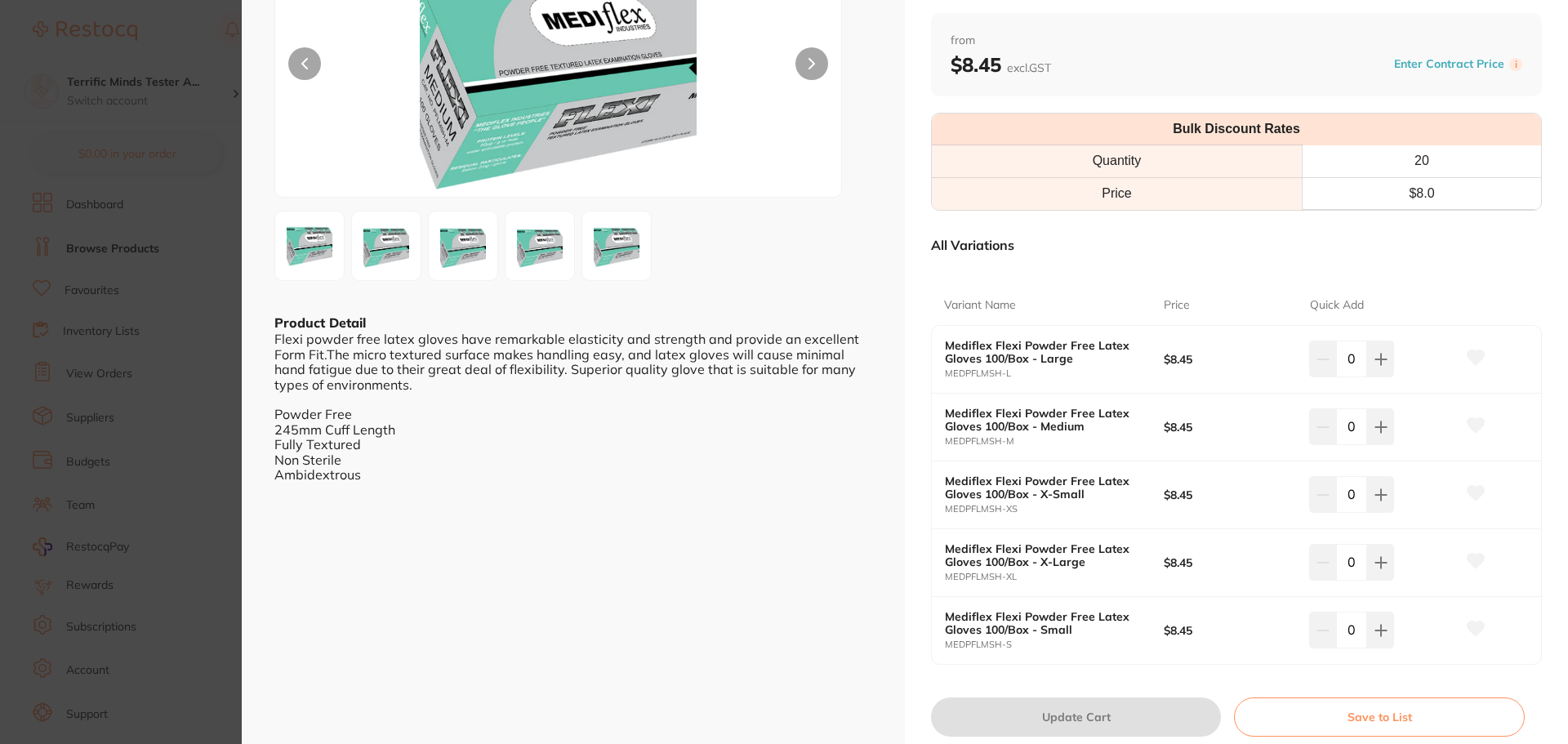
scroll to position [245, 0]
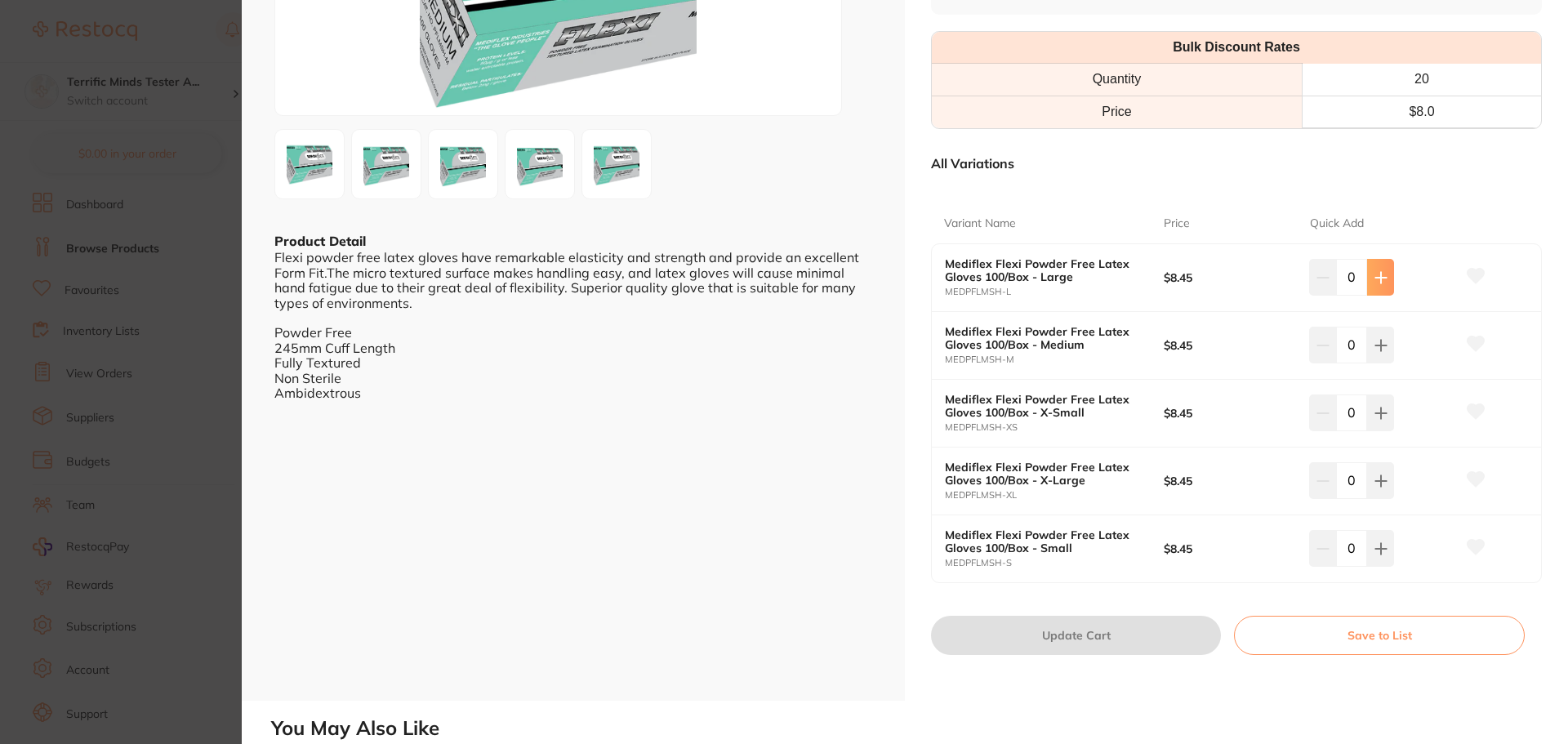
click at [1253, 267] on button at bounding box center [1380, 276] width 27 height 36
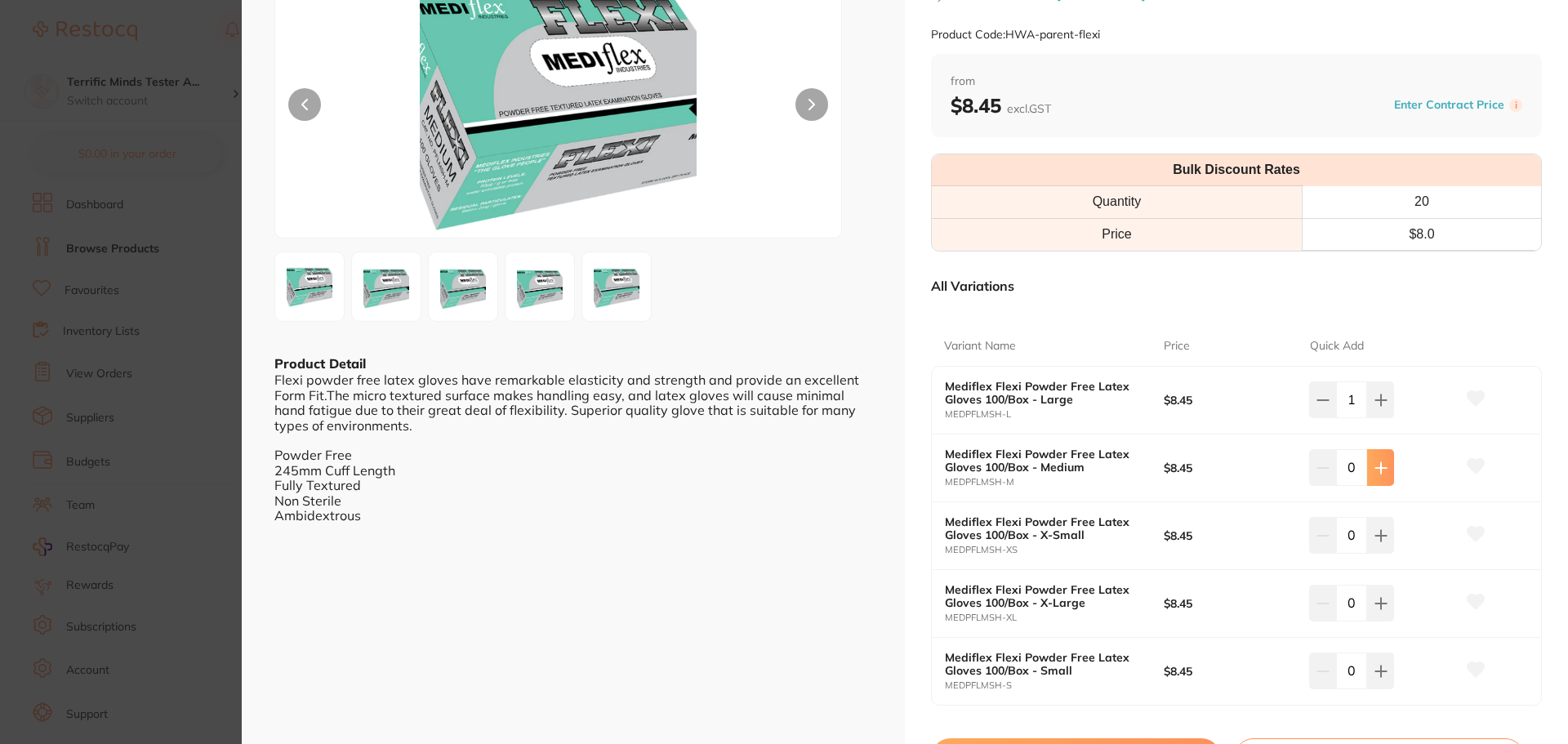
scroll to position [163, 0]
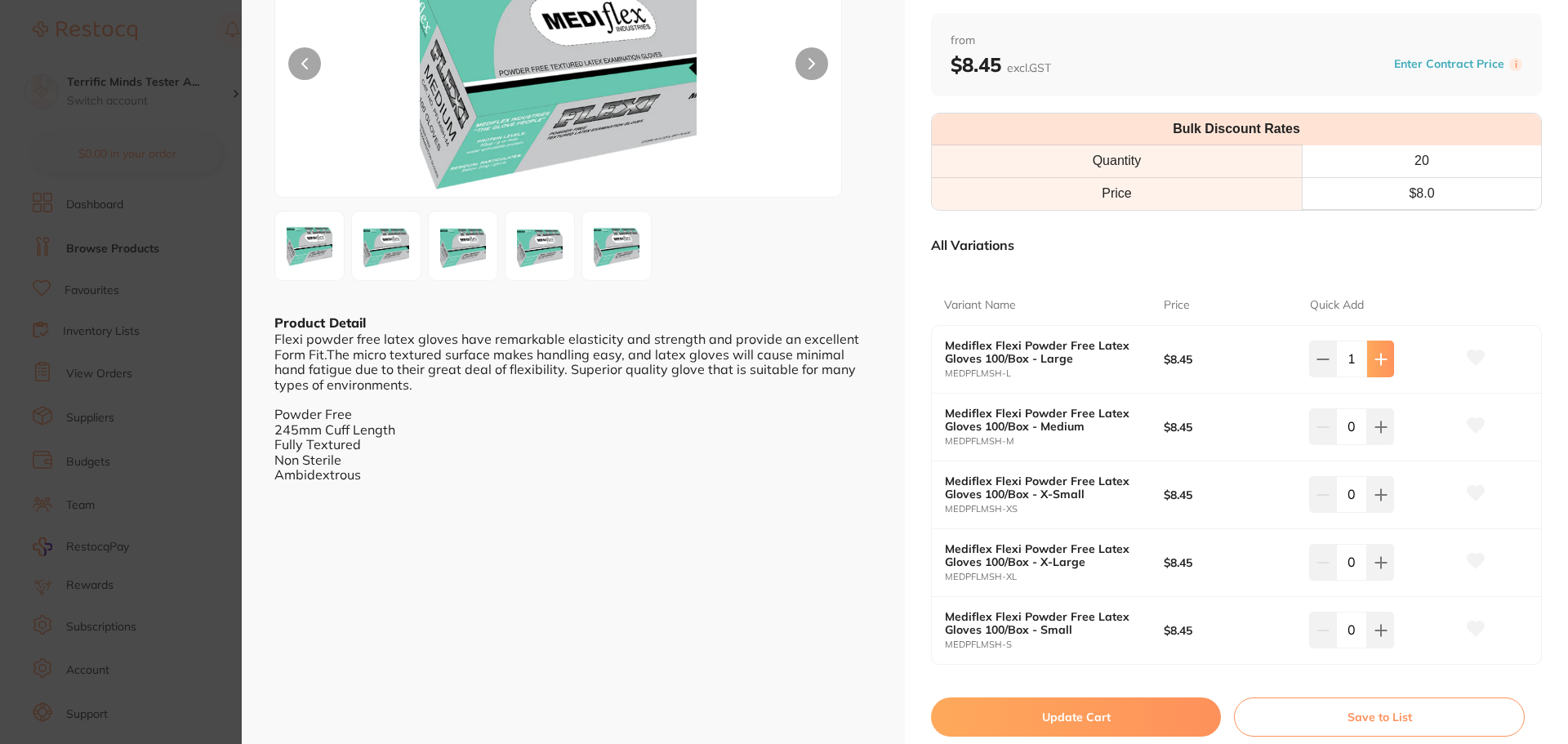
click at [1253, 370] on button at bounding box center [1380, 358] width 27 height 36
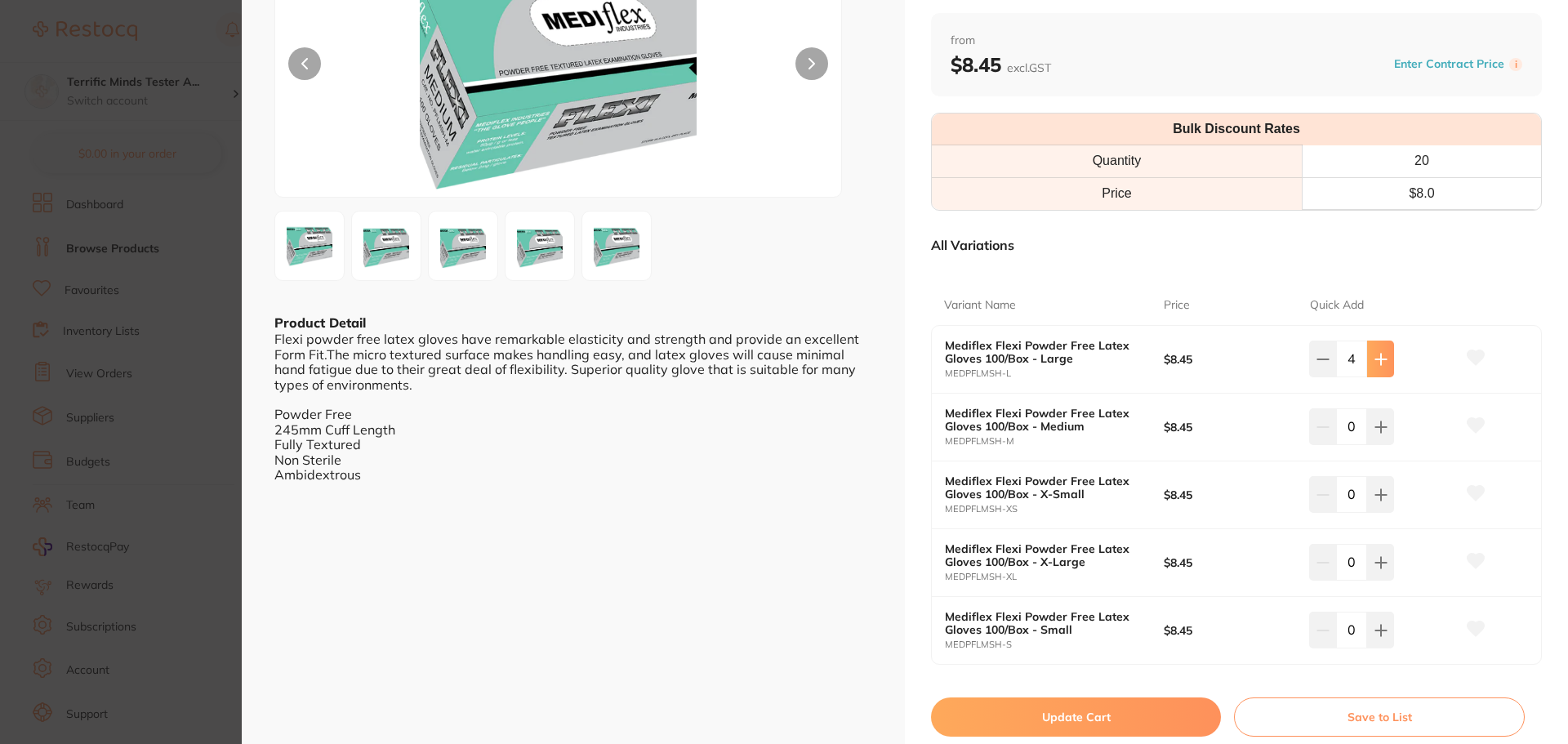
click at [1253, 370] on button at bounding box center [1380, 358] width 27 height 36
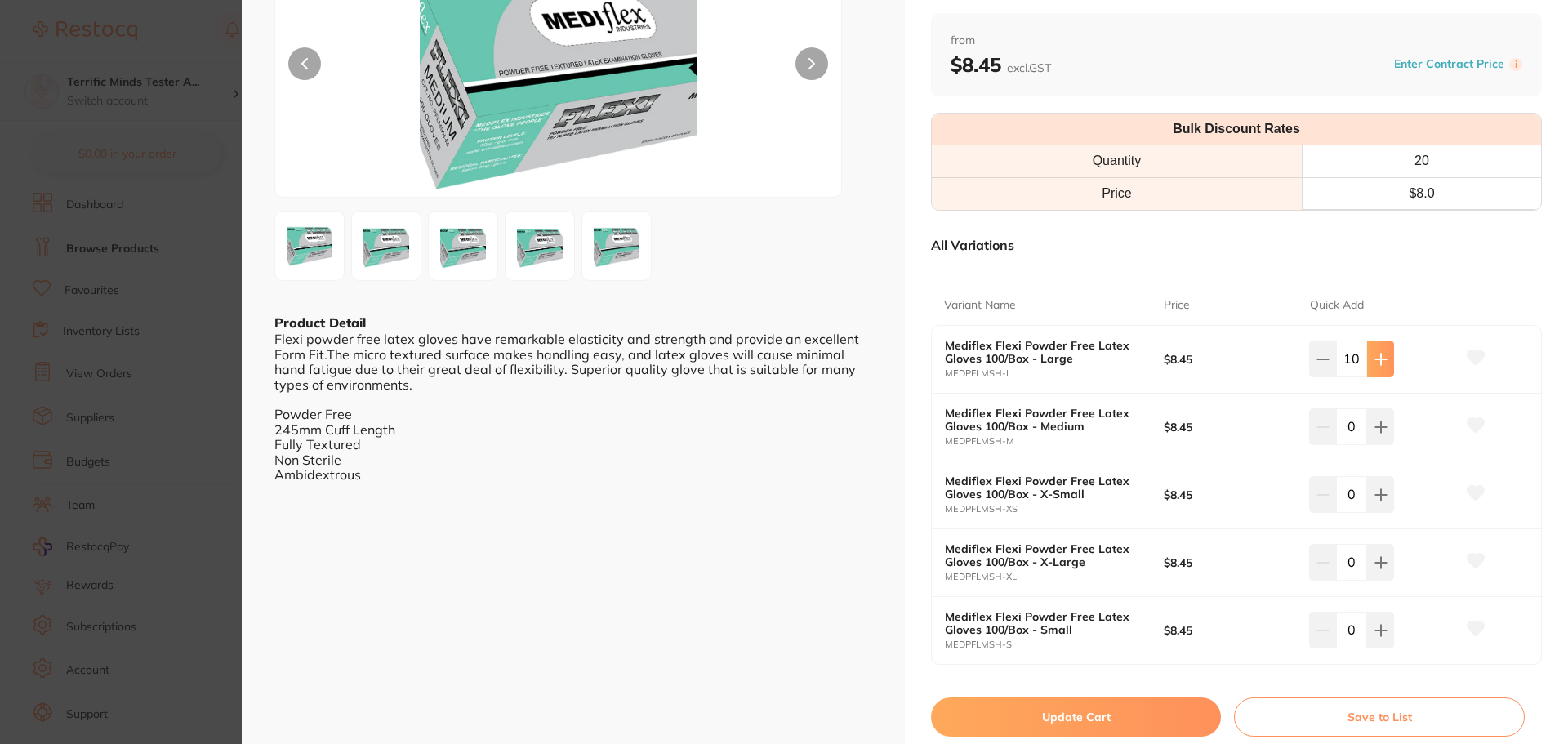
click at [1253, 370] on button at bounding box center [1380, 358] width 27 height 36
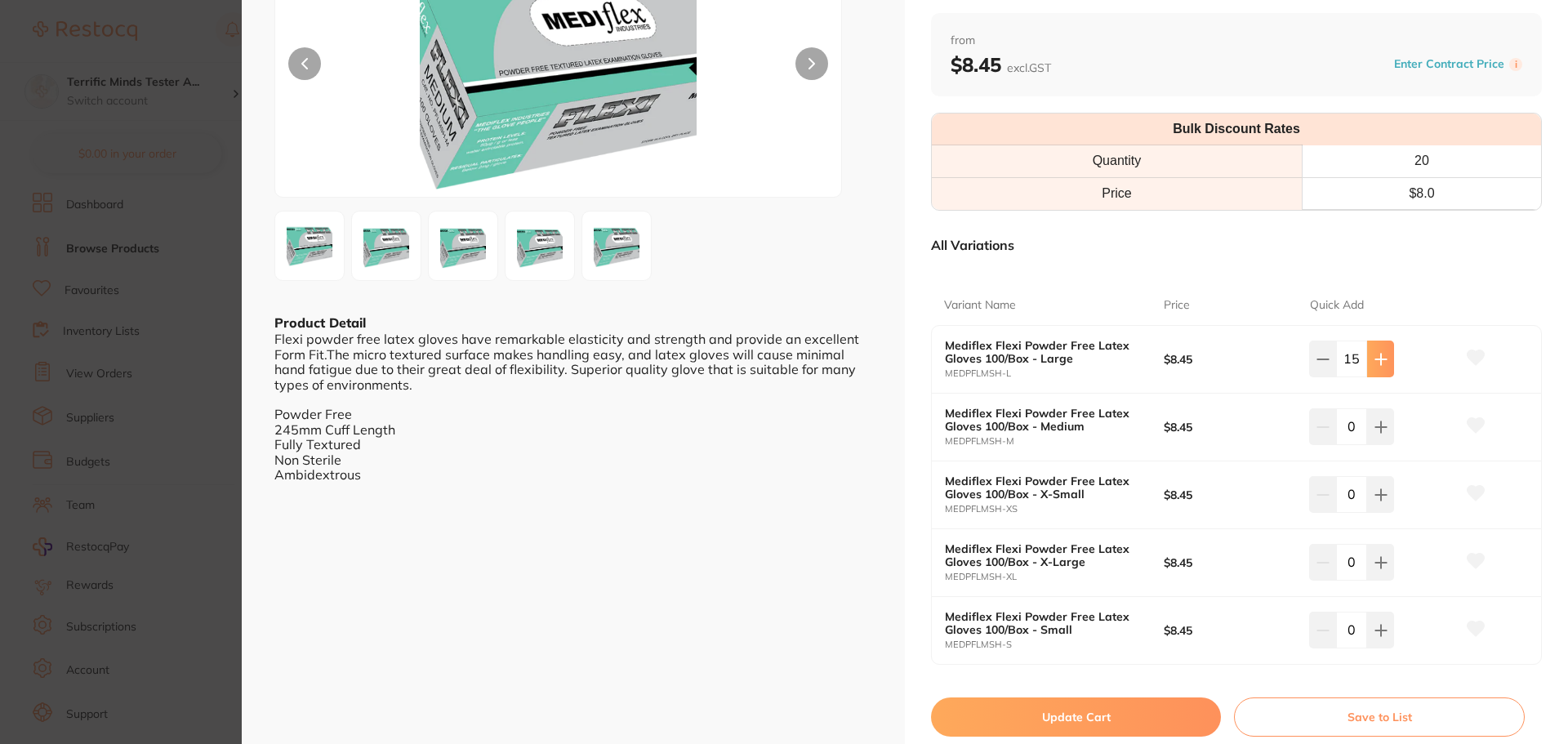
click at [1253, 370] on button at bounding box center [1380, 358] width 27 height 36
type input "20"
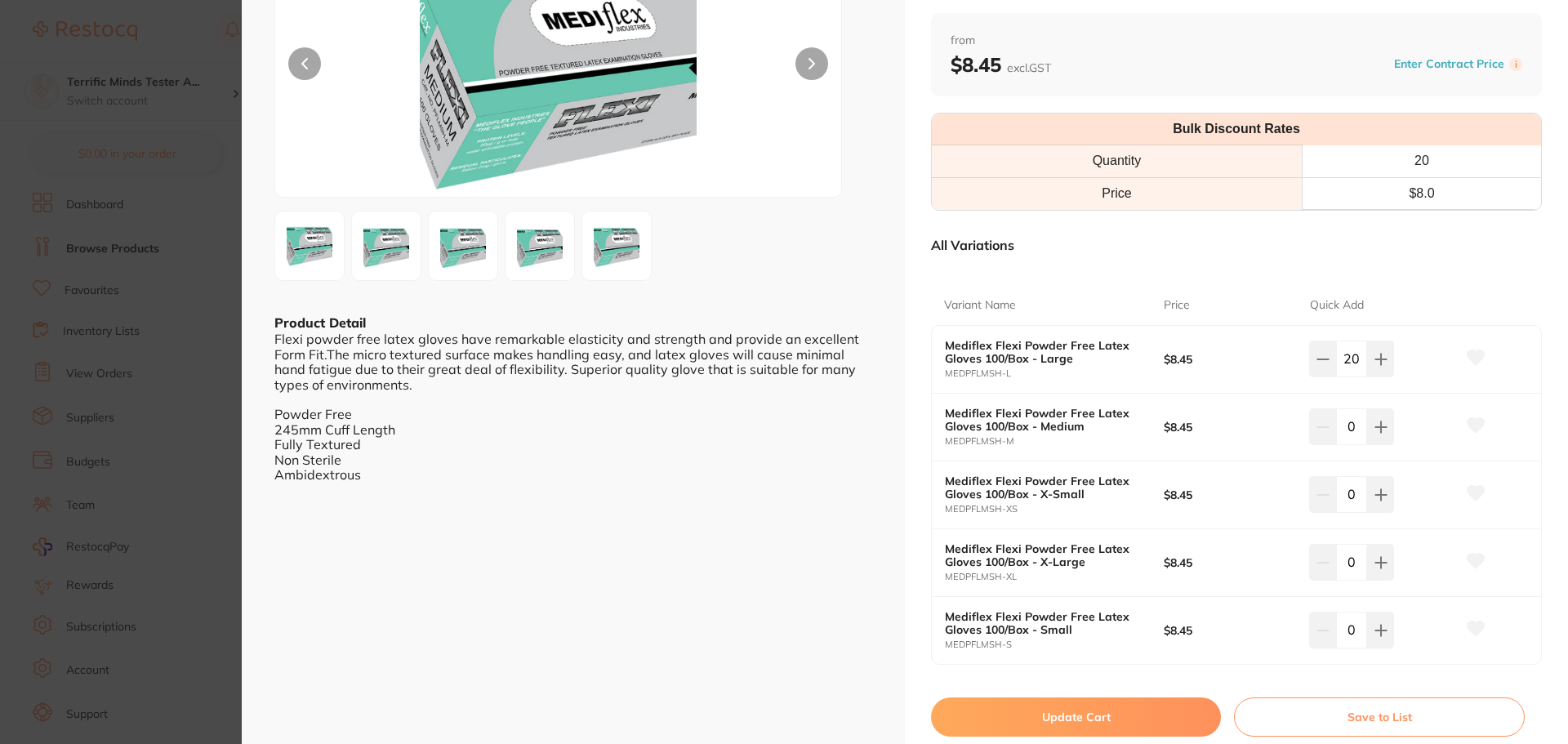
click at [1164, 567] on button "Update Cart" at bounding box center [1076, 716] width 290 height 39
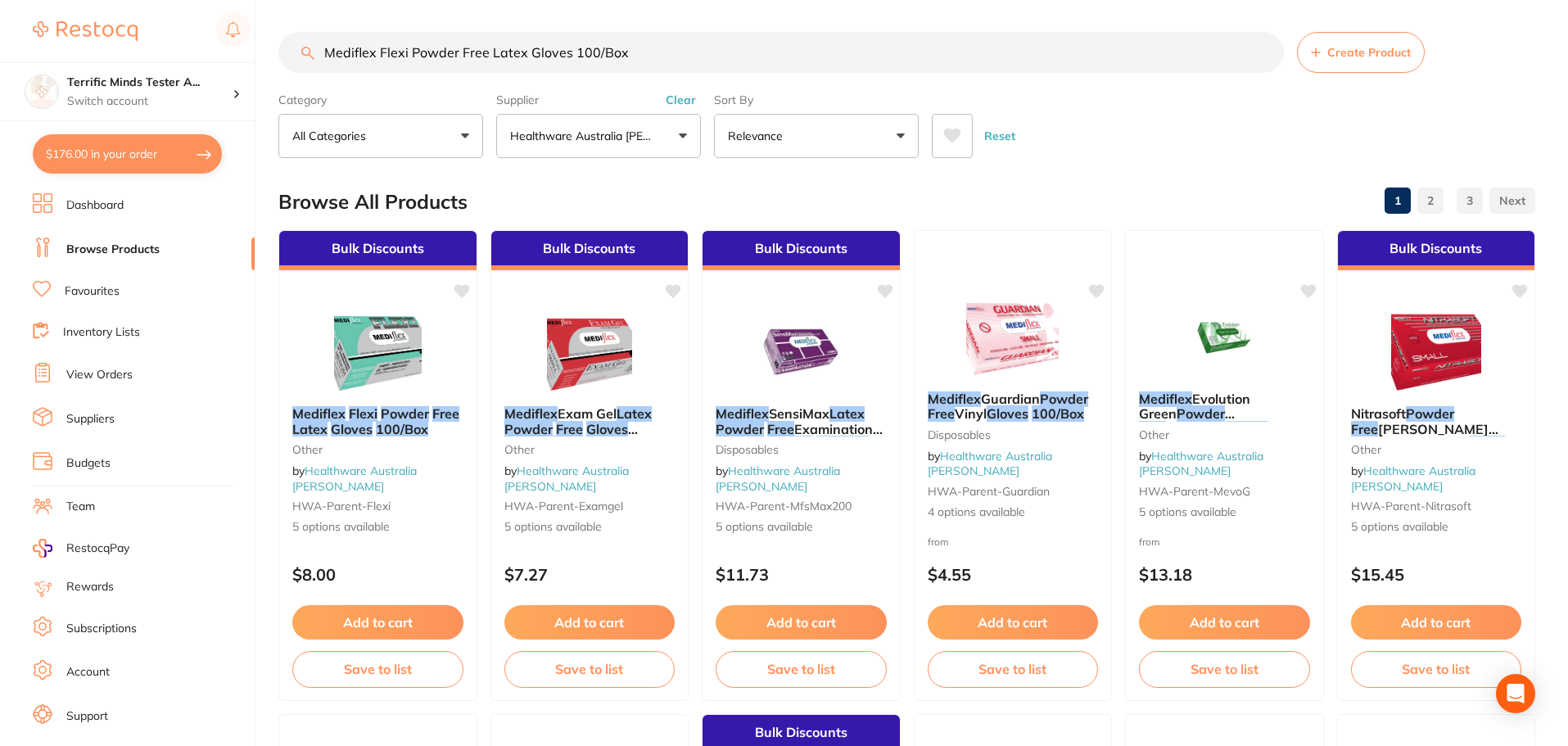
click at [197, 164] on button "$176.00 in your order" at bounding box center [127, 153] width 189 height 39
checkbox input "true"
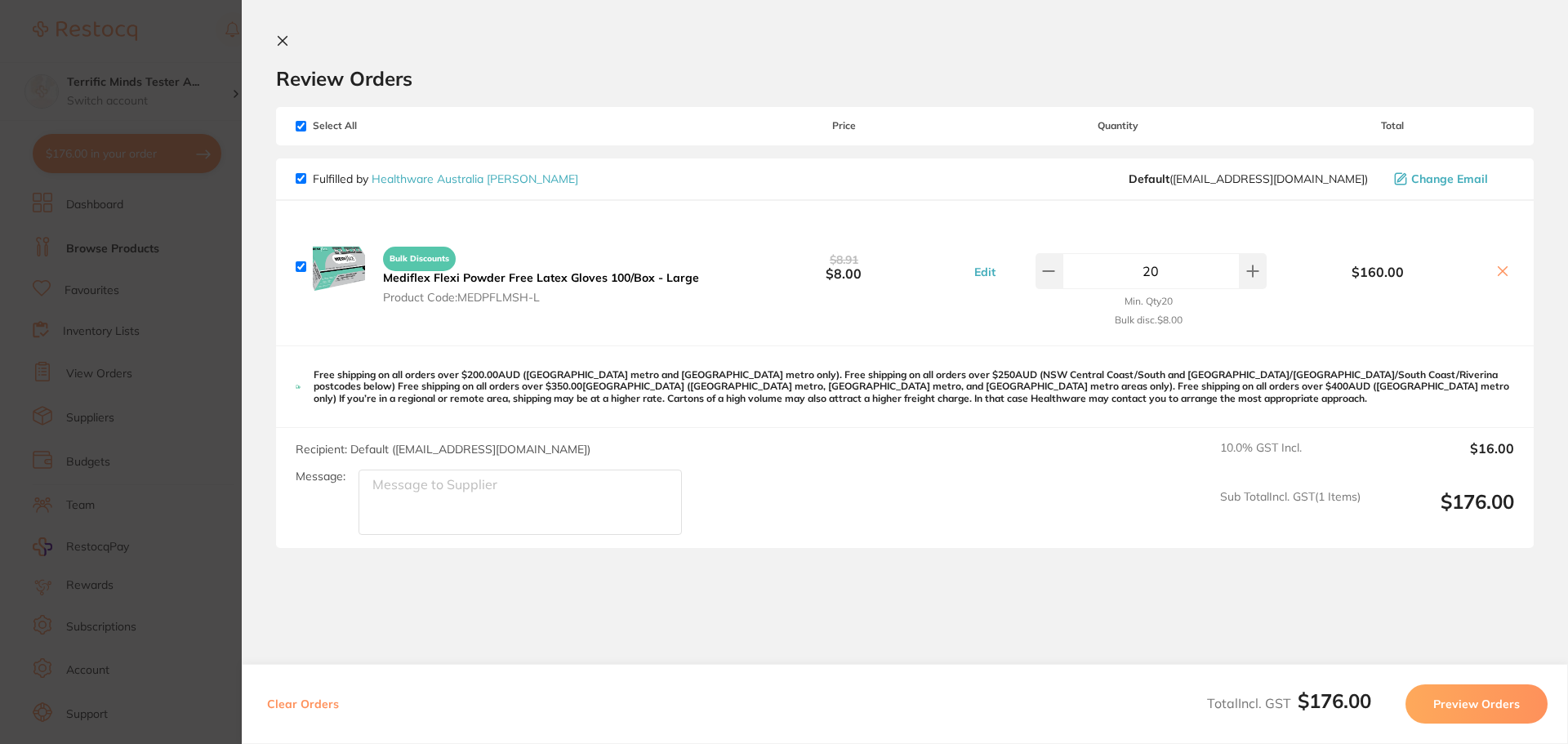
click at [280, 43] on icon at bounding box center [282, 41] width 9 height 9
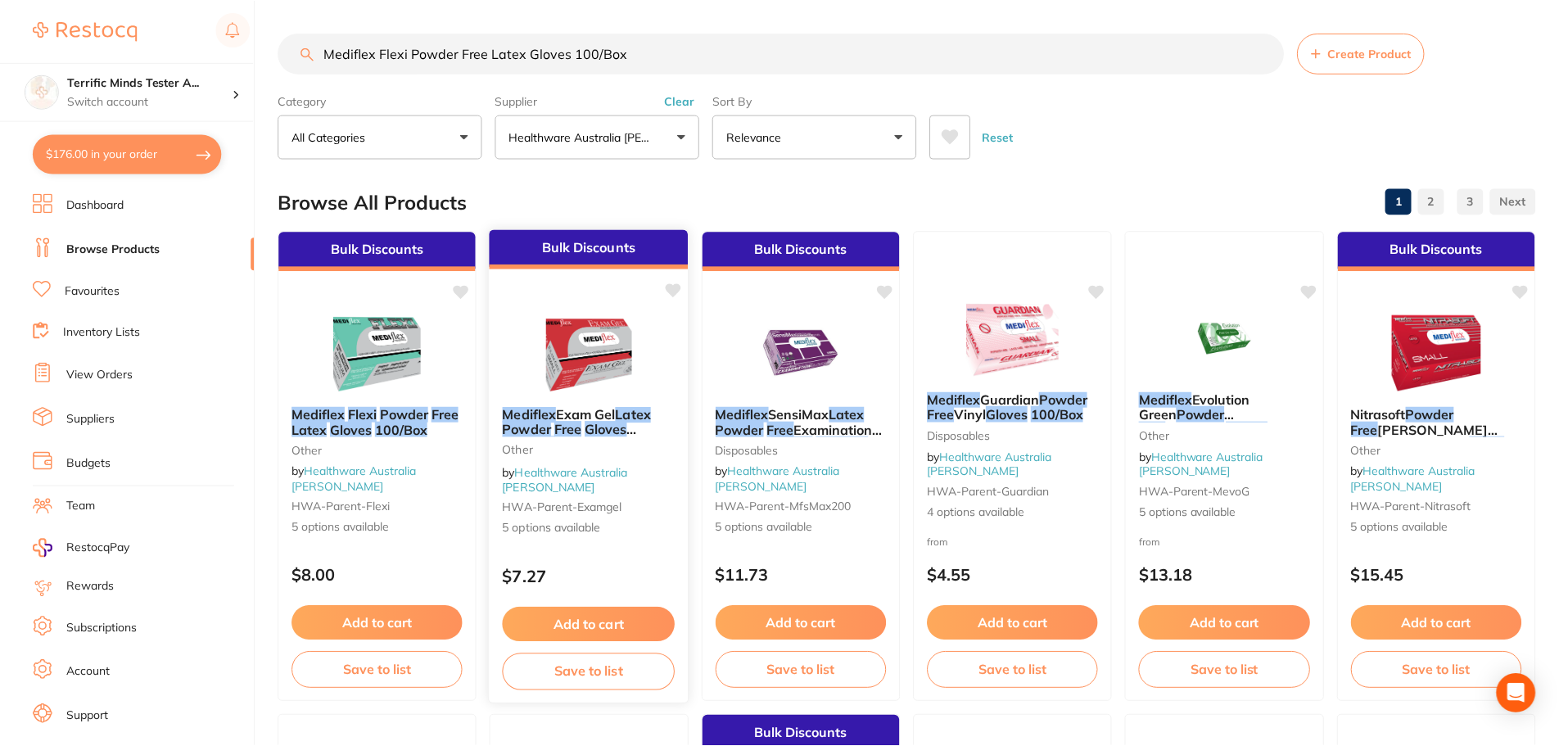
scroll to position [1, 0]
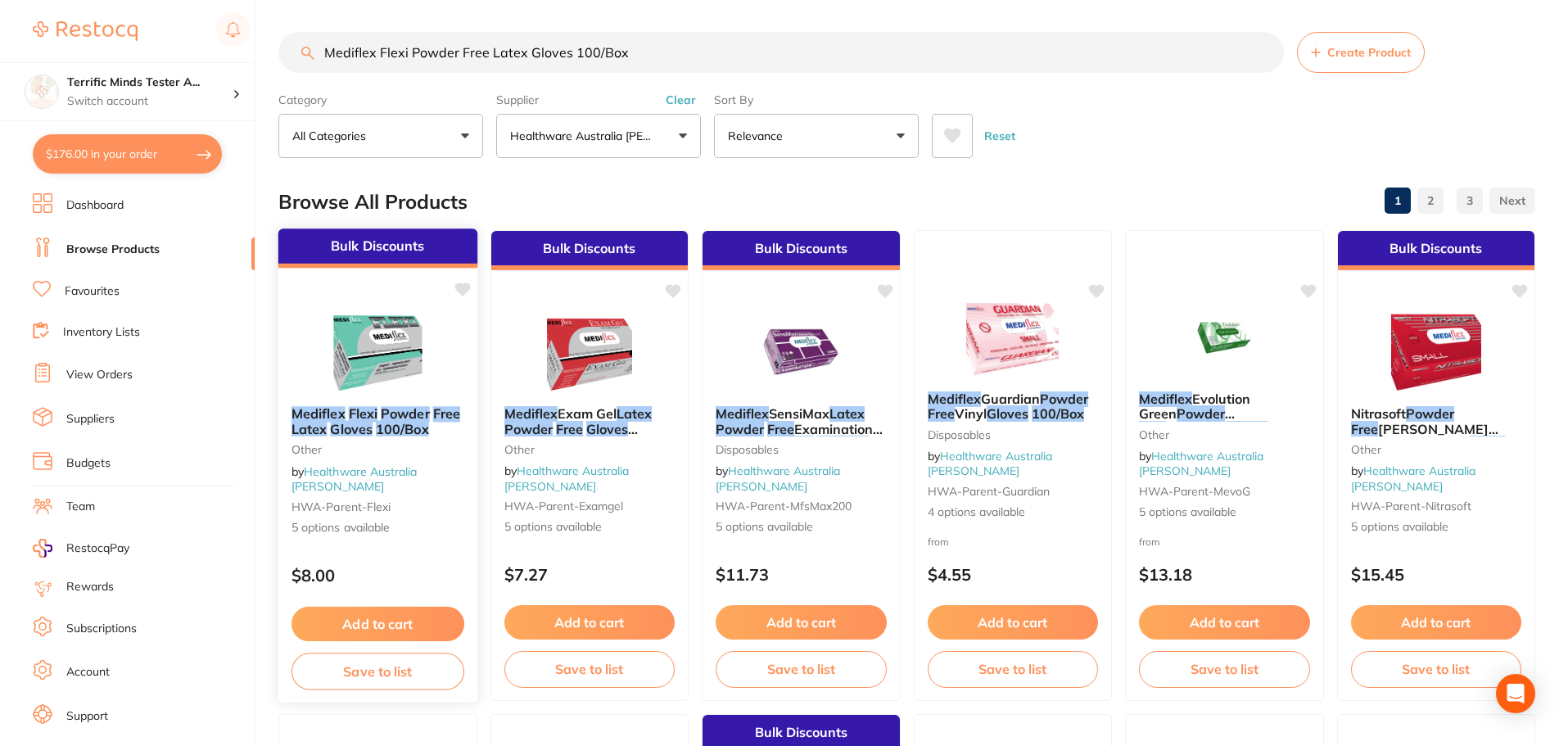
click at [454, 359] on div at bounding box center [377, 351] width 199 height 83
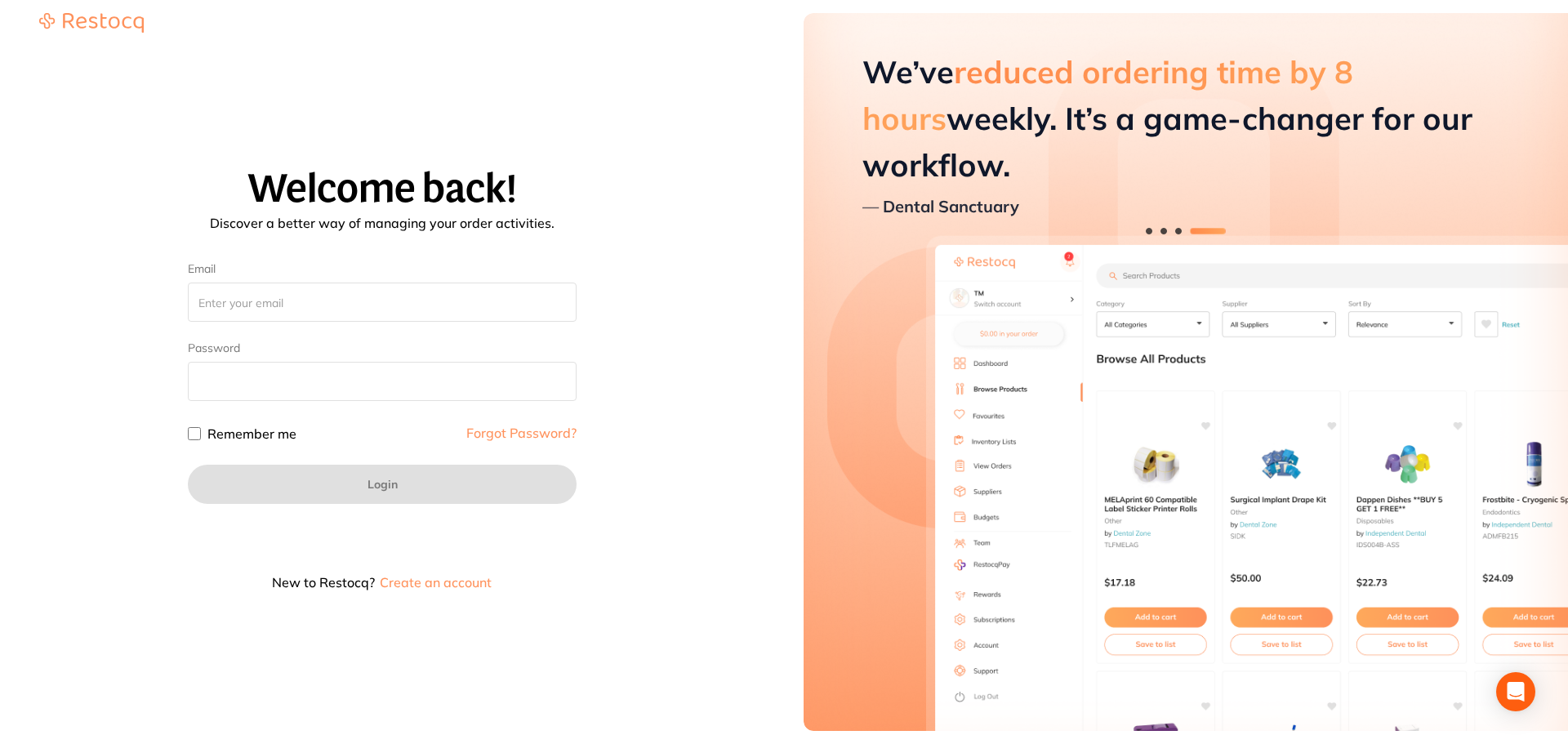
click at [442, 585] on button "Create an account" at bounding box center [435, 581] width 115 height 13
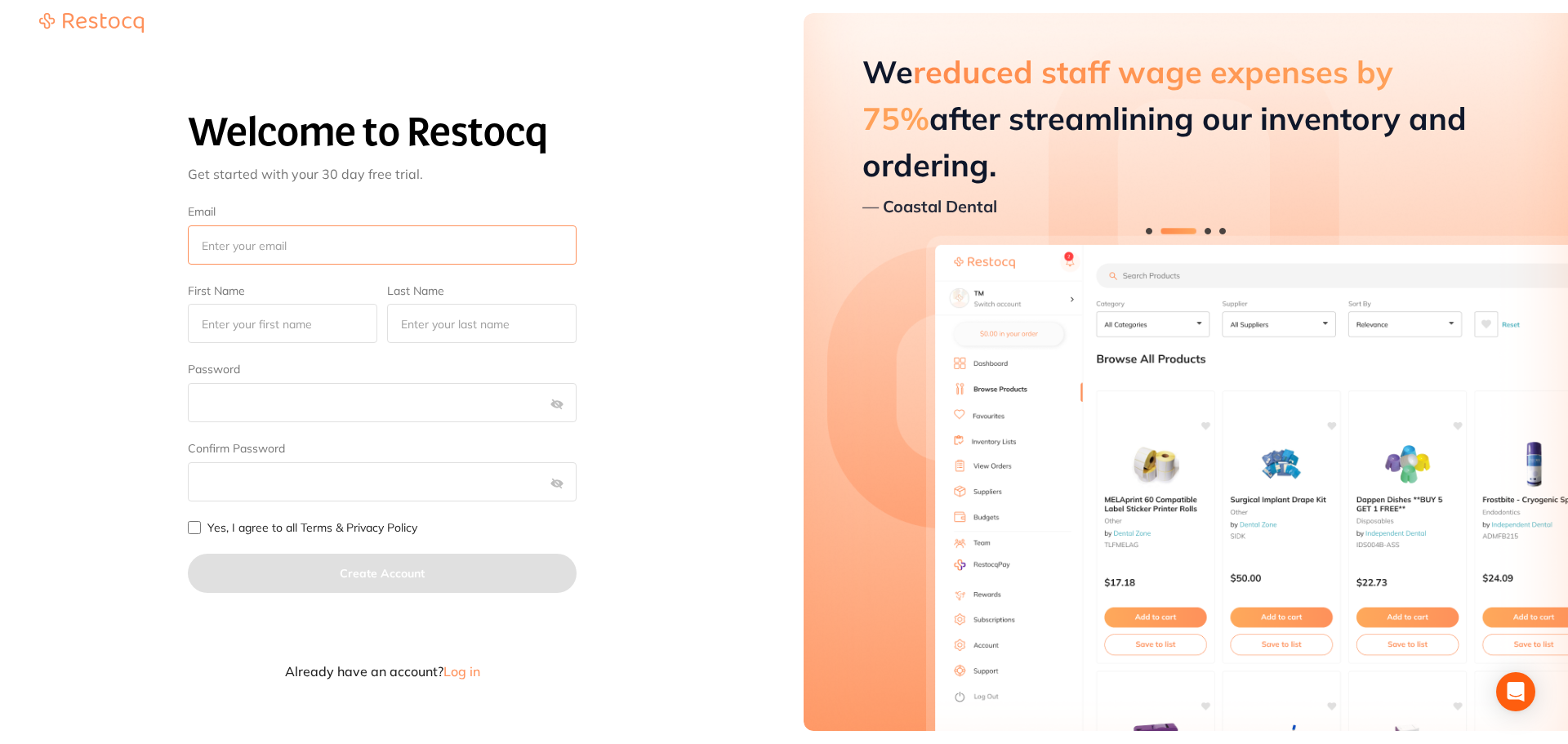
click at [443, 236] on input "Email" at bounding box center [382, 244] width 389 height 39
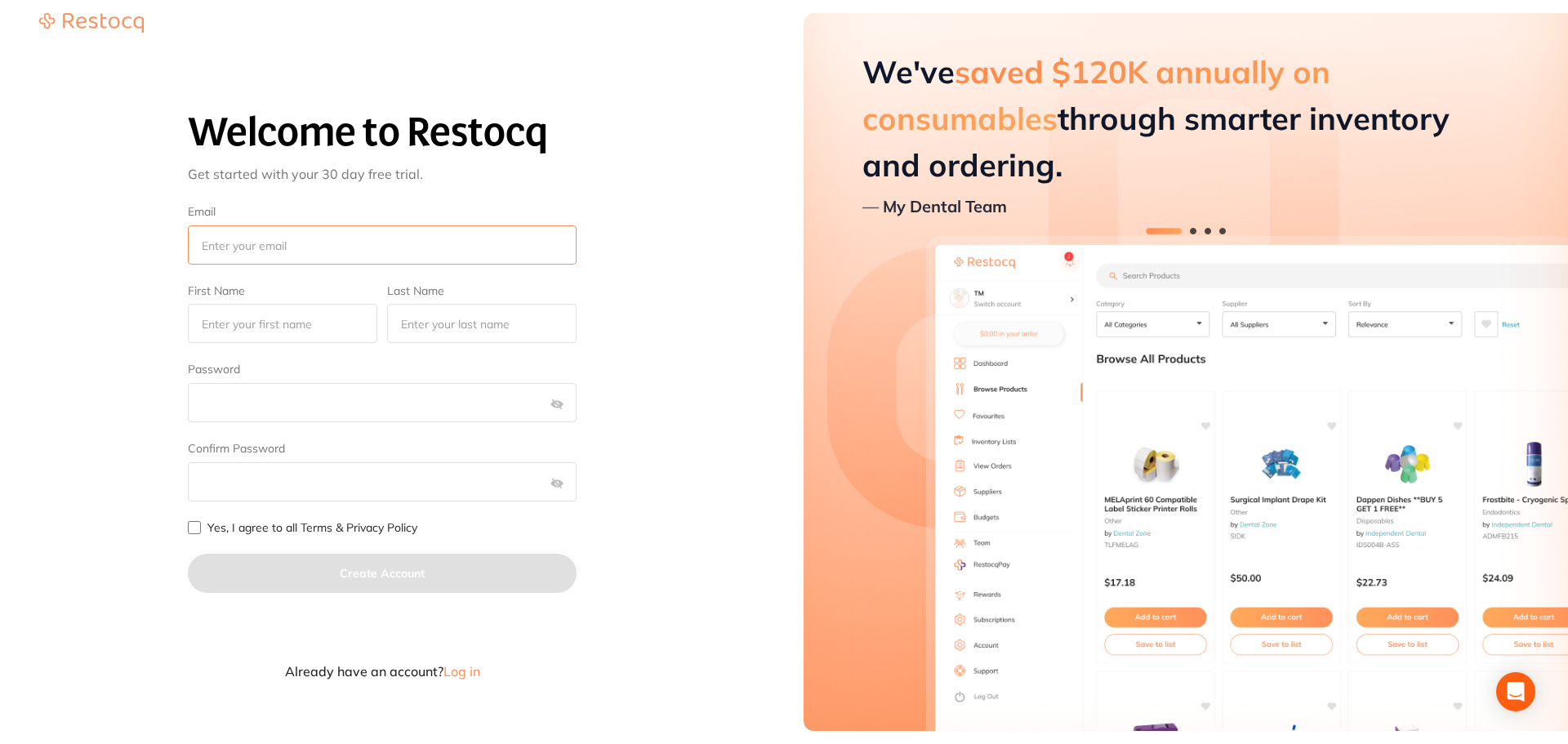
click at [297, 244] on input "Email" at bounding box center [382, 244] width 389 height 39
click at [276, 250] on input "amrita+91" at bounding box center [382, 244] width 389 height 39
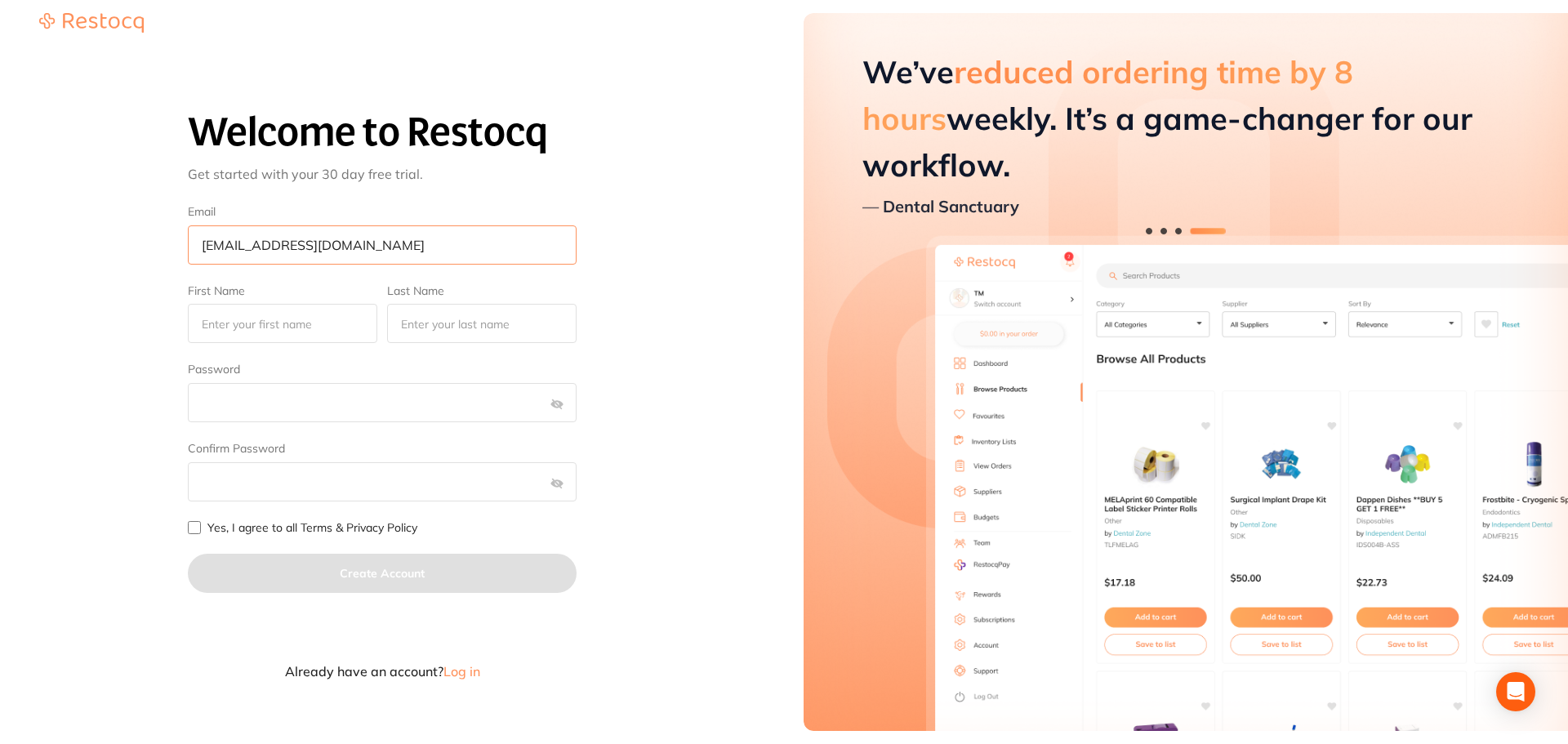
type input "[EMAIL_ADDRESS][DOMAIN_NAME]"
click at [286, 316] on input "First Name" at bounding box center [282, 323] width 189 height 39
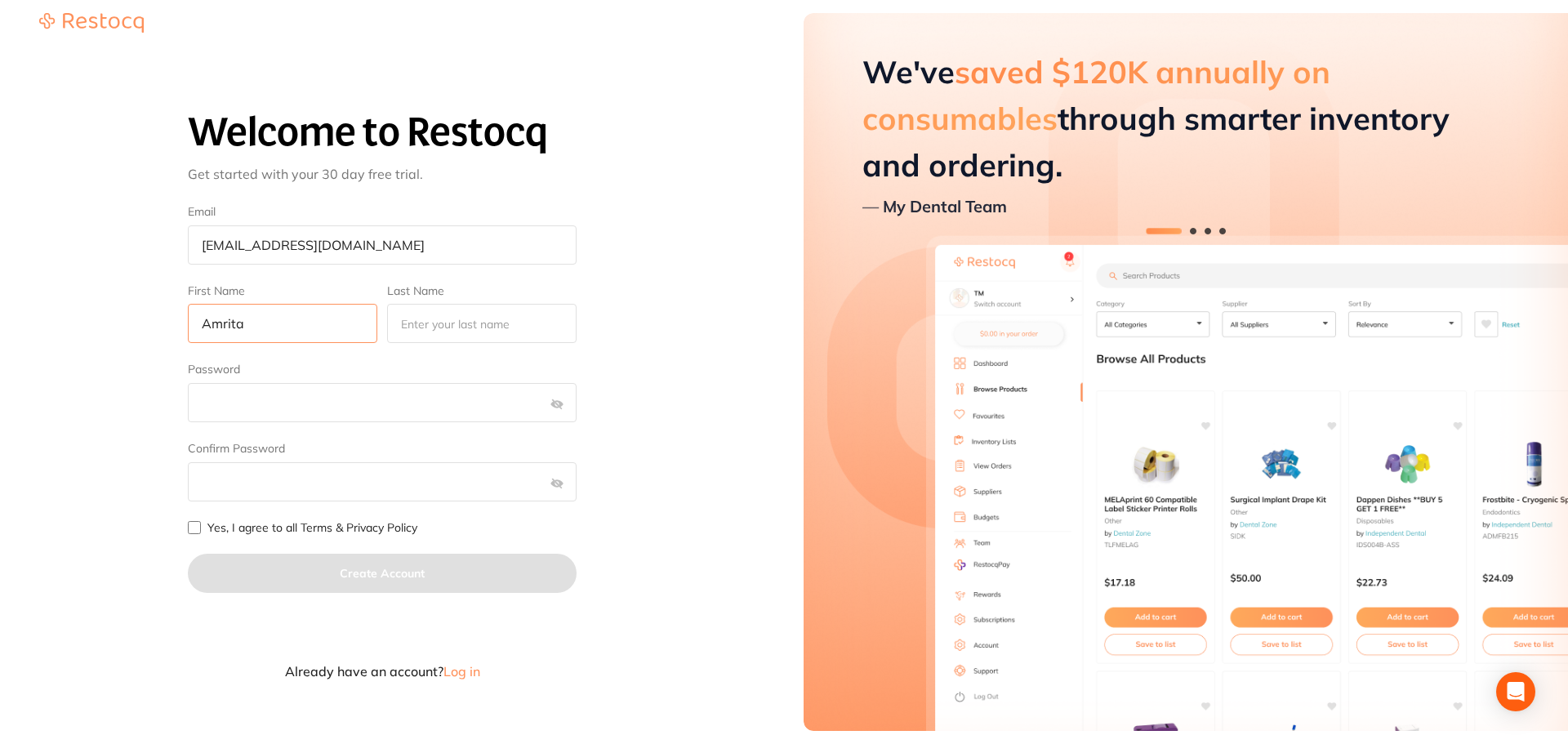
type input "Amrita"
click at [424, 322] on input "Last Name" at bounding box center [482, 323] width 189 height 39
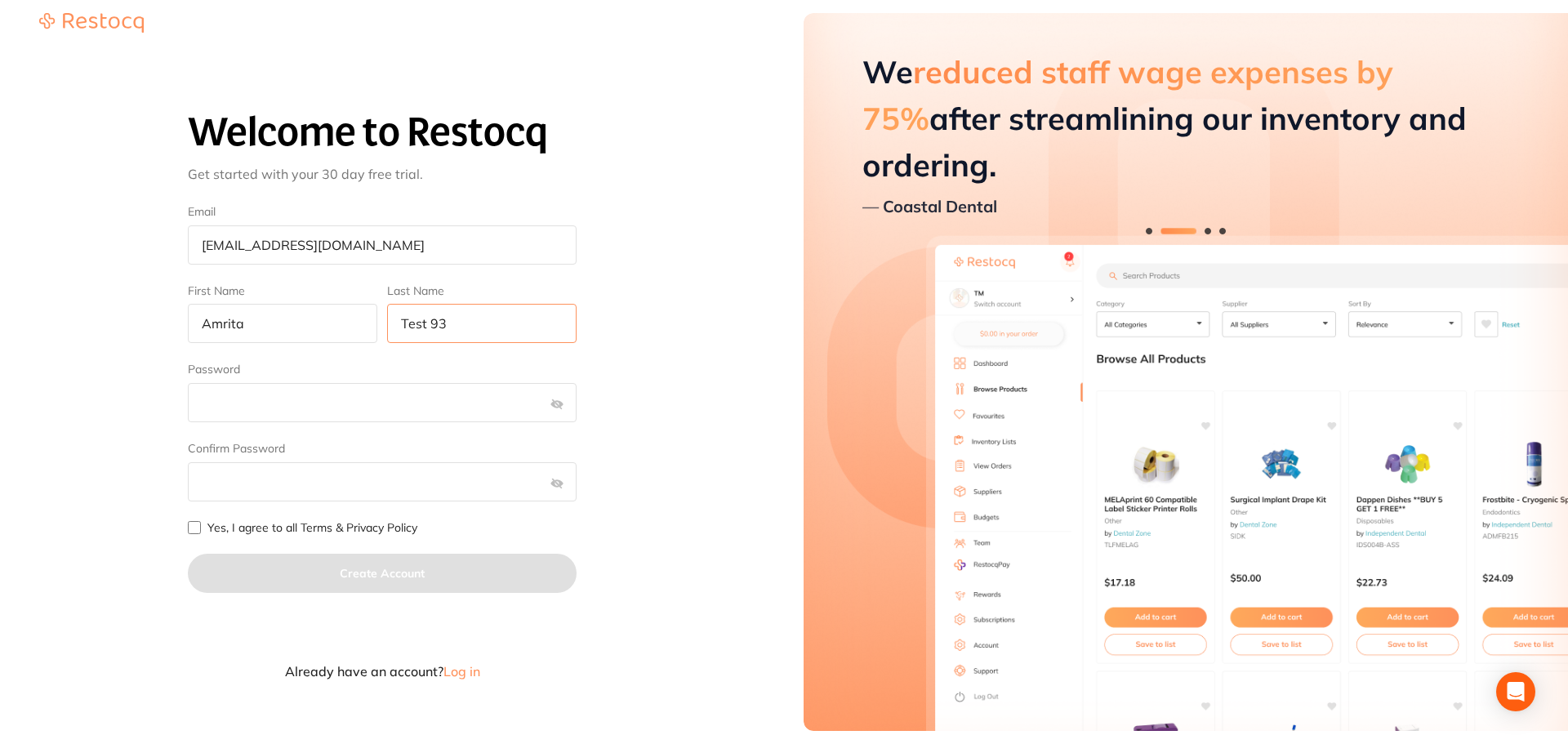
type input "Test 93"
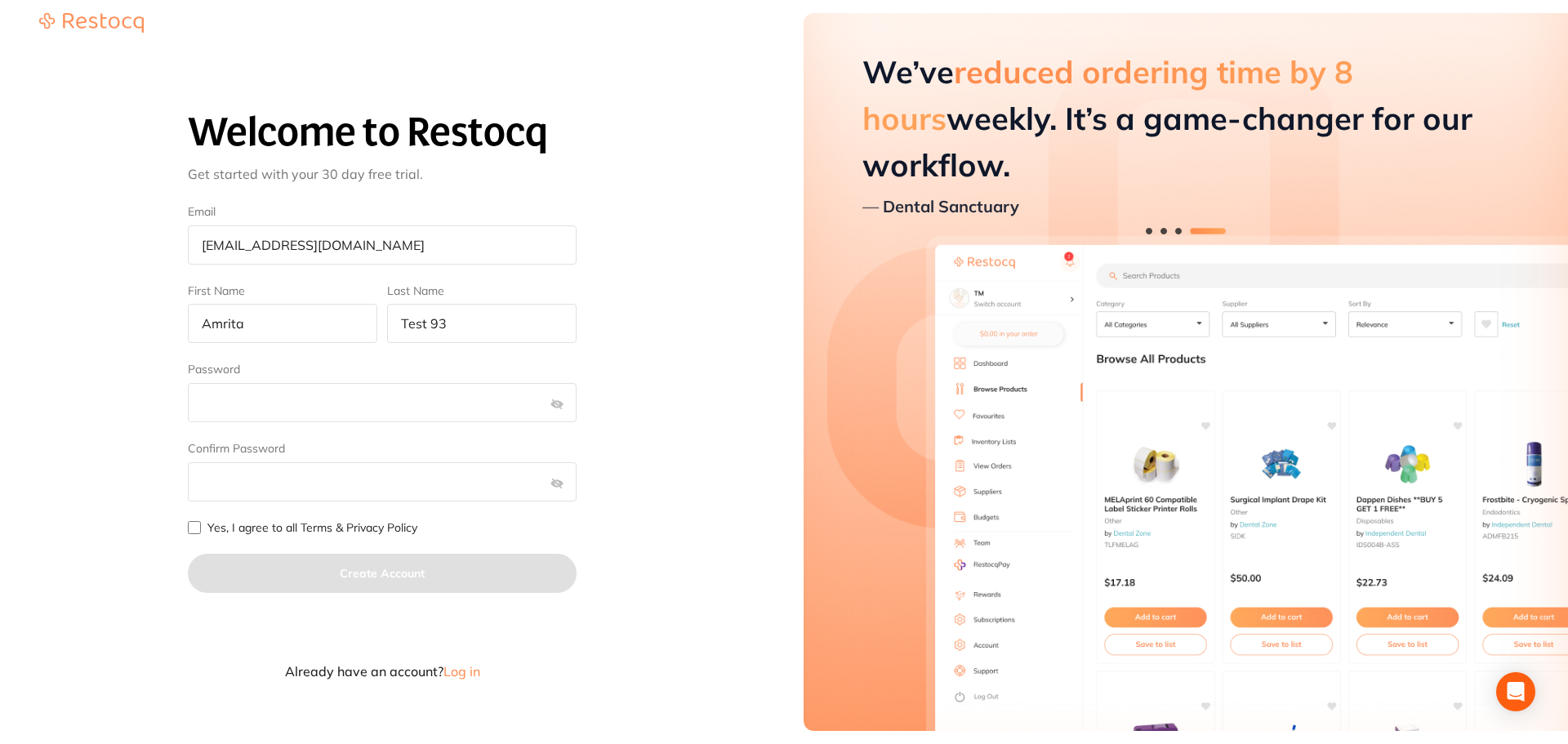
click at [191, 529] on input "Yes, I agree to all Terms & Privacy Policy" at bounding box center [194, 527] width 13 height 13
checkbox input "true"
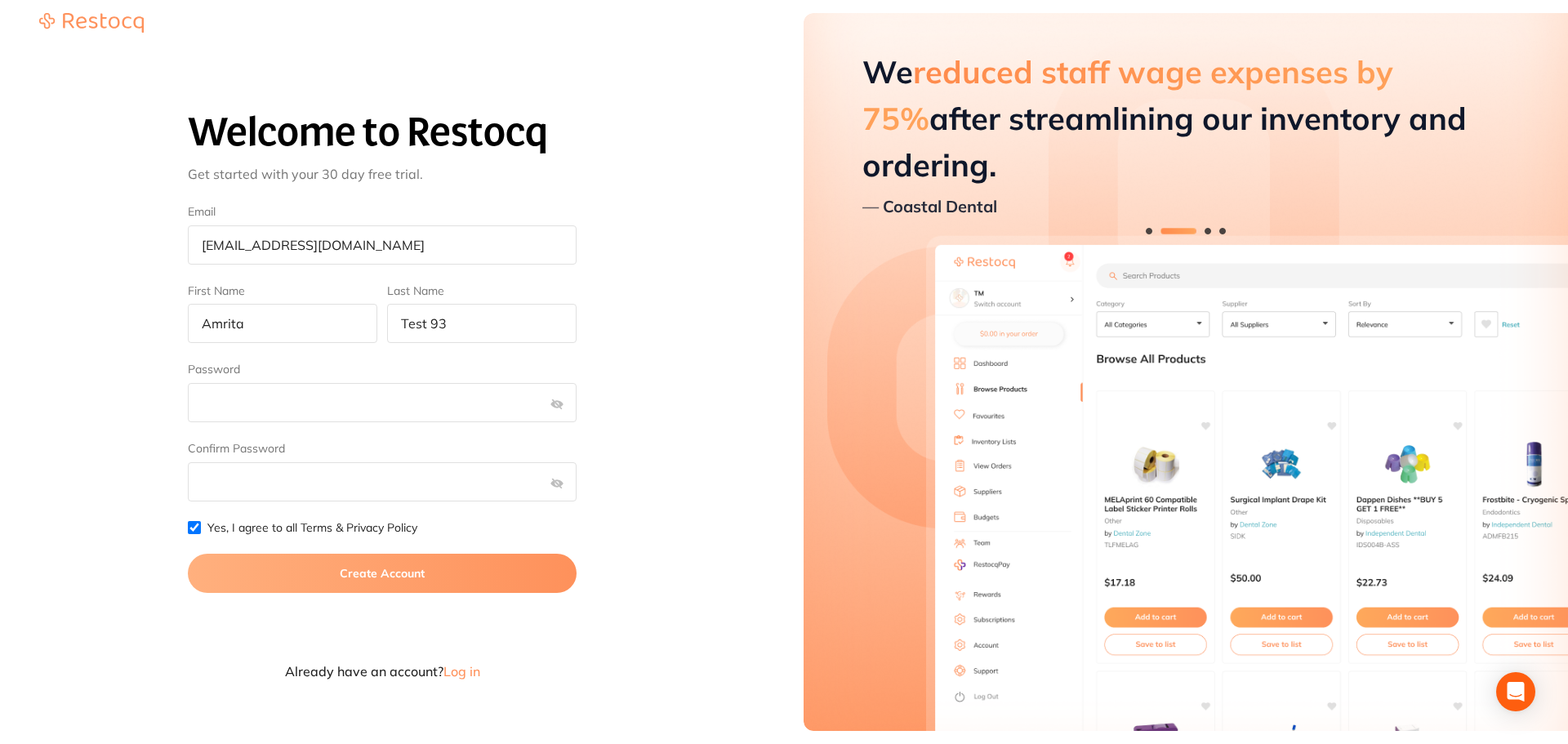
click at [402, 581] on button "Create Account" at bounding box center [382, 573] width 389 height 39
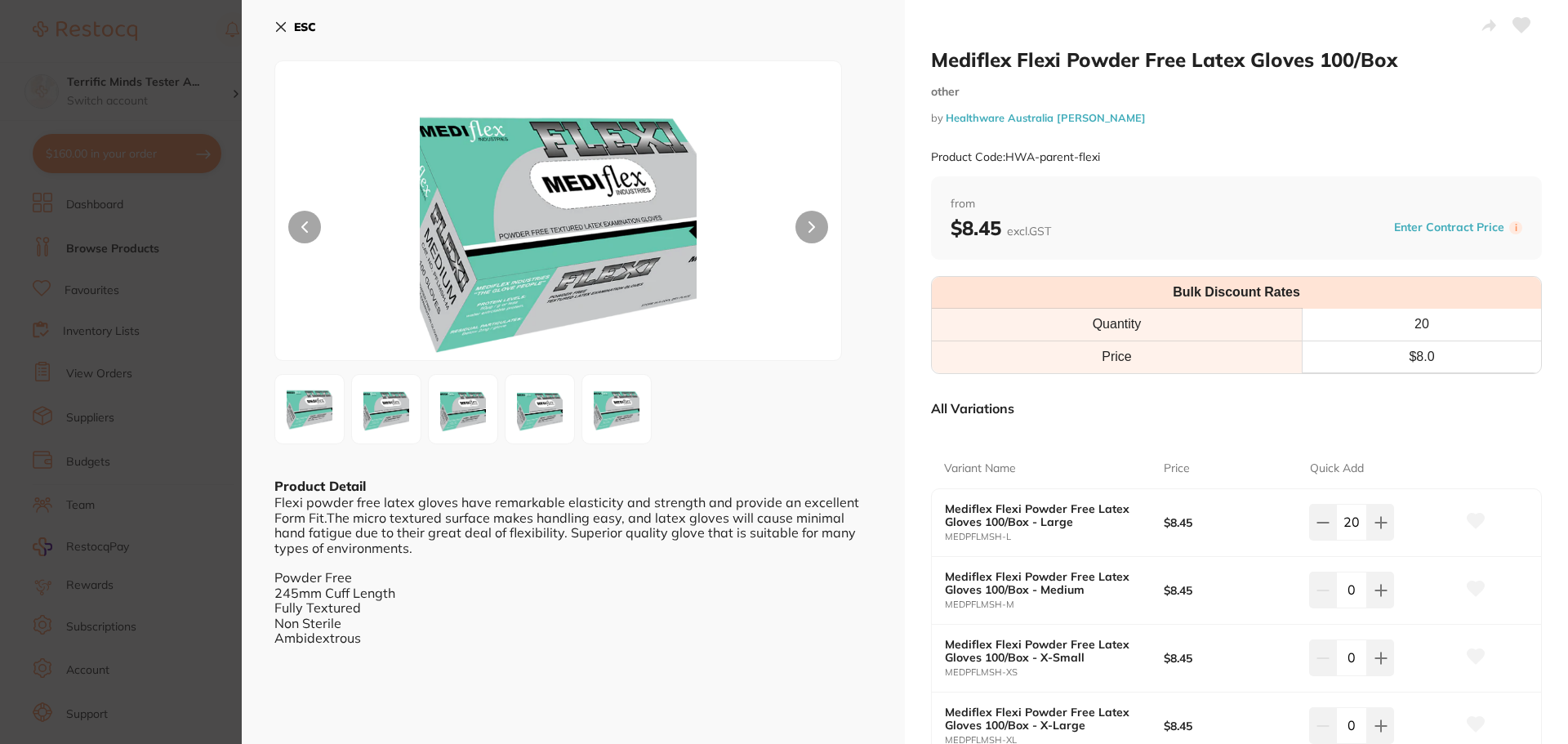
click at [282, 23] on icon at bounding box center [281, 26] width 13 height 13
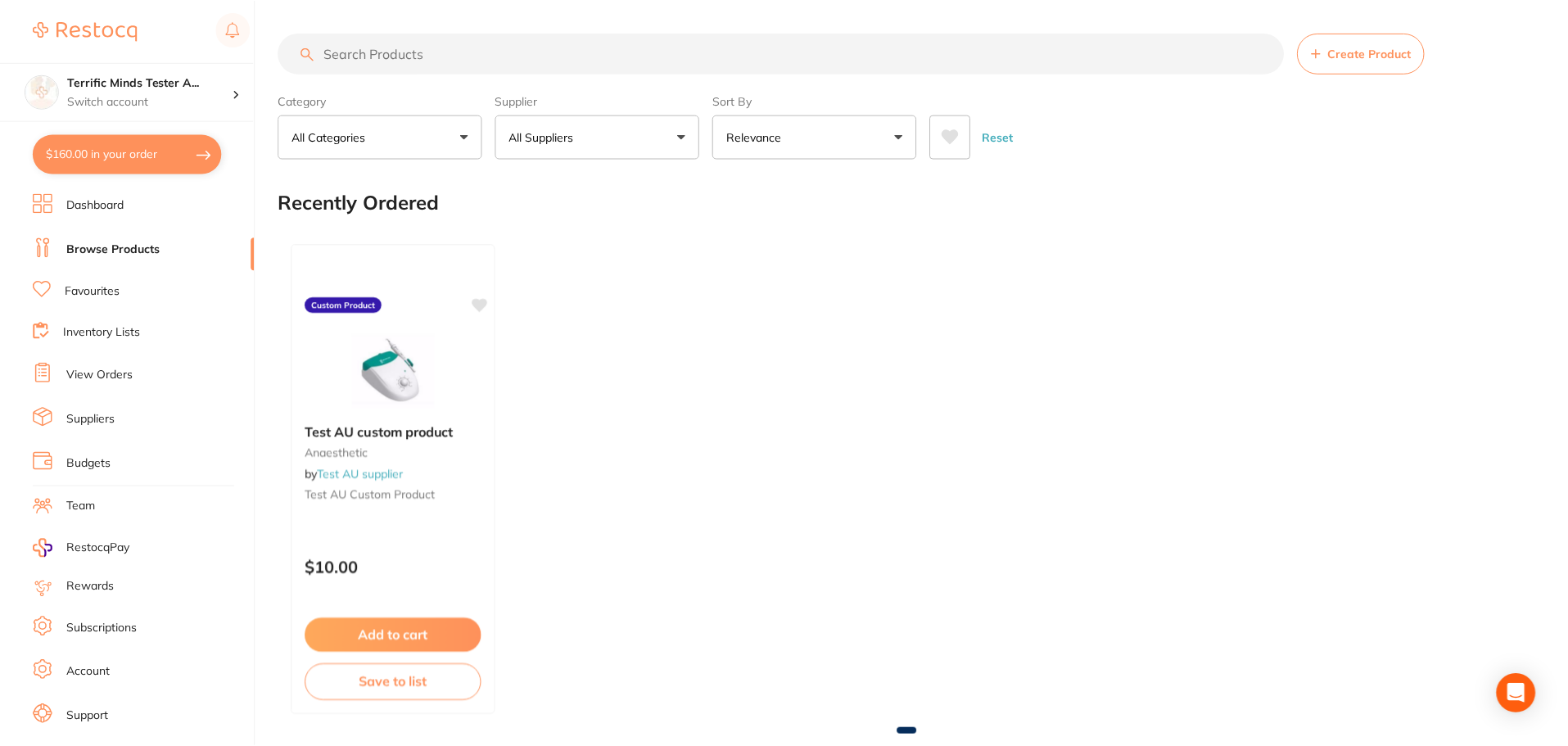
scroll to position [1, 0]
click at [161, 156] on button "$160.00 in your order" at bounding box center [127, 153] width 189 height 39
checkbox input "true"
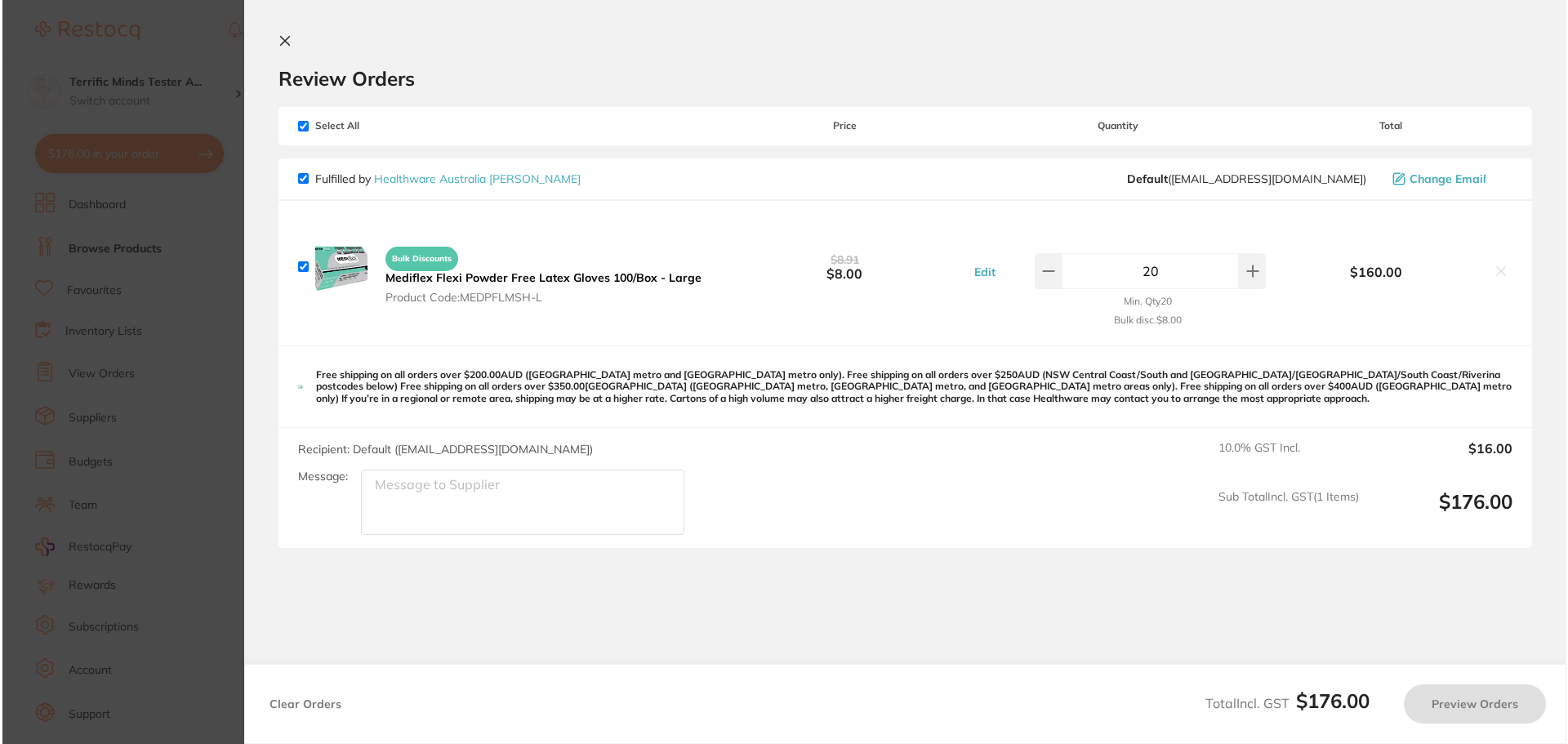
scroll to position [0, 0]
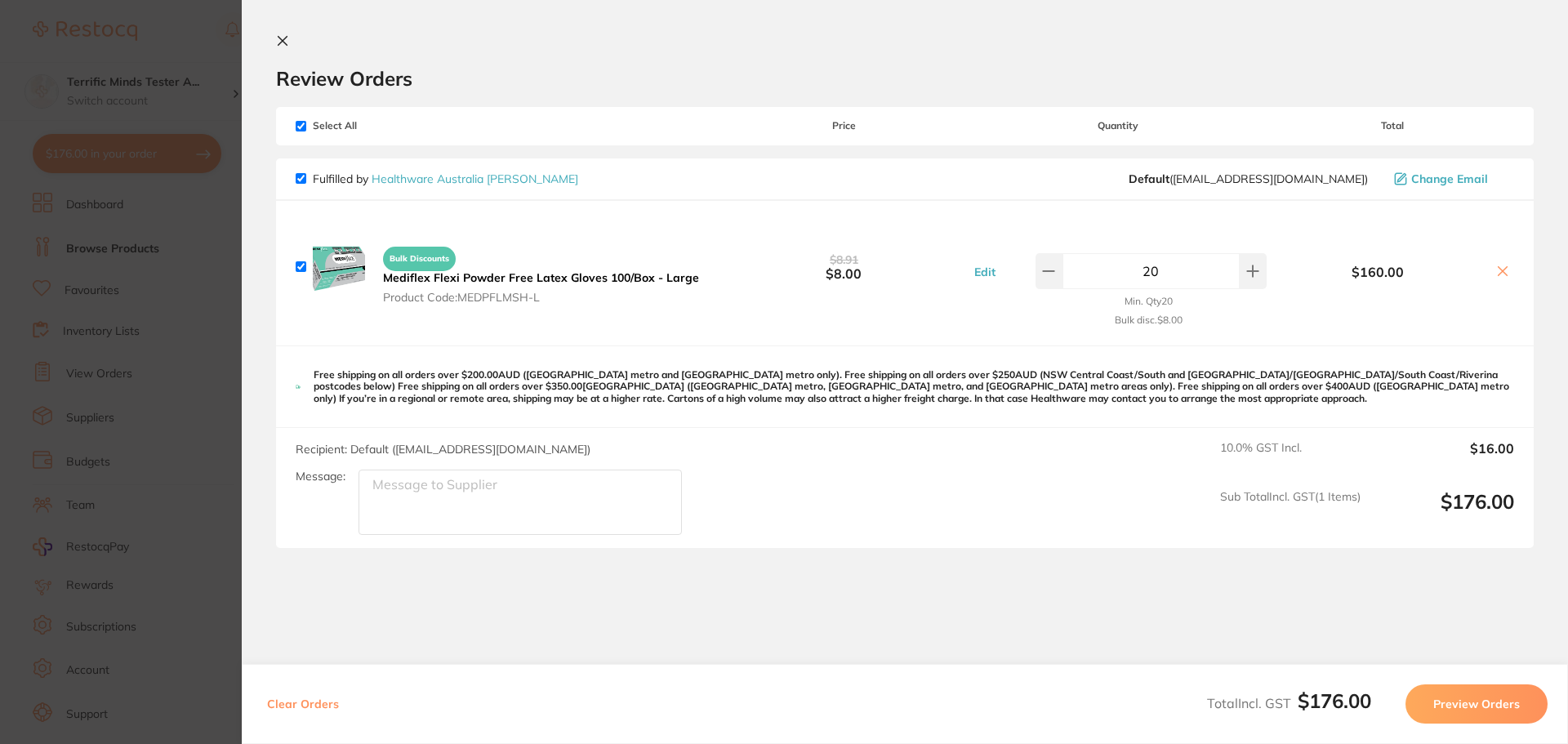
click at [296, 567] on button "Clear Orders" at bounding box center [303, 703] width 82 height 39
checkbox input "true"
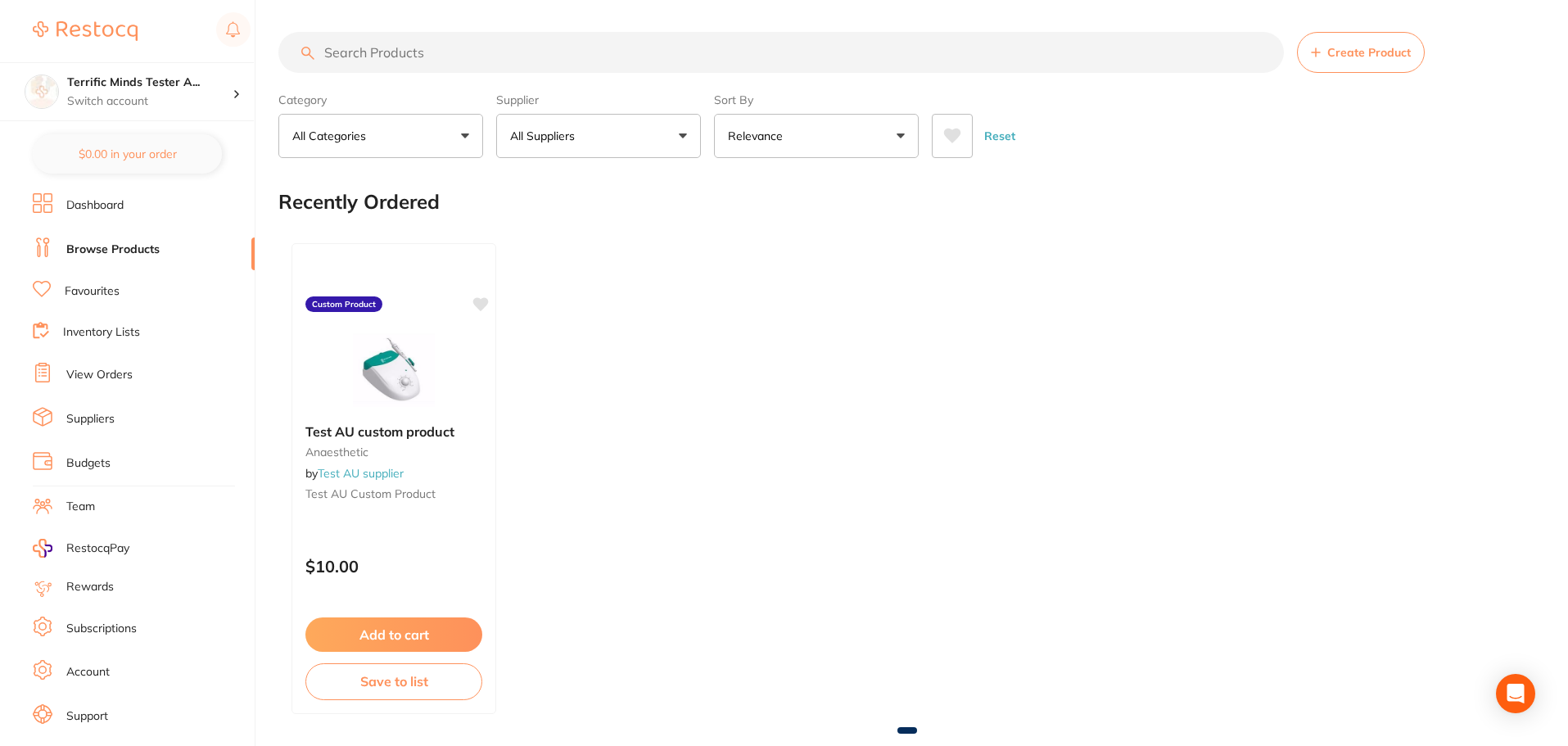
click at [572, 57] on input "search" at bounding box center [781, 52] width 1006 height 41
paste input "Mediflex Flexi Powder Free Latex Gloves 100/Box"
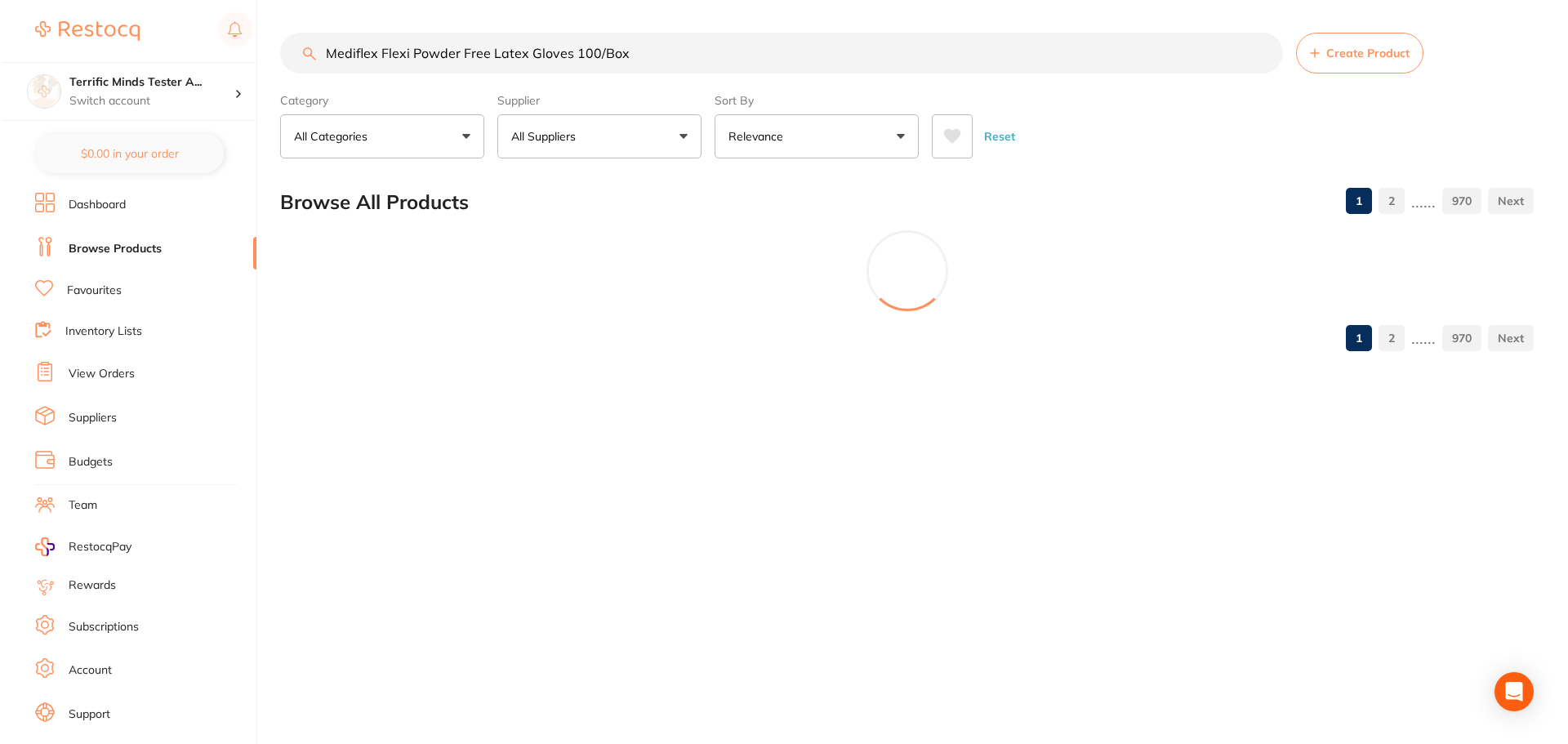
scroll to position [0, 0]
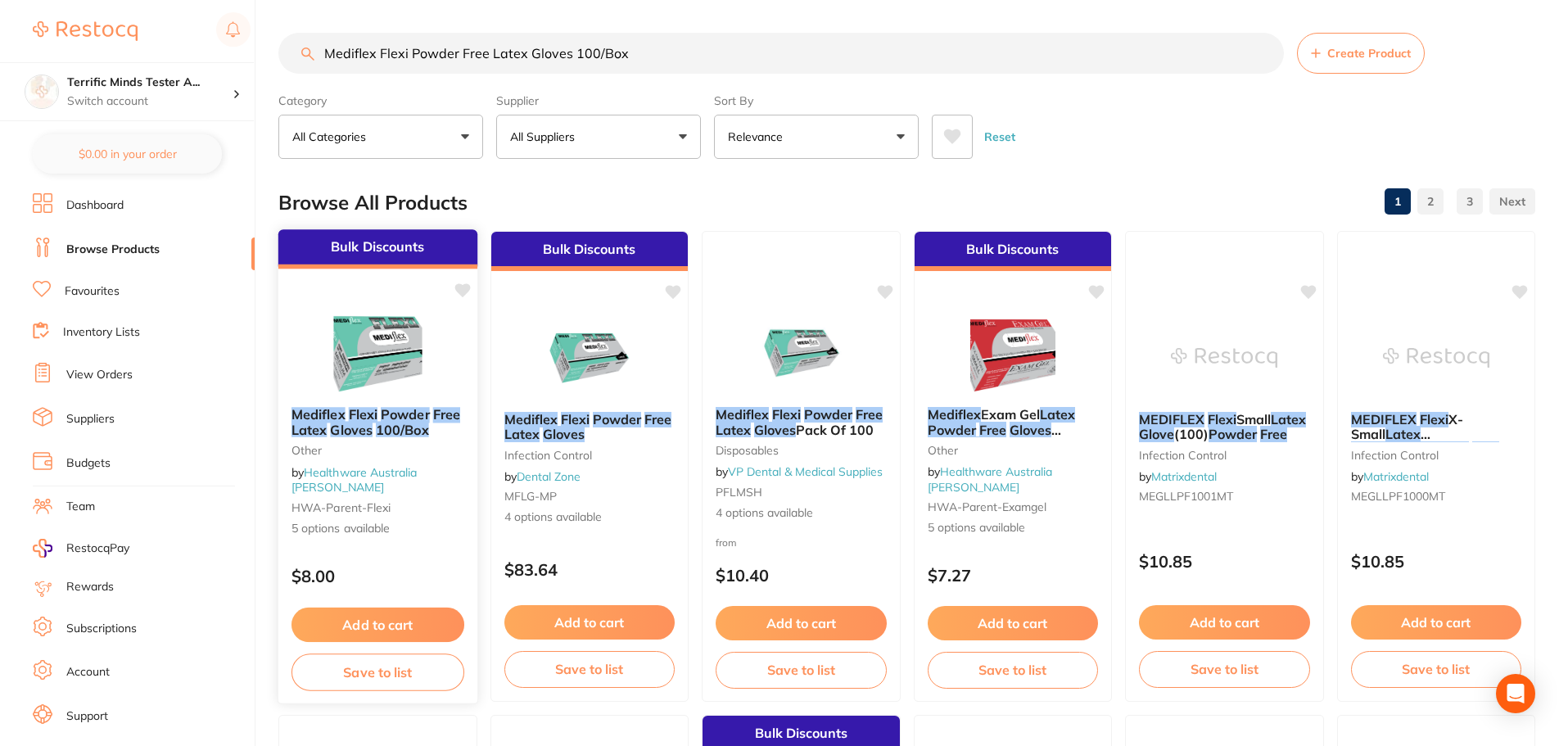
type input "Mediflex Flexi Powder Free Latex Gloves 100/Box"
click at [371, 321] on img at bounding box center [377, 352] width 107 height 83
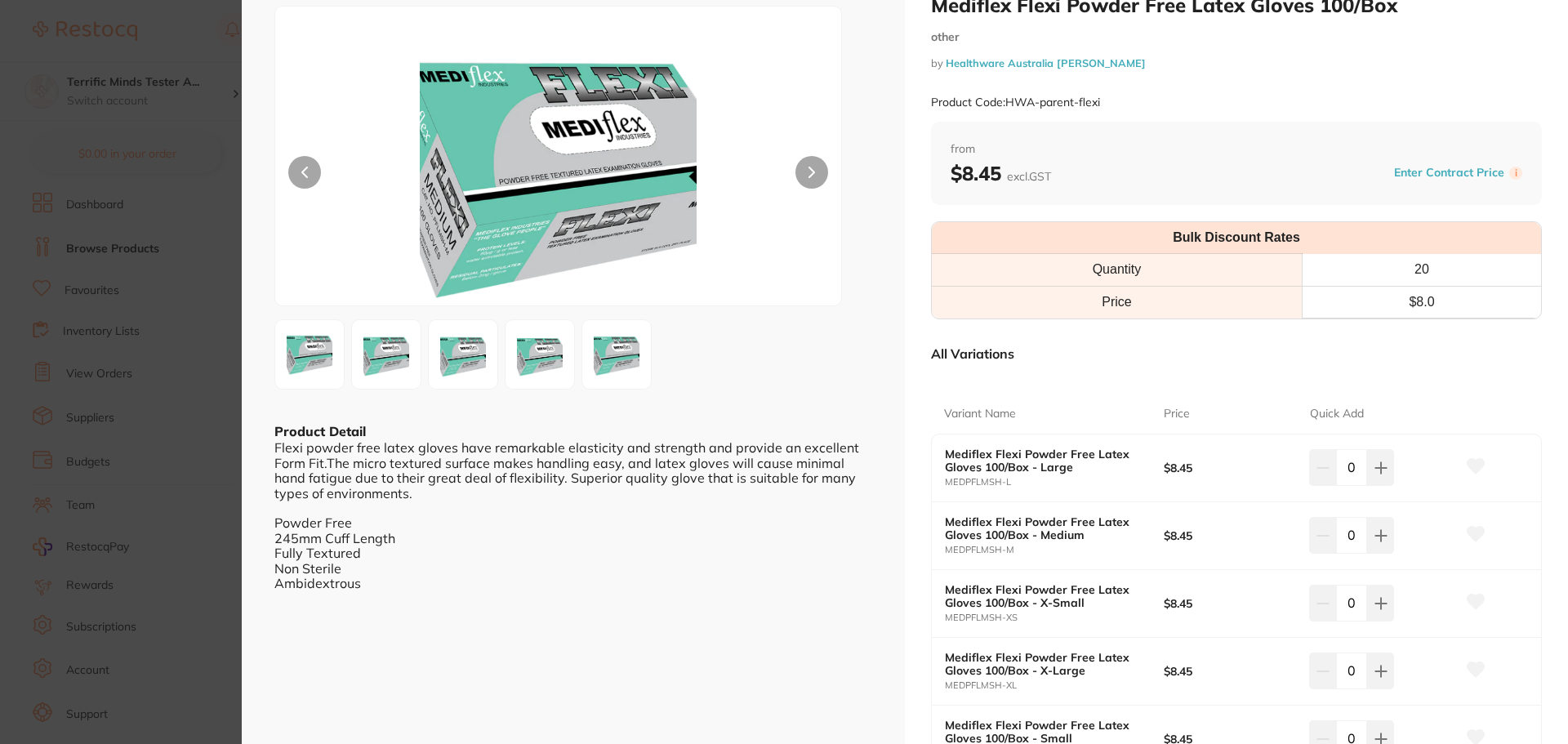
scroll to position [82, 0]
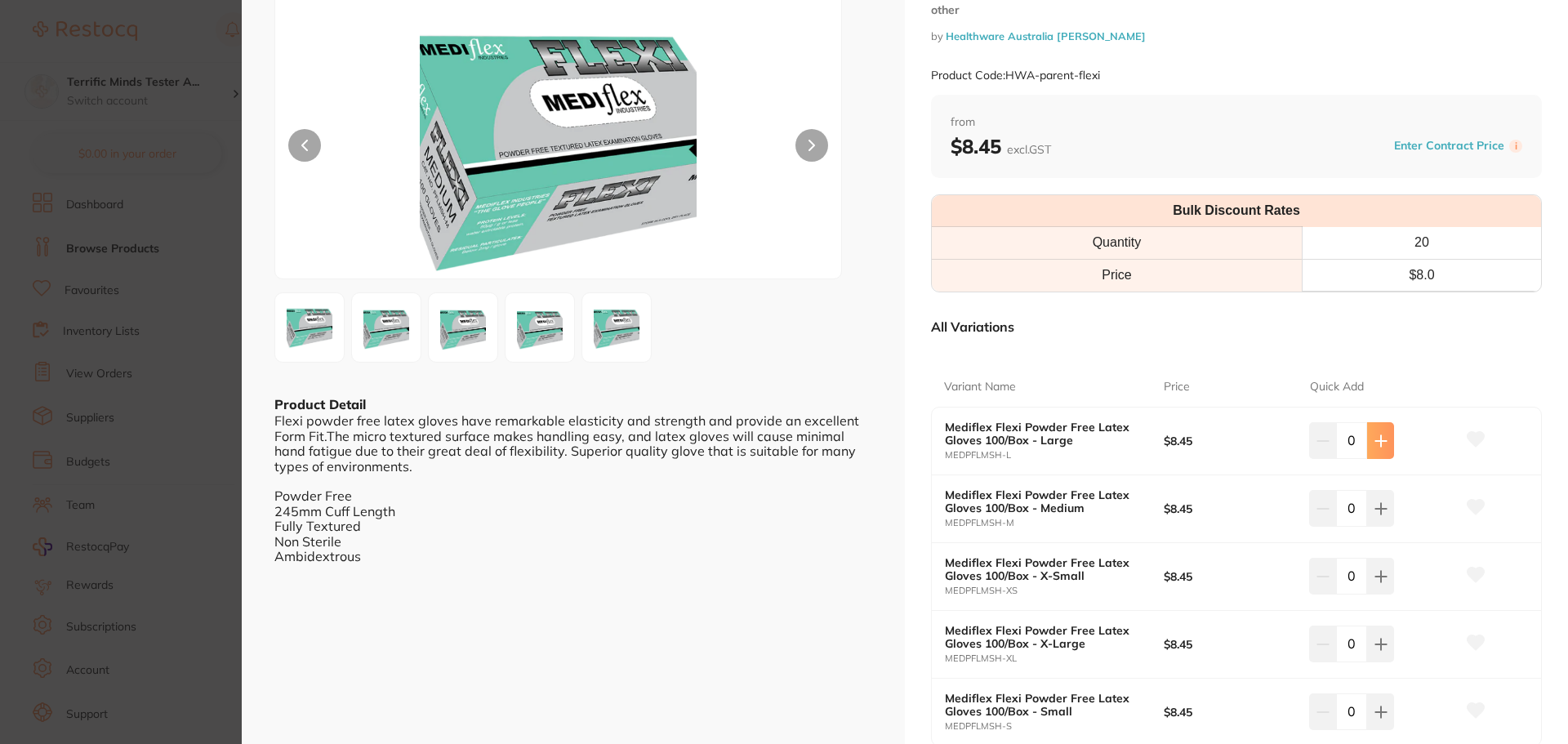
click at [1253, 453] on button at bounding box center [1380, 440] width 27 height 36
type input "1"
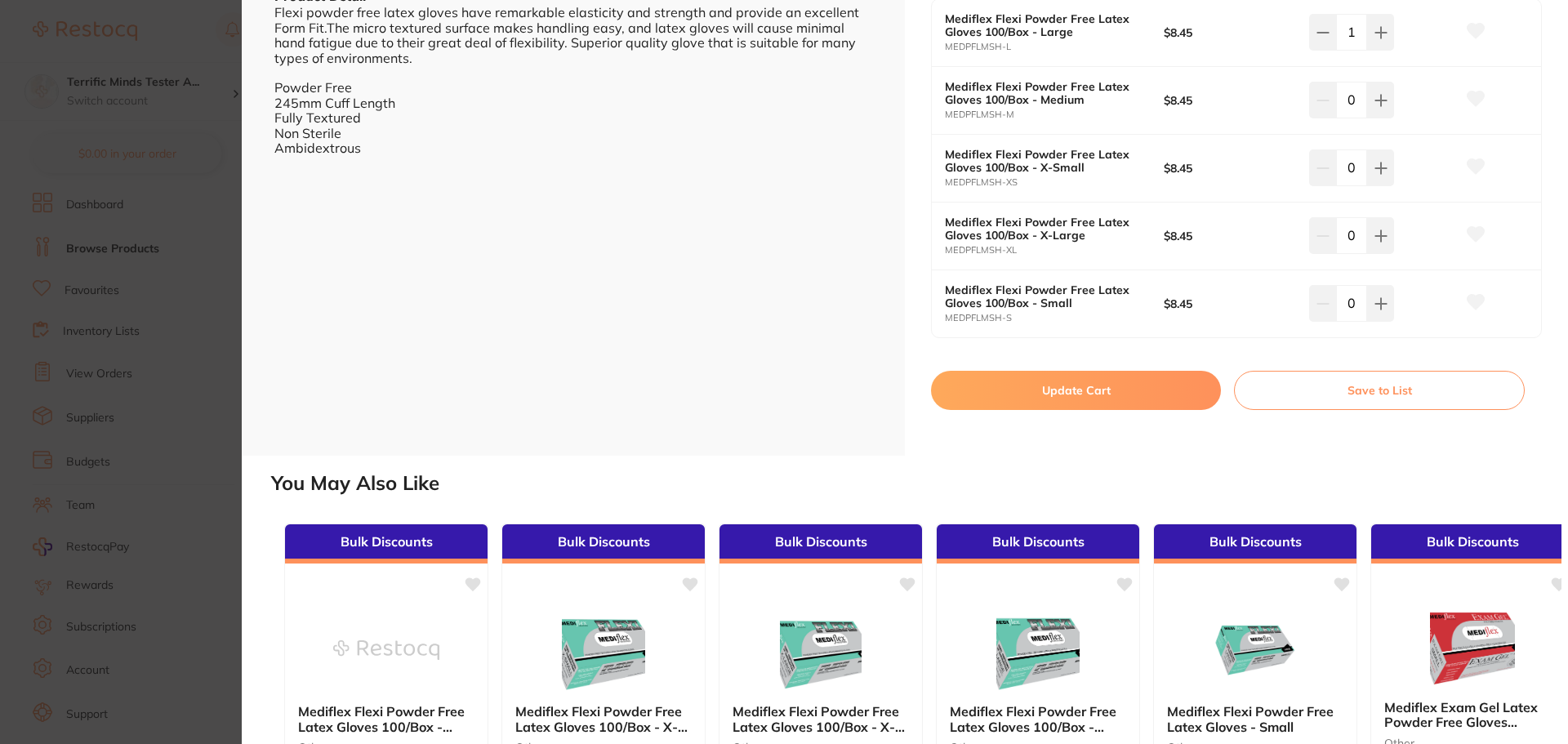
click at [1122, 399] on button "Update Cart" at bounding box center [1076, 390] width 290 height 39
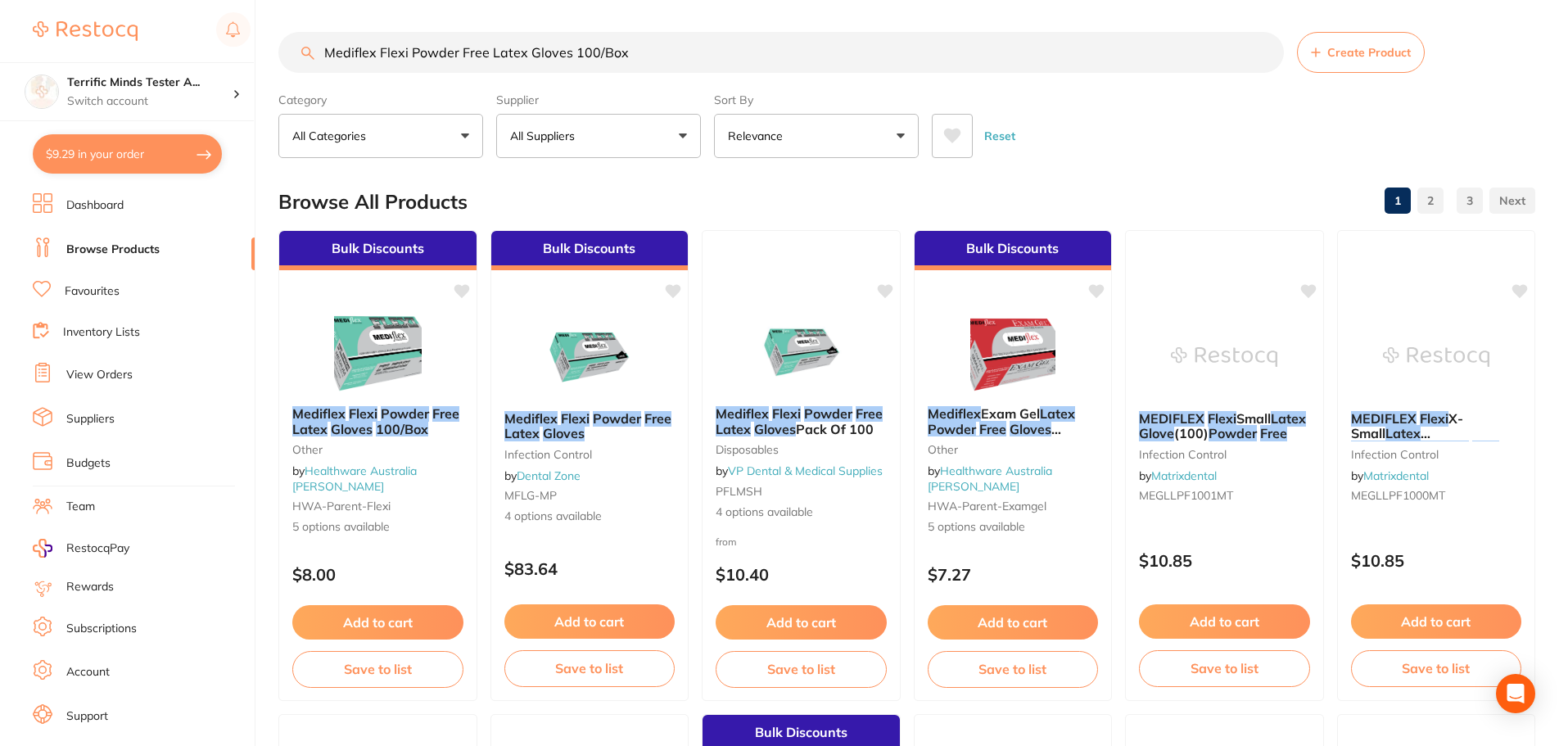
click at [190, 159] on button "$9.29 in your order" at bounding box center [127, 153] width 189 height 39
checkbox input "true"
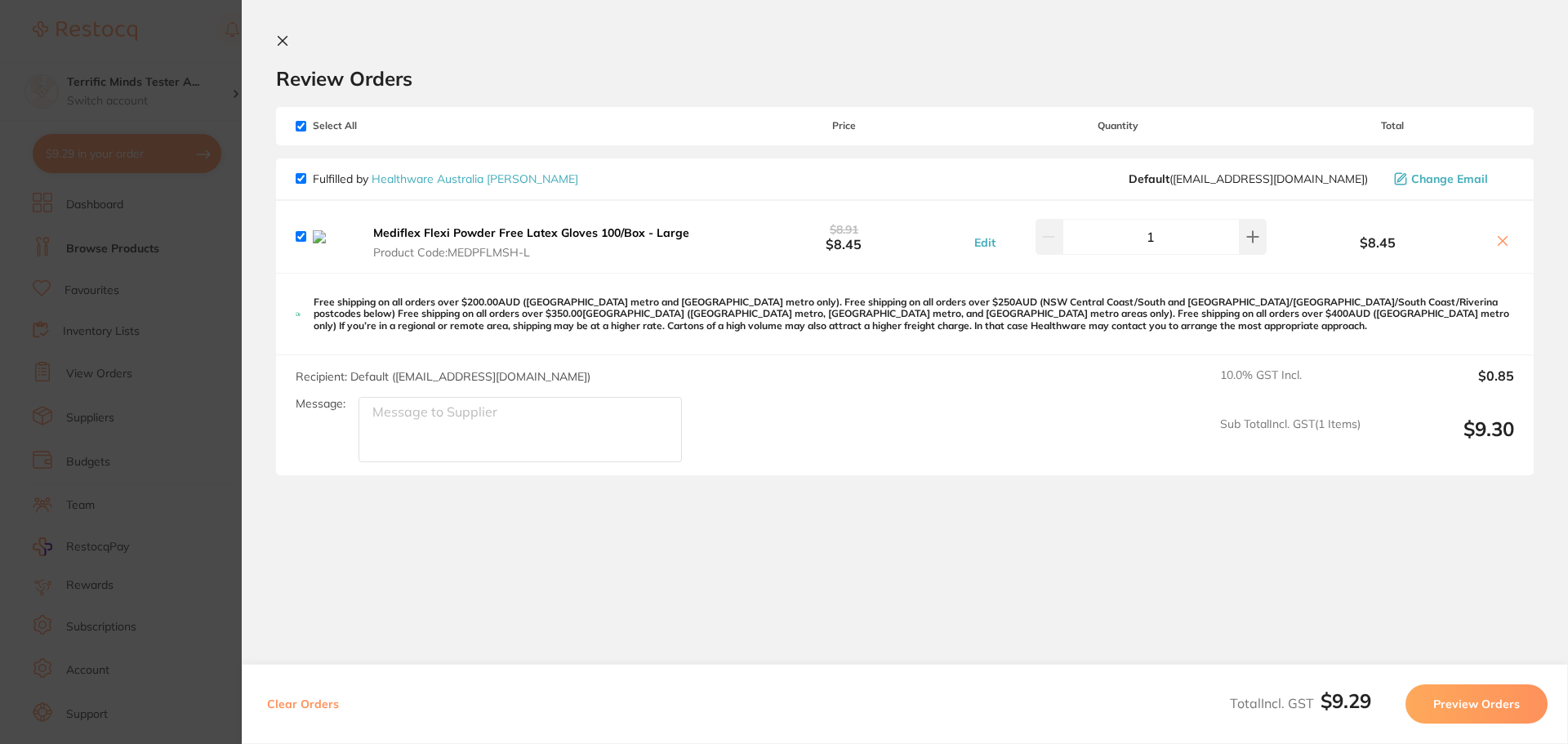
click at [1253, 567] on button "Preview Orders" at bounding box center [1476, 703] width 142 height 39
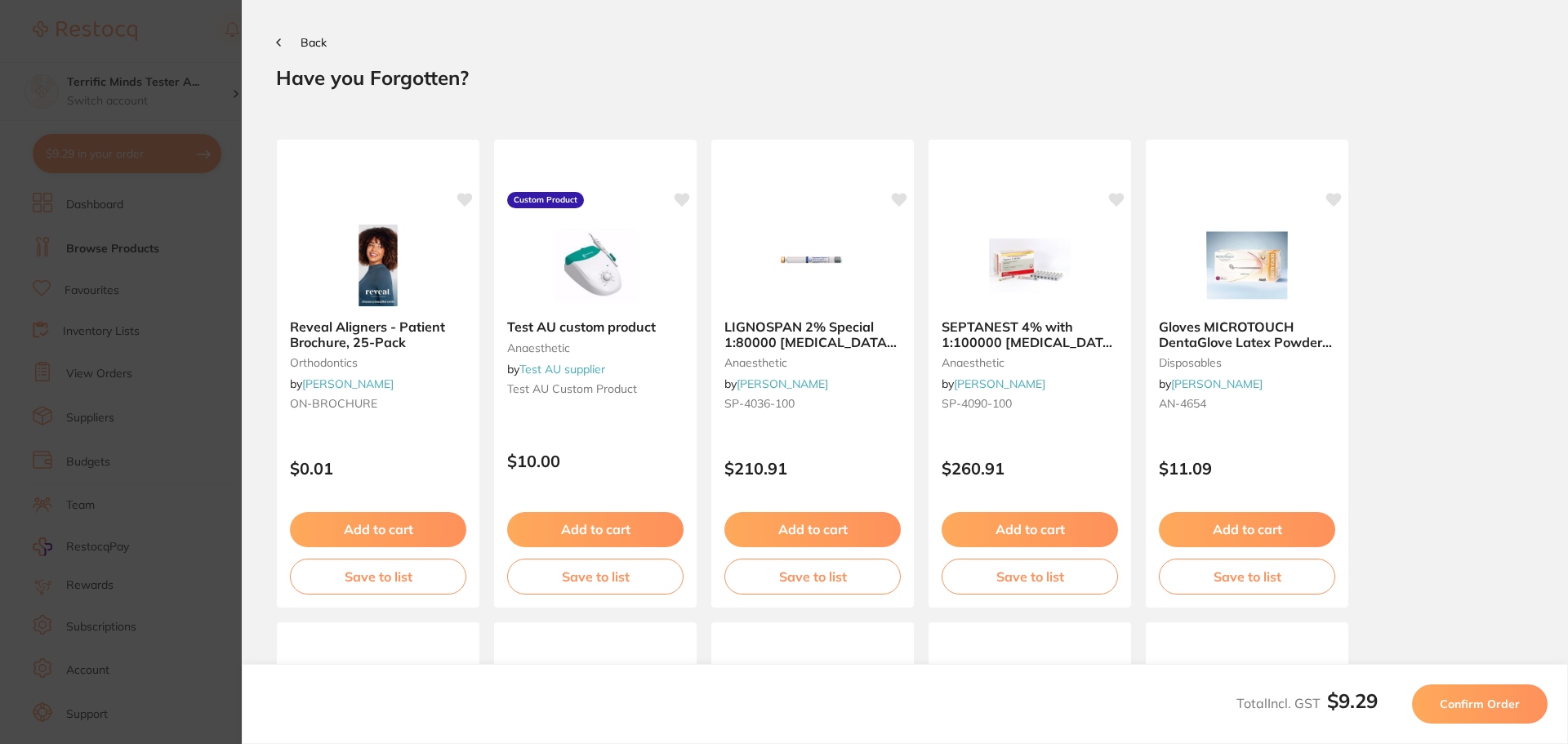
click at [1253, 567] on button "Confirm Order" at bounding box center [1480, 703] width 136 height 39
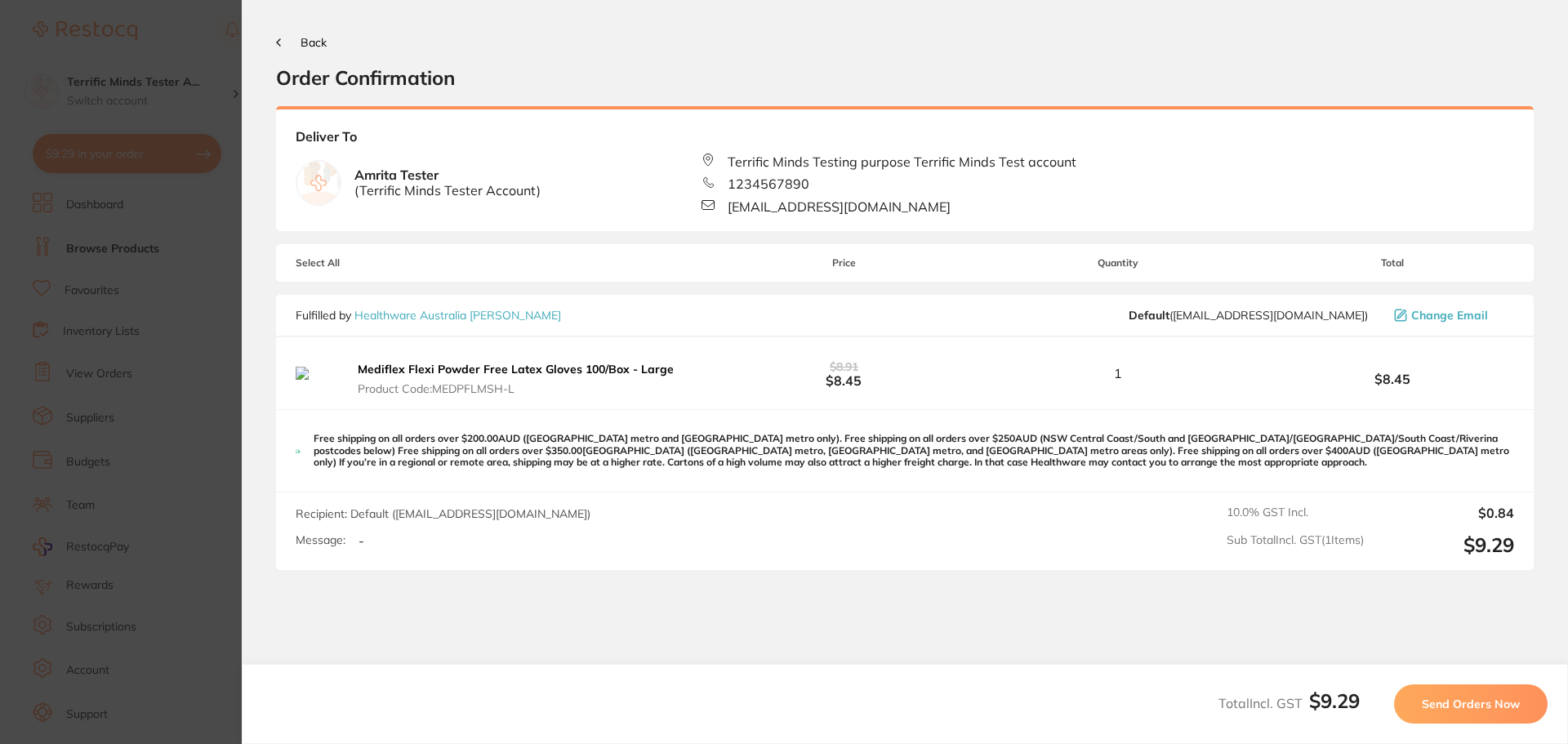
click at [280, 41] on icon at bounding box center [279, 42] width 5 height 8
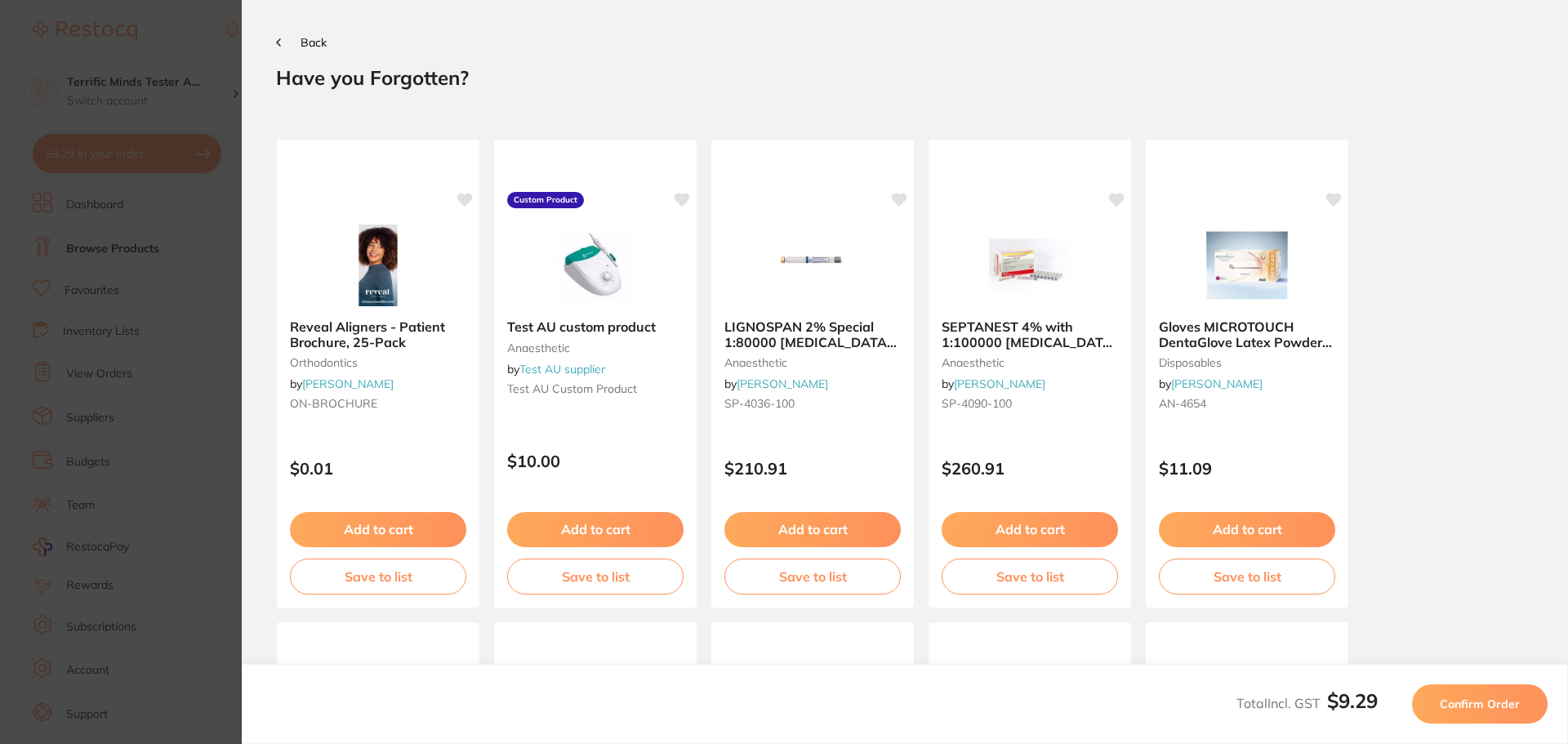
click at [280, 41] on icon at bounding box center [279, 42] width 5 height 8
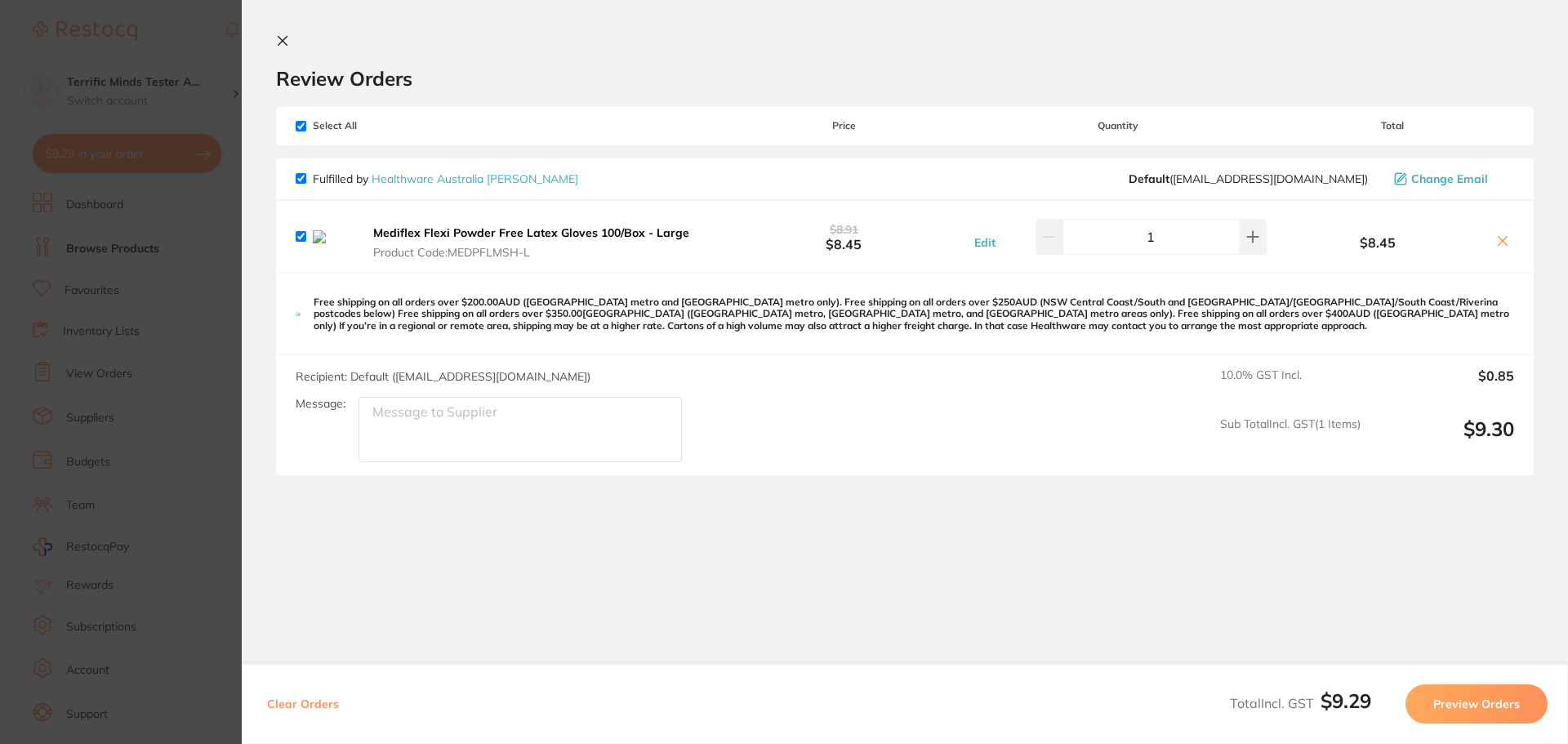
click at [276, 42] on icon at bounding box center [282, 40] width 13 height 13
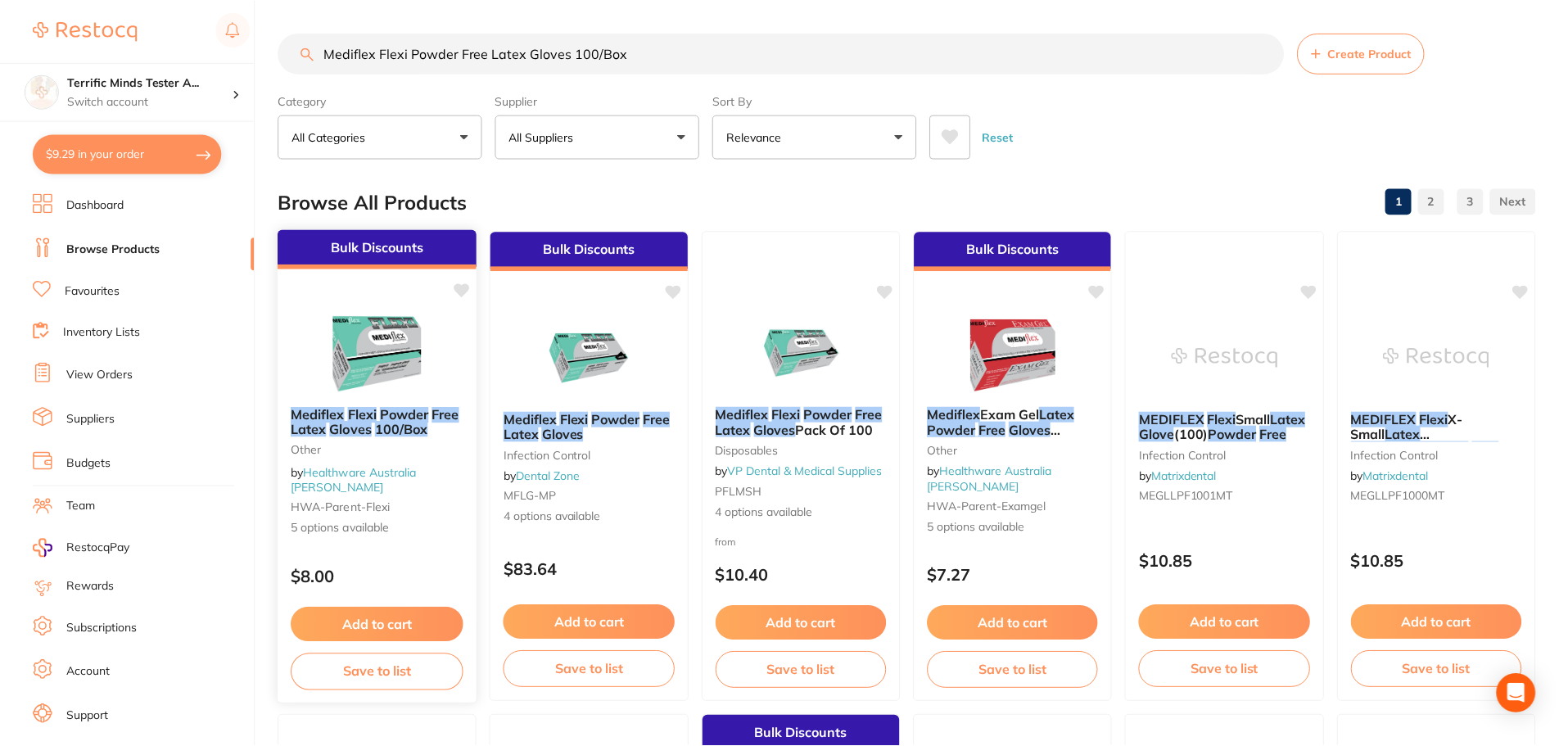
scroll to position [1, 0]
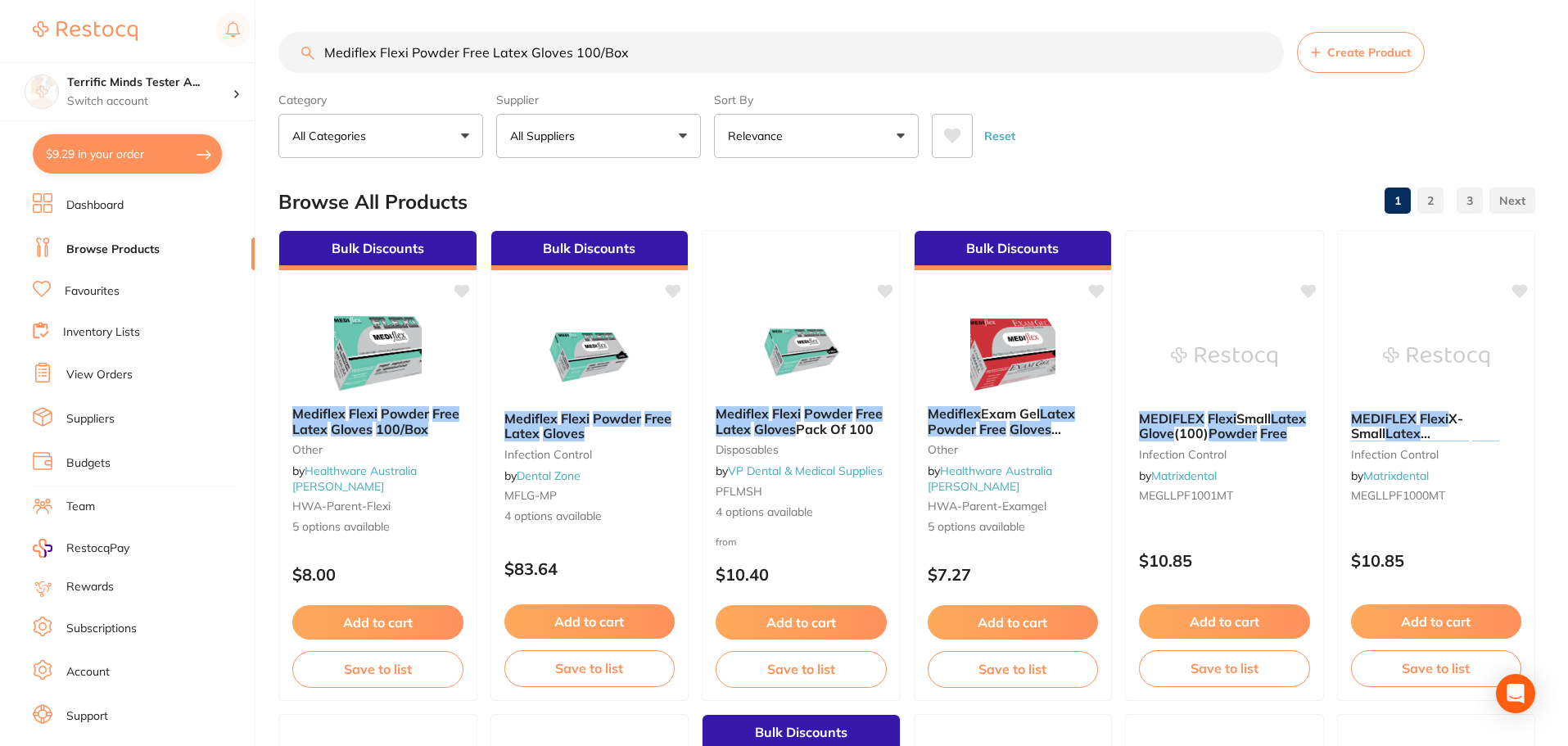
click at [763, 139] on p "Relevance" at bounding box center [758, 136] width 61 height 17
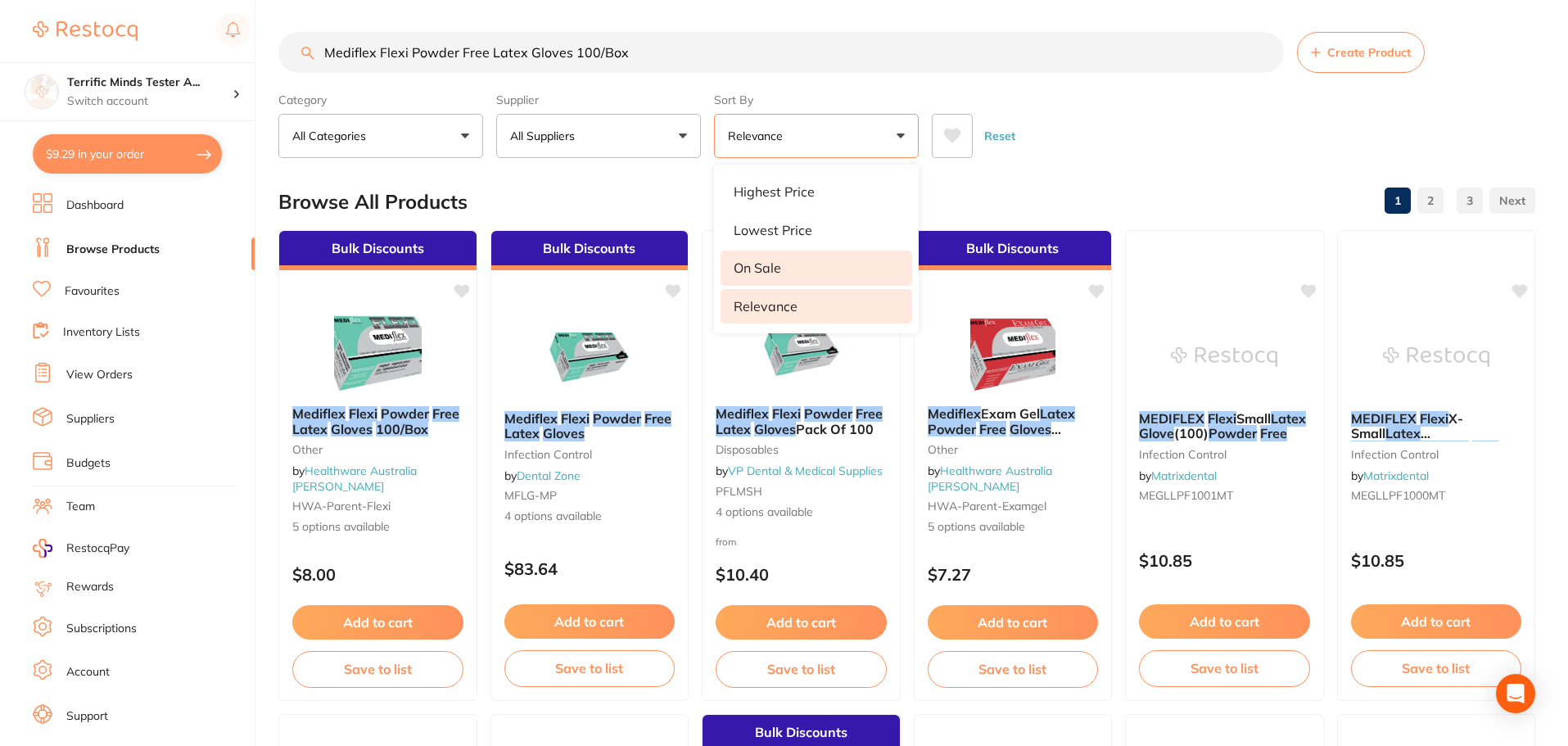
click at [768, 264] on p "On Sale" at bounding box center [757, 268] width 47 height 15
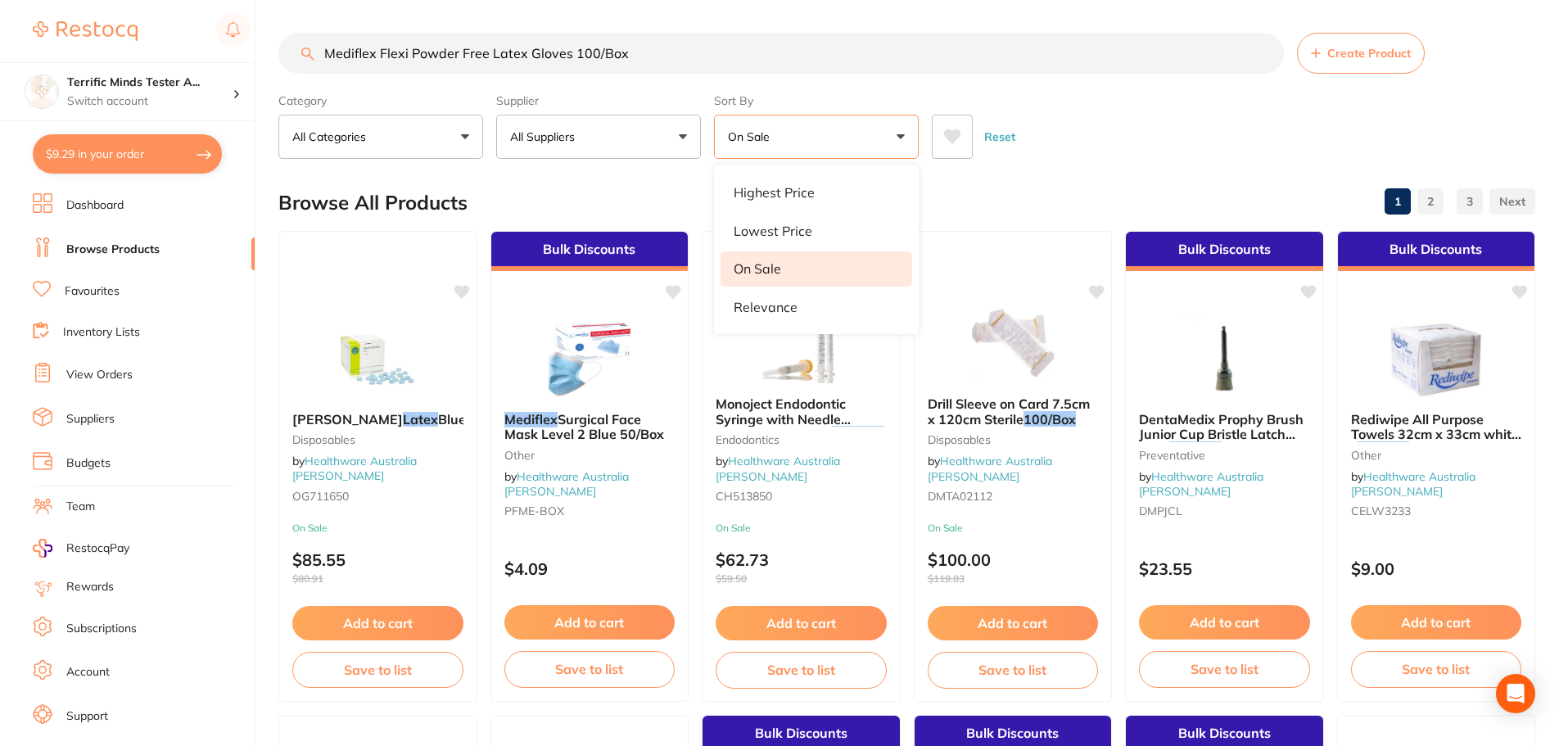
click at [610, 135] on button "All Suppliers" at bounding box center [598, 137] width 205 height 44
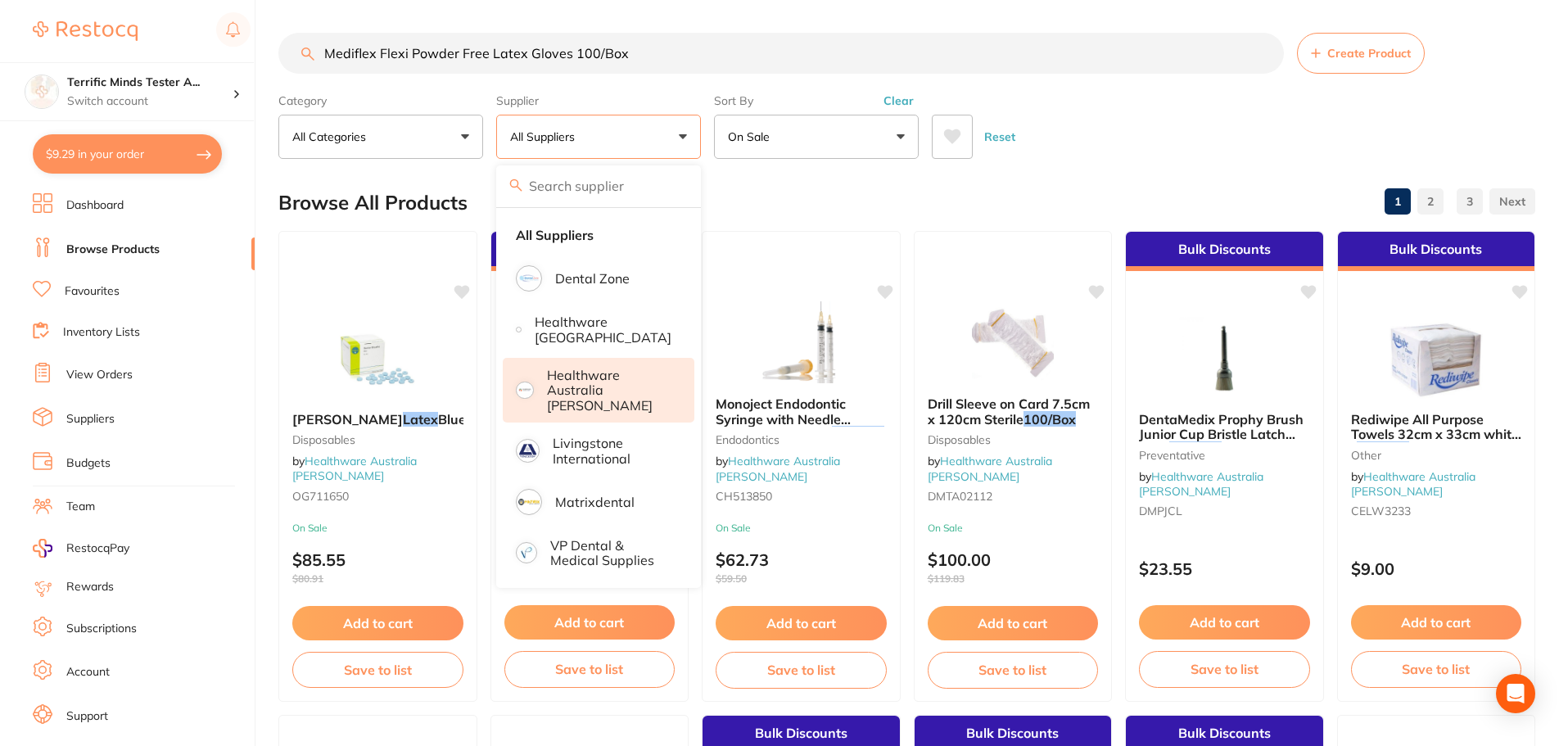
click at [602, 384] on p "Healthware Australia [PERSON_NAME]" at bounding box center [610, 390] width 126 height 45
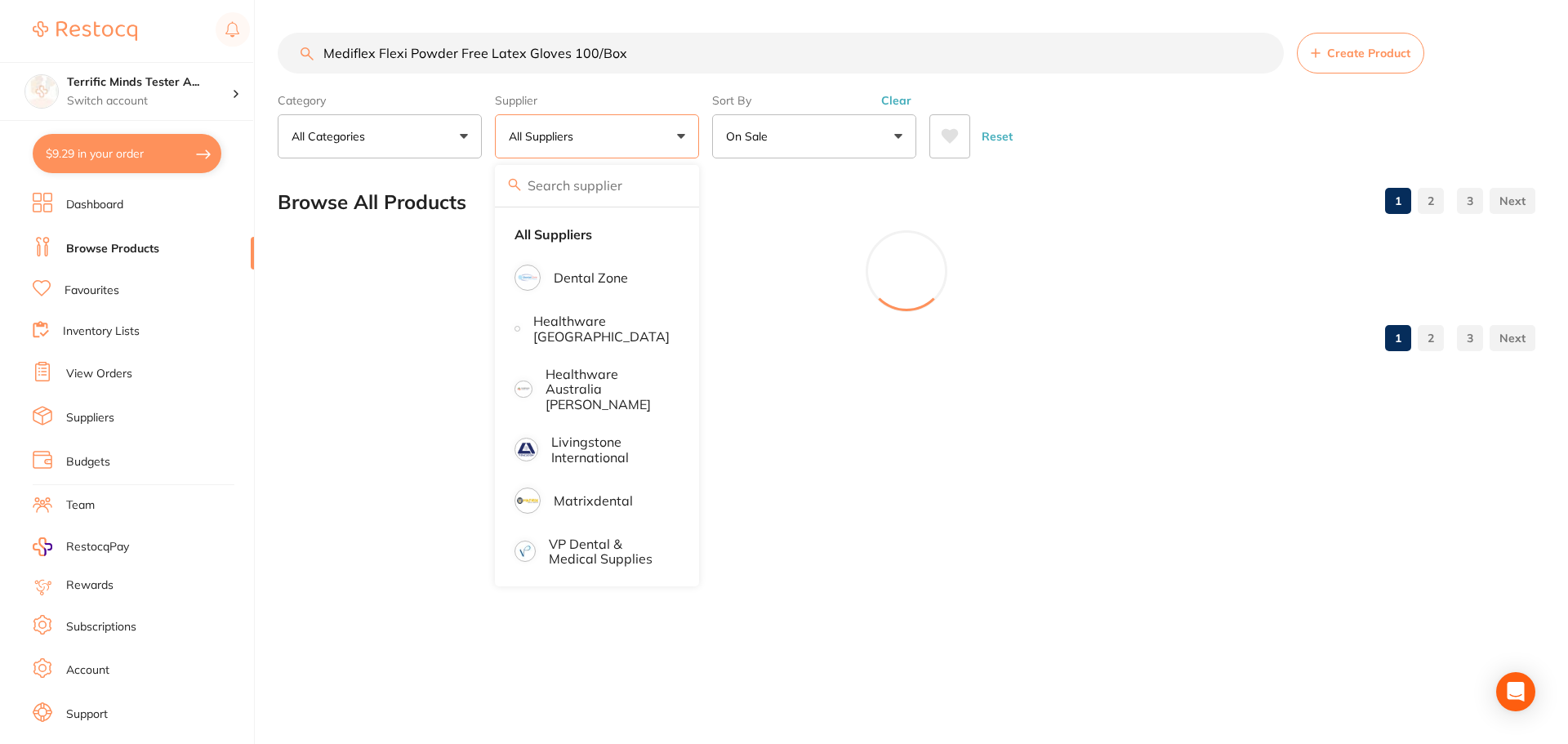
click at [1087, 120] on div "Reset" at bounding box center [1226, 130] width 593 height 57
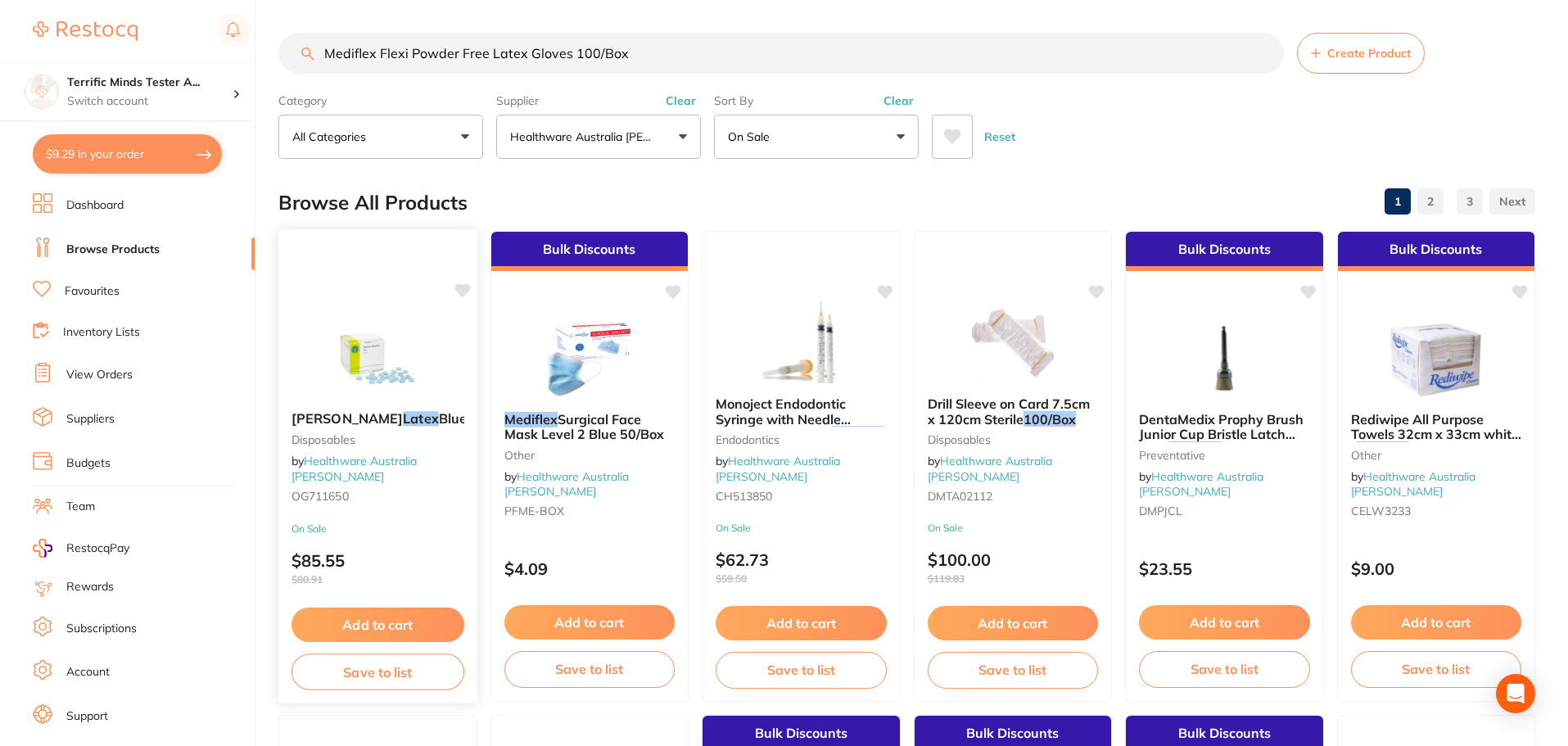
click at [409, 512] on div "Ongard Barrier Sheaths Latex Blue 500/Box Disposables by Healthware Australia […" at bounding box center [377, 461] width 199 height 125
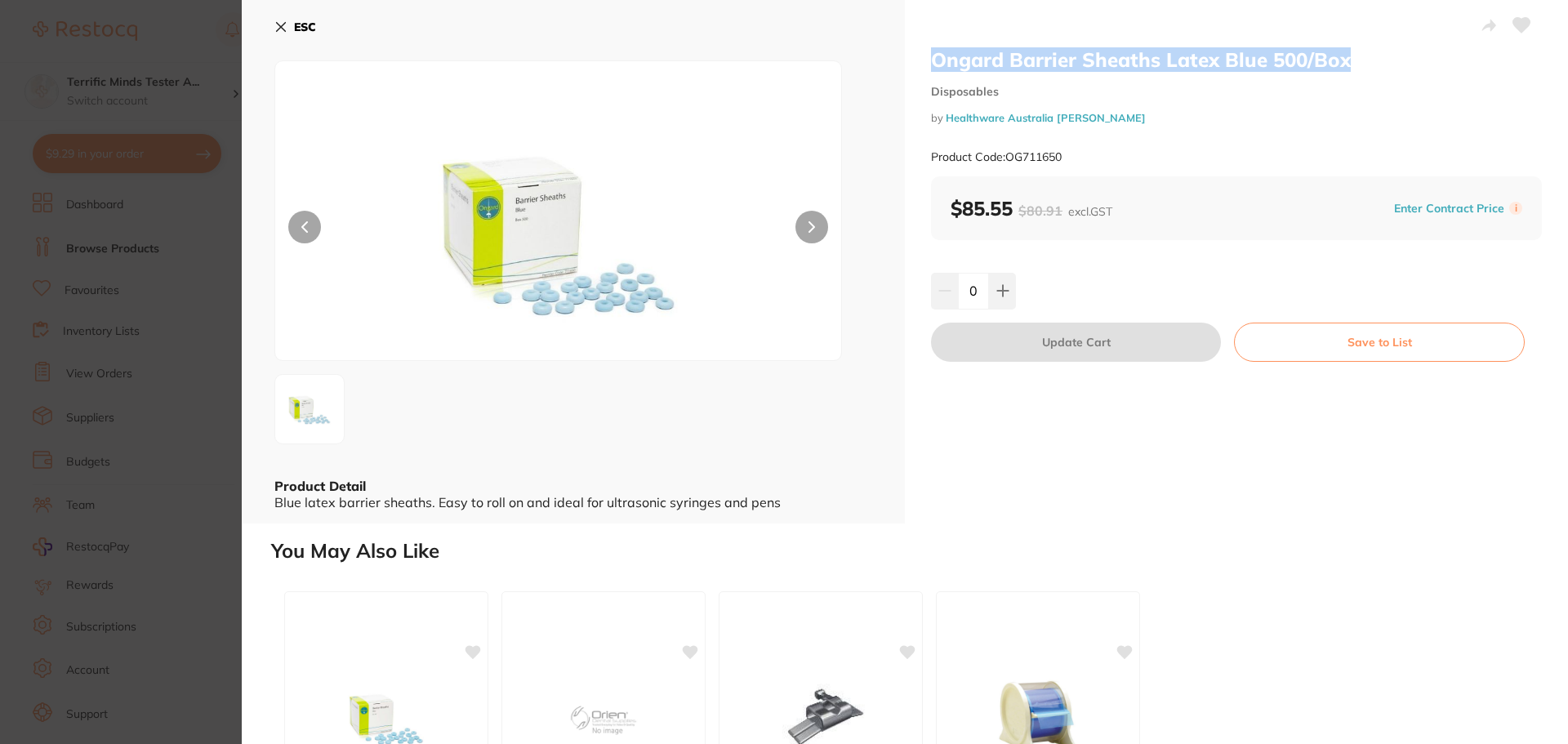
drag, startPoint x: 933, startPoint y: 61, endPoint x: 1373, endPoint y: 60, distance: 440.0
click at [1253, 60] on h2 "Ongard Barrier Sheaths Latex Blue 500/Box" at bounding box center [1236, 59] width 611 height 24
copy h2 "Ongard Barrier Sheaths Latex Blue 500/Box"
drag, startPoint x: 992, startPoint y: 302, endPoint x: 1023, endPoint y: 359, distance: 64.9
click at [992, 302] on button at bounding box center [1002, 290] width 27 height 36
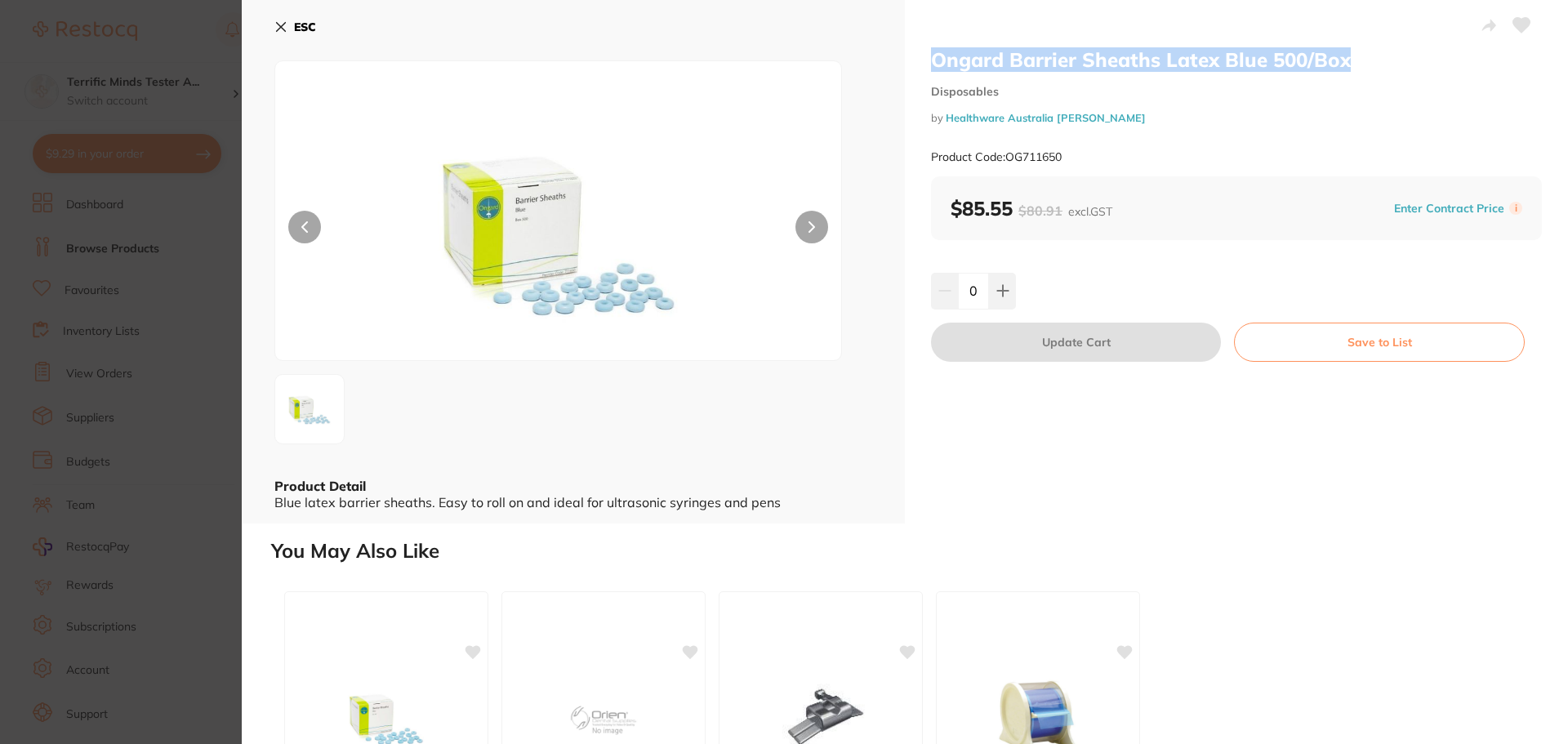
type input "1"
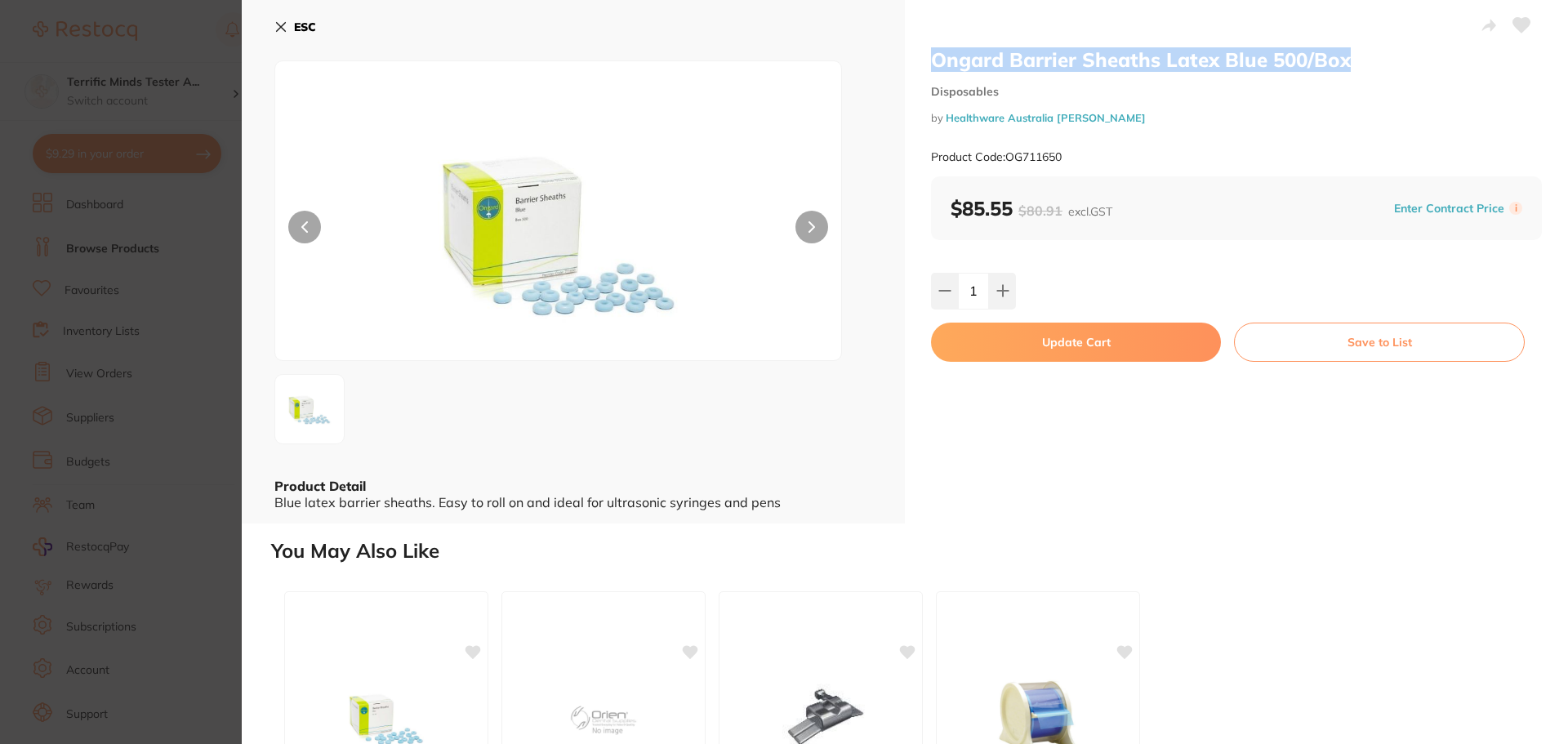
click at [1026, 350] on button "Update Cart" at bounding box center [1076, 342] width 290 height 39
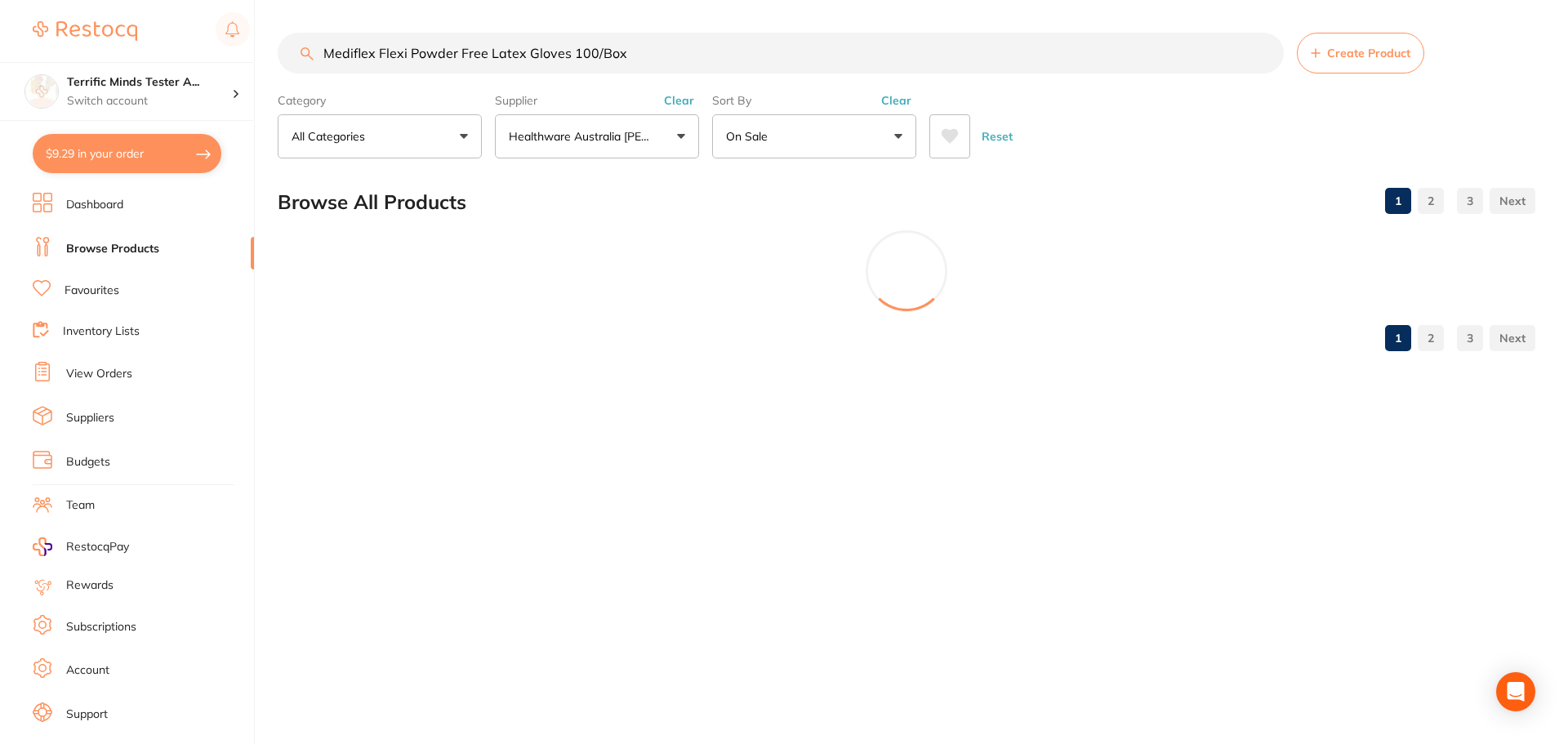
checkbox input "false"
click at [169, 156] on button "$9.29 in your order" at bounding box center [127, 153] width 189 height 39
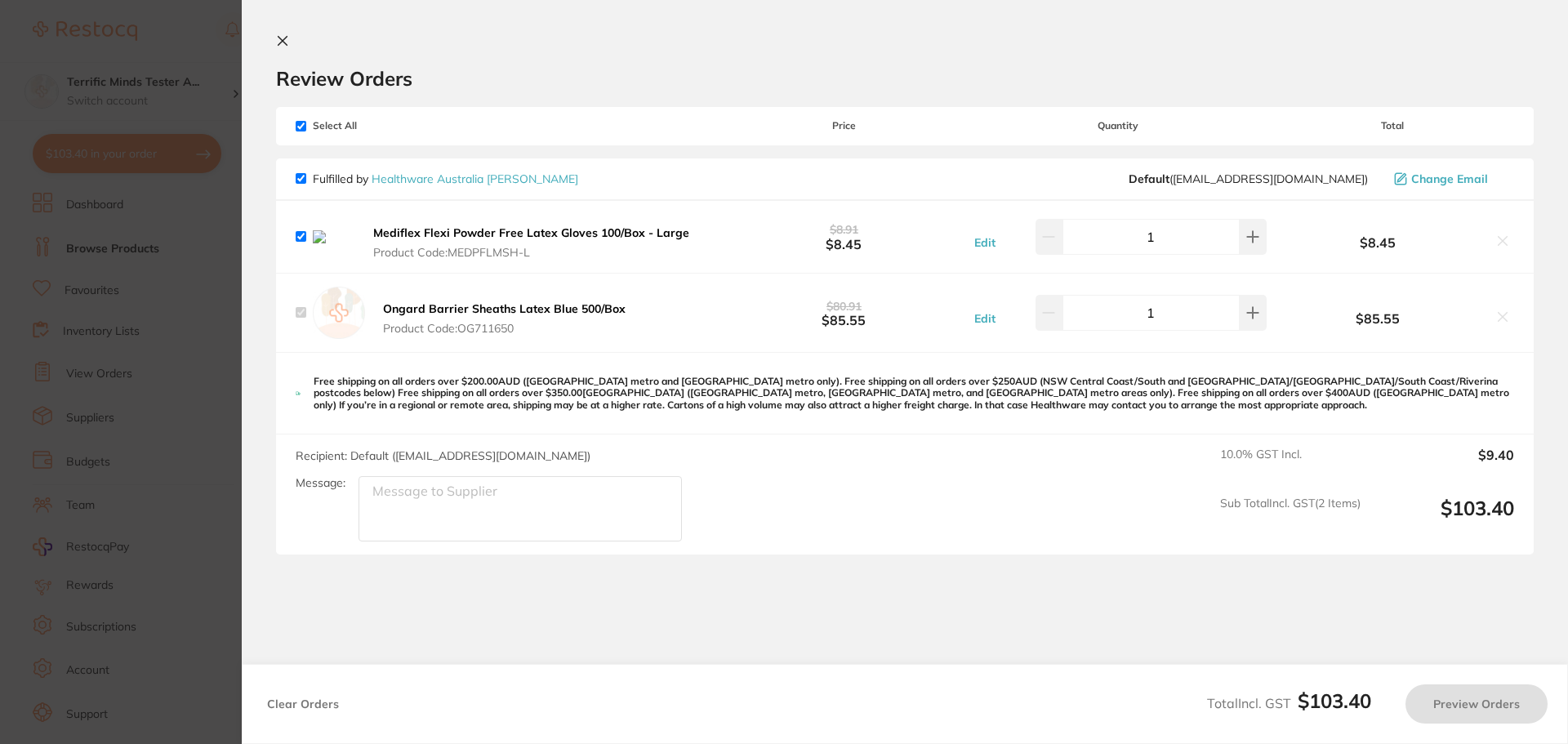
checkbox input "true"
checkbox input "false"
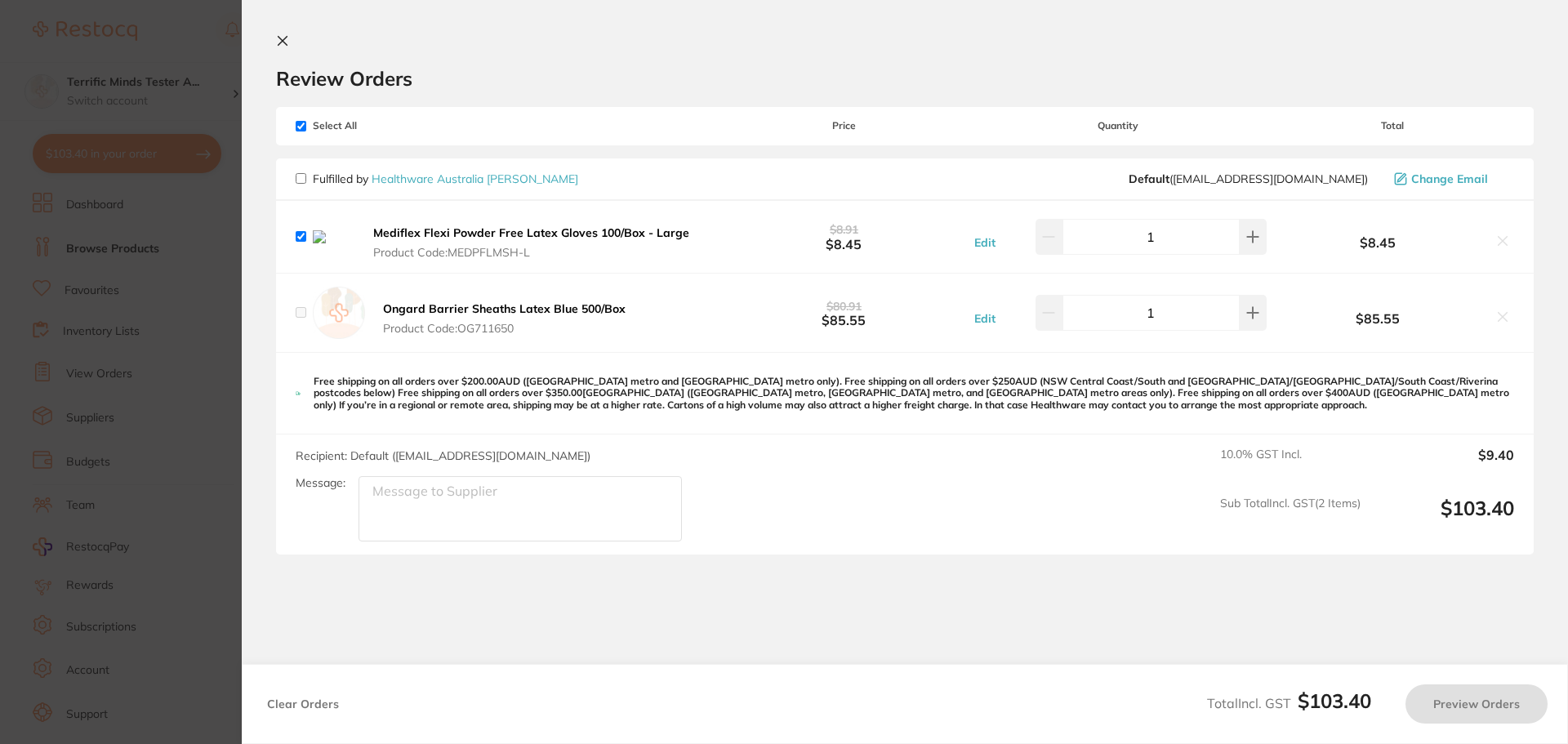
checkbox input "true"
click at [1253, 239] on icon at bounding box center [1502, 241] width 13 height 13
click at [1253, 240] on icon at bounding box center [1502, 241] width 13 height 13
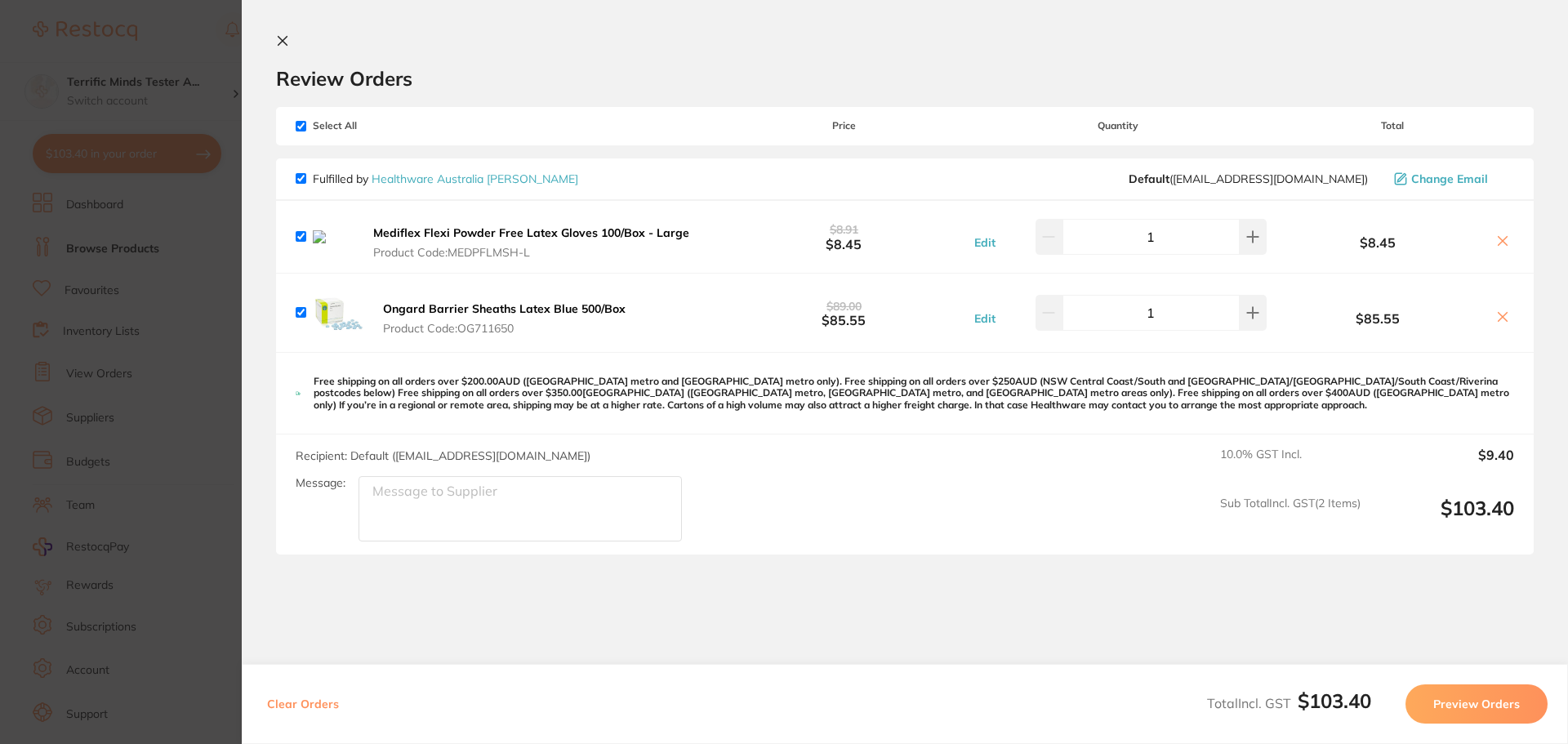
click at [1253, 247] on icon at bounding box center [1502, 241] width 13 height 13
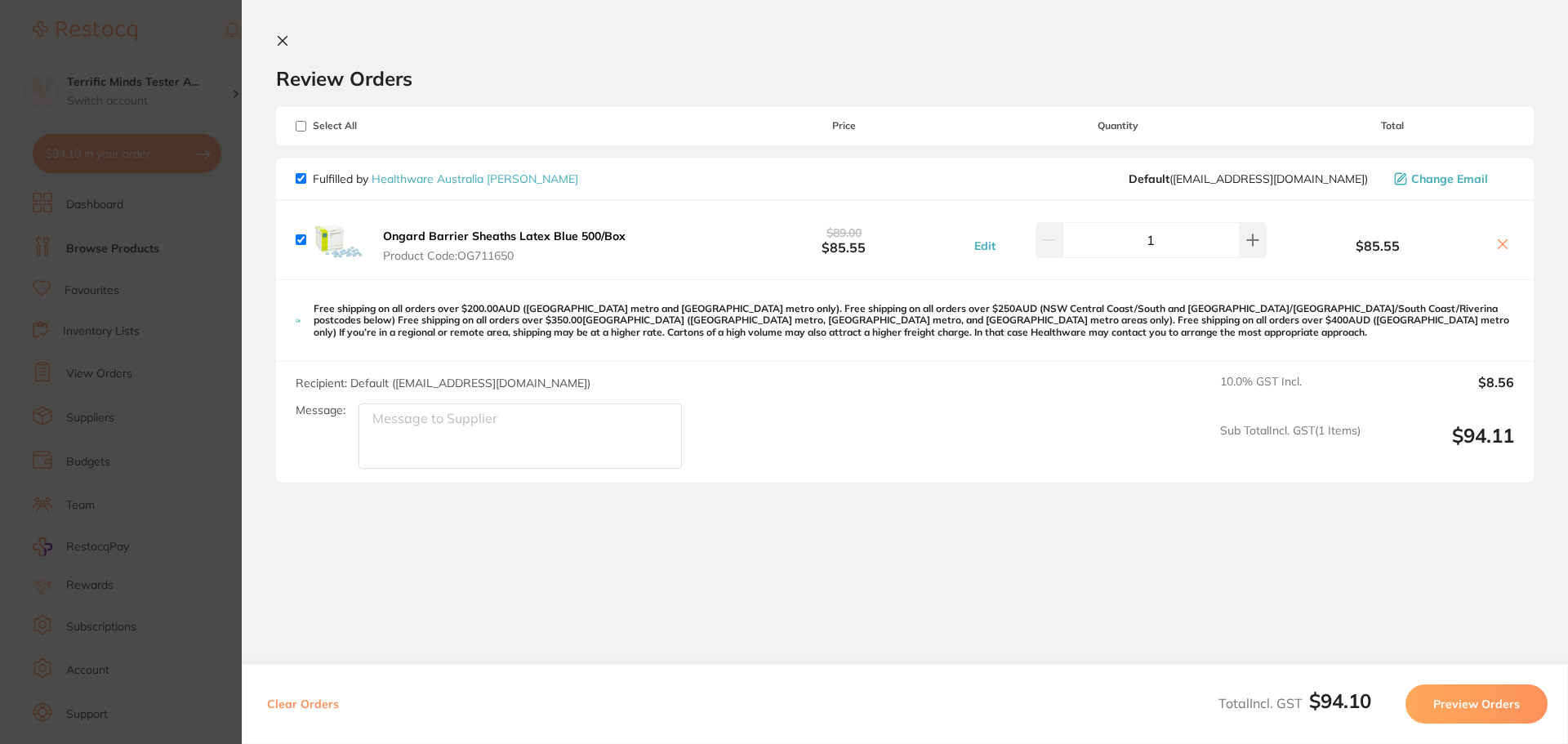
checkbox input "true"
click at [283, 47] on icon at bounding box center [282, 40] width 13 height 13
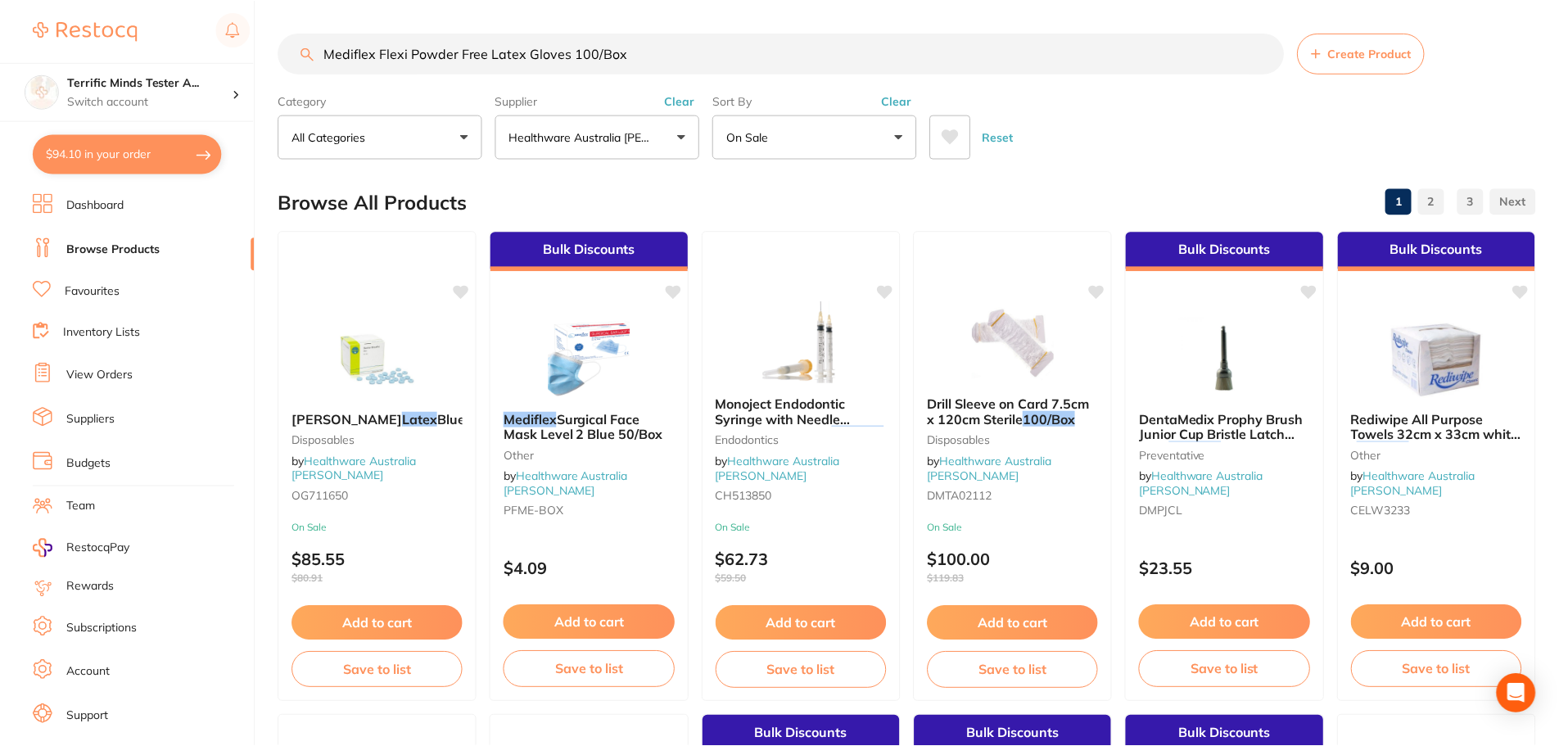
scroll to position [3, 0]
